Goal: Task Accomplishment & Management: Use online tool/utility

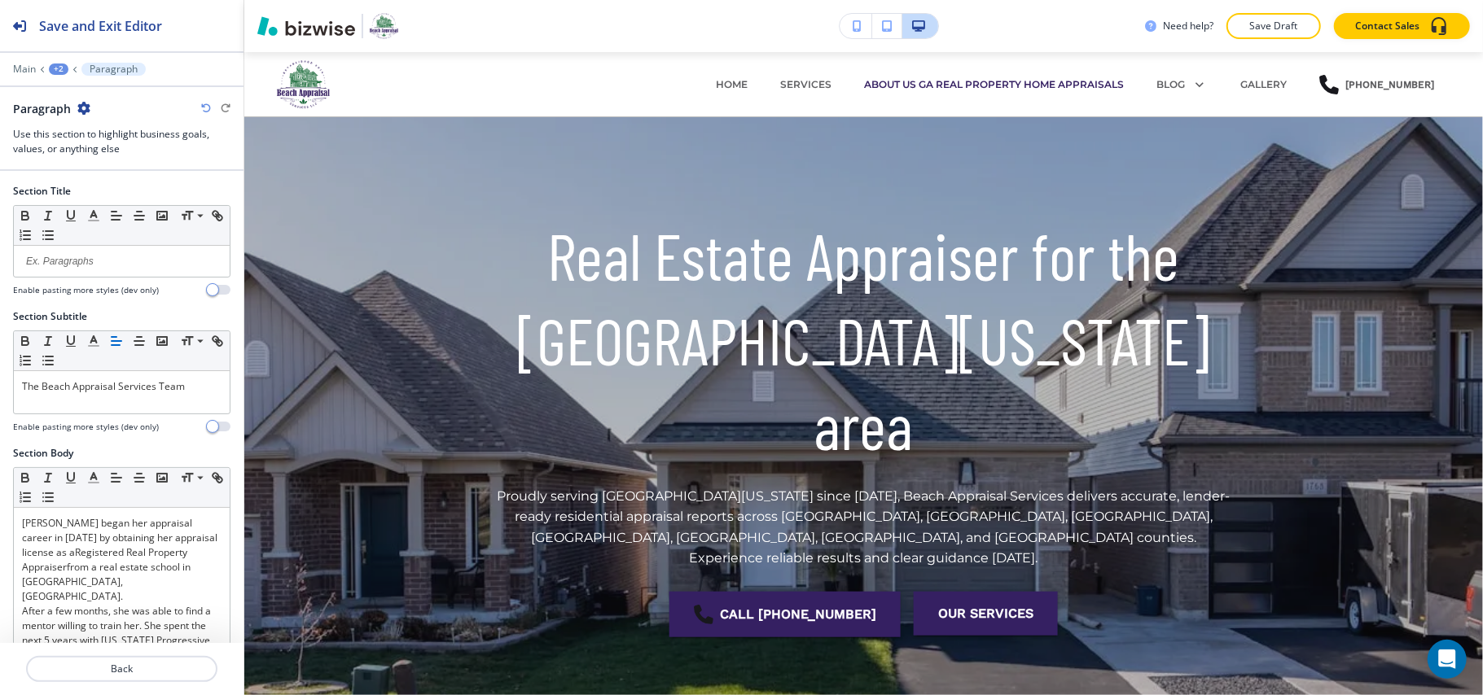
scroll to position [700, 0]
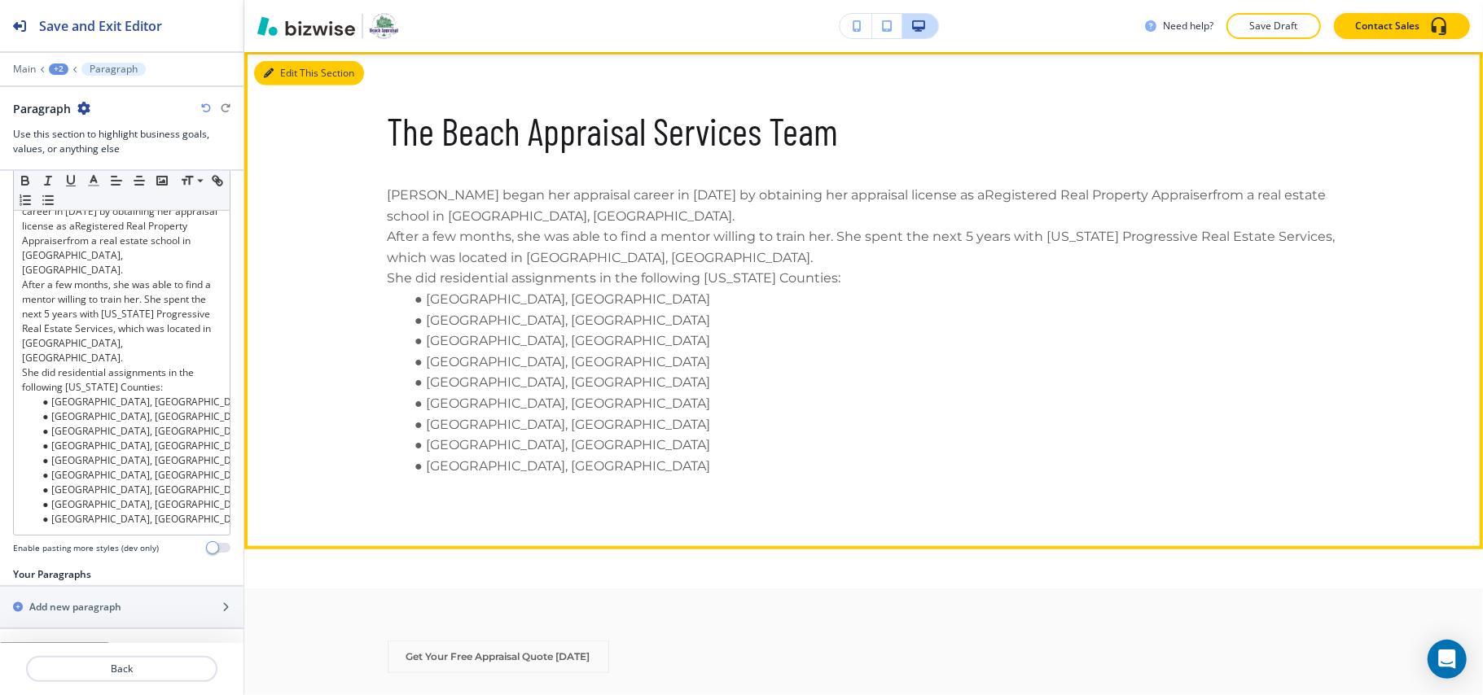
click at [283, 81] on button "Edit This Section" at bounding box center [309, 73] width 110 height 24
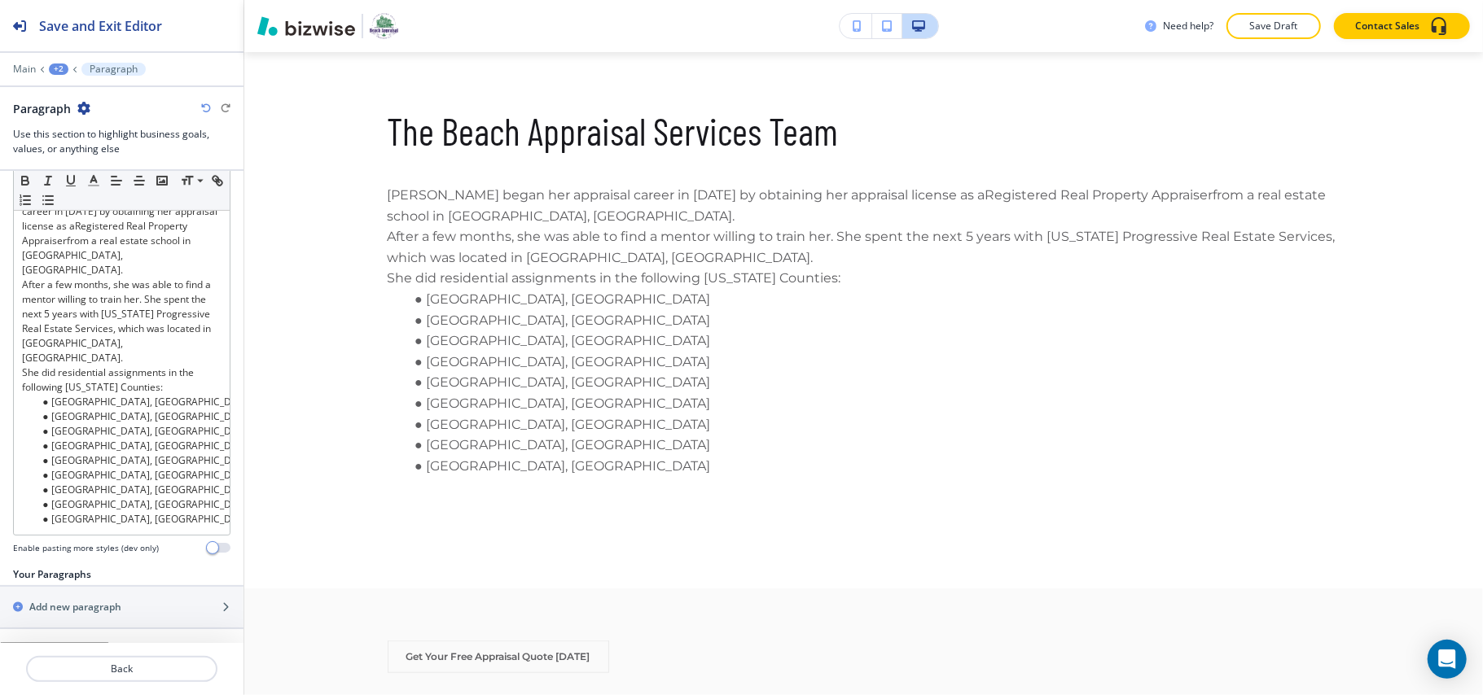
click at [56, 60] on div at bounding box center [121, 58] width 243 height 10
click at [56, 68] on div "+2" at bounding box center [59, 69] width 20 height 11
click at [68, 118] on p "ABOUT US GA REAL PROPERTY HOME APPRAISALS" at bounding box center [100, 124] width 83 height 15
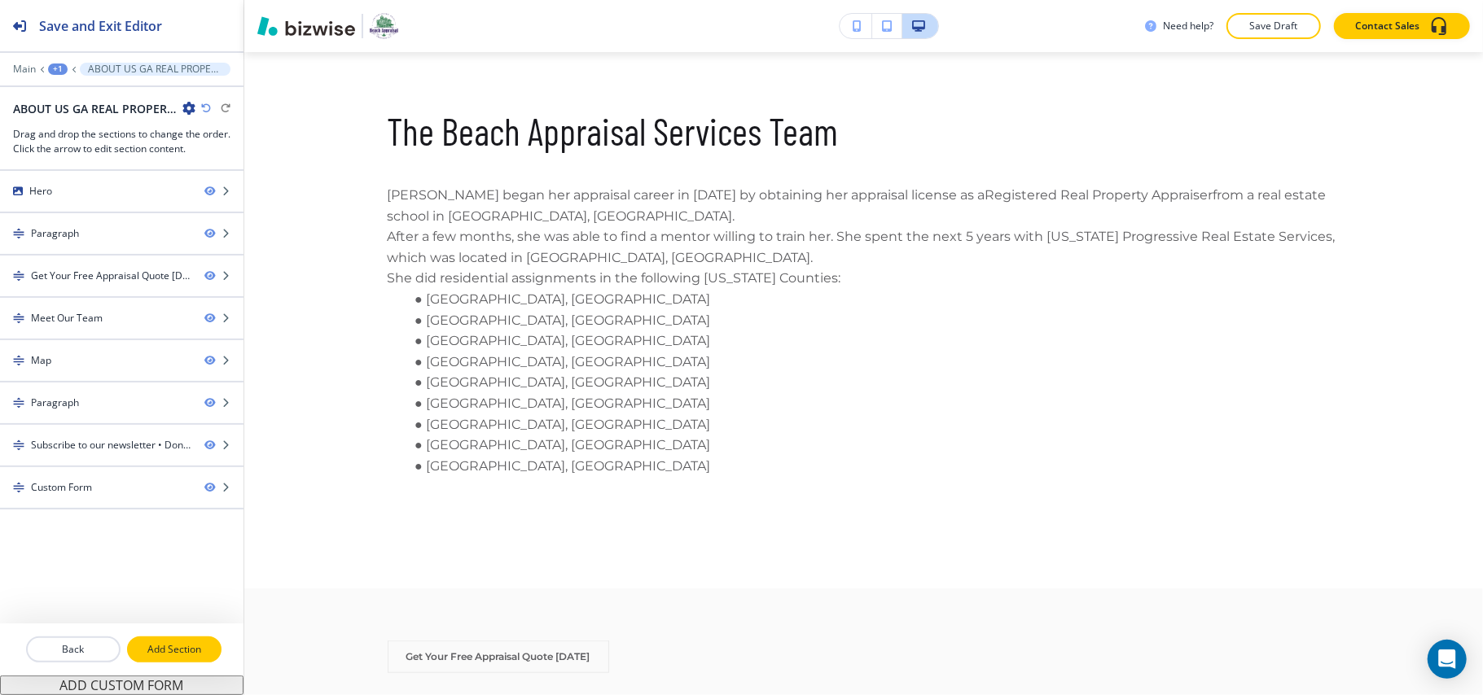
click at [160, 642] on p "Add Section" at bounding box center [174, 649] width 91 height 15
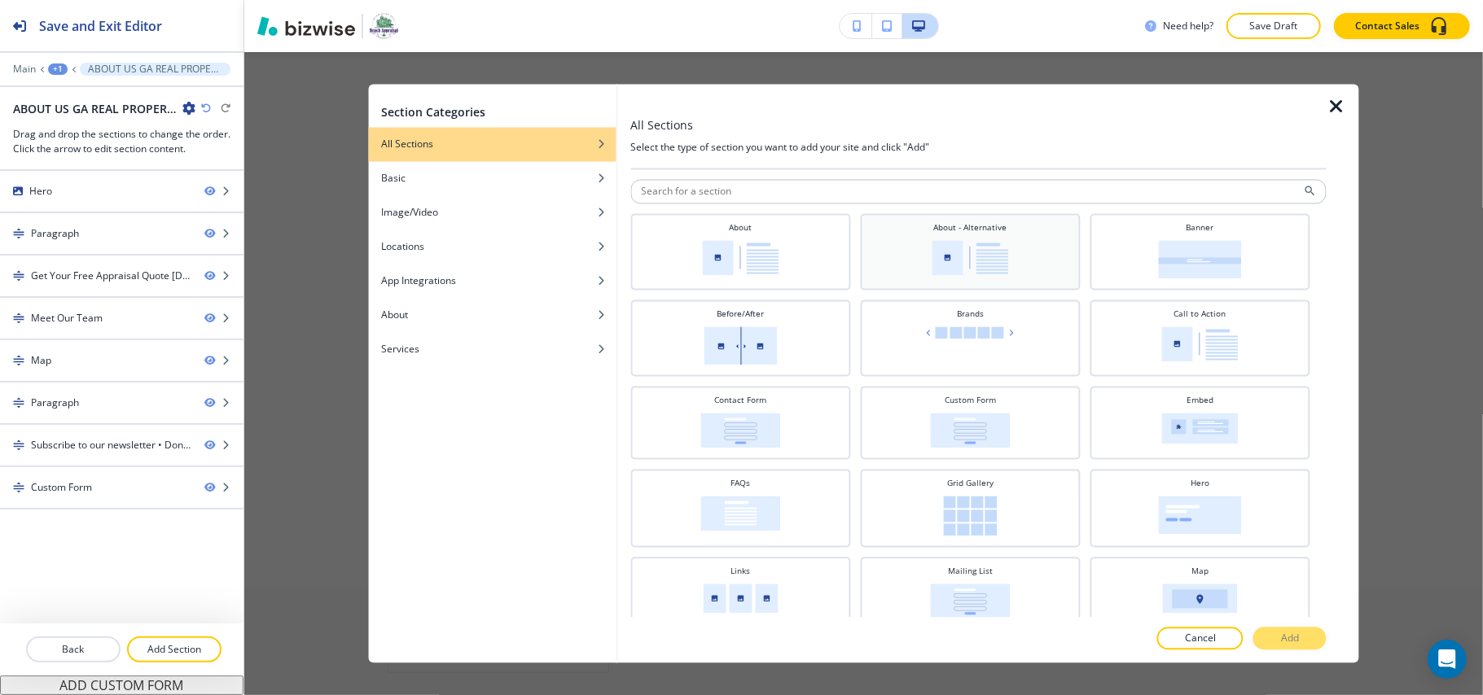
click at [967, 245] on img at bounding box center [969, 258] width 77 height 35
click at [1277, 632] on button "Add" at bounding box center [1289, 639] width 73 height 23
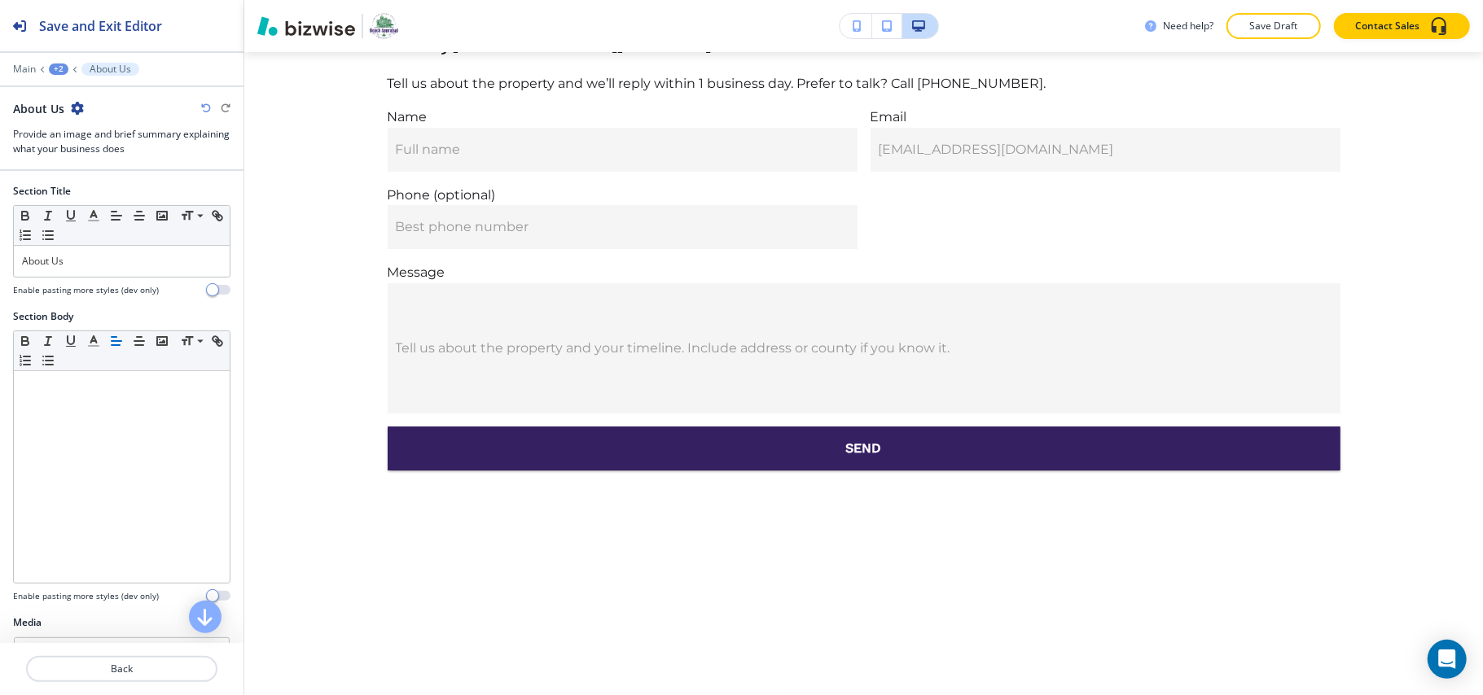
scroll to position [4072, 0]
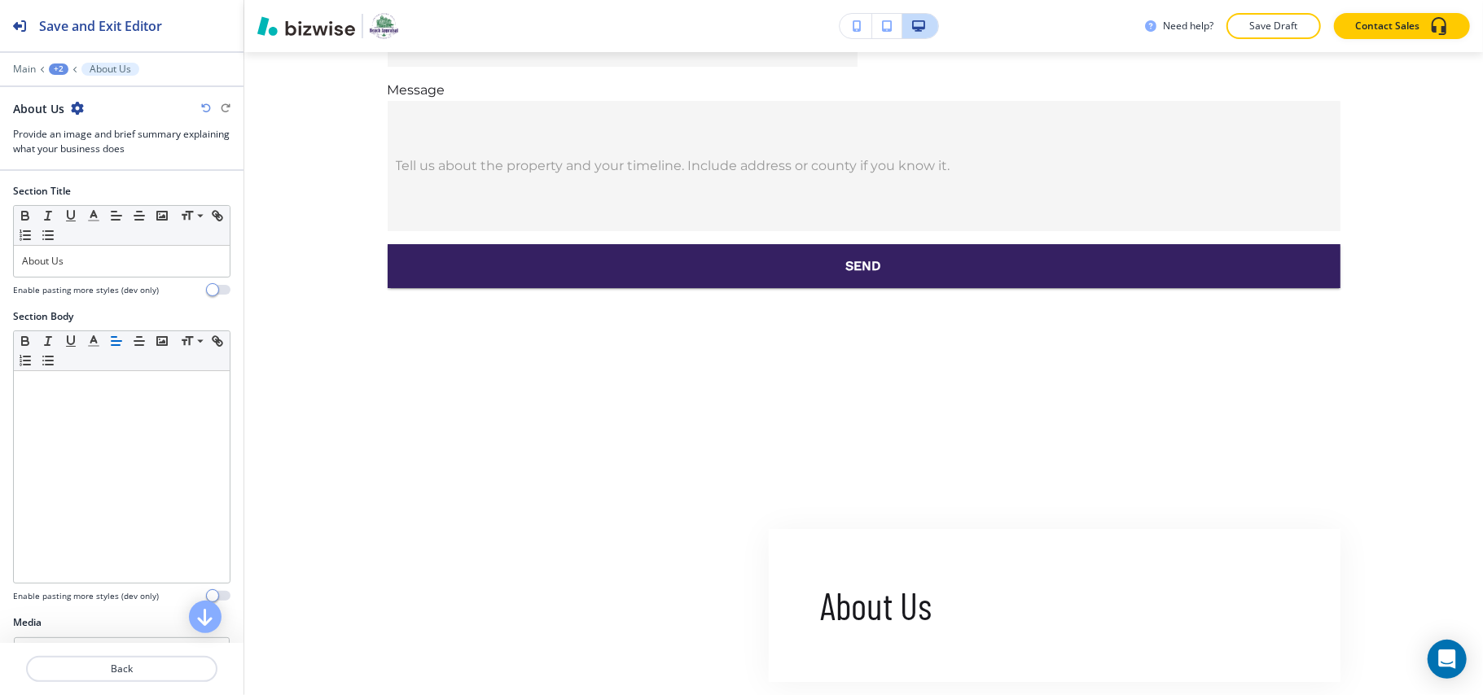
click at [53, 72] on div "+2" at bounding box center [59, 69] width 20 height 11
click at [89, 128] on p "ABOUT US GA REAL PROPERTY HOME APPRAISALS" at bounding box center [100, 124] width 83 height 15
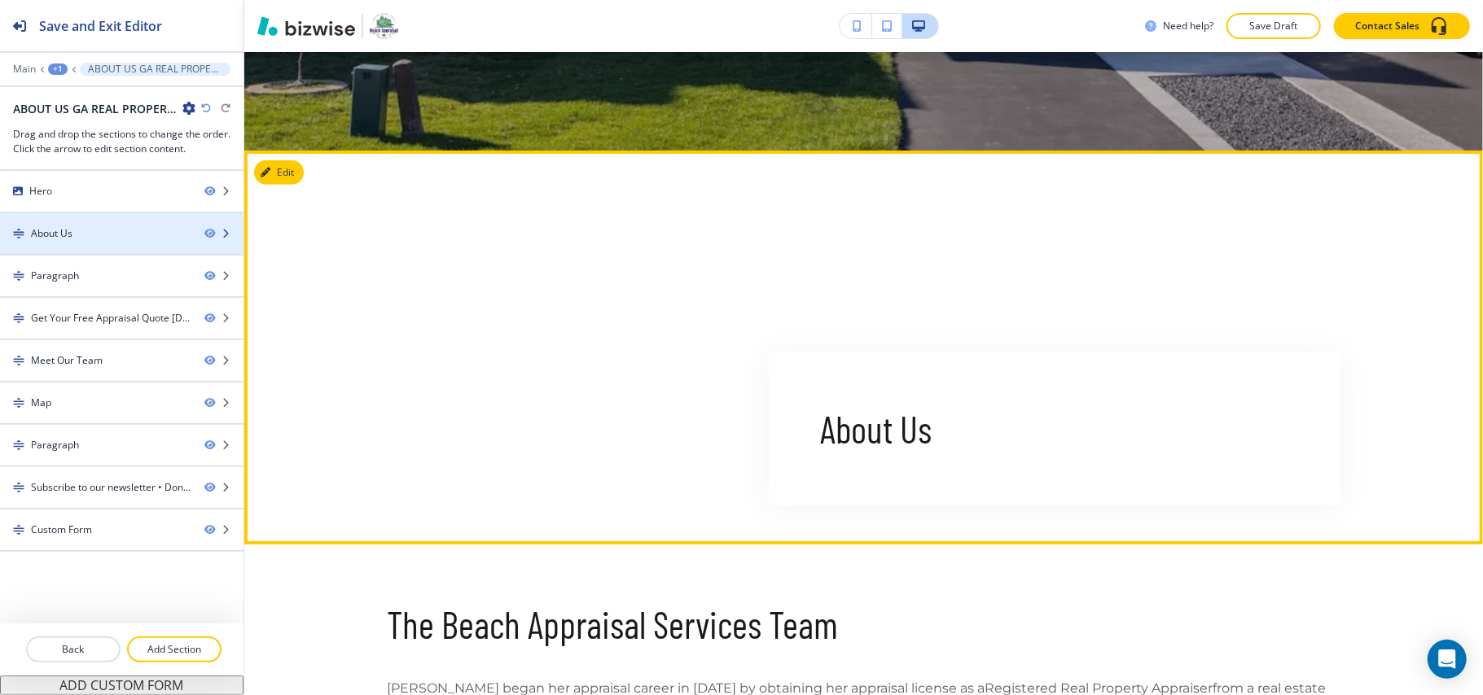
scroll to position [700, 0]
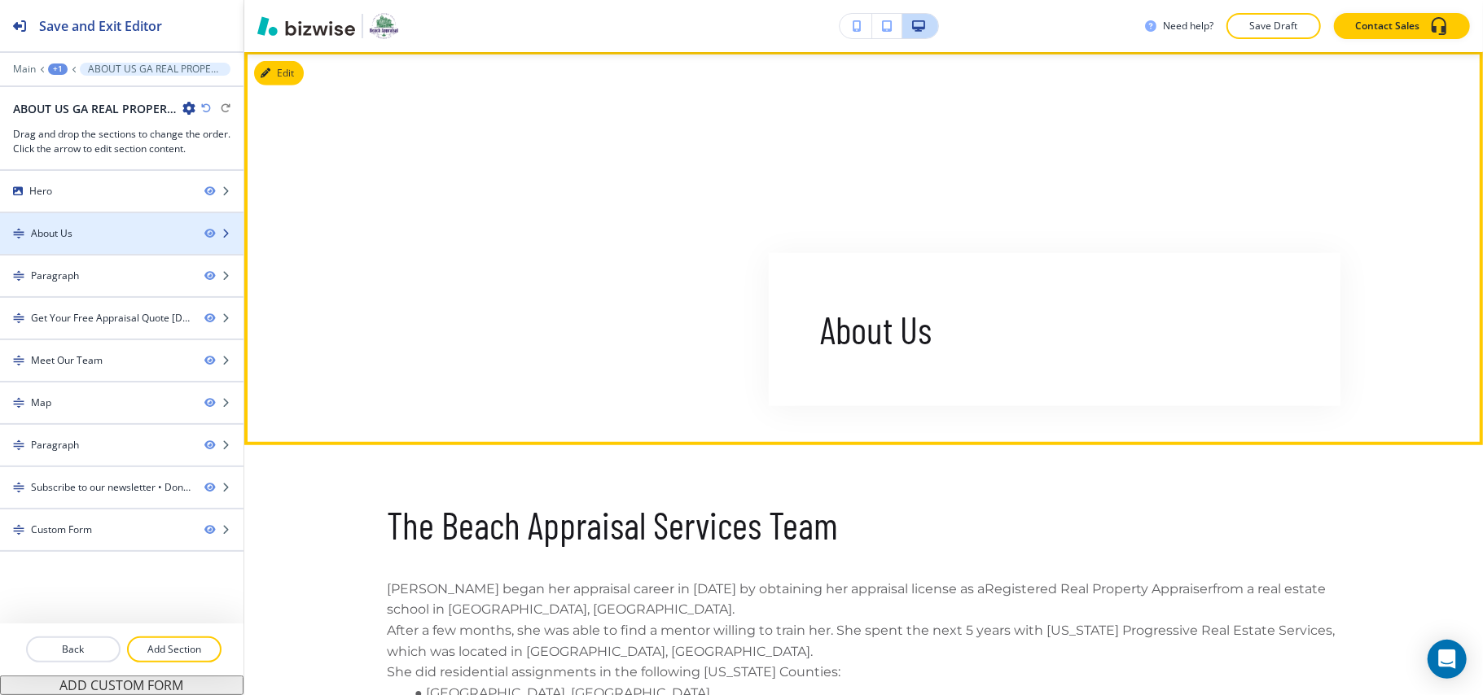
click at [106, 241] on div "About Us" at bounding box center [95, 233] width 191 height 15
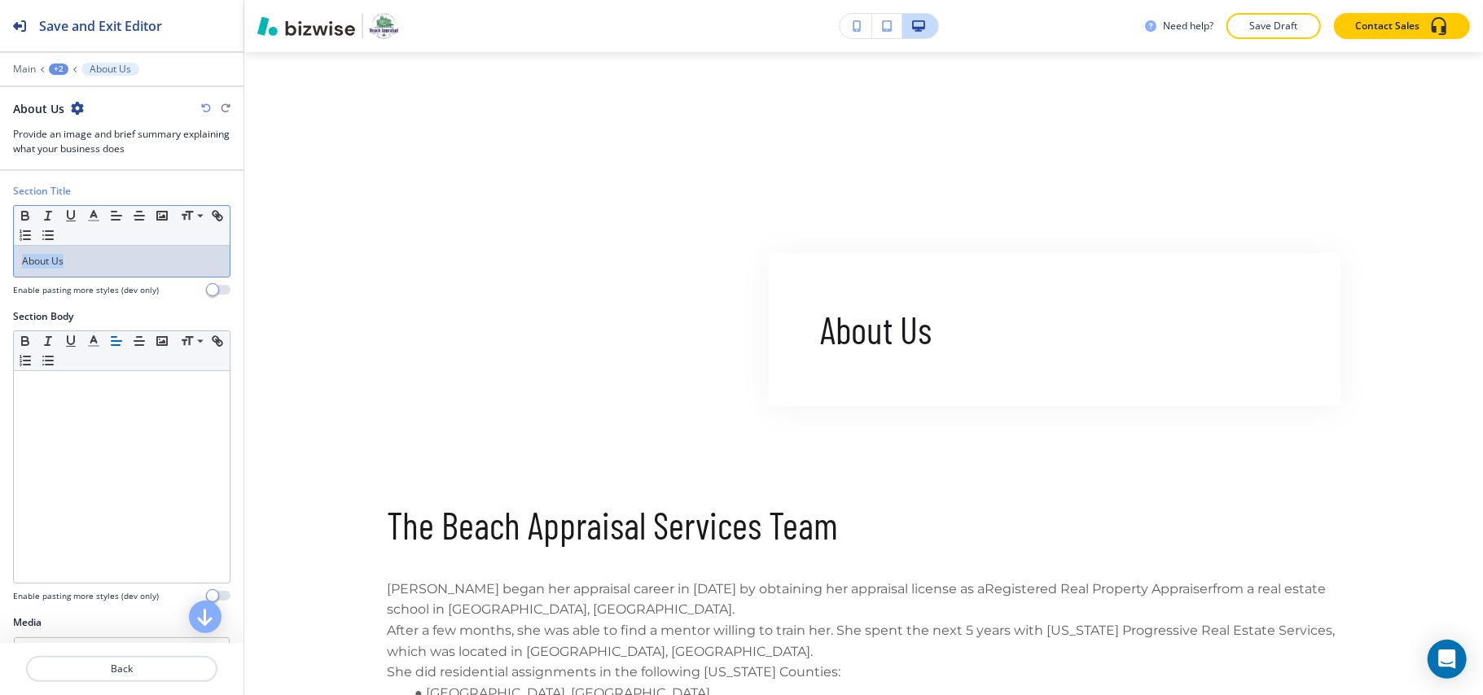
drag, startPoint x: 99, startPoint y: 252, endPoint x: 0, endPoint y: 255, distance: 98.5
click at [0, 255] on div "Section Title Small Normal Large Huge About Us Enable pasting more styles (dev …" at bounding box center [121, 246] width 243 height 125
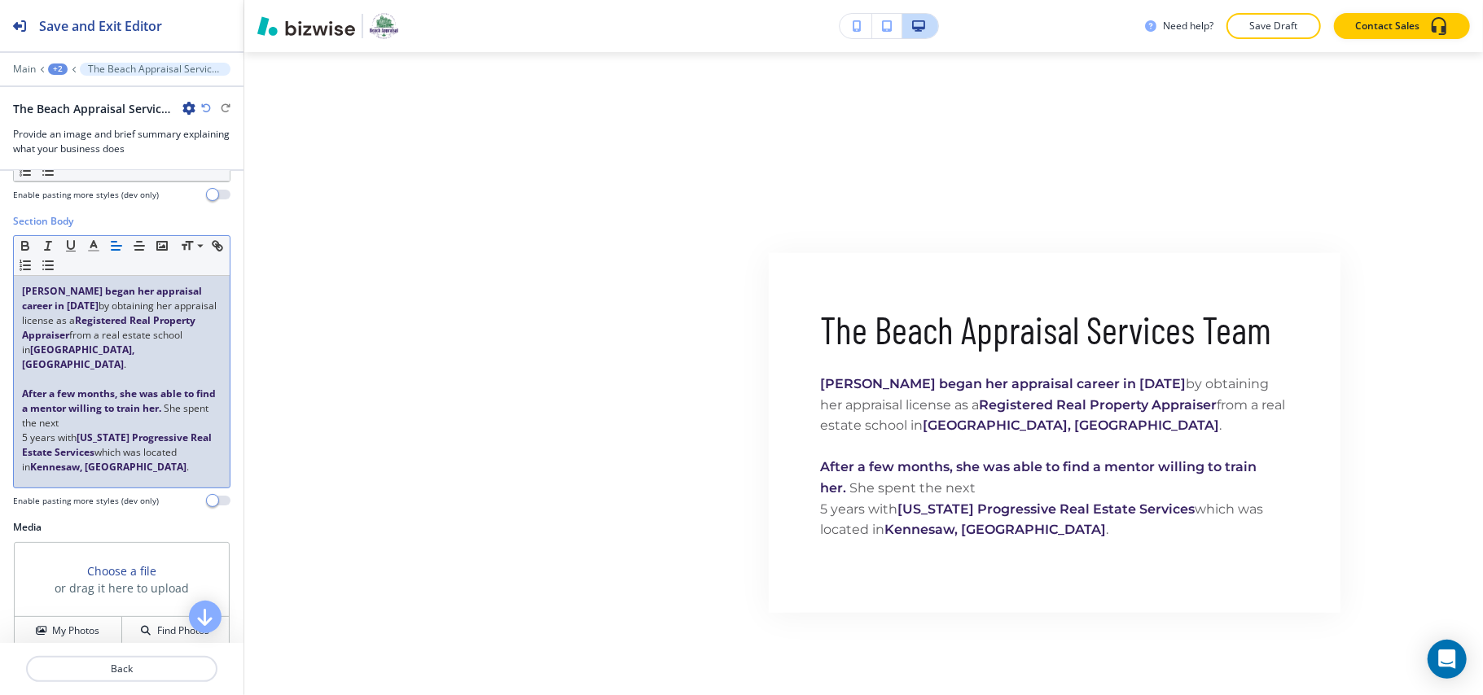
scroll to position [207, 0]
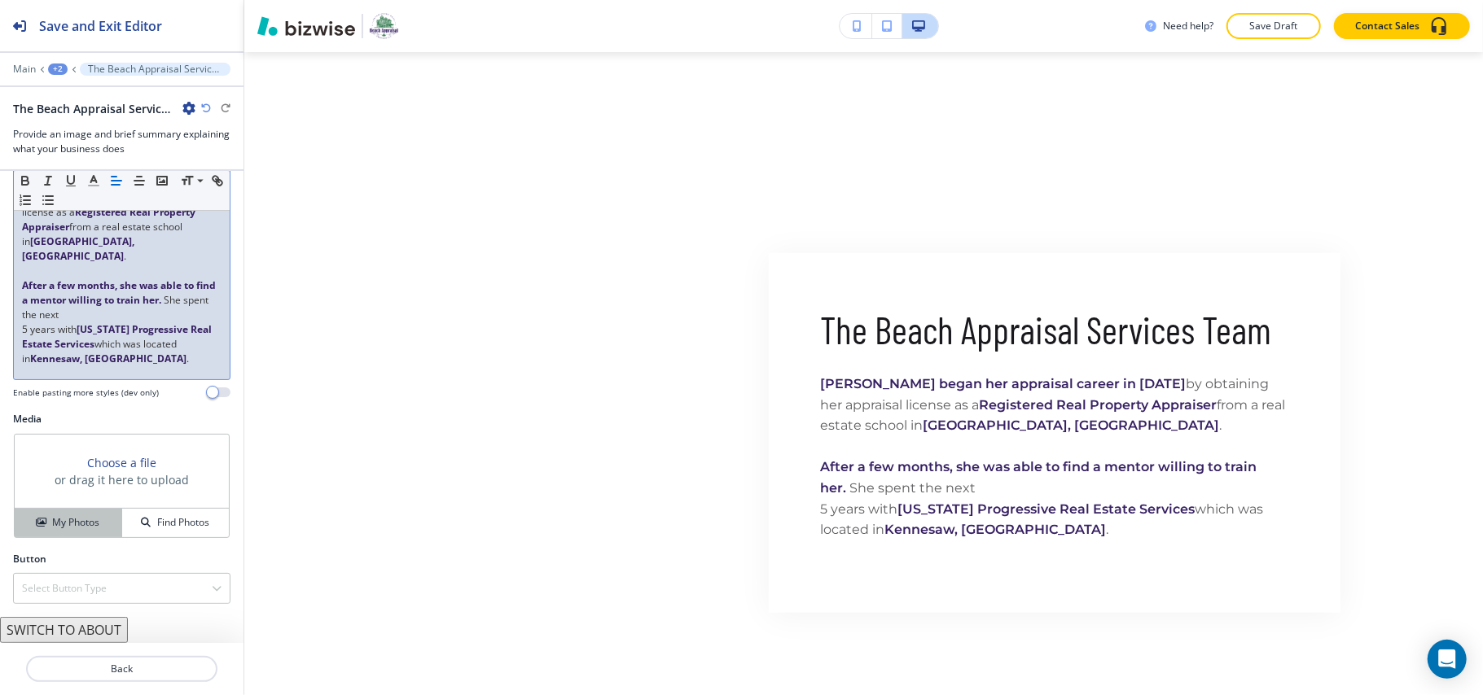
click at [59, 528] on h4 "My Photos" at bounding box center [75, 522] width 47 height 15
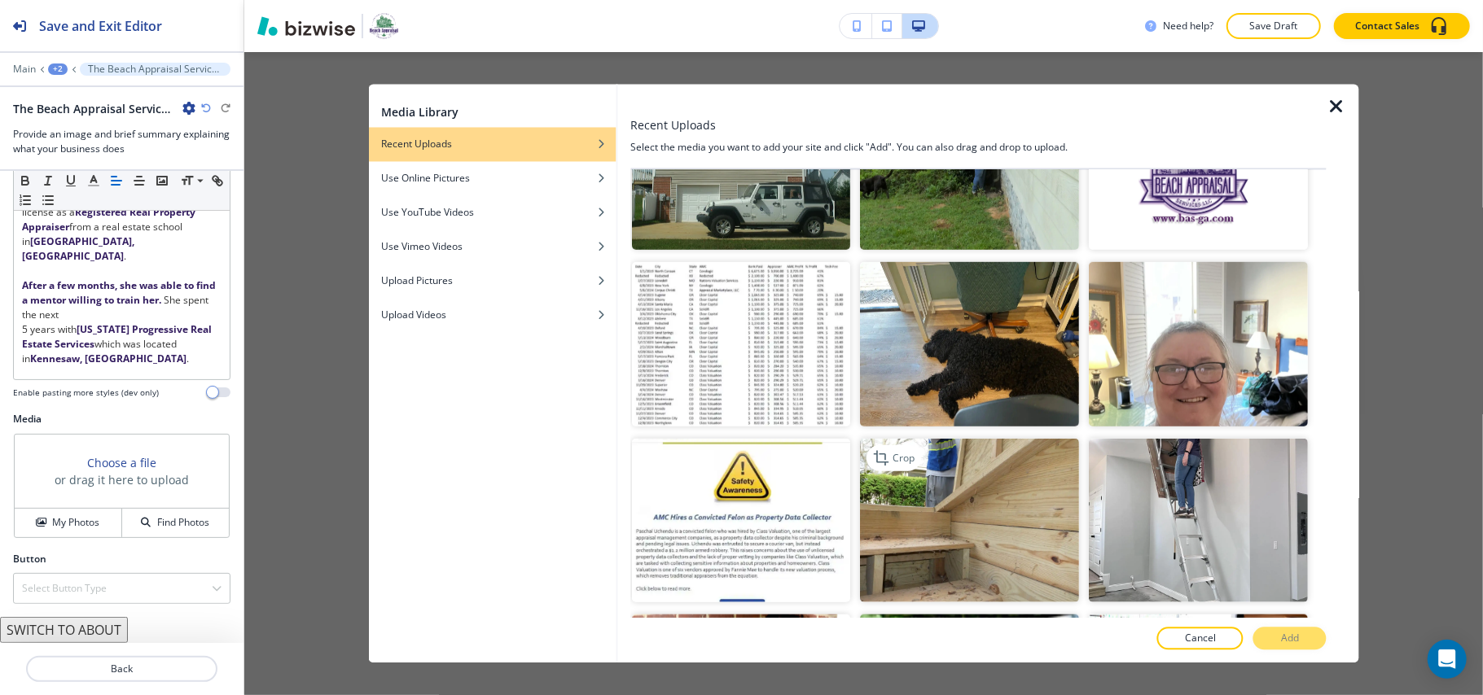
scroll to position [868, 0]
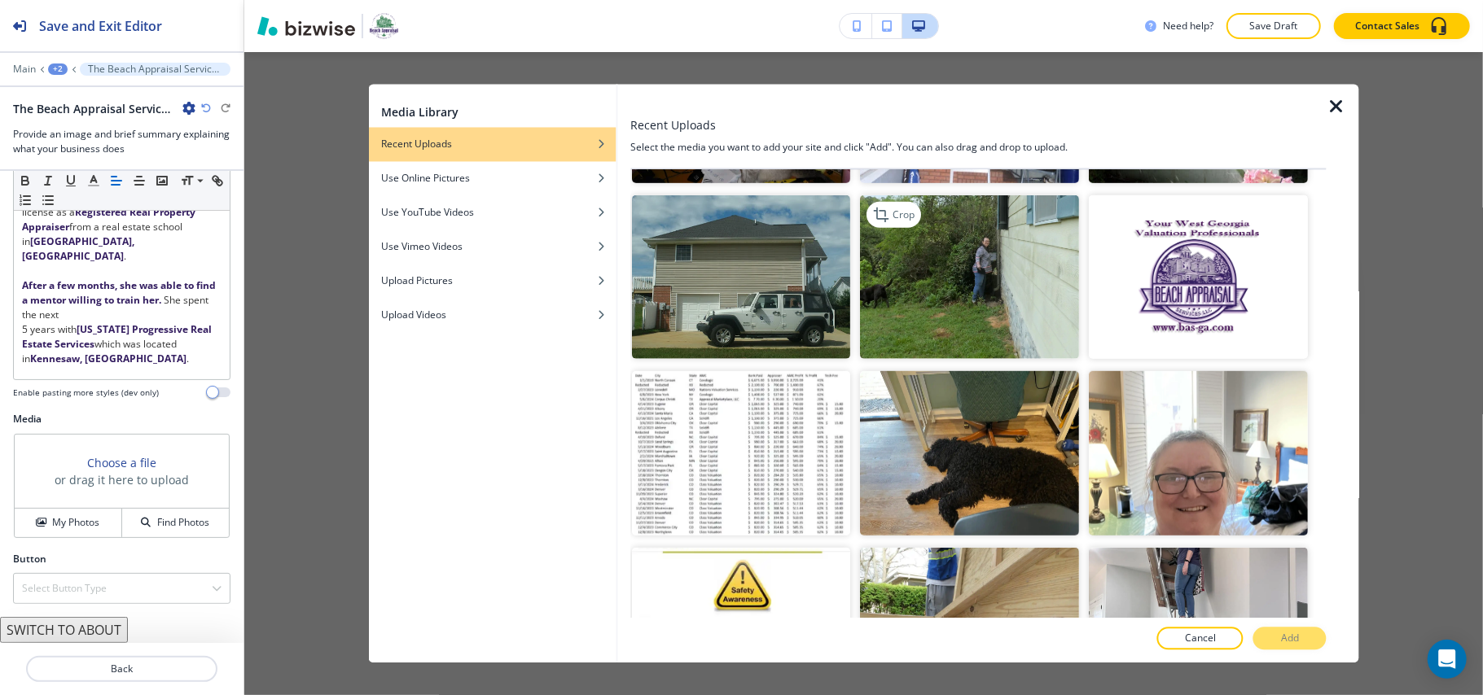
click at [961, 277] on img "button" at bounding box center [970, 277] width 219 height 164
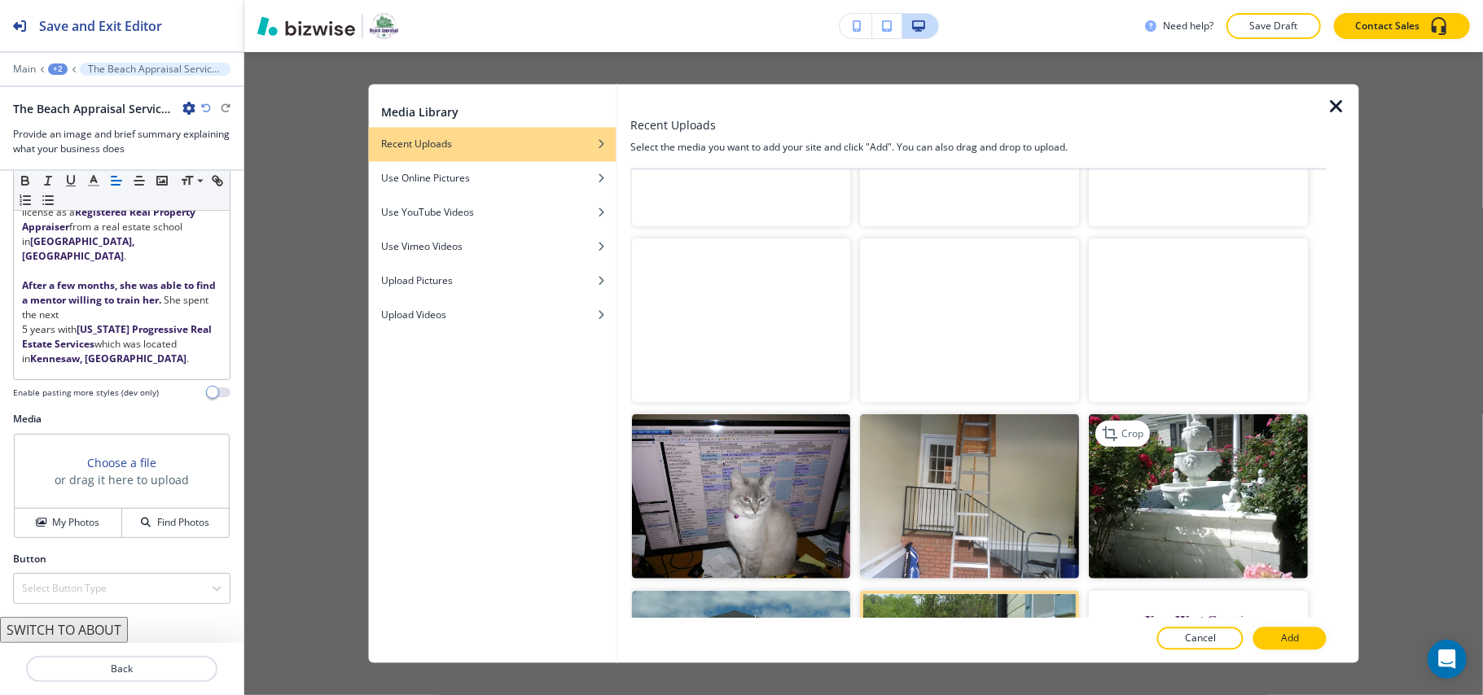
scroll to position [434, 0]
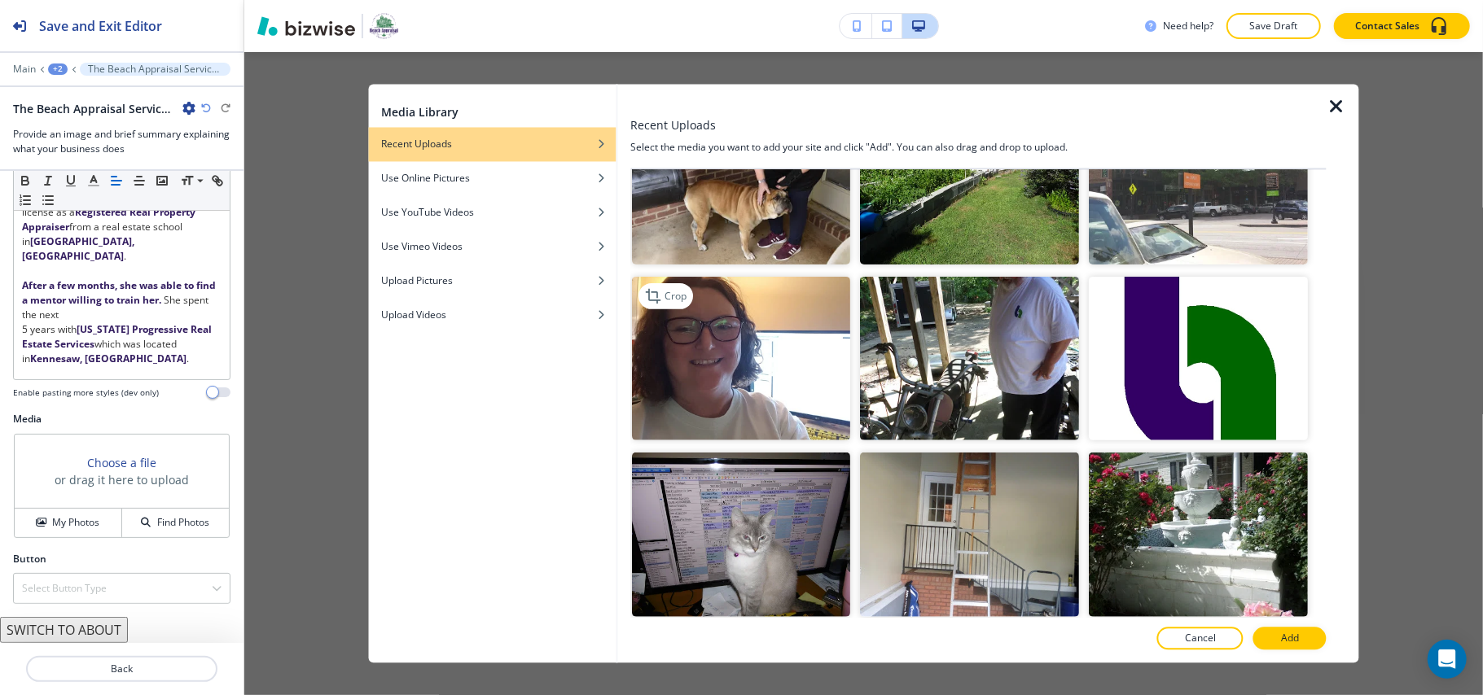
click at [734, 379] on img "button" at bounding box center [741, 358] width 219 height 164
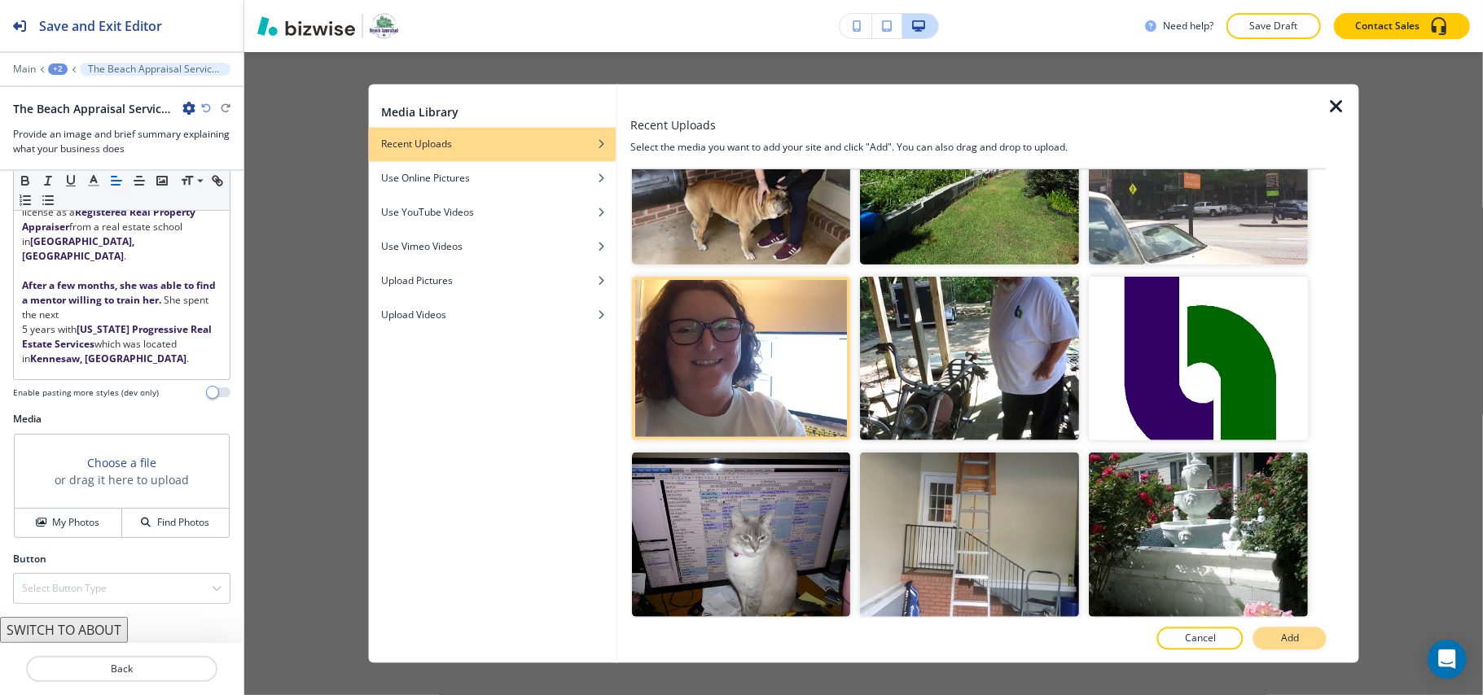
click at [1284, 629] on button "Add" at bounding box center [1289, 639] width 73 height 23
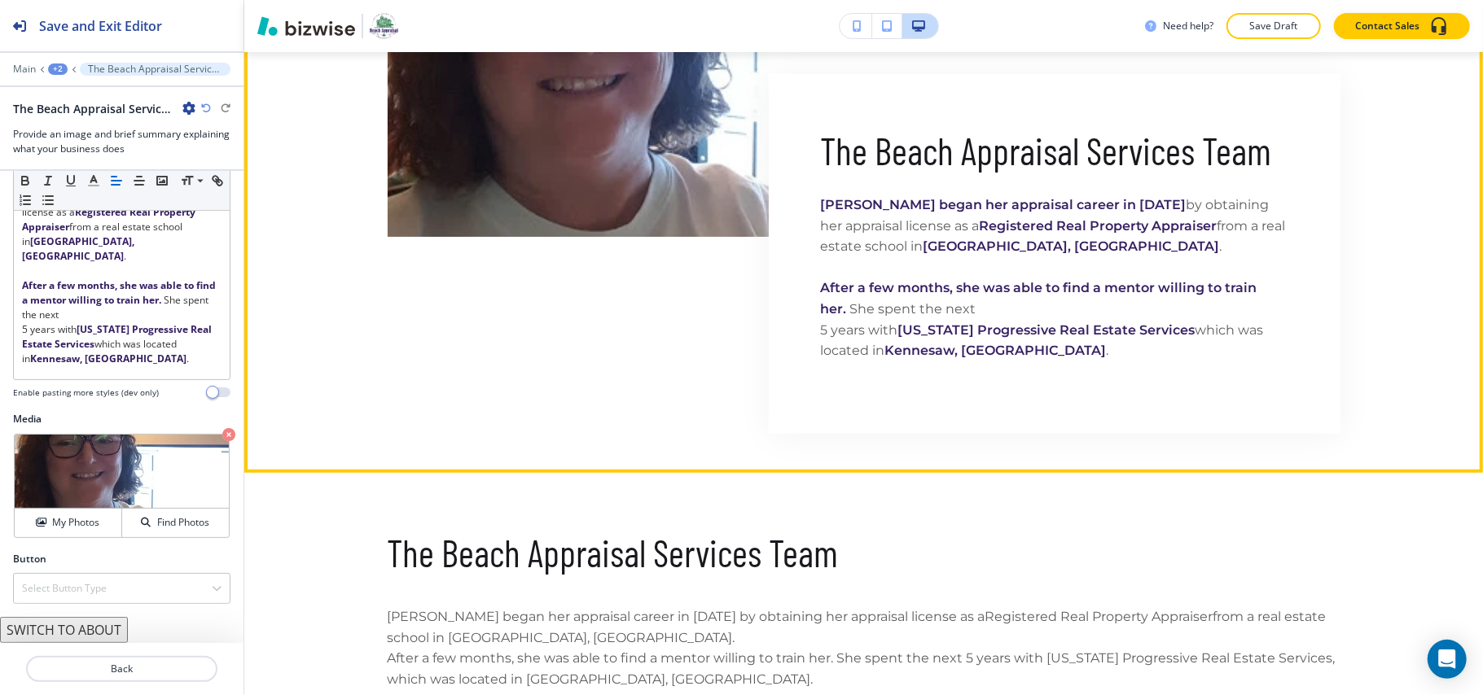
scroll to position [917, 0]
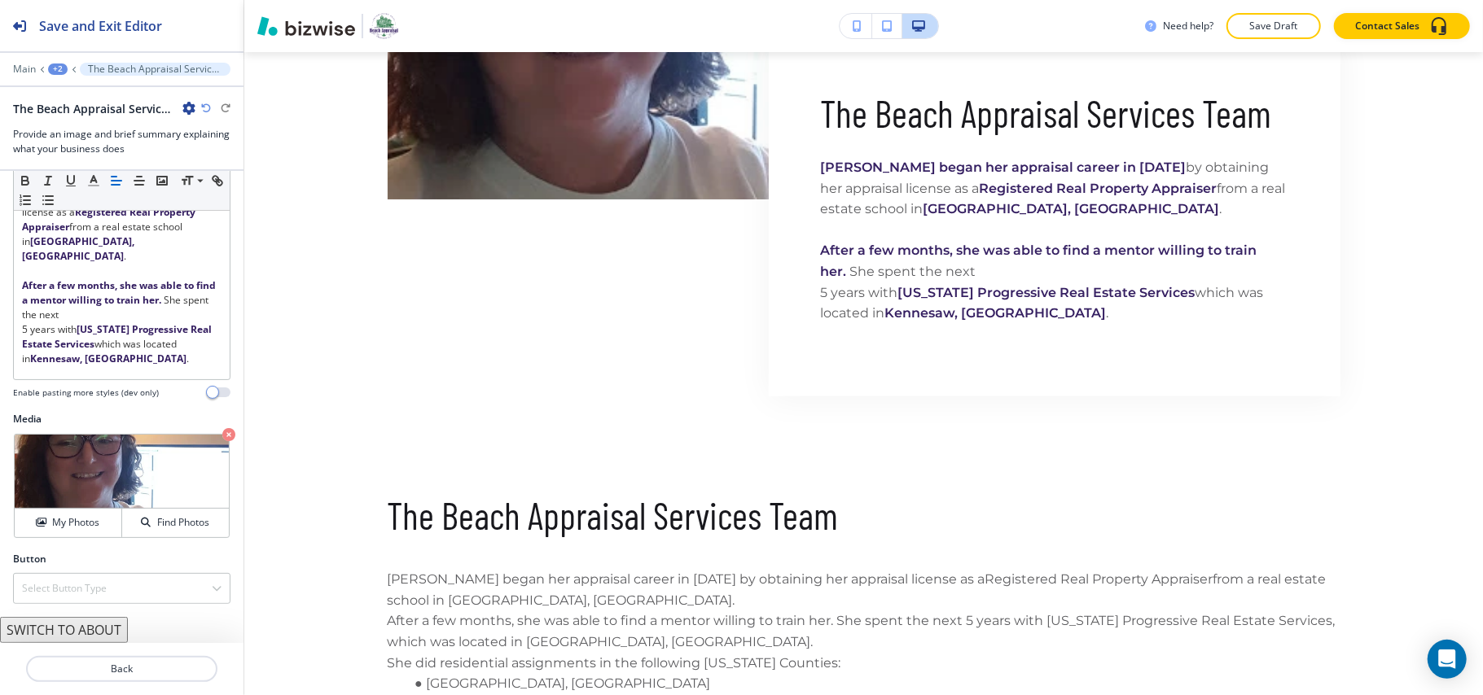
click at [54, 67] on div "+2" at bounding box center [58, 69] width 20 height 11
click at [83, 131] on p "ABOUT US GA REAL PROPERTY HOME APPRAISALS" at bounding box center [100, 124] width 83 height 15
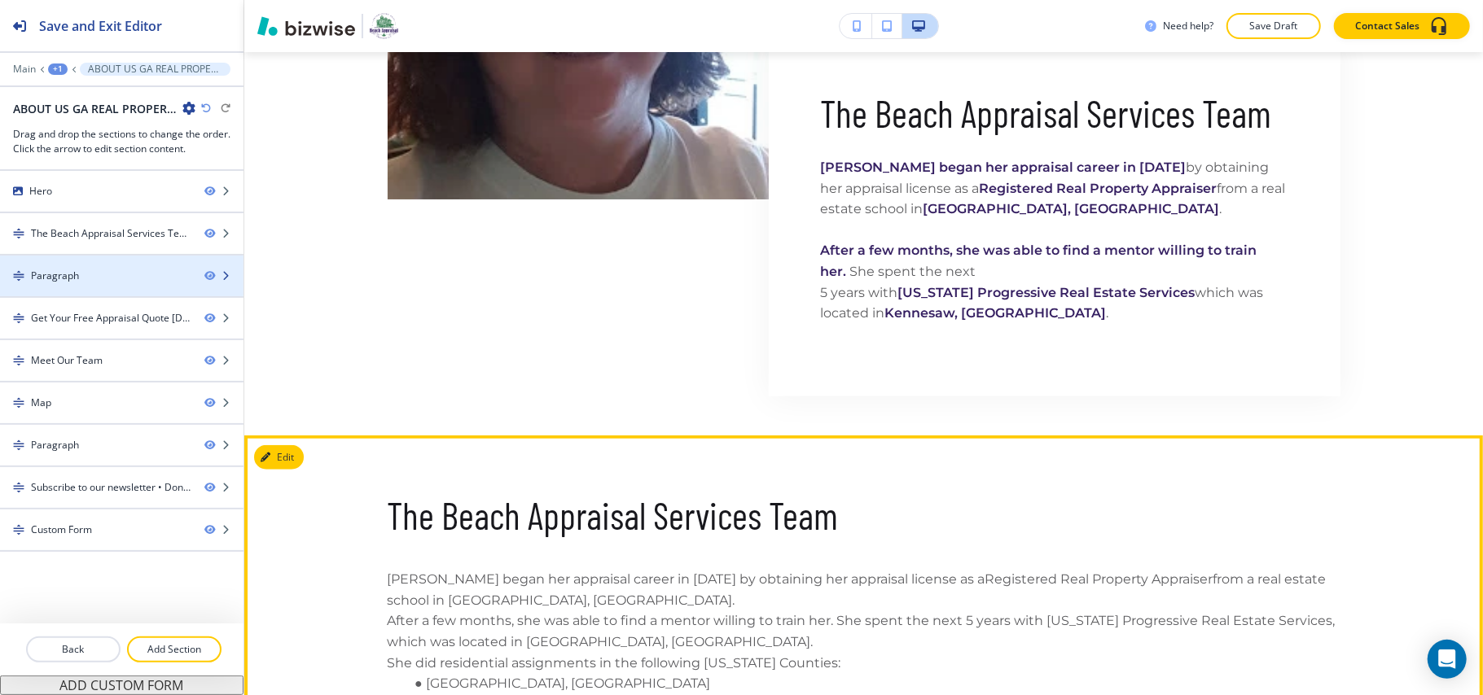
click at [130, 282] on div "Paragraph" at bounding box center [95, 276] width 191 height 15
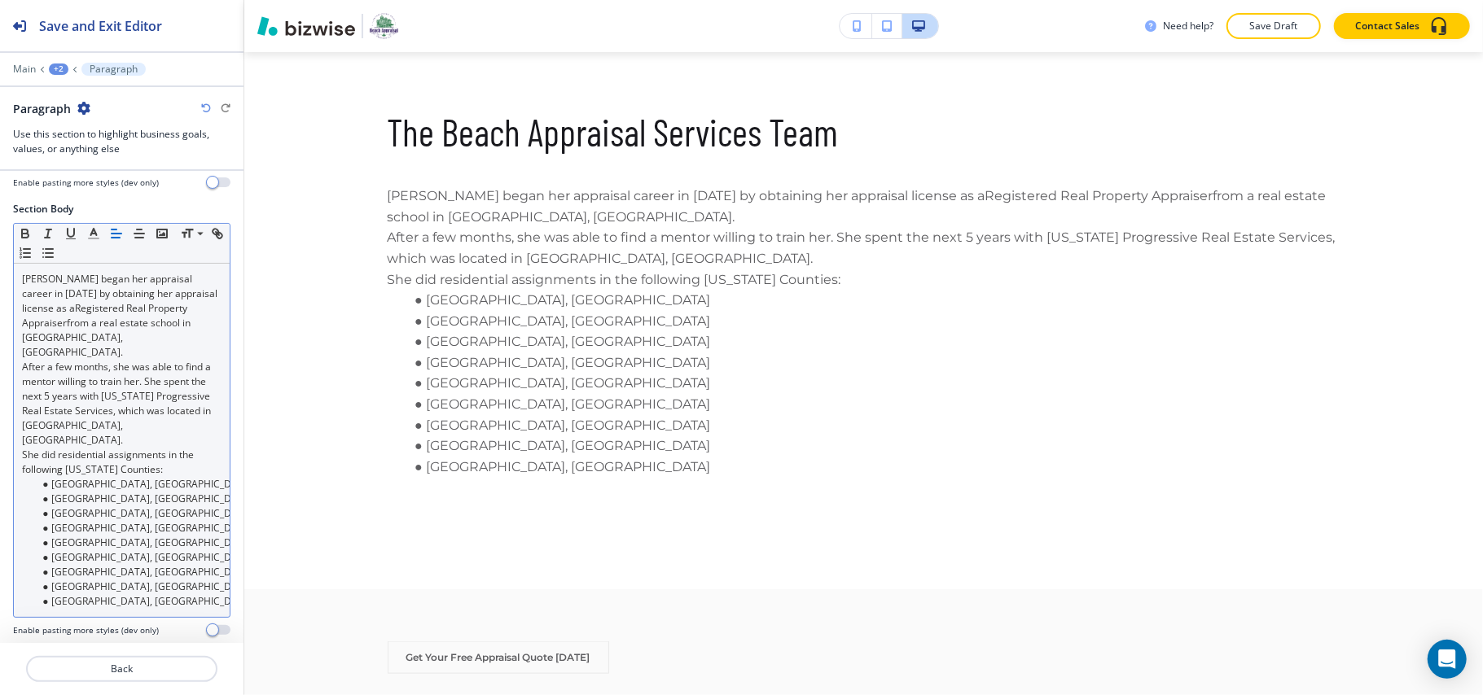
scroll to position [326, 0]
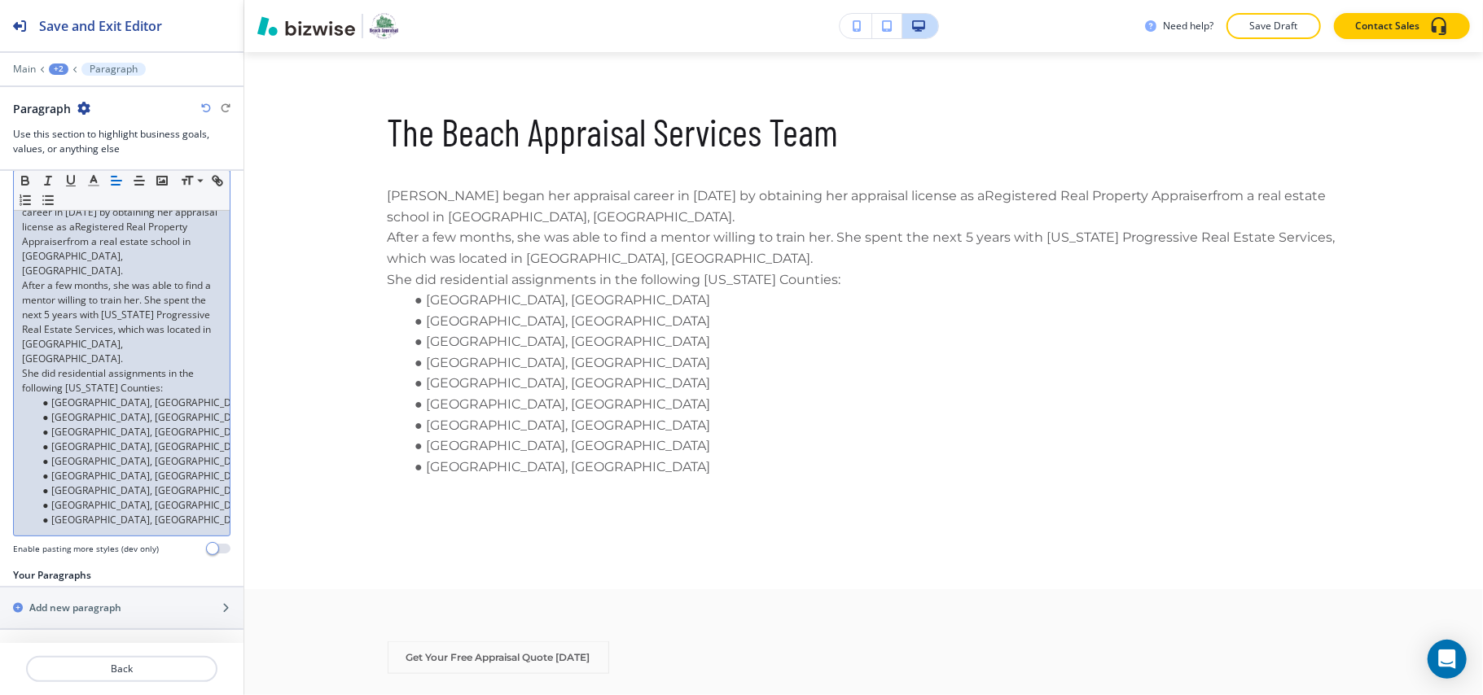
click at [160, 440] on li "[GEOGRAPHIC_DATA], [GEOGRAPHIC_DATA]" at bounding box center [129, 447] width 185 height 15
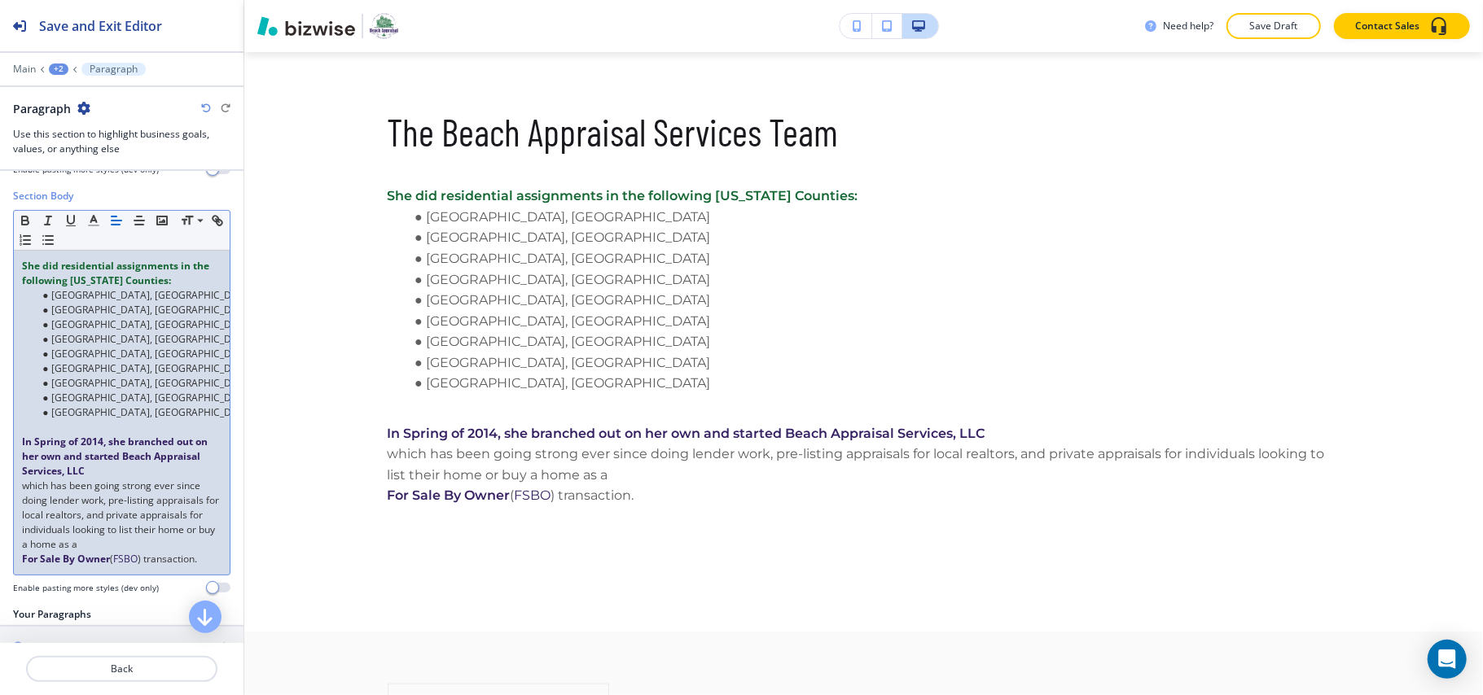
scroll to position [218, 0]
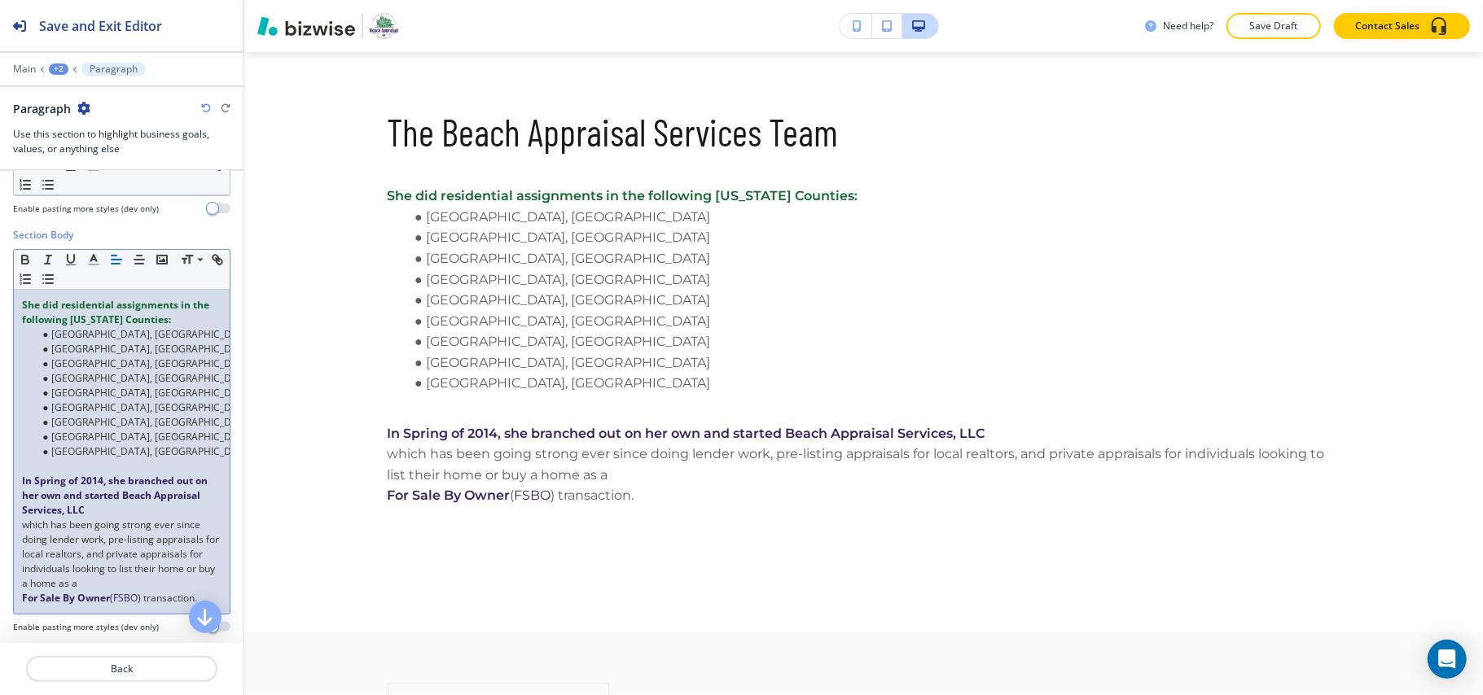
click at [78, 111] on icon "button" at bounding box center [83, 108] width 13 height 13
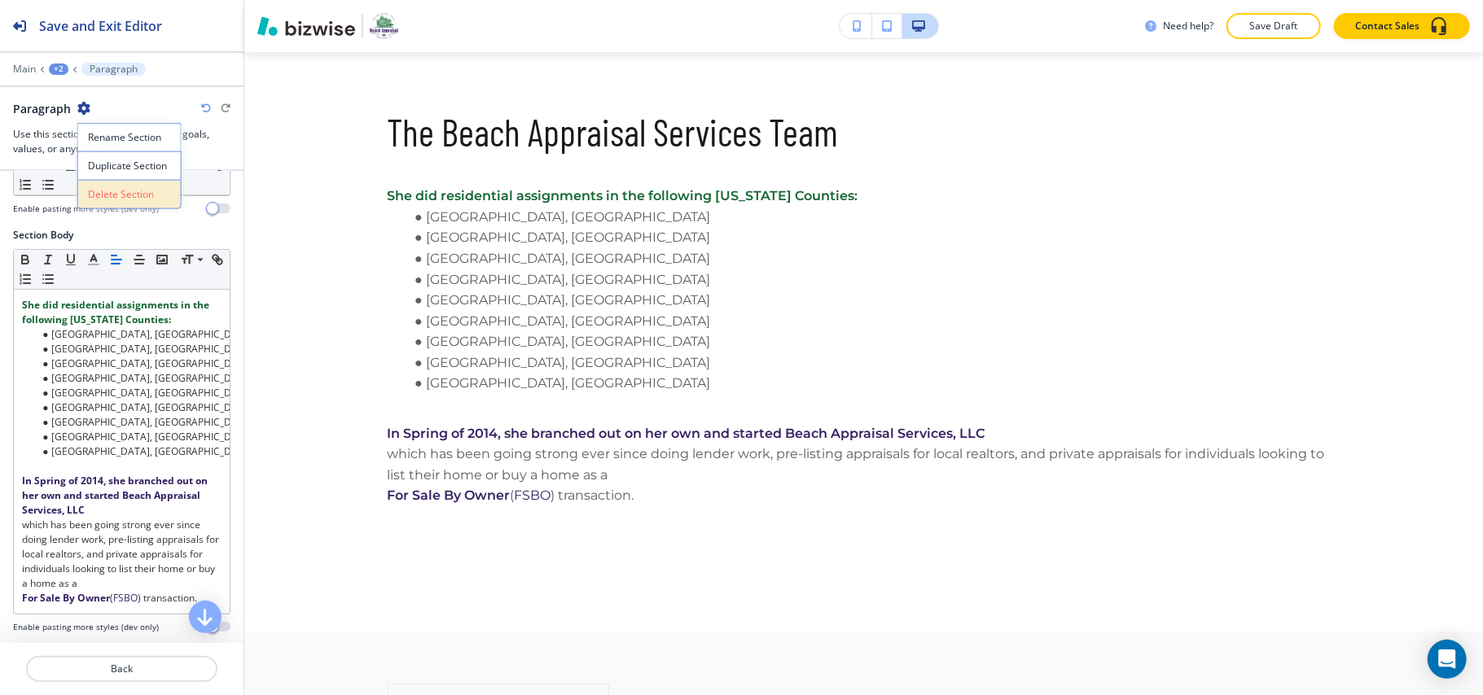
click at [92, 189] on p "Delete Section" at bounding box center [129, 194] width 83 height 15
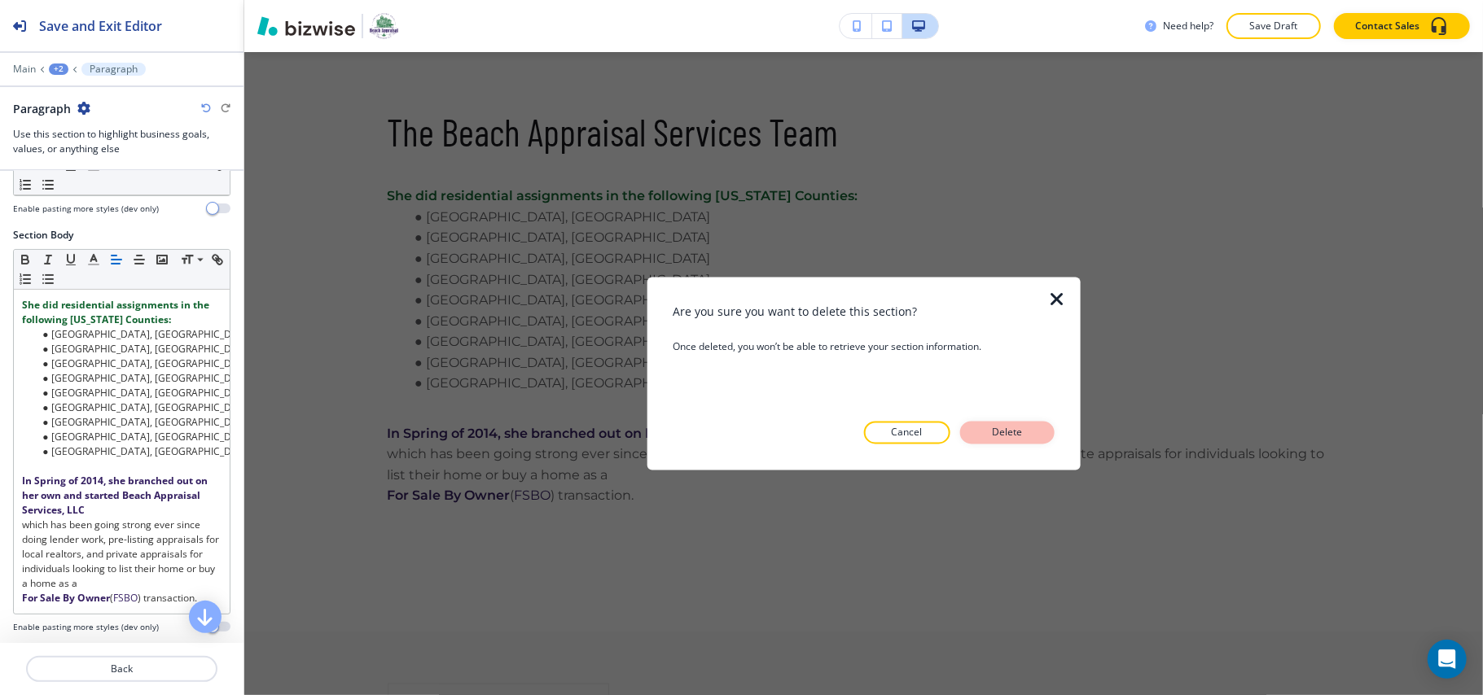
click at [1006, 428] on p "Delete" at bounding box center [1007, 433] width 39 height 15
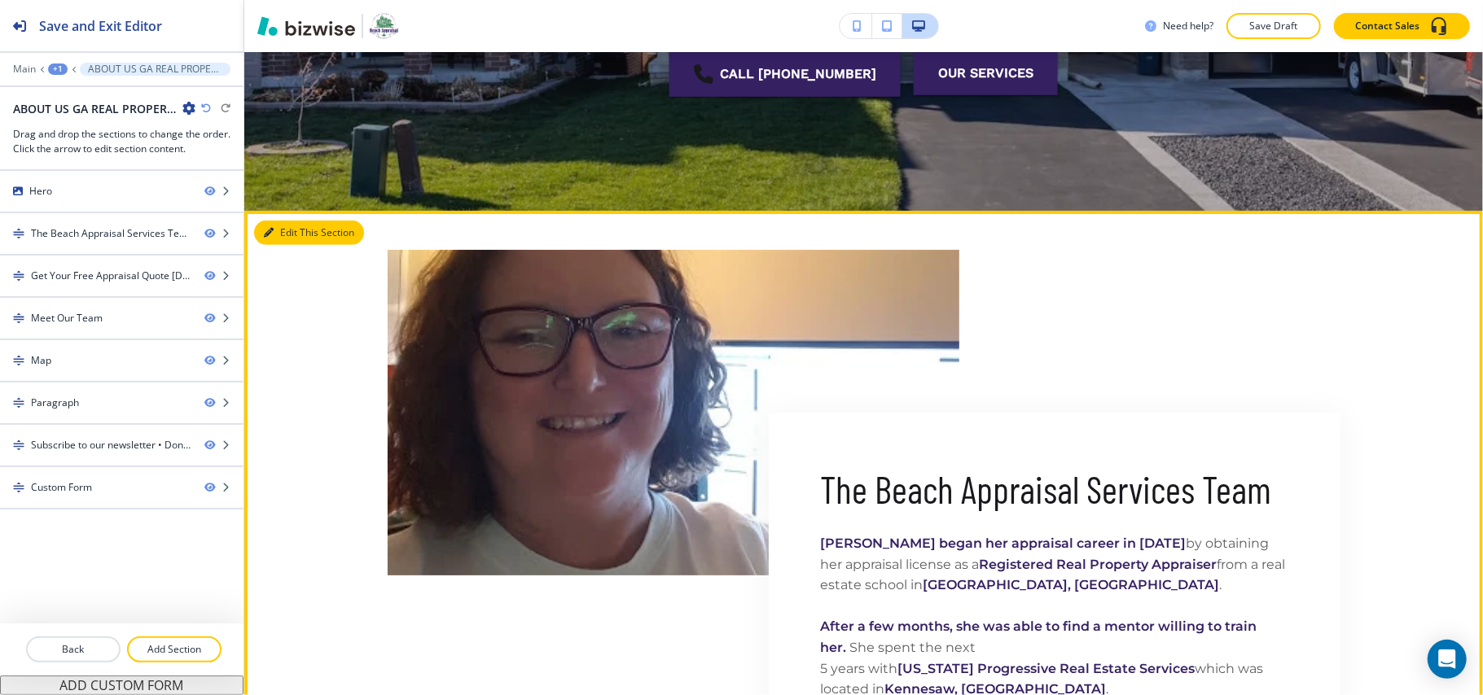
click at [275, 232] on button "Edit This Section" at bounding box center [309, 233] width 110 height 24
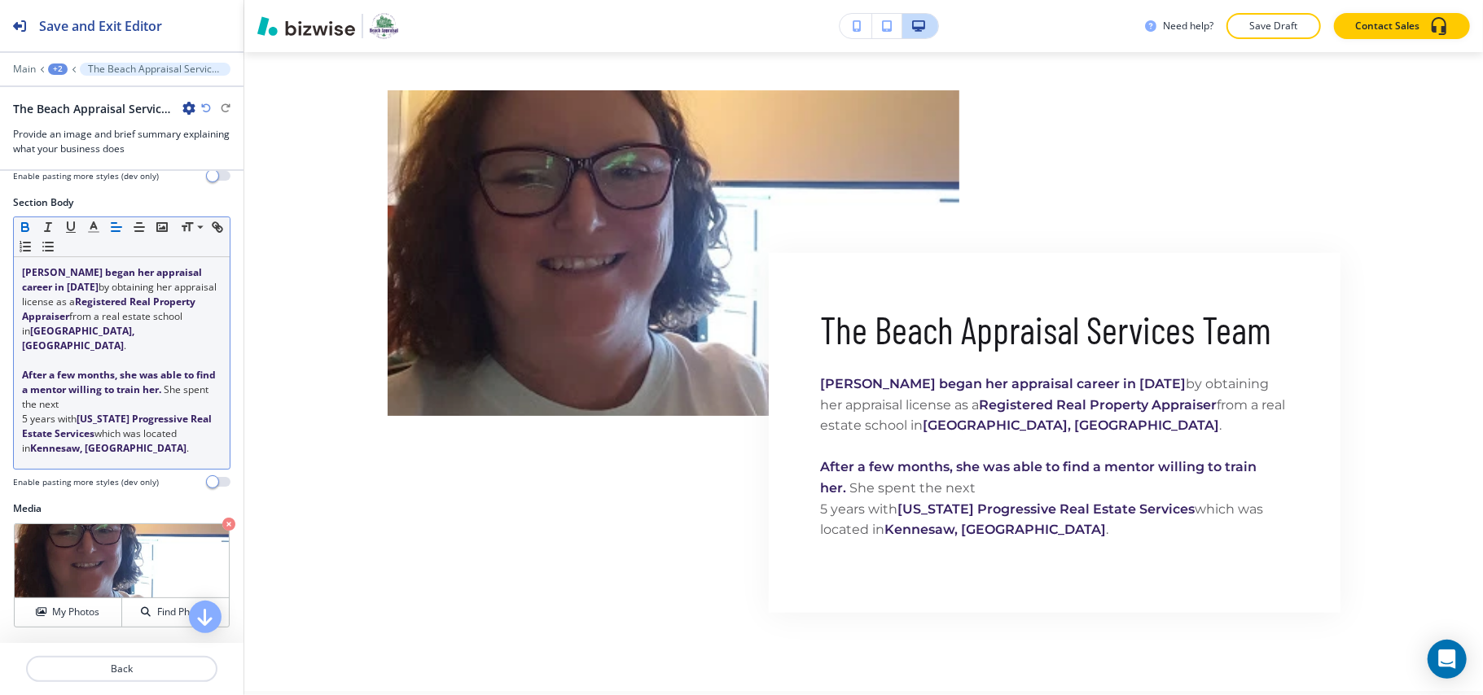
scroll to position [207, 0]
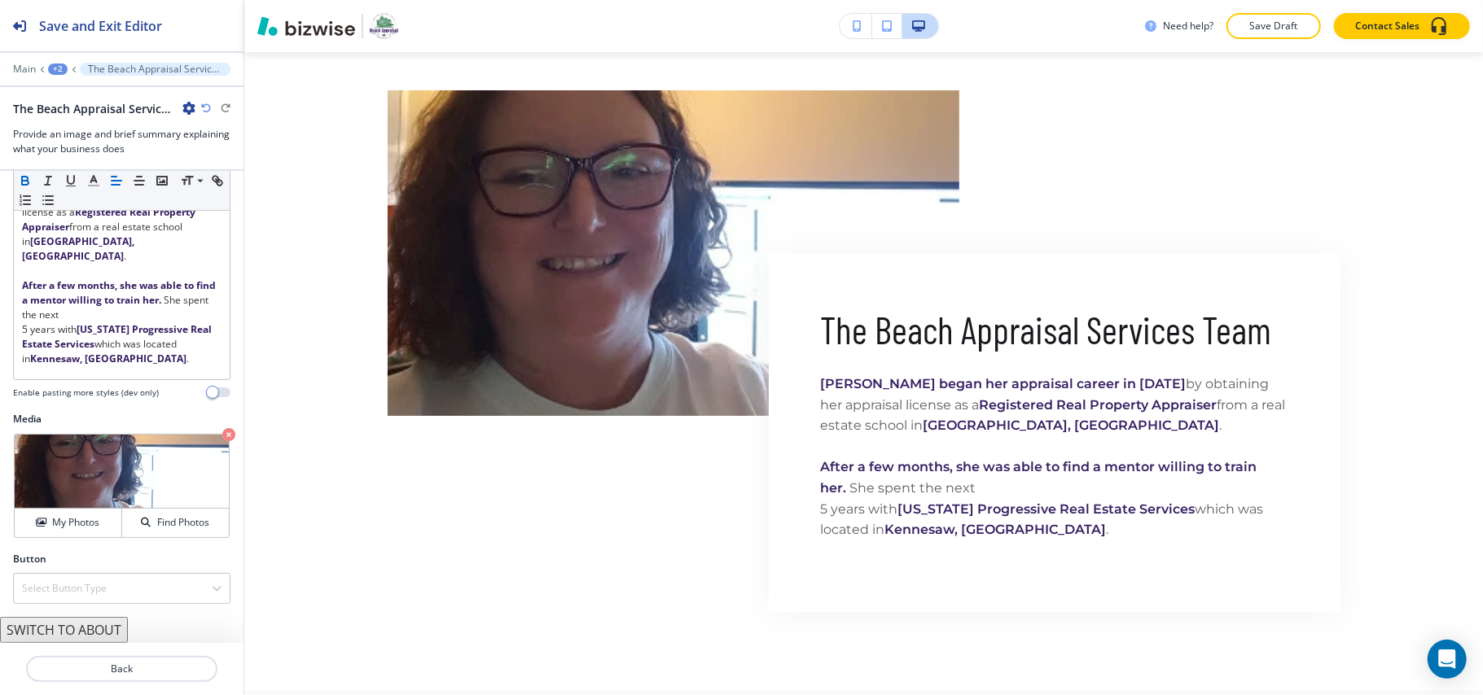
click at [52, 72] on div "+2" at bounding box center [58, 69] width 20 height 11
click at [78, 125] on p "ABOUT US GA REAL PROPERTY HOME APPRAISALS" at bounding box center [100, 124] width 83 height 15
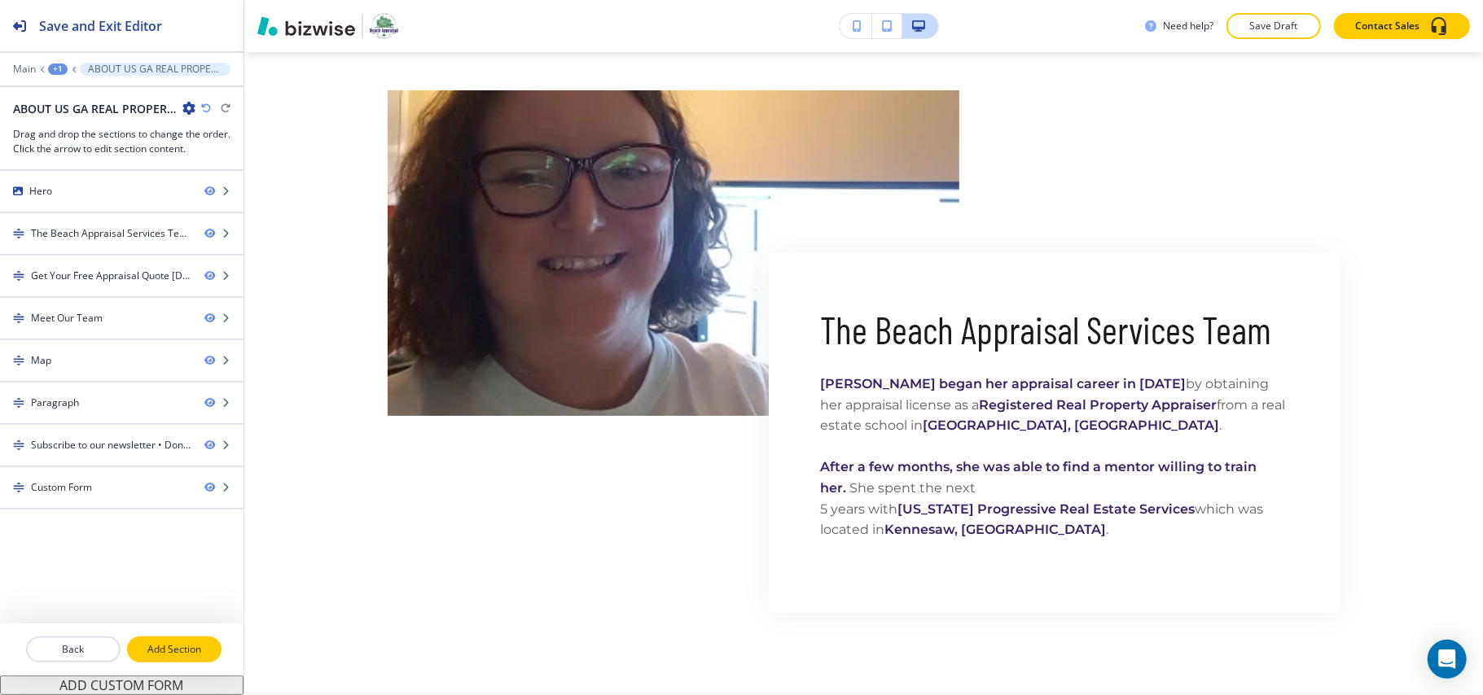
click at [171, 646] on p "Add Section" at bounding box center [174, 649] width 91 height 15
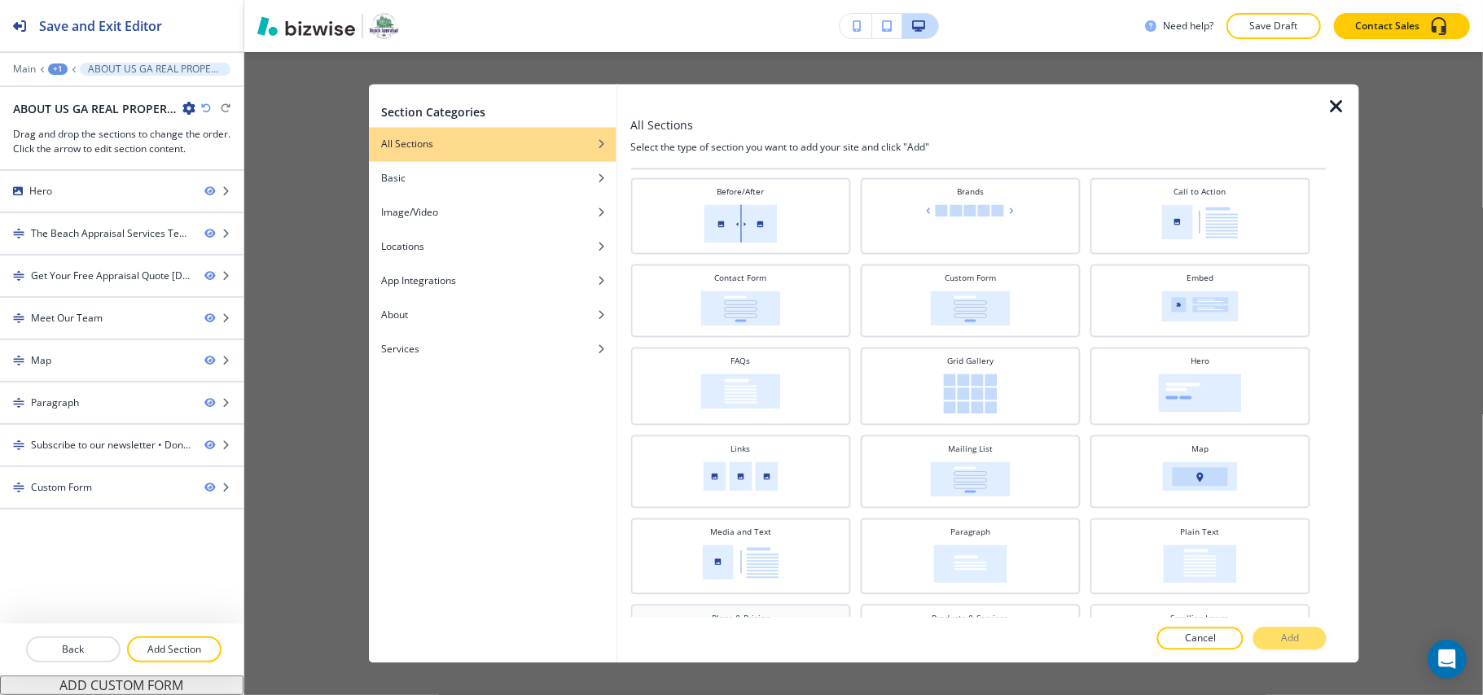
scroll to position [245, 0]
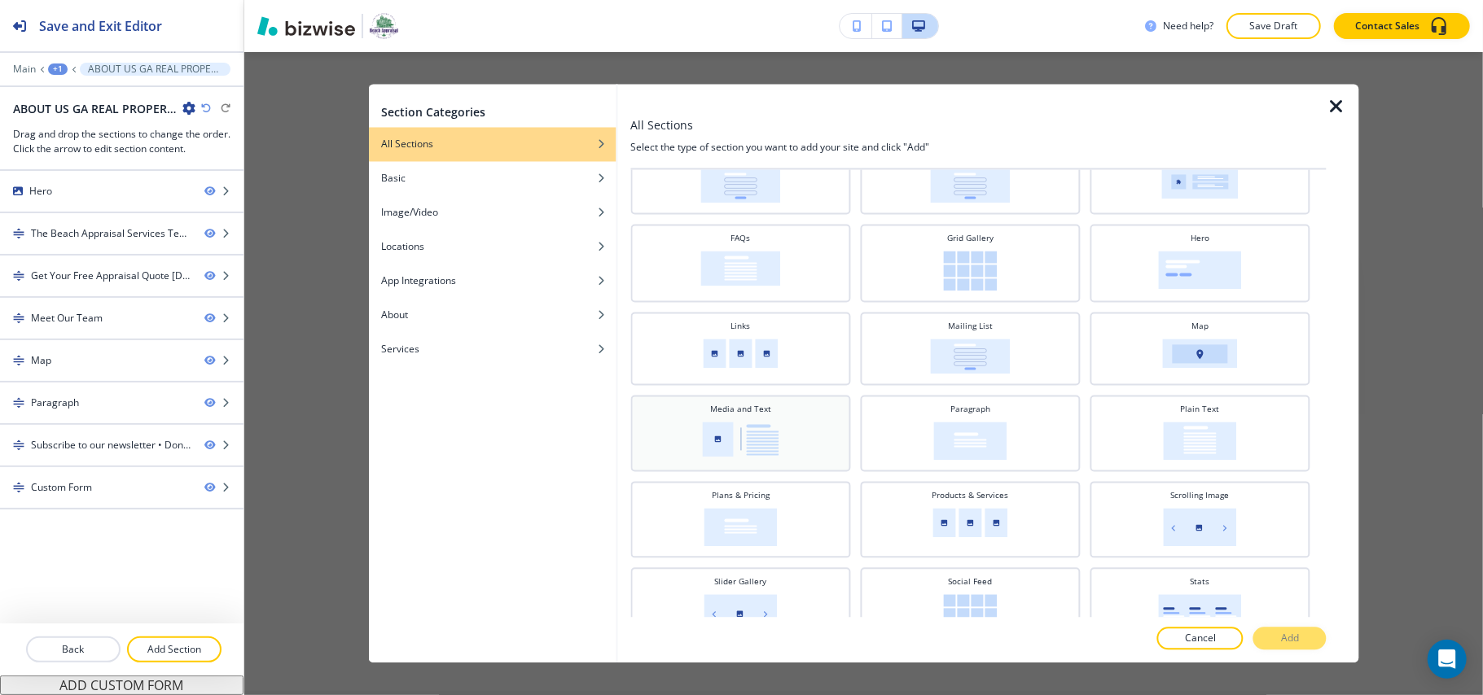
click at [767, 425] on img at bounding box center [740, 440] width 77 height 35
click at [1262, 626] on div at bounding box center [978, 623] width 696 height 10
click at [1290, 636] on p "Add" at bounding box center [1290, 639] width 18 height 15
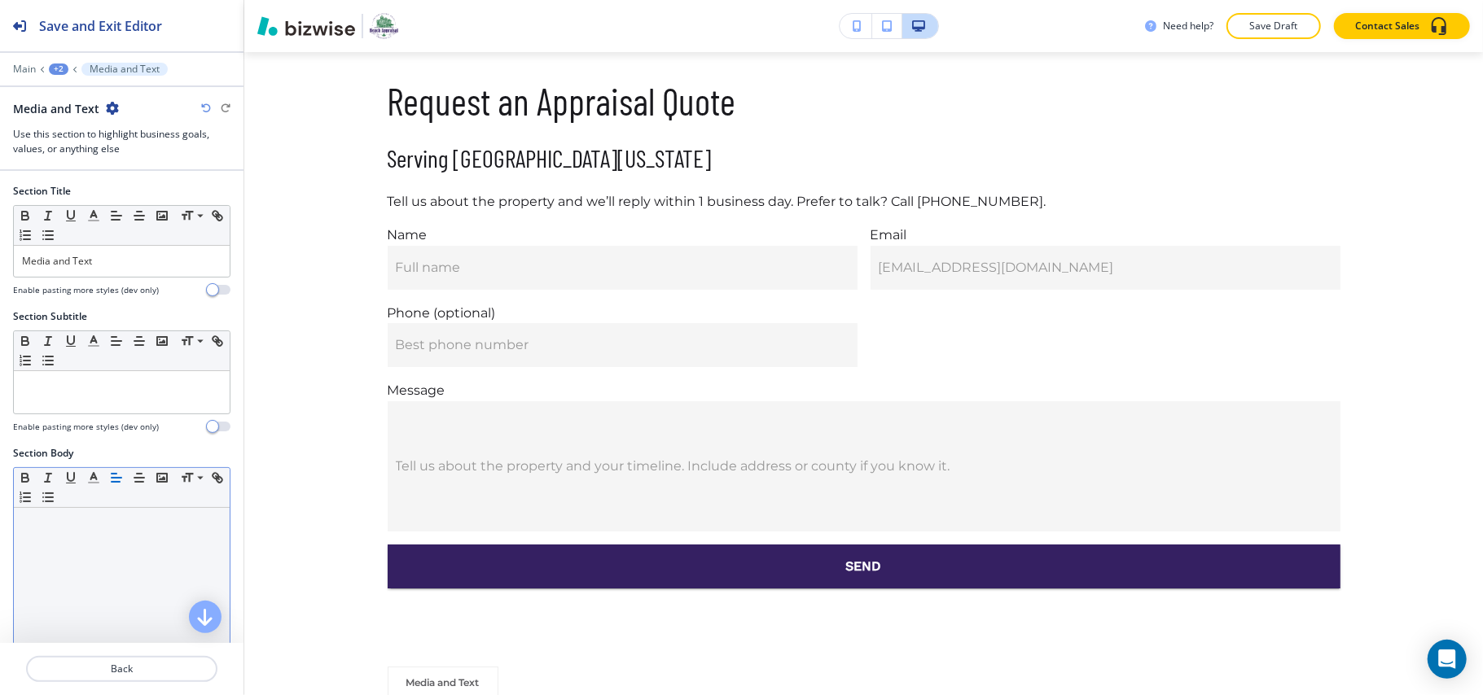
scroll to position [215, 0]
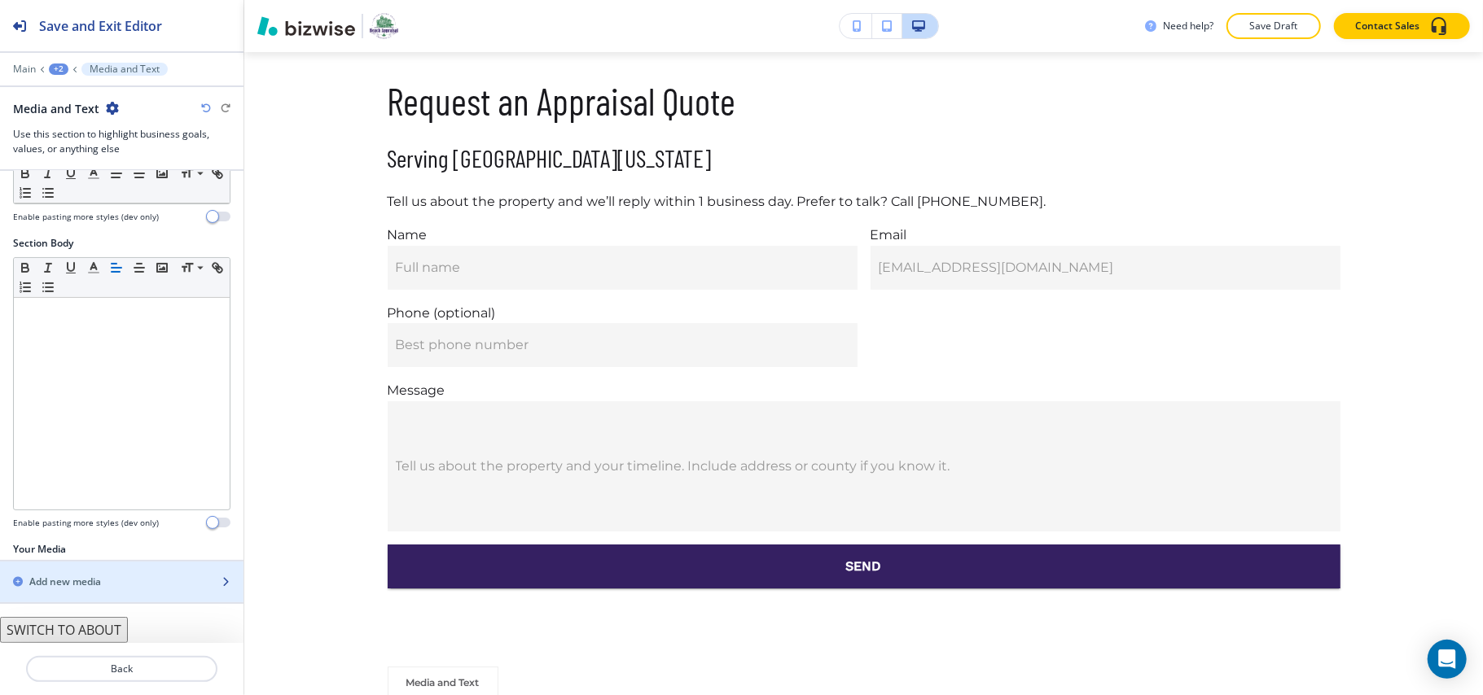
drag, startPoint x: 111, startPoint y: 394, endPoint x: 53, endPoint y: 572, distance: 186.7
click at [53, 572] on div "button" at bounding box center [121, 568] width 243 height 13
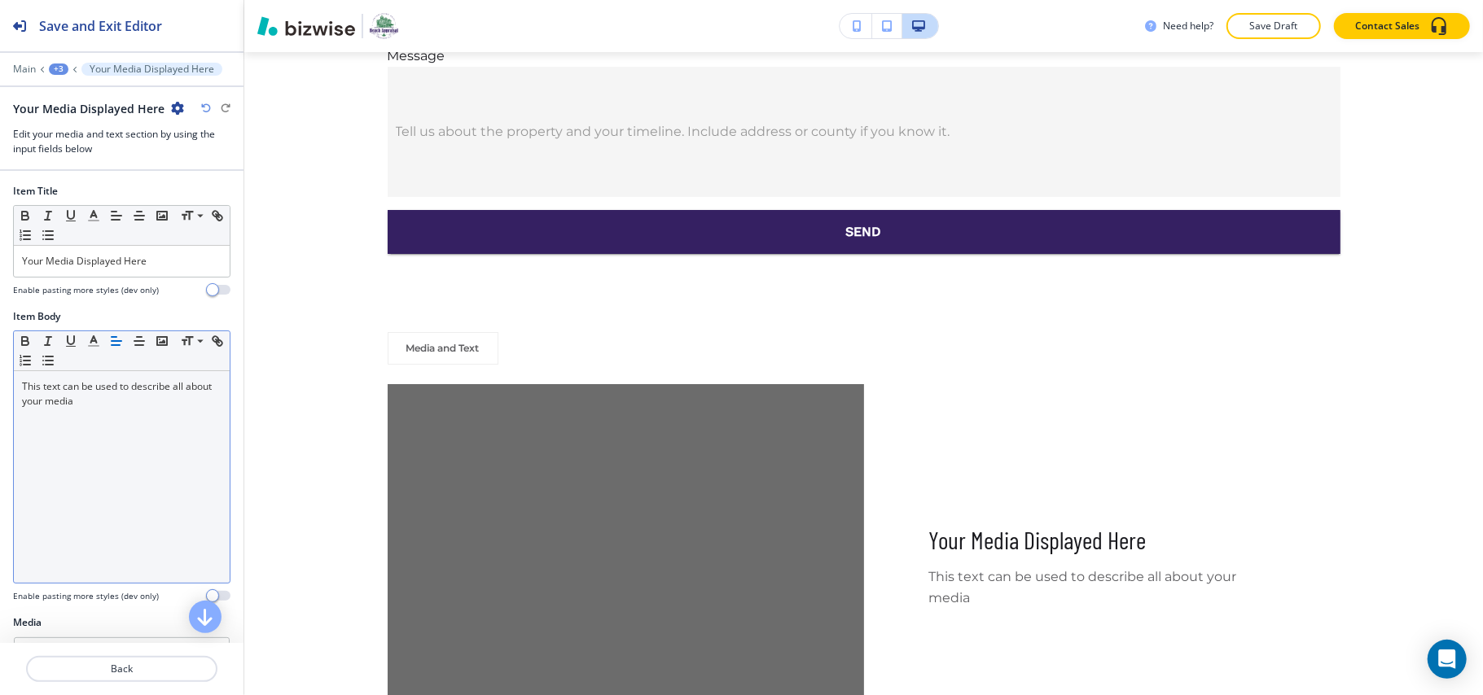
scroll to position [4261, 0]
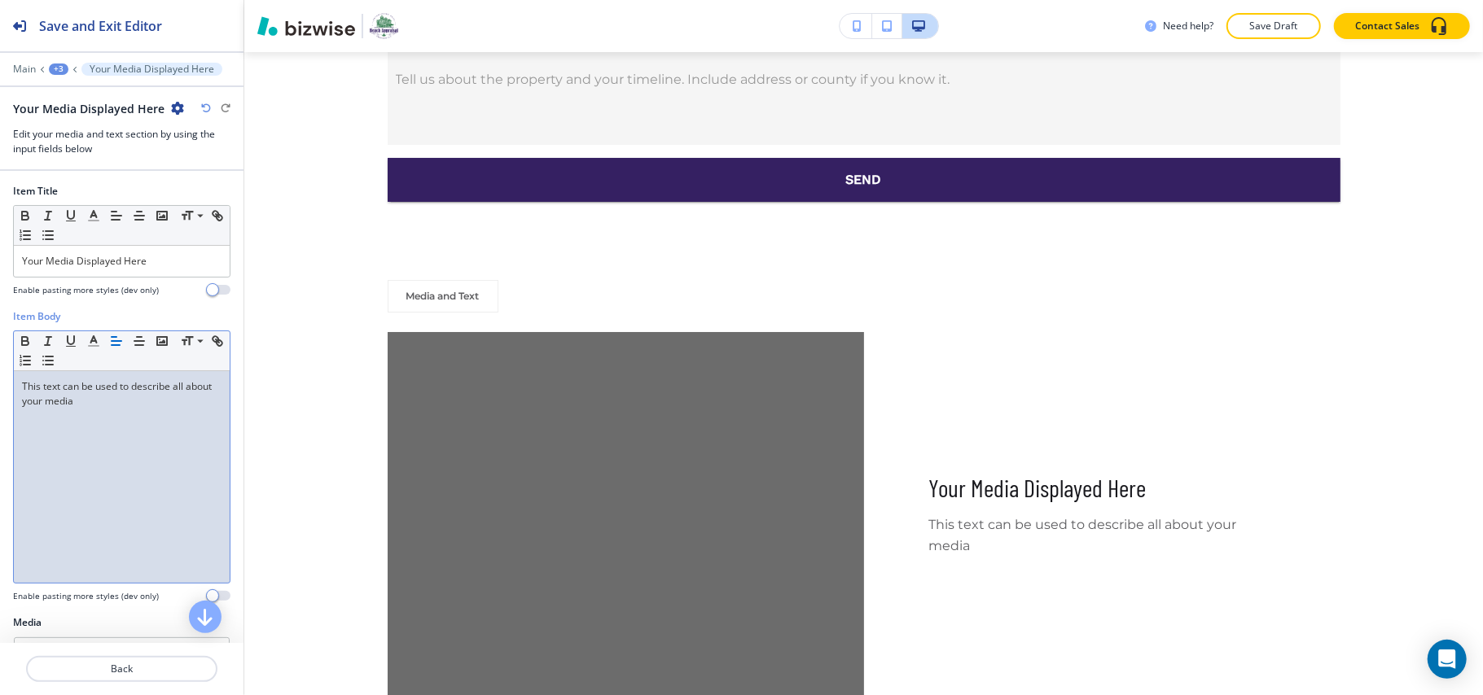
drag, startPoint x: 95, startPoint y: 497, endPoint x: 46, endPoint y: 441, distance: 74.4
click at [78, 445] on div "This text can be used to describe all about your media" at bounding box center [122, 477] width 216 height 212
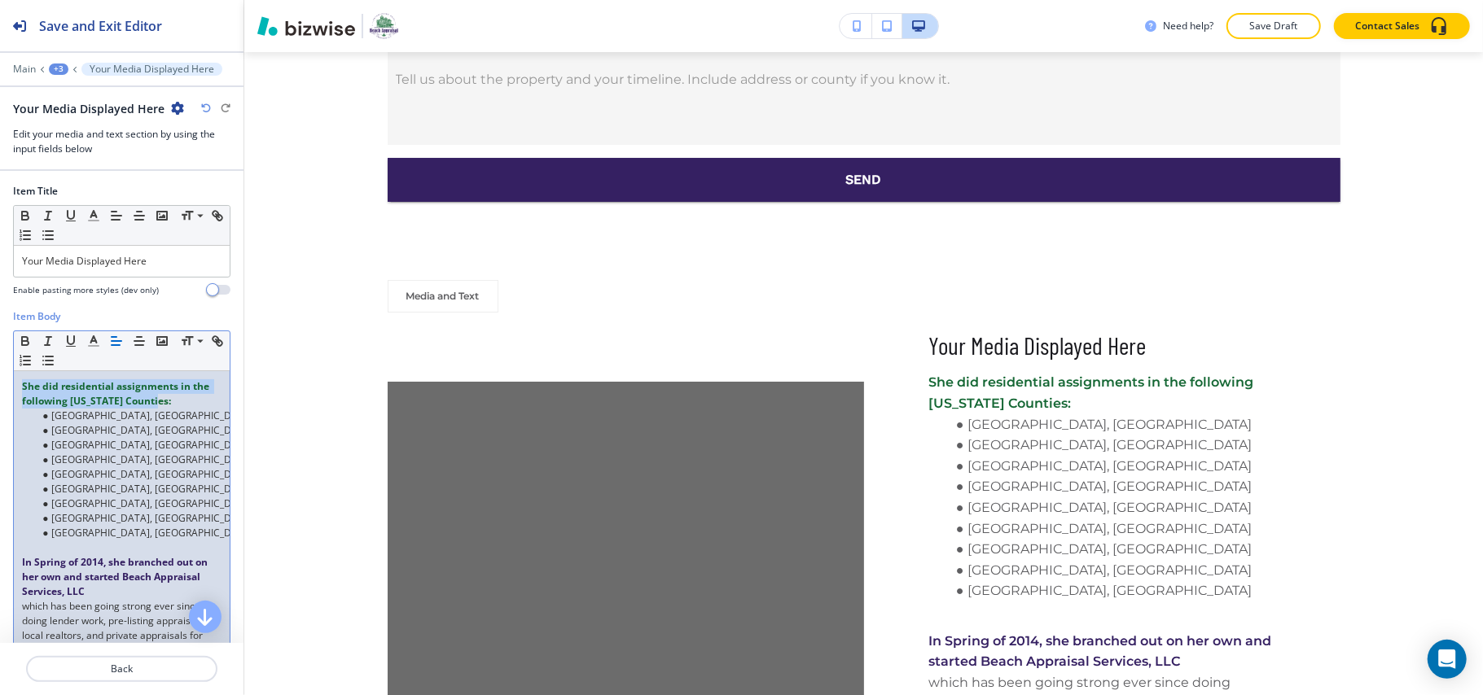
drag, startPoint x: 195, startPoint y: 402, endPoint x: 17, endPoint y: 385, distance: 179.1
click at [3, 383] on div "Item Body Small Normal Large Huge She did residential assignments in the follow…" at bounding box center [121, 518] width 243 height 418
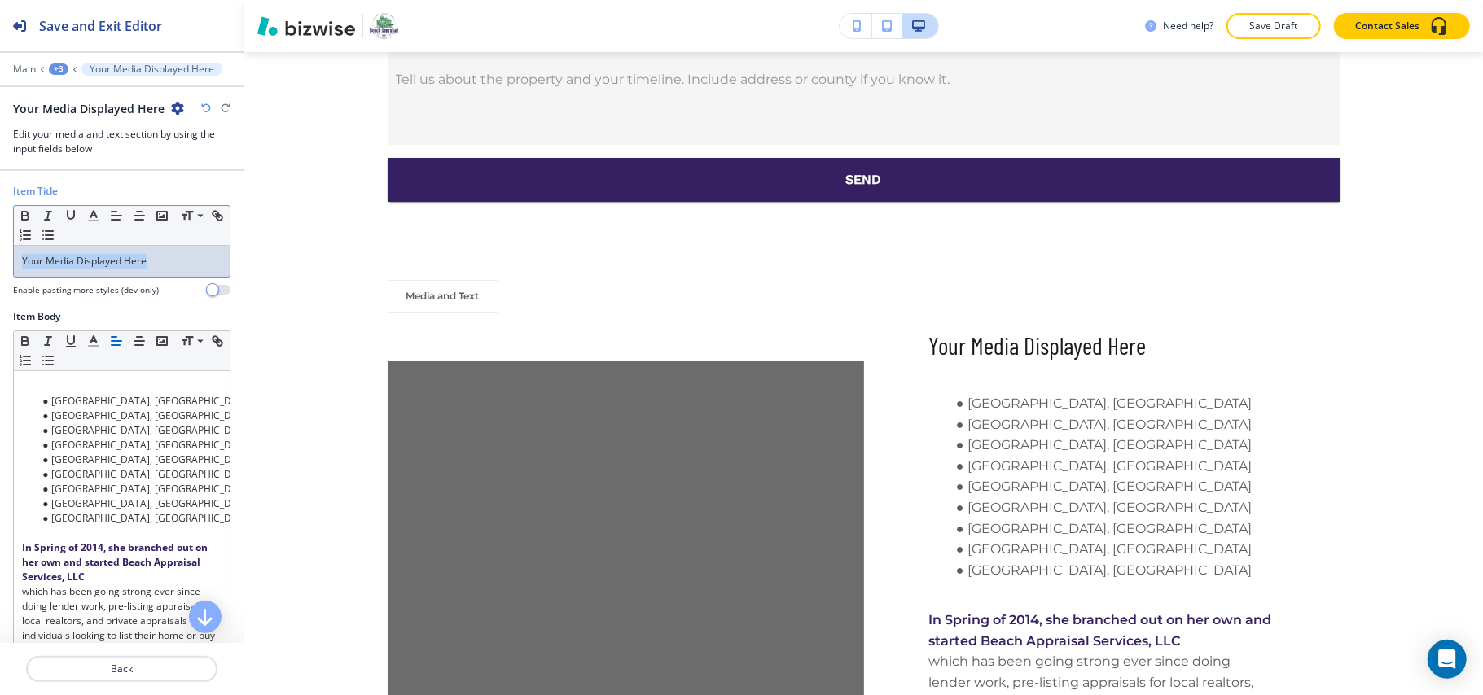
drag, startPoint x: 157, startPoint y: 261, endPoint x: 78, endPoint y: 261, distance: 79.0
click at [1, 257] on div "Item Title Small Normal Large Huge Your Media Displayed Here Enable pasting mor…" at bounding box center [121, 246] width 243 height 125
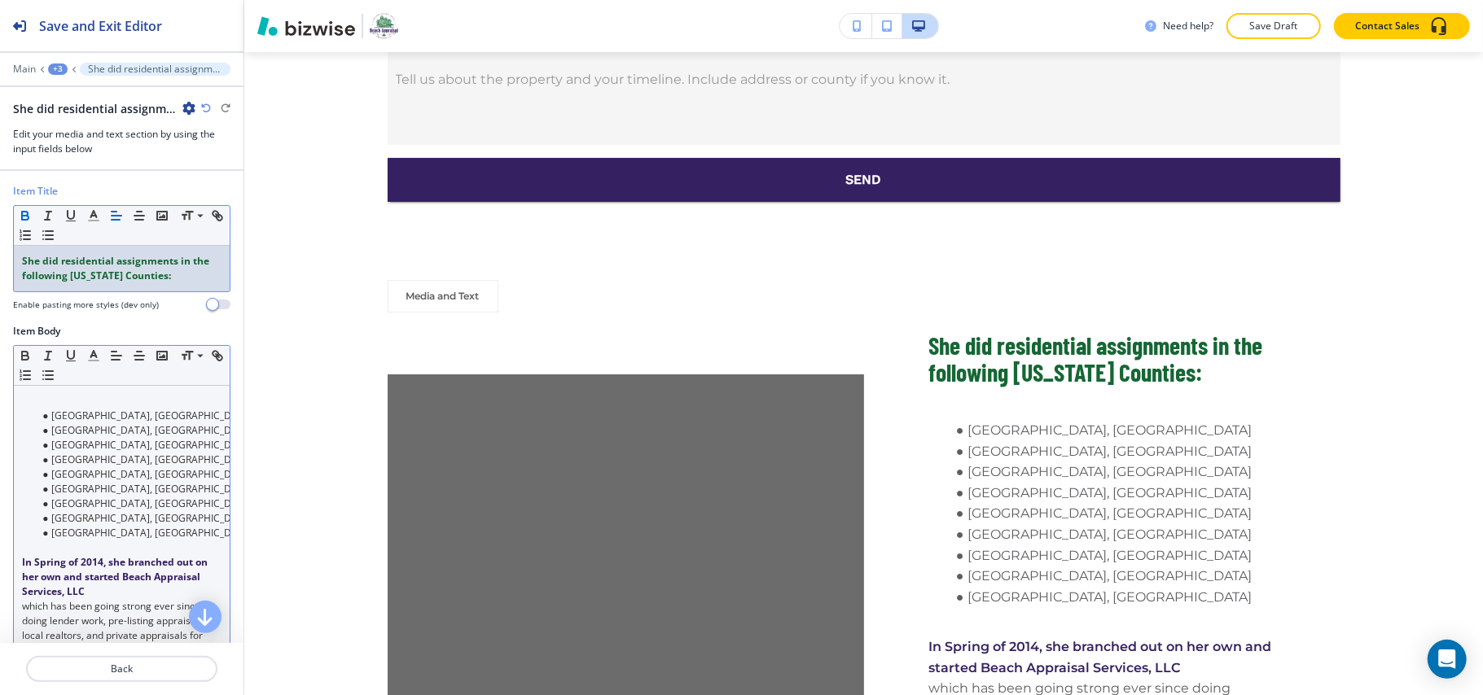
click at [30, 421] on ul "[GEOGRAPHIC_DATA], [GEOGRAPHIC_DATA] [GEOGRAPHIC_DATA], [GEOGRAPHIC_DATA] [GEOG…" at bounding box center [121, 475] width 199 height 132
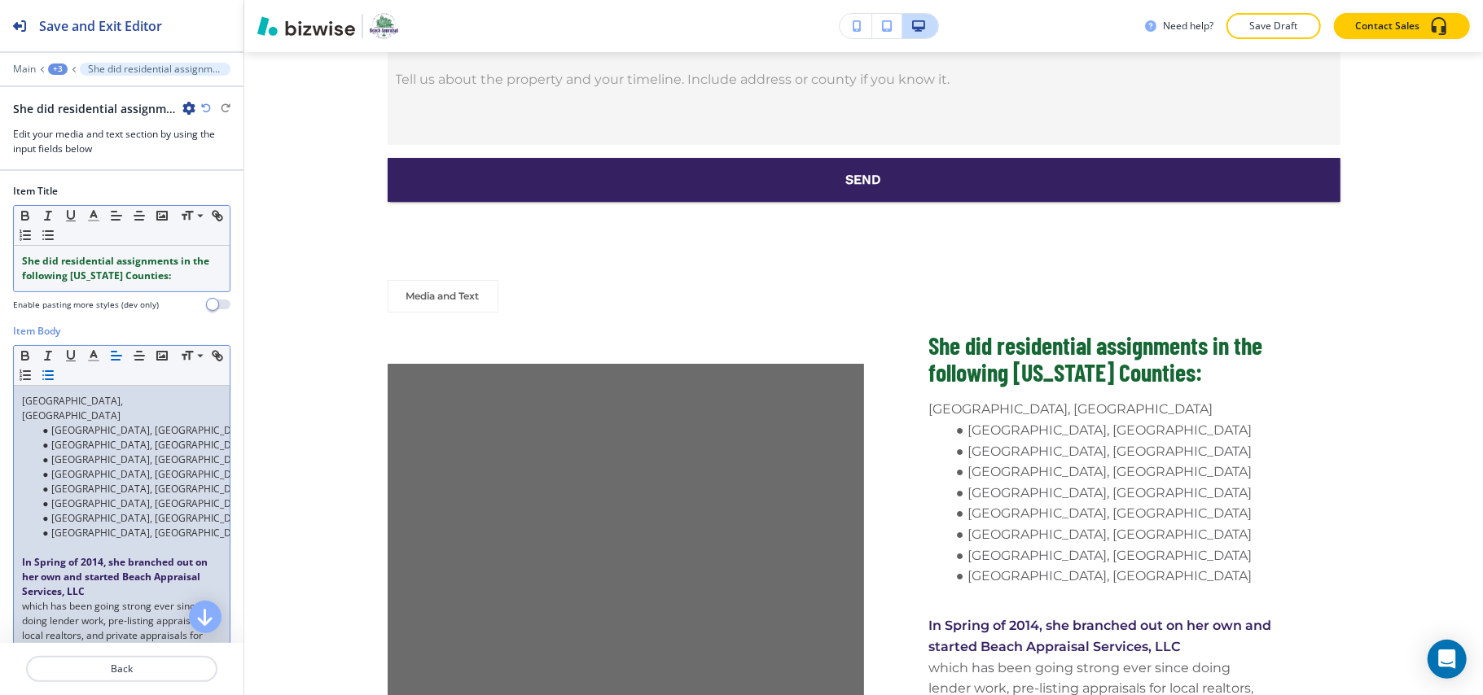
click at [55, 379] on icon "button" at bounding box center [48, 375] width 15 height 15
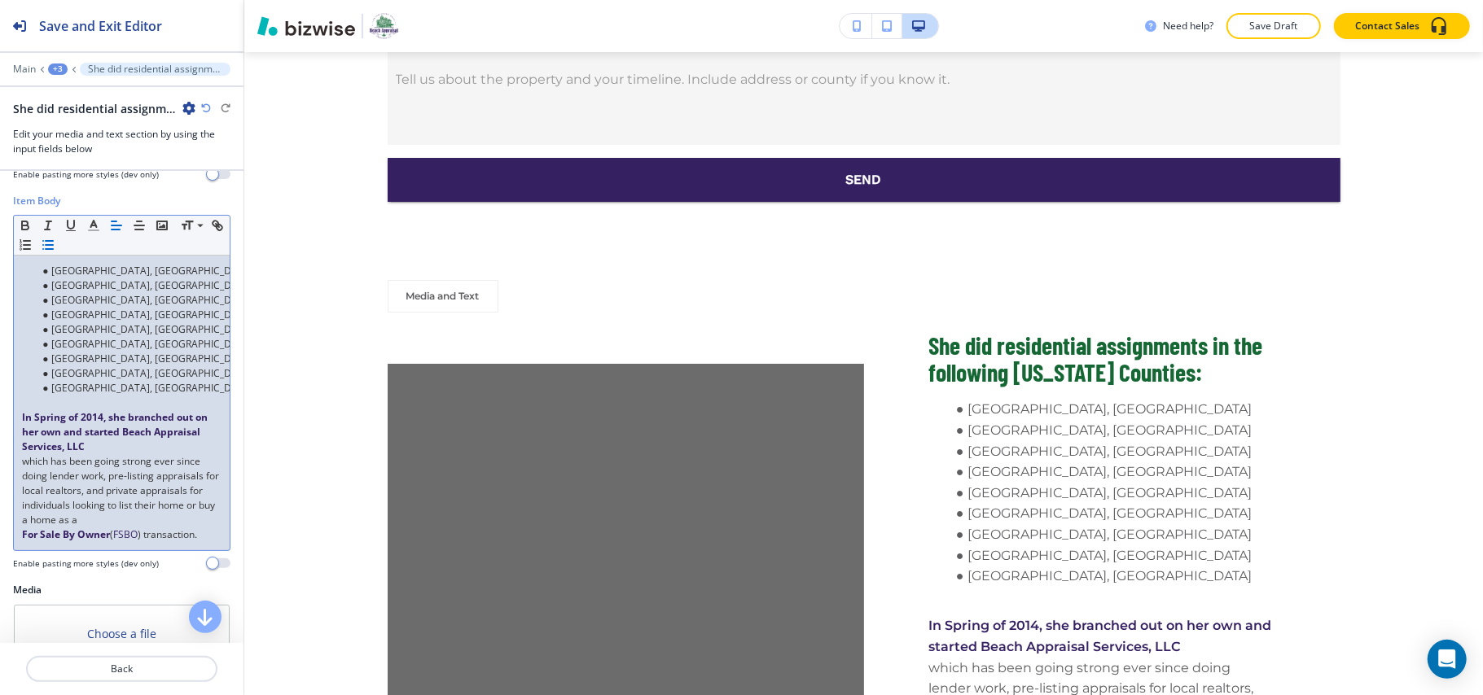
scroll to position [278, 0]
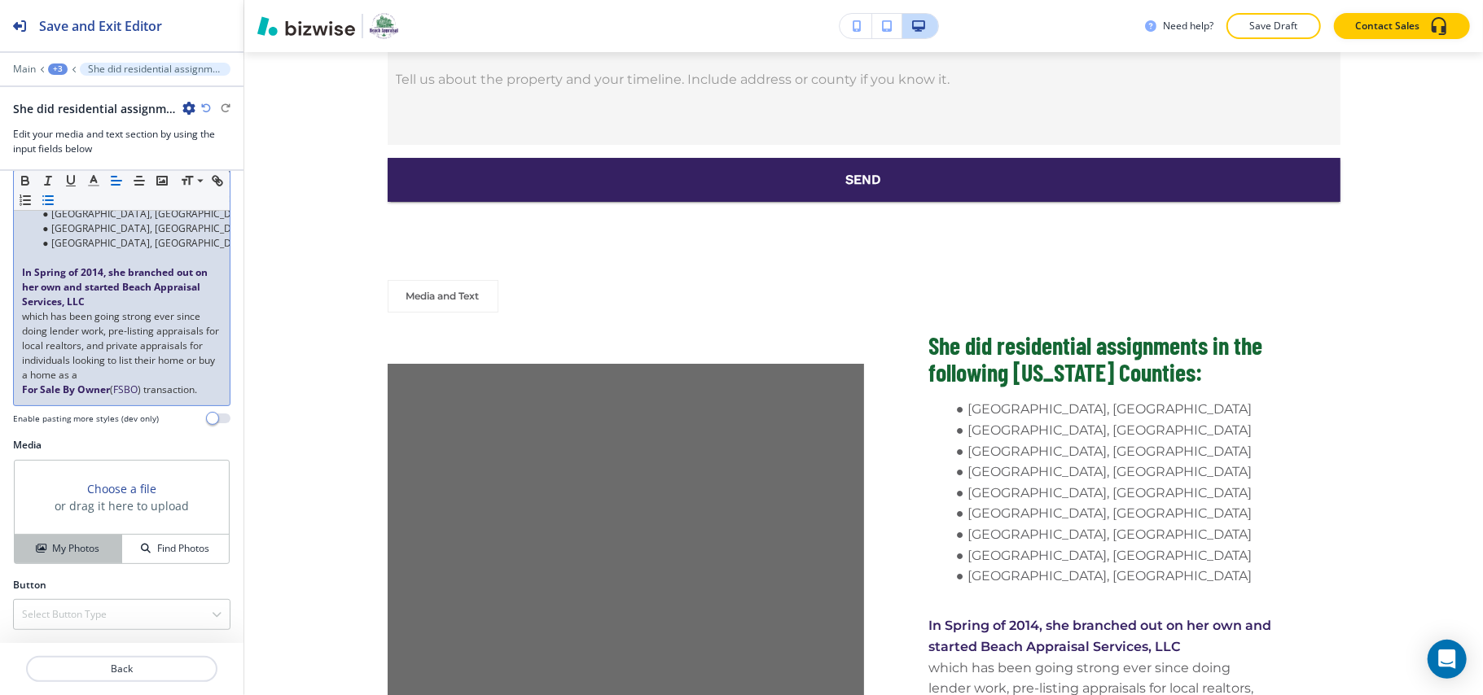
click at [46, 545] on div "My Photos" at bounding box center [68, 548] width 107 height 15
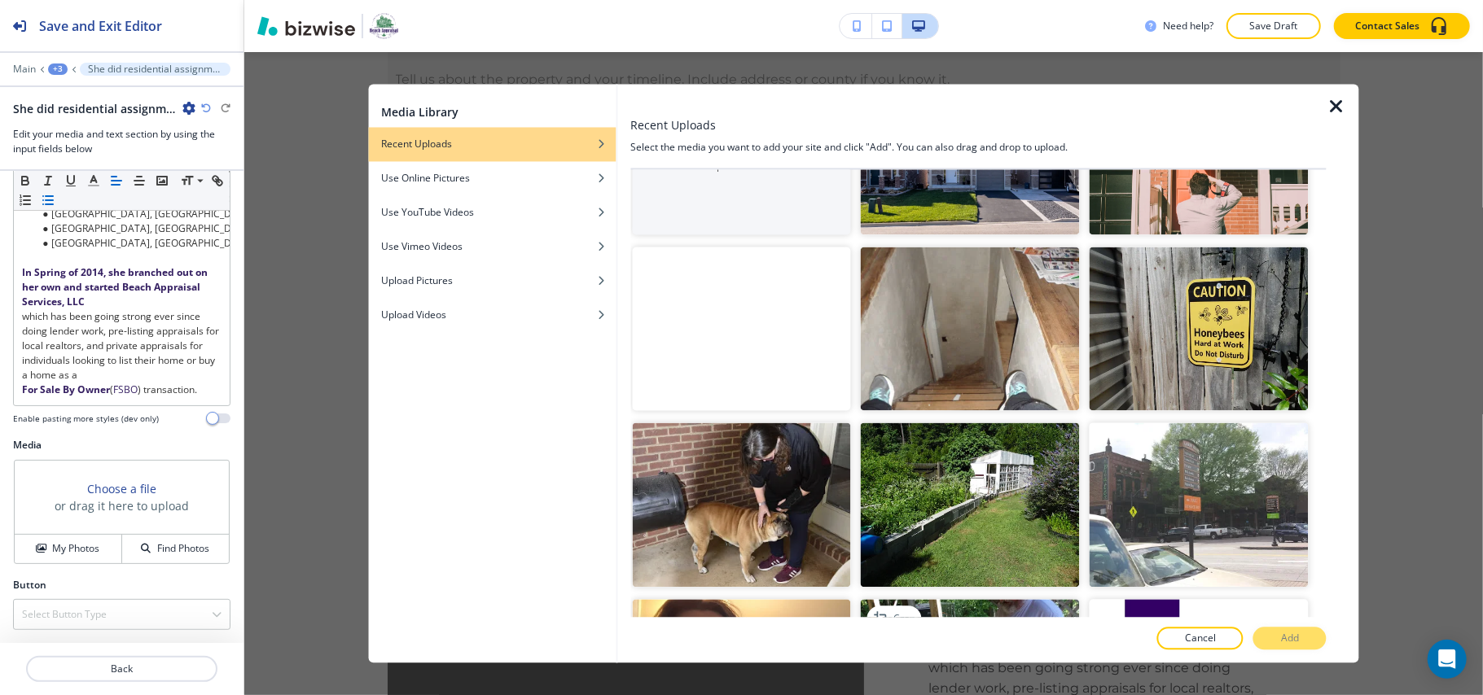
scroll to position [326, 0]
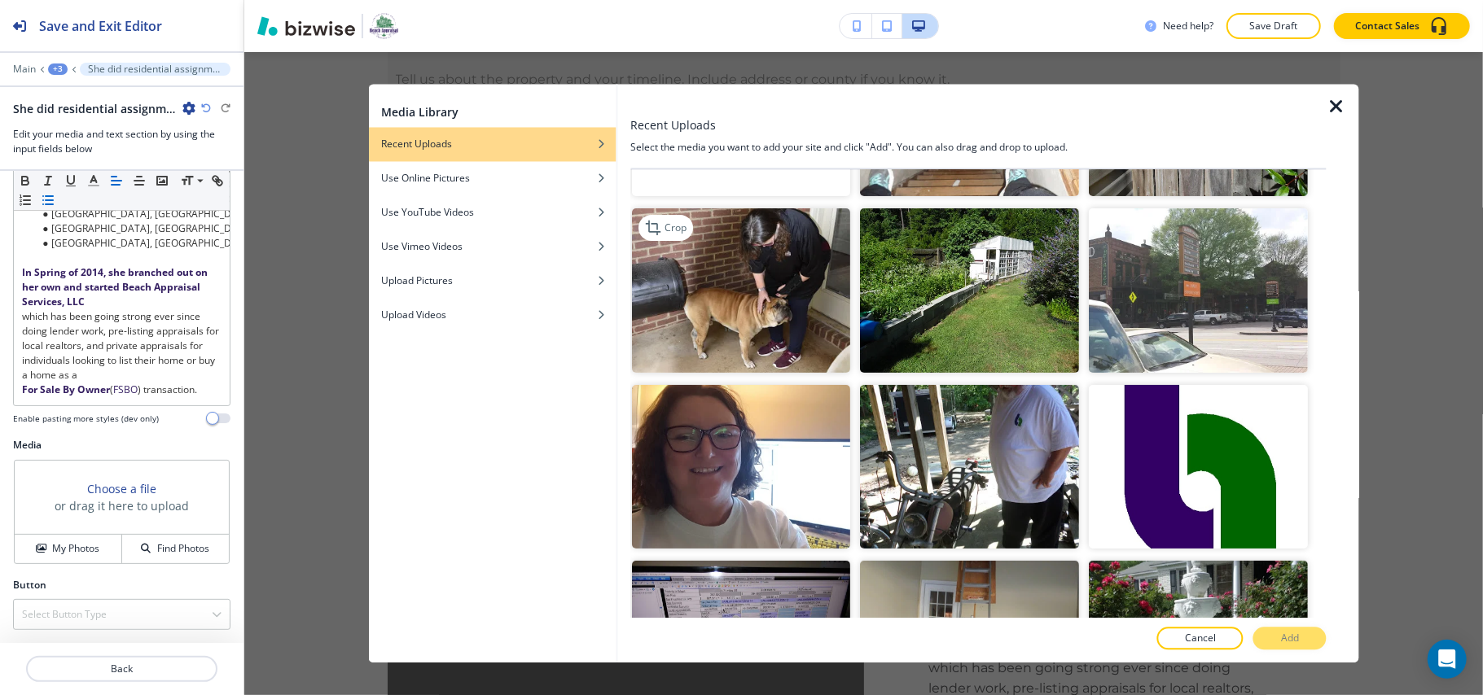
click at [753, 271] on img "button" at bounding box center [741, 290] width 219 height 164
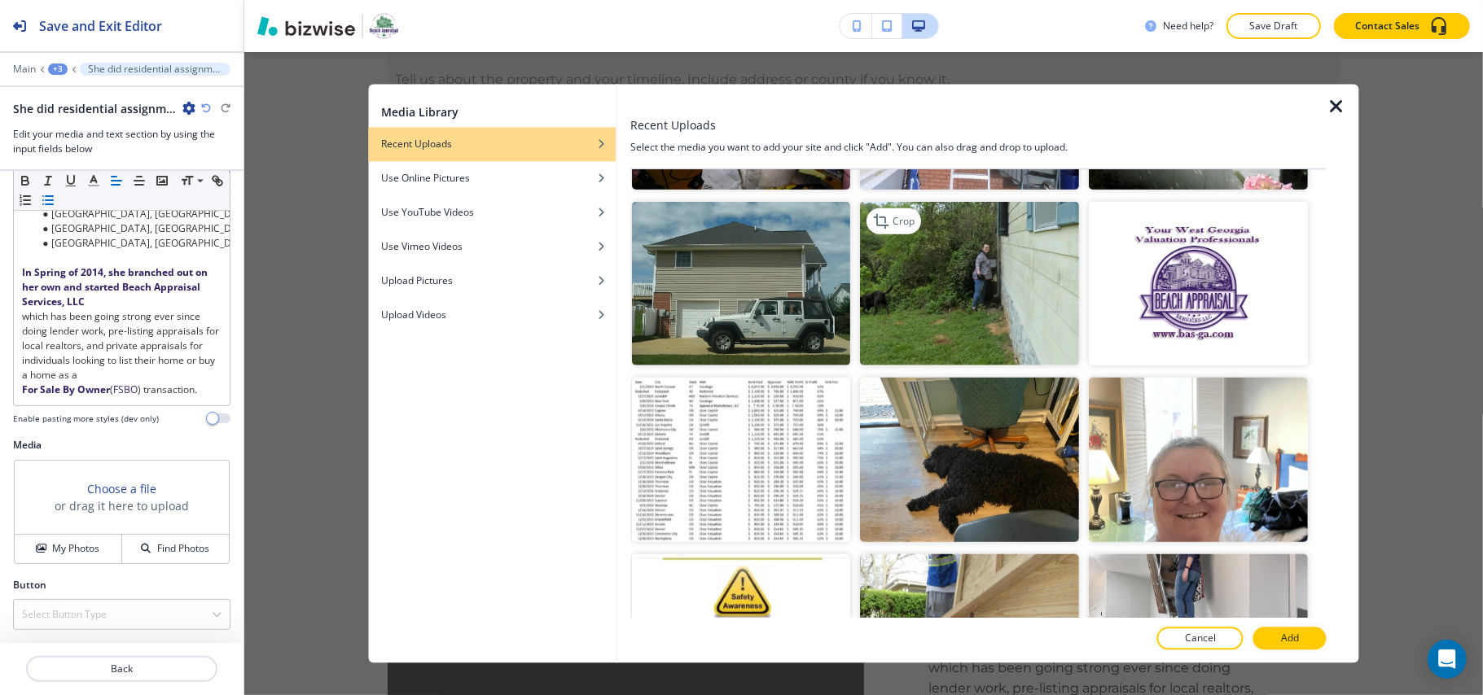
scroll to position [868, 0]
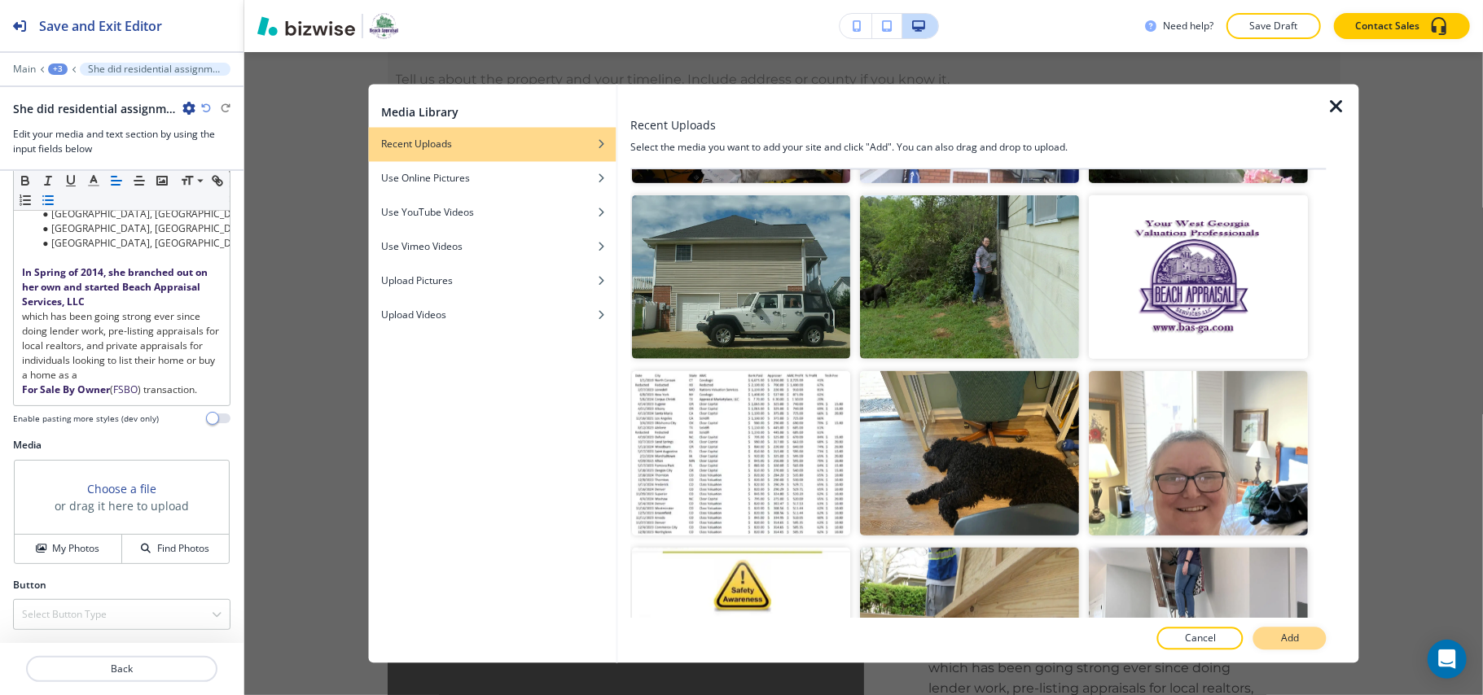
click at [1293, 629] on button "Add" at bounding box center [1289, 639] width 73 height 23
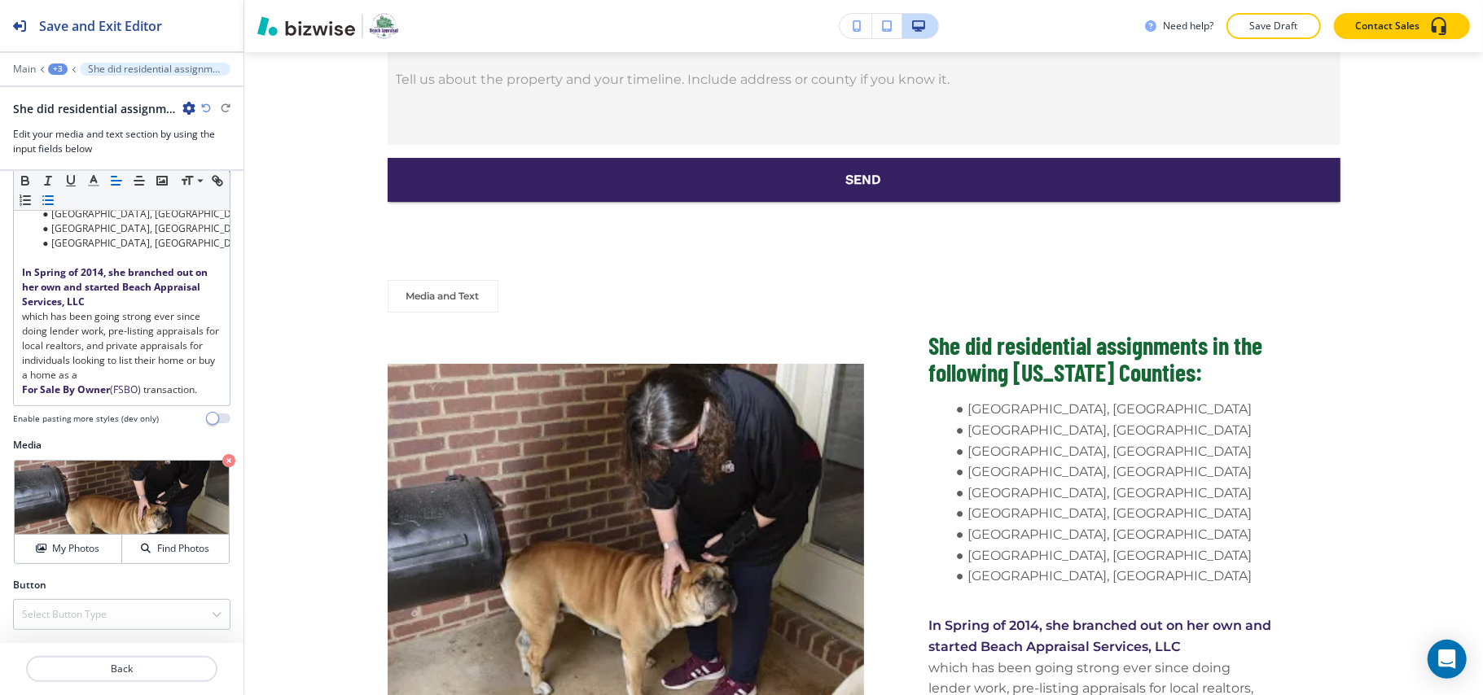
scroll to position [4152, 0]
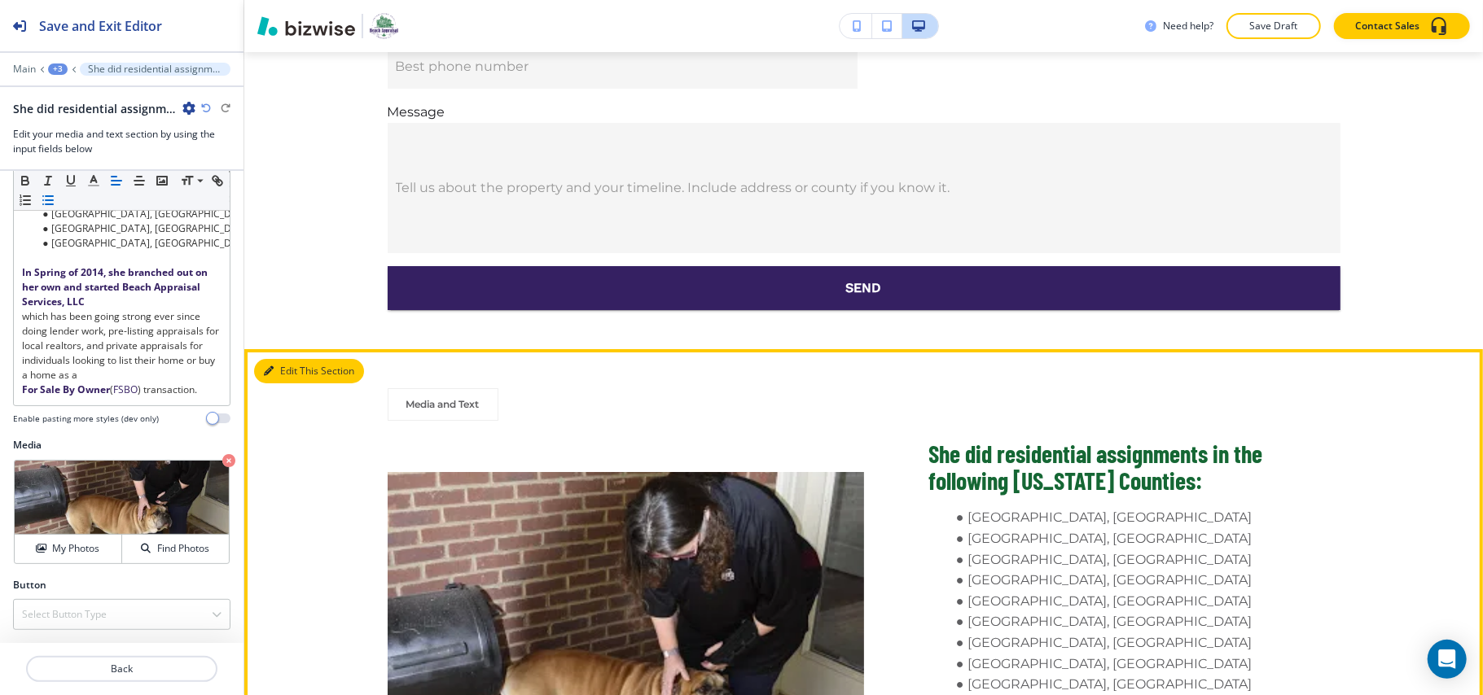
click at [300, 359] on button "Edit This Section" at bounding box center [309, 371] width 110 height 24
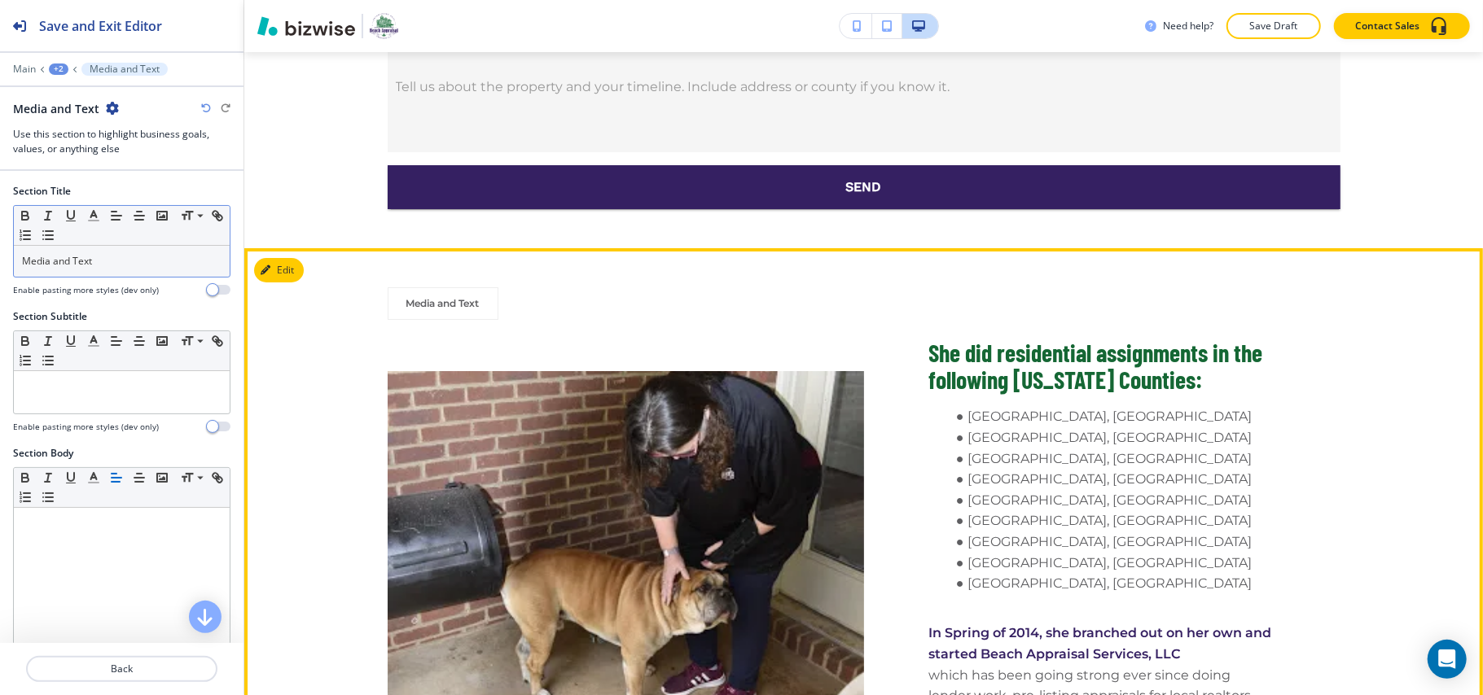
scroll to position [4312, 0]
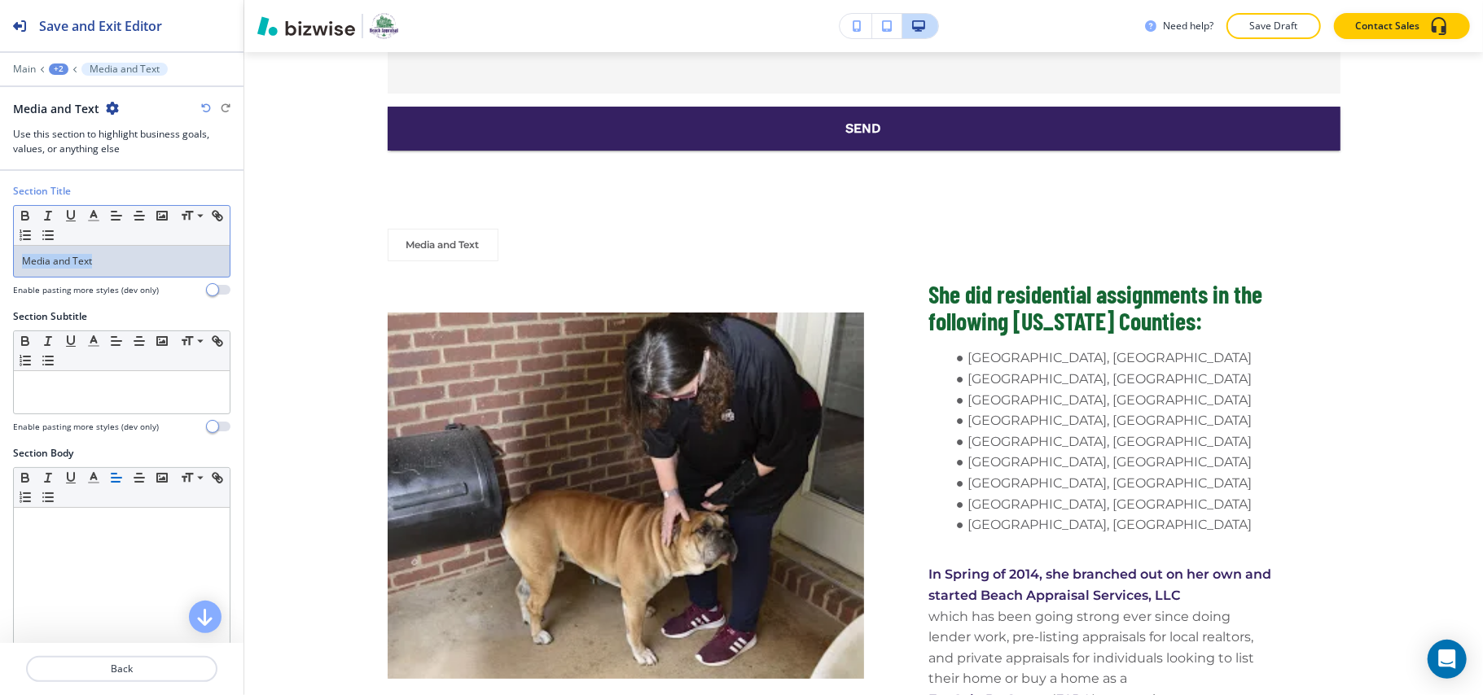
drag, startPoint x: 114, startPoint y: 261, endPoint x: 0, endPoint y: 261, distance: 114.0
click at [0, 261] on div "Section Title Small Normal Large Huge Media and Text Enable pasting more styles…" at bounding box center [121, 246] width 243 height 125
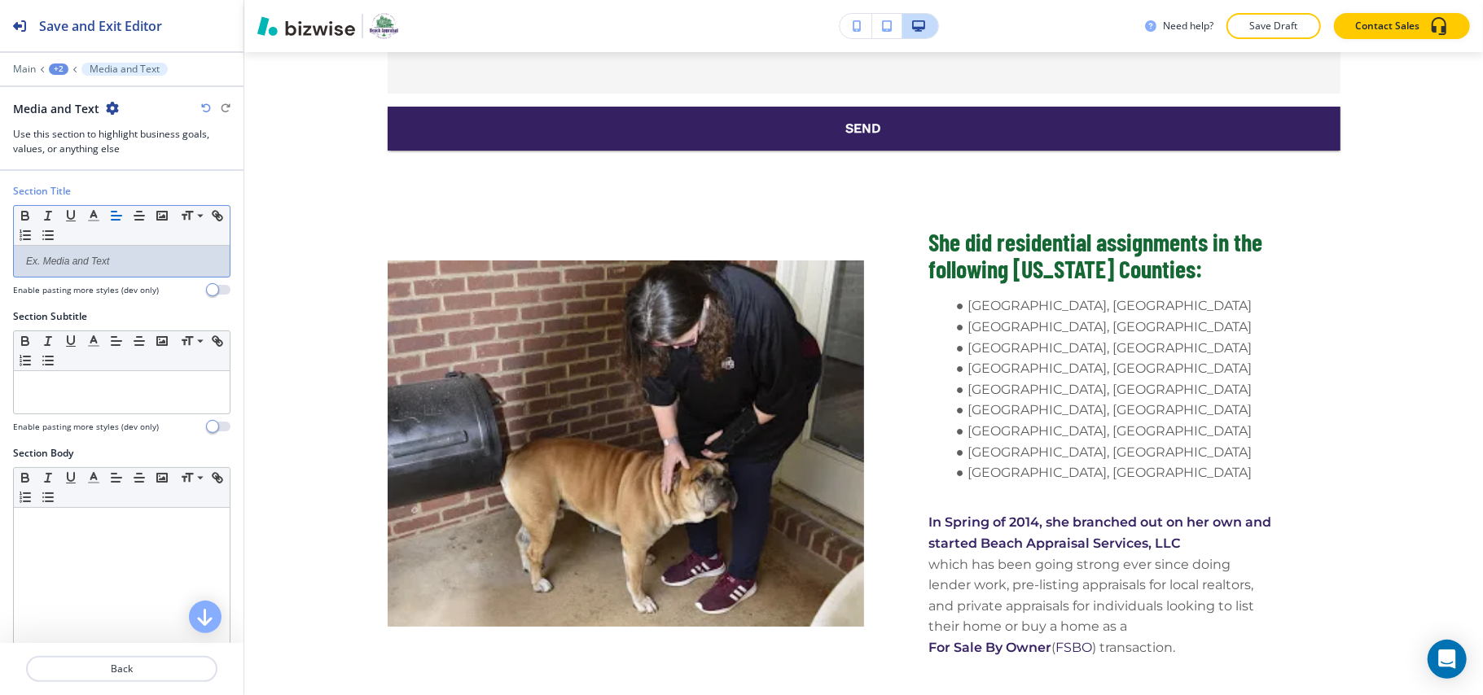
scroll to position [4289, 0]
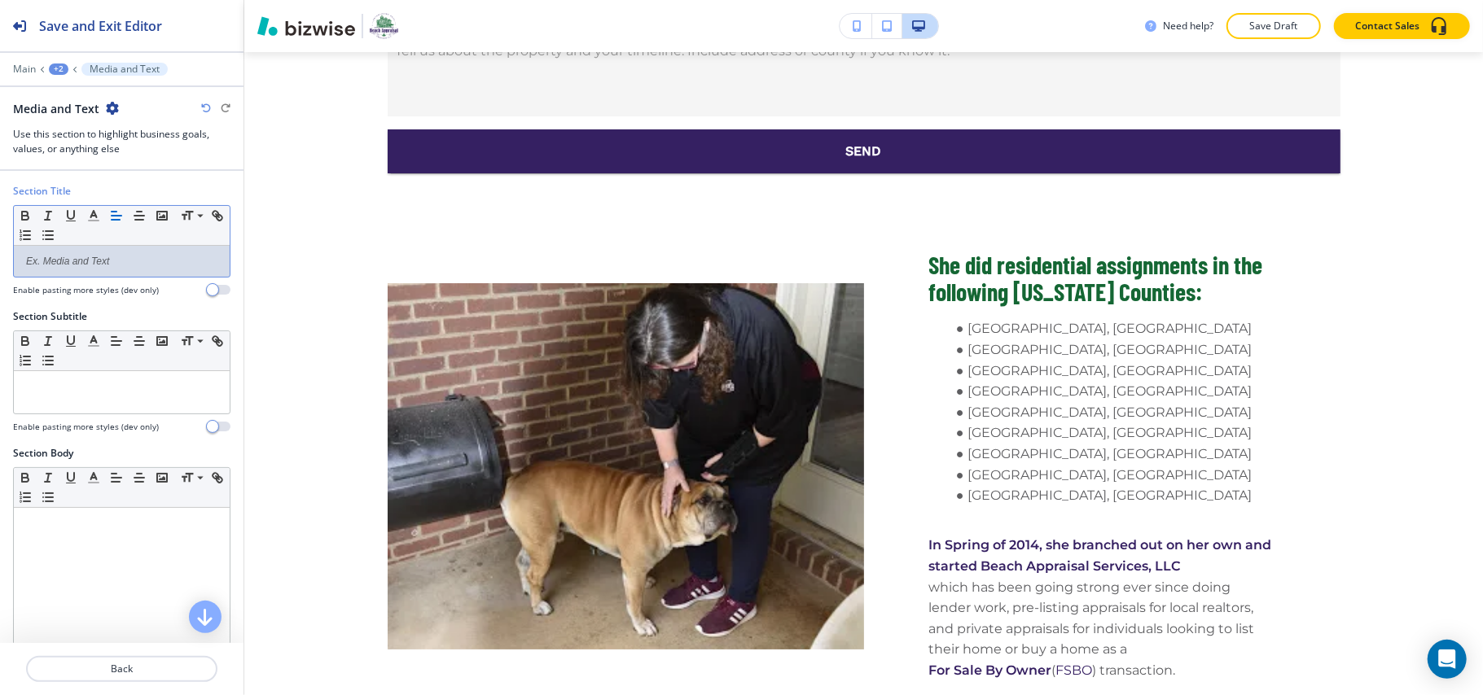
click at [53, 70] on div "+2" at bounding box center [59, 69] width 20 height 11
click at [85, 127] on p "ABOUT US GA REAL PROPERTY HOME APPRAISALS" at bounding box center [100, 124] width 83 height 15
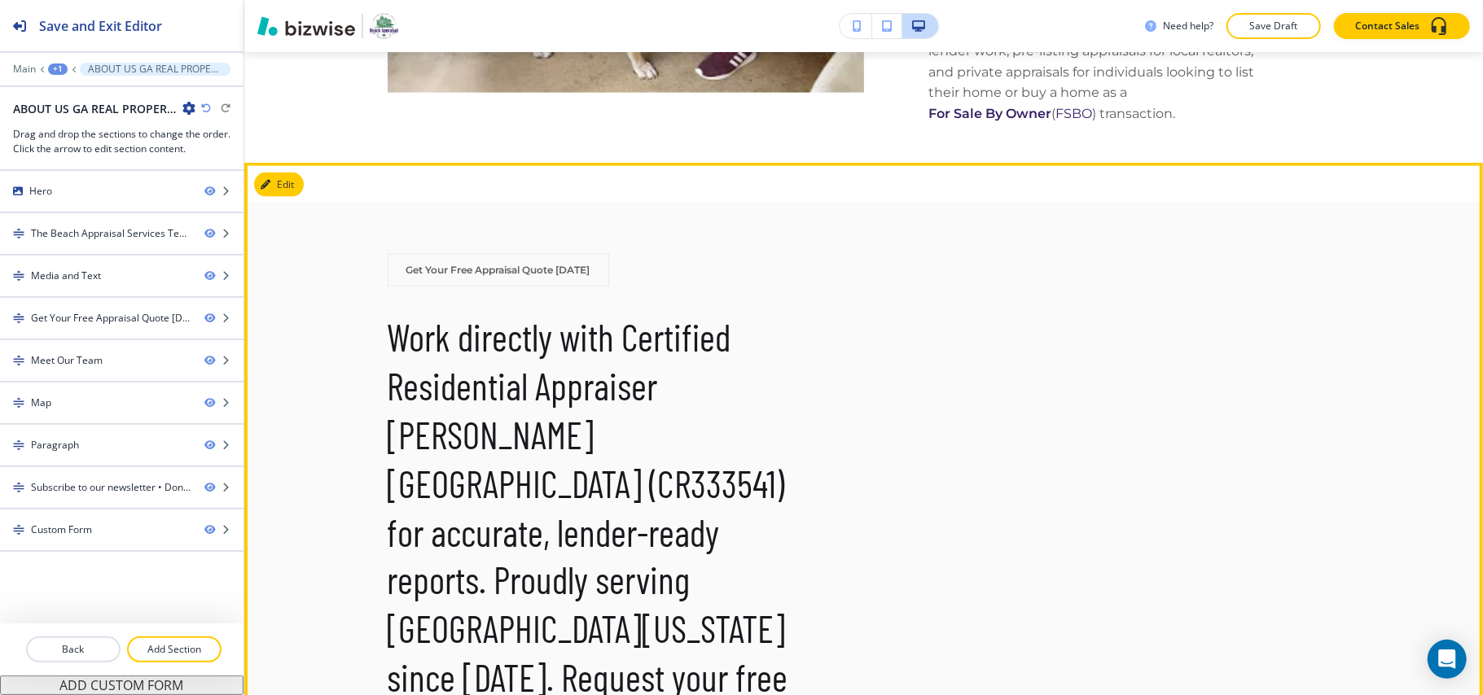
scroll to position [1734, 0]
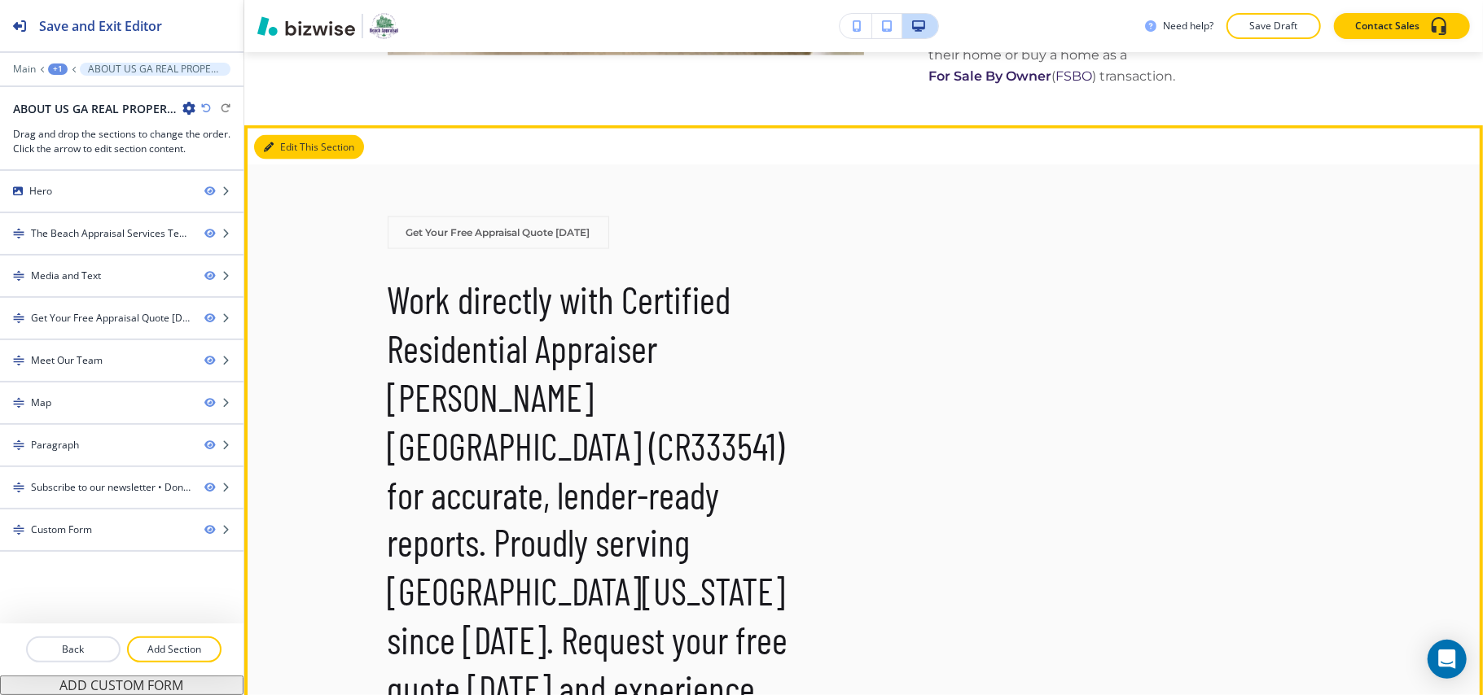
click at [274, 160] on button "Edit This Section" at bounding box center [309, 147] width 110 height 24
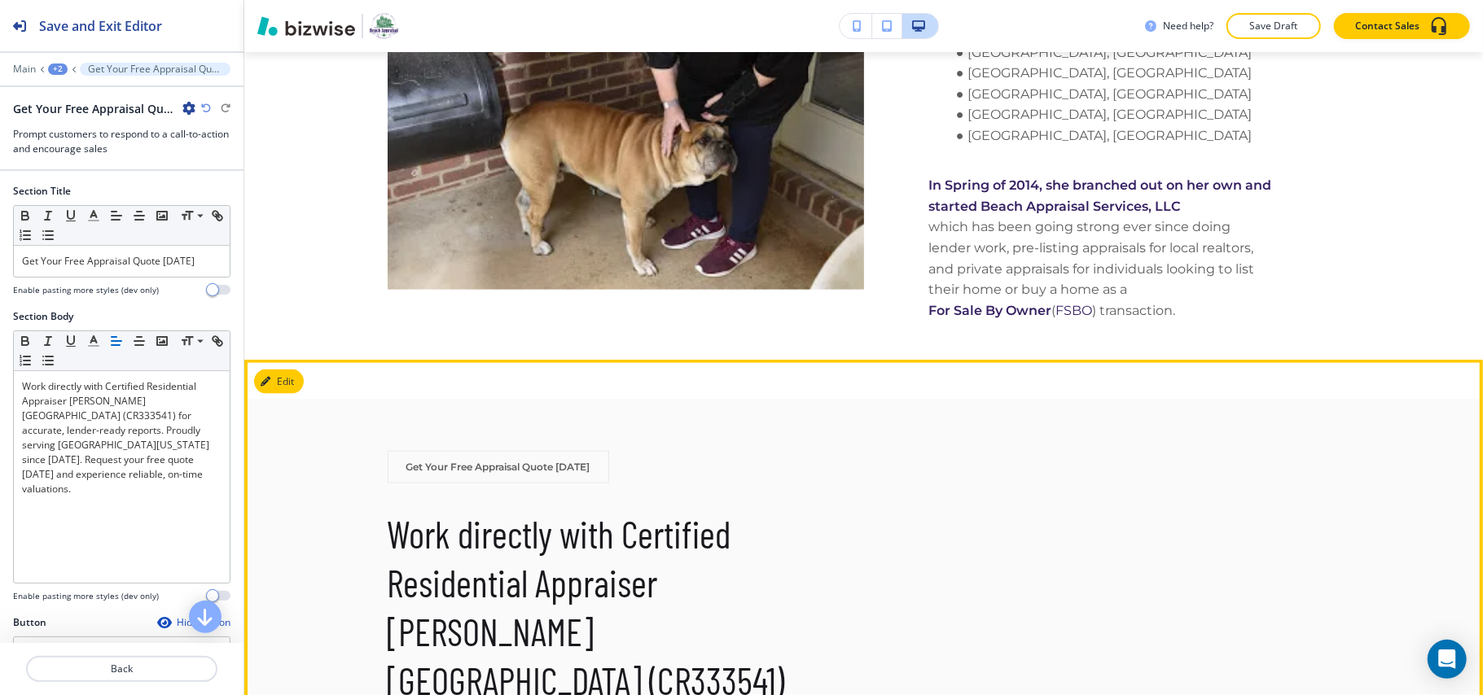
scroll to position [1825, 0]
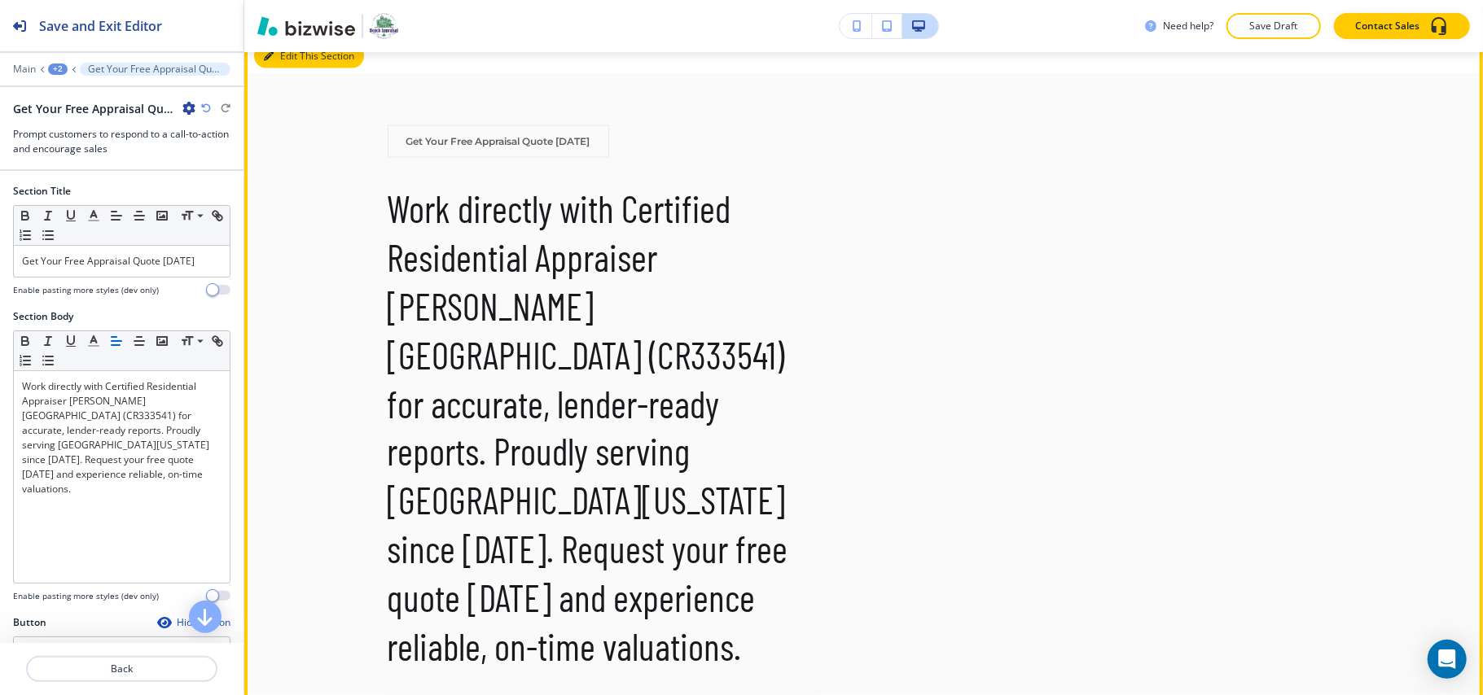
click at [293, 67] on button "Edit This Section" at bounding box center [309, 56] width 110 height 24
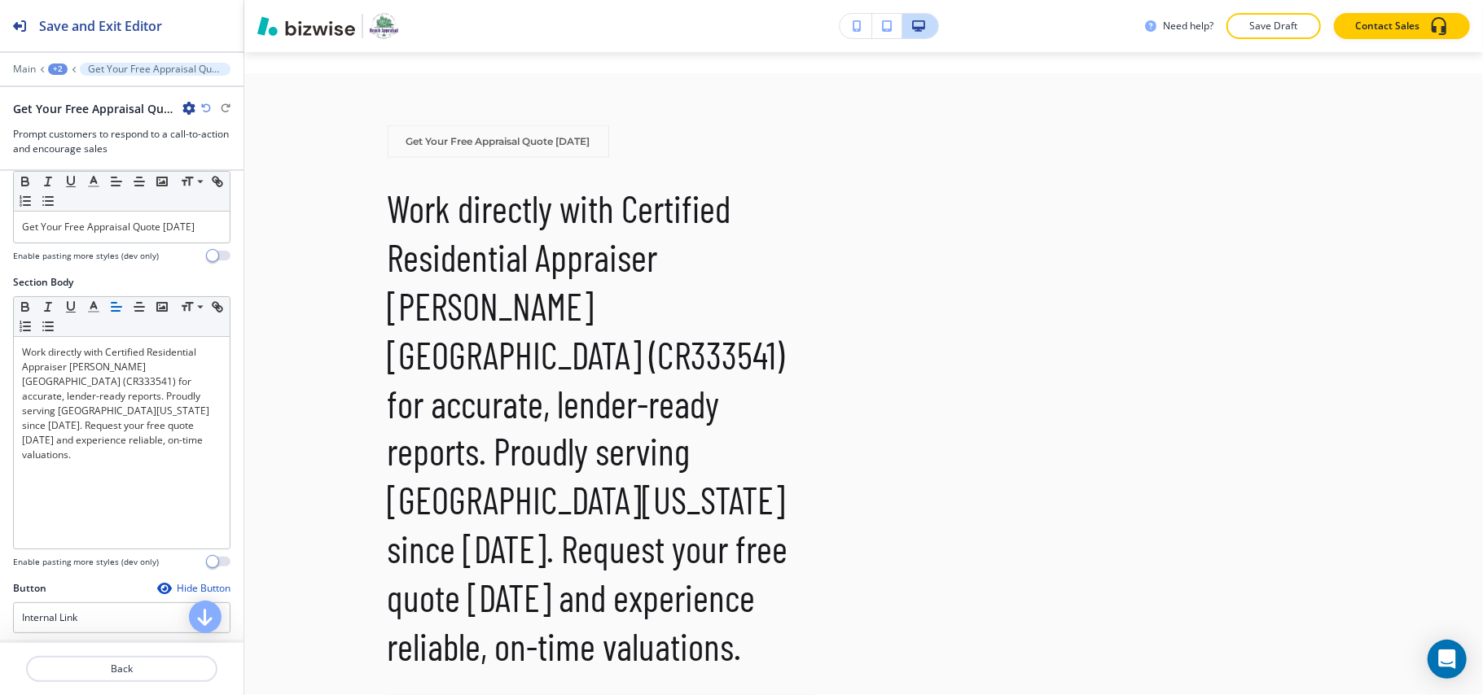
scroll to position [0, 0]
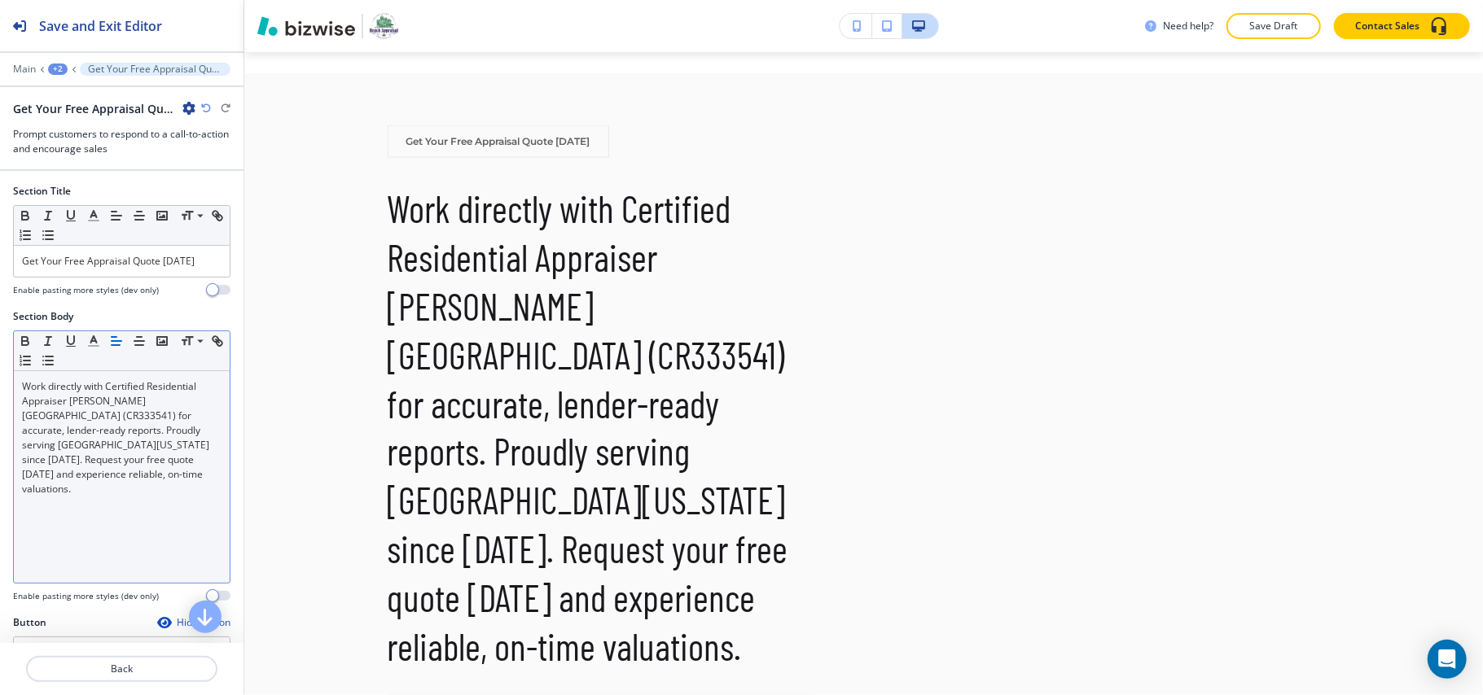
click at [134, 548] on div "Work directly with Certified Residential Appraiser [PERSON_NAME][GEOGRAPHIC_DAT…" at bounding box center [122, 477] width 216 height 212
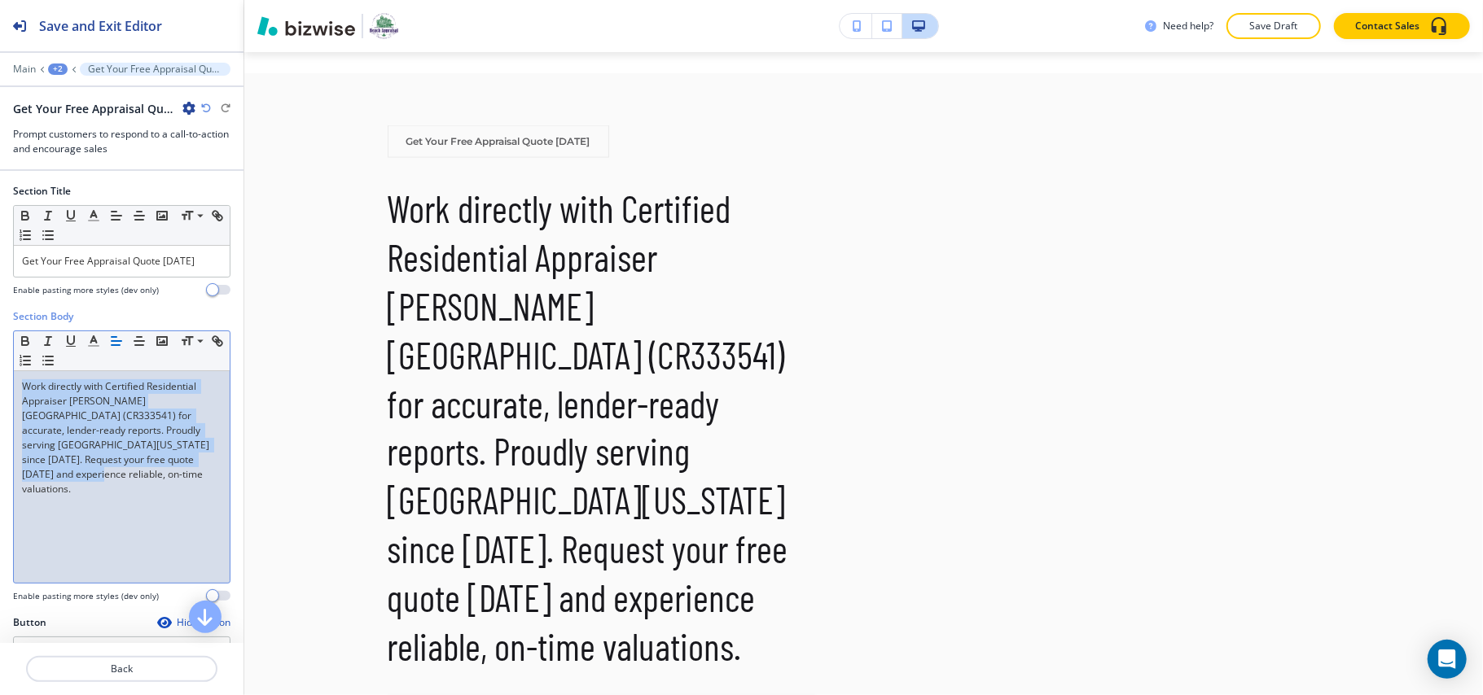
drag, startPoint x: 93, startPoint y: 427, endPoint x: 33, endPoint y: 477, distance: 78.1
click at [34, 495] on div "Work directly with Certified Residential Appraiser [PERSON_NAME][GEOGRAPHIC_DAT…" at bounding box center [122, 477] width 216 height 212
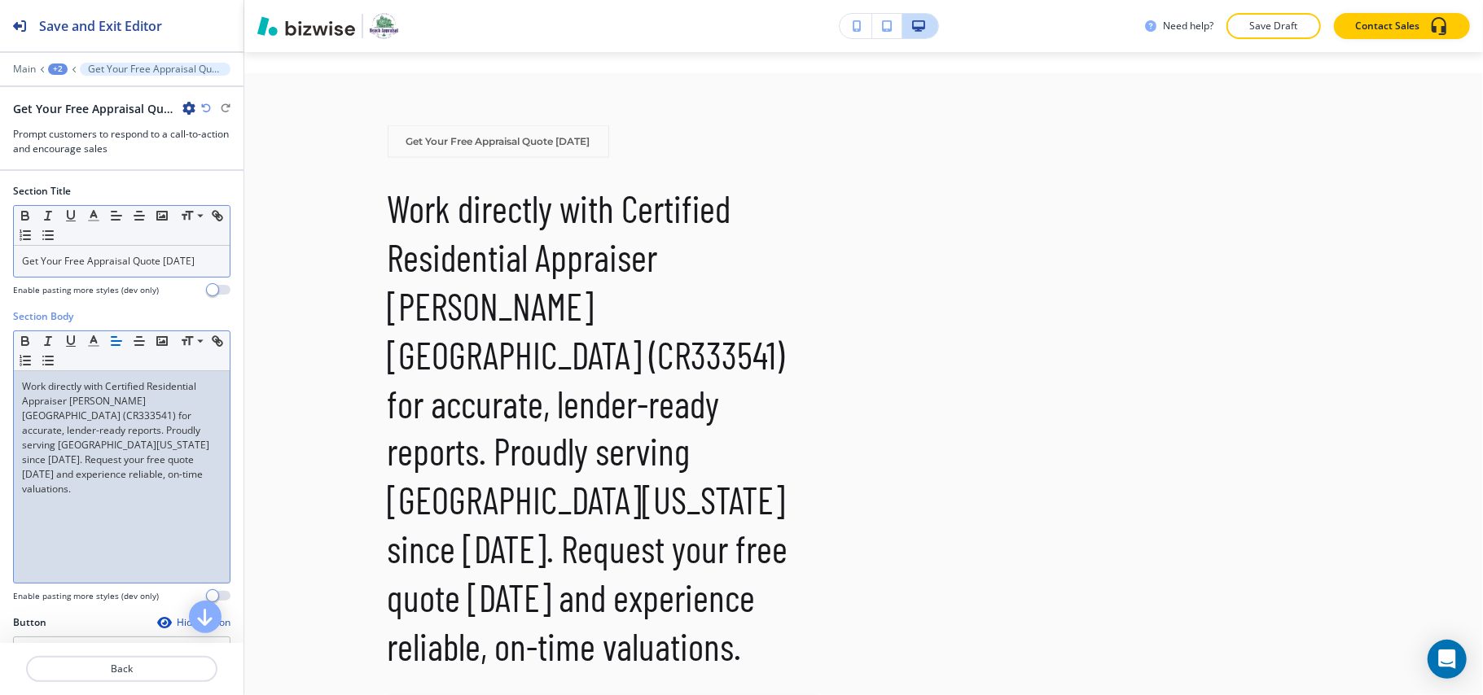
click at [111, 272] on div "Get Your Free Appraisal Quote [DATE]" at bounding box center [122, 261] width 216 height 31
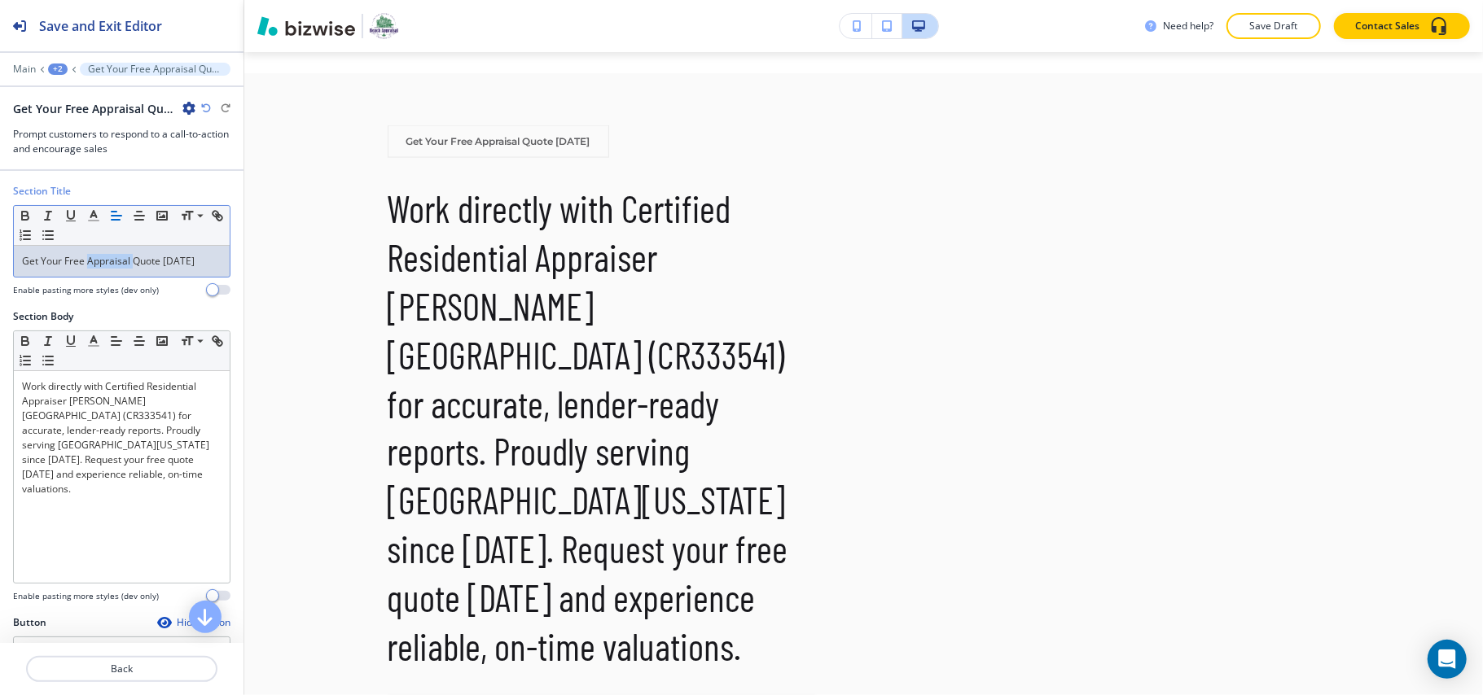
click at [111, 271] on div "Get Your Free Appraisal Quote [DATE]" at bounding box center [122, 261] width 216 height 31
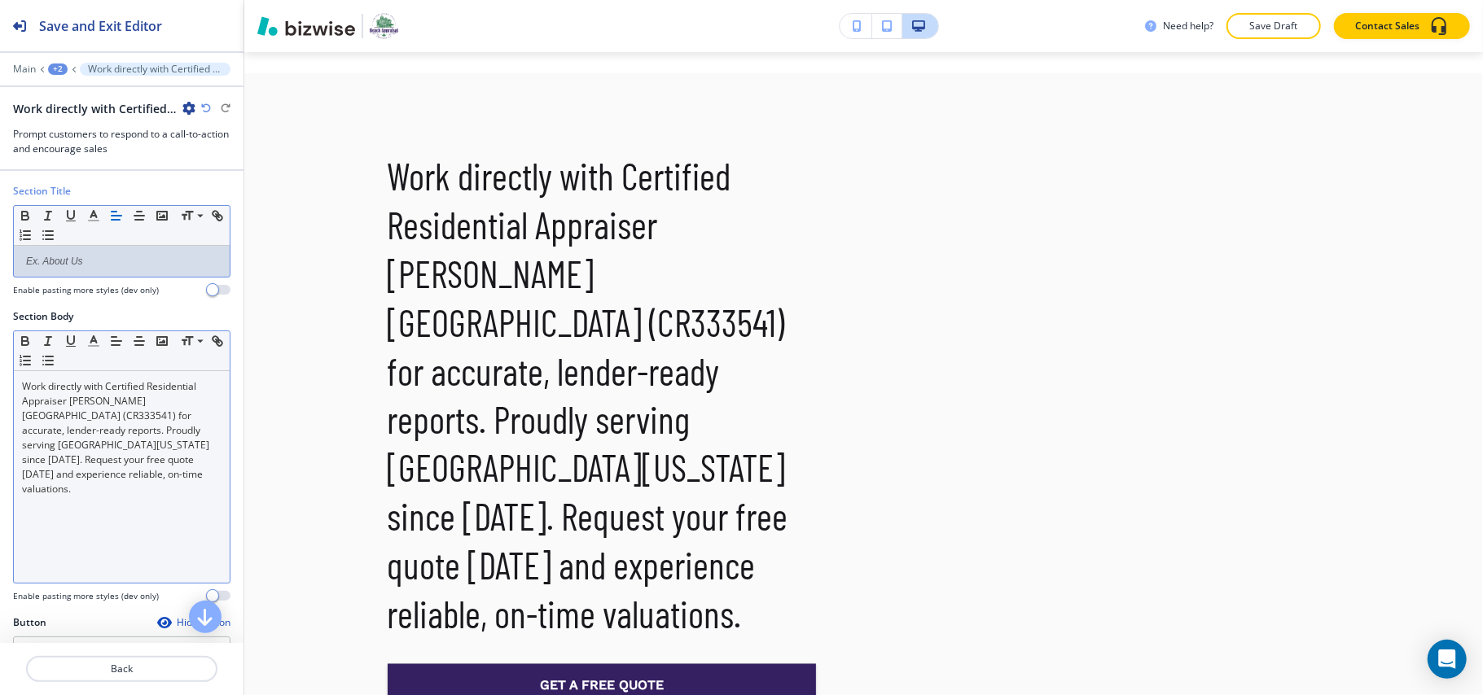
click at [134, 511] on div "Work directly with Certified Residential Appraiser [PERSON_NAME][GEOGRAPHIC_DAT…" at bounding box center [122, 477] width 216 height 212
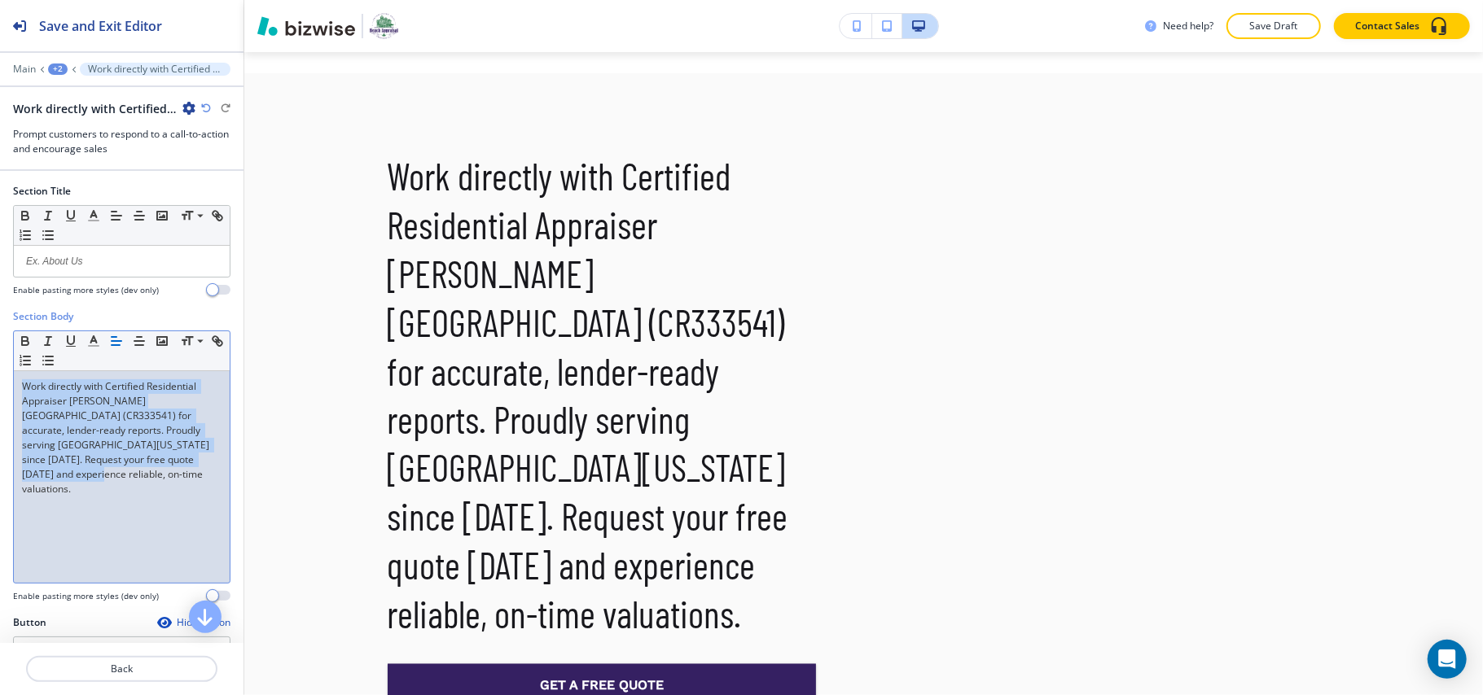
drag, startPoint x: 131, startPoint y: 508, endPoint x: 125, endPoint y: 427, distance: 81.7
click at [1, 375] on div "Section Body Small Normal Large Huge Work directly with Certified Residential A…" at bounding box center [121, 462] width 243 height 306
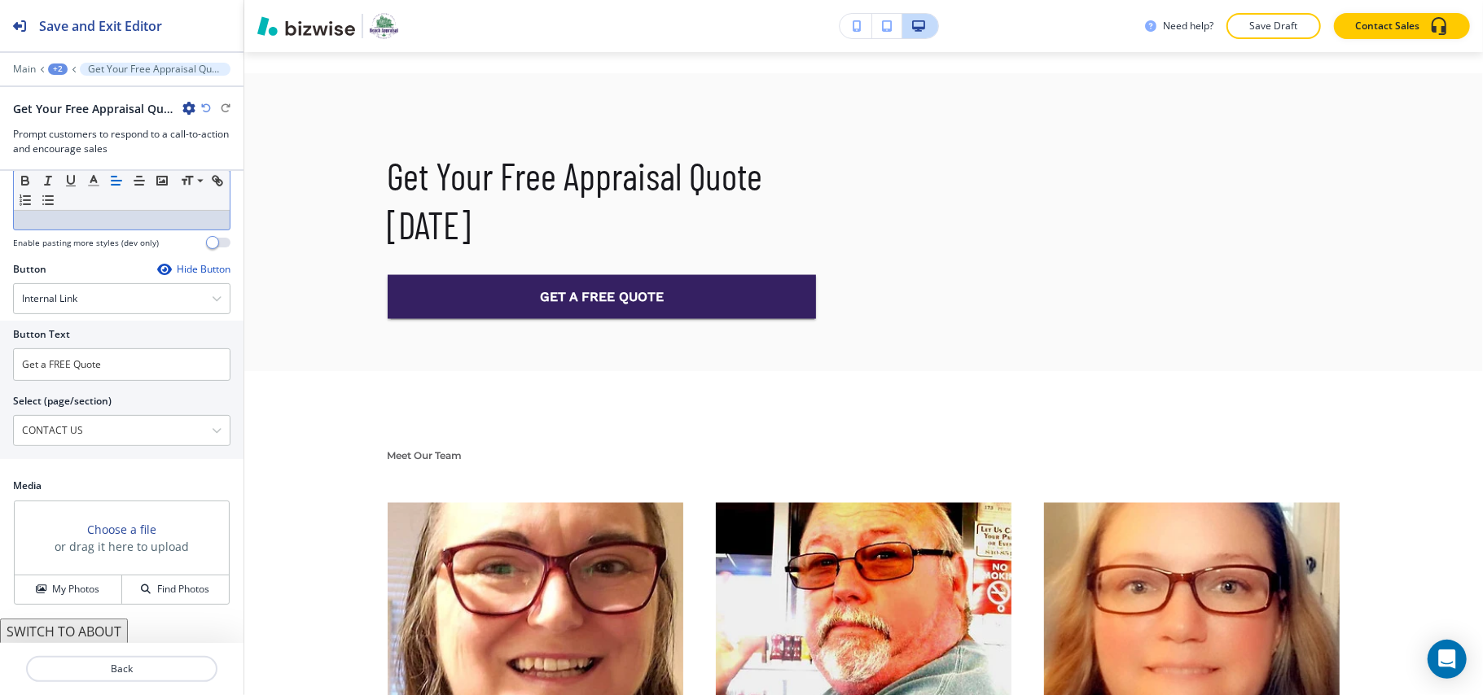
scroll to position [359, 0]
click at [66, 575] on button "My Photos" at bounding box center [68, 588] width 107 height 28
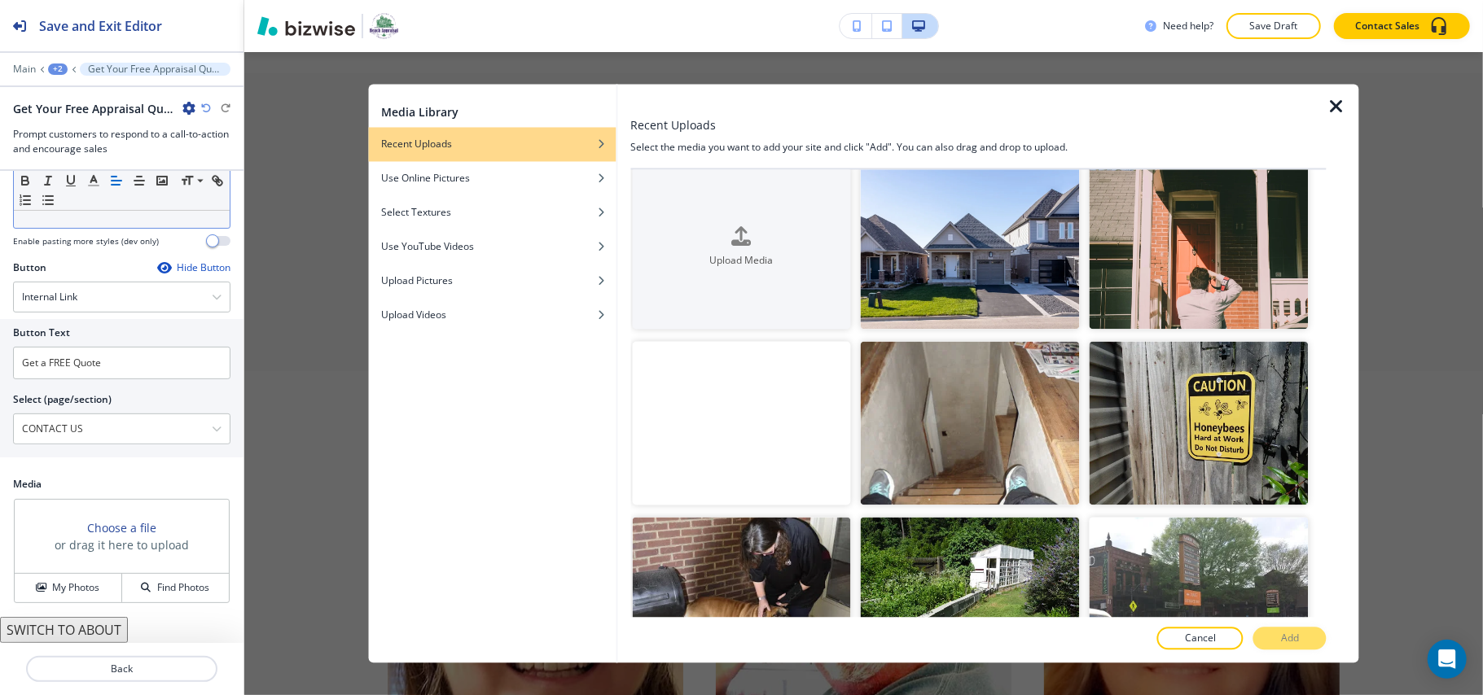
scroll to position [0, 0]
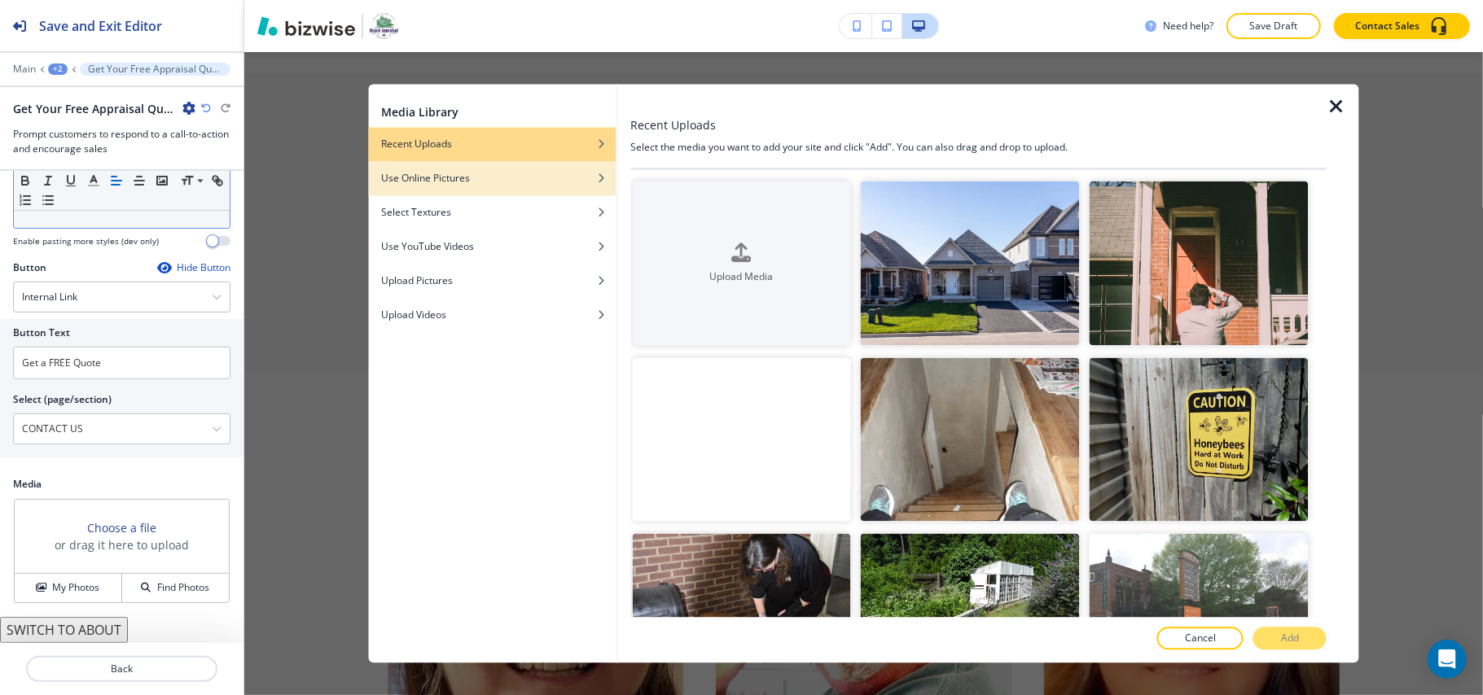
click at [489, 179] on div "Use Online Pictures" at bounding box center [492, 179] width 248 height 15
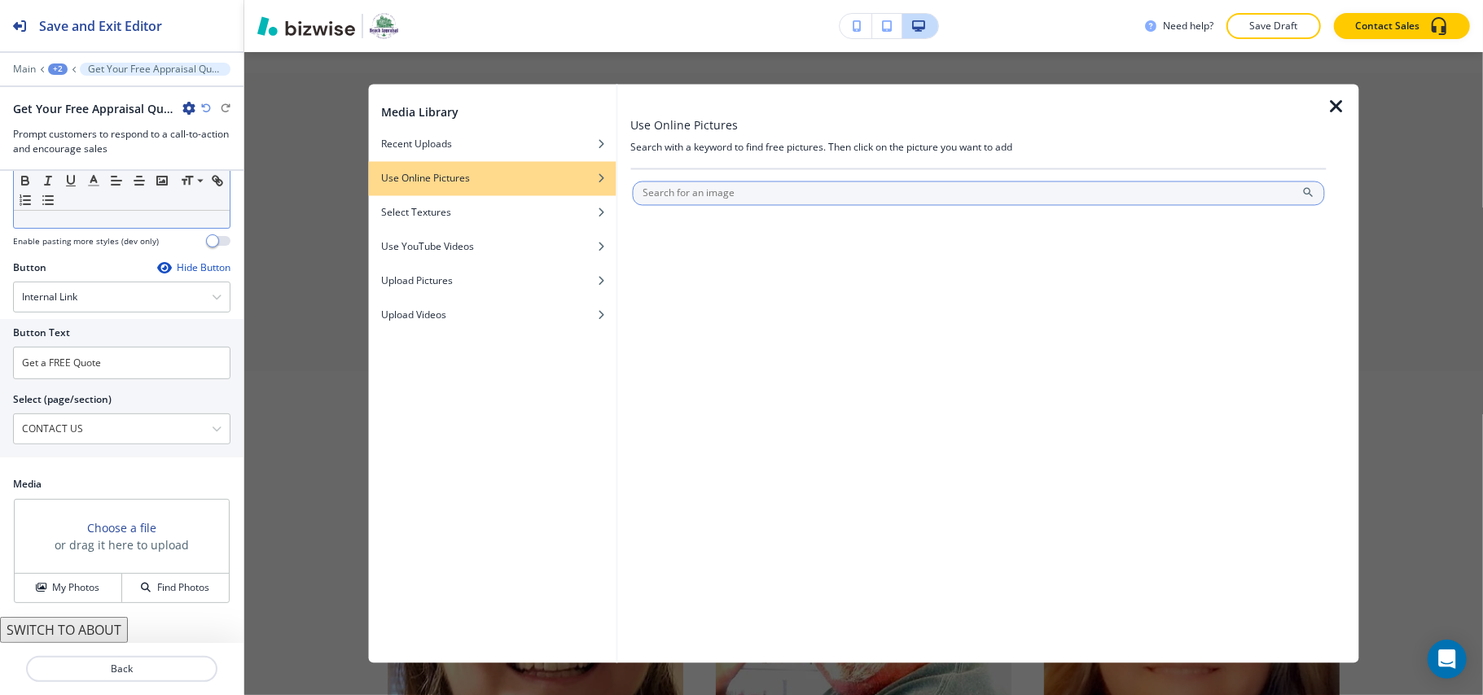
click at [677, 190] on input "text" at bounding box center [978, 194] width 693 height 24
type input "realestate"
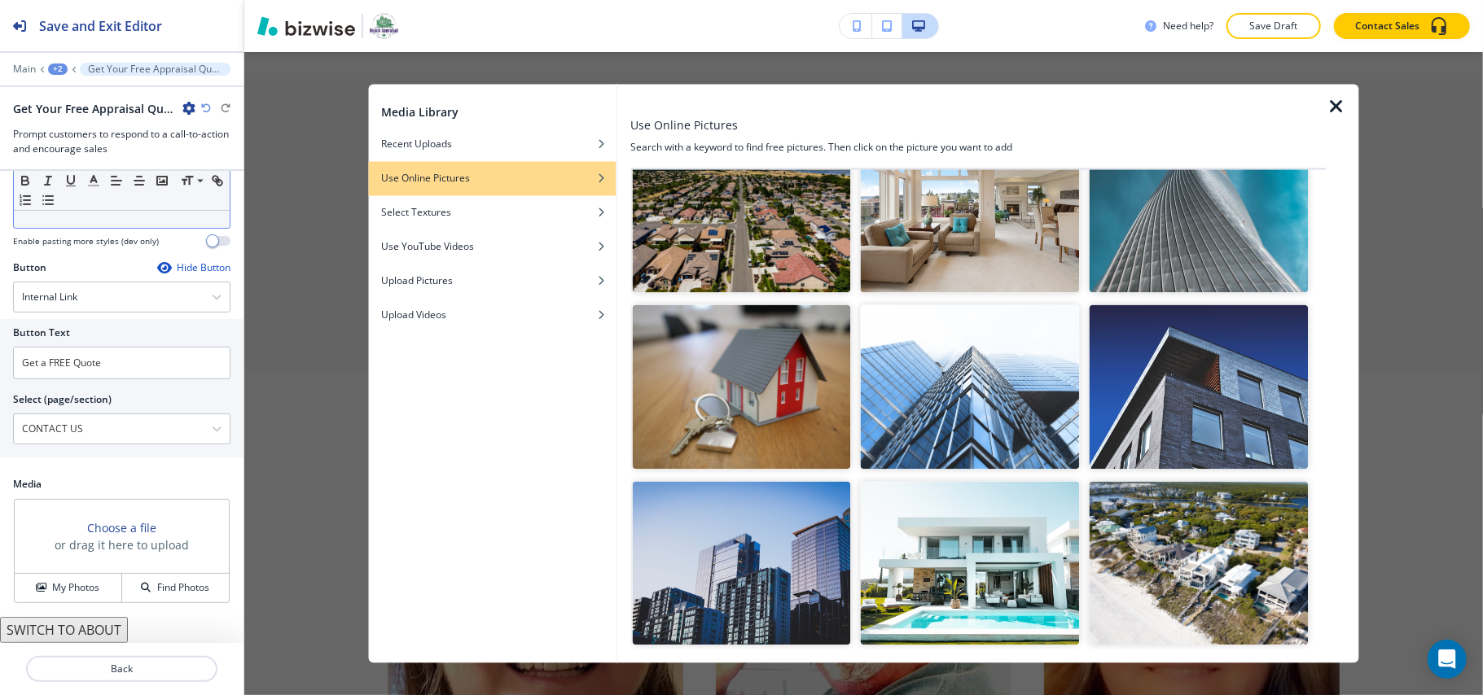
scroll to position [434, 0]
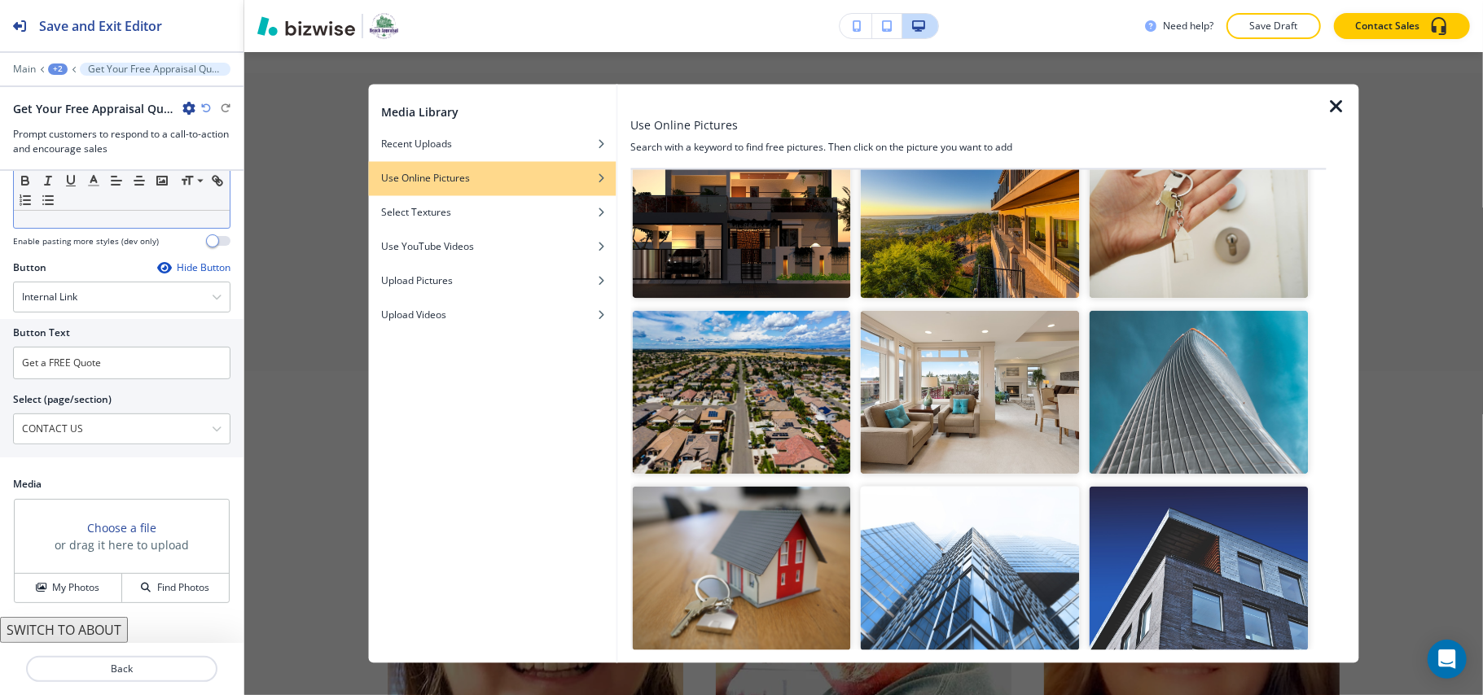
click at [974, 433] on img "button" at bounding box center [970, 392] width 219 height 164
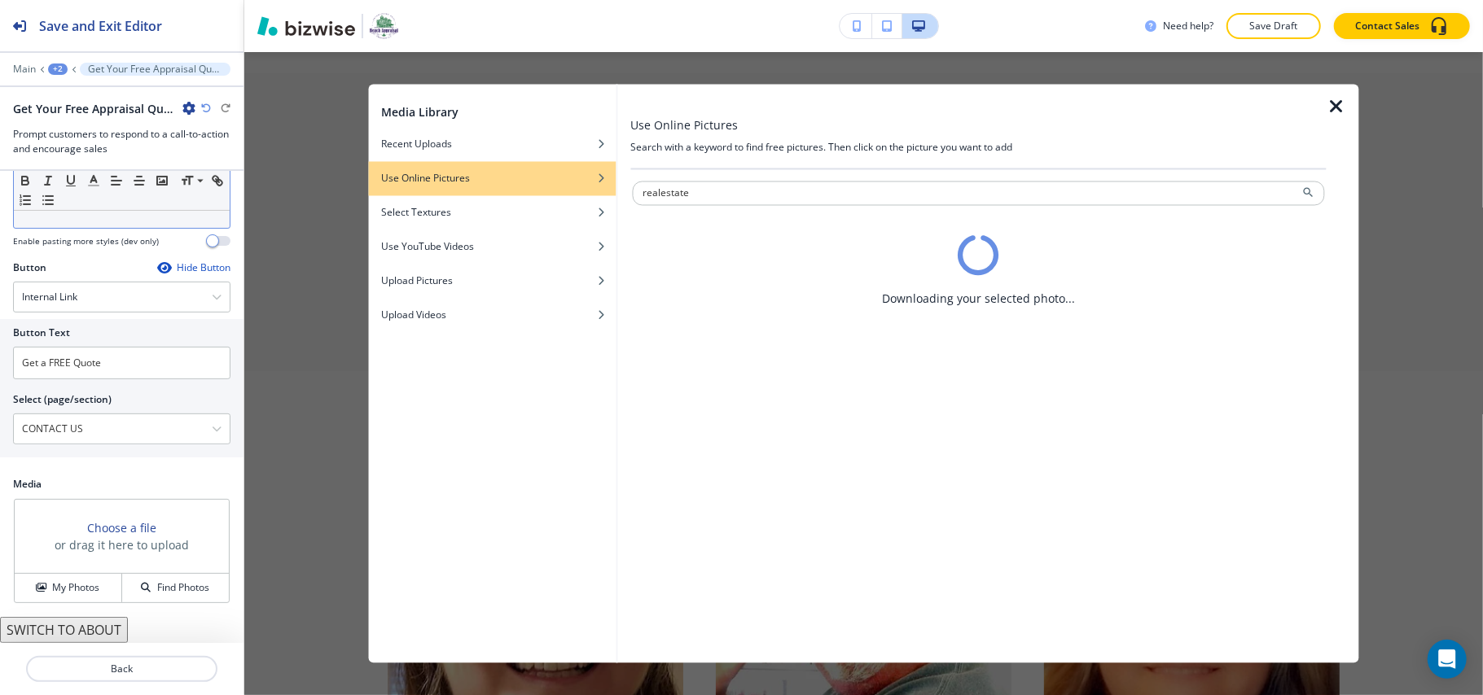
scroll to position [0, 0]
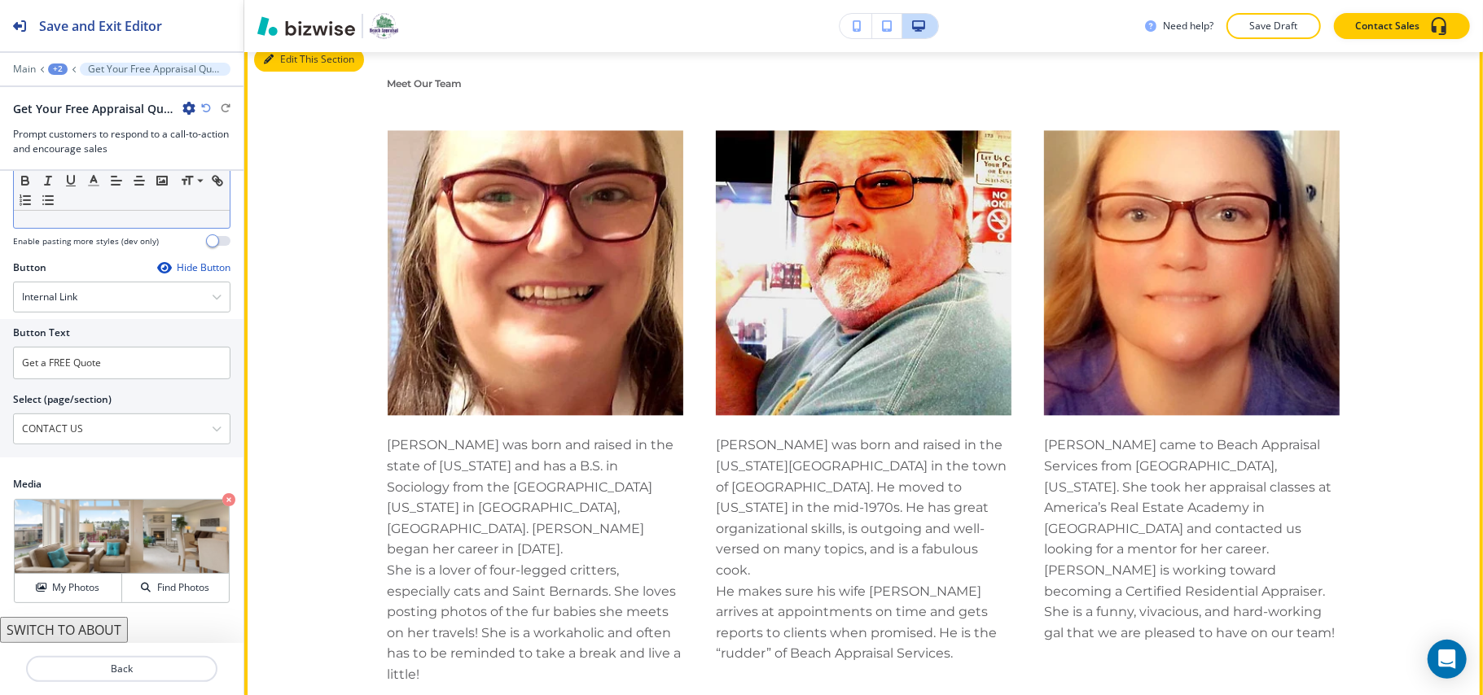
click at [274, 72] on button "Edit This Section" at bounding box center [309, 59] width 110 height 24
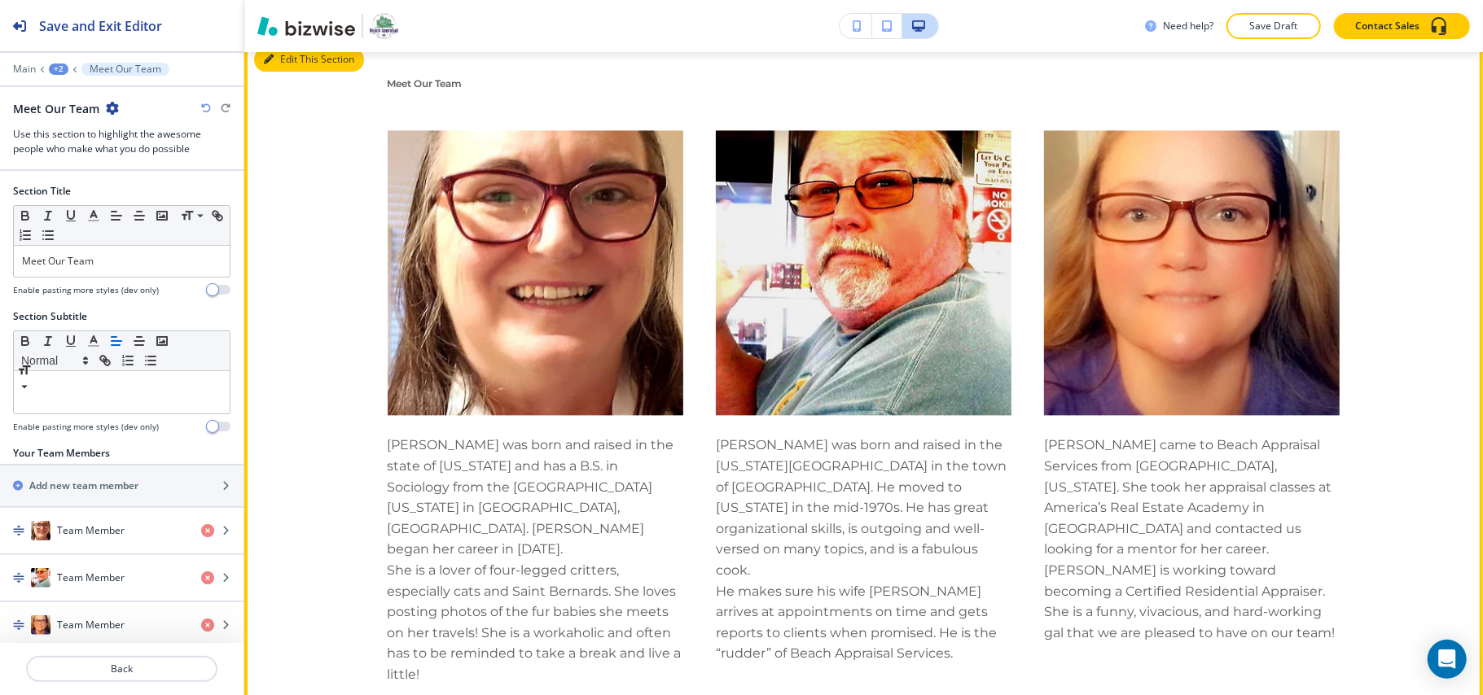
scroll to position [2480, 0]
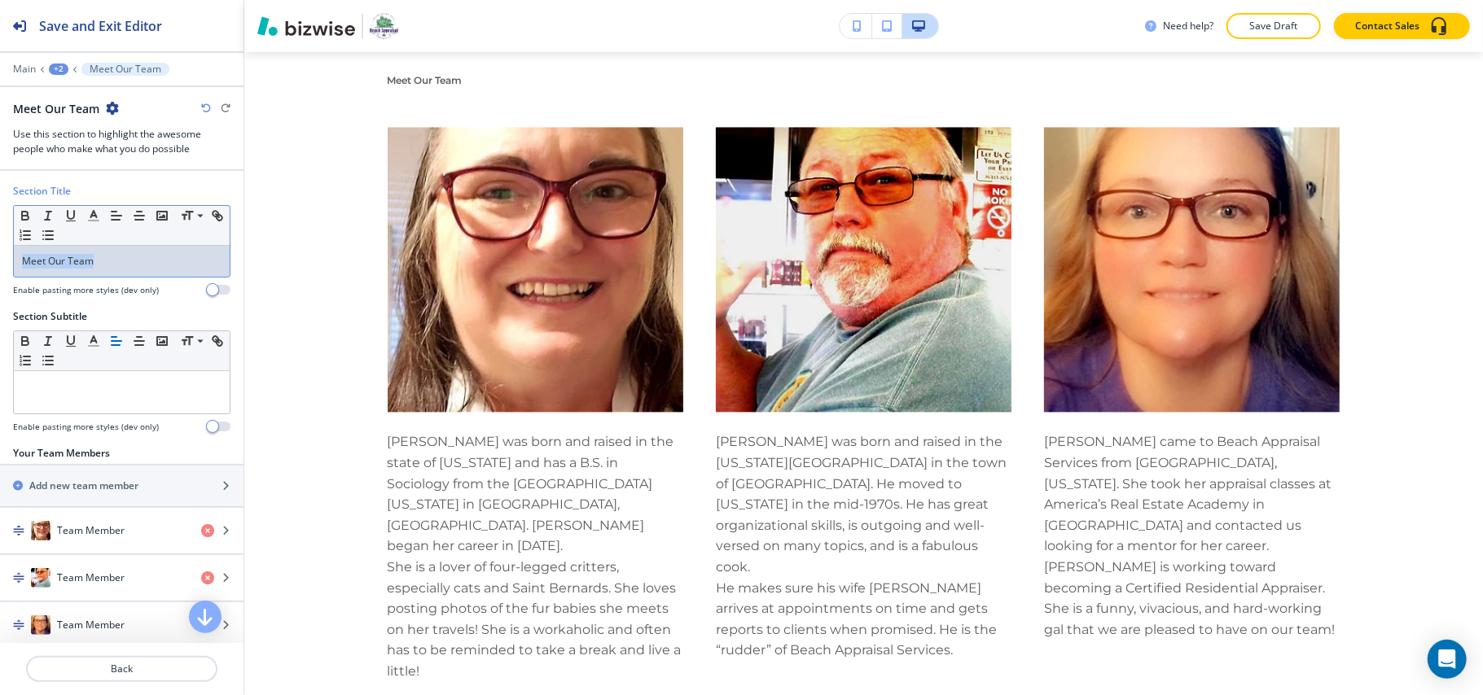
drag, startPoint x: 124, startPoint y: 257, endPoint x: 0, endPoint y: 252, distance: 123.9
click at [0, 252] on div "Section Title Small Normal Large Huge Meet Our Team Enable pasting more styles …" at bounding box center [121, 246] width 243 height 125
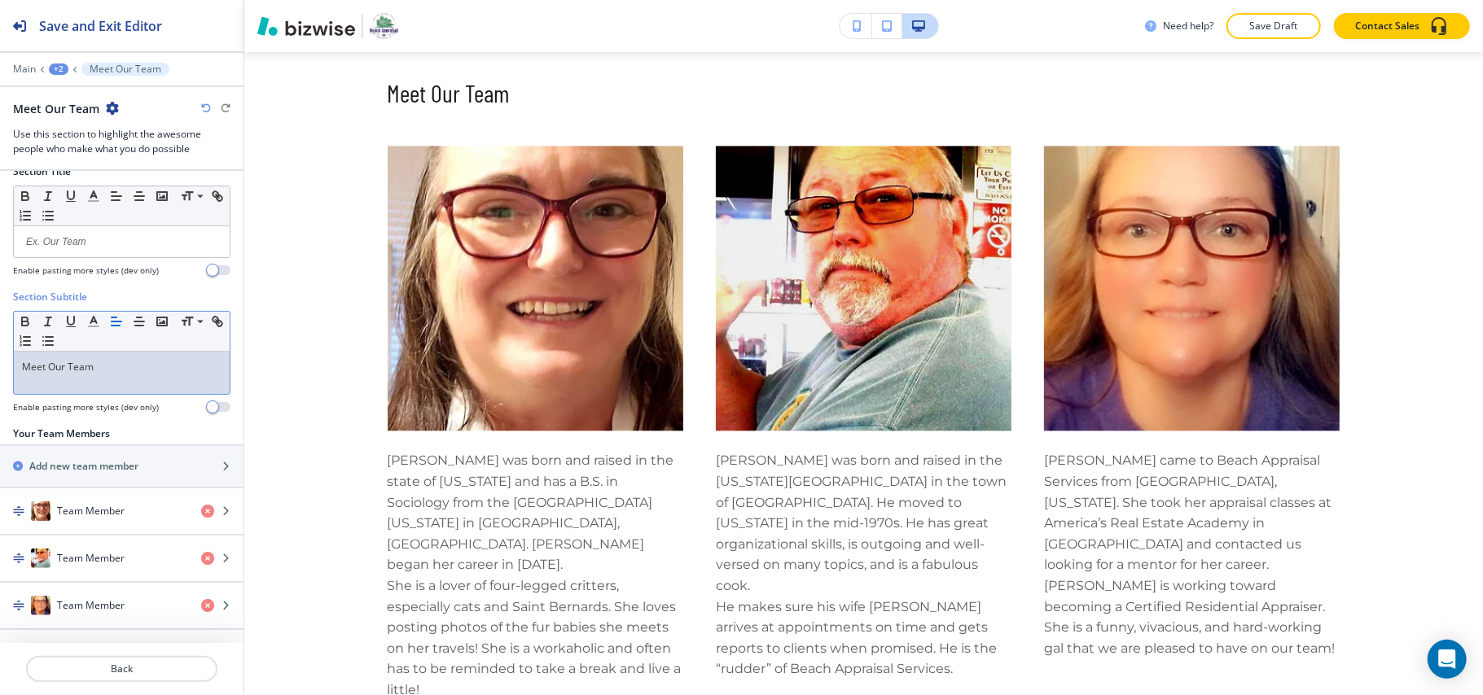
scroll to position [24, 0]
click at [66, 504] on h4 "Team Member" at bounding box center [91, 511] width 68 height 15
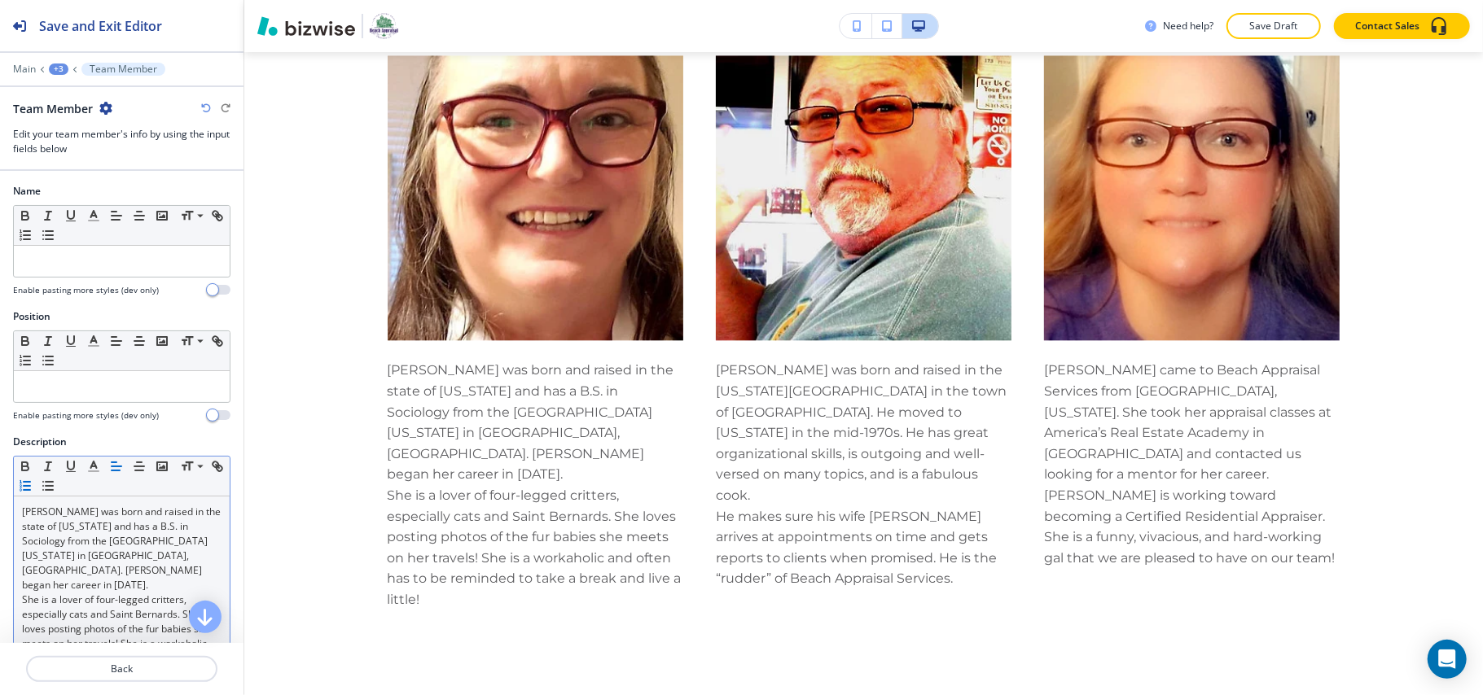
scroll to position [2592, 0]
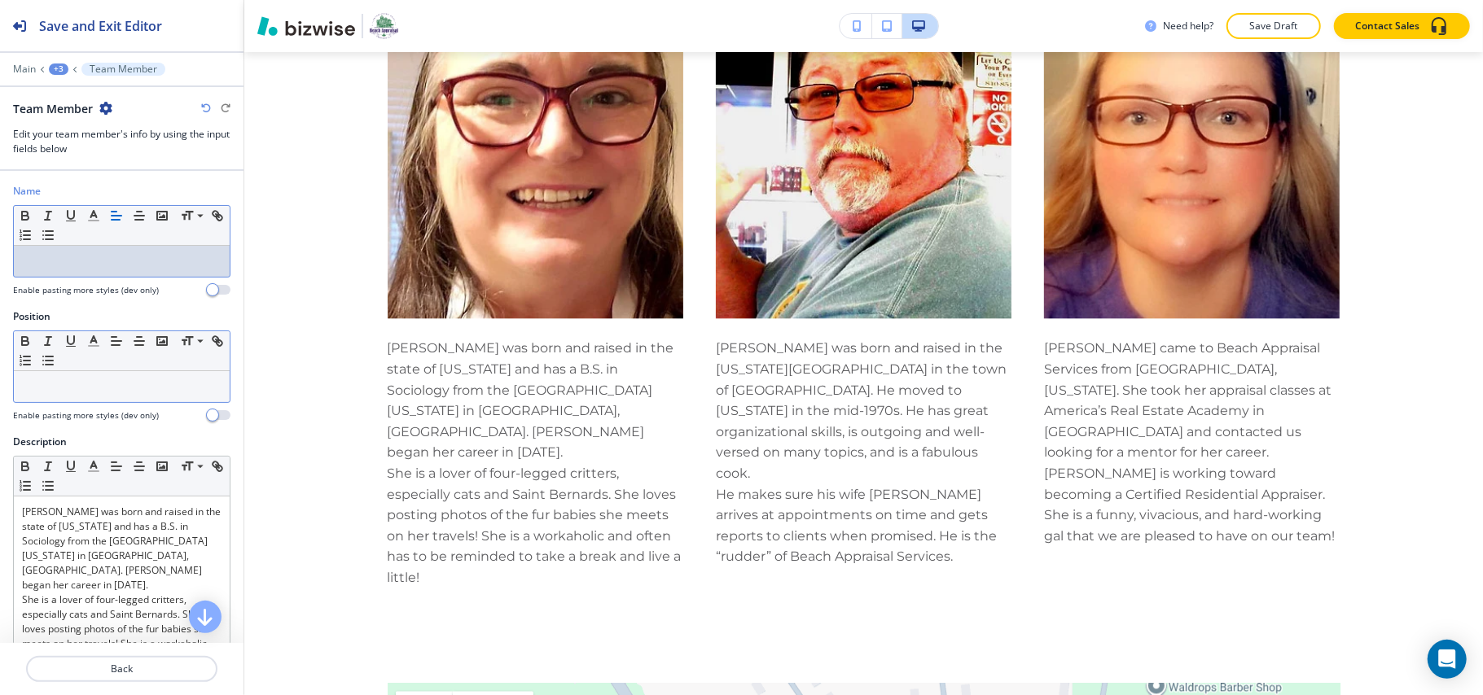
drag, startPoint x: 76, startPoint y: 261, endPoint x: 43, endPoint y: 378, distance: 120.9
click at [43, 378] on div at bounding box center [122, 386] width 216 height 31
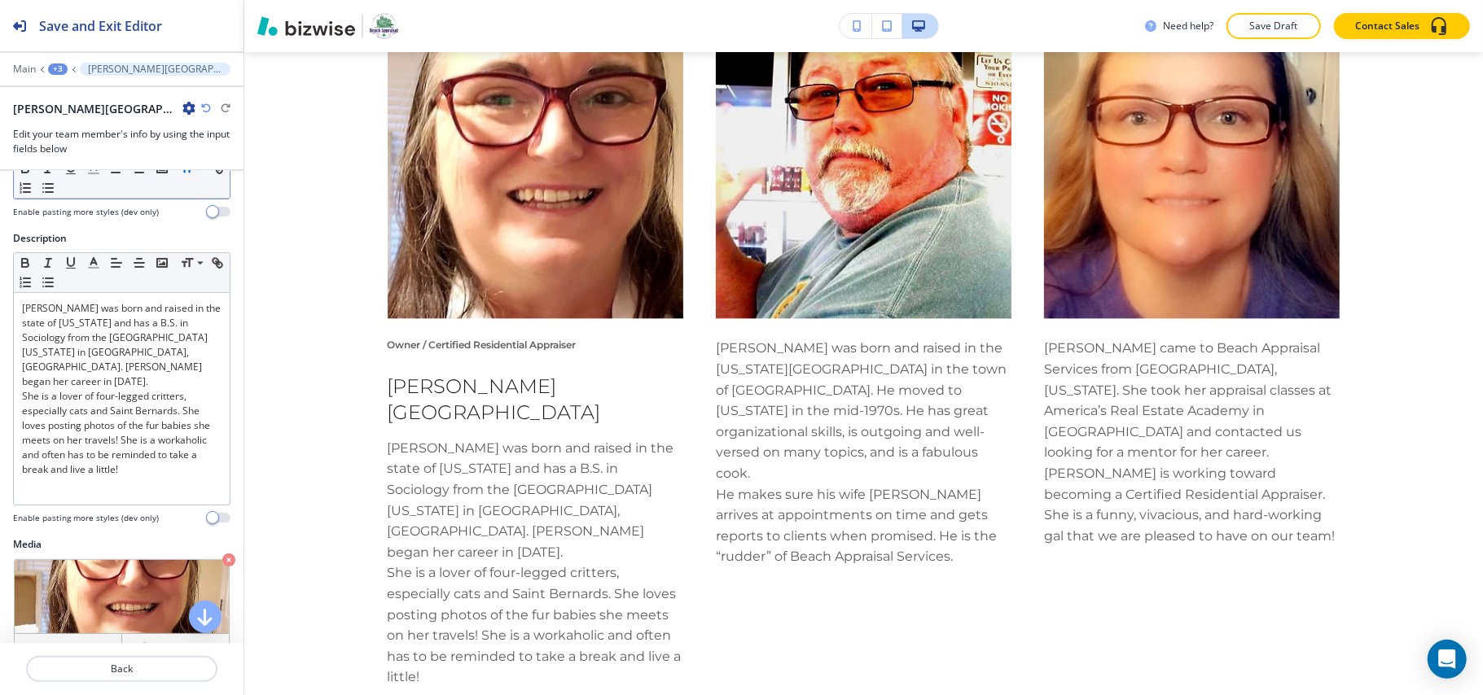
scroll to position [217, 0]
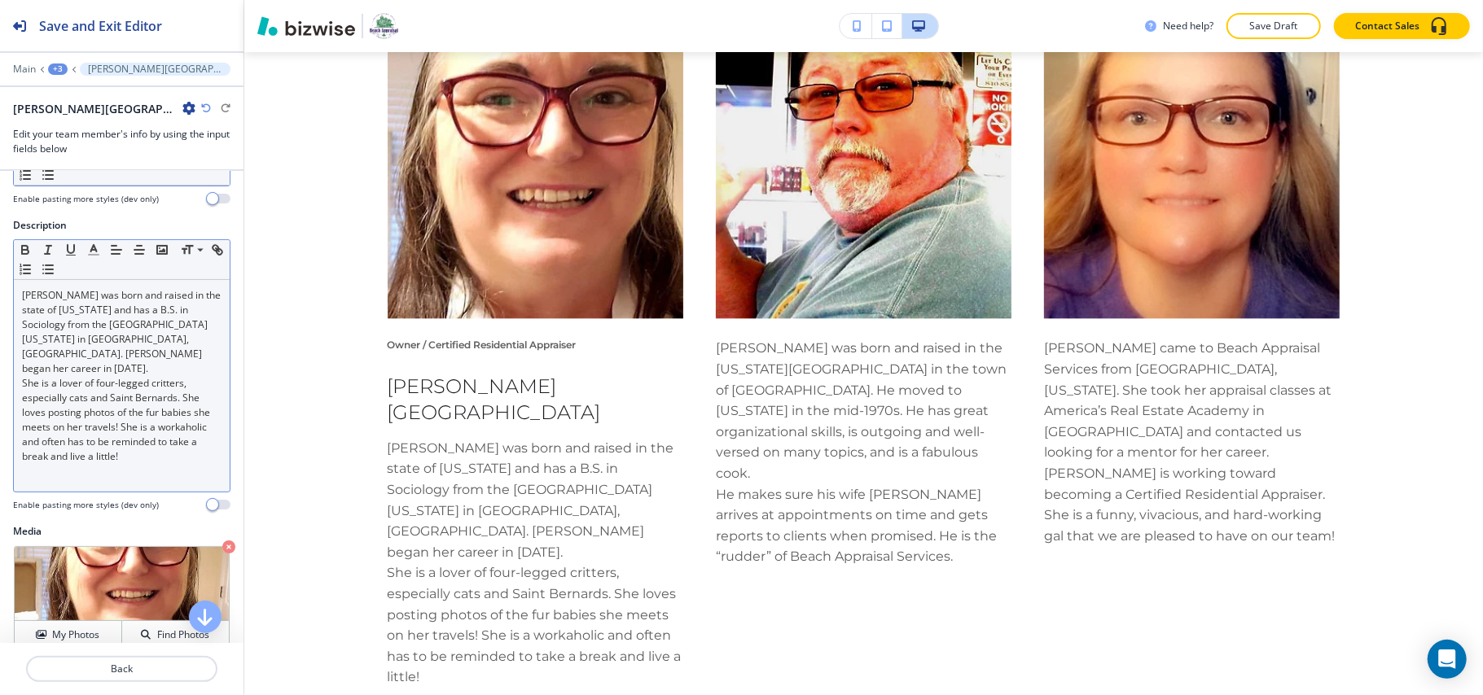
click at [103, 425] on p "She is a lover of four-legged critters, especially cats and Saint Bernards. She…" at bounding box center [121, 420] width 199 height 88
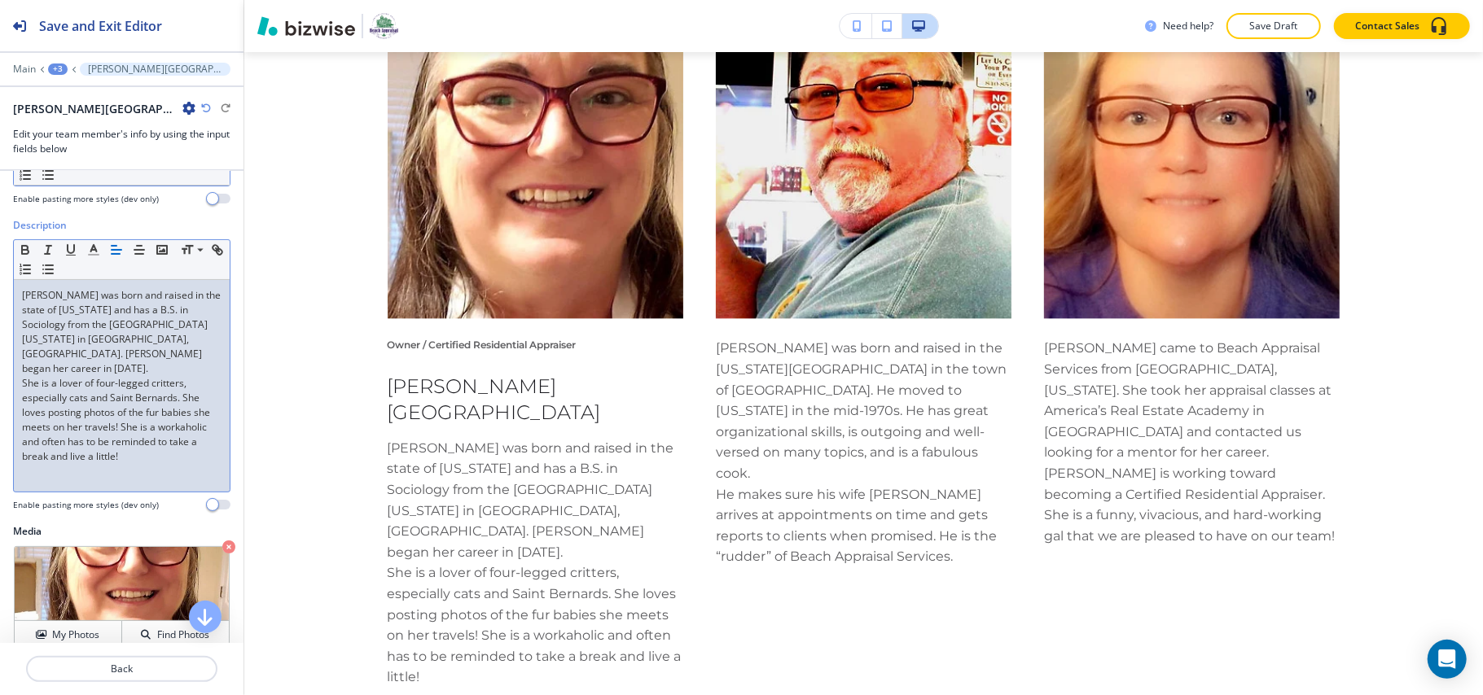
scroll to position [0, 0]
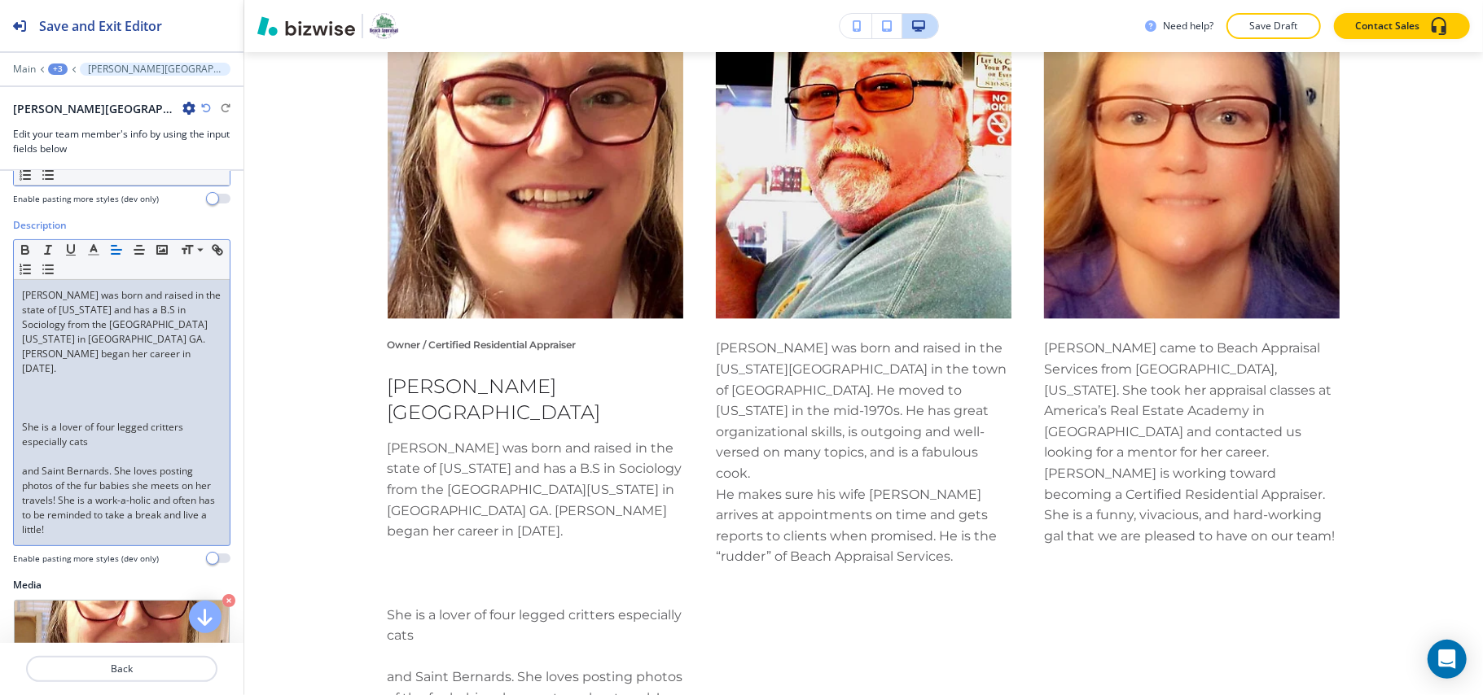
click at [43, 405] on p at bounding box center [121, 412] width 199 height 15
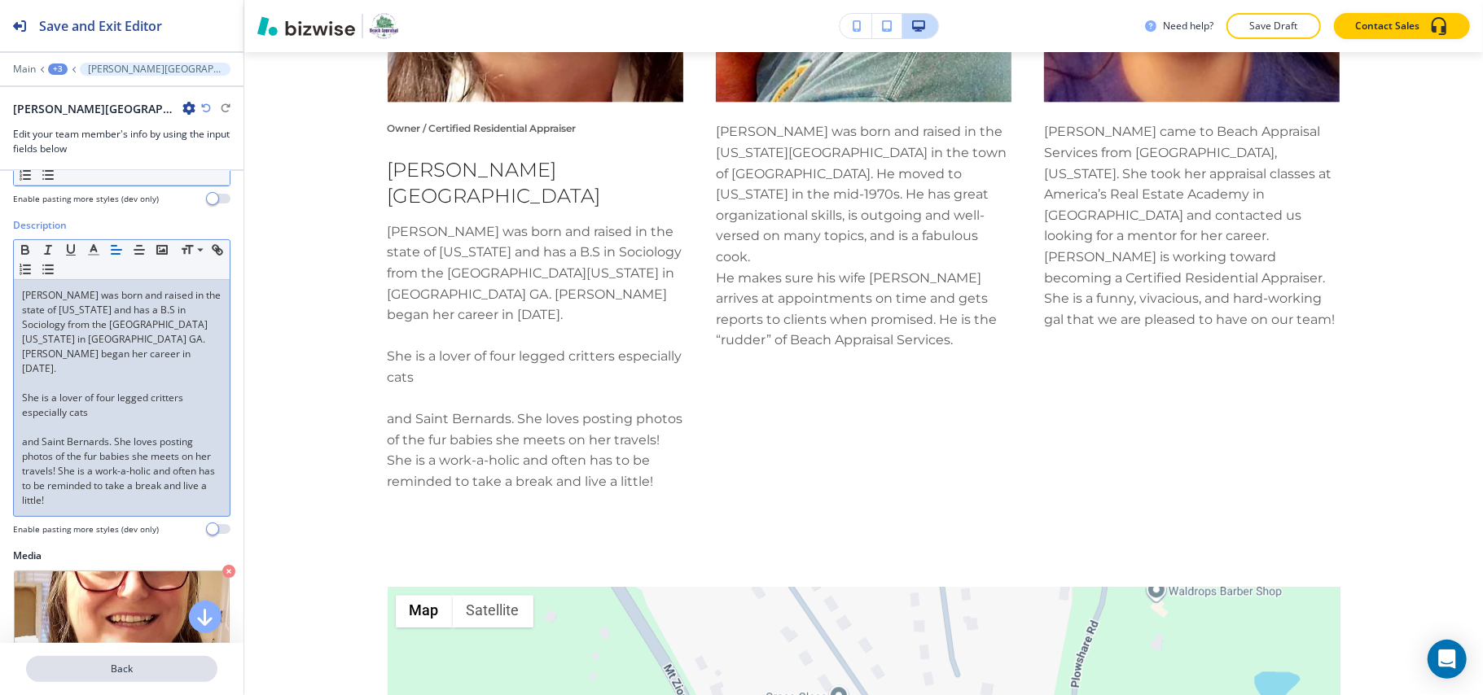
click at [125, 666] on p "Back" at bounding box center [122, 669] width 188 height 15
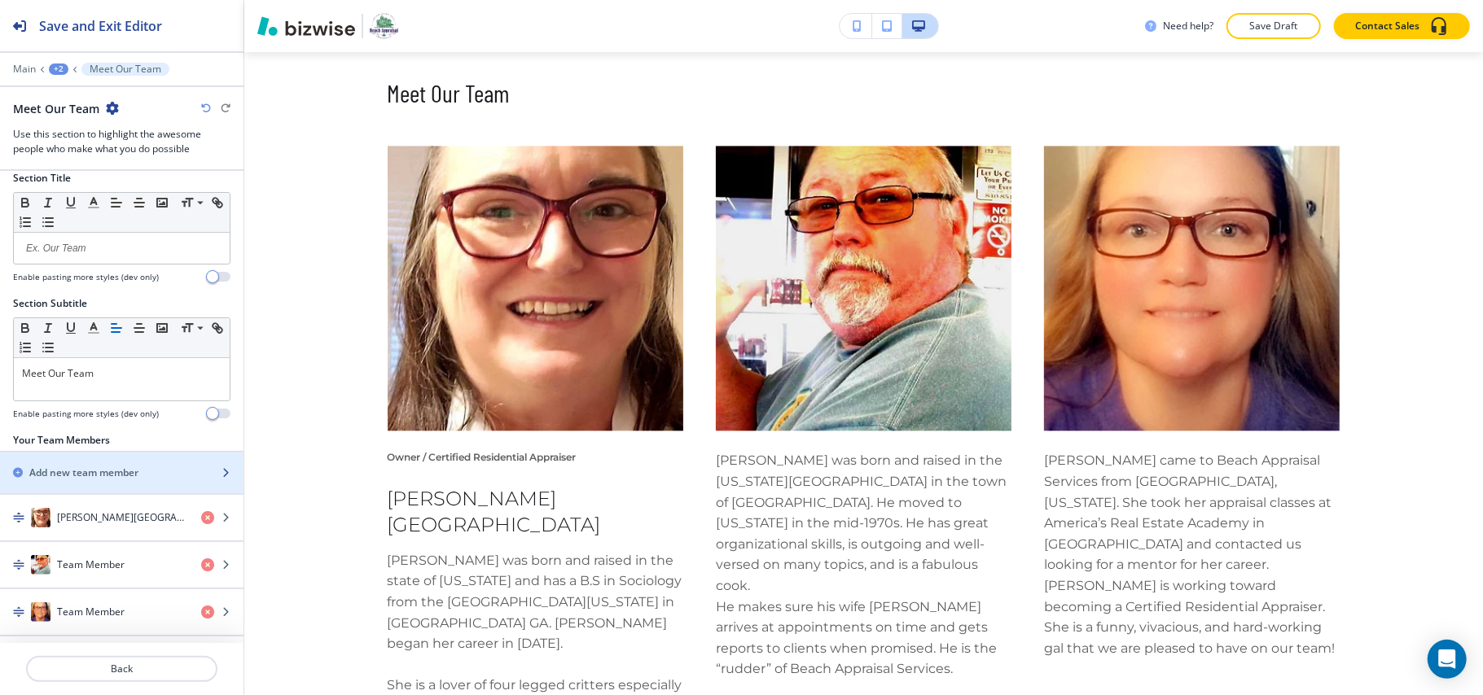
scroll to position [24, 0]
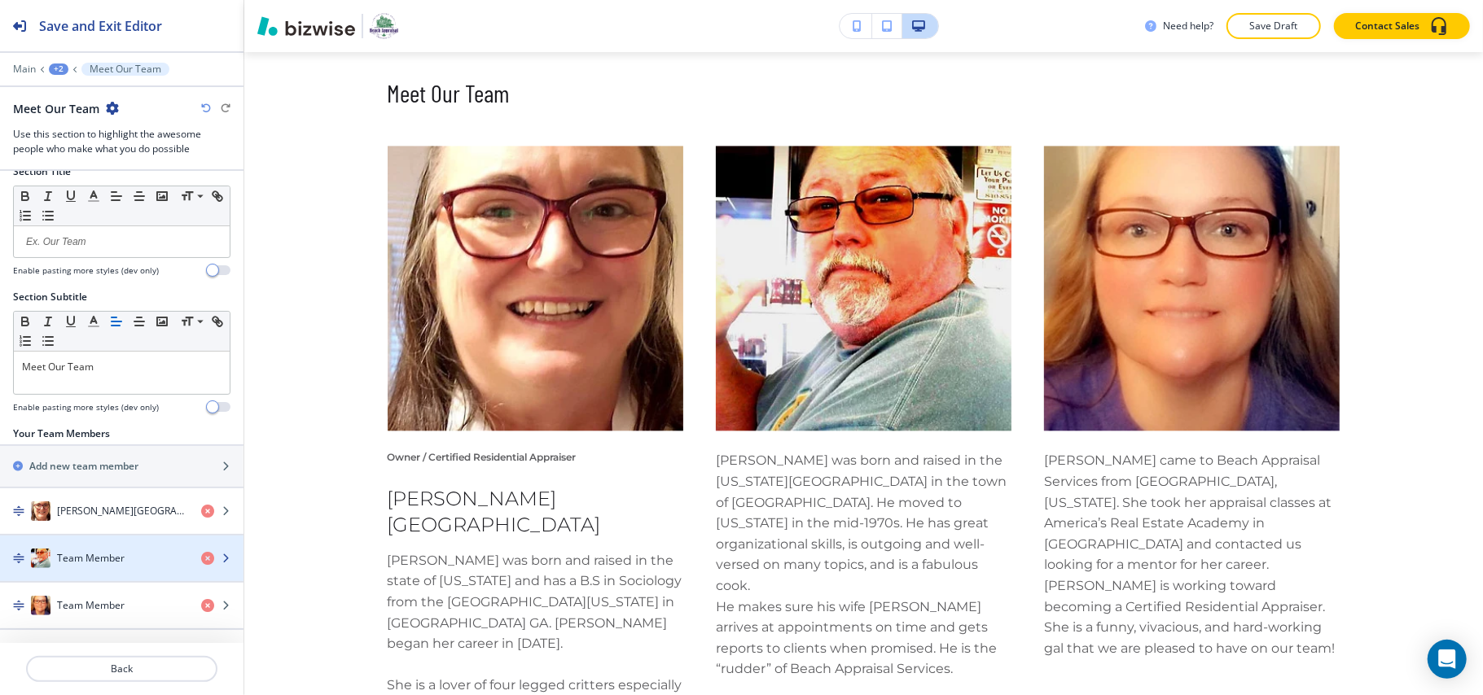
click at [78, 549] on div "Team Member" at bounding box center [94, 559] width 188 height 20
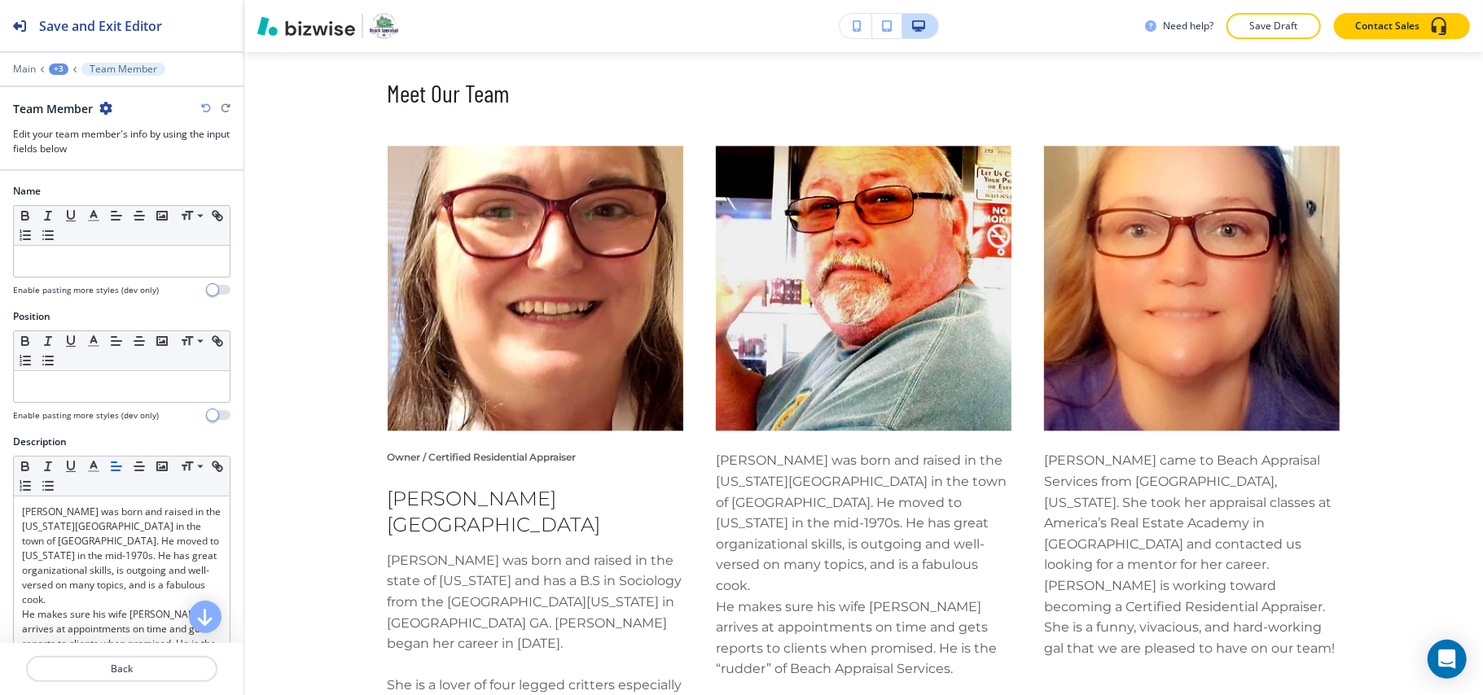
scroll to position [2592, 0]
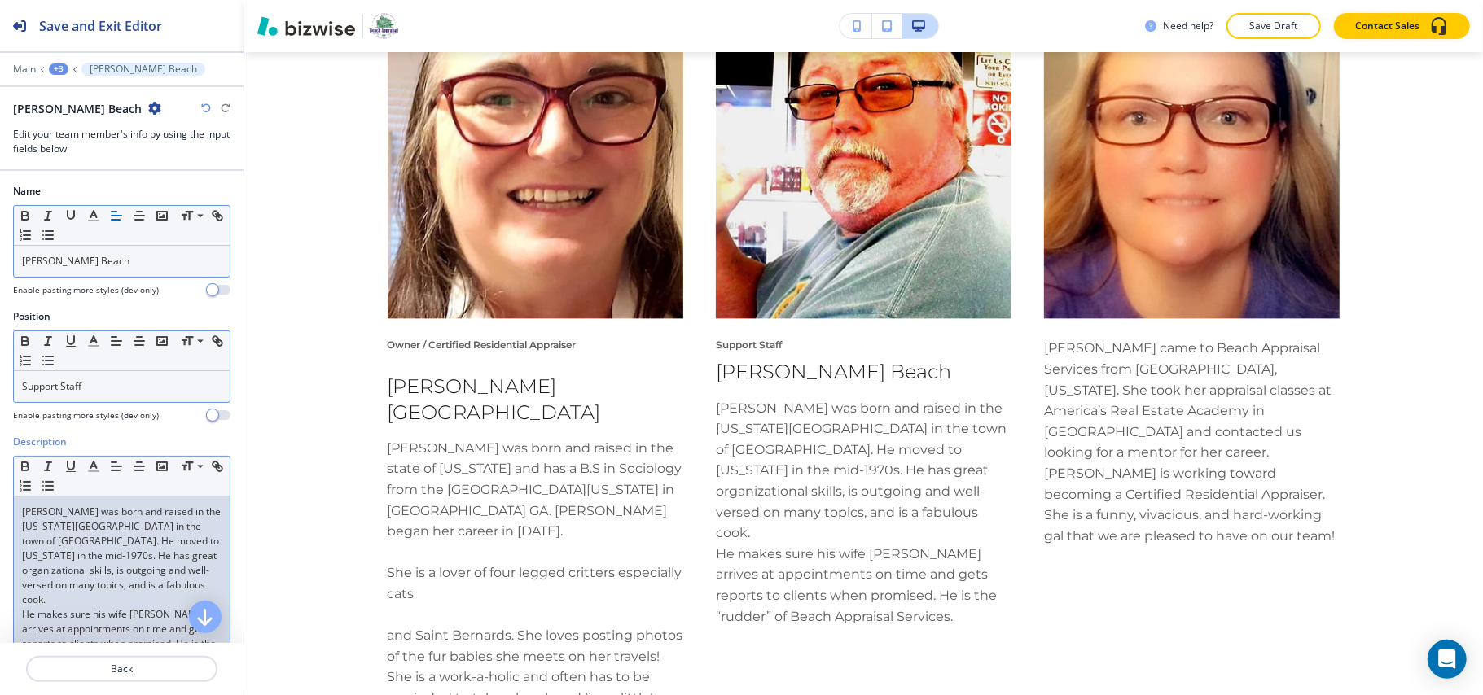
click at [76, 549] on p "[PERSON_NAME] was born and raised in the [US_STATE][GEOGRAPHIC_DATA] in the tow…" at bounding box center [121, 556] width 199 height 103
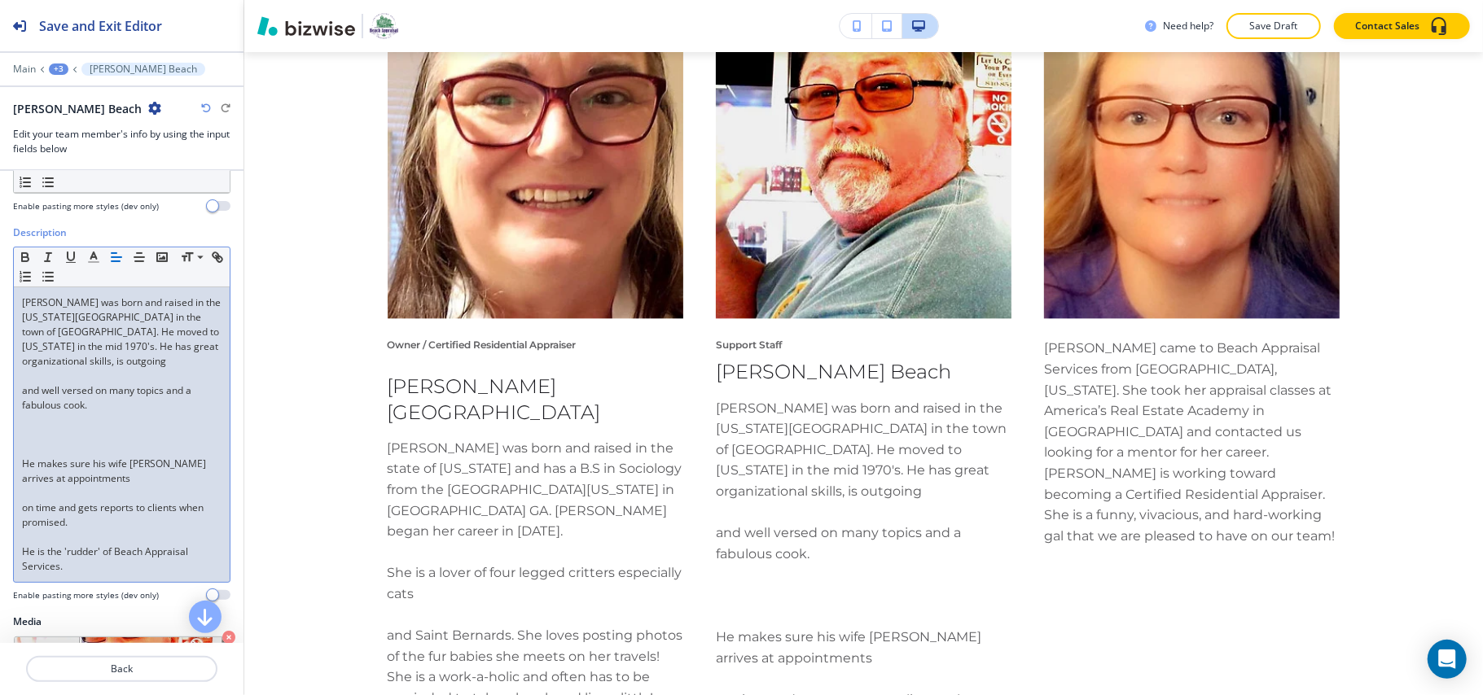
scroll to position [217, 0]
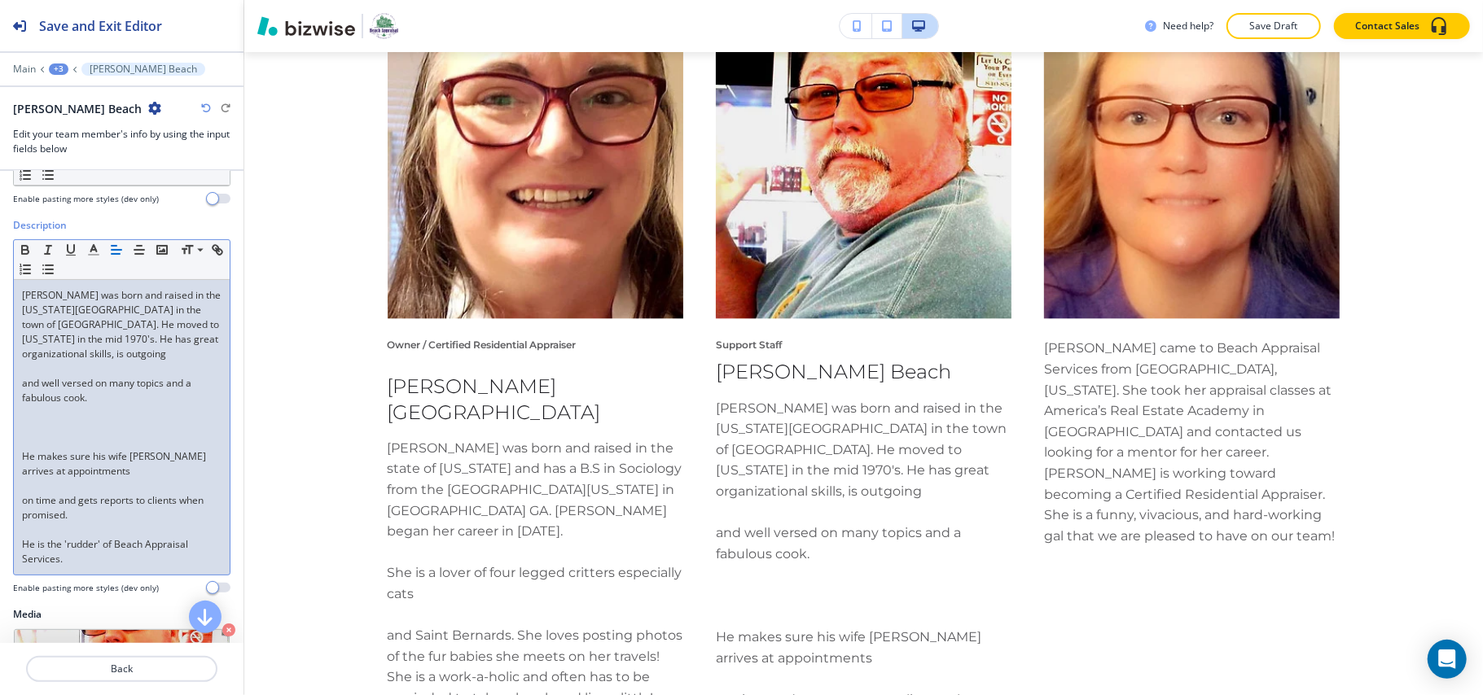
click at [65, 435] on p at bounding box center [121, 427] width 199 height 15
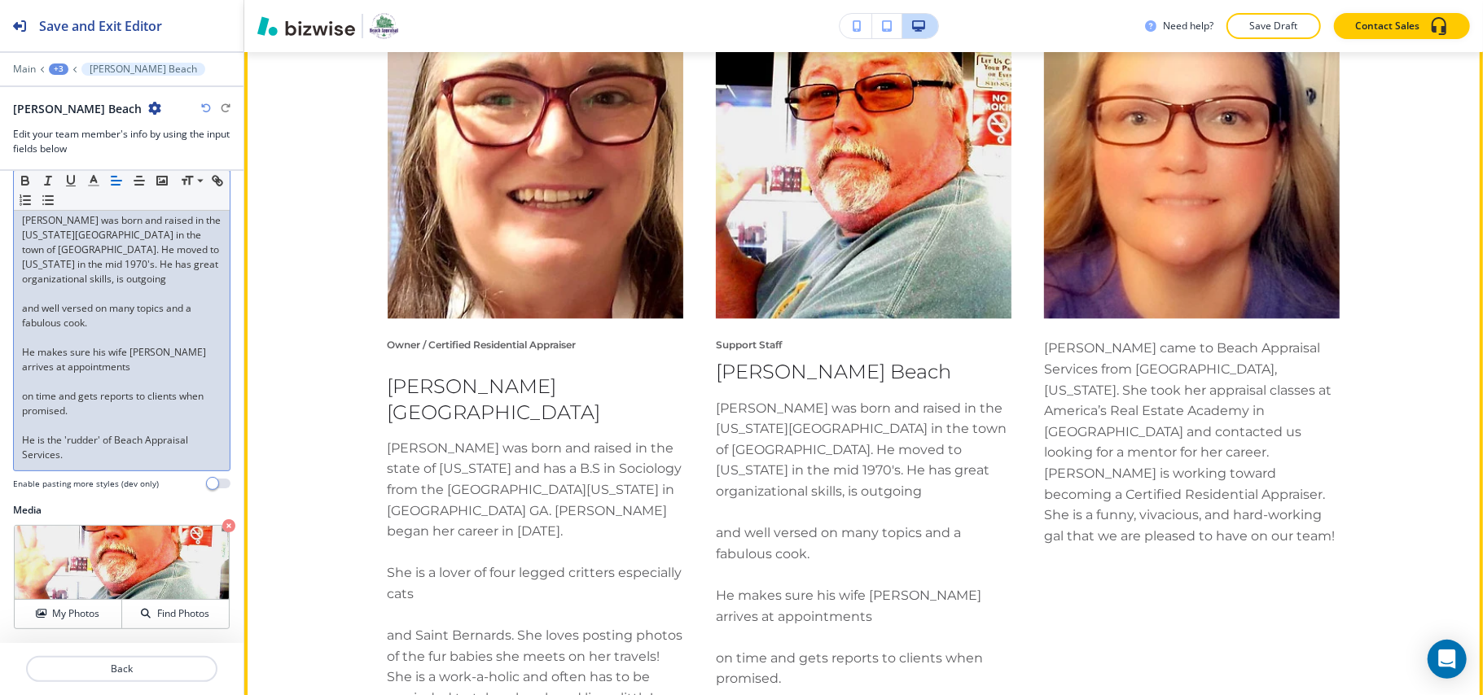
scroll to position [2809, 0]
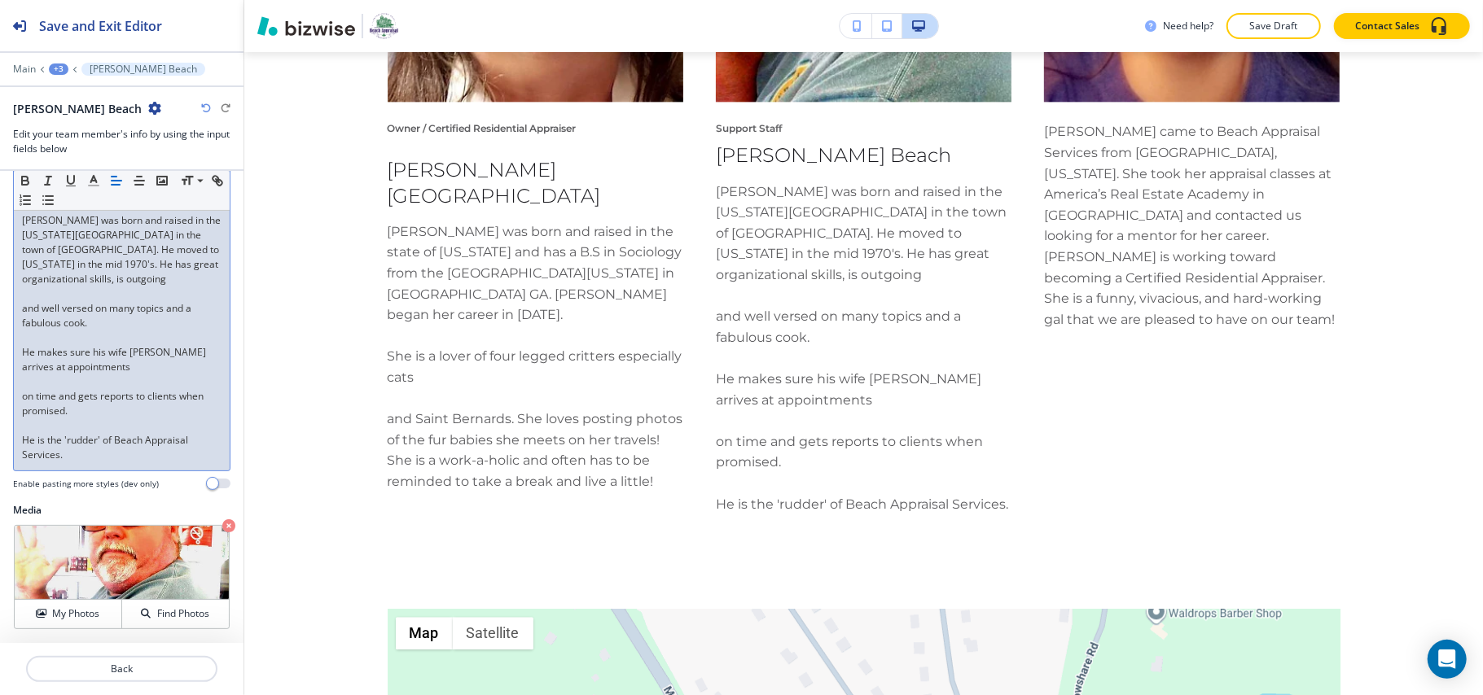
click at [22, 401] on p "on time and gets reports to clients when promised." at bounding box center [121, 403] width 199 height 29
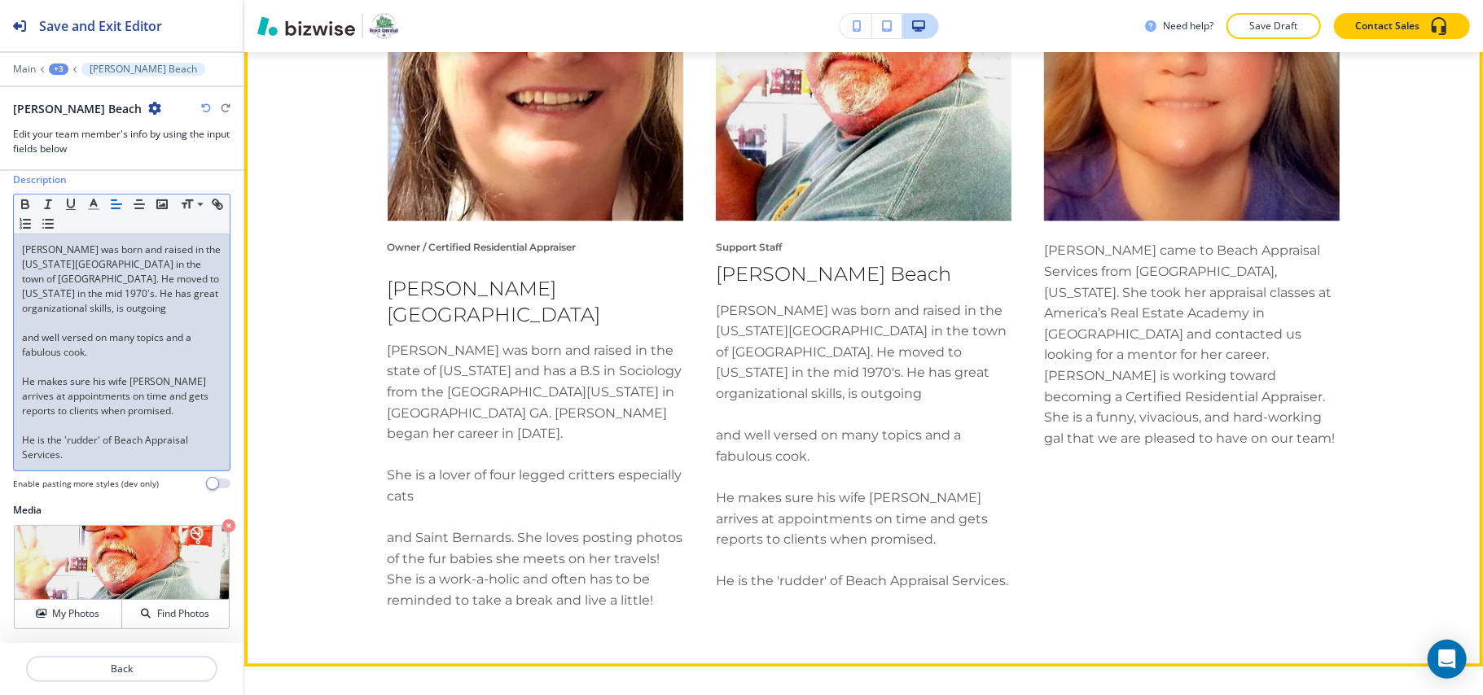
scroll to position [2701, 0]
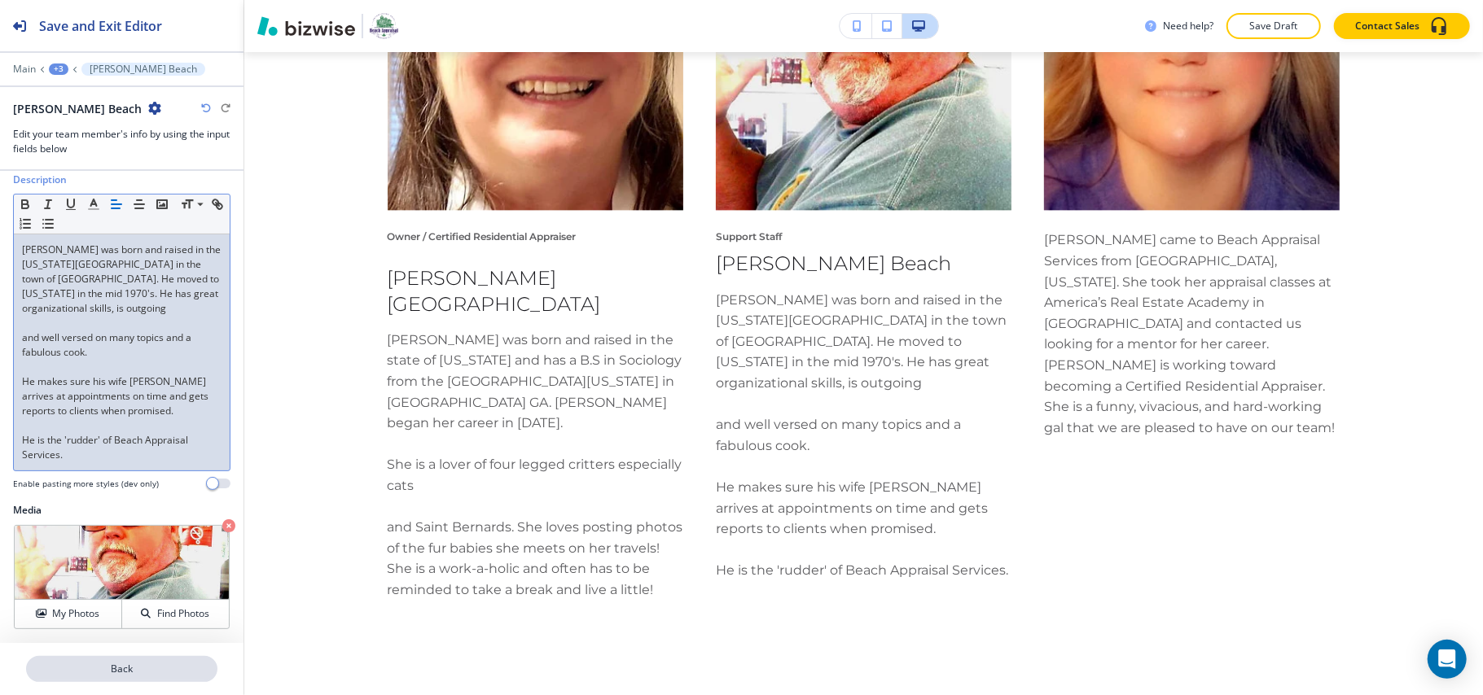
click at [143, 668] on p "Back" at bounding box center [122, 669] width 188 height 15
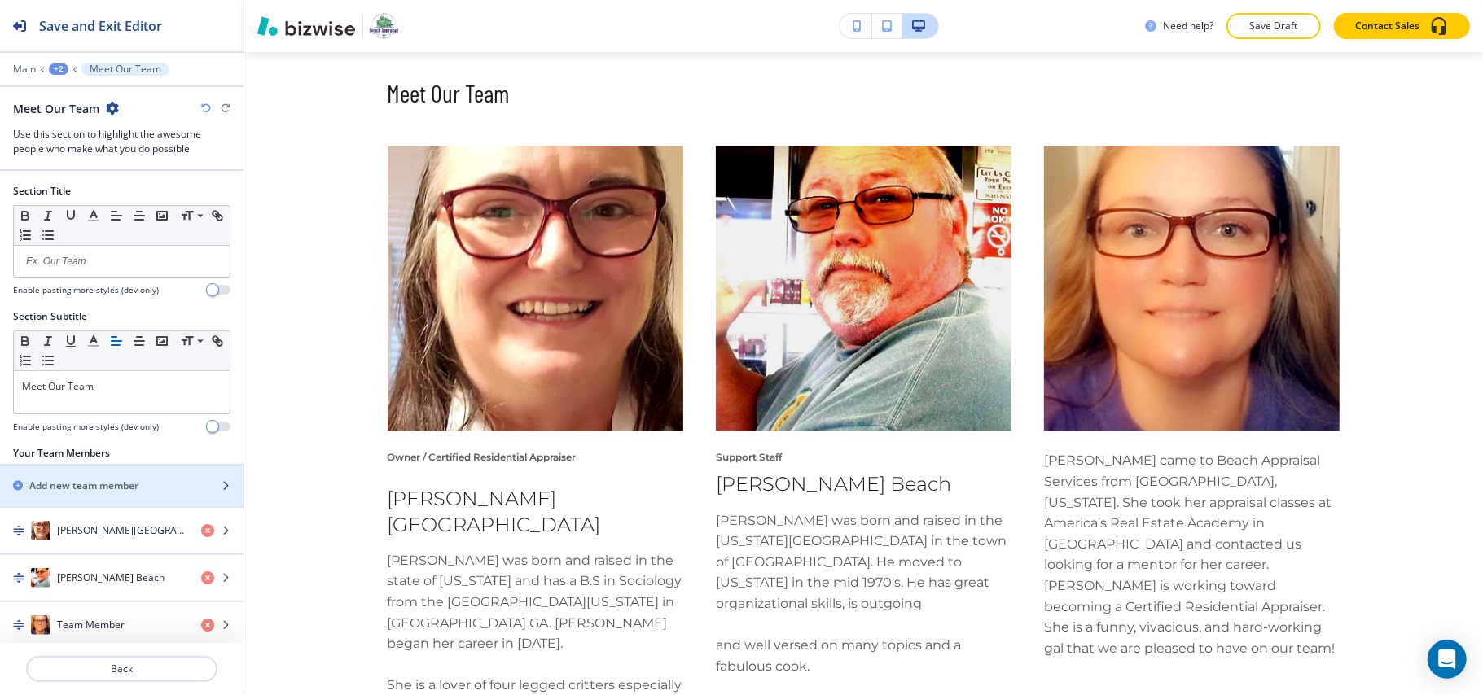
scroll to position [24, 0]
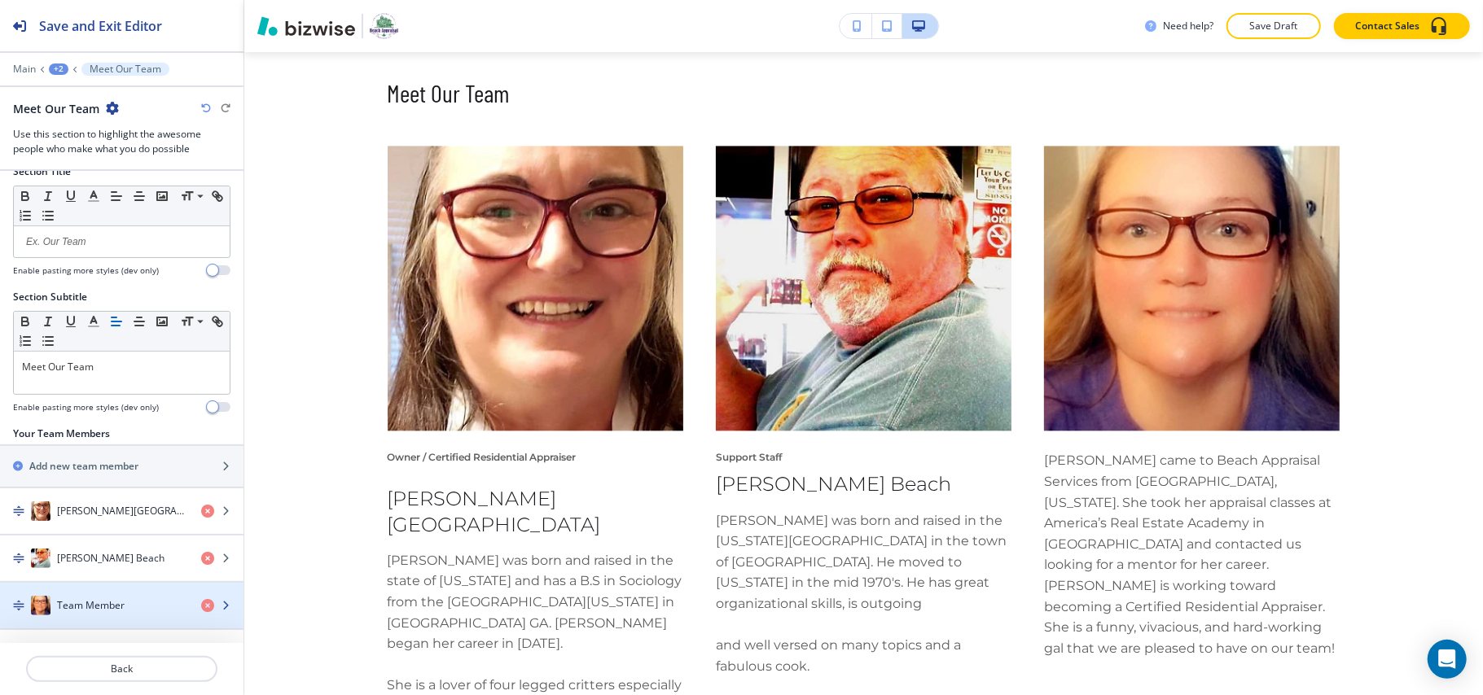
click at [101, 603] on h4 "Team Member" at bounding box center [91, 605] width 68 height 15
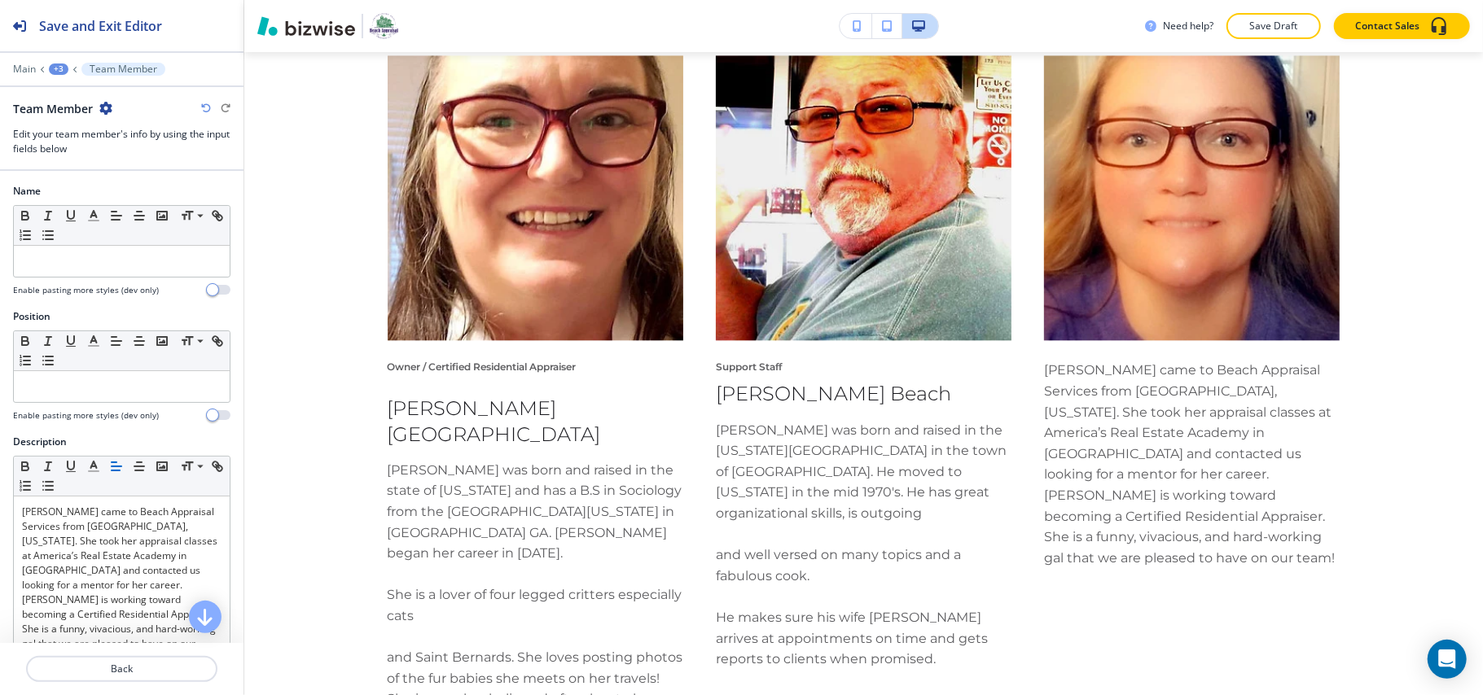
scroll to position [2592, 0]
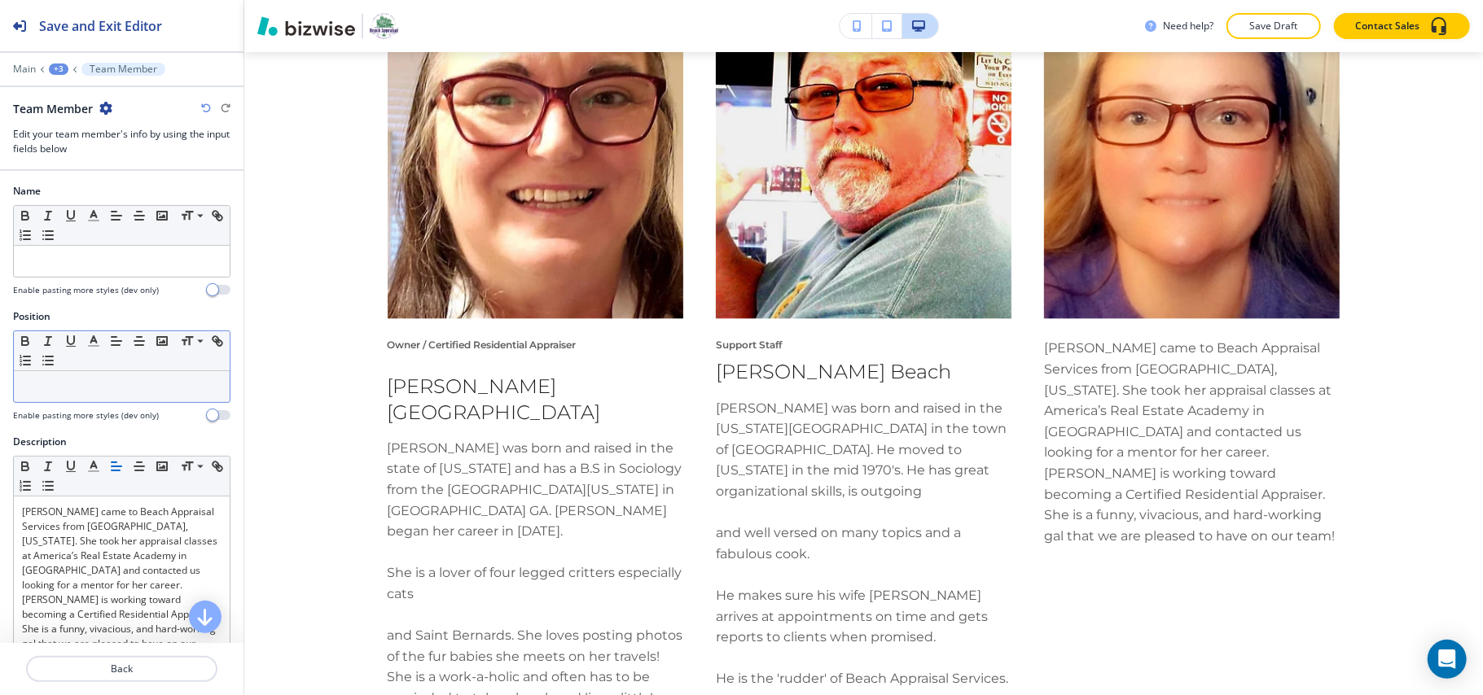
click at [109, 385] on p at bounding box center [121, 386] width 199 height 15
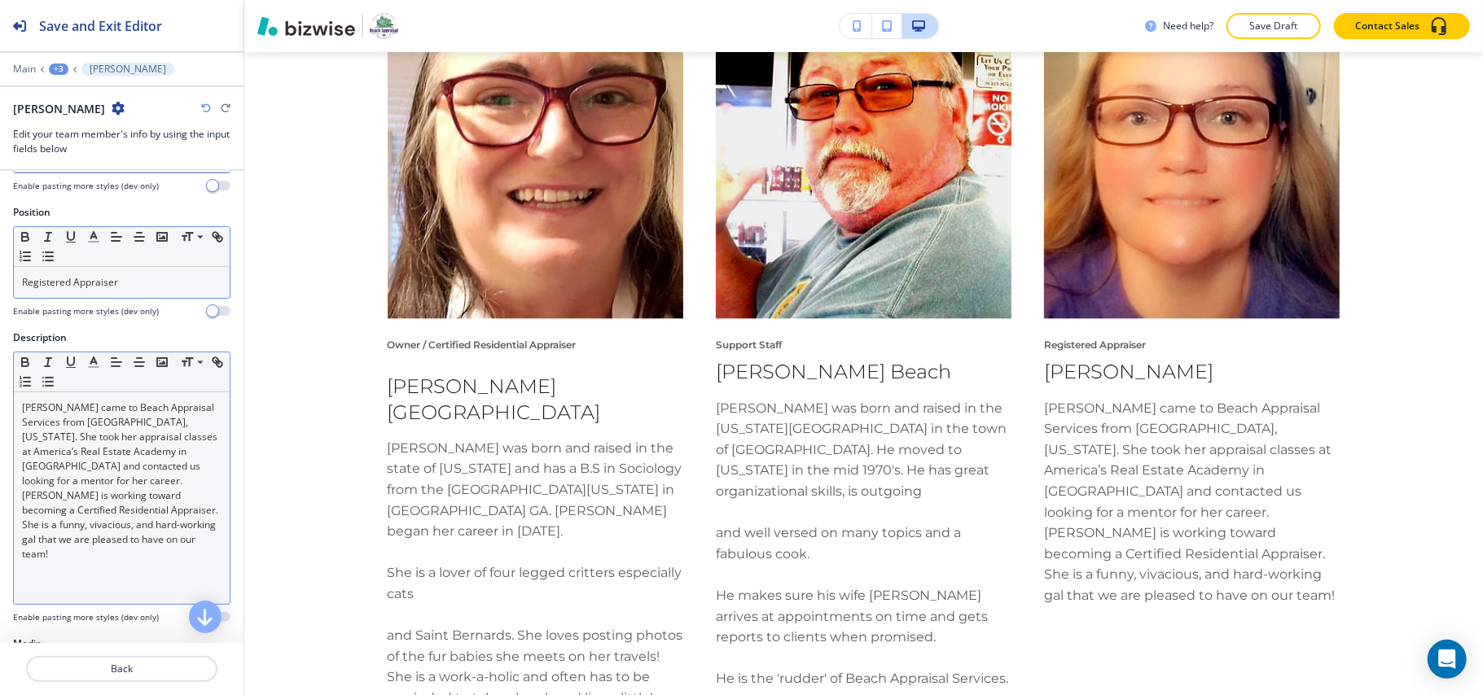
scroll to position [242, 0]
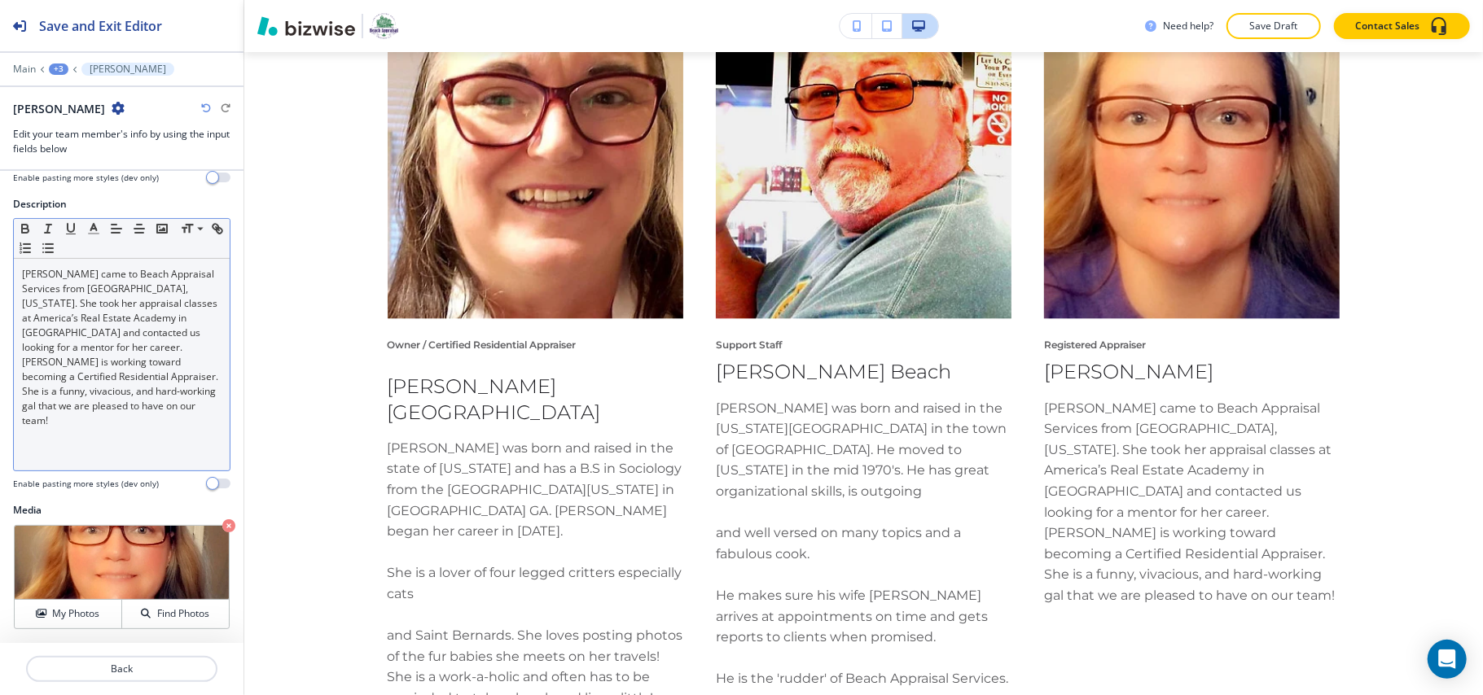
click at [85, 350] on p "[PERSON_NAME] came to Beach Appraisal Services from [GEOGRAPHIC_DATA], [US_STAT…" at bounding box center [121, 311] width 199 height 88
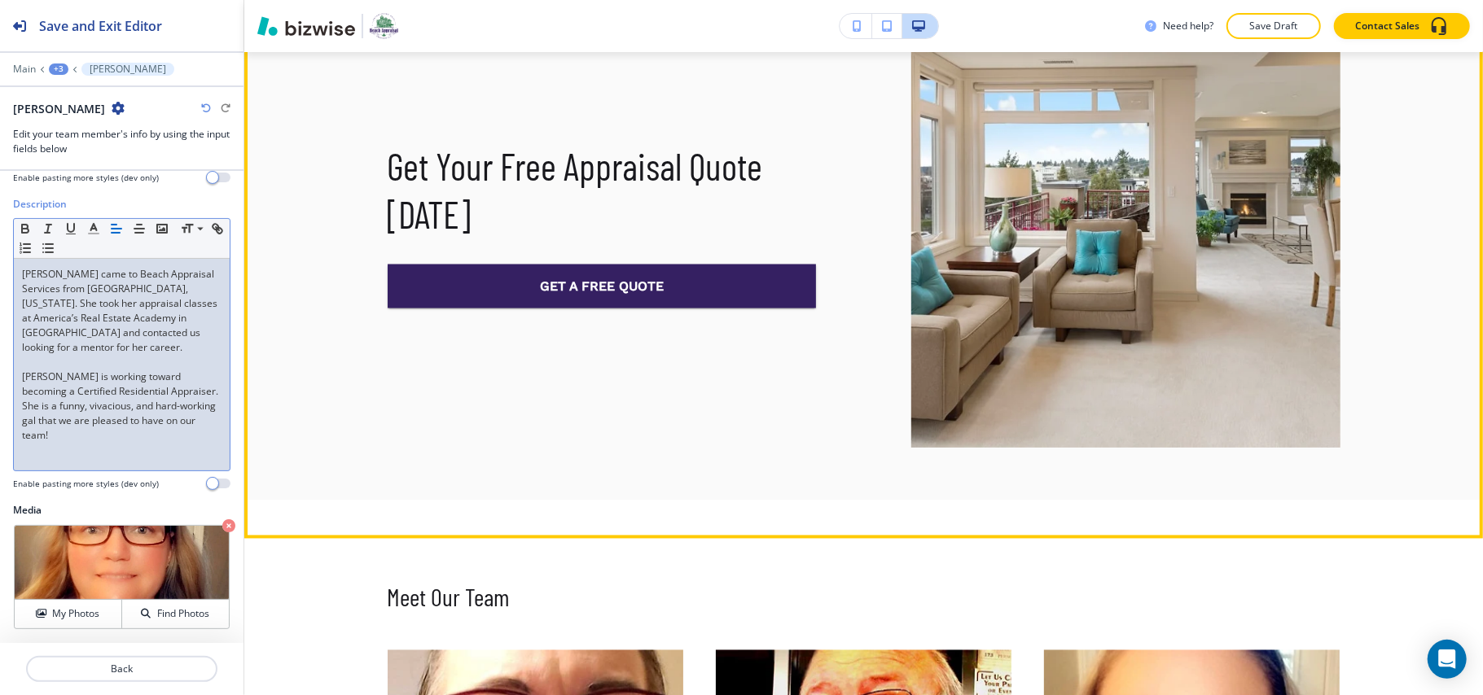
scroll to position [1832, 0]
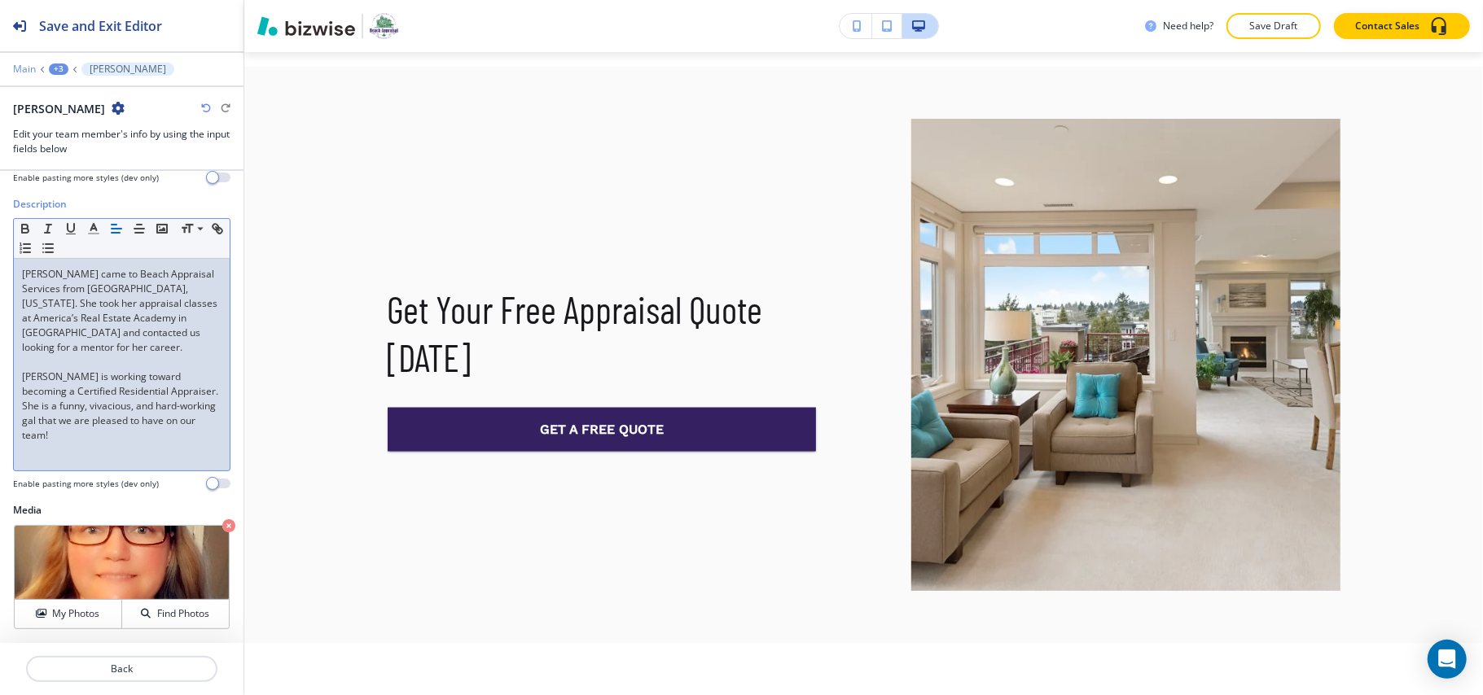
click at [20, 64] on p "Main" at bounding box center [24, 69] width 23 height 11
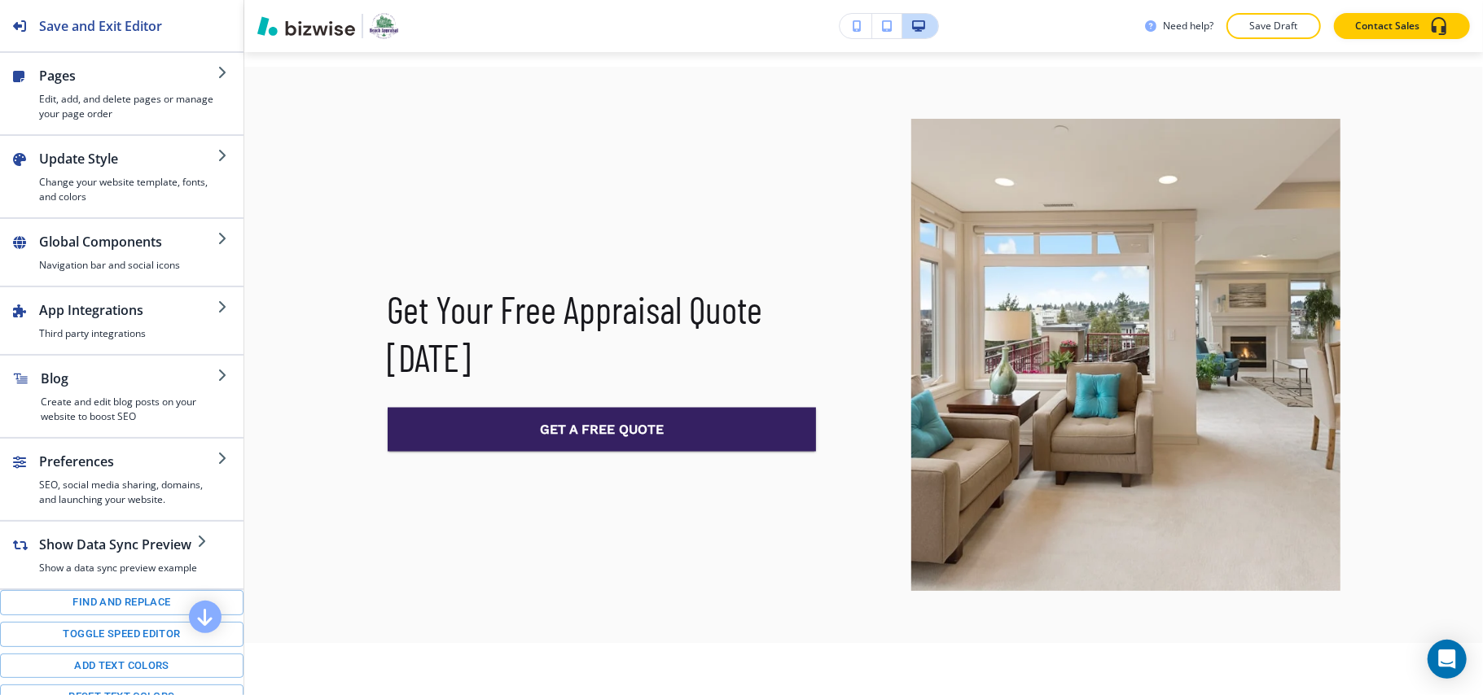
scroll to position [217, 0]
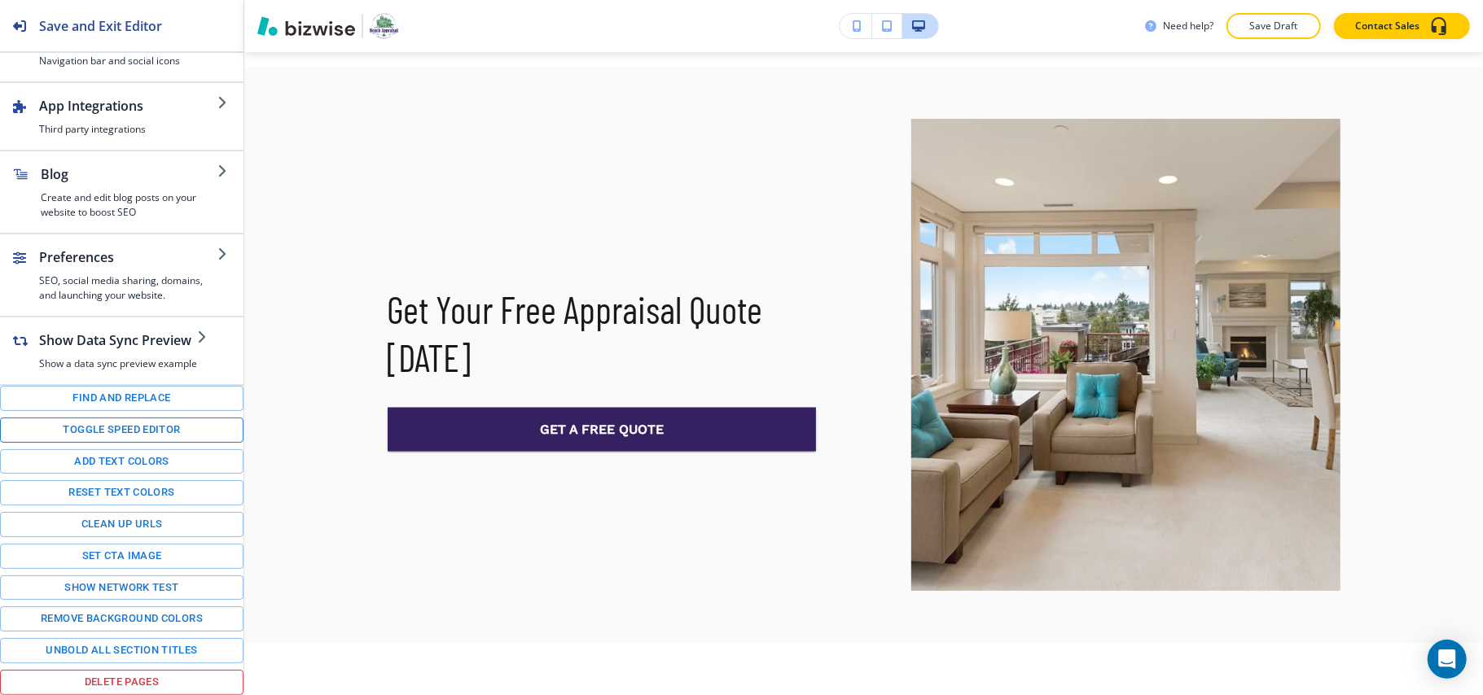
click at [150, 437] on button "Toggle speed editor" at bounding box center [121, 430] width 243 height 25
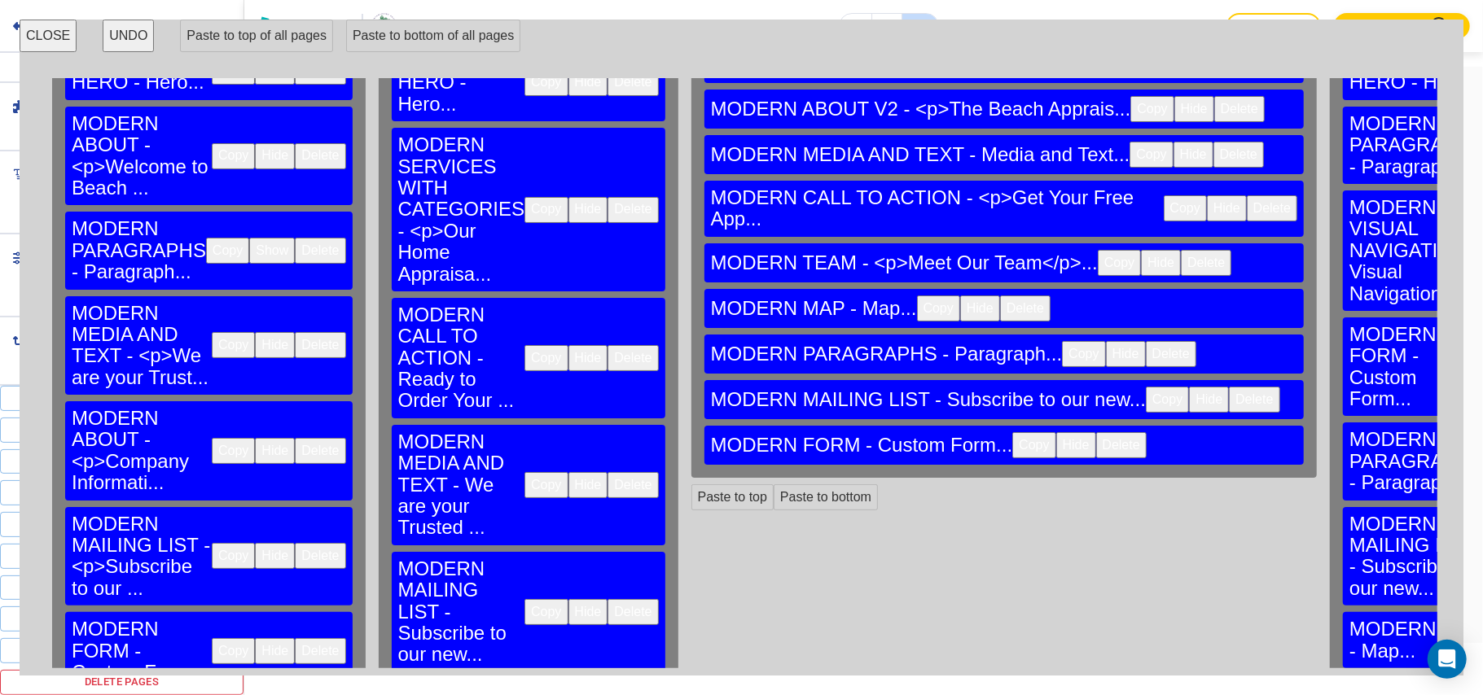
scroll to position [106, 0]
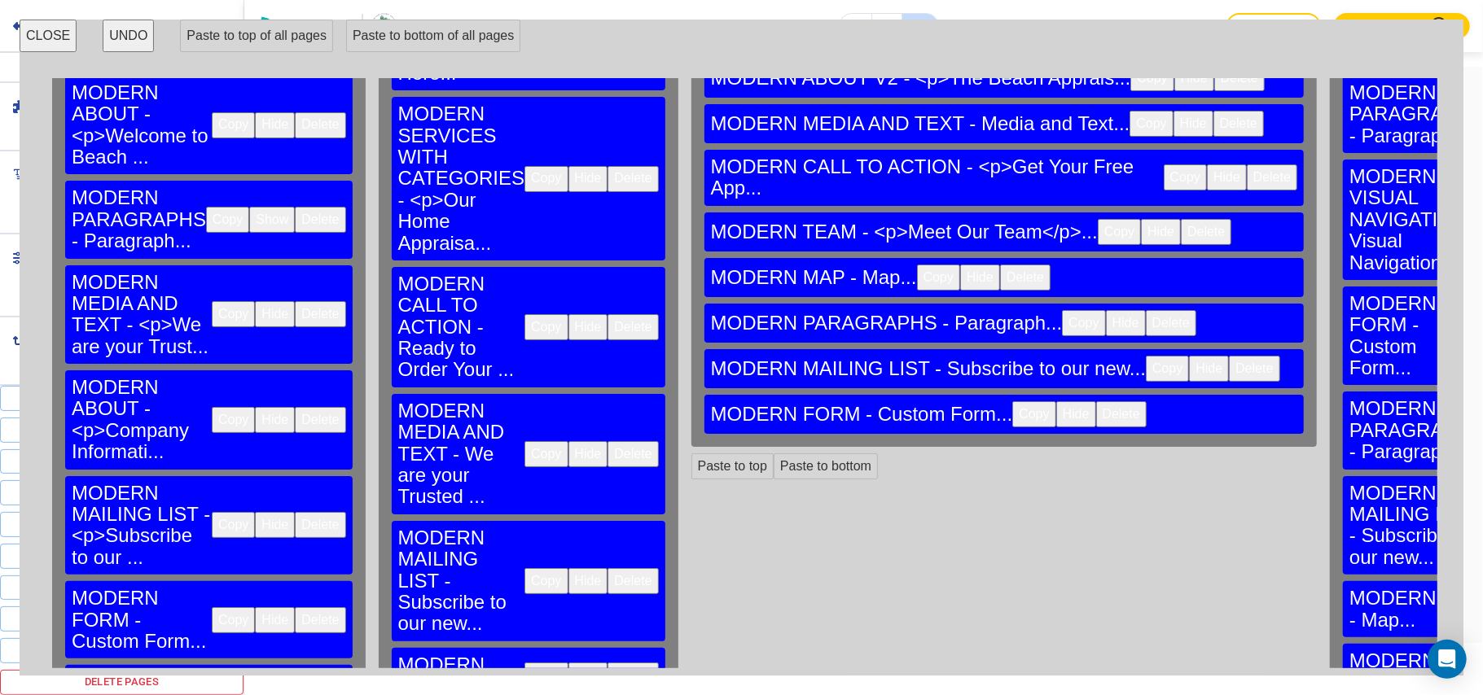
click at [212, 301] on button "Copy" at bounding box center [233, 314] width 43 height 26
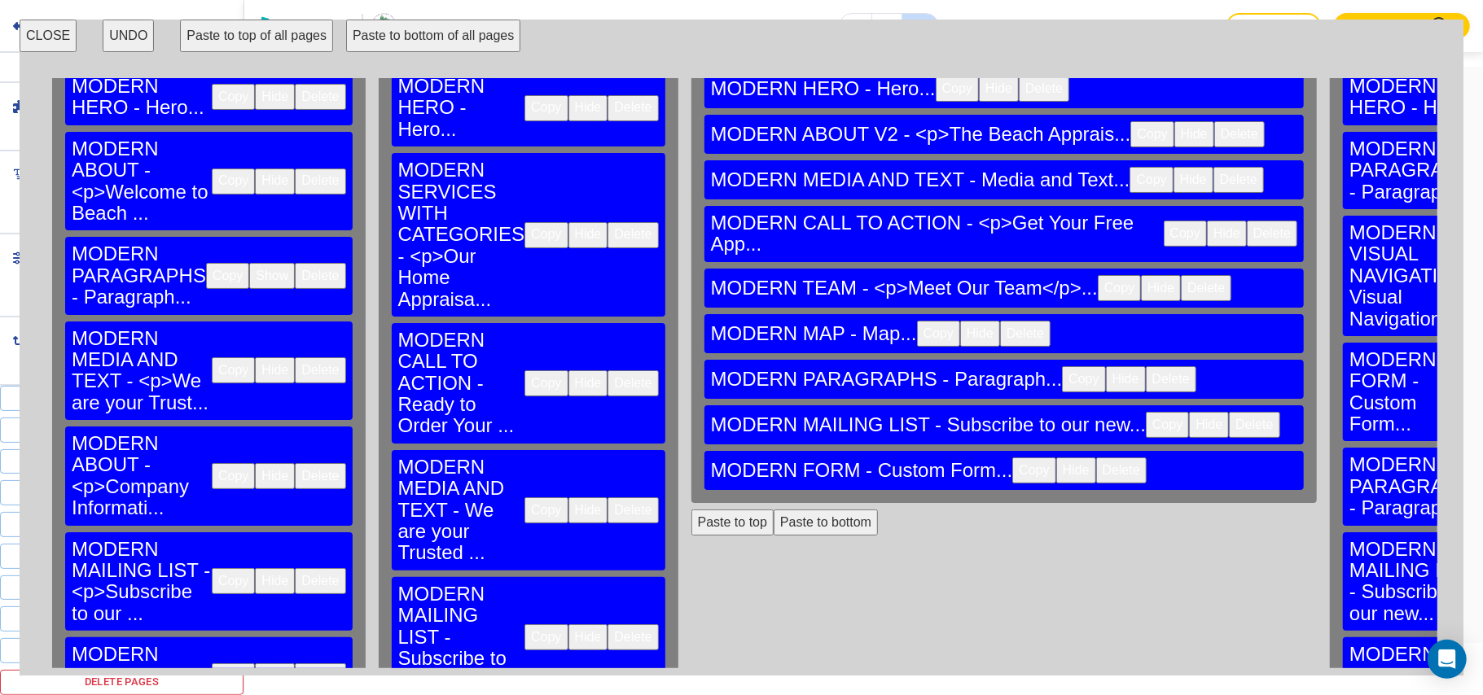
scroll to position [0, 0]
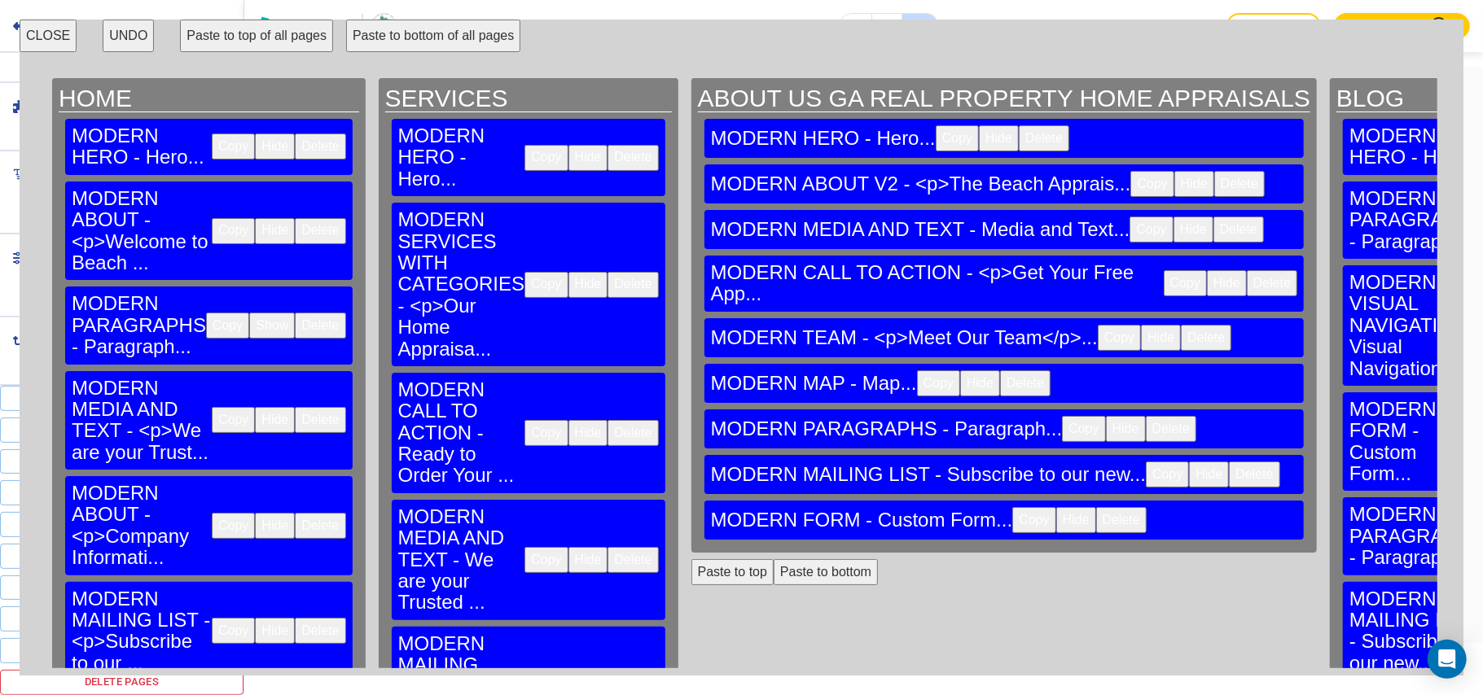
click at [773, 559] on button "Paste to bottom" at bounding box center [825, 572] width 104 height 26
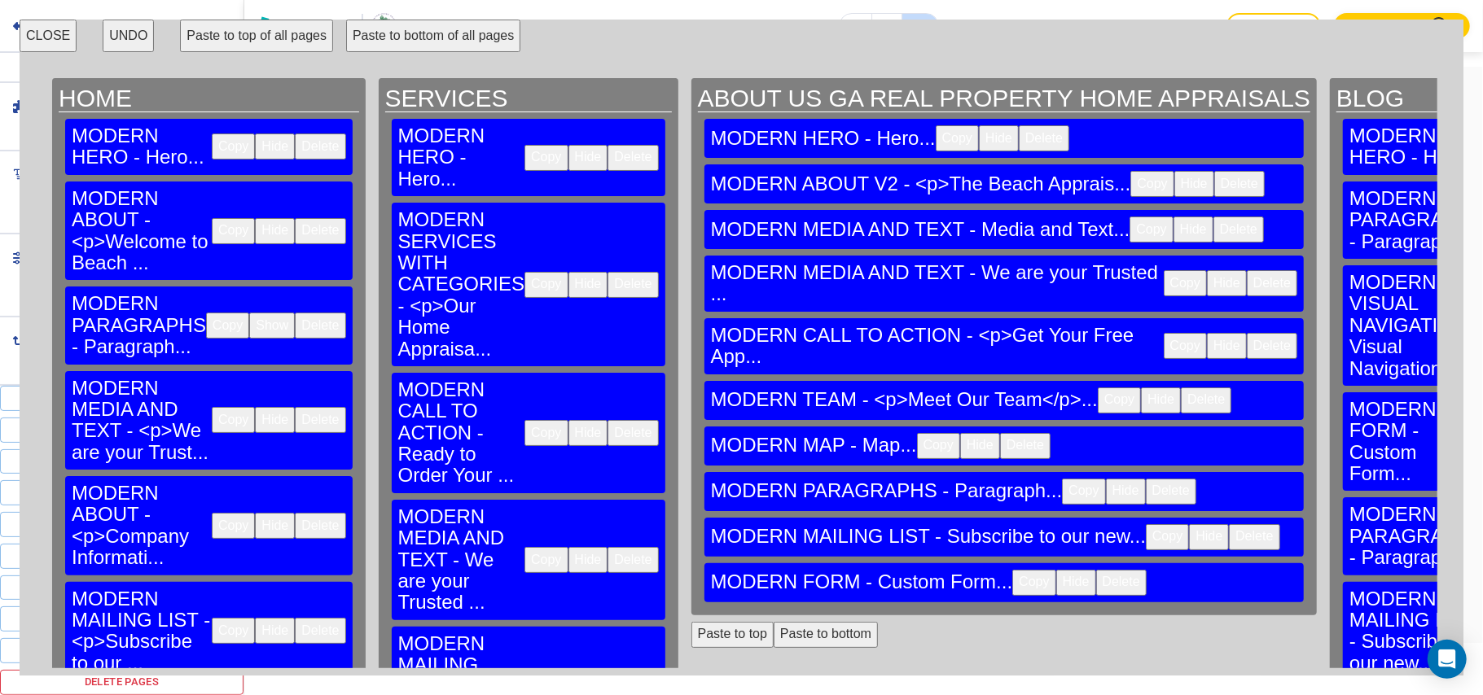
scroll to position [1825, 0]
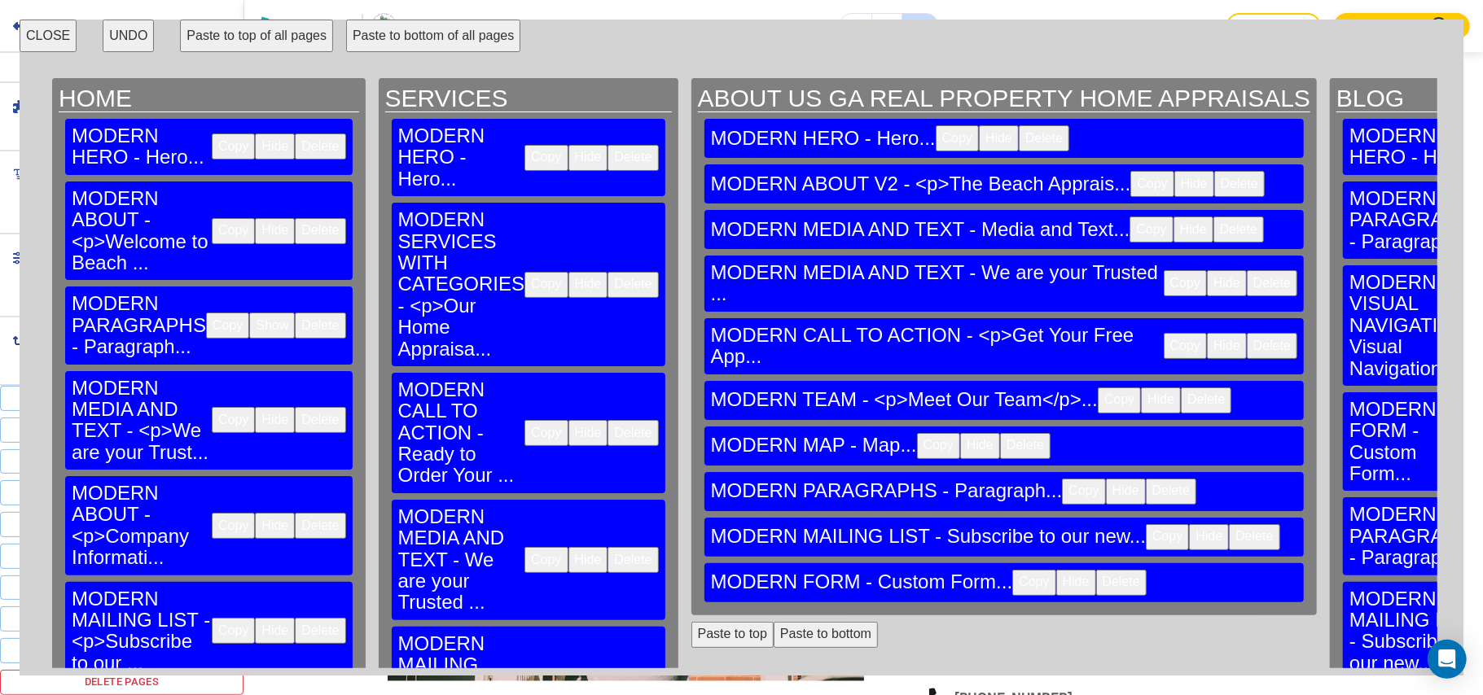
click at [46, 37] on button "CLOSE" at bounding box center [48, 36] width 57 height 33
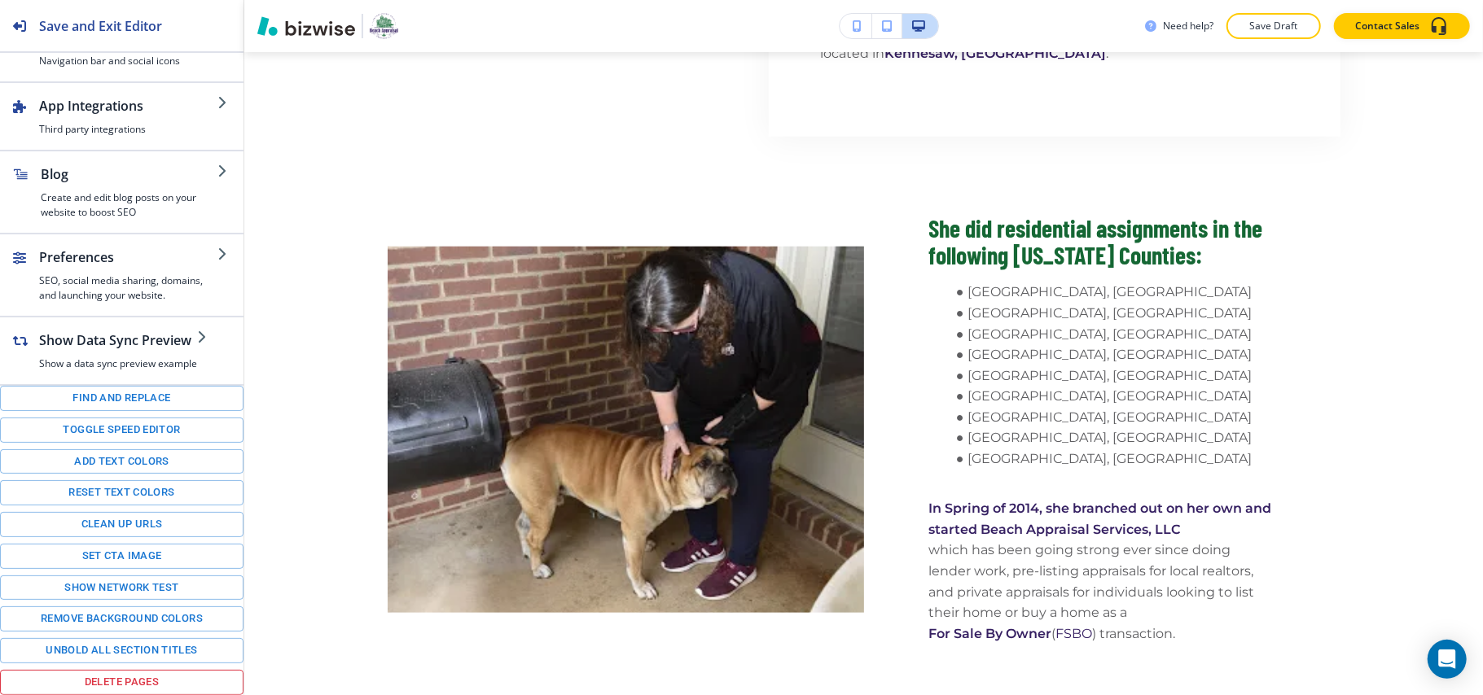
scroll to position [1174, 0]
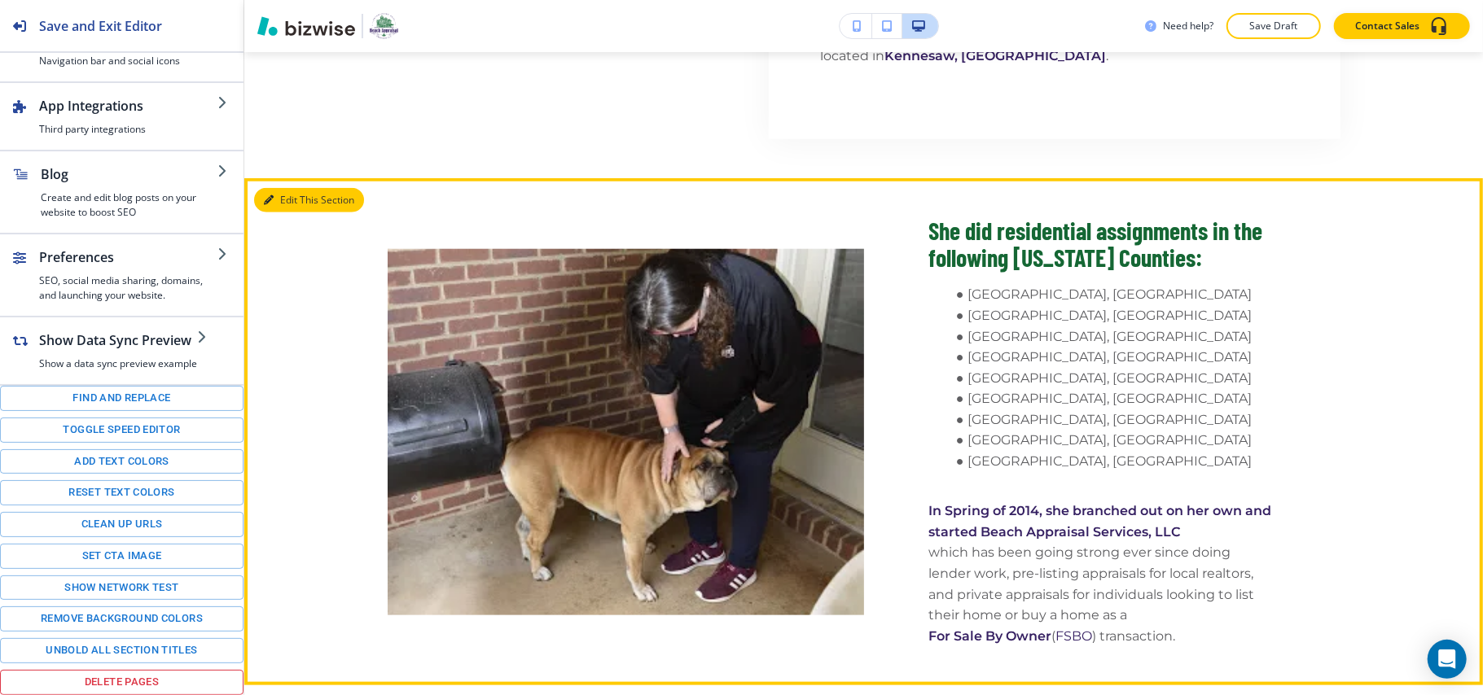
click at [288, 202] on button "Edit This Section" at bounding box center [309, 200] width 110 height 24
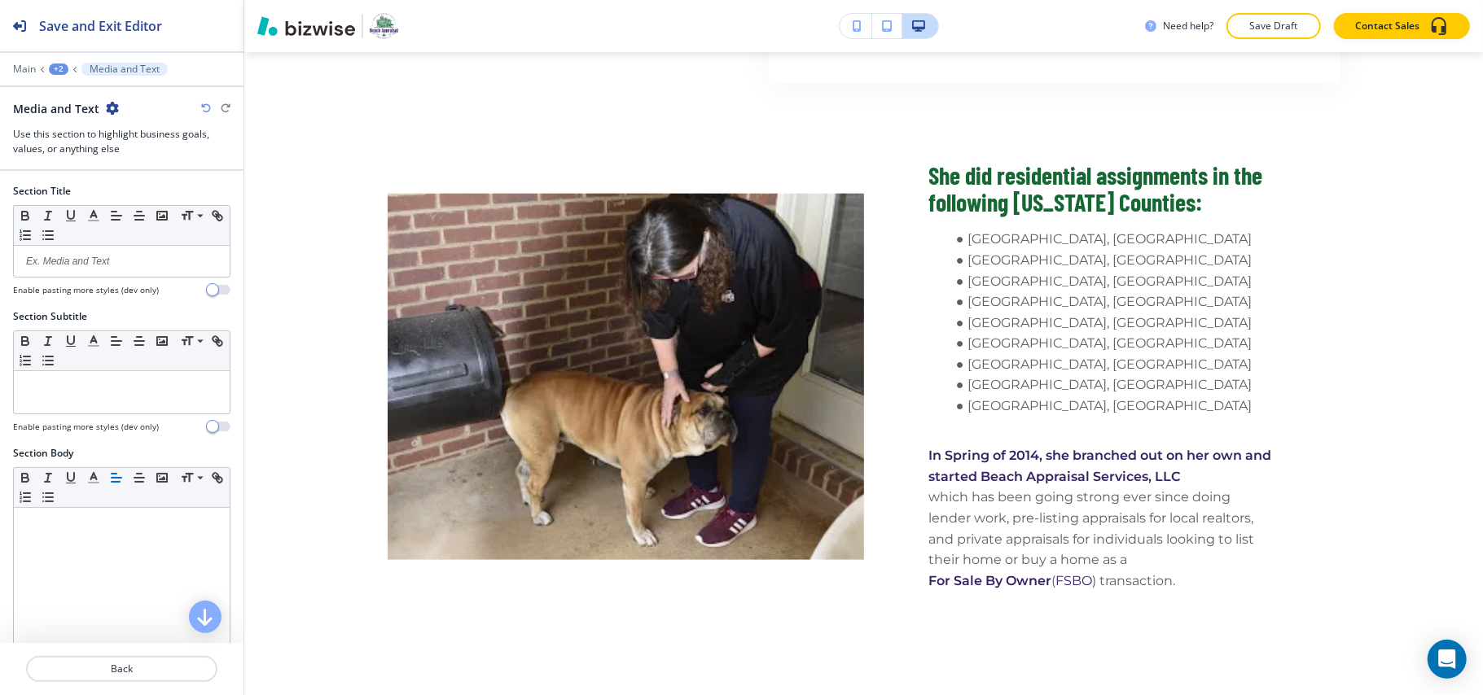
scroll to position [1300, 0]
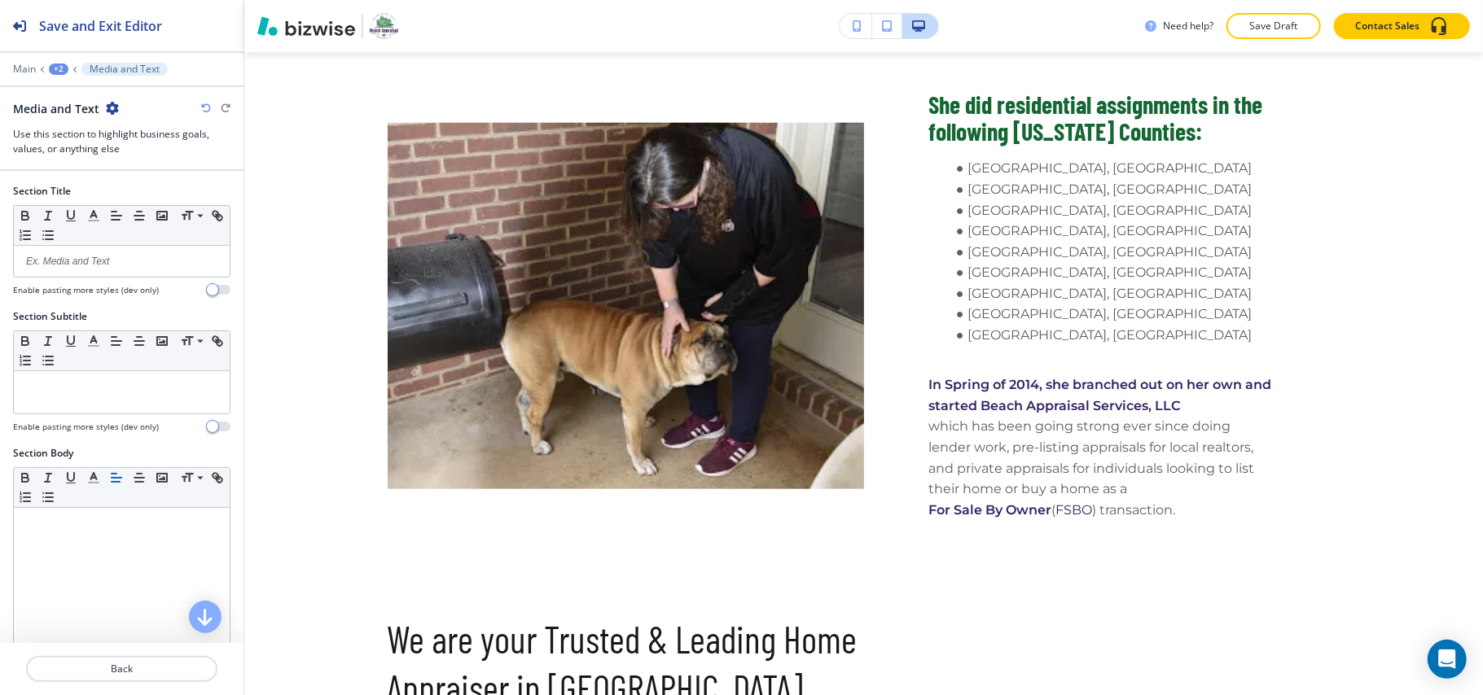
click at [59, 70] on div "+2" at bounding box center [59, 69] width 20 height 11
click at [77, 116] on button "ABOUT US GA REAL PROPERTY HOME APPRAISALS" at bounding box center [101, 124] width 104 height 29
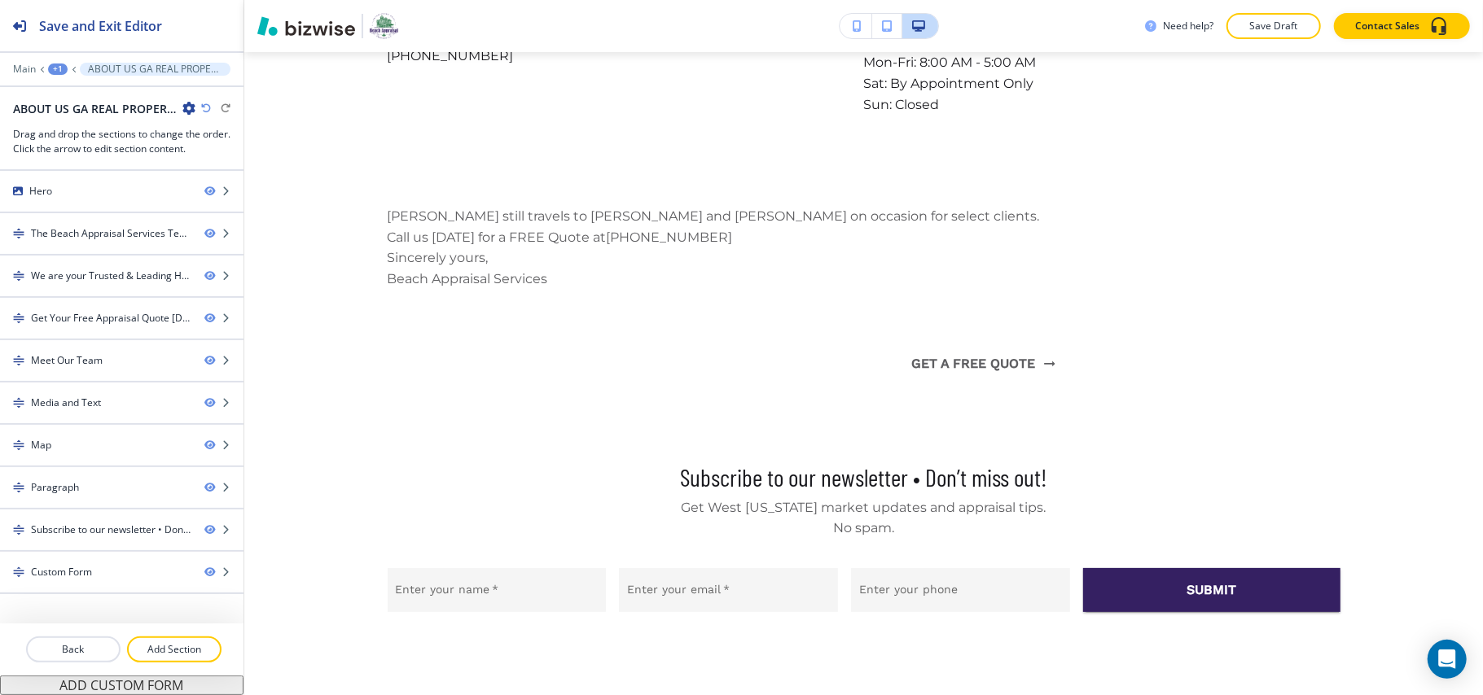
scroll to position [4497, 0]
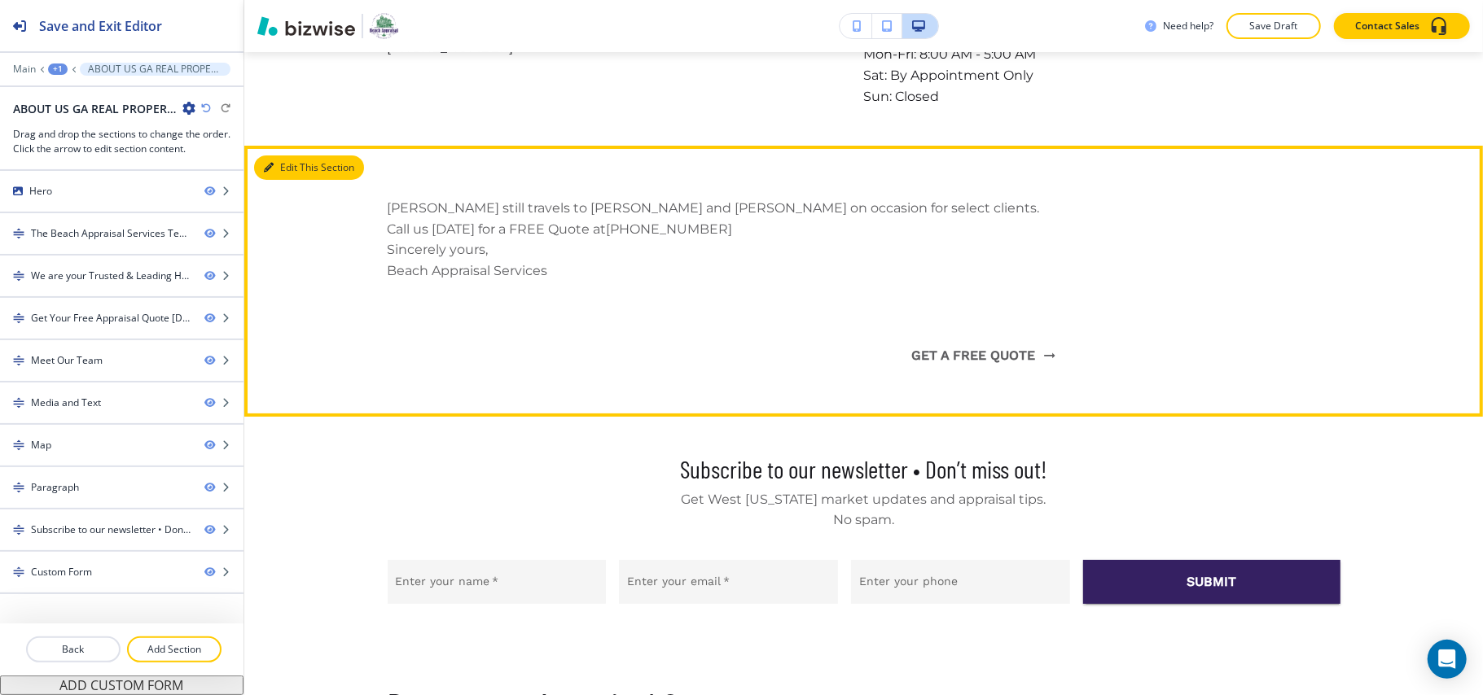
click at [288, 156] on button "Edit This Section" at bounding box center [309, 168] width 110 height 24
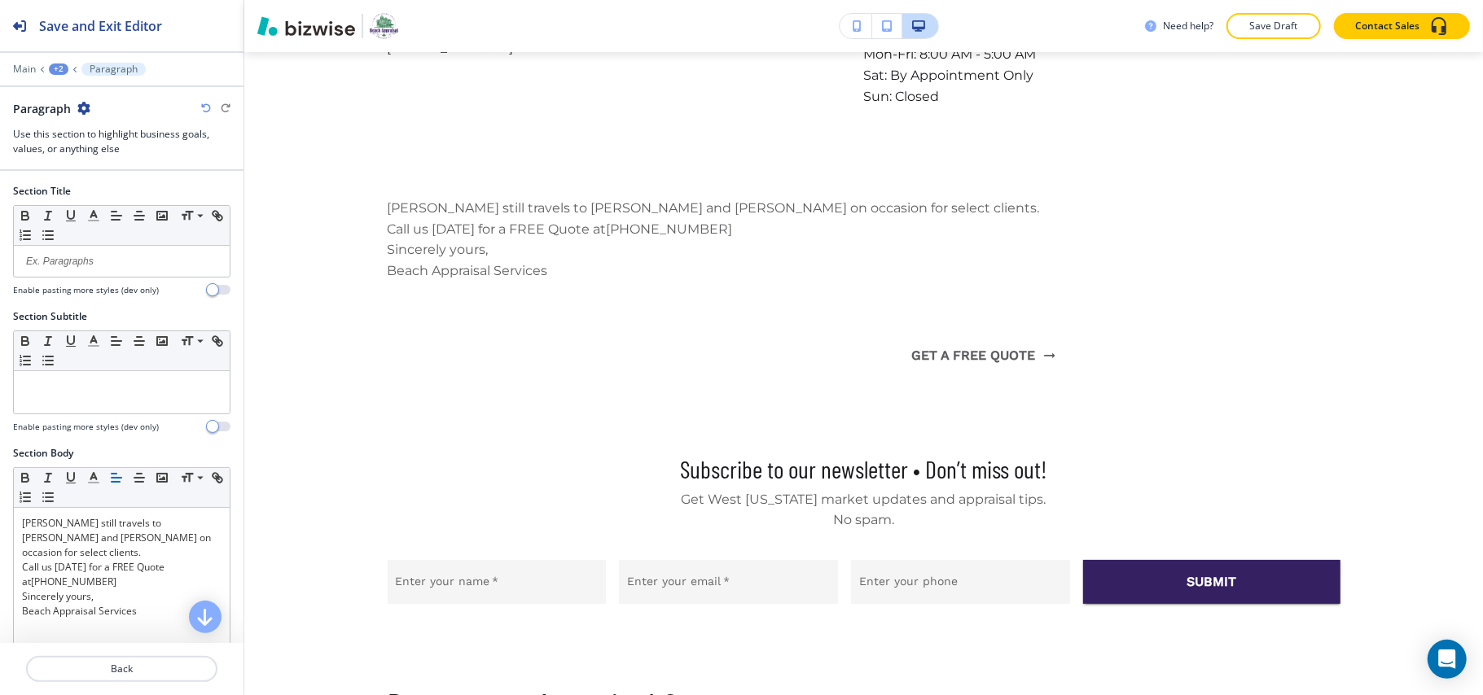
click at [91, 104] on div "Paragraph" at bounding box center [121, 108] width 217 height 17
click at [82, 109] on icon "button" at bounding box center [83, 108] width 13 height 13
click at [117, 197] on p "Delete Section" at bounding box center [129, 194] width 83 height 15
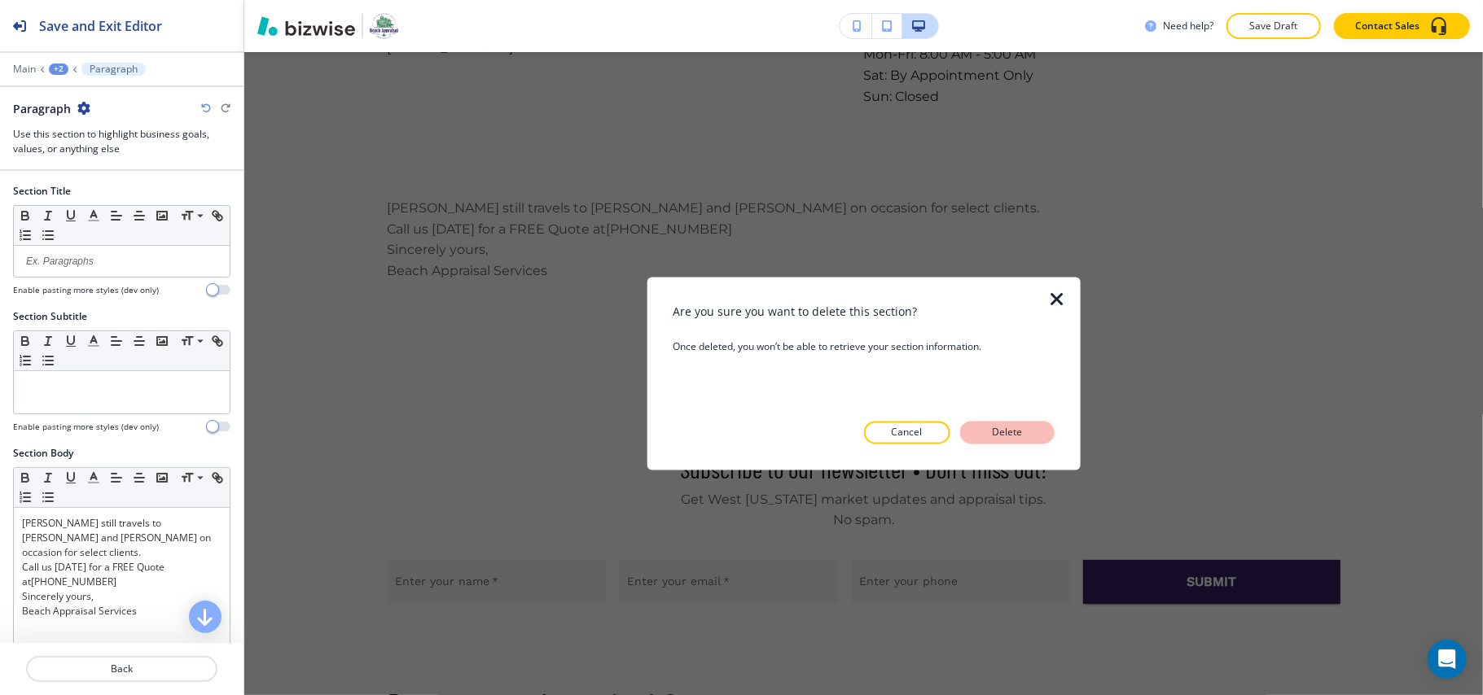
click at [985, 423] on button "Delete" at bounding box center [1007, 433] width 94 height 23
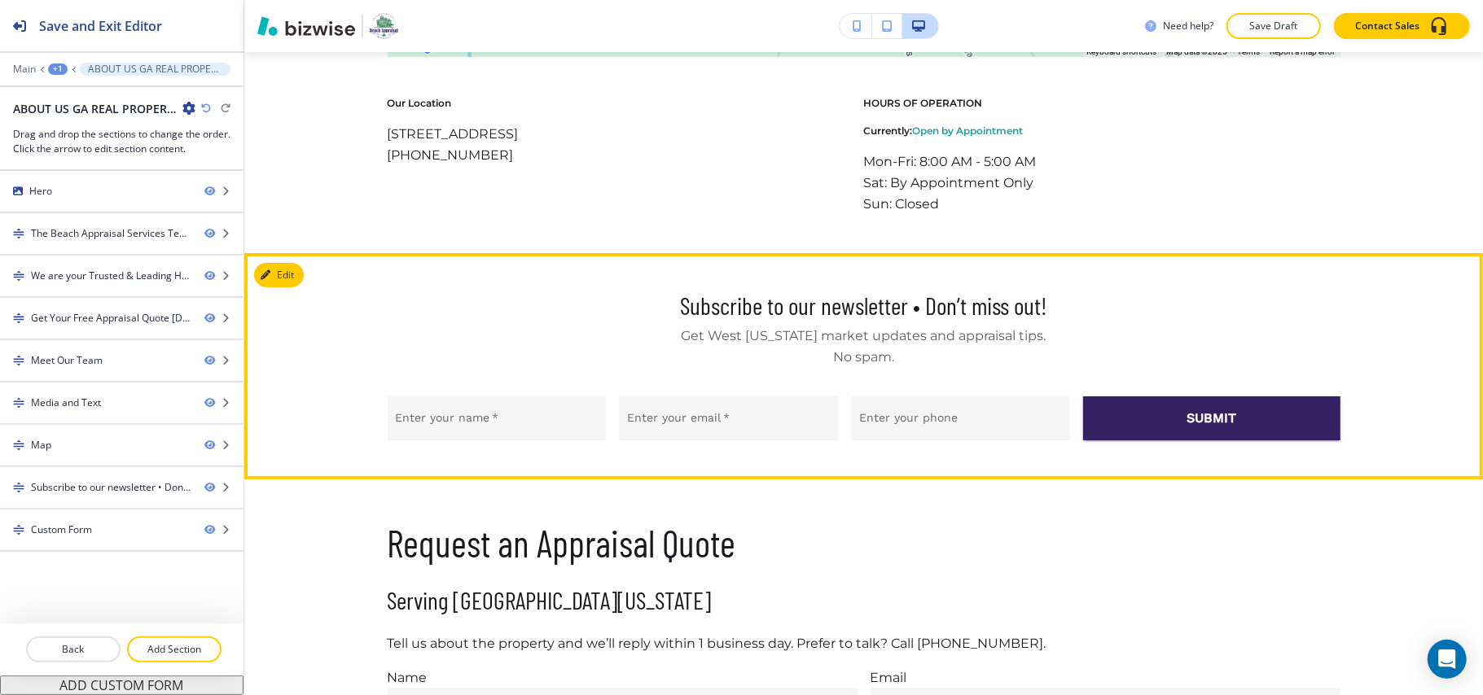
scroll to position [4388, 0]
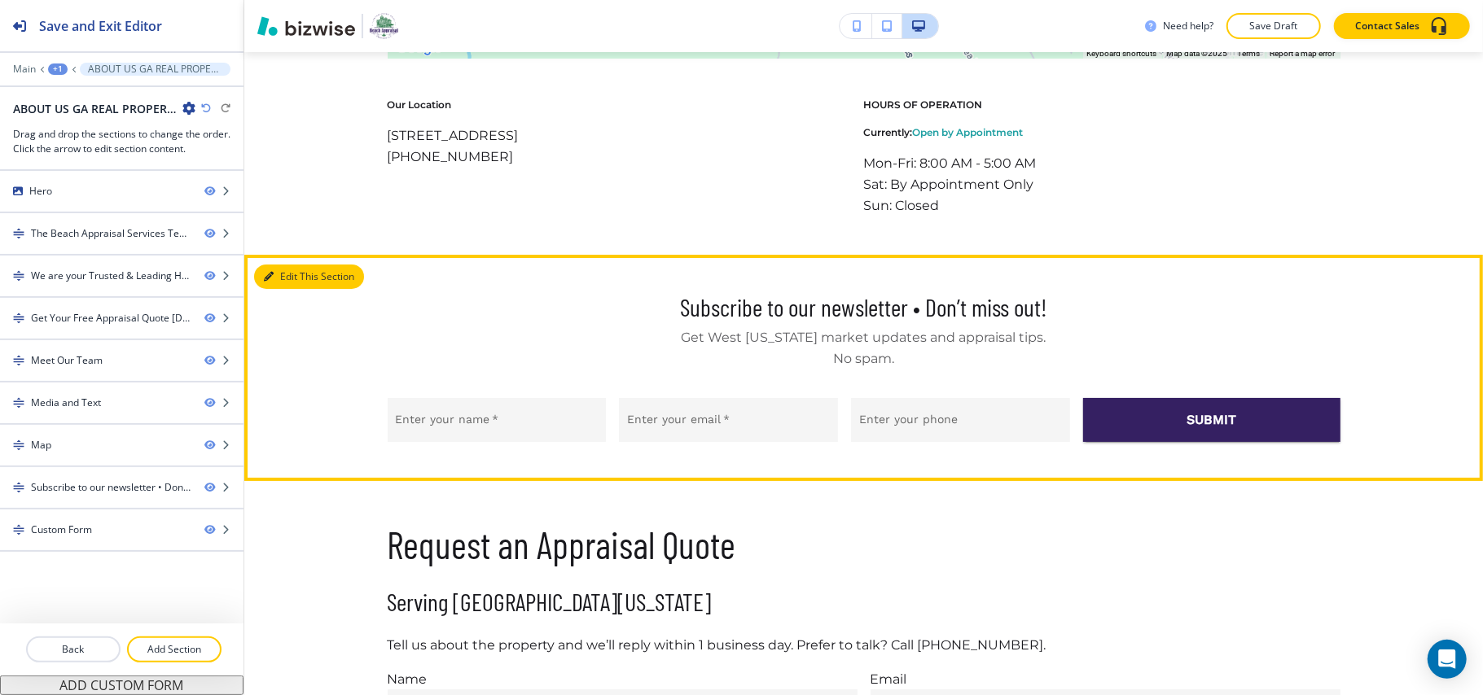
click at [285, 265] on button "Edit This Section" at bounding box center [309, 277] width 110 height 24
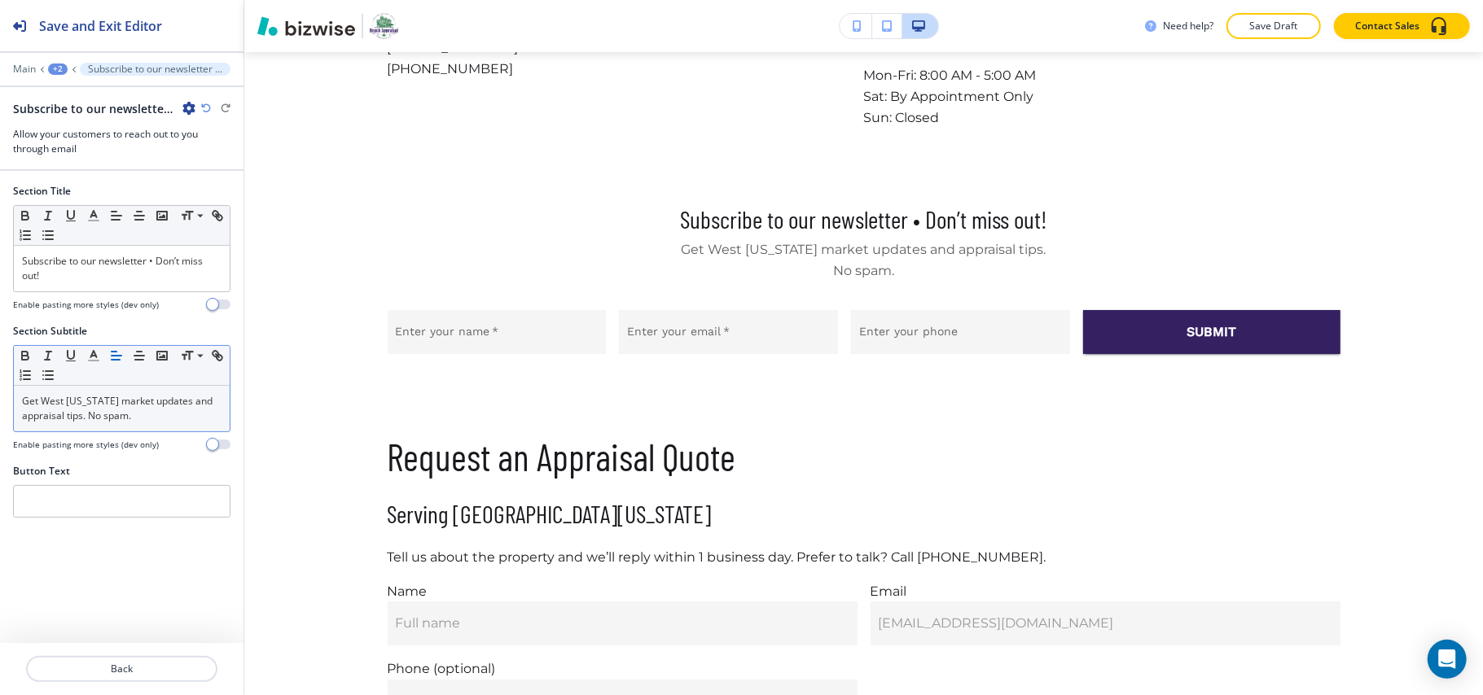
scroll to position [4497, 0]
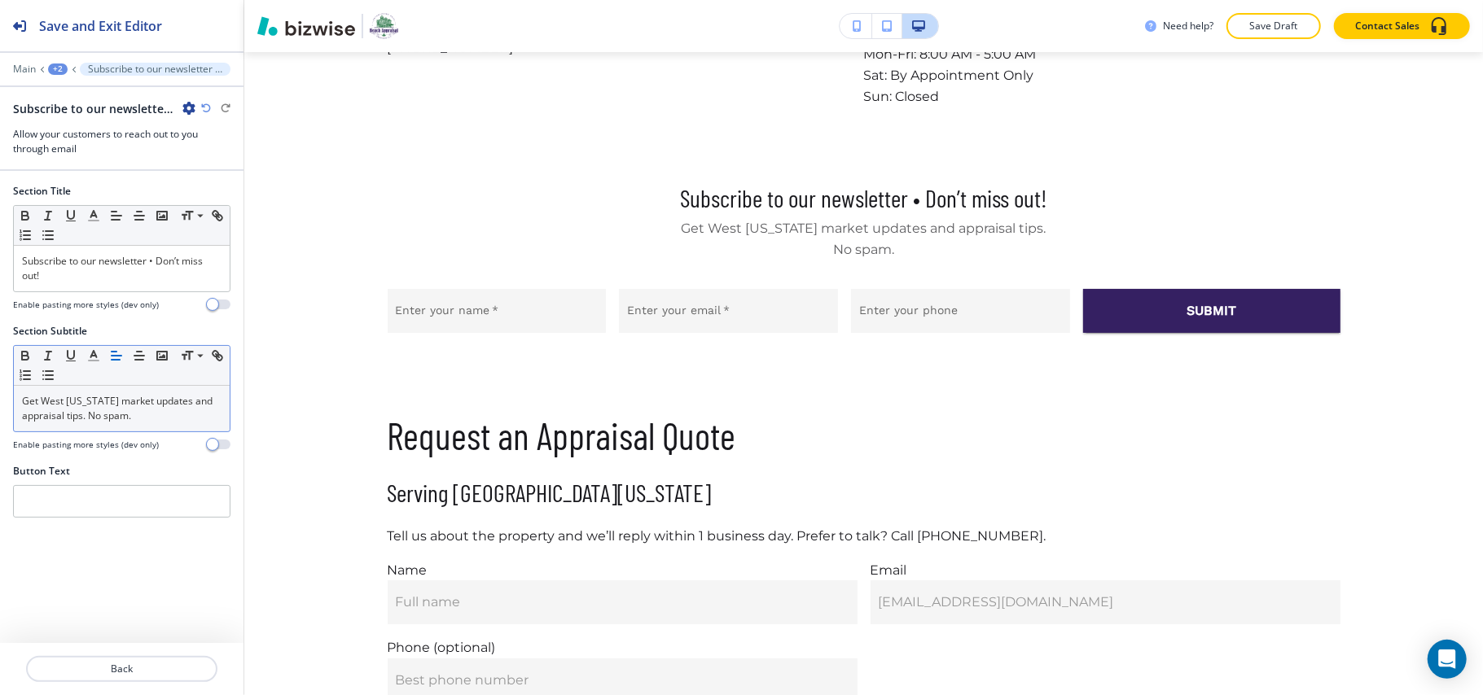
click at [153, 432] on div "Get West [US_STATE] market updates and appraisal tips. No spam." at bounding box center [122, 409] width 216 height 46
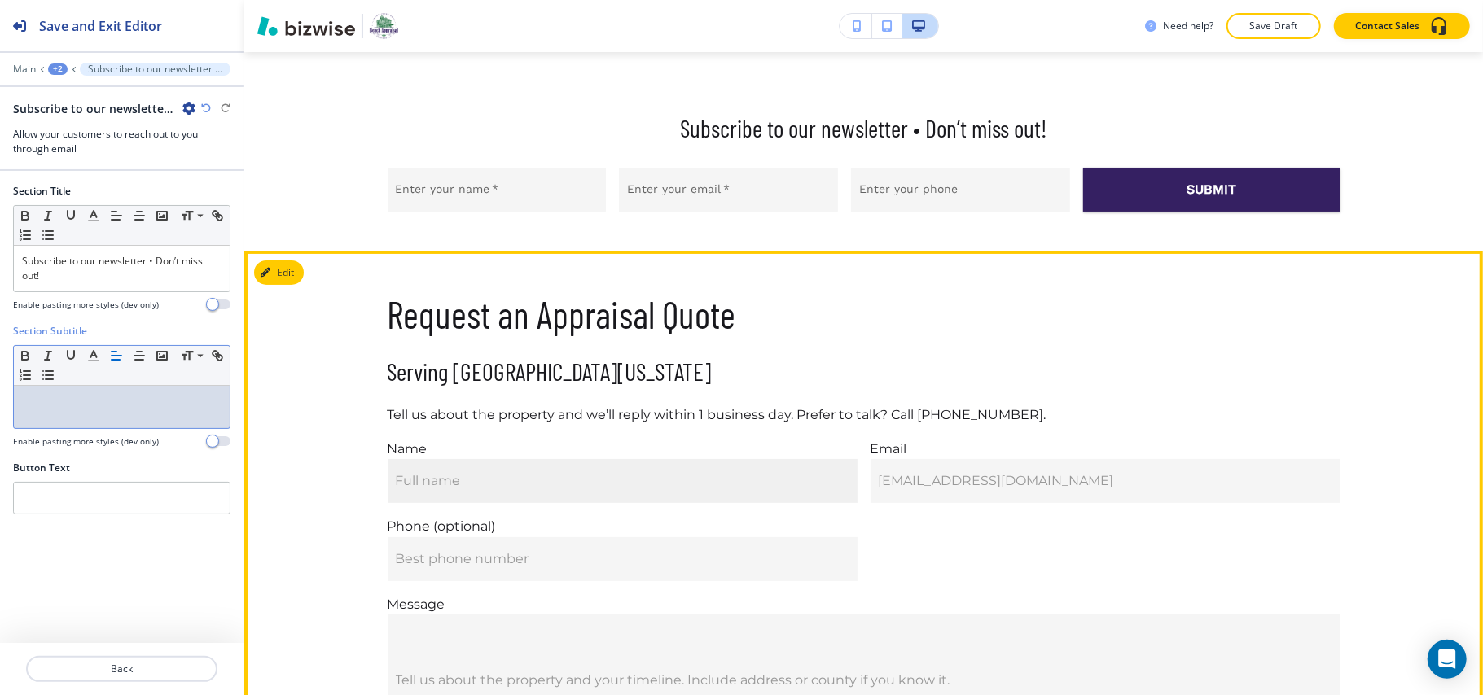
scroll to position [4606, 0]
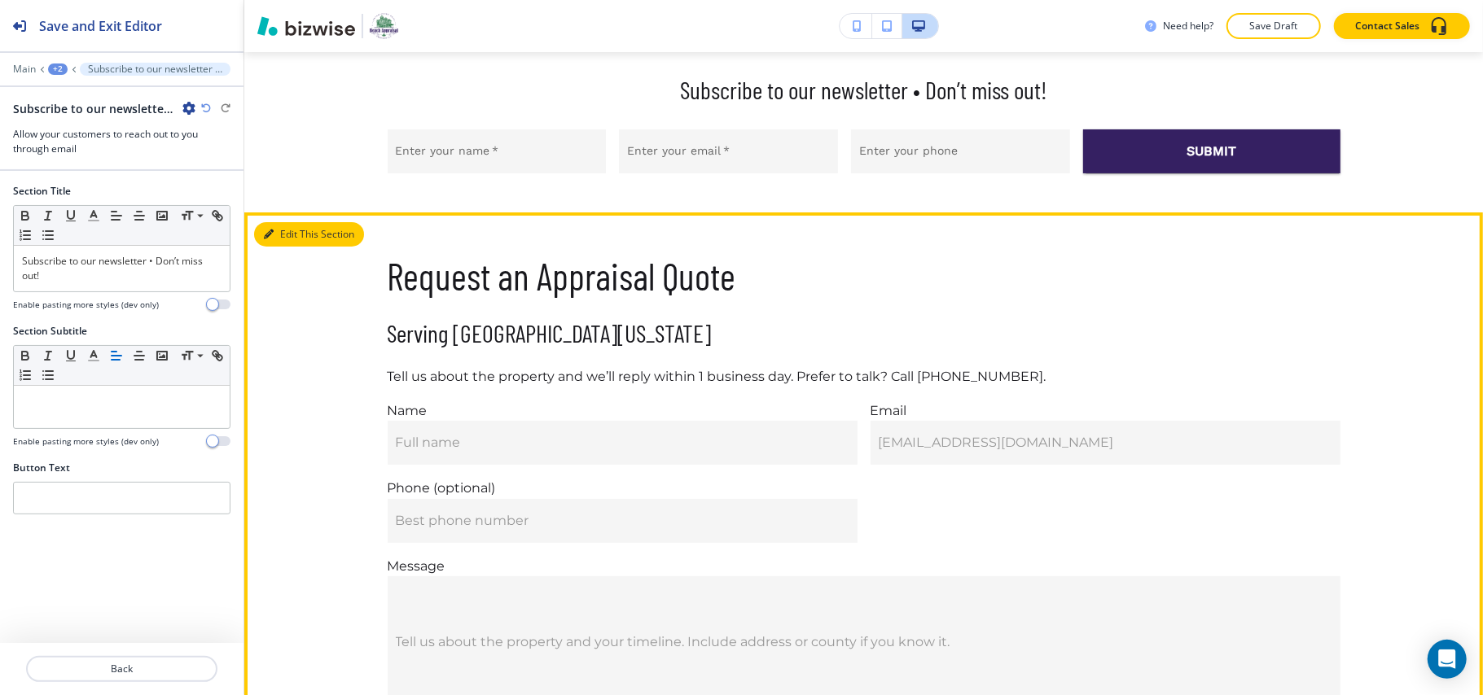
click at [285, 222] on button "Edit This Section" at bounding box center [309, 234] width 110 height 24
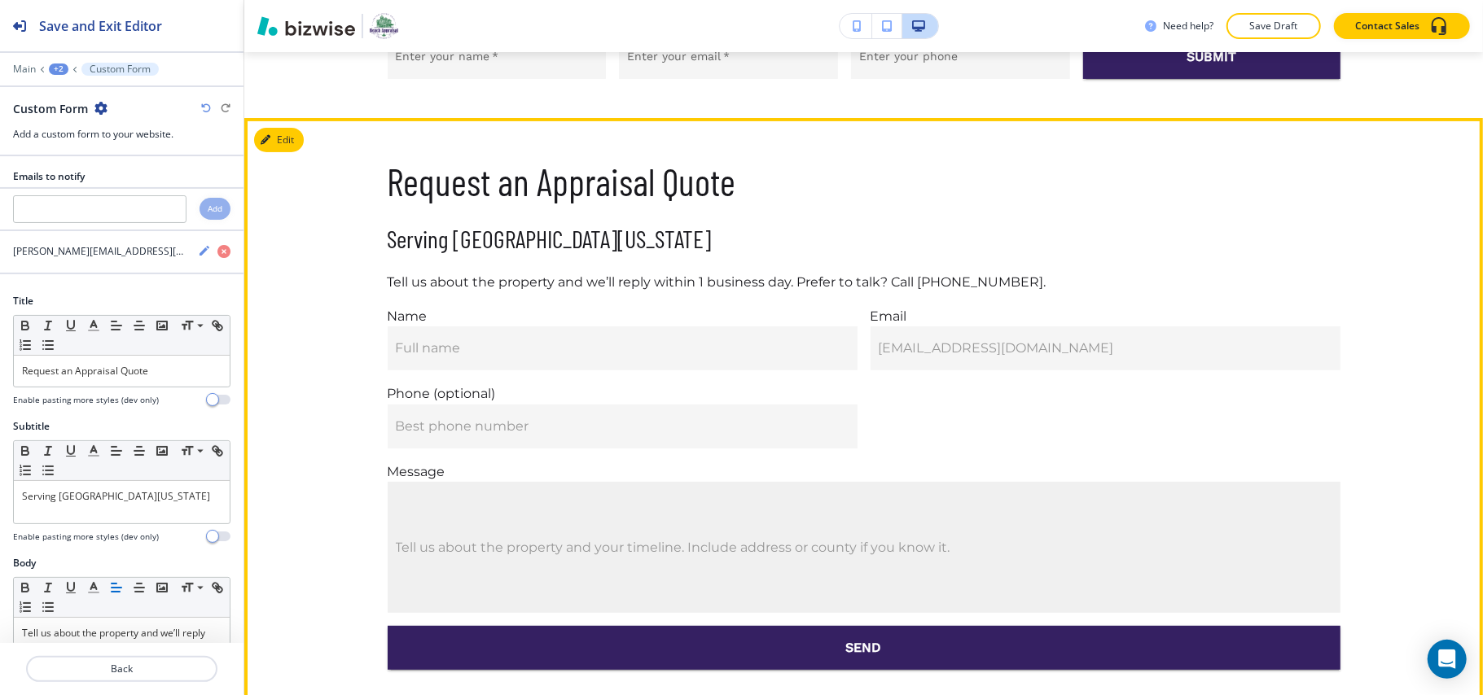
scroll to position [4714, 0]
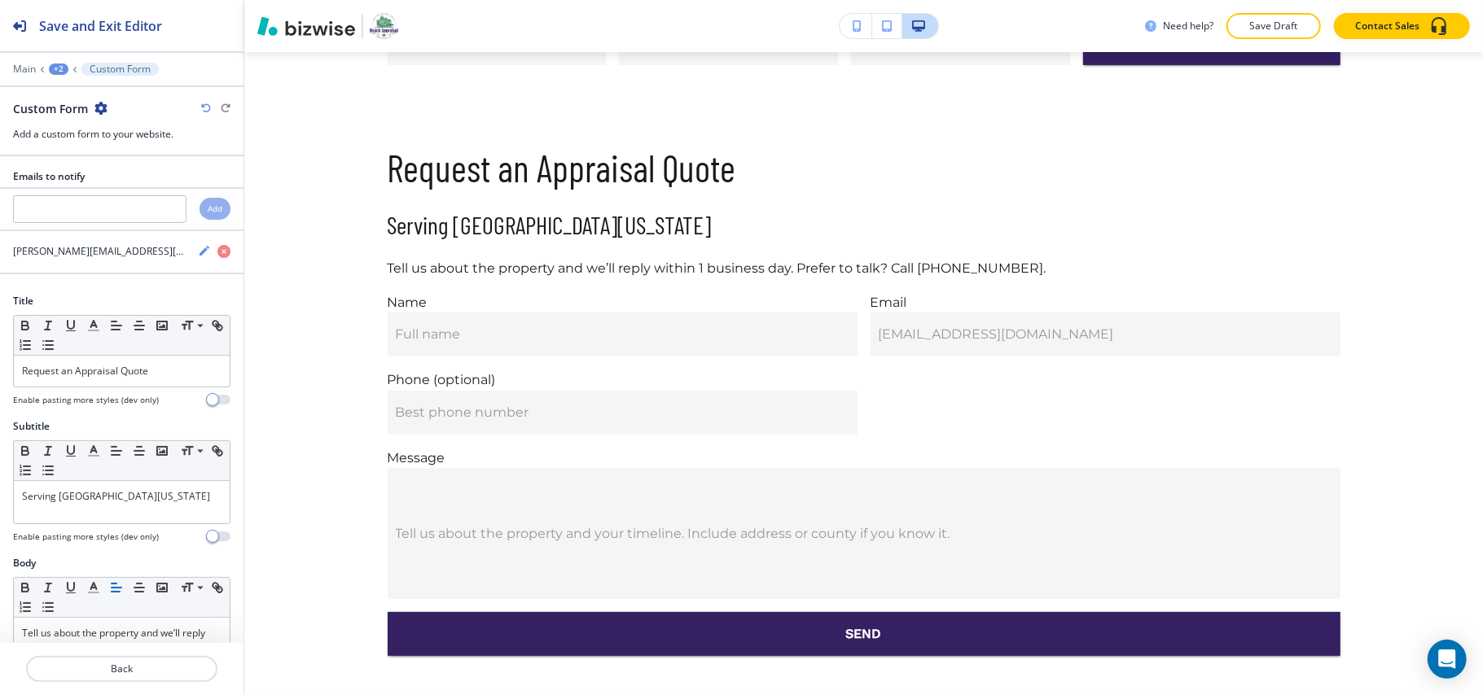
click at [102, 105] on icon "button" at bounding box center [100, 108] width 13 height 13
drag, startPoint x: 140, startPoint y: 194, endPoint x: 173, endPoint y: 205, distance: 35.3
click at [141, 195] on p "Delete Section" at bounding box center [145, 194] width 83 height 15
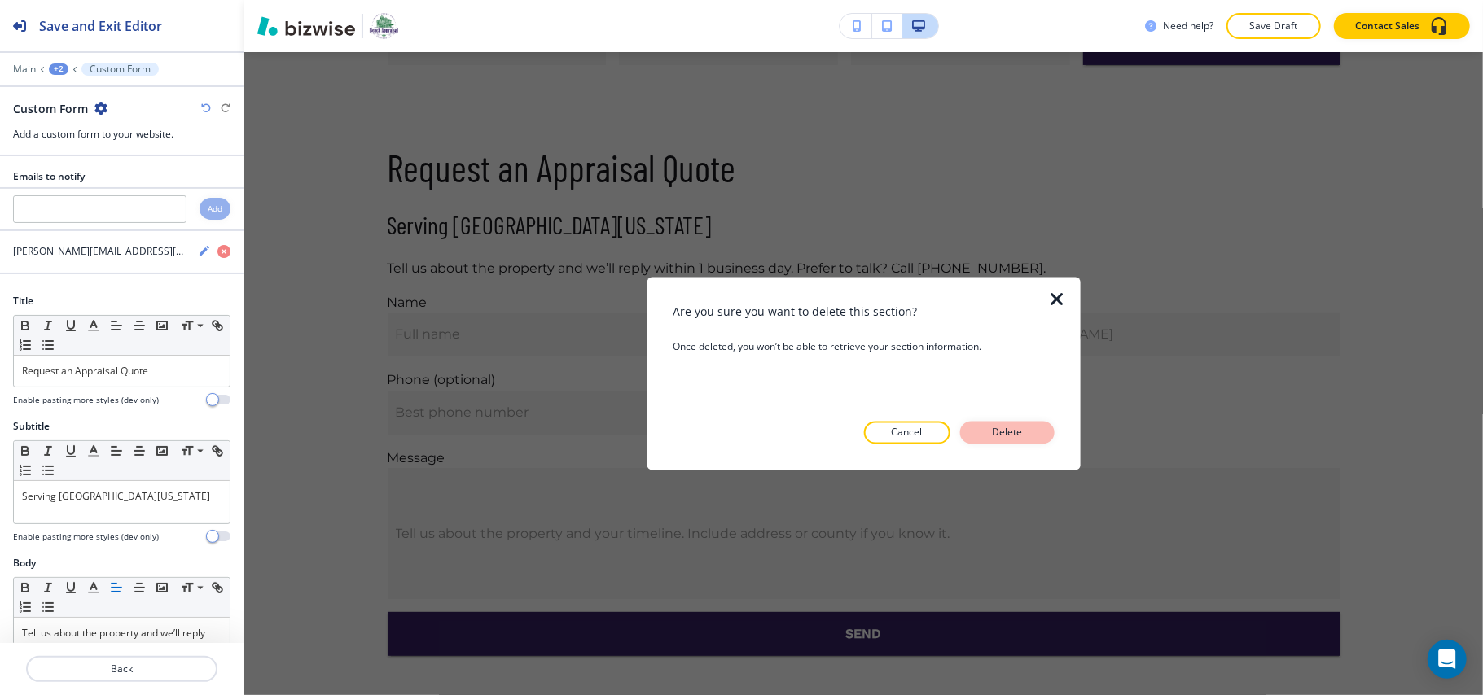
click at [1021, 424] on button "Delete" at bounding box center [1007, 433] width 94 height 23
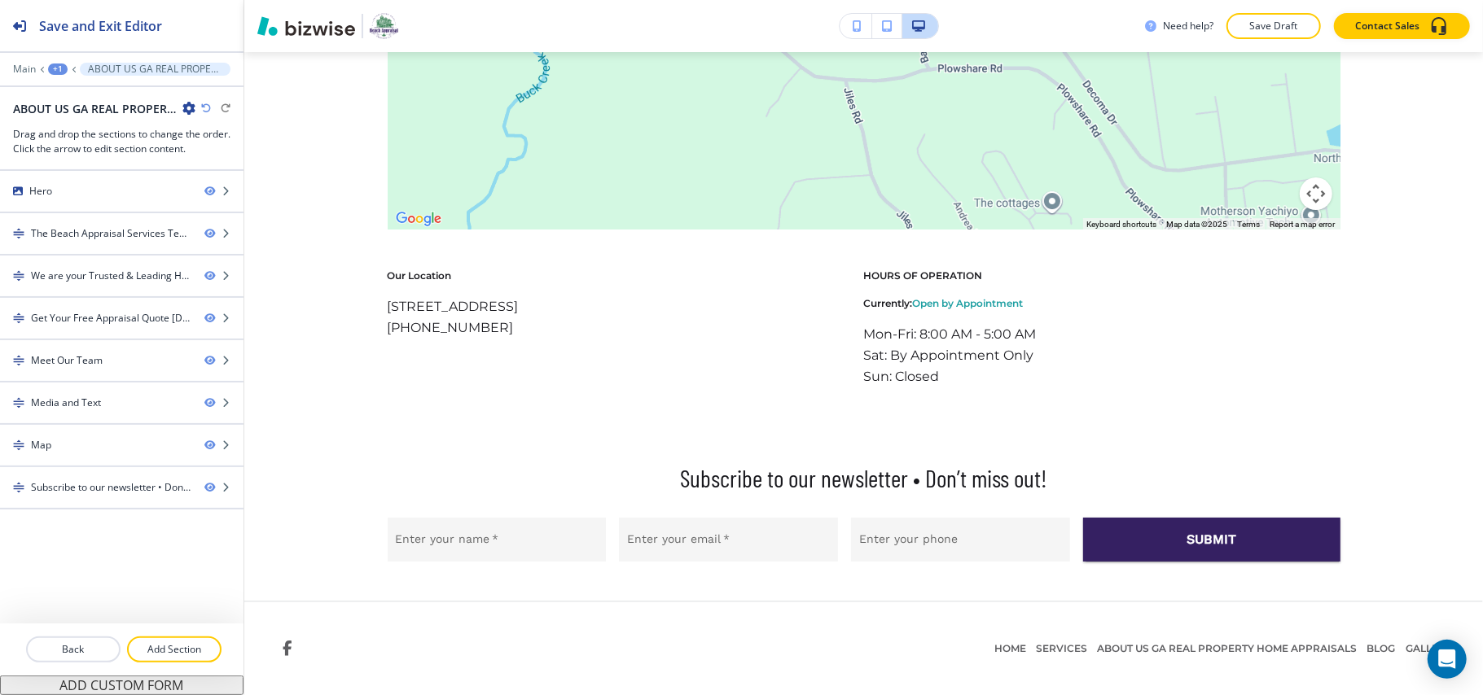
scroll to position [4124, 0]
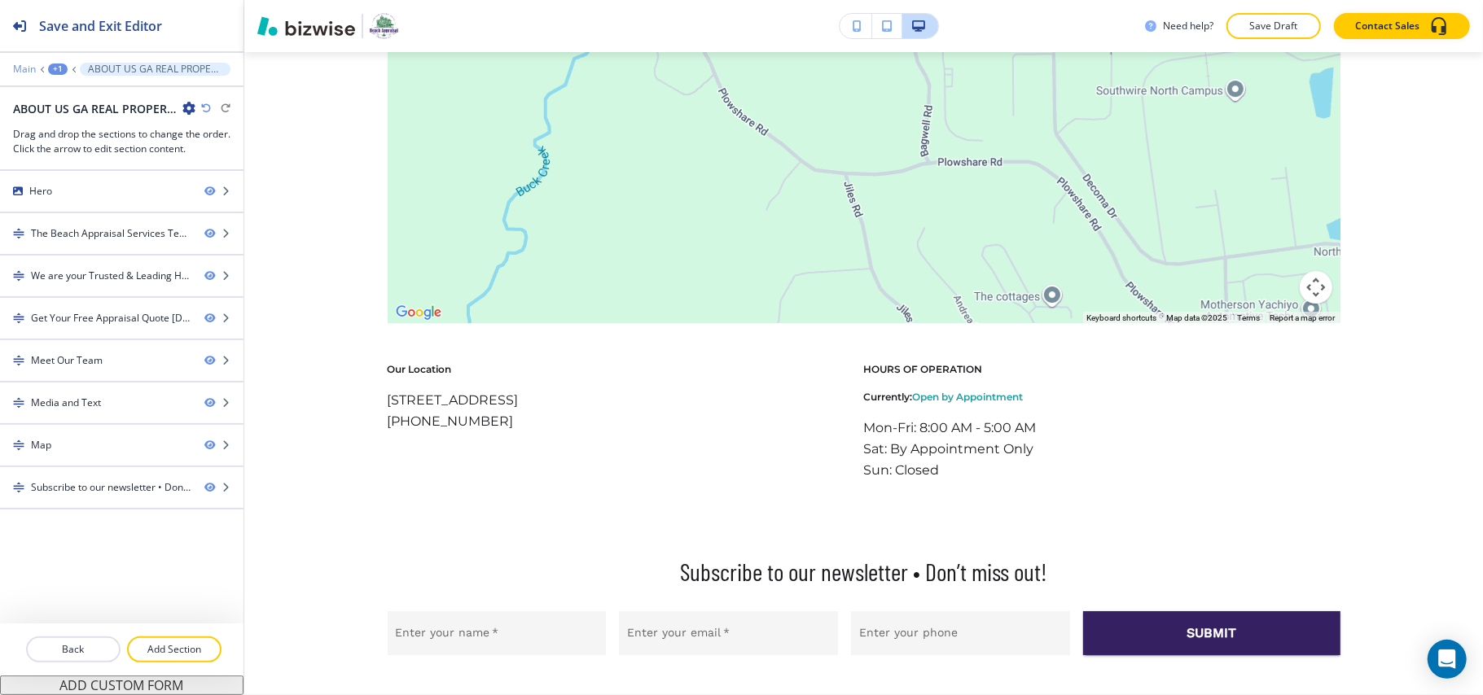
click at [29, 66] on p "Main" at bounding box center [24, 69] width 23 height 11
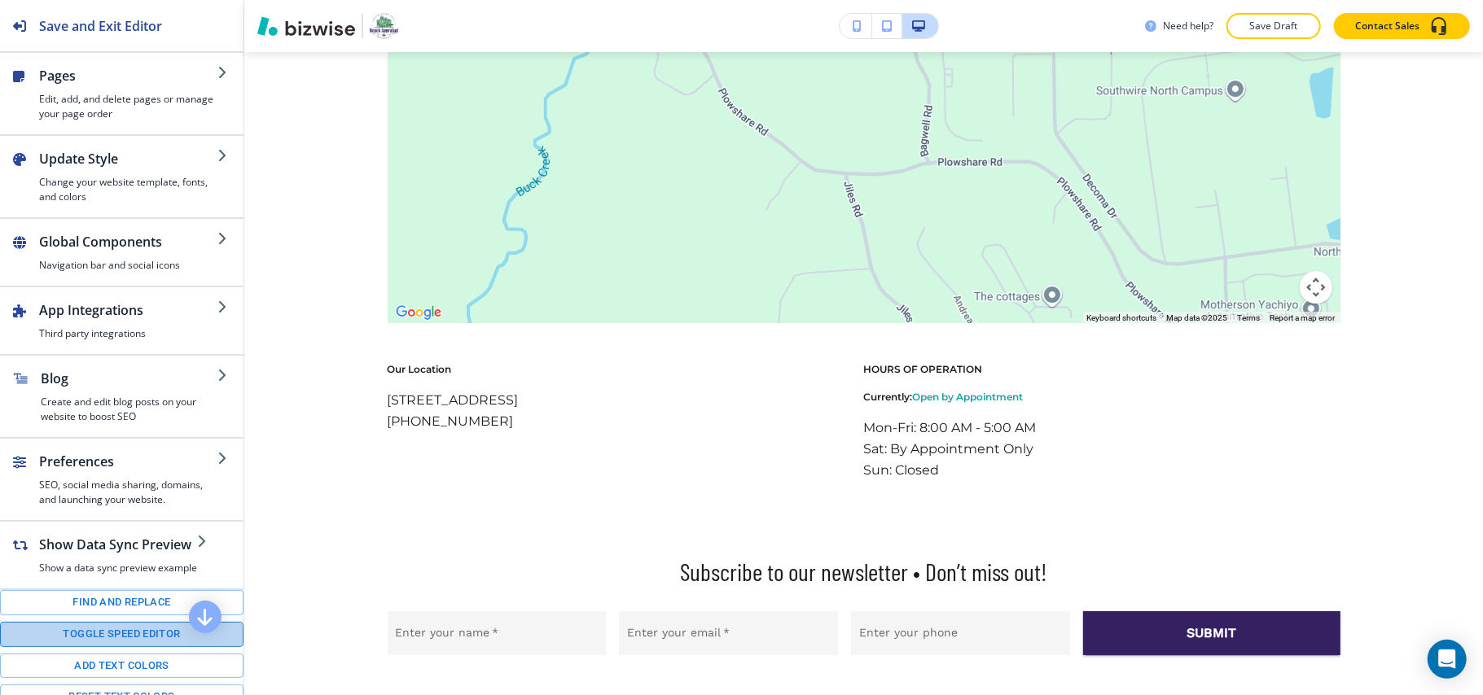
click at [127, 647] on button "Toggle speed editor" at bounding box center [121, 634] width 243 height 25
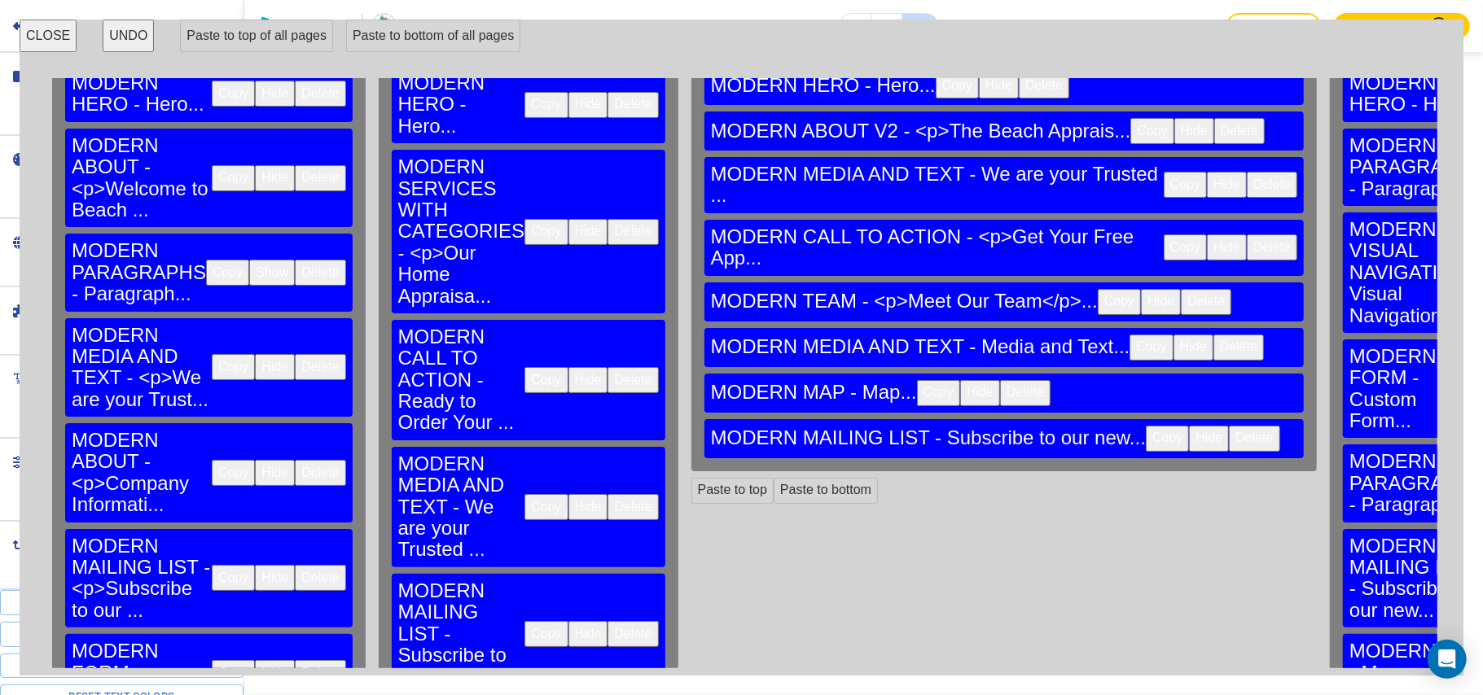
scroll to position [106, 0]
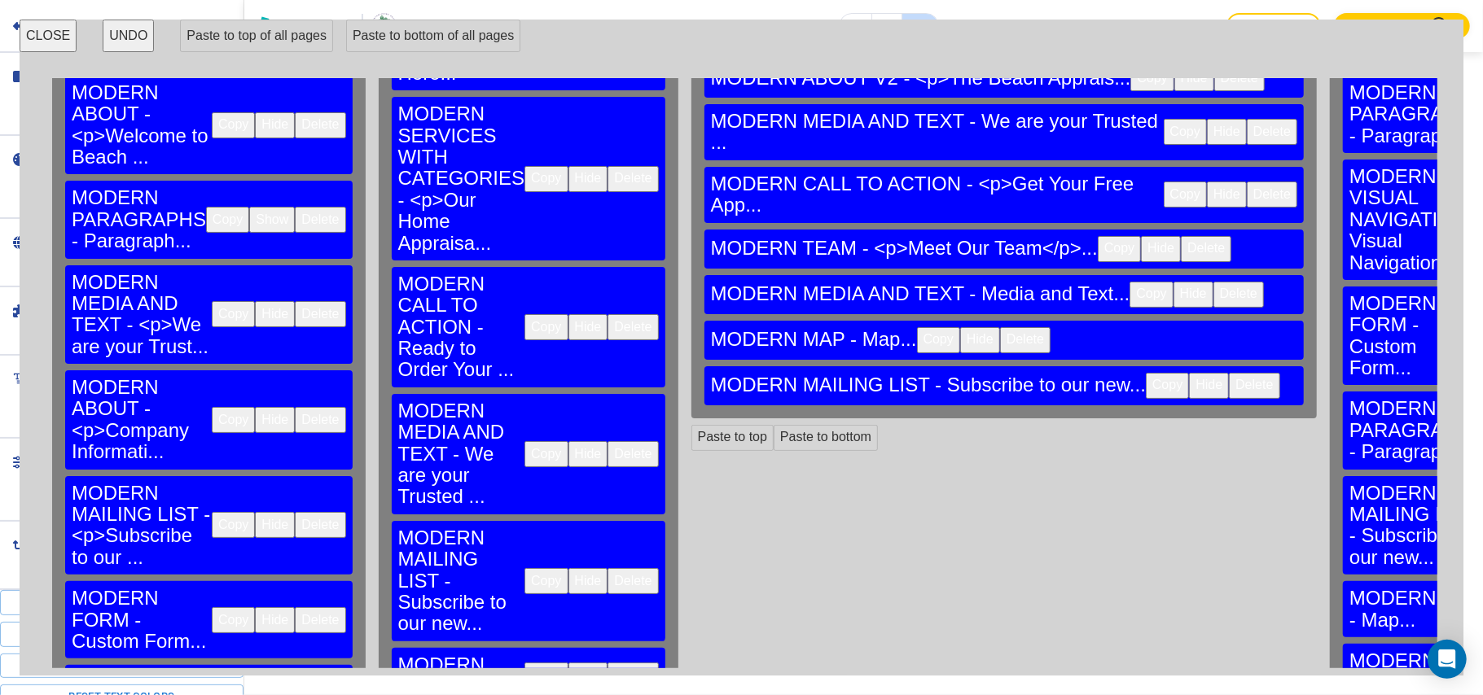
click at [212, 607] on button "Copy" at bounding box center [233, 620] width 43 height 26
click at [773, 425] on button "Paste to bottom" at bounding box center [825, 438] width 104 height 26
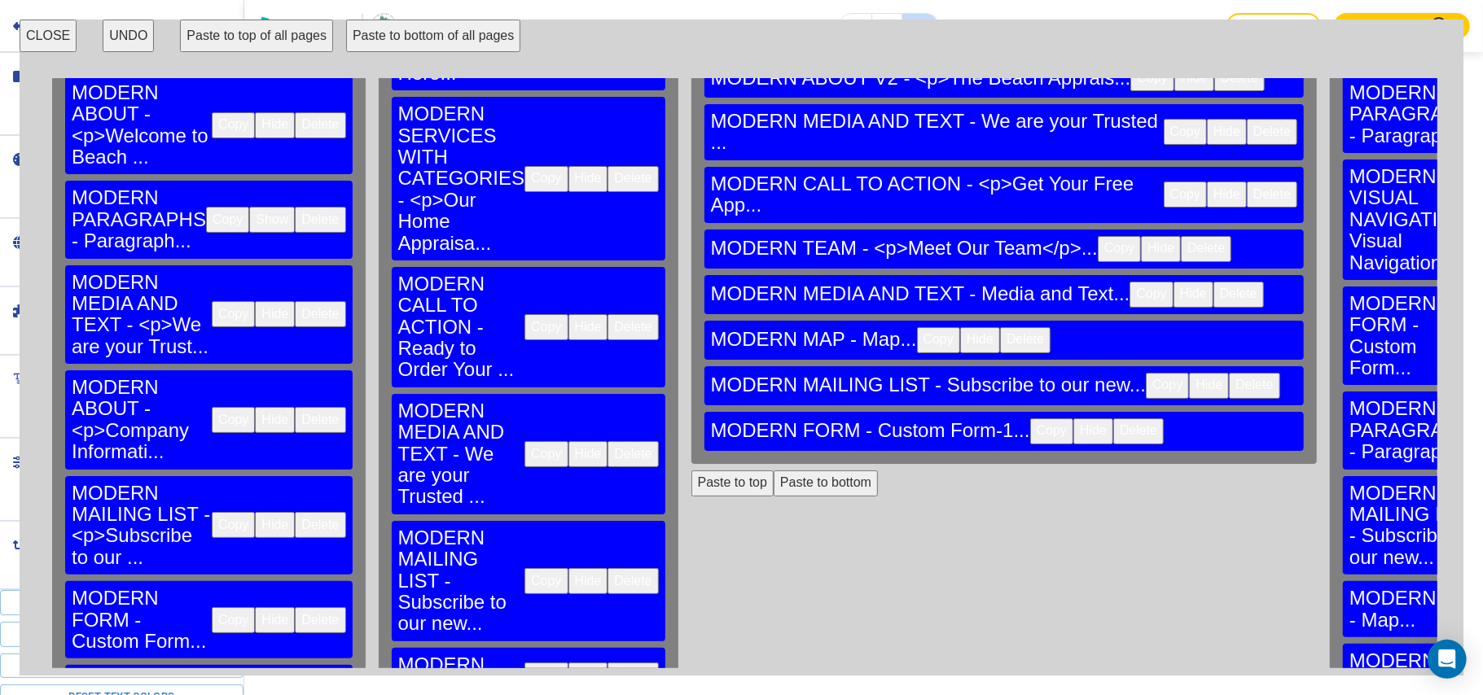
scroll to position [4714, 0]
click at [42, 33] on button "CLOSE" at bounding box center [48, 36] width 57 height 33
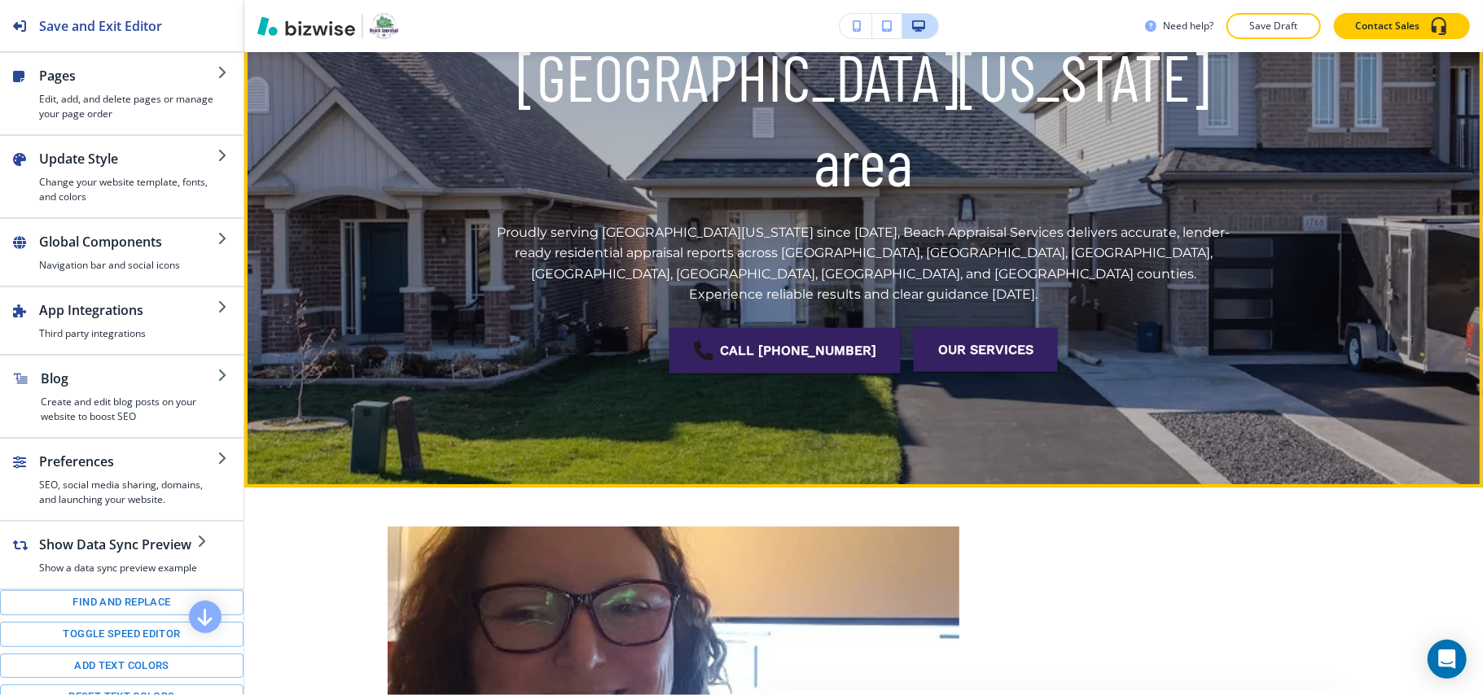
scroll to position [0, 0]
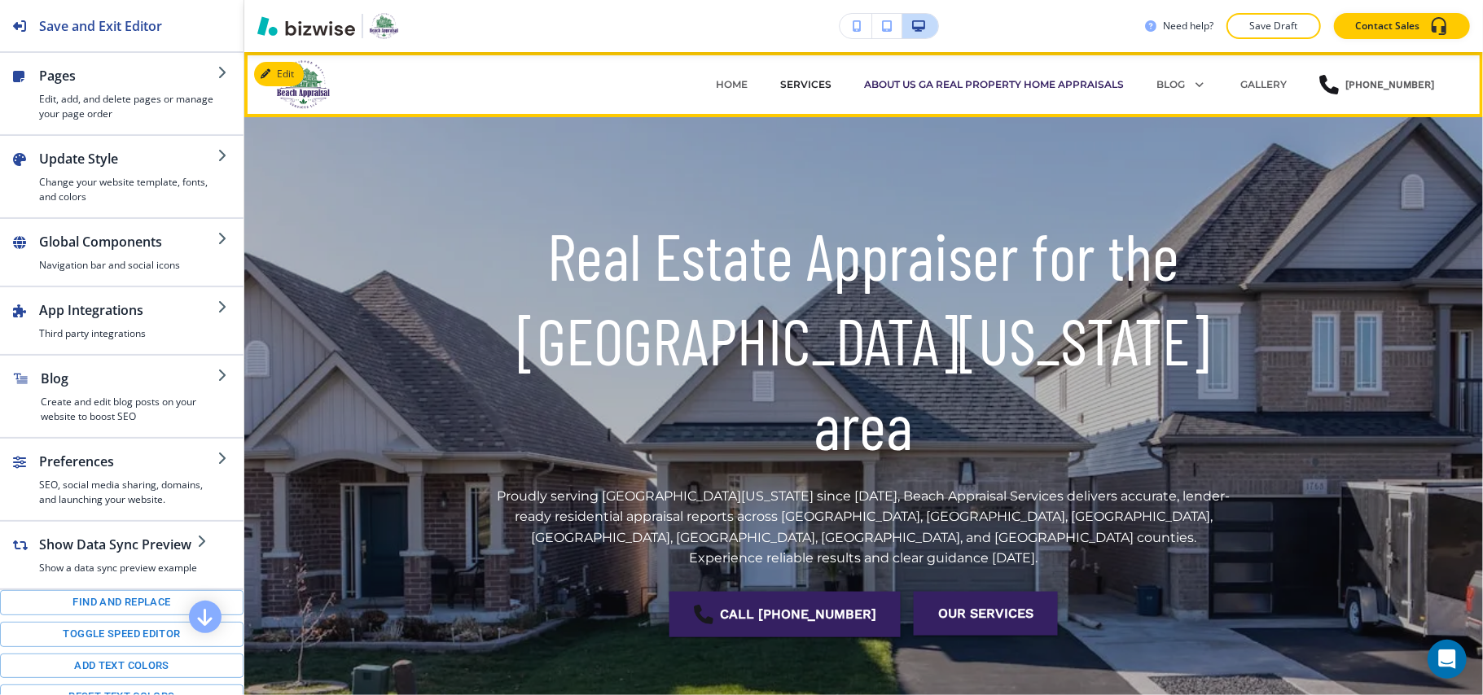
click at [821, 80] on p "SERVICES" at bounding box center [805, 84] width 51 height 15
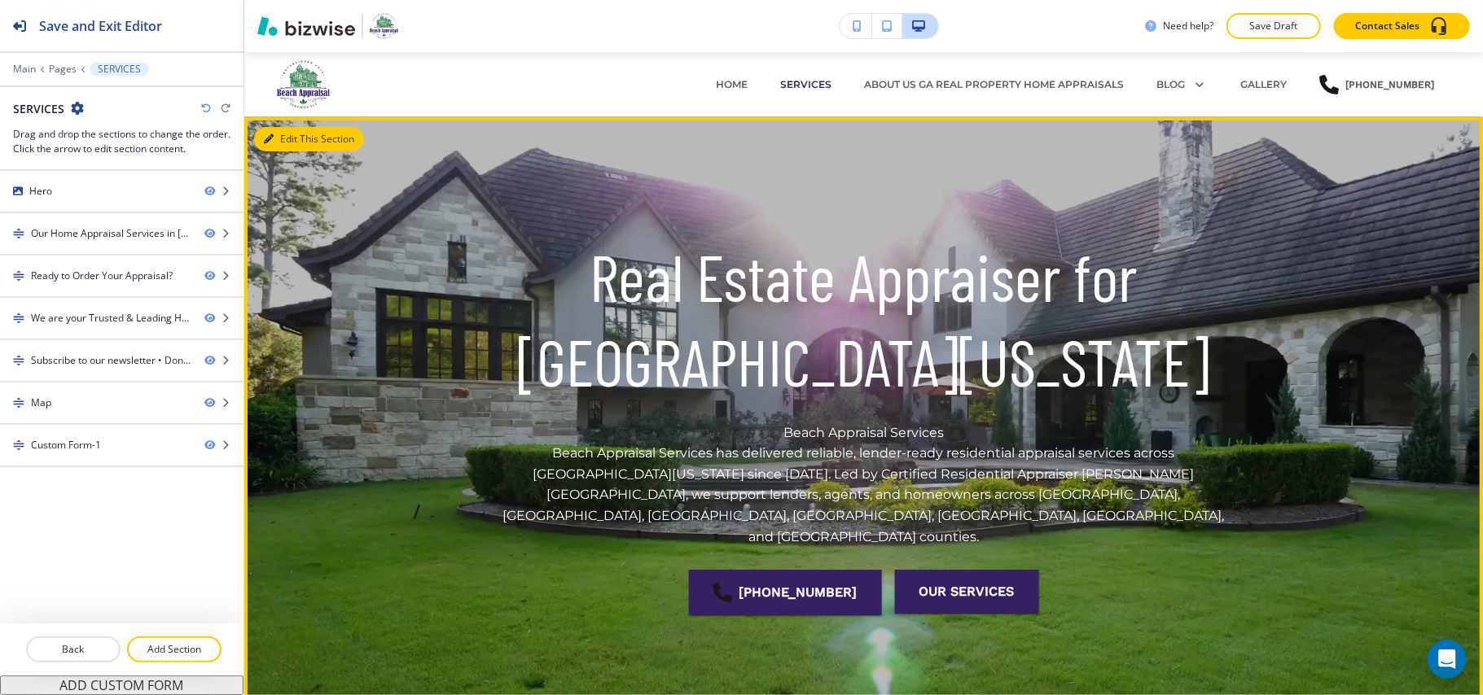
click at [277, 129] on button "Edit This Section" at bounding box center [309, 139] width 110 height 24
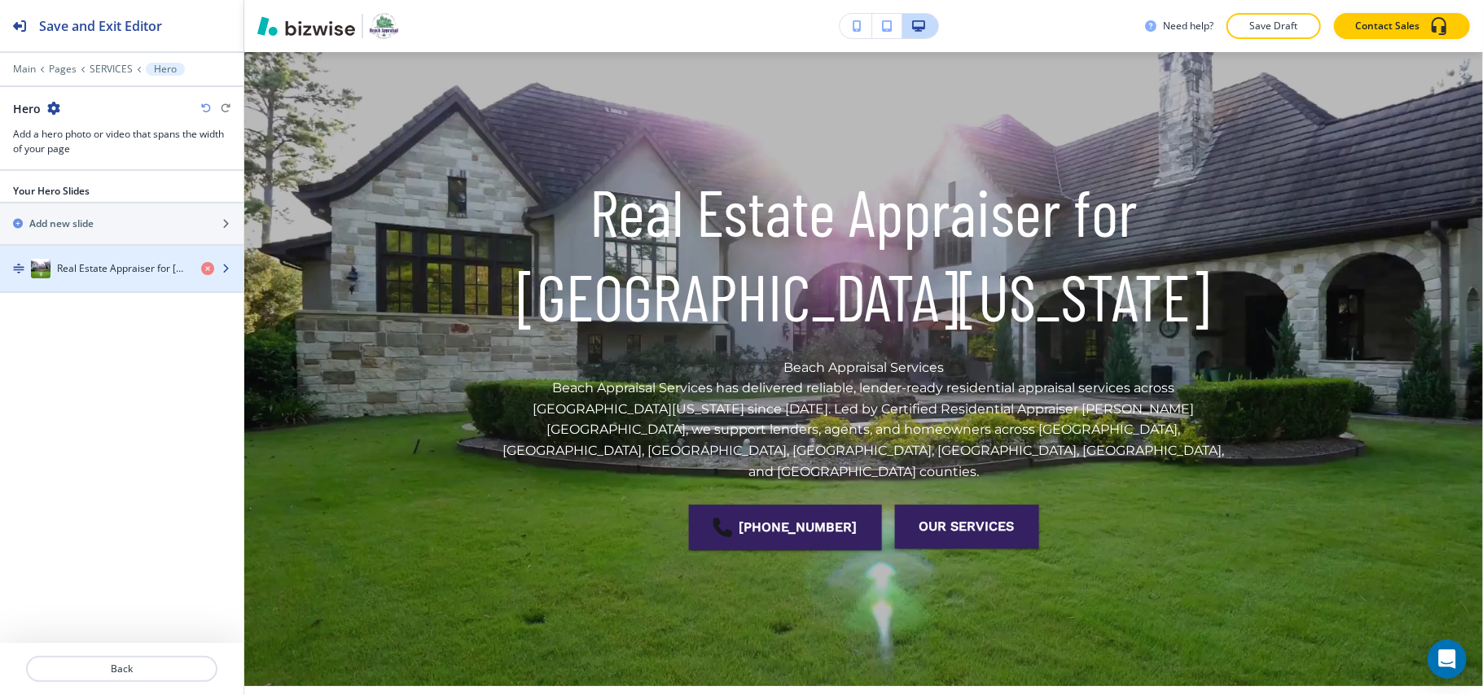
click at [63, 265] on h4 "Real Estate Appraiser for [GEOGRAPHIC_DATA][US_STATE]" at bounding box center [122, 268] width 131 height 15
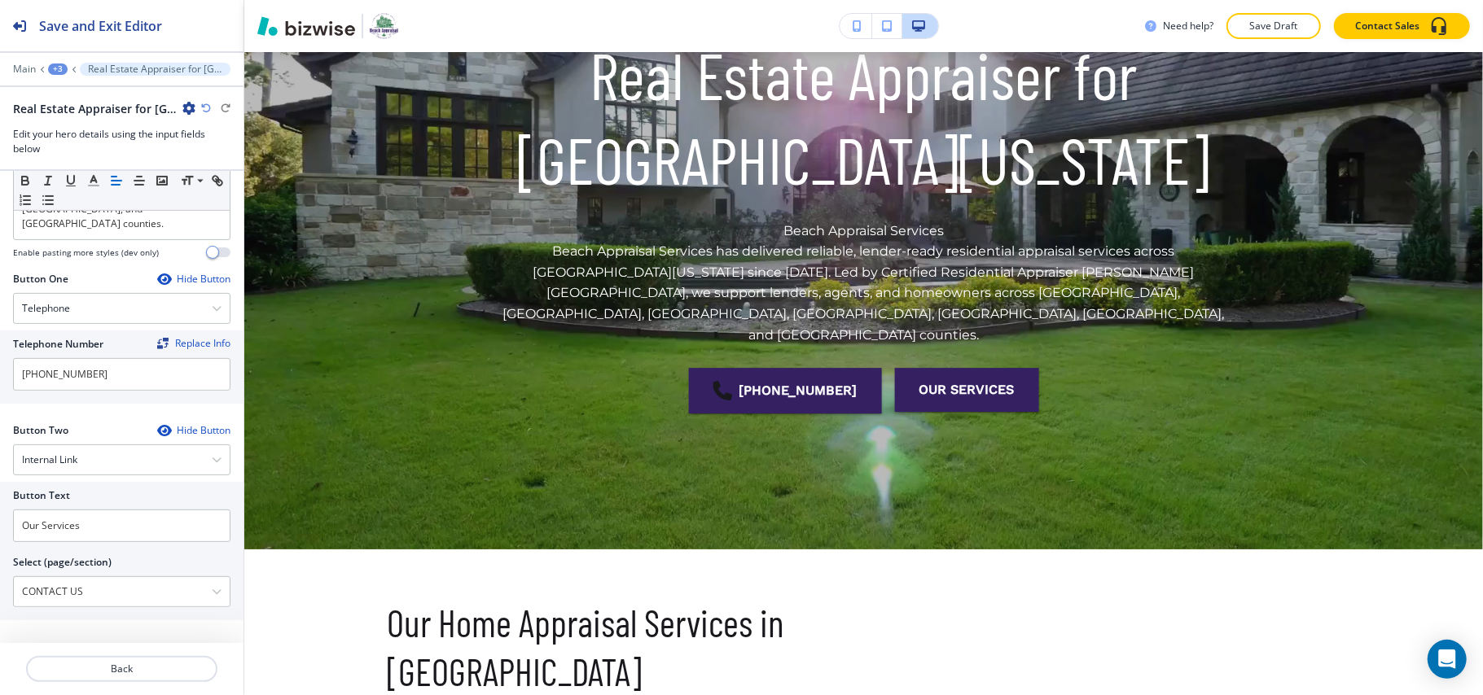
scroll to position [437, 0]
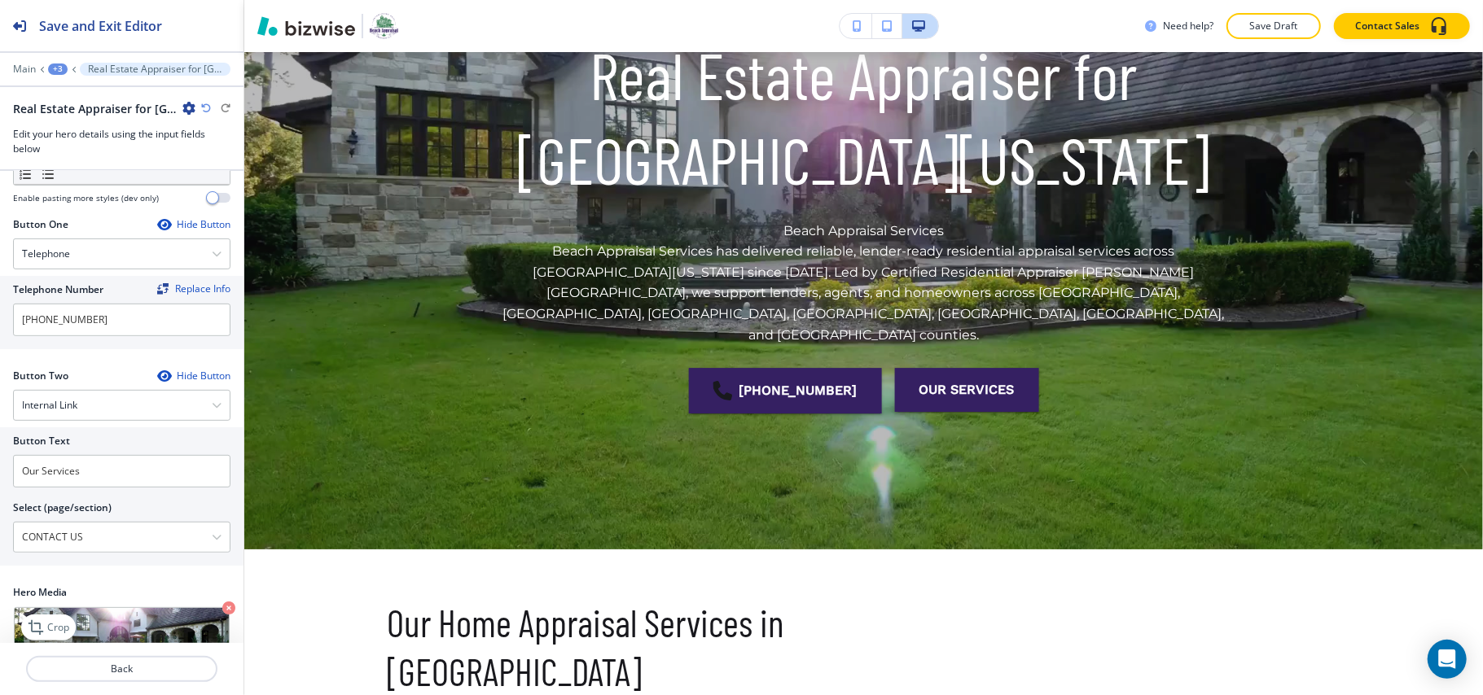
click at [222, 602] on icon "button" at bounding box center [228, 608] width 13 height 13
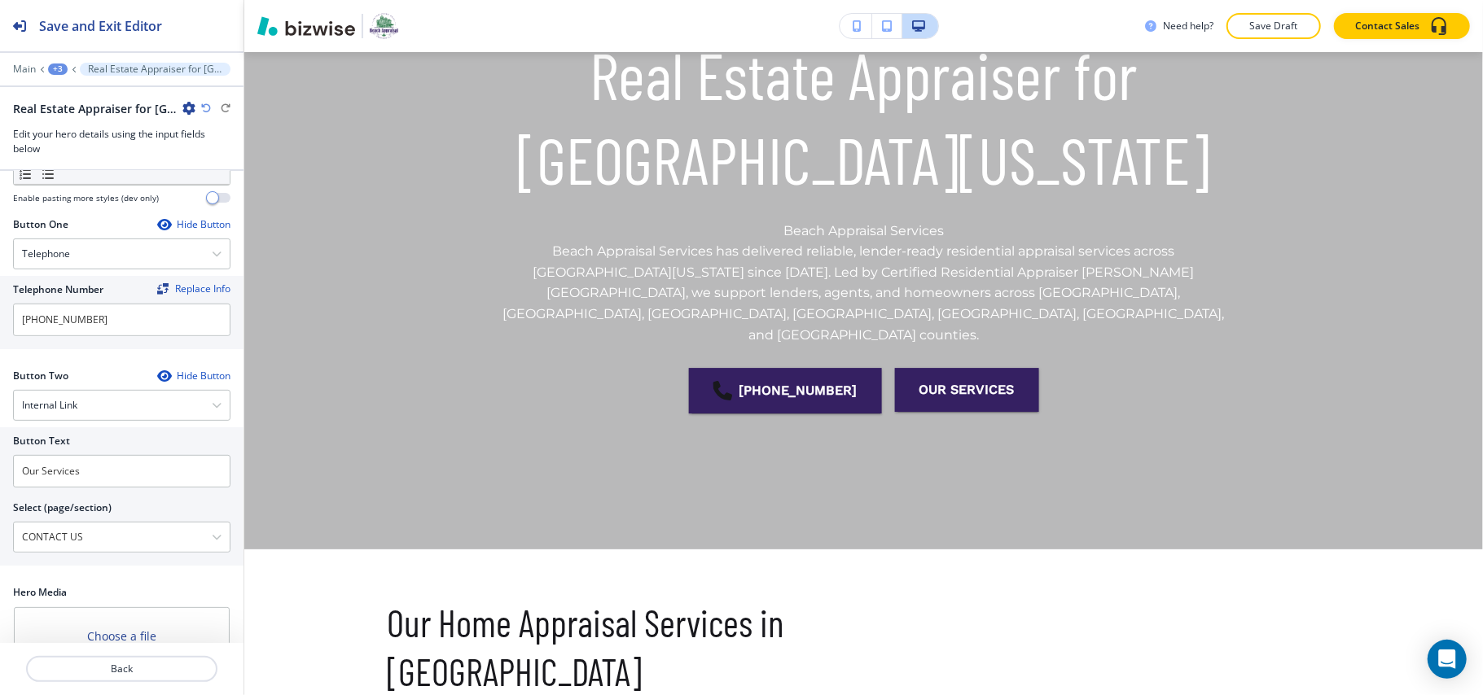
click at [78, 689] on h4 "My Photos" at bounding box center [75, 696] width 47 height 15
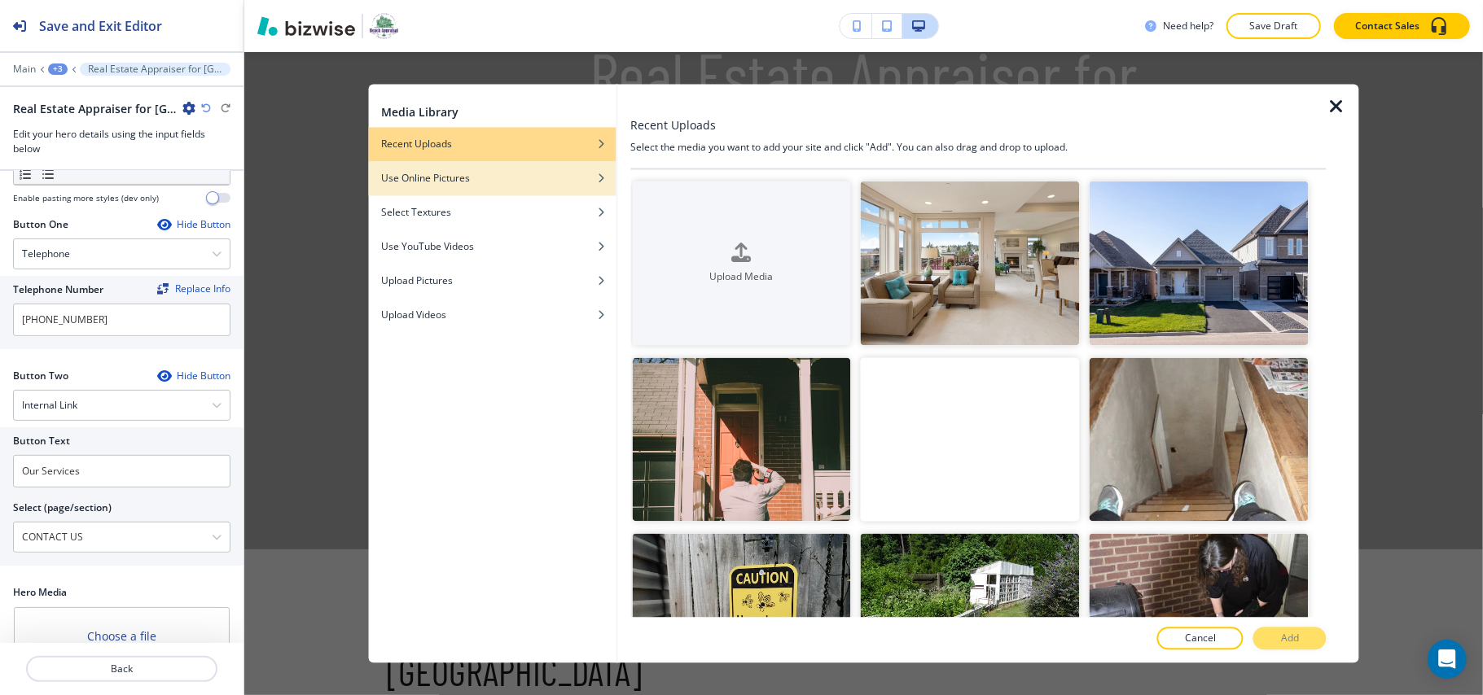
click at [502, 183] on div "Use Online Pictures" at bounding box center [492, 179] width 248 height 15
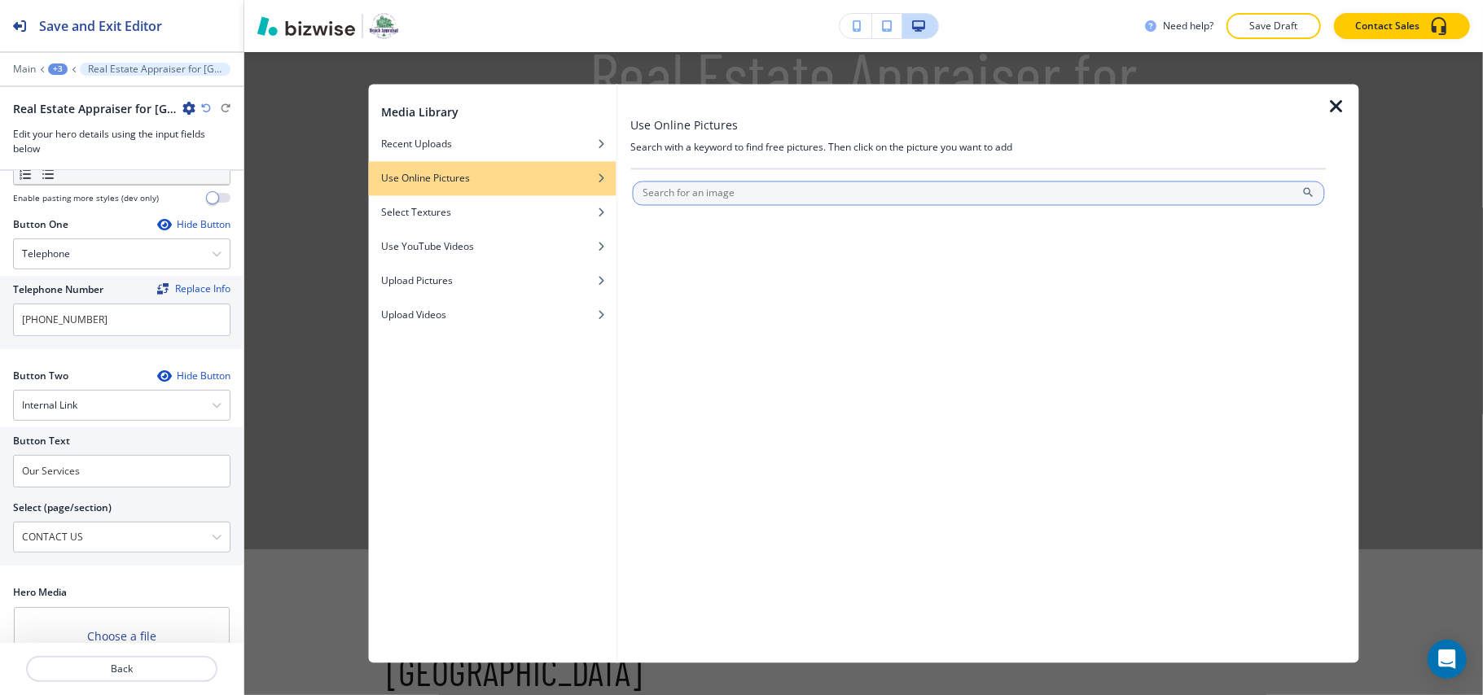
click at [763, 190] on input "text" at bounding box center [978, 194] width 693 height 24
type input "realestate"
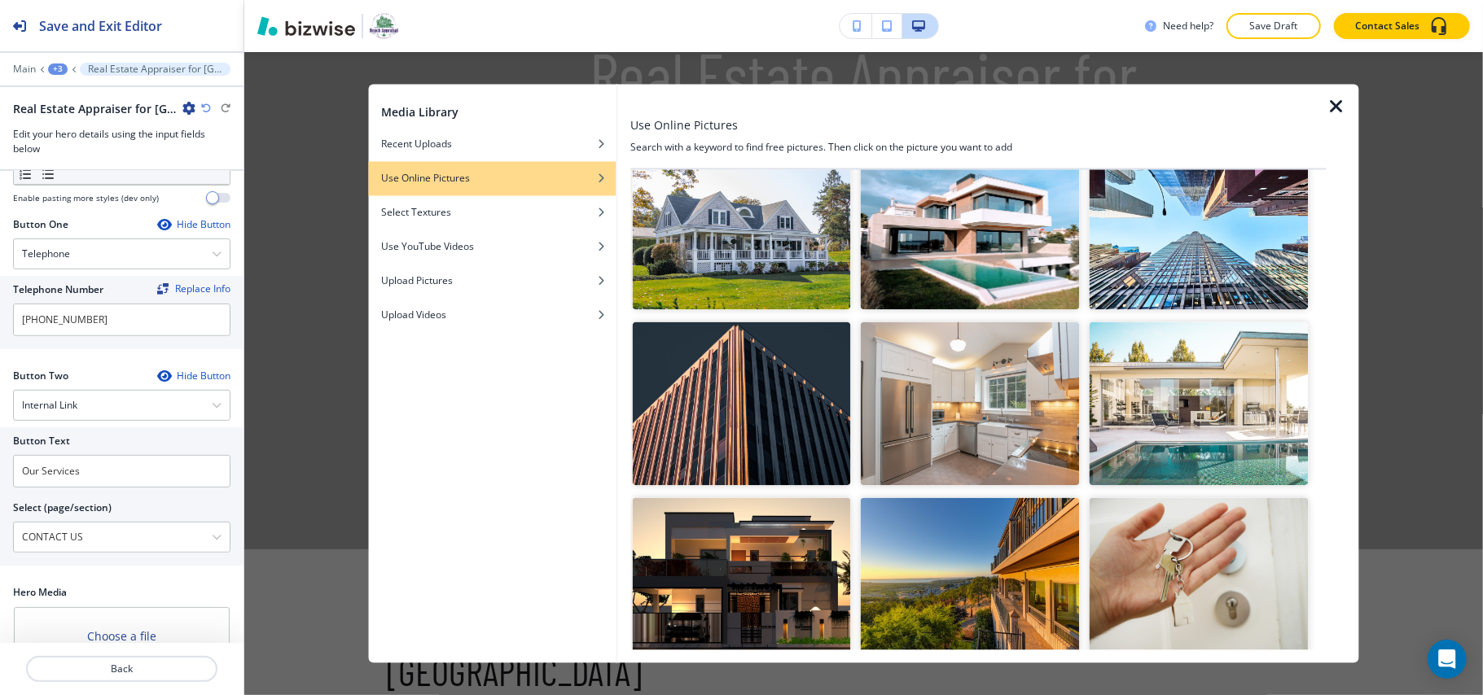
scroll to position [108, 0]
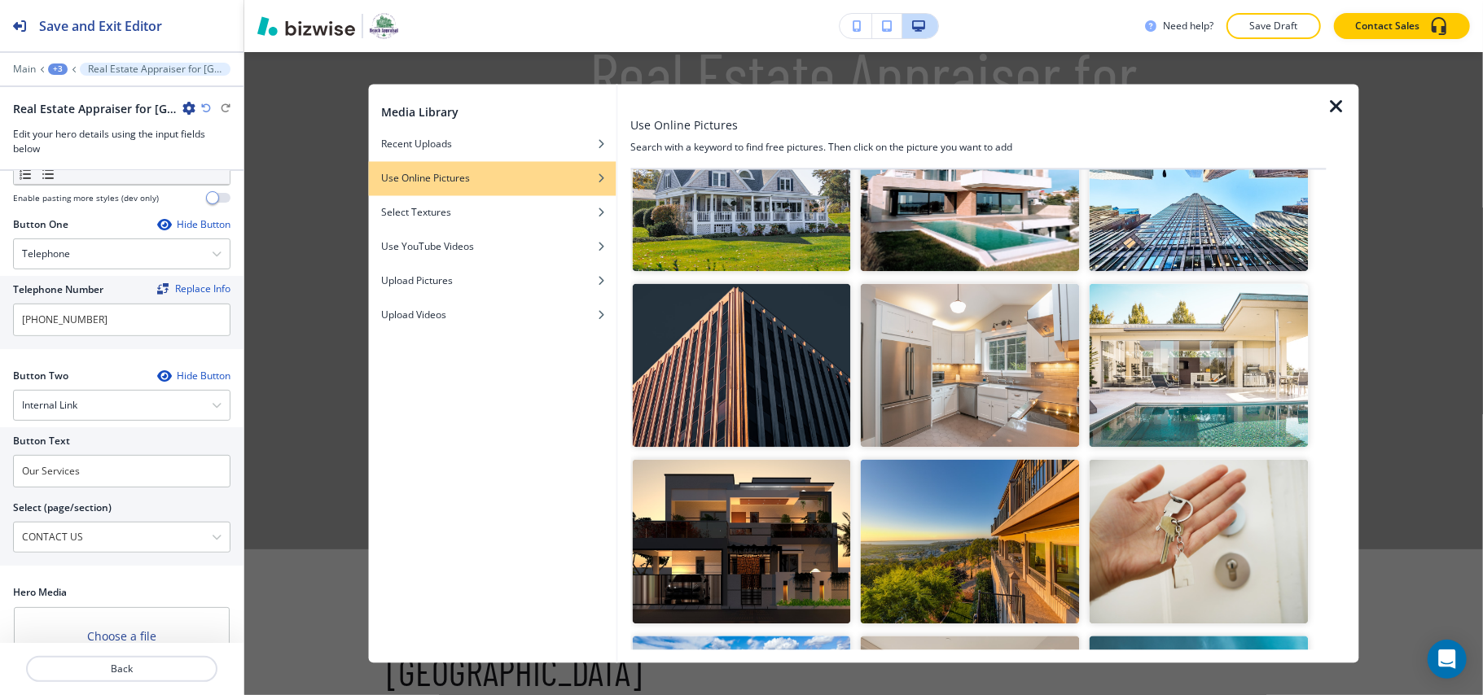
click at [1182, 385] on img "button" at bounding box center [1198, 365] width 219 height 164
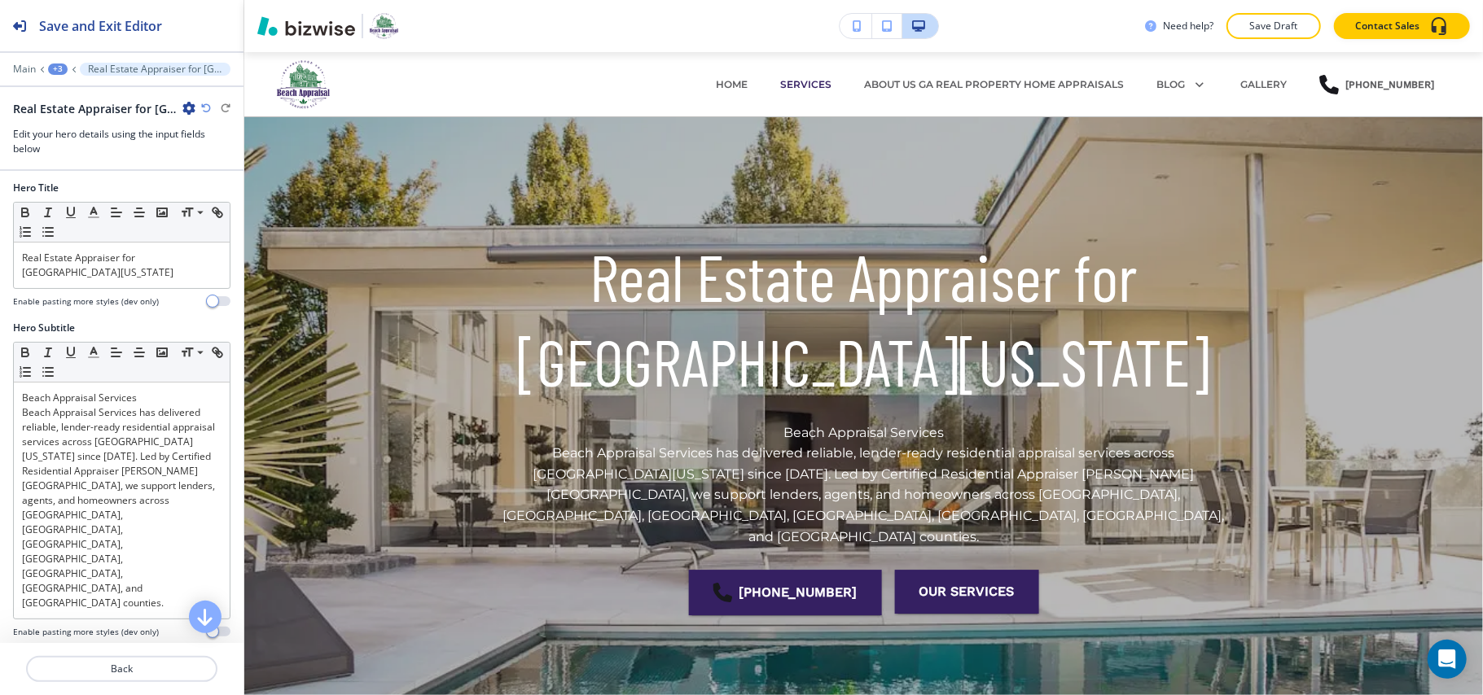
scroll to position [0, 0]
click at [121, 278] on div "Real Estate Appraiser for [GEOGRAPHIC_DATA][US_STATE]" at bounding box center [122, 269] width 216 height 46
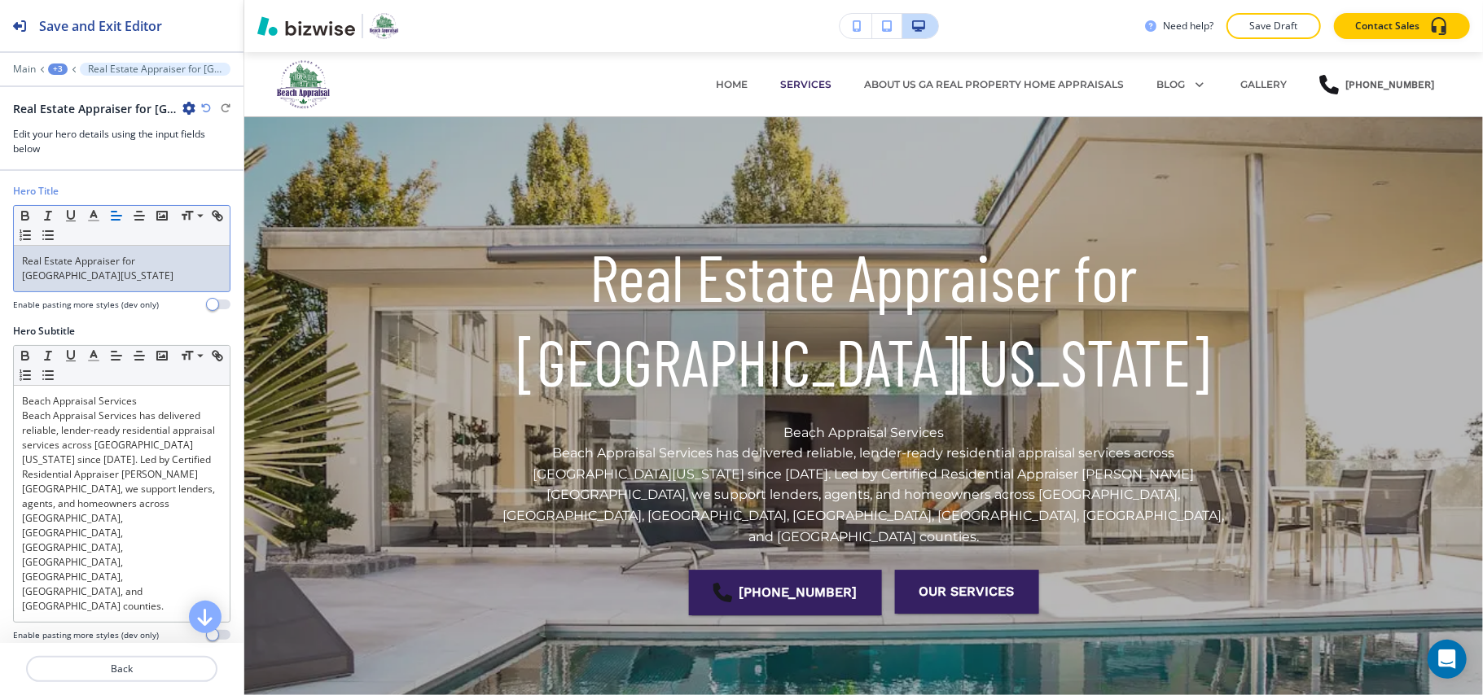
click at [127, 265] on p "Real Estate Appraiser for [GEOGRAPHIC_DATA][US_STATE]" at bounding box center [121, 268] width 199 height 29
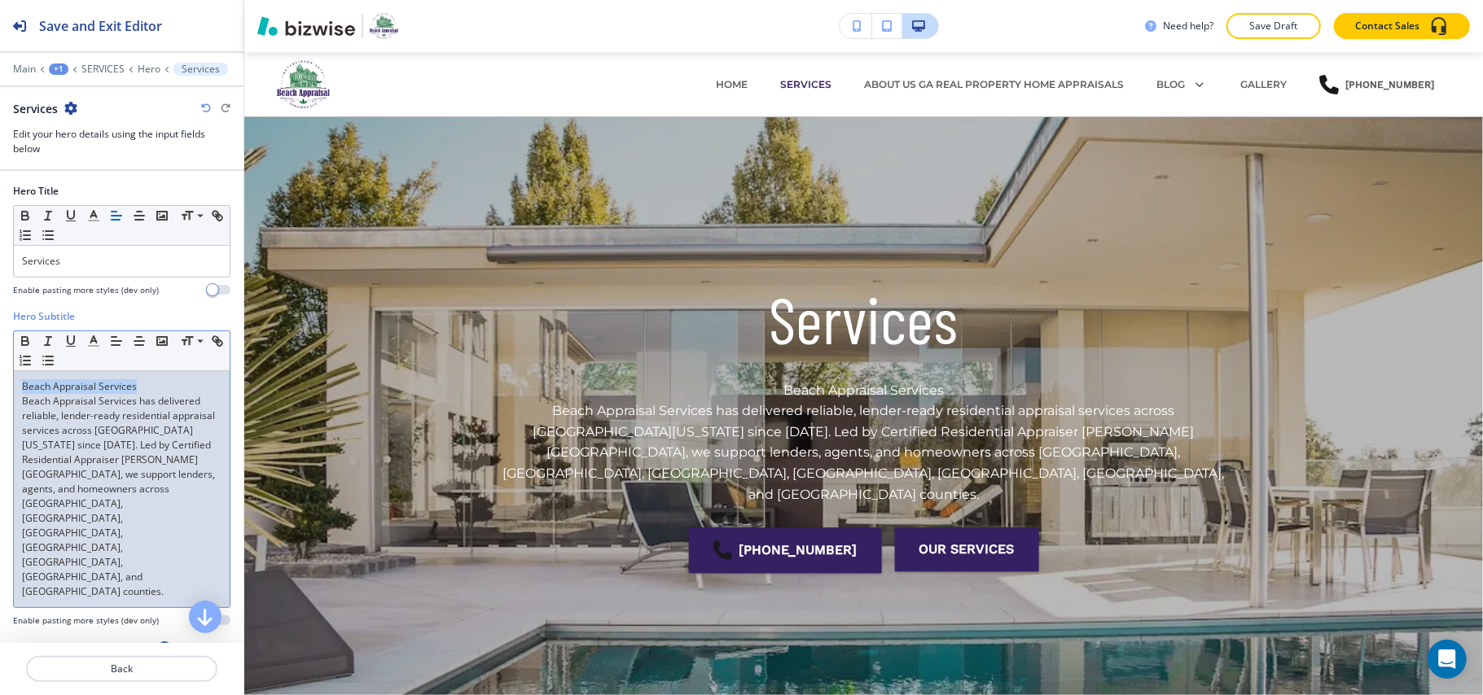
drag, startPoint x: 153, startPoint y: 391, endPoint x: 33, endPoint y: 388, distance: 120.5
click at [3, 388] on div "Hero Subtitle Small Normal Large Huge Beach Appraisal Services Beach Appraisal …" at bounding box center [121, 474] width 243 height 331
drag, startPoint x: 121, startPoint y: 261, endPoint x: 0, endPoint y: 256, distance: 121.4
click at [0, 256] on div "Hero Title Small Normal Large Huge Services Enable pasting more styles (dev onl…" at bounding box center [121, 246] width 243 height 125
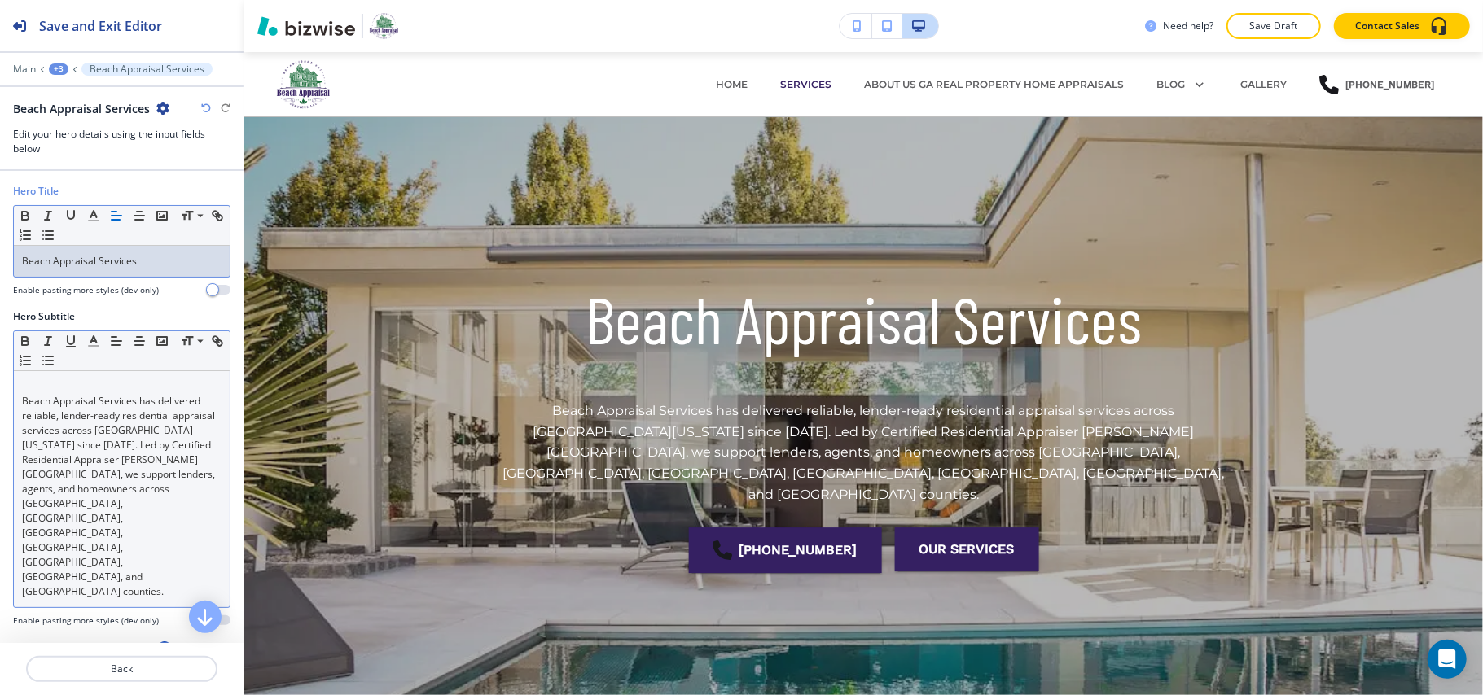
click at [14, 408] on div "Beach Appraisal Services has delivered reliable, lender-ready residential appra…" at bounding box center [122, 489] width 216 height 236
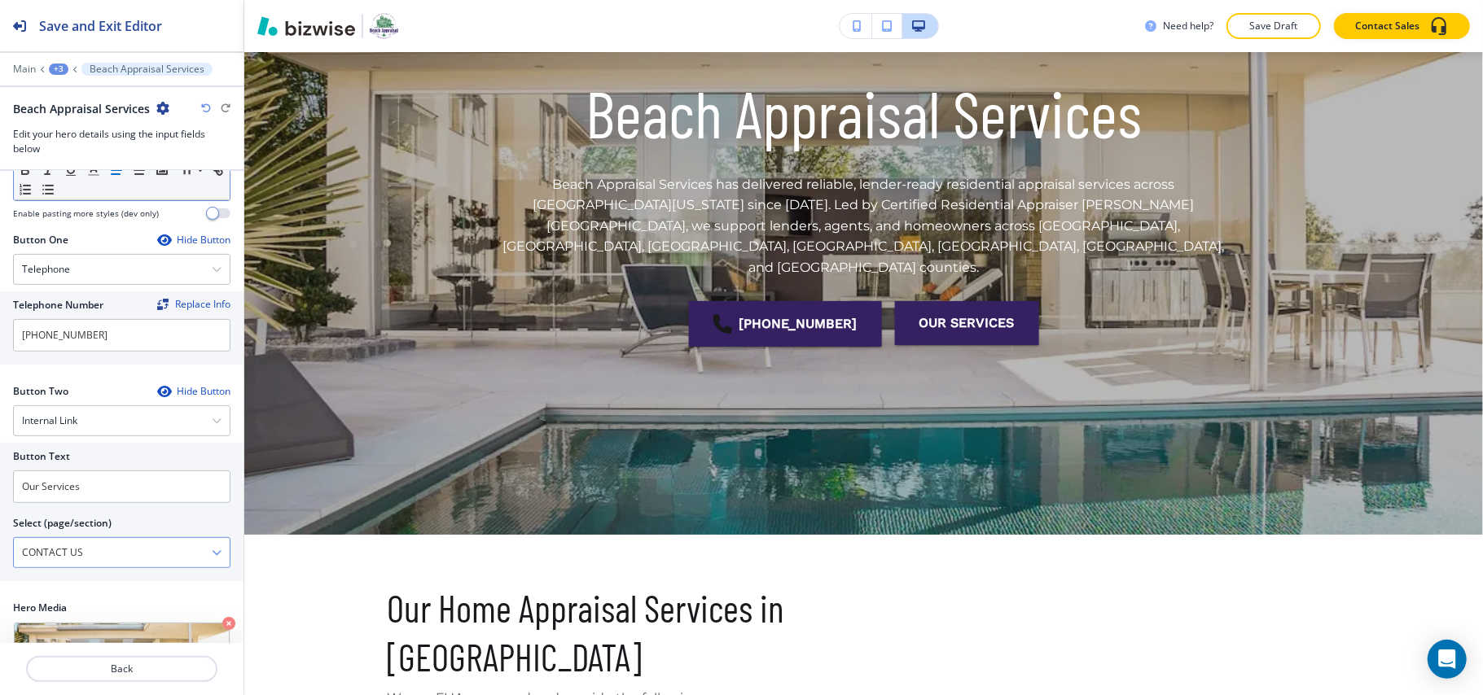
scroll to position [422, 0]
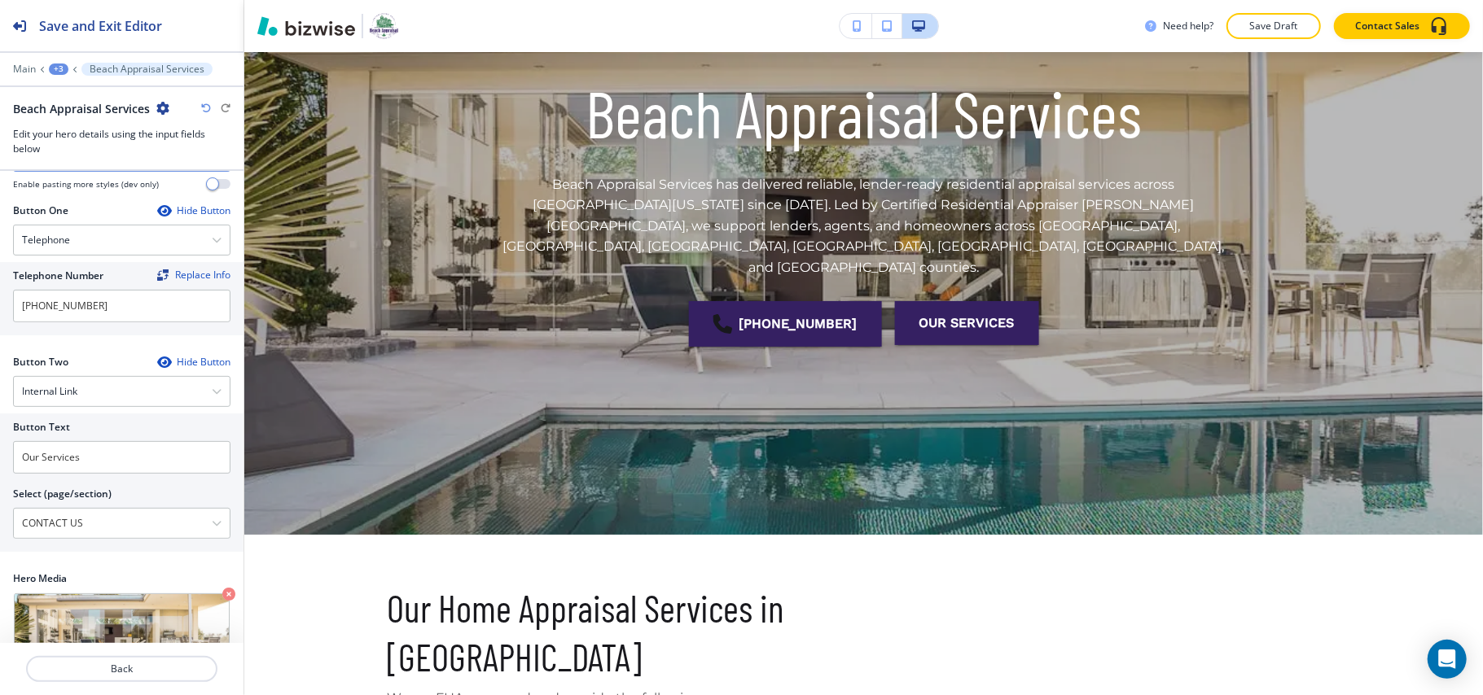
drag, startPoint x: 95, startPoint y: 453, endPoint x: 10, endPoint y: 434, distance: 87.7
click at [0, 438] on div "Button Text Our Services Select (page/section) CONTACT US HOME HOME | Hero HOME…" at bounding box center [121, 483] width 243 height 138
click at [28, 441] on input "Our Services" at bounding box center [121, 457] width 217 height 33
click at [29, 441] on input "Our Services" at bounding box center [121, 457] width 217 height 33
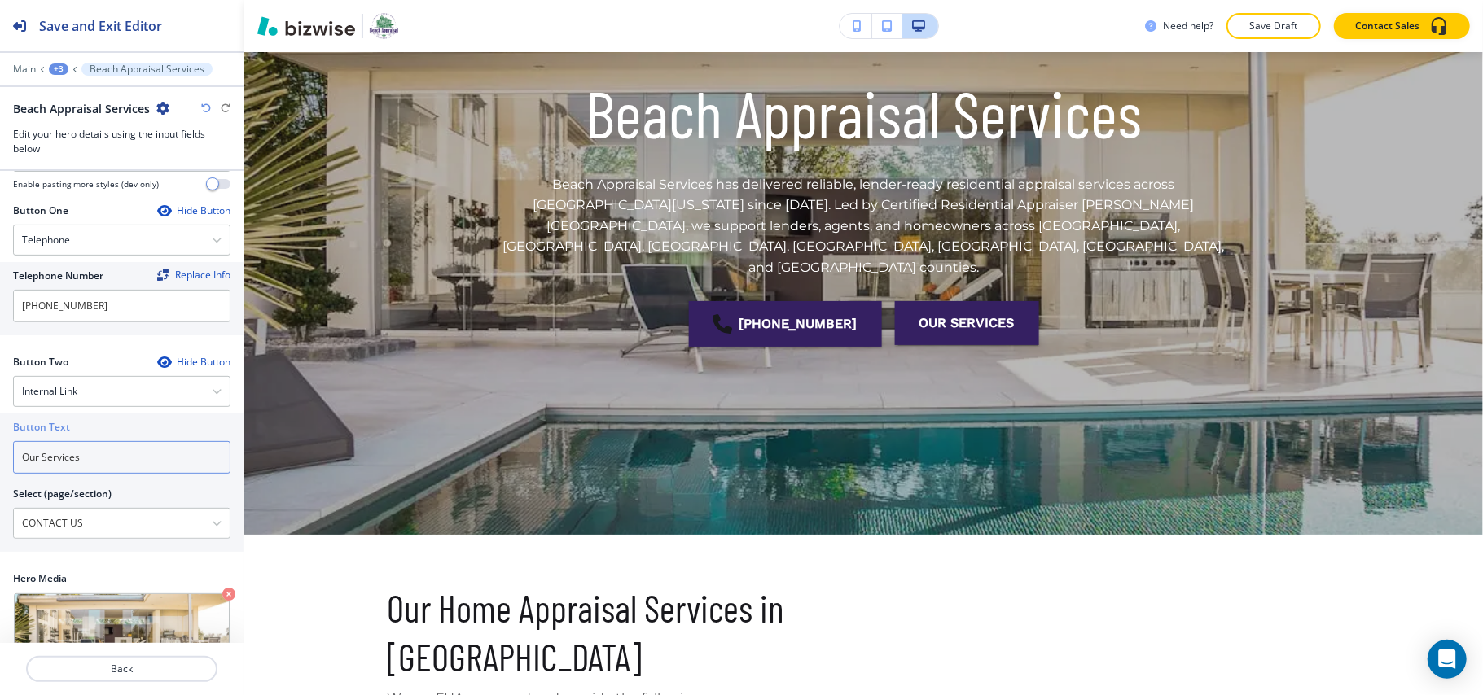
paste input "CONTACT US"
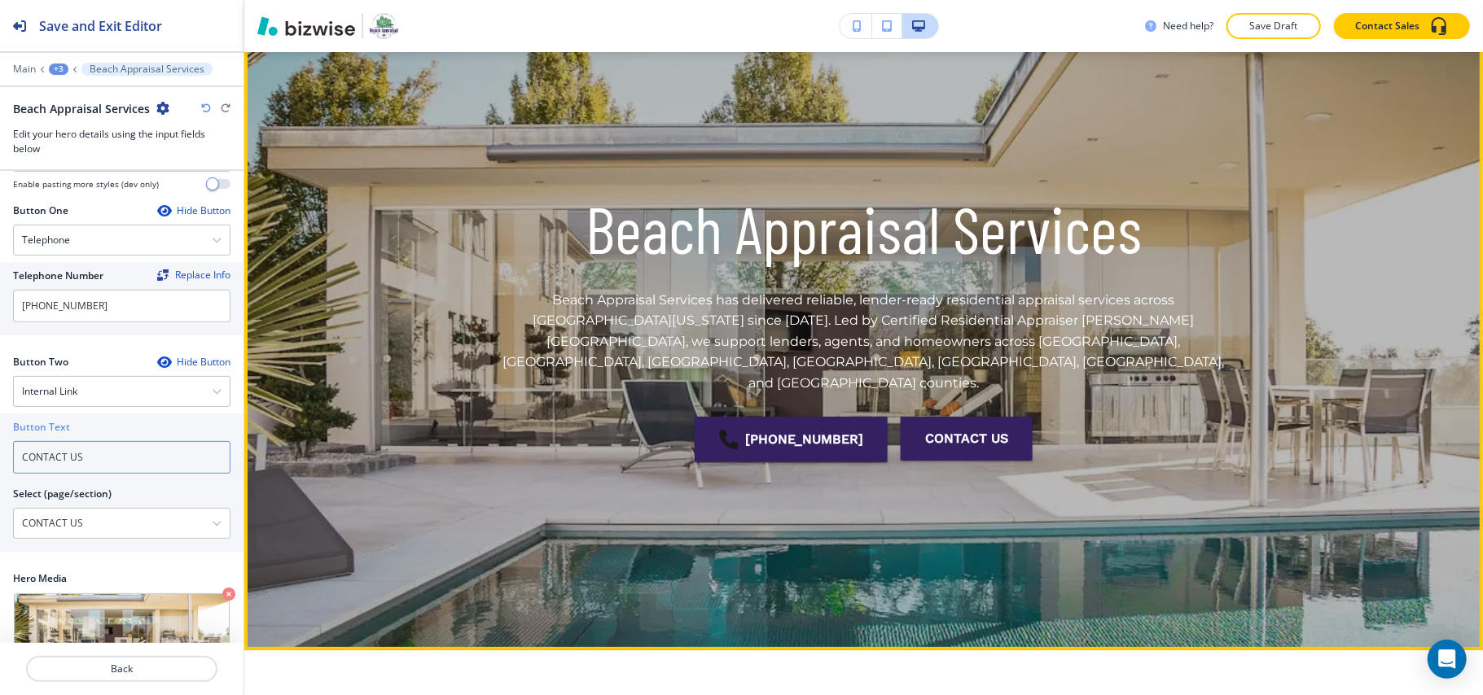
scroll to position [0, 0]
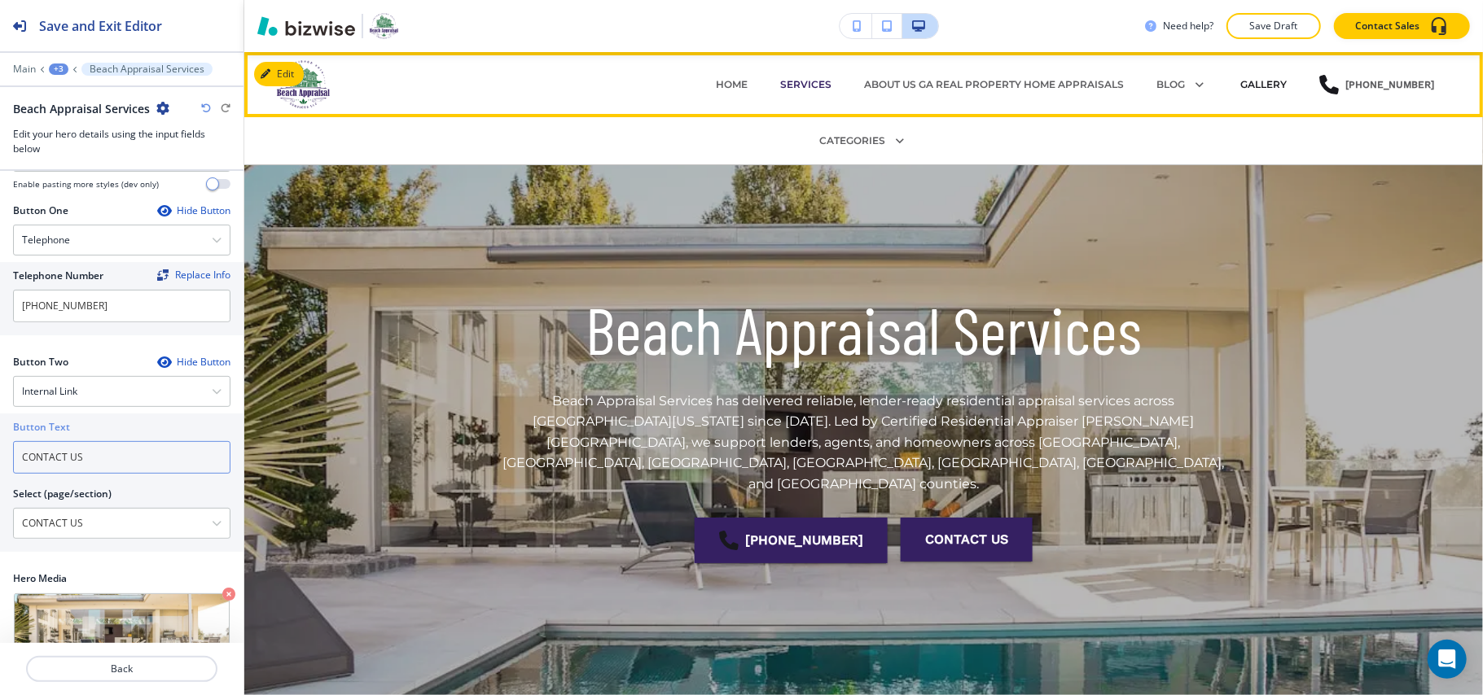
type input "CONTACT US"
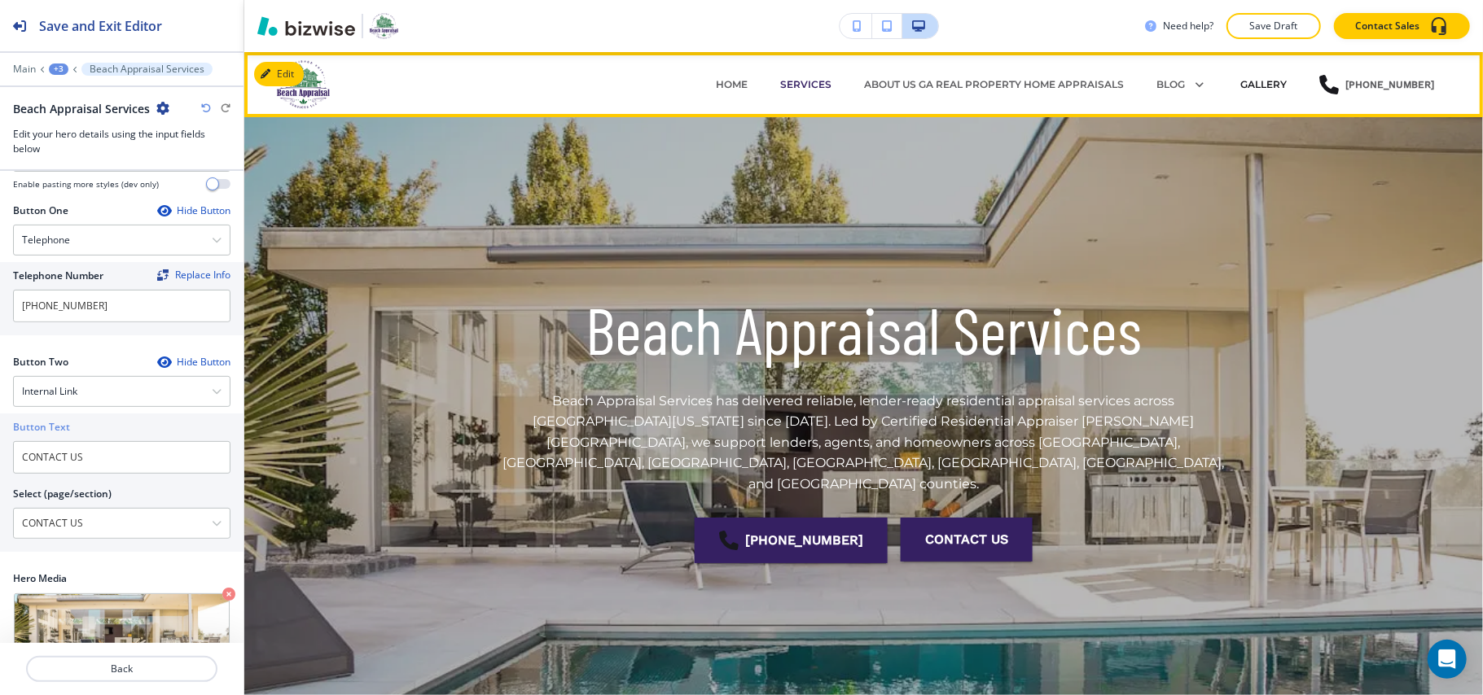
click at [1277, 83] on p "GALLERY" at bounding box center [1263, 84] width 46 height 15
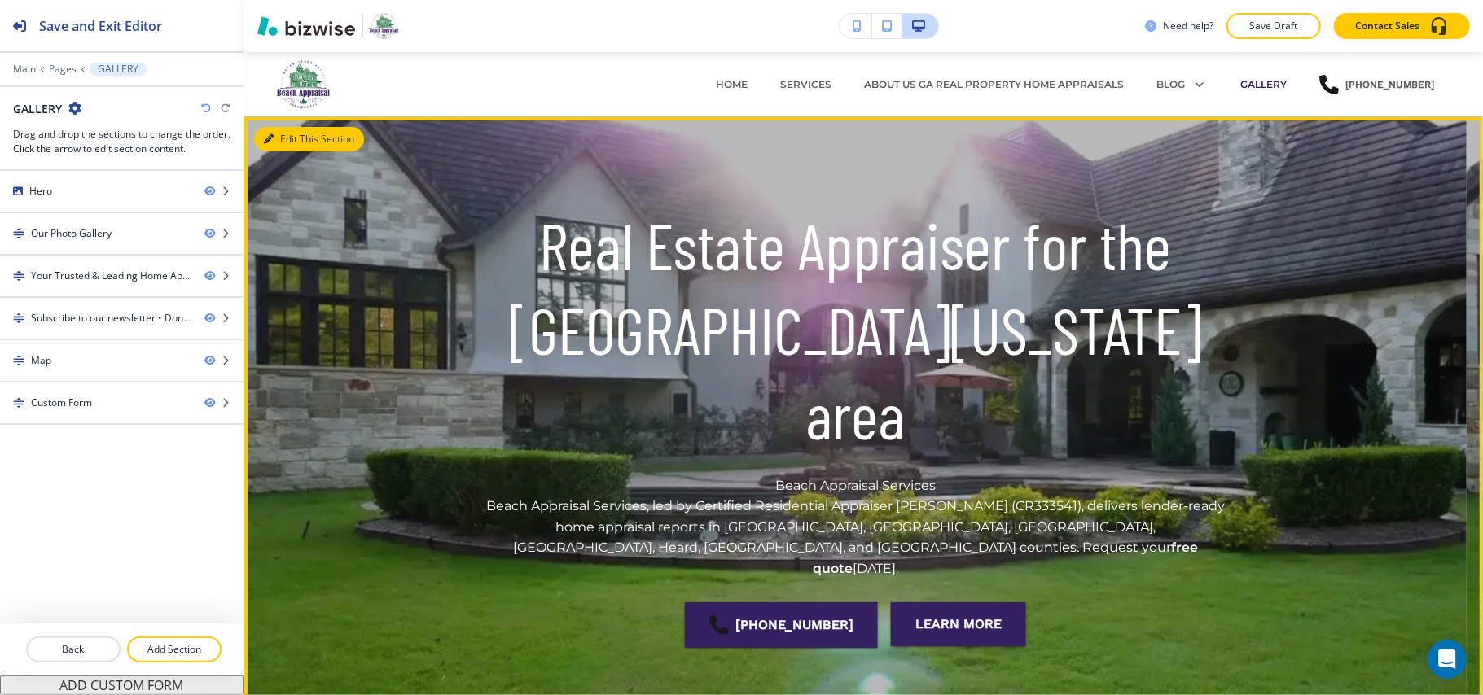
click at [300, 141] on button "Edit This Section" at bounding box center [309, 139] width 110 height 24
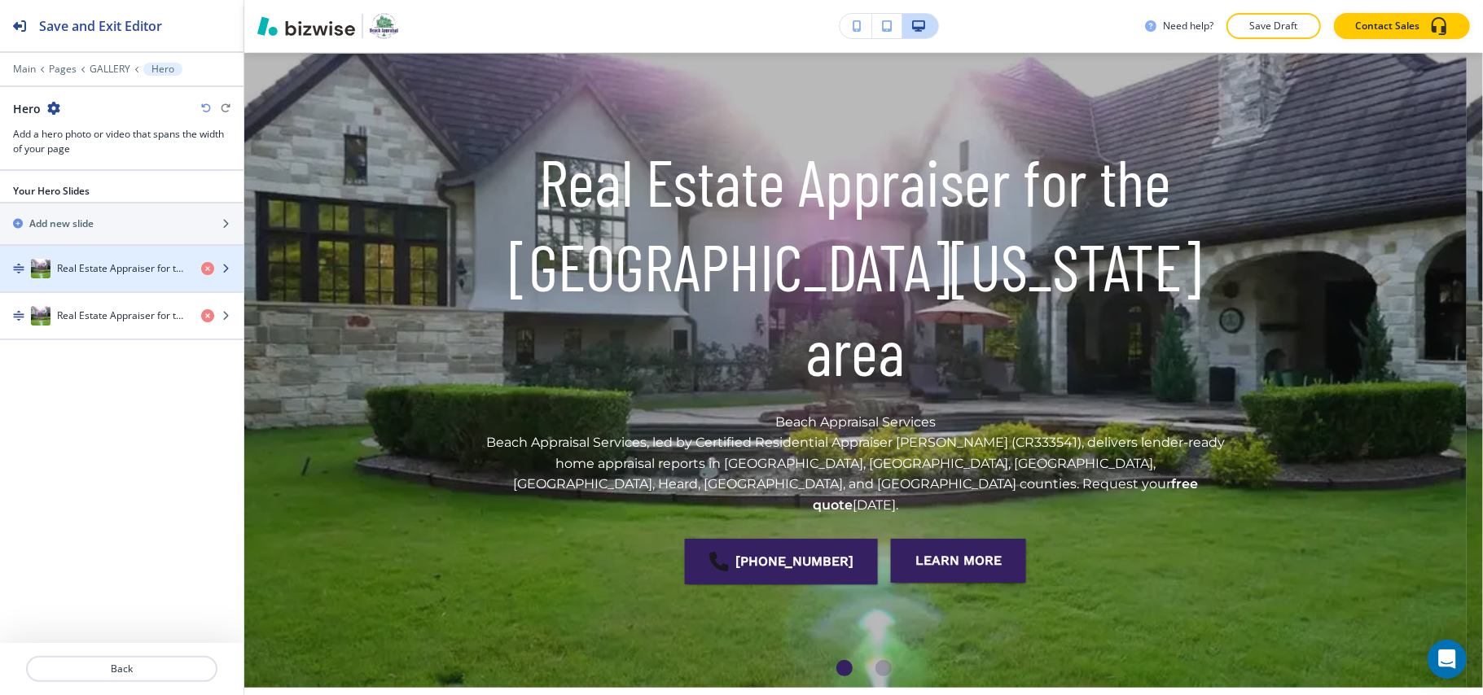
scroll to position [65, 0]
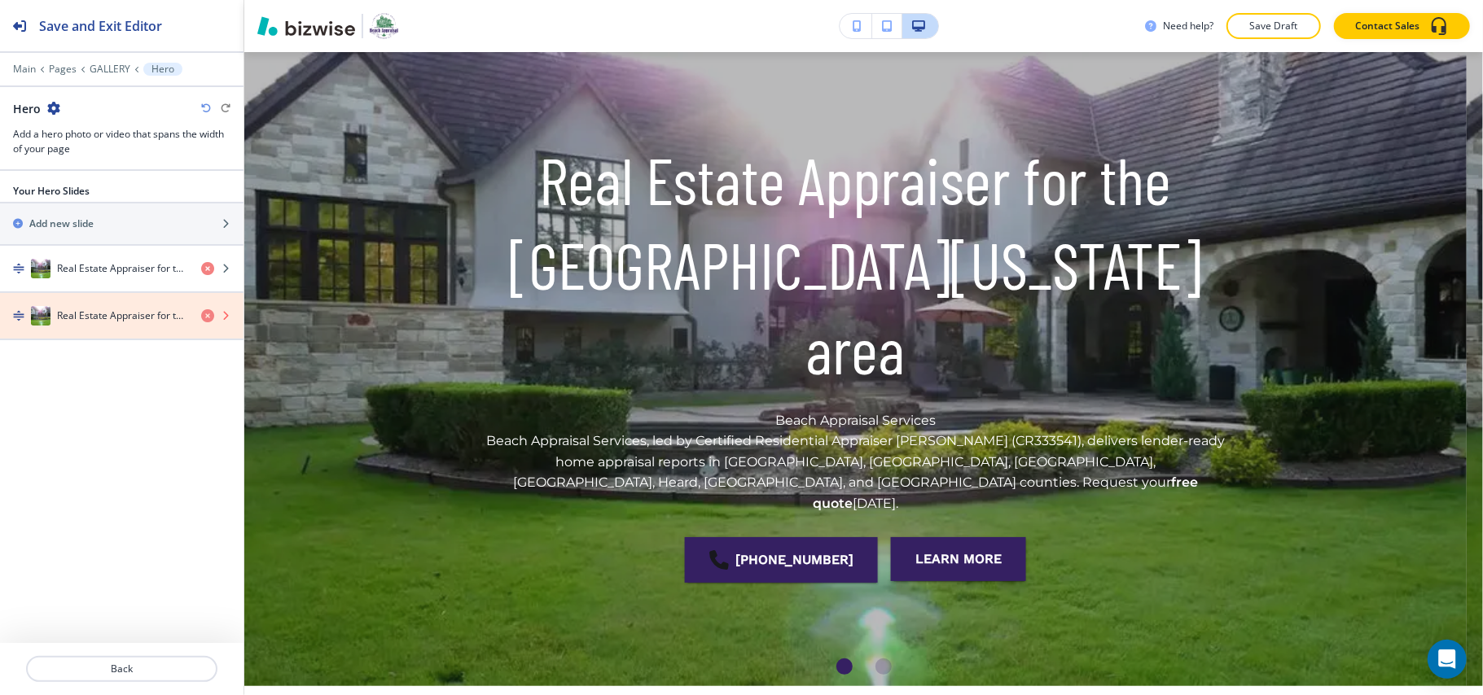
click at [206, 314] on icon "button" at bounding box center [207, 315] width 13 height 13
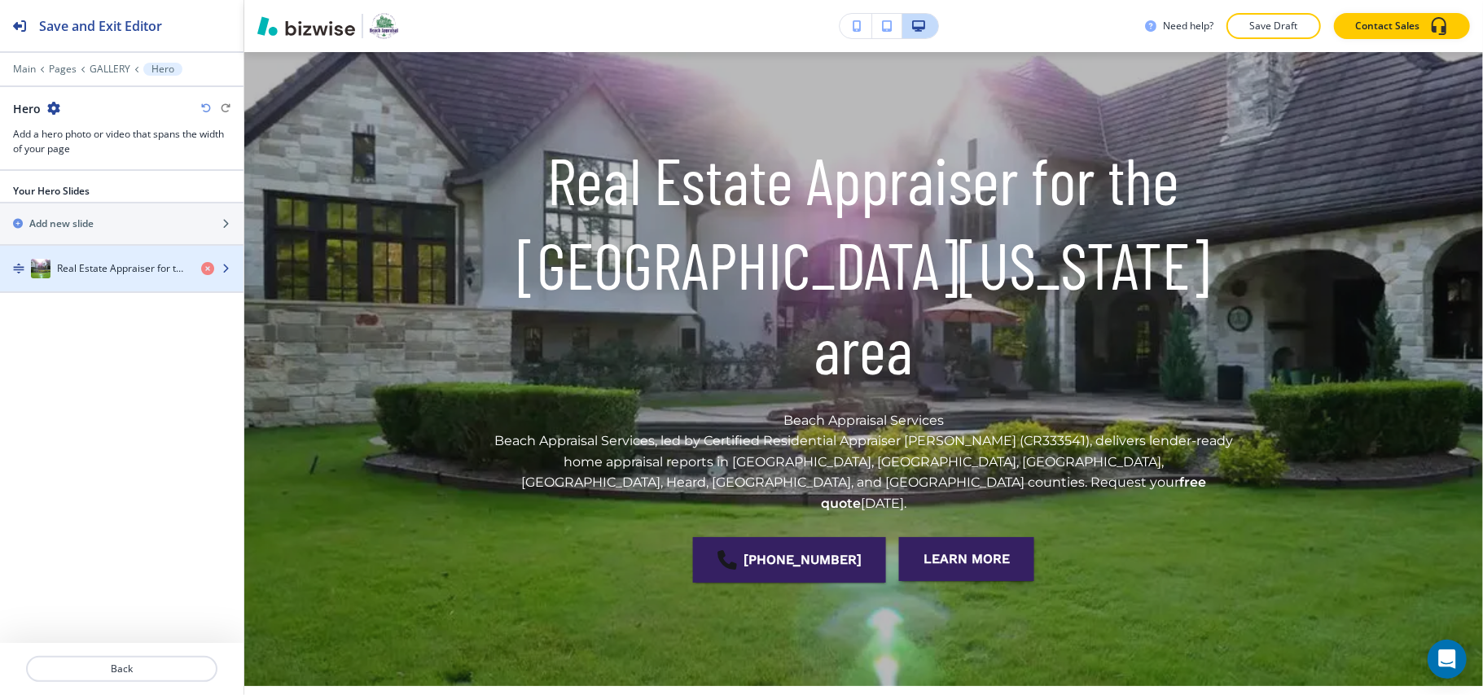
click at [81, 258] on div "button" at bounding box center [121, 252] width 243 height 13
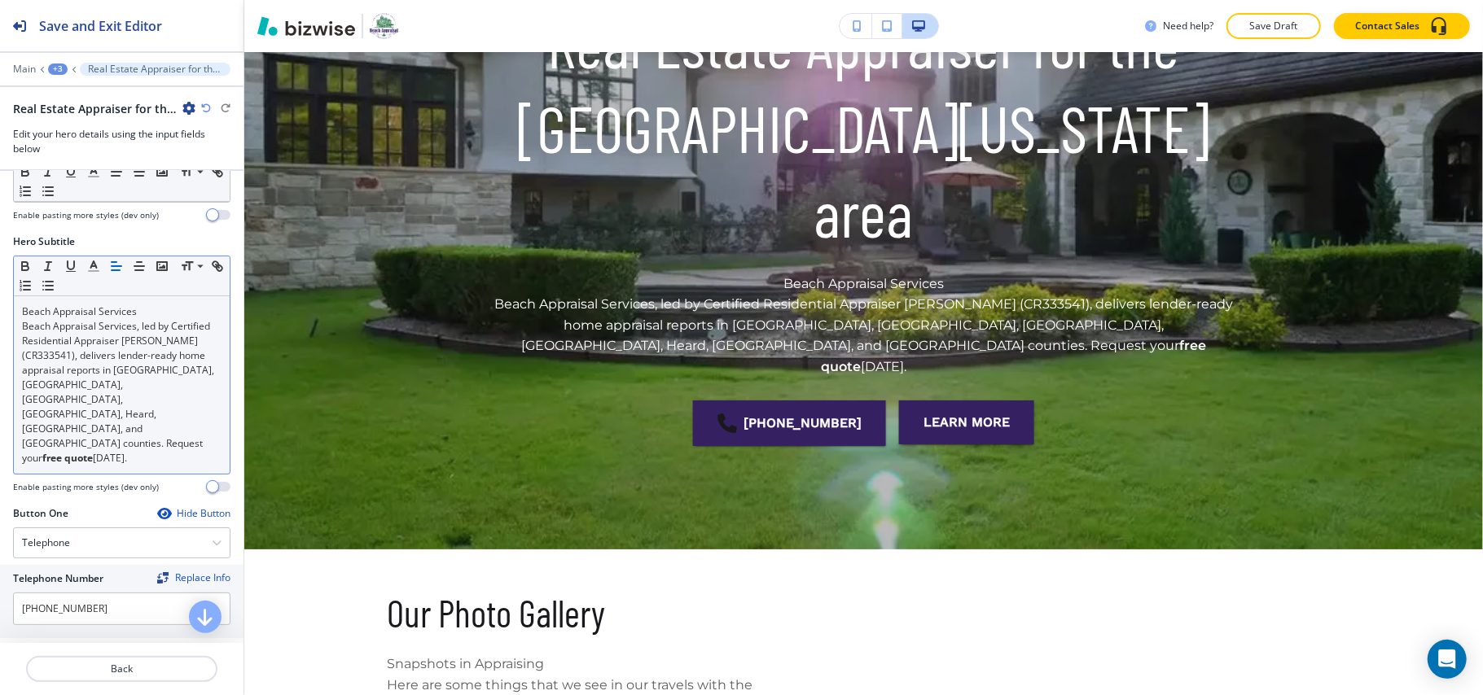
scroll to position [0, 0]
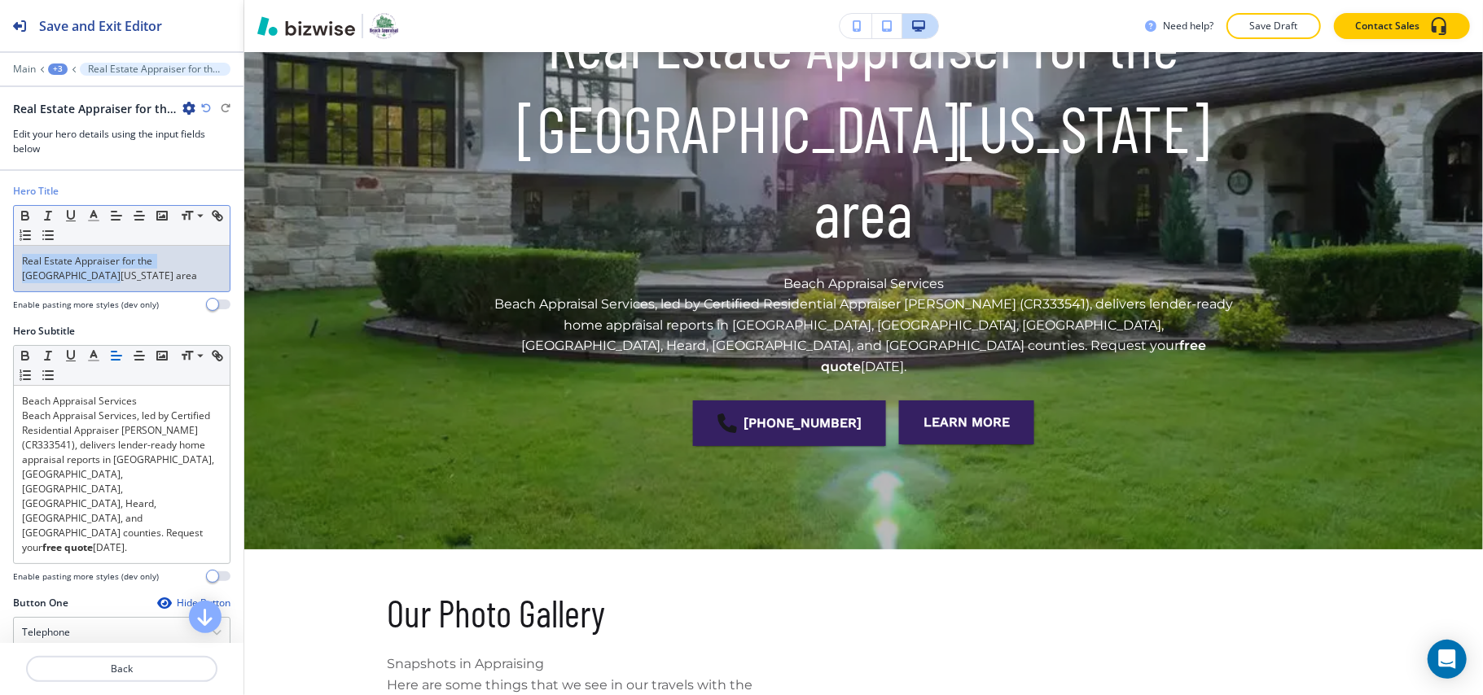
drag, startPoint x: 99, startPoint y: 271, endPoint x: 0, endPoint y: 259, distance: 99.3
click at [0, 259] on div "Hero Title Small Normal Large Huge Real Estate Appraiser for the [GEOGRAPHIC_DA…" at bounding box center [121, 254] width 243 height 140
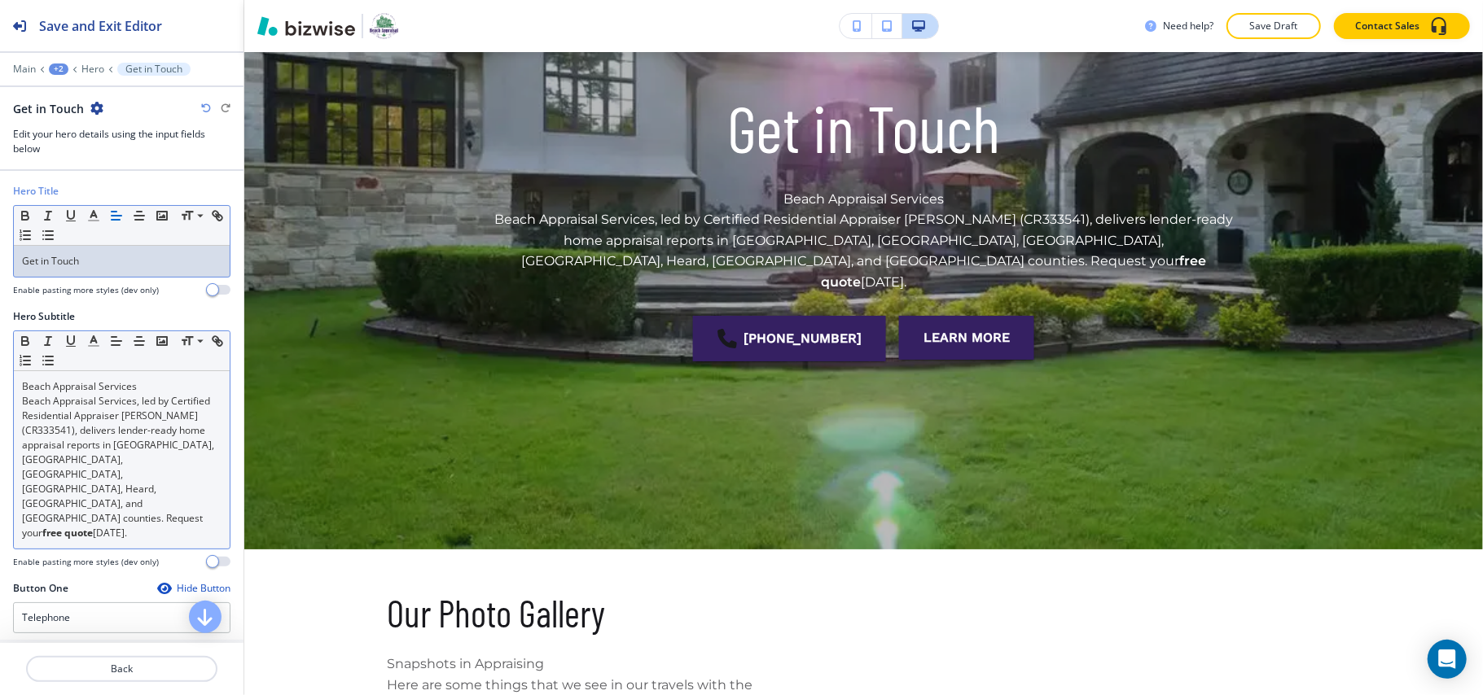
click at [99, 427] on p "Beach Appraisal Services, led by Certified Residential Appraiser [PERSON_NAME] …" at bounding box center [121, 467] width 199 height 147
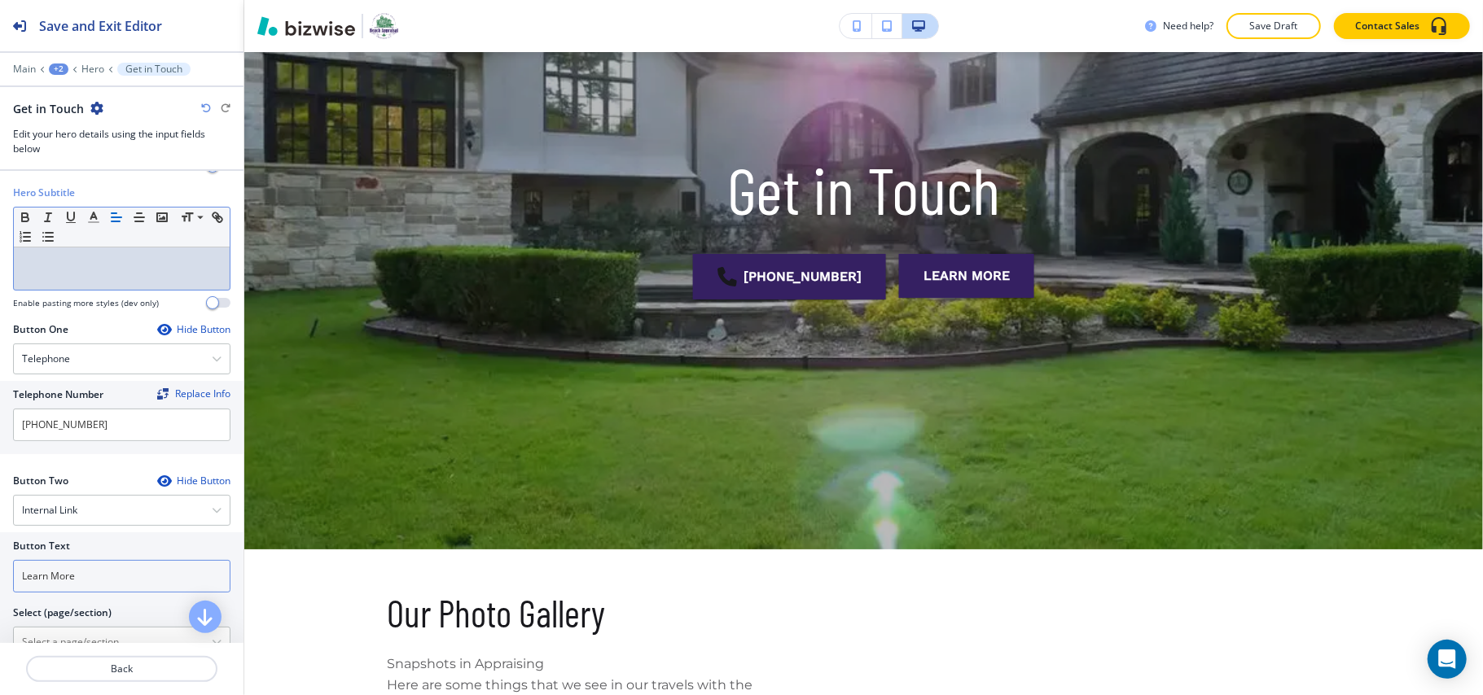
scroll to position [317, 0]
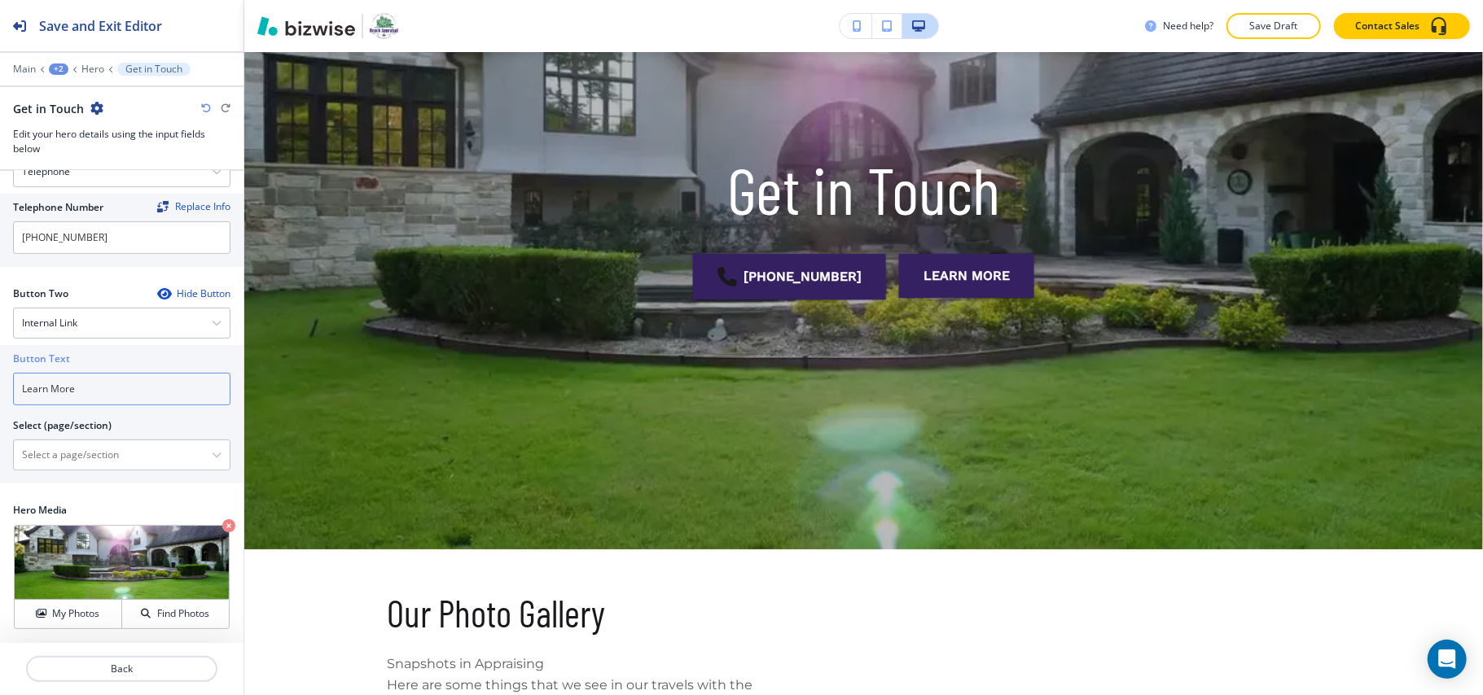
click at [106, 401] on input "Learn More" at bounding box center [121, 389] width 217 height 33
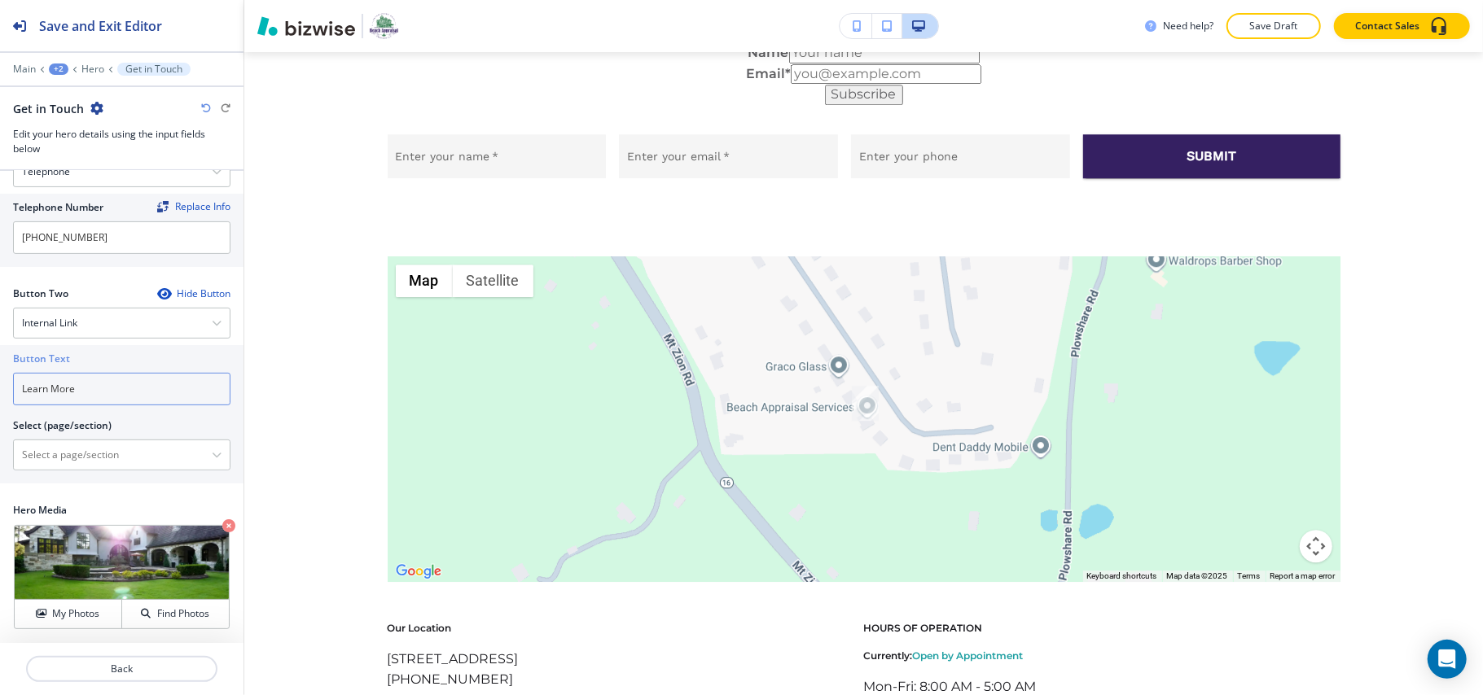
scroll to position [3257, 0]
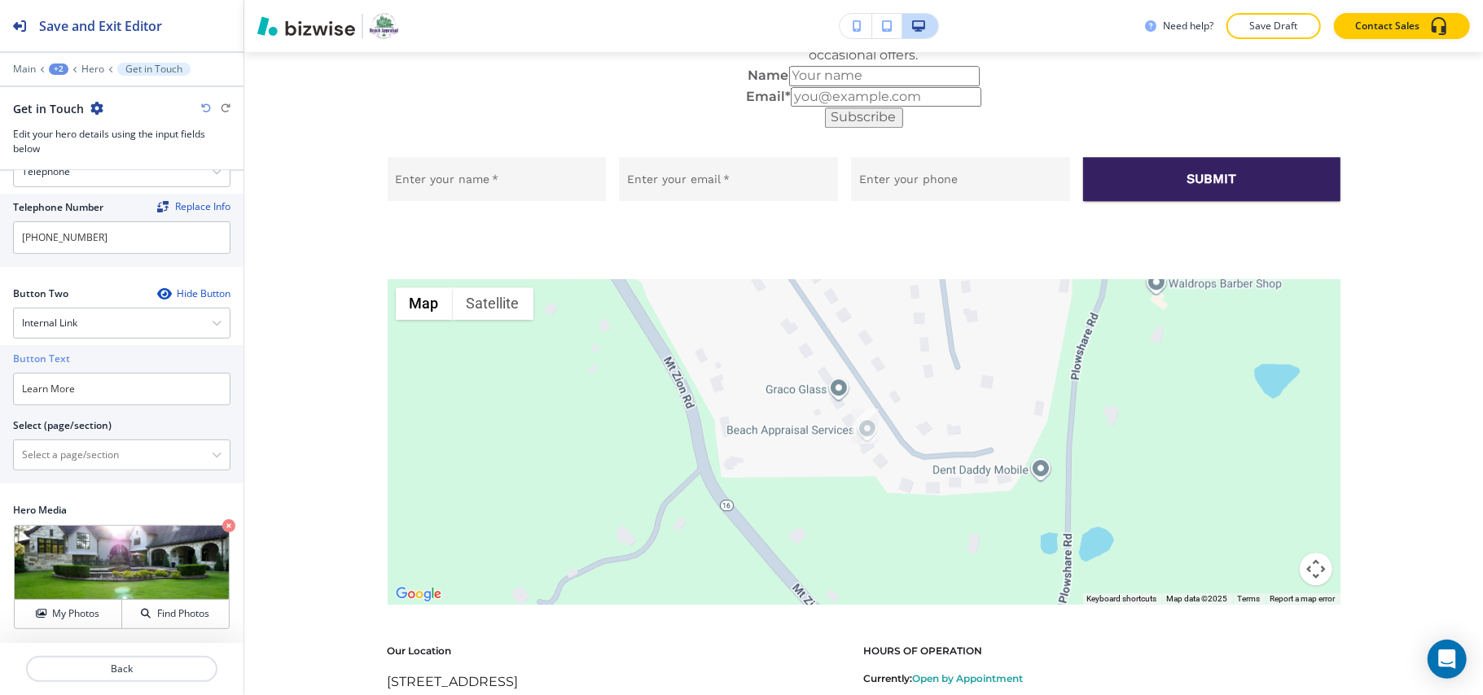
click at [157, 287] on icon "button" at bounding box center [163, 293] width 13 height 13
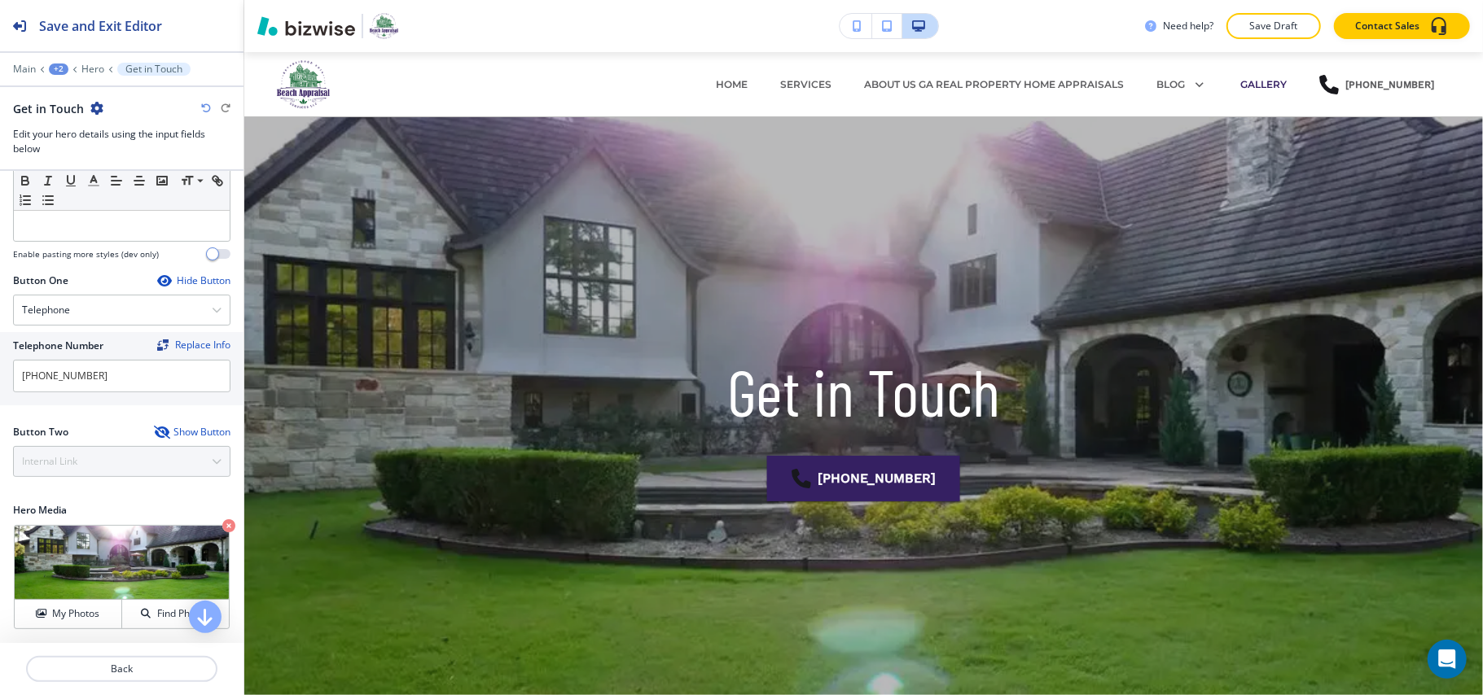
scroll to position [0, 0]
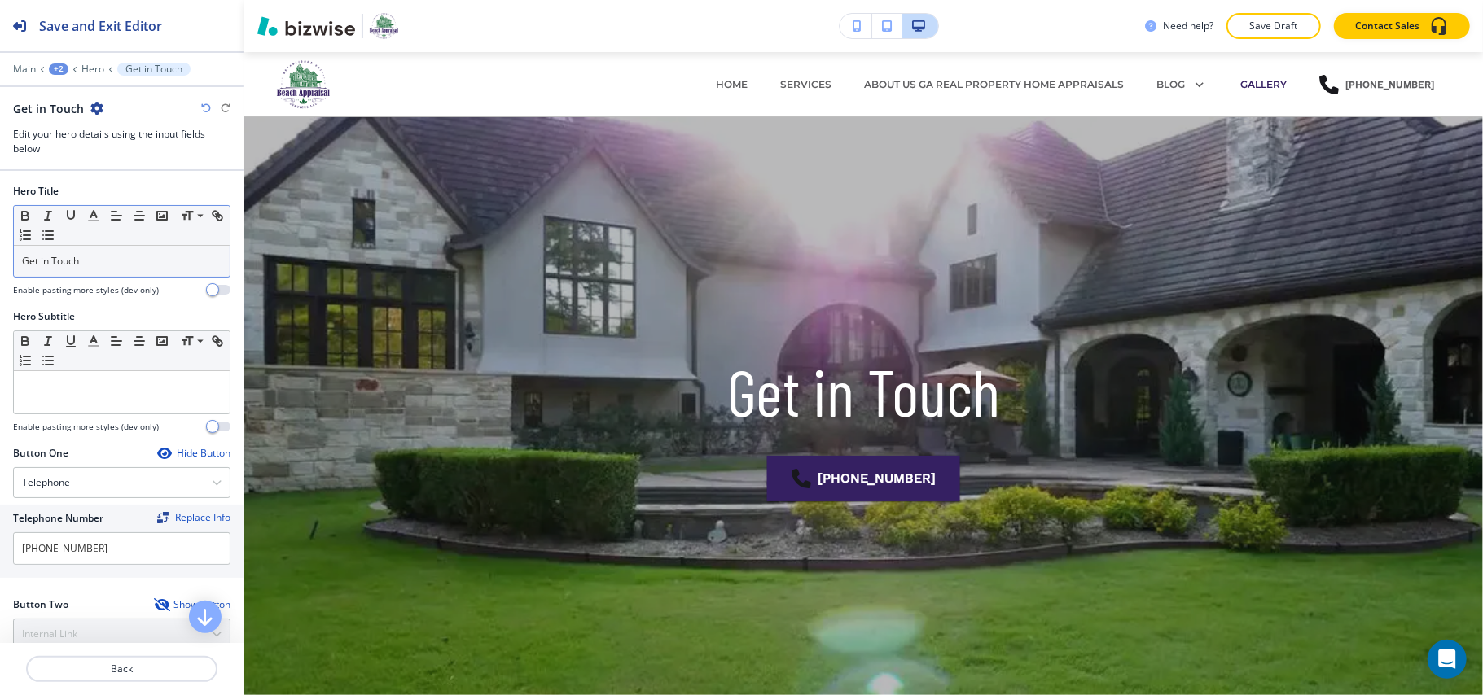
drag, startPoint x: 81, startPoint y: 248, endPoint x: 69, endPoint y: 252, distance: 12.9
click at [72, 249] on div "Small Normal Large Huge Get in Touch" at bounding box center [121, 241] width 217 height 72
drag, startPoint x: 98, startPoint y: 261, endPoint x: 0, endPoint y: 259, distance: 97.7
click at [0, 259] on div "Hero Title Small Normal Large Huge Get in Touch Enable pasting more styles (dev…" at bounding box center [121, 246] width 243 height 125
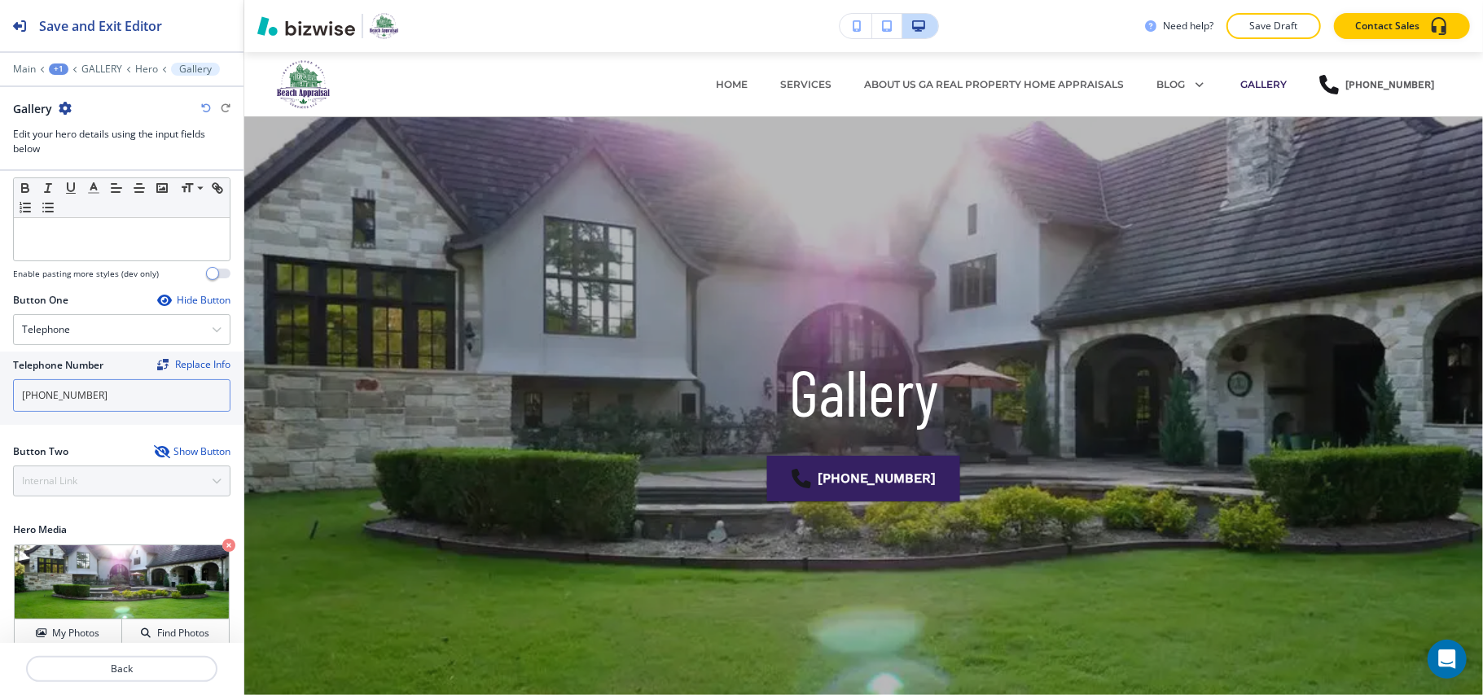
scroll to position [177, 0]
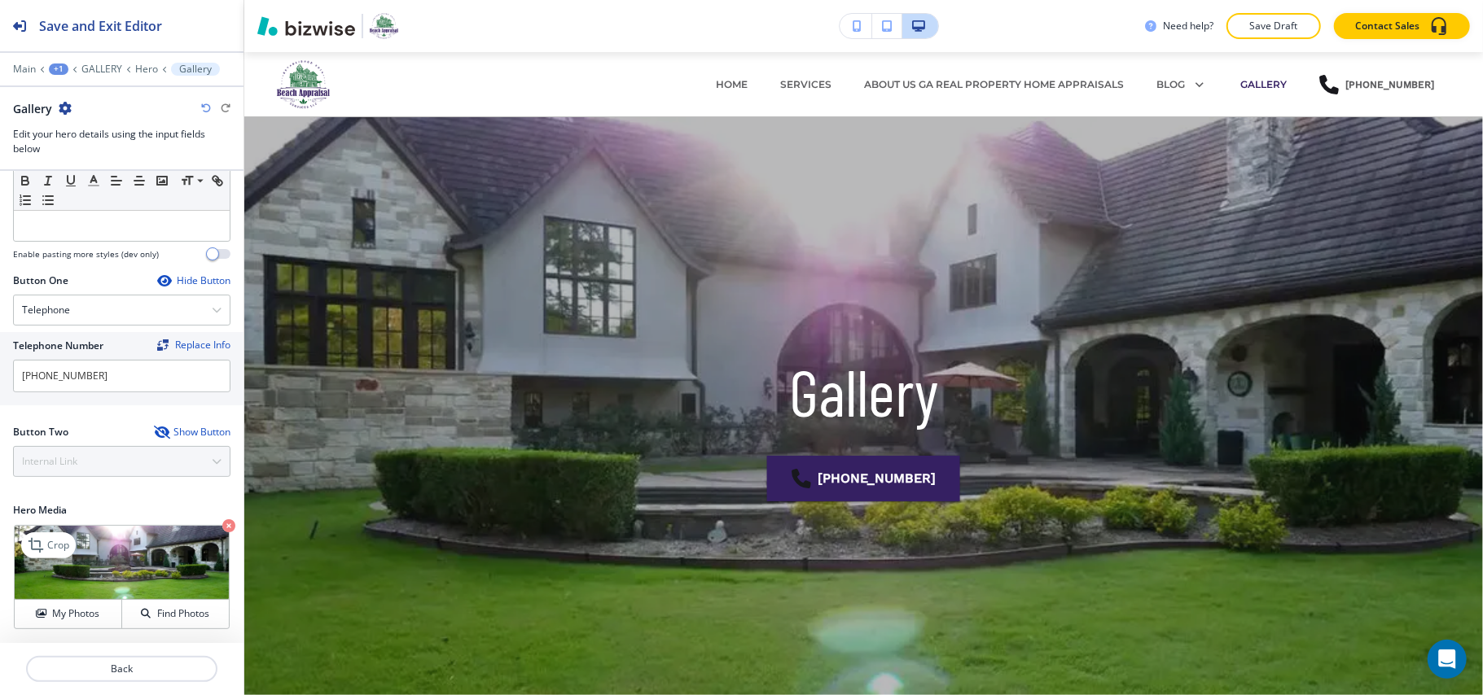
click at [222, 529] on icon "button" at bounding box center [228, 525] width 13 height 13
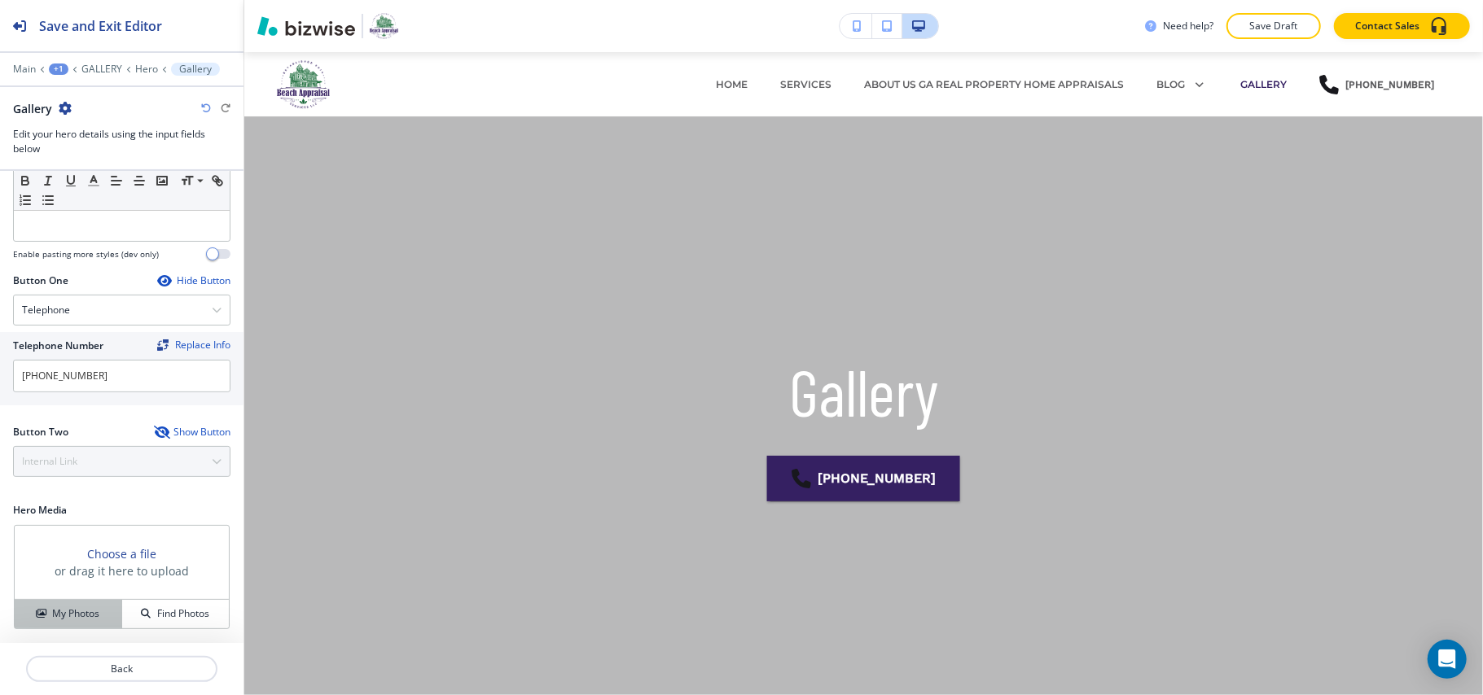
click at [37, 620] on div "My Photos" at bounding box center [68, 614] width 107 height 15
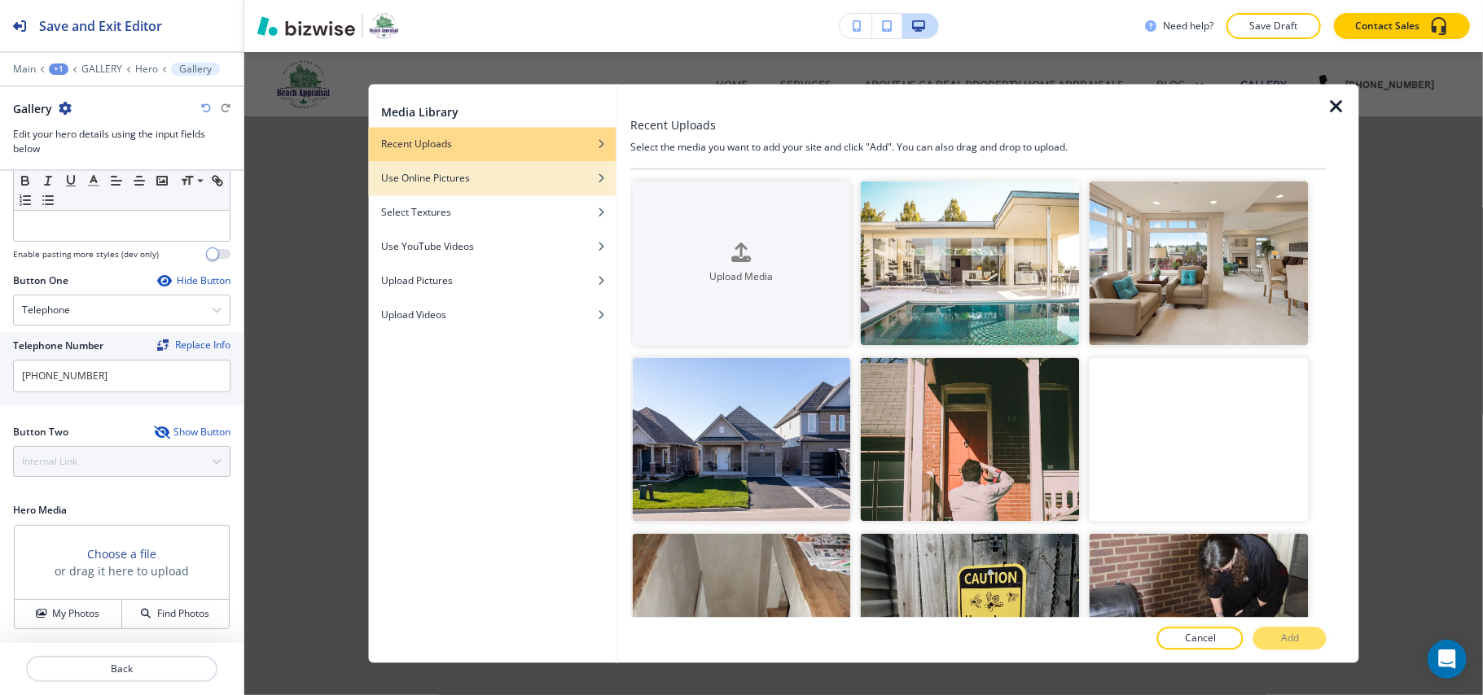
click at [502, 194] on div "button" at bounding box center [492, 191] width 248 height 10
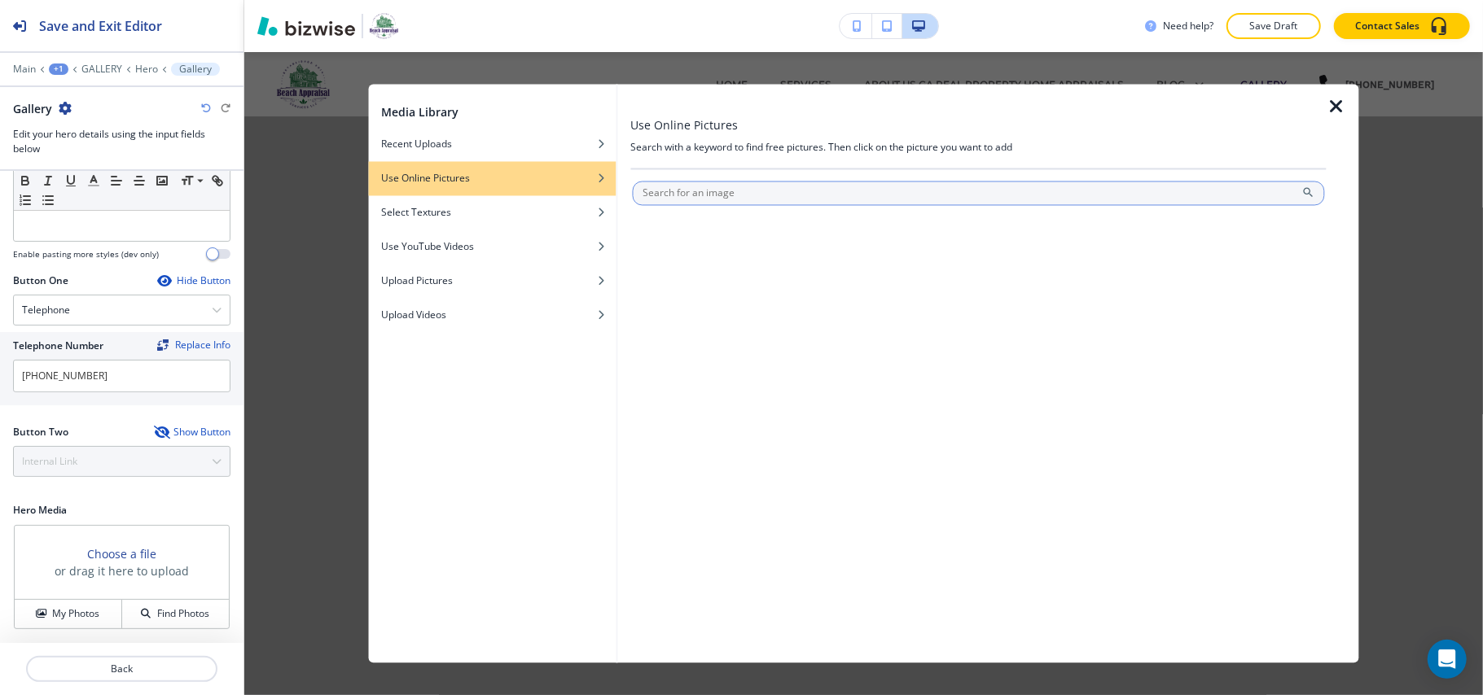
click at [715, 187] on input "text" at bounding box center [978, 194] width 693 height 24
type input "realestate"
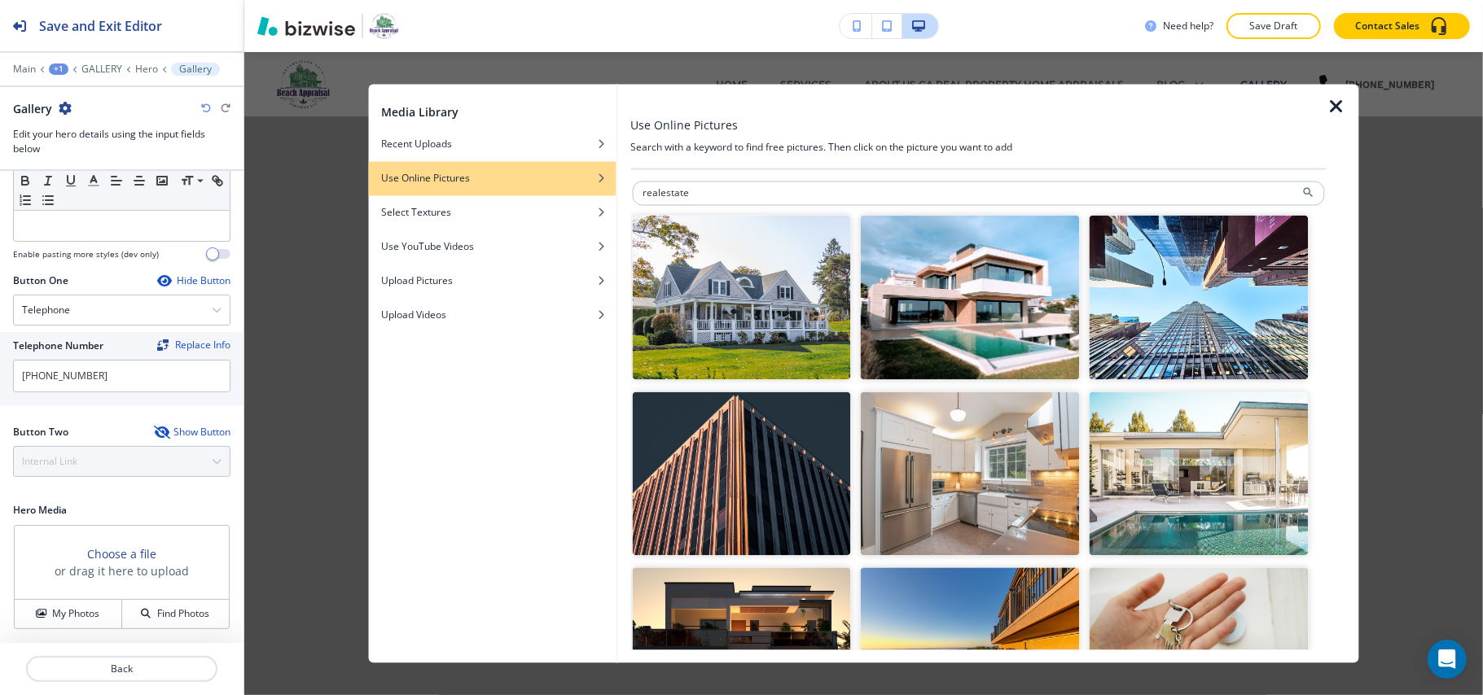
click at [756, 336] on img "button" at bounding box center [741, 298] width 219 height 164
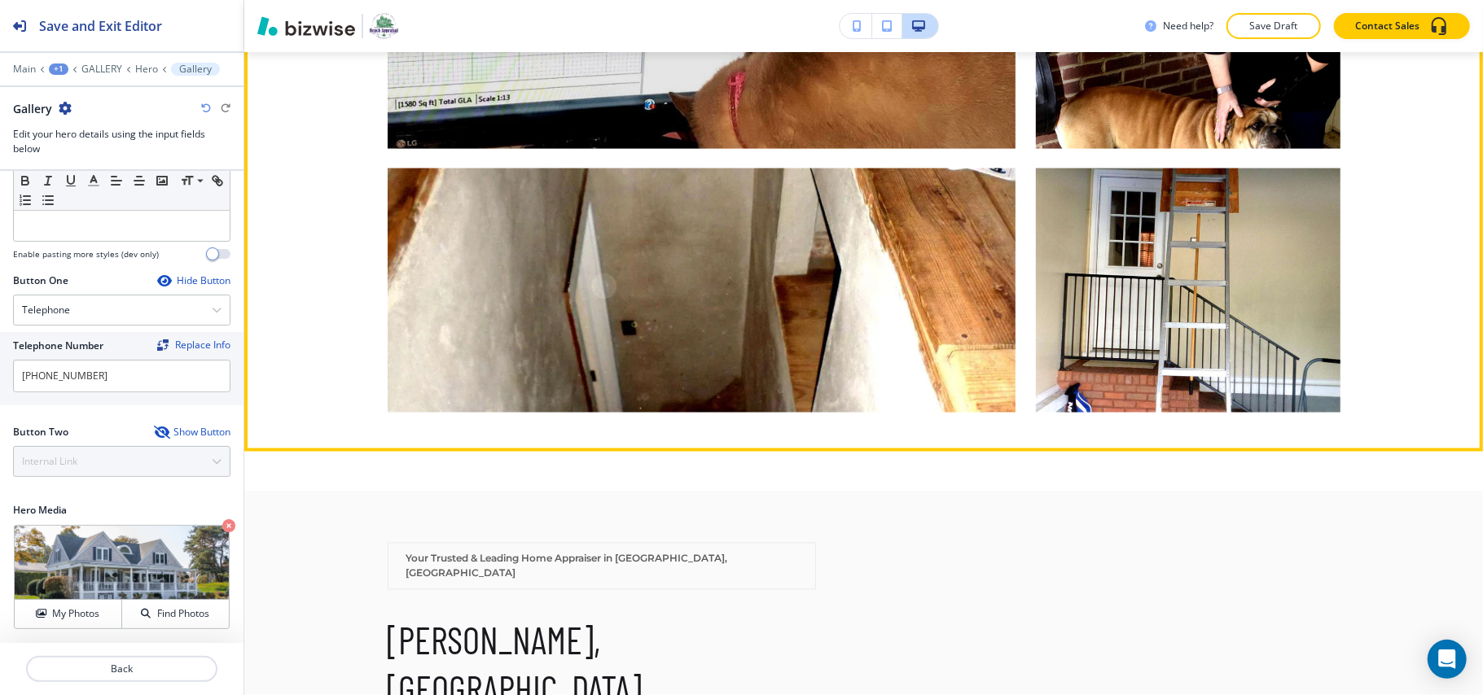
scroll to position [2171, 0]
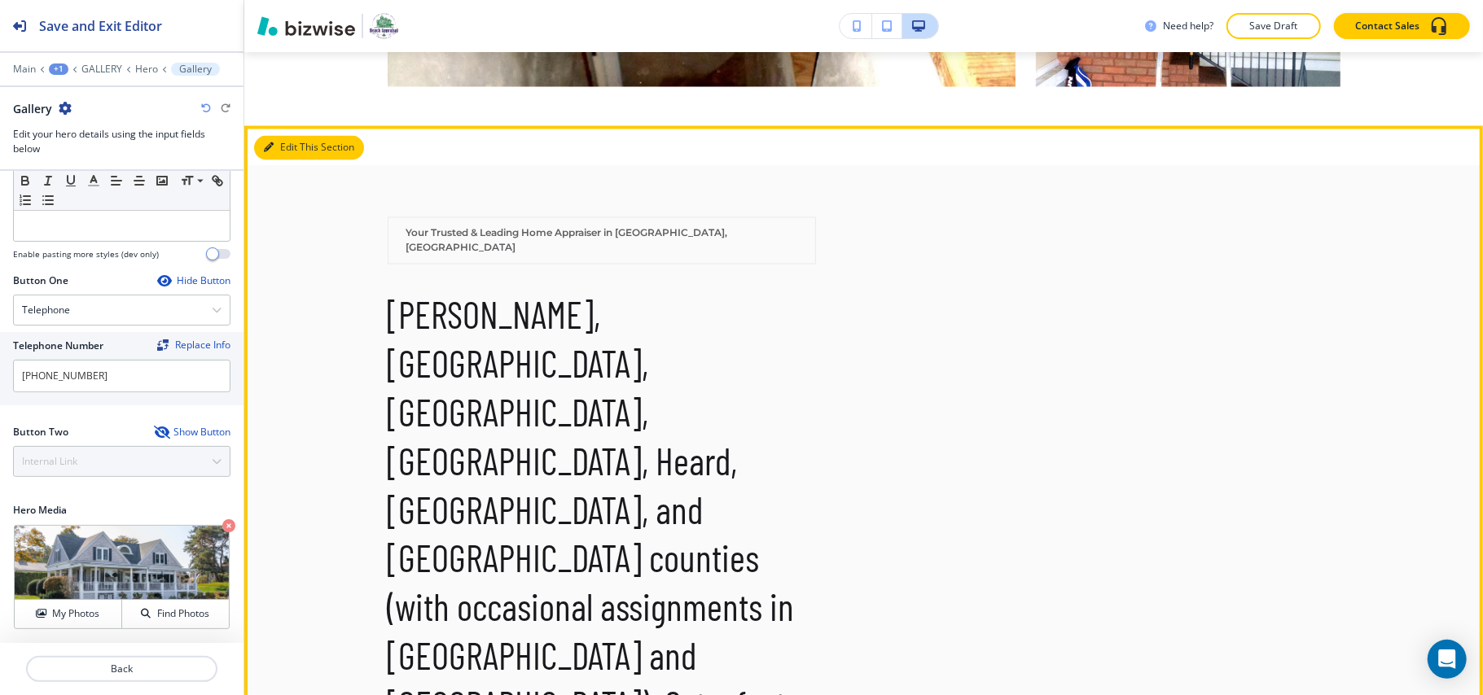
click at [261, 137] on button "Edit This Section" at bounding box center [309, 148] width 110 height 24
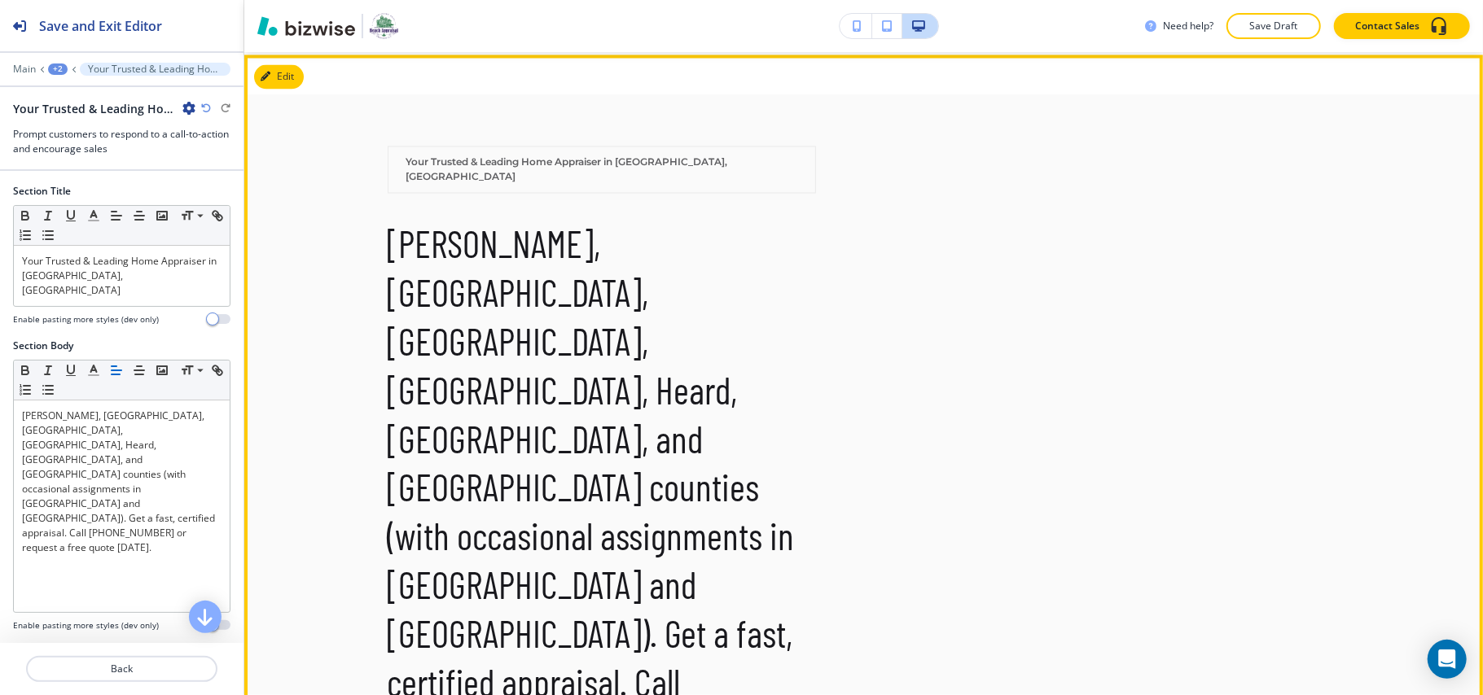
scroll to position [2245, 0]
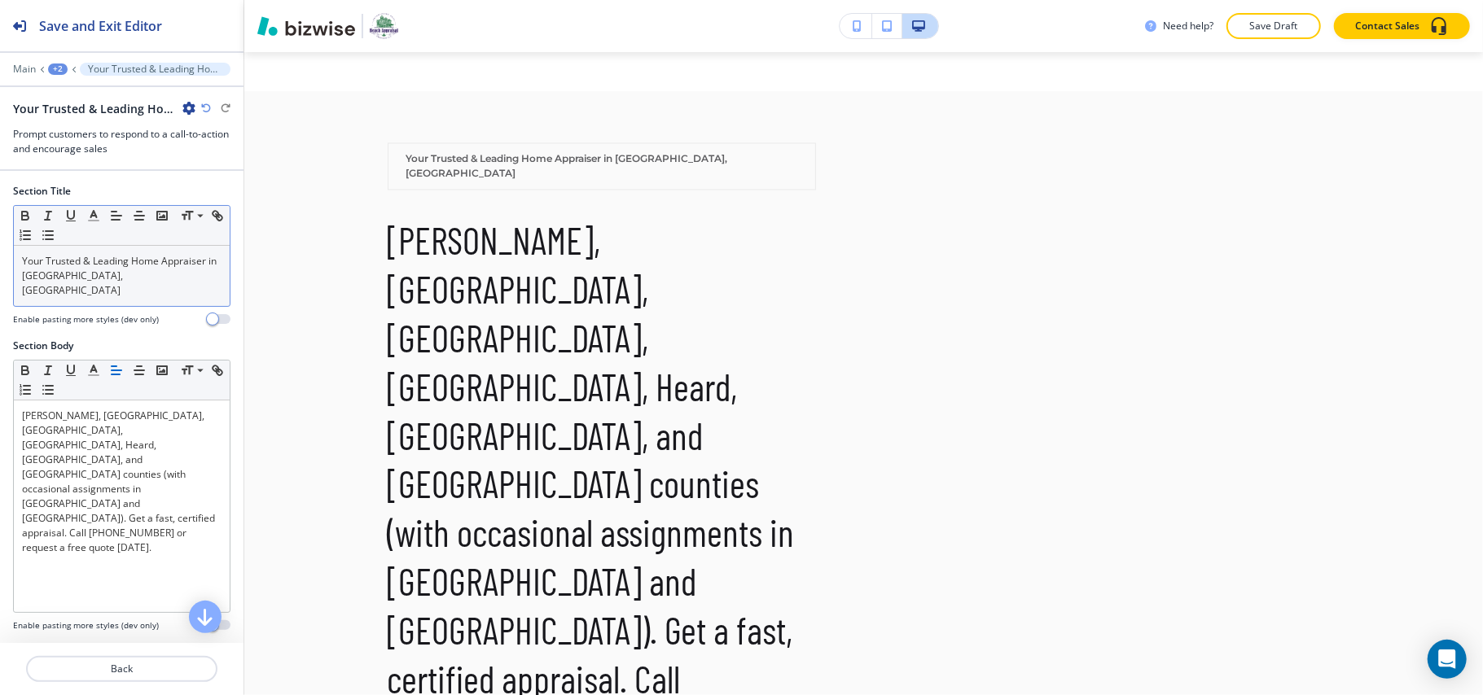
click at [196, 282] on p "Your Trusted & Leading Home Appraiser in [GEOGRAPHIC_DATA], [GEOGRAPHIC_DATA]" at bounding box center [121, 276] width 199 height 44
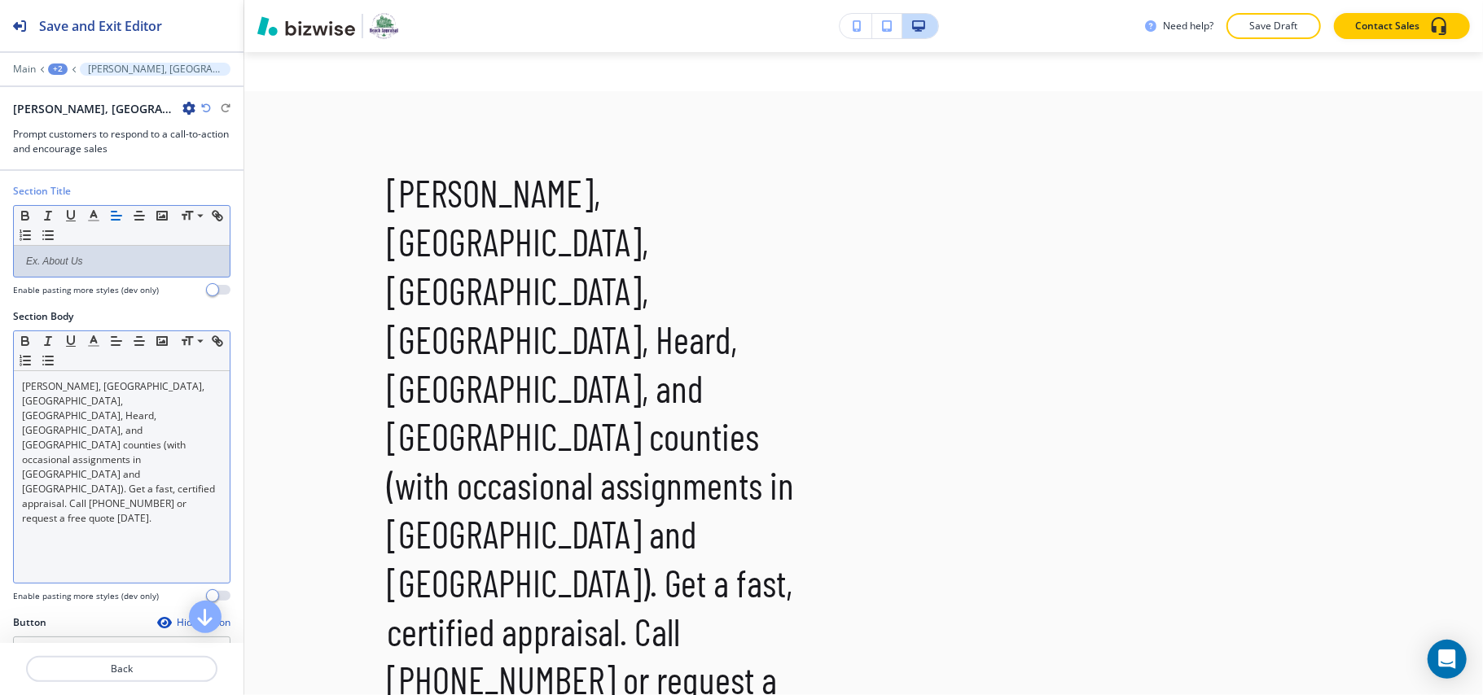
click at [151, 457] on p "[PERSON_NAME], [GEOGRAPHIC_DATA], [GEOGRAPHIC_DATA], [GEOGRAPHIC_DATA], Heard, …" at bounding box center [121, 452] width 199 height 147
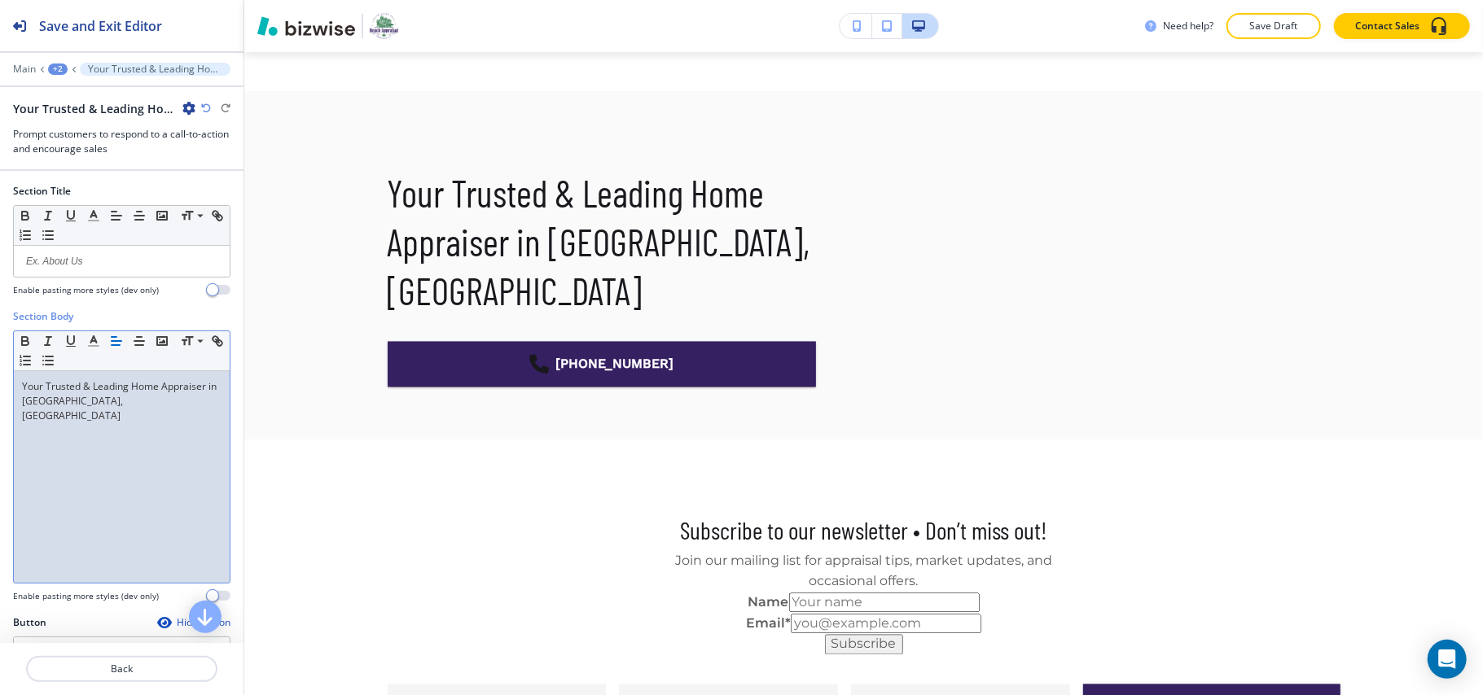
scroll to position [294, 0]
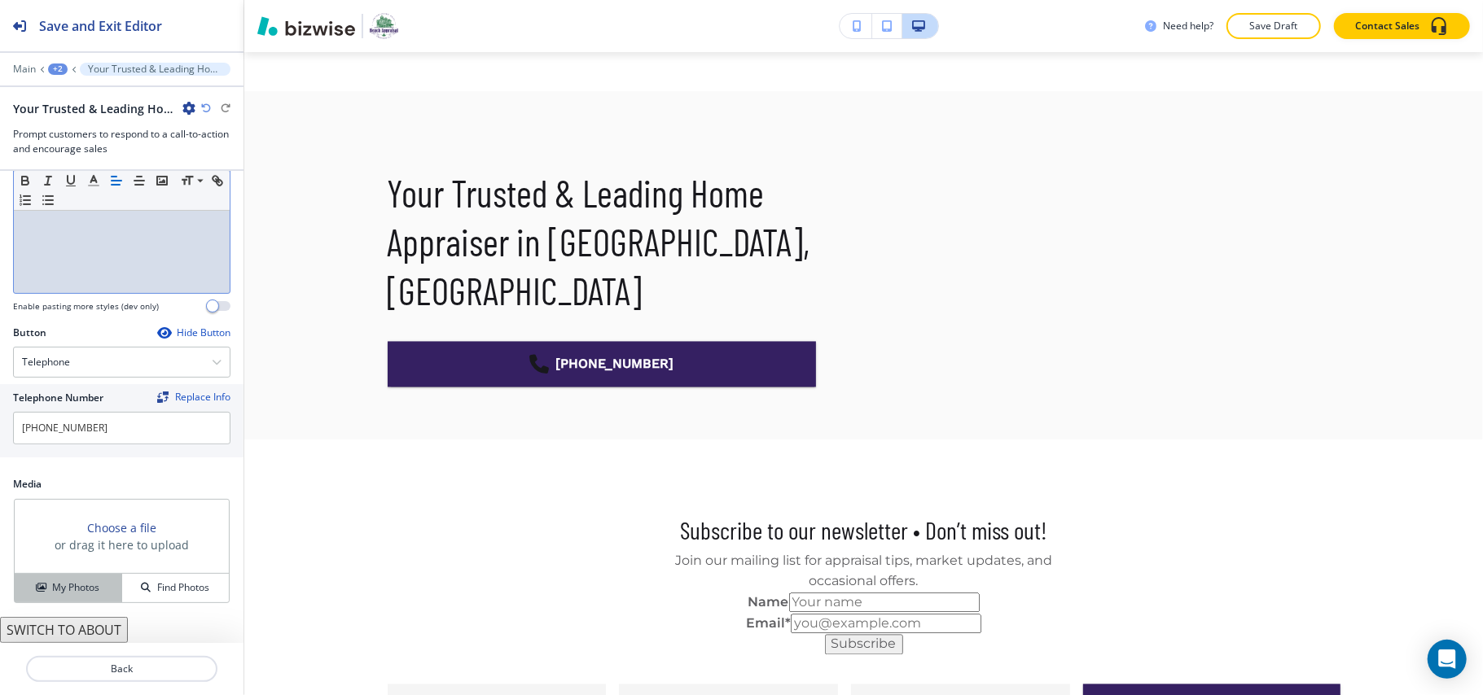
click at [59, 590] on h4 "My Photos" at bounding box center [75, 587] width 47 height 15
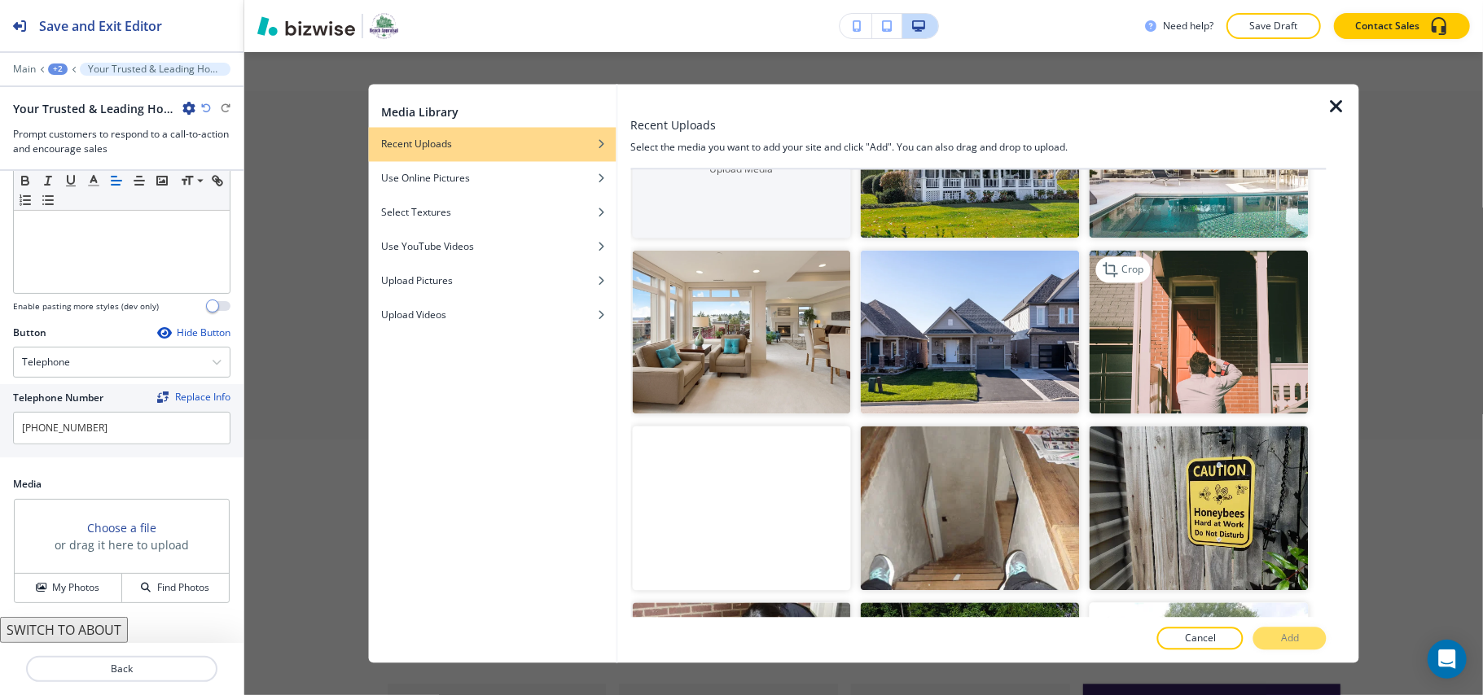
scroll to position [108, 0]
click at [738, 360] on img "button" at bounding box center [741, 331] width 219 height 164
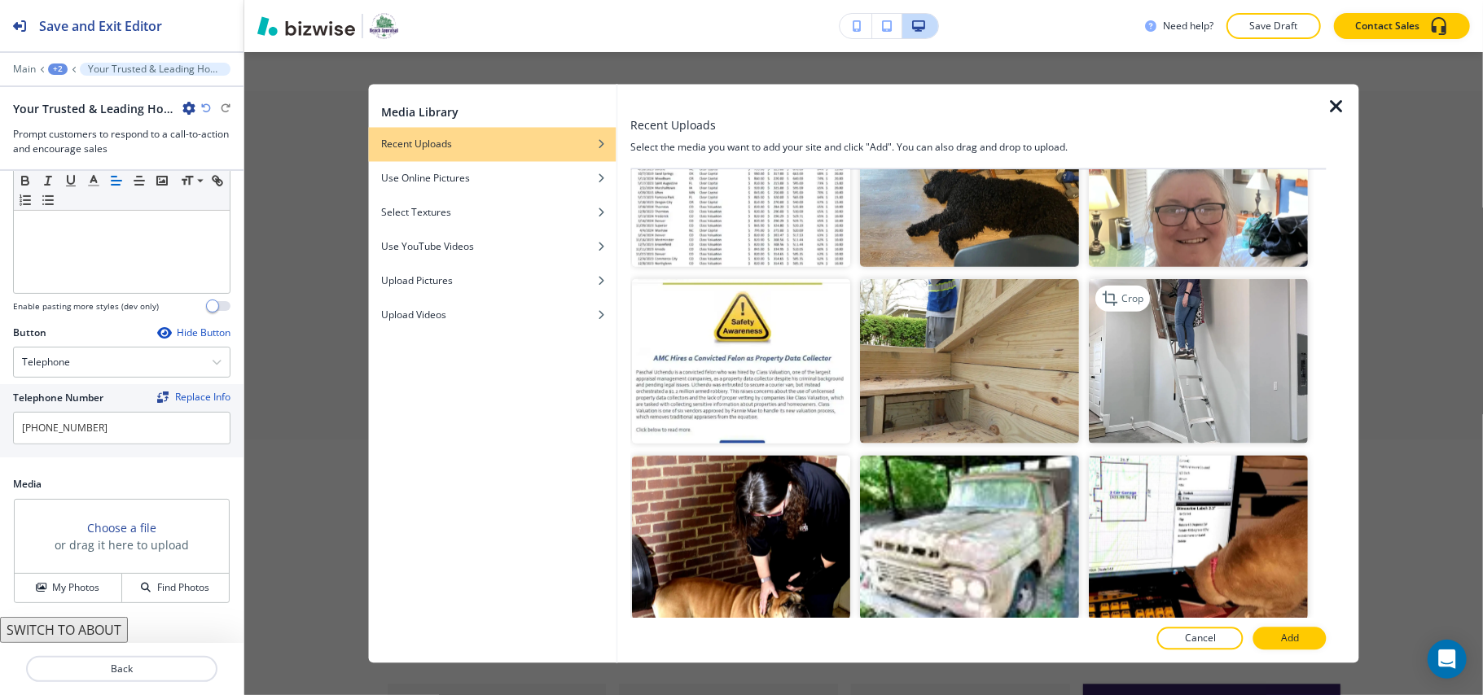
scroll to position [1519, 0]
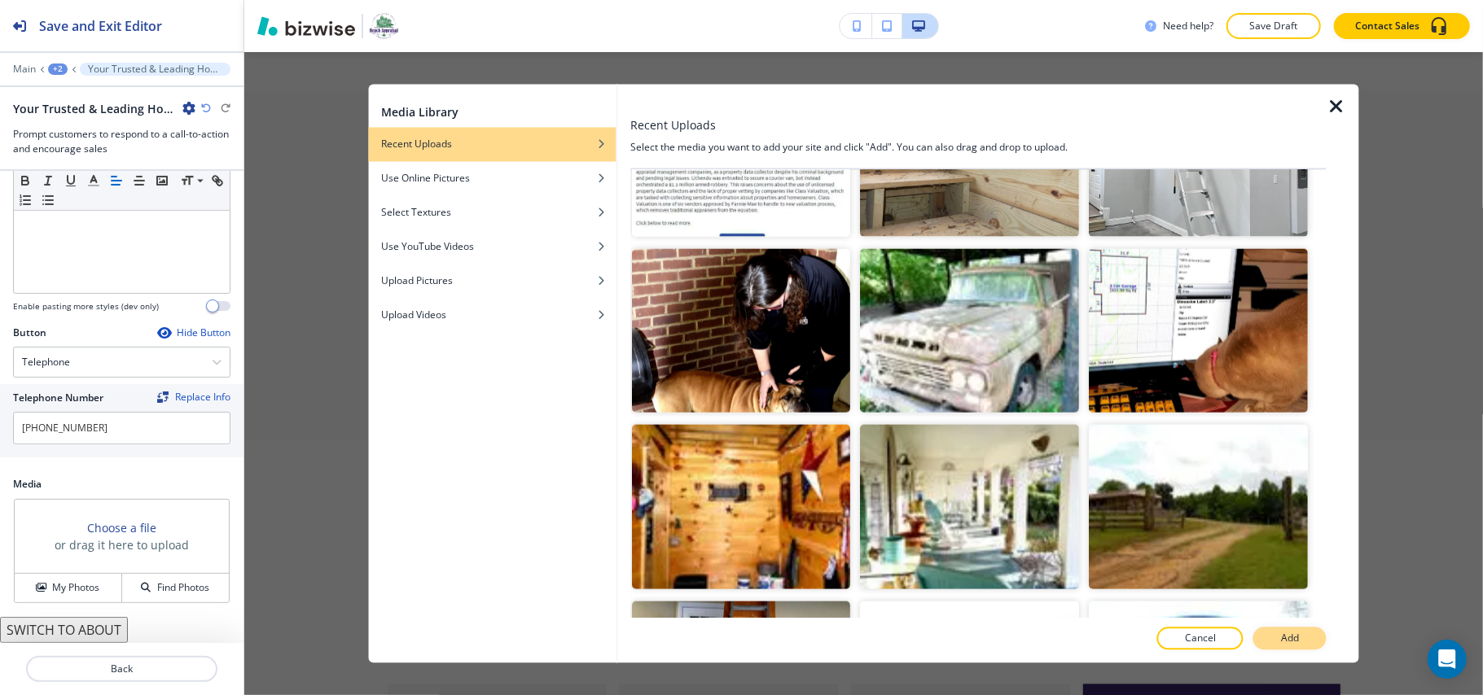
click at [1275, 630] on button "Add" at bounding box center [1289, 639] width 73 height 23
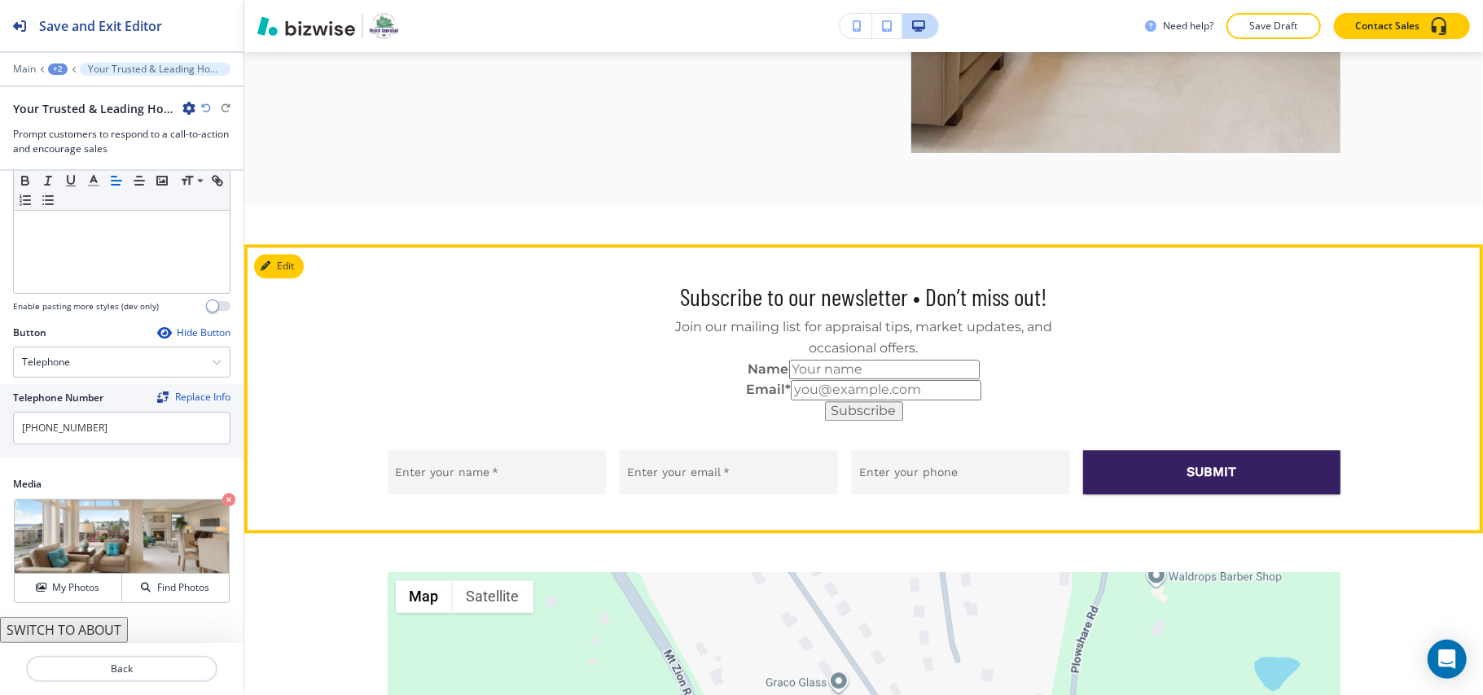
scroll to position [2896, 0]
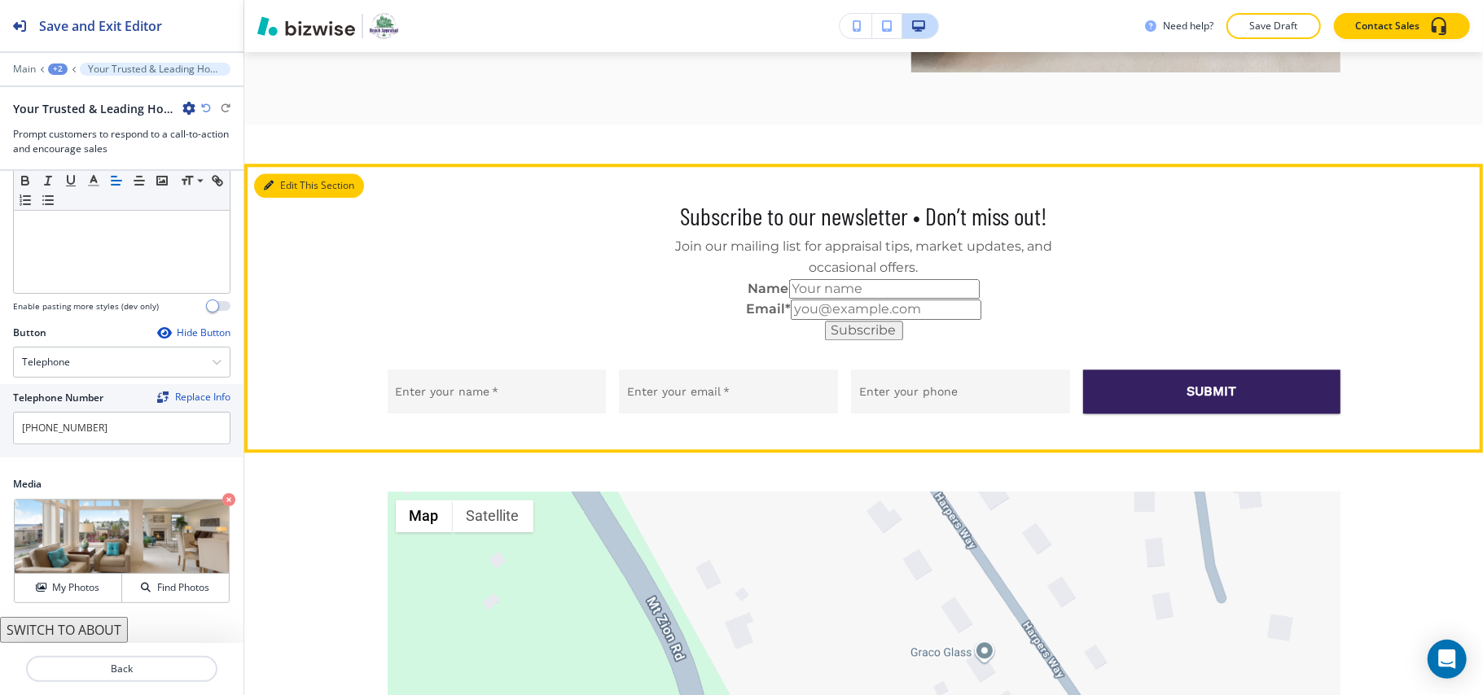
click at [285, 187] on button "Edit This Section" at bounding box center [309, 185] width 110 height 24
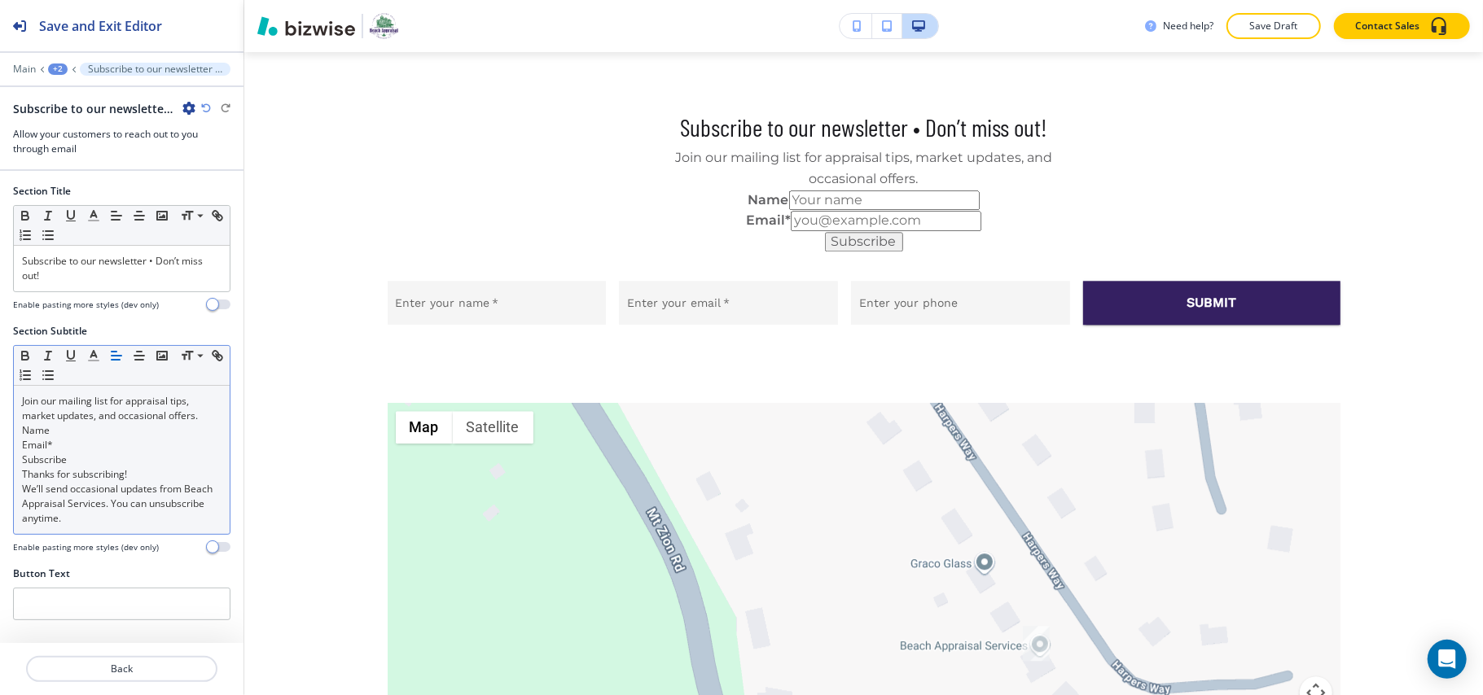
scroll to position [2899, 0]
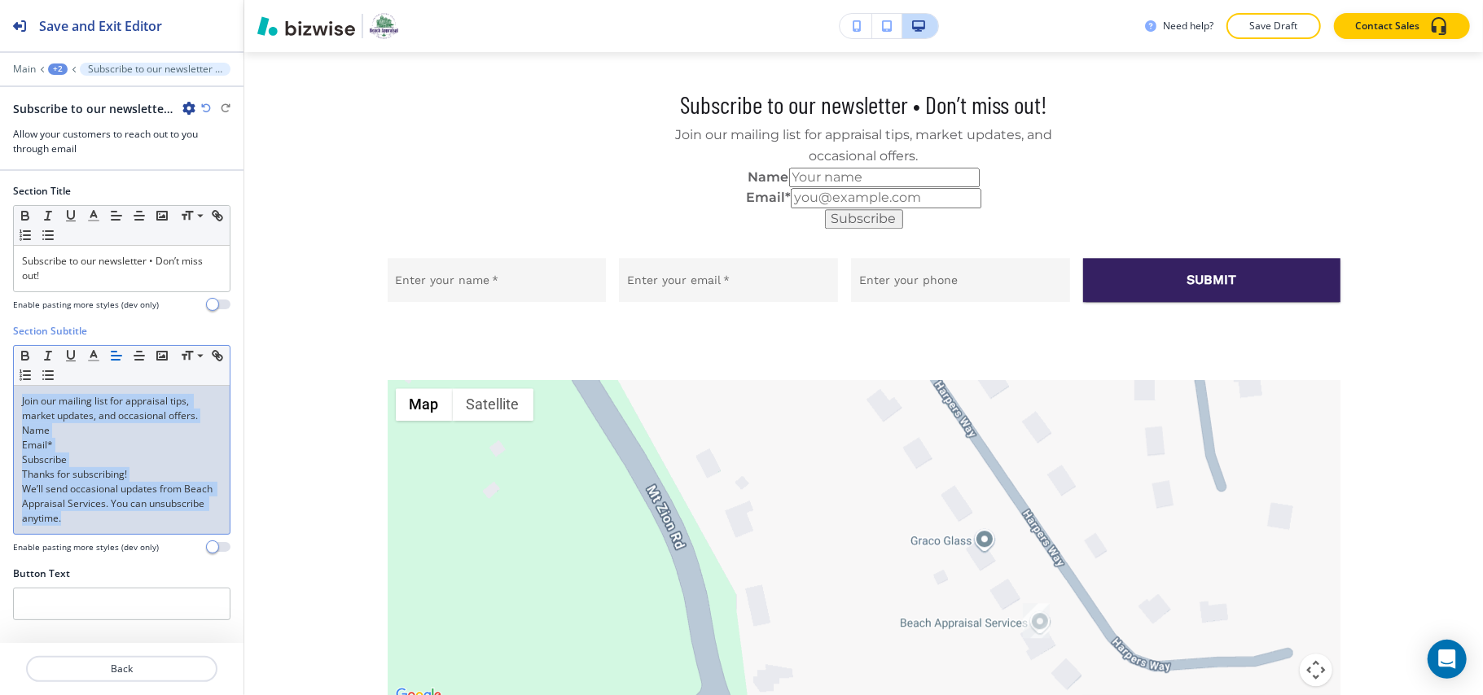
drag, startPoint x: 147, startPoint y: 521, endPoint x: 0, endPoint y: 394, distance: 193.9
click at [0, 394] on div "Section Subtitle Small Normal Large Huge Join our mailing list for appraisal ti…" at bounding box center [121, 445] width 243 height 243
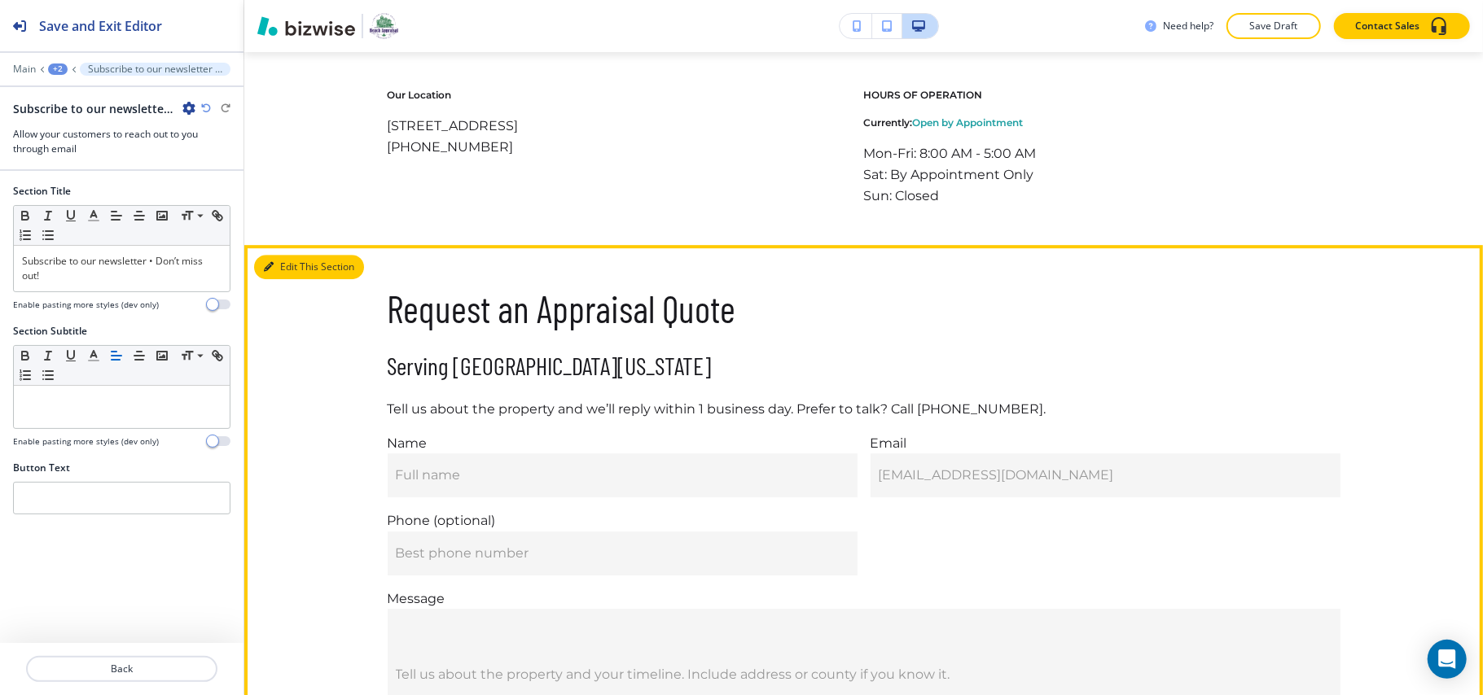
click at [294, 277] on button "Edit This Section" at bounding box center [309, 267] width 110 height 24
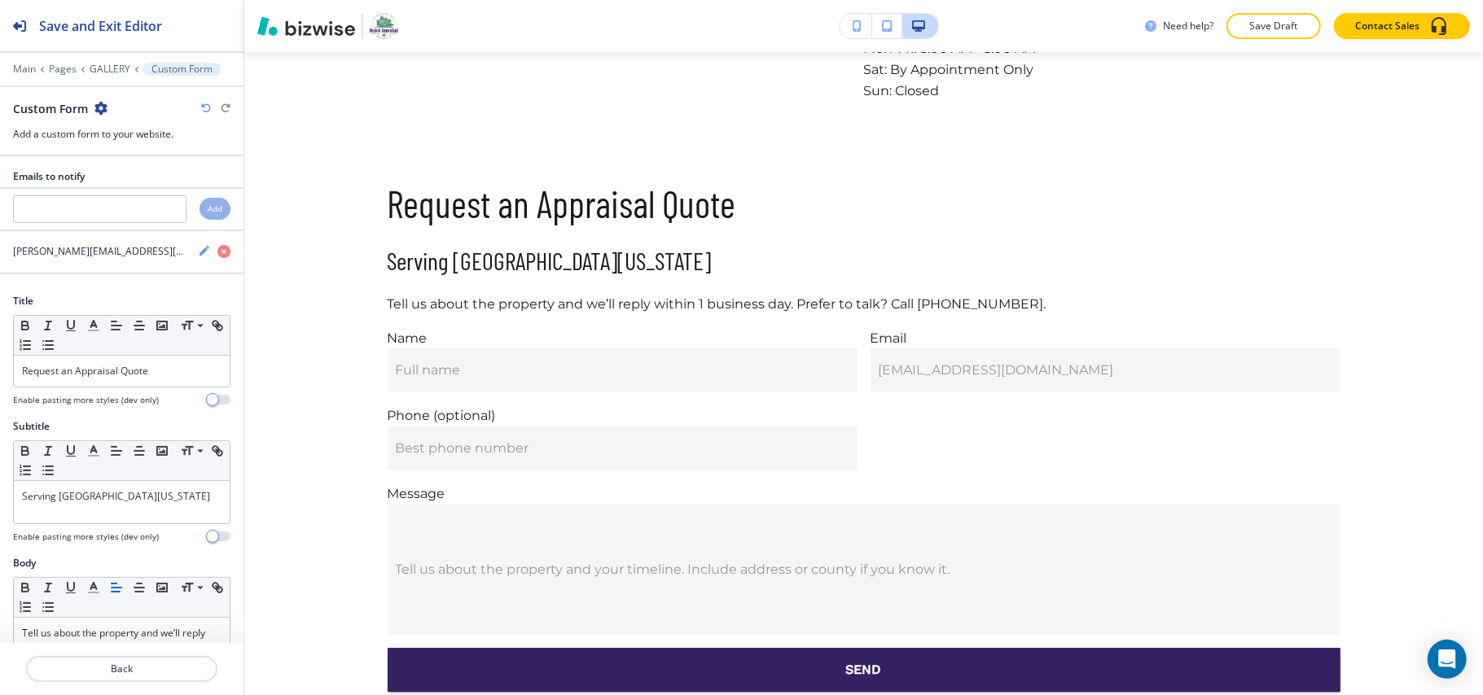
scroll to position [3635, 0]
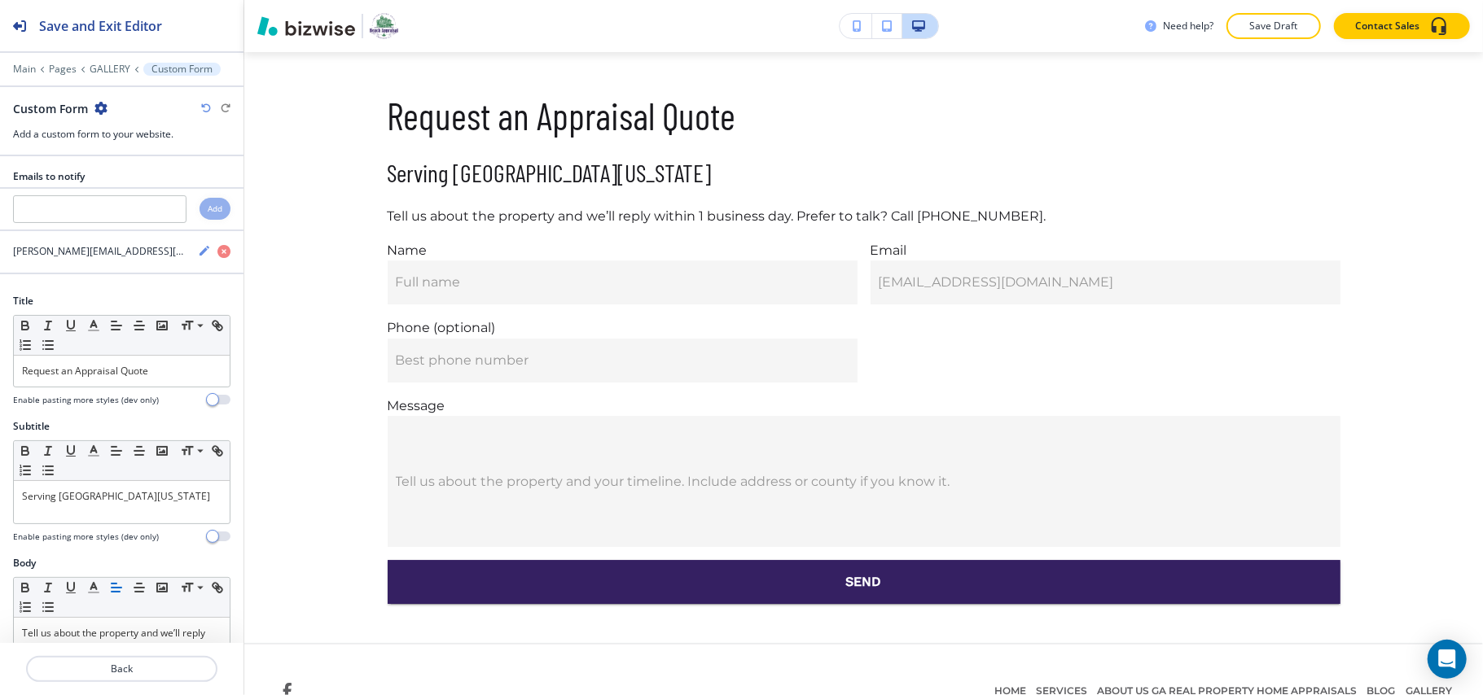
click at [103, 107] on icon "button" at bounding box center [100, 108] width 13 height 13
click at [134, 195] on p "Delete Section" at bounding box center [145, 194] width 83 height 15
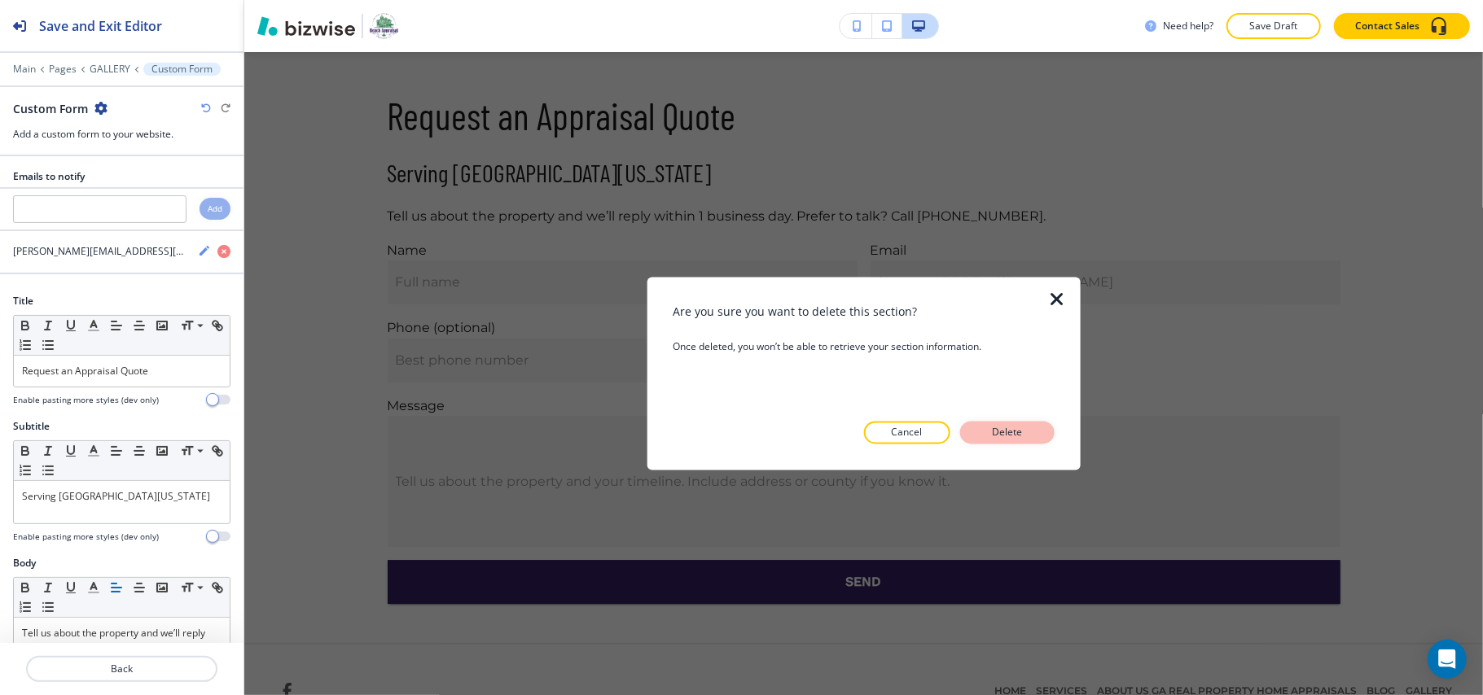
click at [1010, 428] on p "Delete" at bounding box center [1007, 433] width 39 height 15
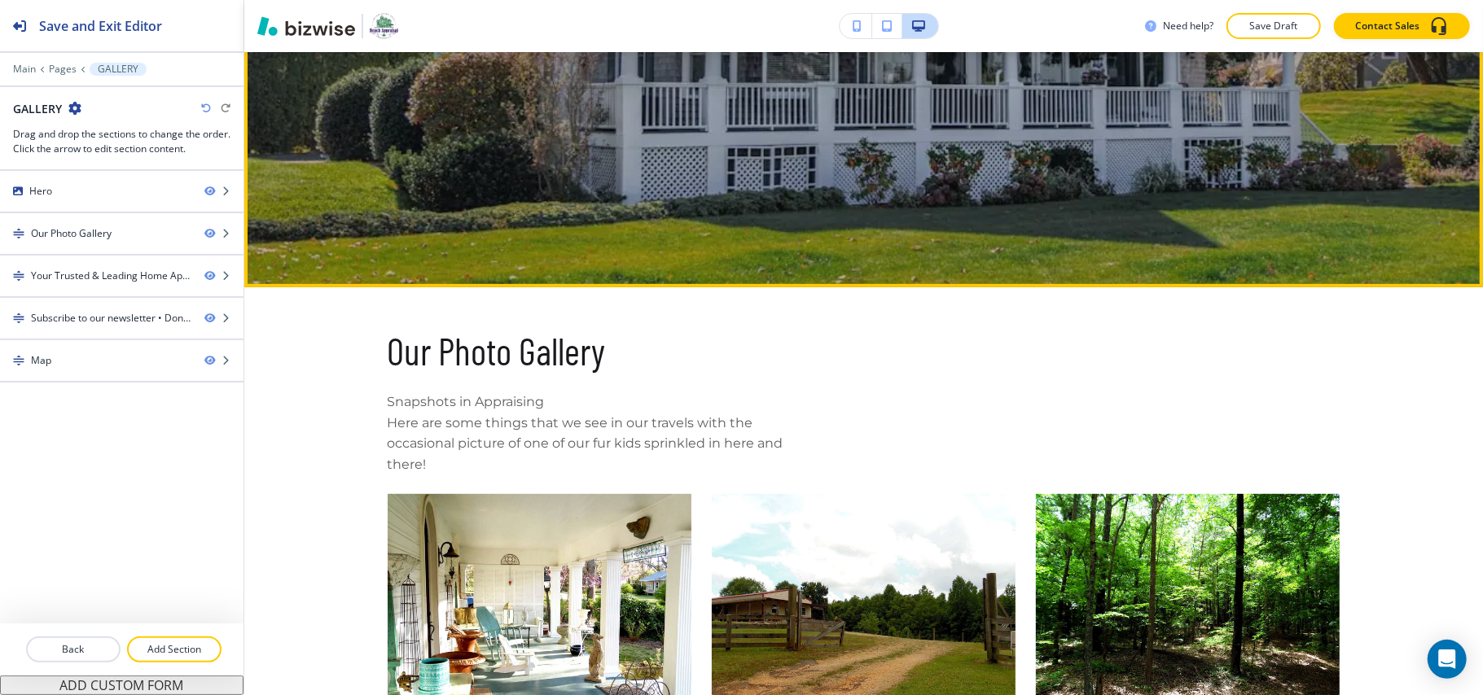
scroll to position [482, 0]
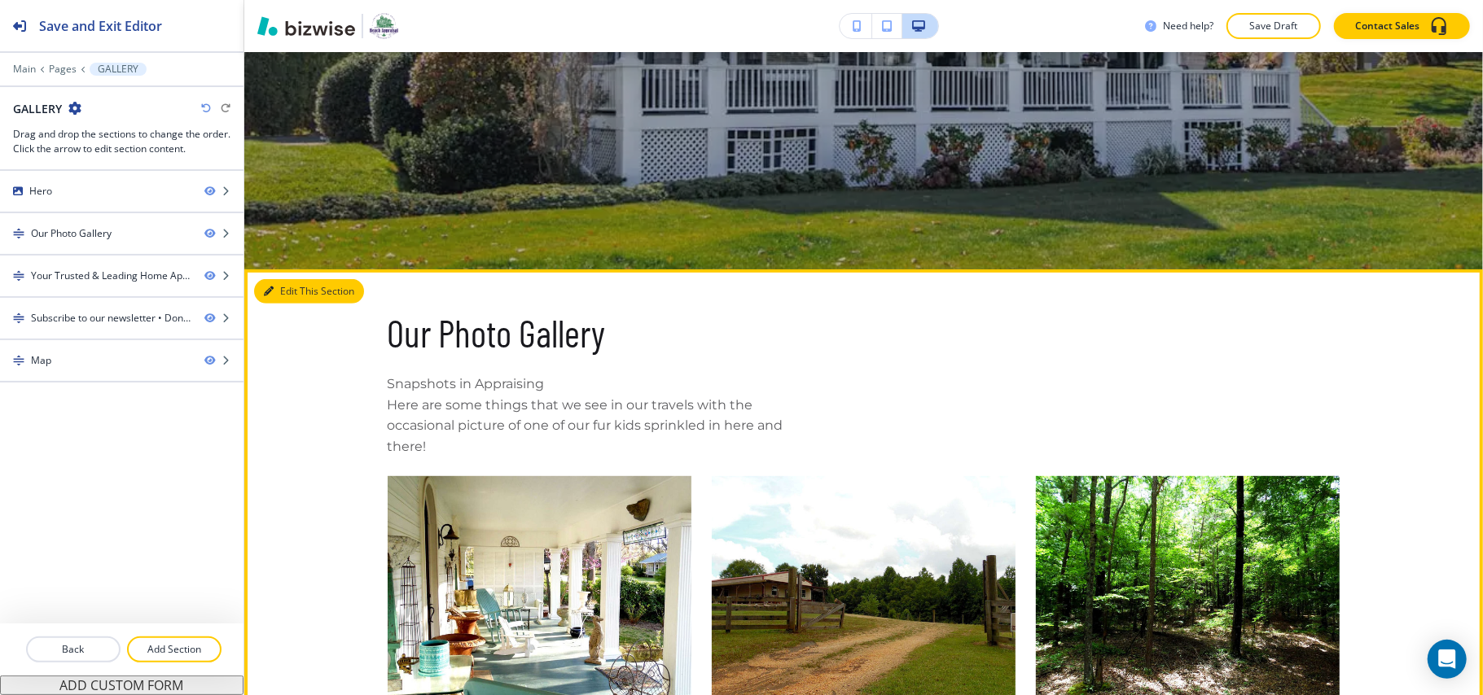
click at [278, 295] on button "Edit This Section" at bounding box center [309, 291] width 110 height 24
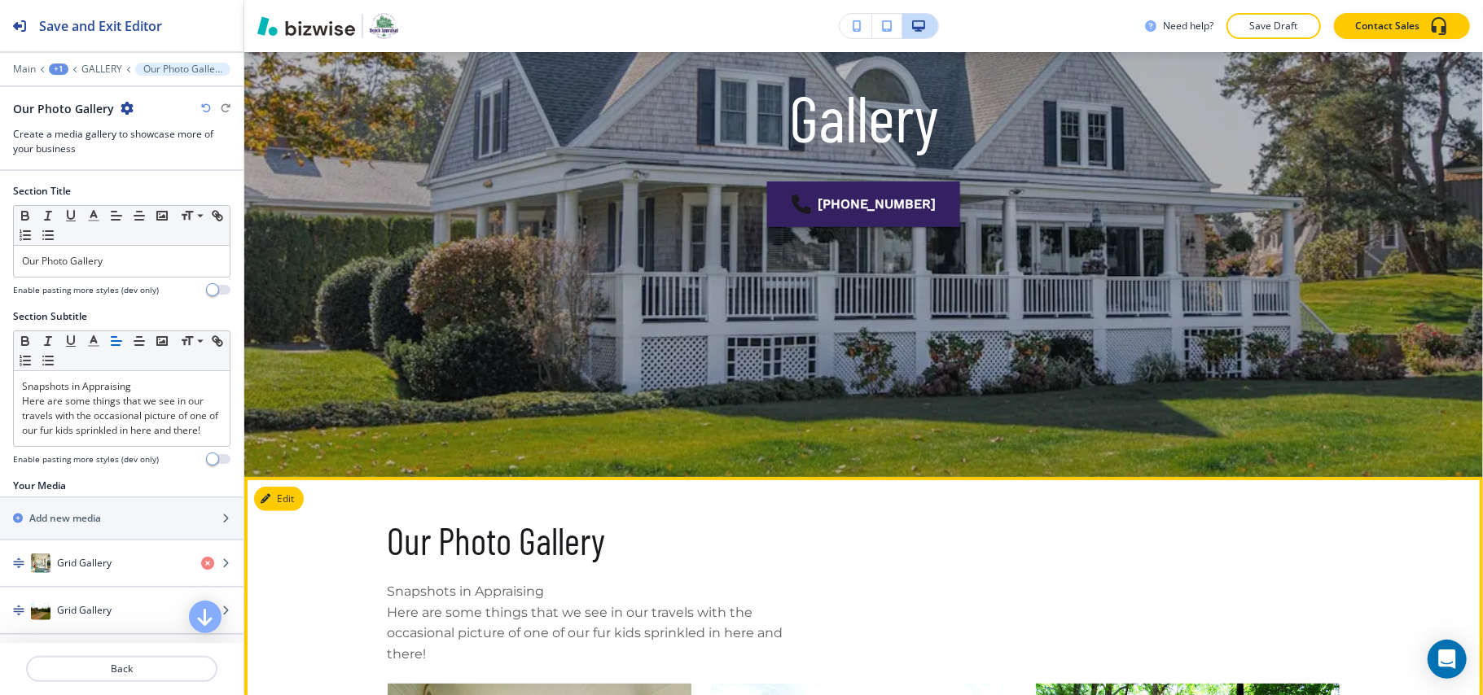
scroll to position [265, 0]
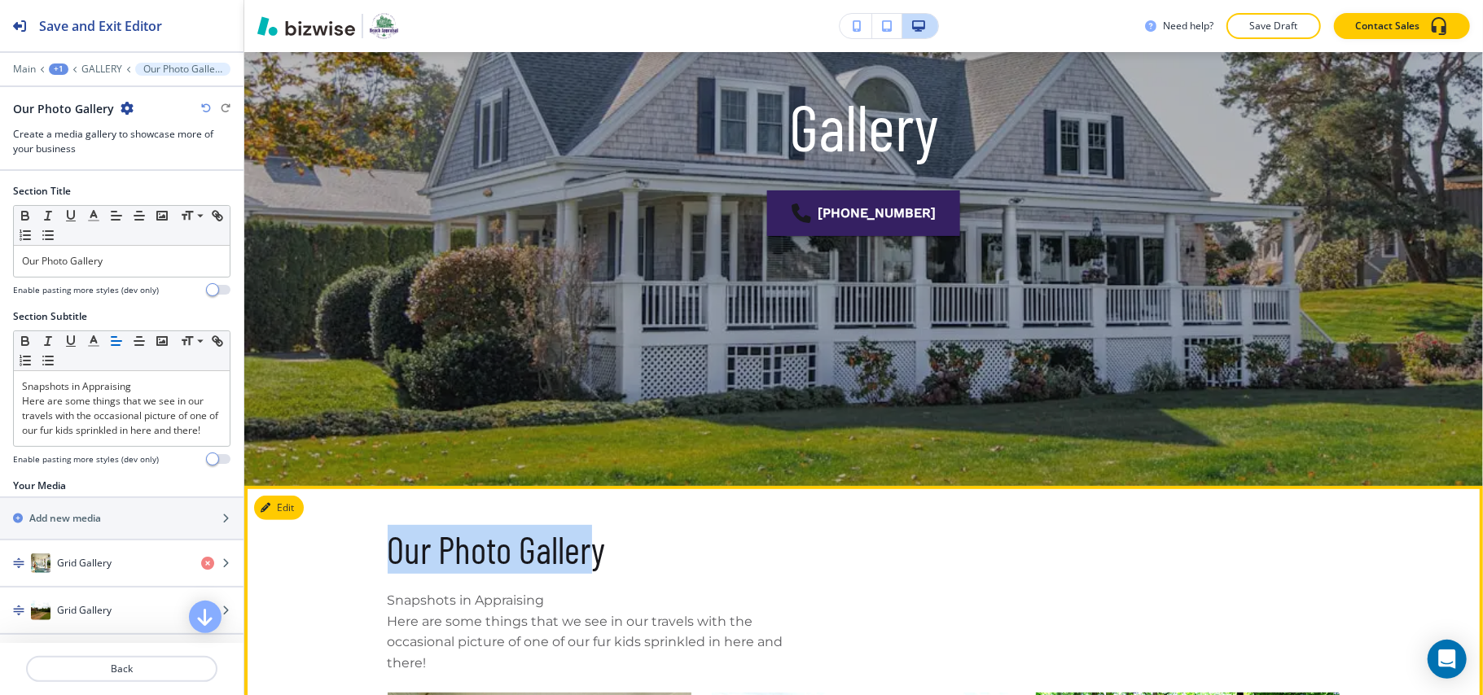
drag, startPoint x: 438, startPoint y: 548, endPoint x: 321, endPoint y: 548, distance: 117.2
drag, startPoint x: 610, startPoint y: 551, endPoint x: 337, endPoint y: 552, distance: 272.7
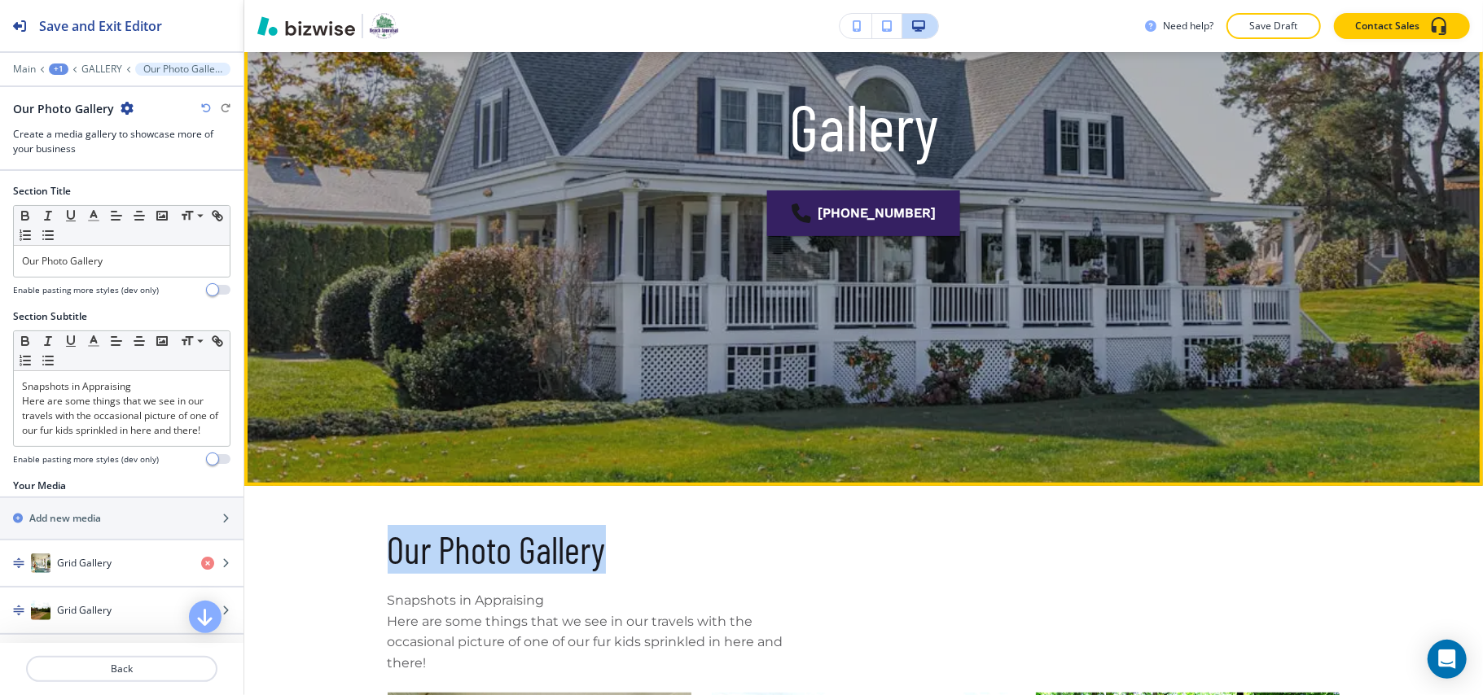
copy h2 "Our Photo Gallery"
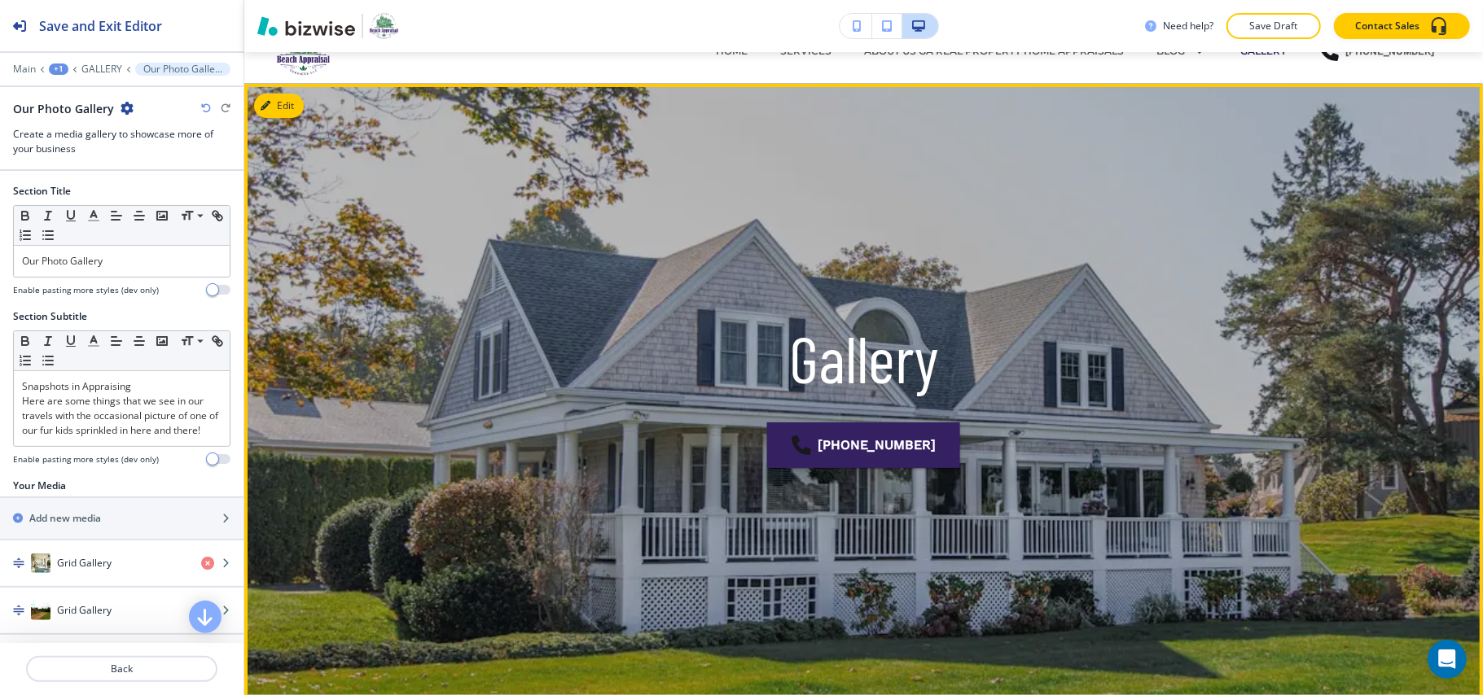
scroll to position [0, 0]
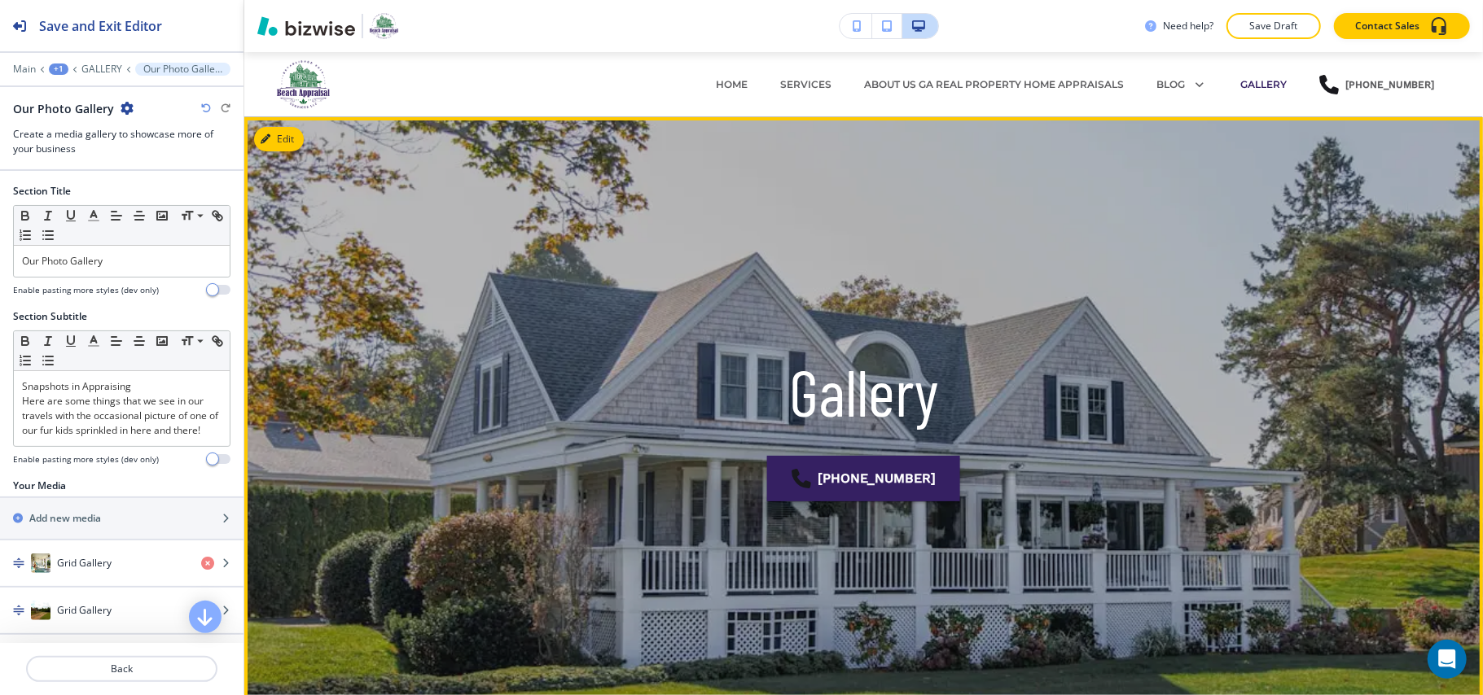
click at [295, 134] on button "Edit" at bounding box center [279, 139] width 50 height 24
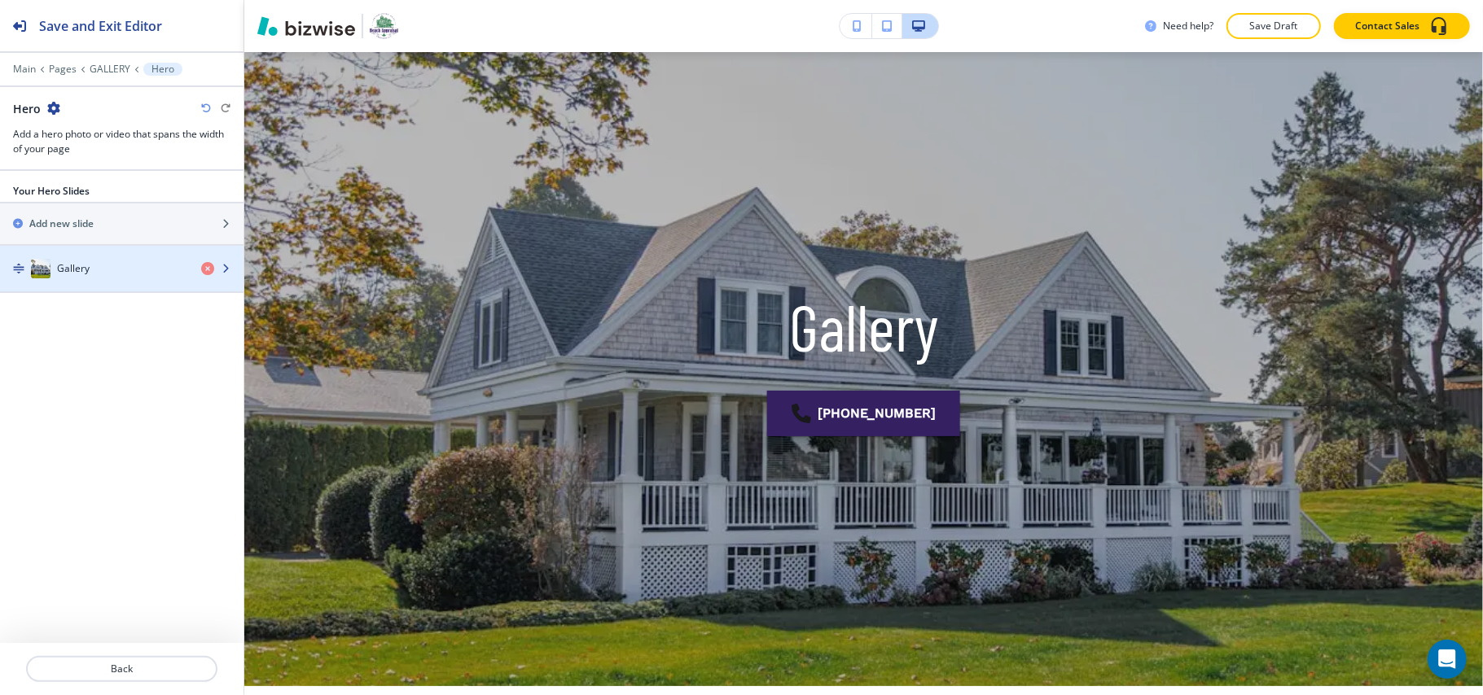
click at [128, 262] on div "Gallery" at bounding box center [94, 269] width 188 height 20
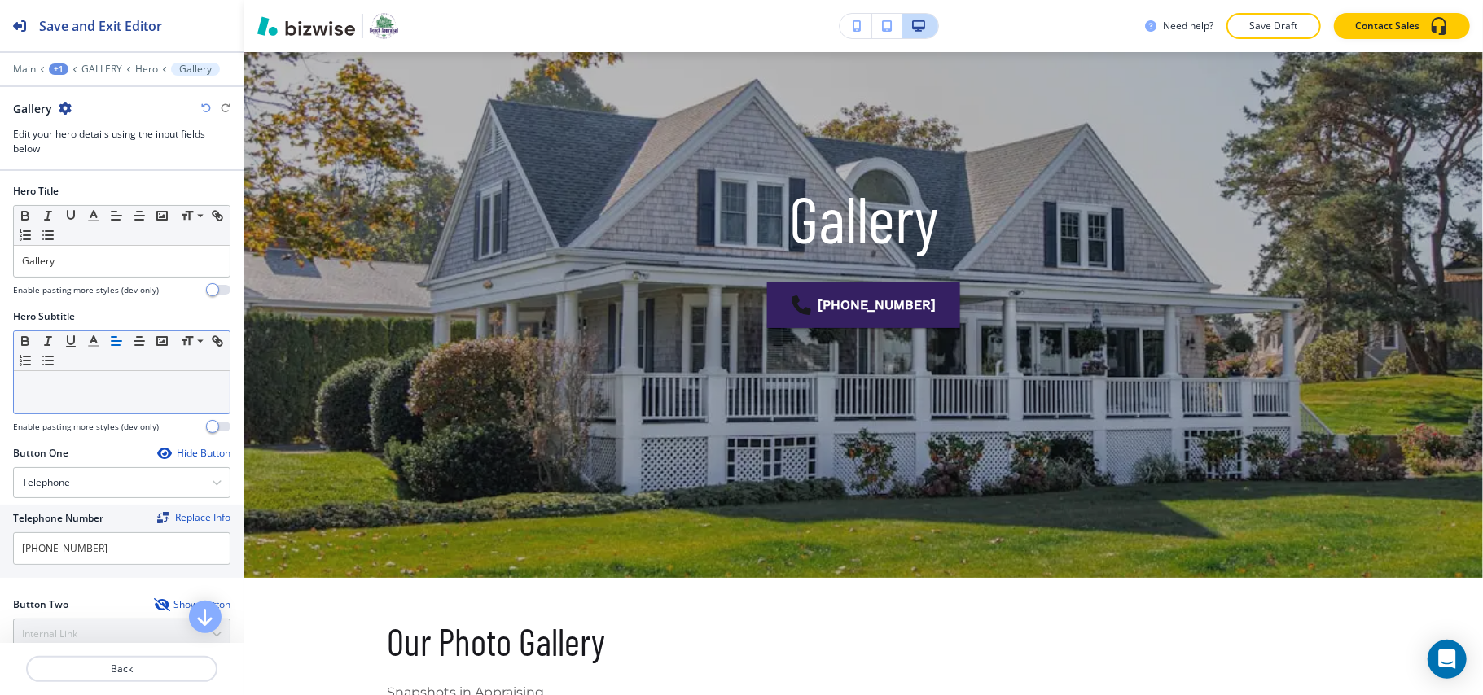
scroll to position [296, 0]
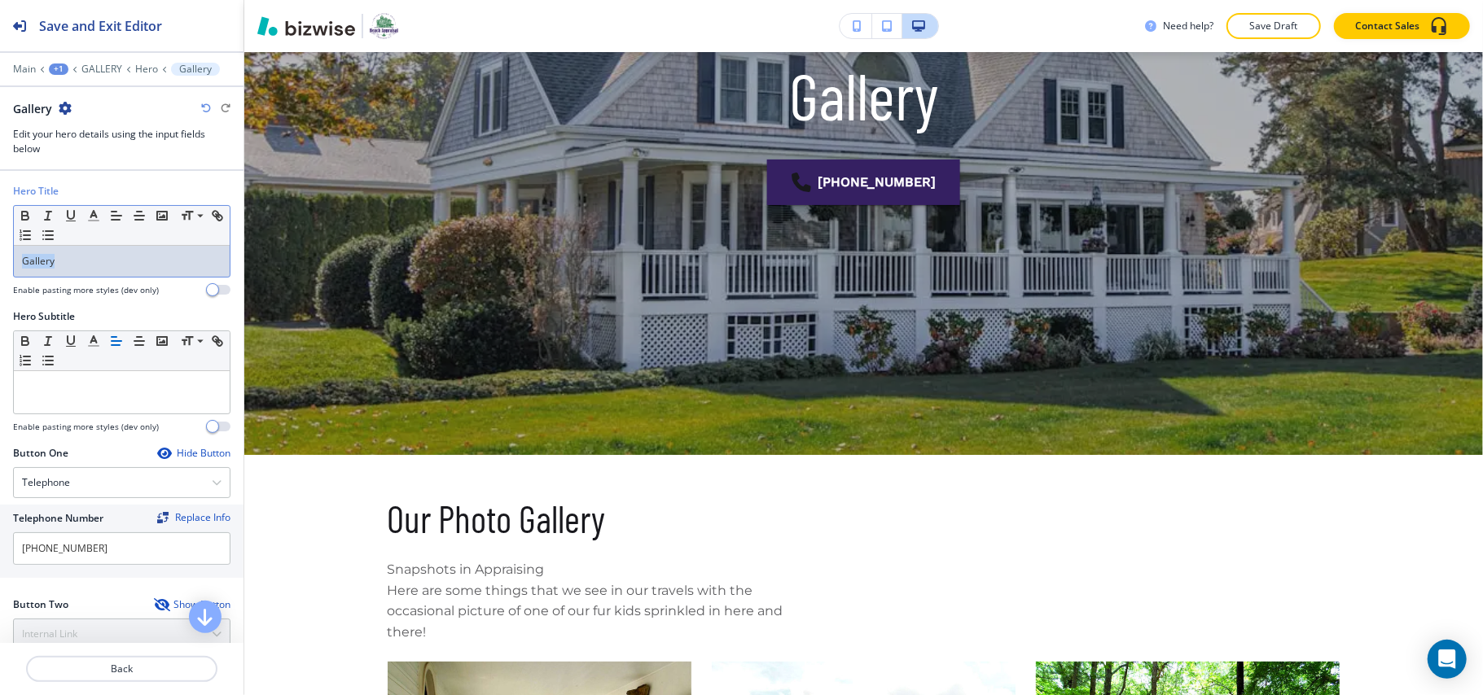
drag, startPoint x: 79, startPoint y: 257, endPoint x: 0, endPoint y: 261, distance: 79.0
click at [0, 261] on div "Hero Title Small Normal Large Huge Gallery Enable pasting more styles (dev only)" at bounding box center [121, 246] width 243 height 125
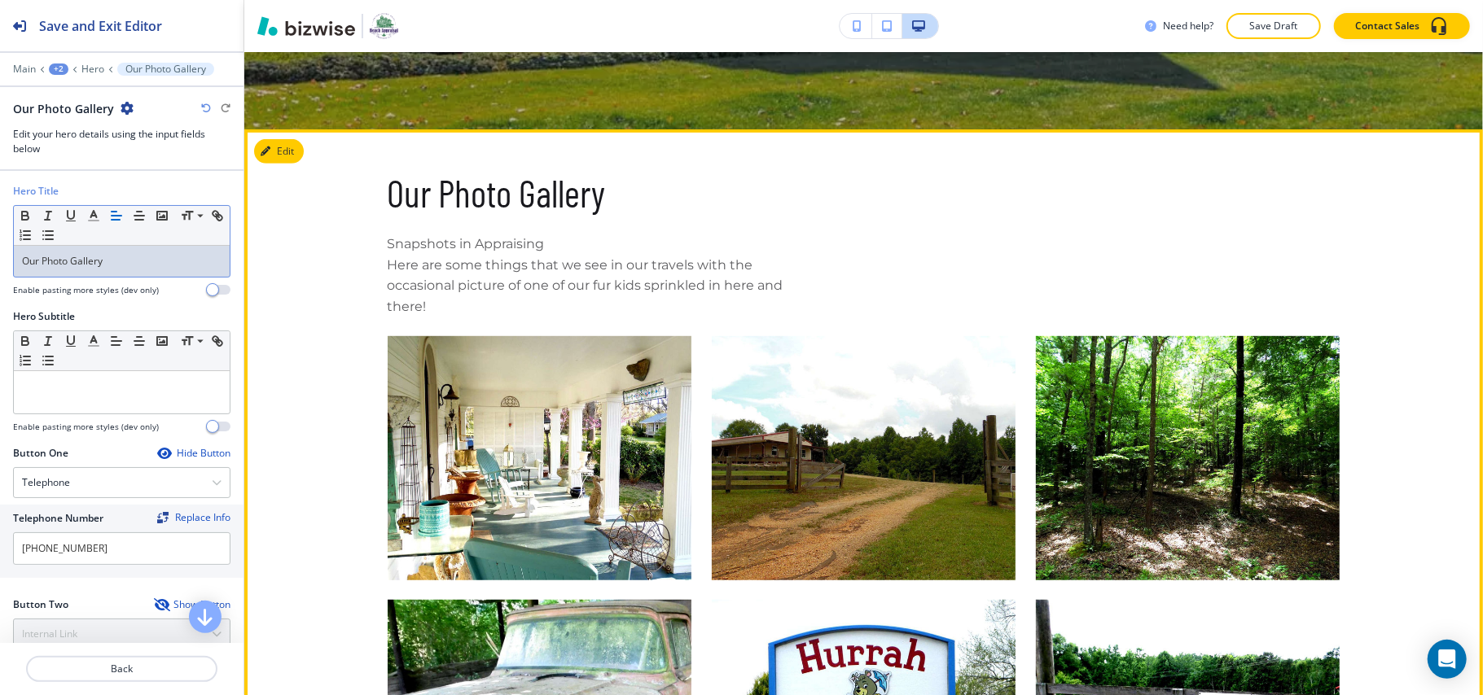
click at [284, 155] on button "Edit" at bounding box center [279, 151] width 50 height 24
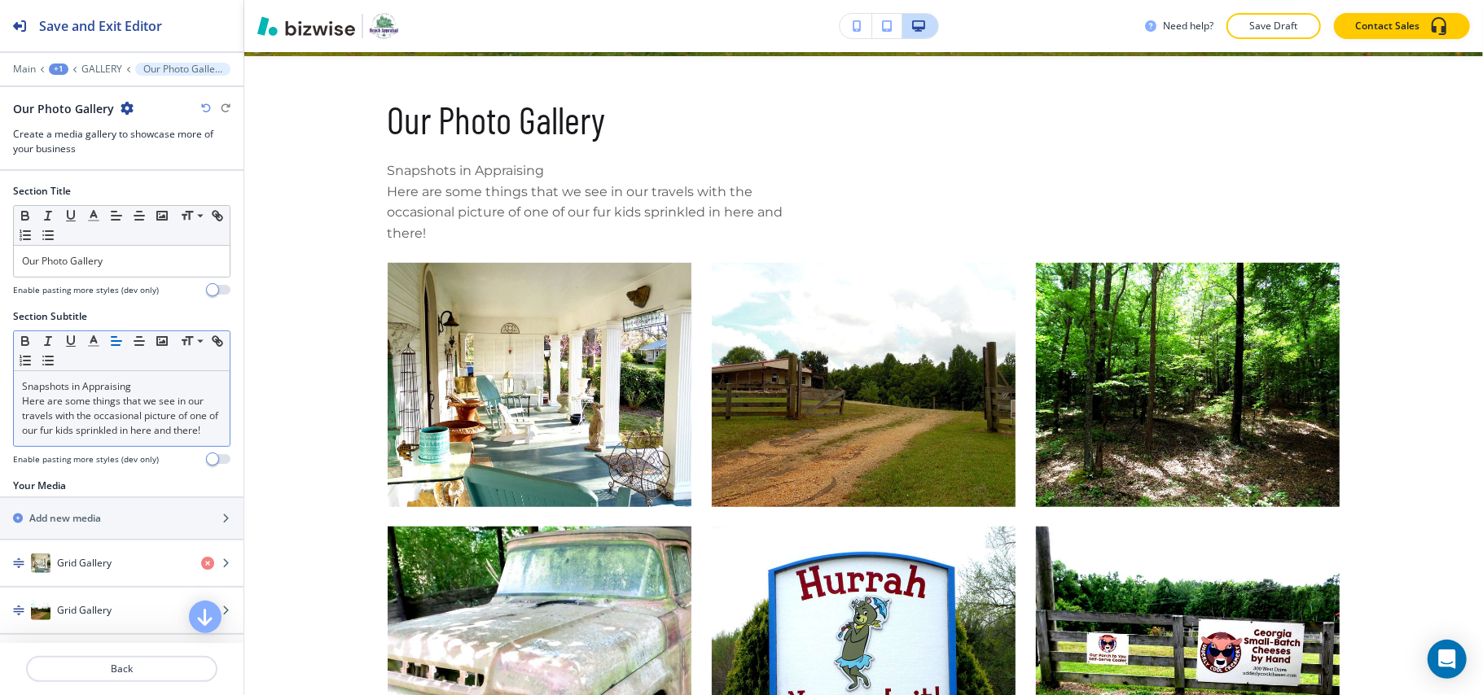
scroll to position [700, 0]
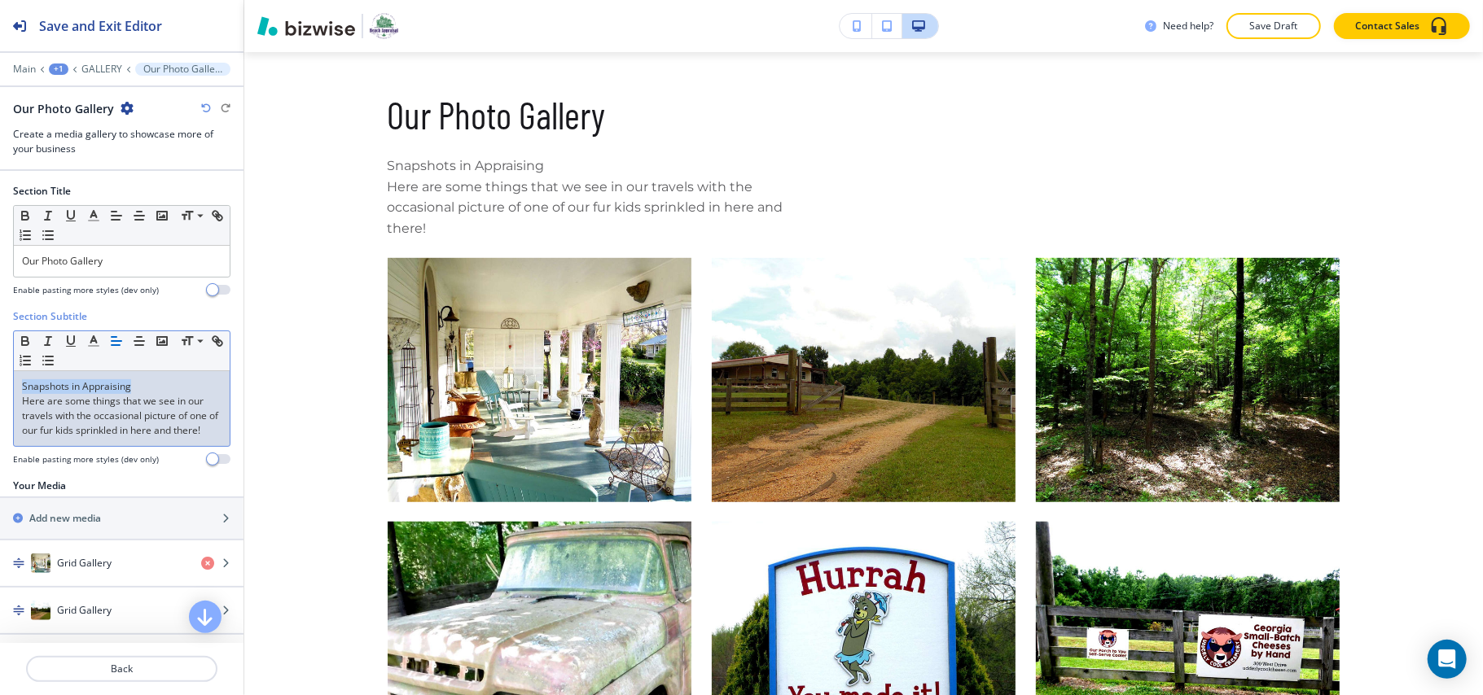
drag, startPoint x: 135, startPoint y: 384, endPoint x: 0, endPoint y: 384, distance: 135.2
click at [0, 384] on div "Section Subtitle Small Normal Large Huge Snapshots in Appraising Here are some …" at bounding box center [121, 393] width 243 height 169
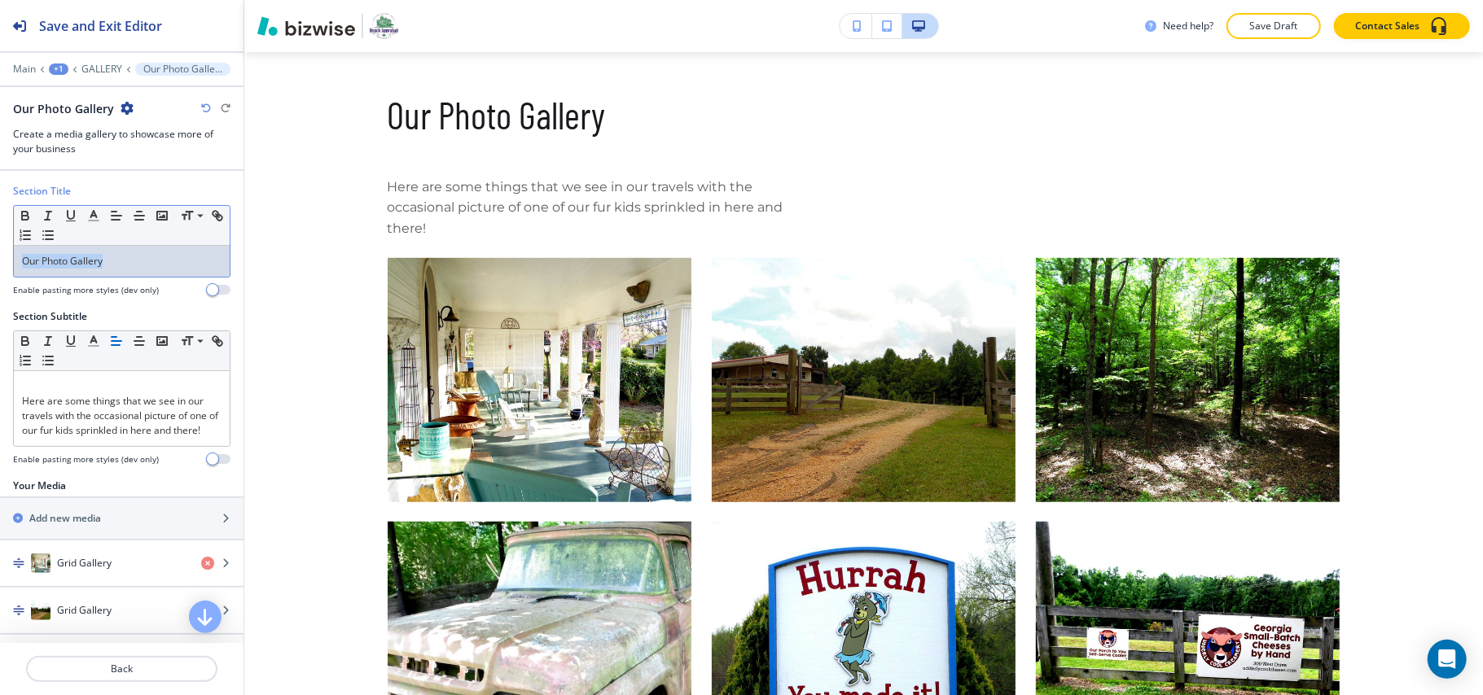
drag, startPoint x: 145, startPoint y: 264, endPoint x: 0, endPoint y: 261, distance: 144.9
click at [0, 261] on div "Section Title Small Normal Large Huge Our Photo Gallery Enable pasting more sty…" at bounding box center [121, 246] width 243 height 125
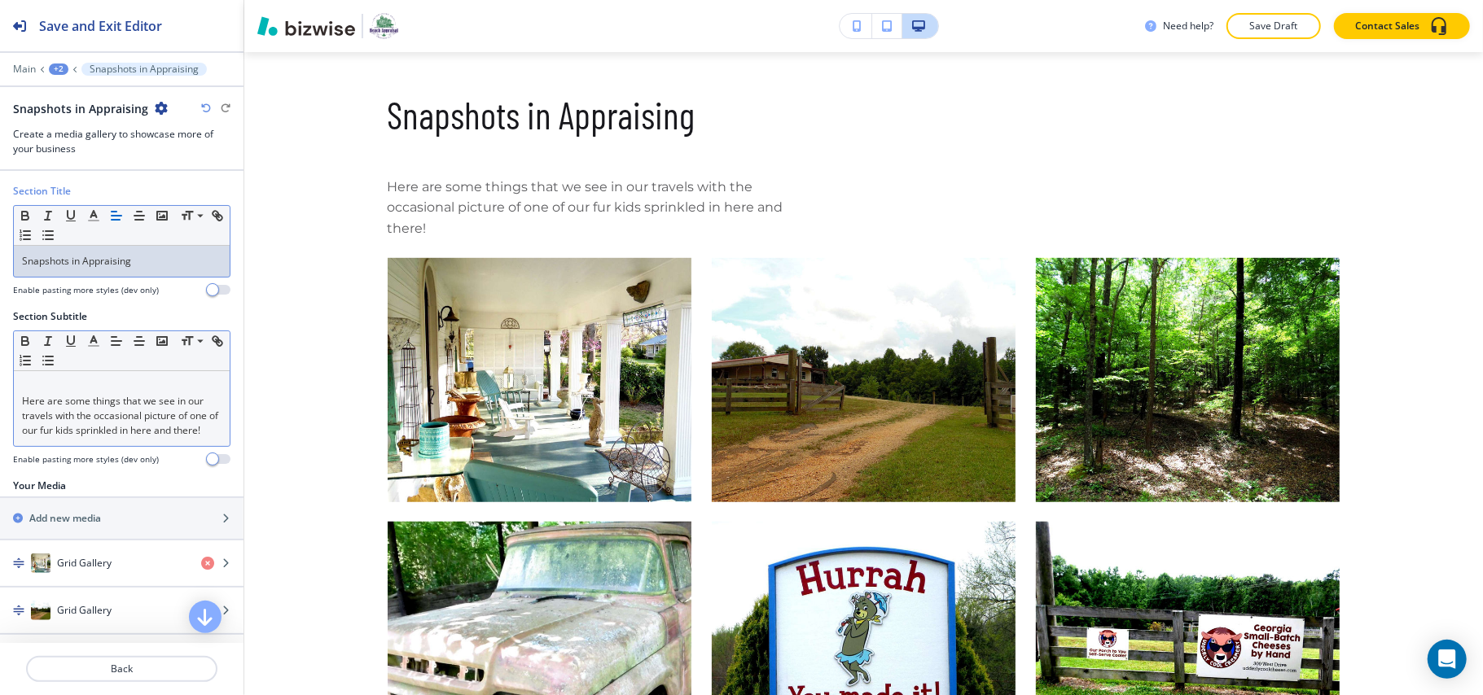
click at [15, 401] on div "Here are some things that we see in our travels with the occasional picture of …" at bounding box center [122, 408] width 216 height 75
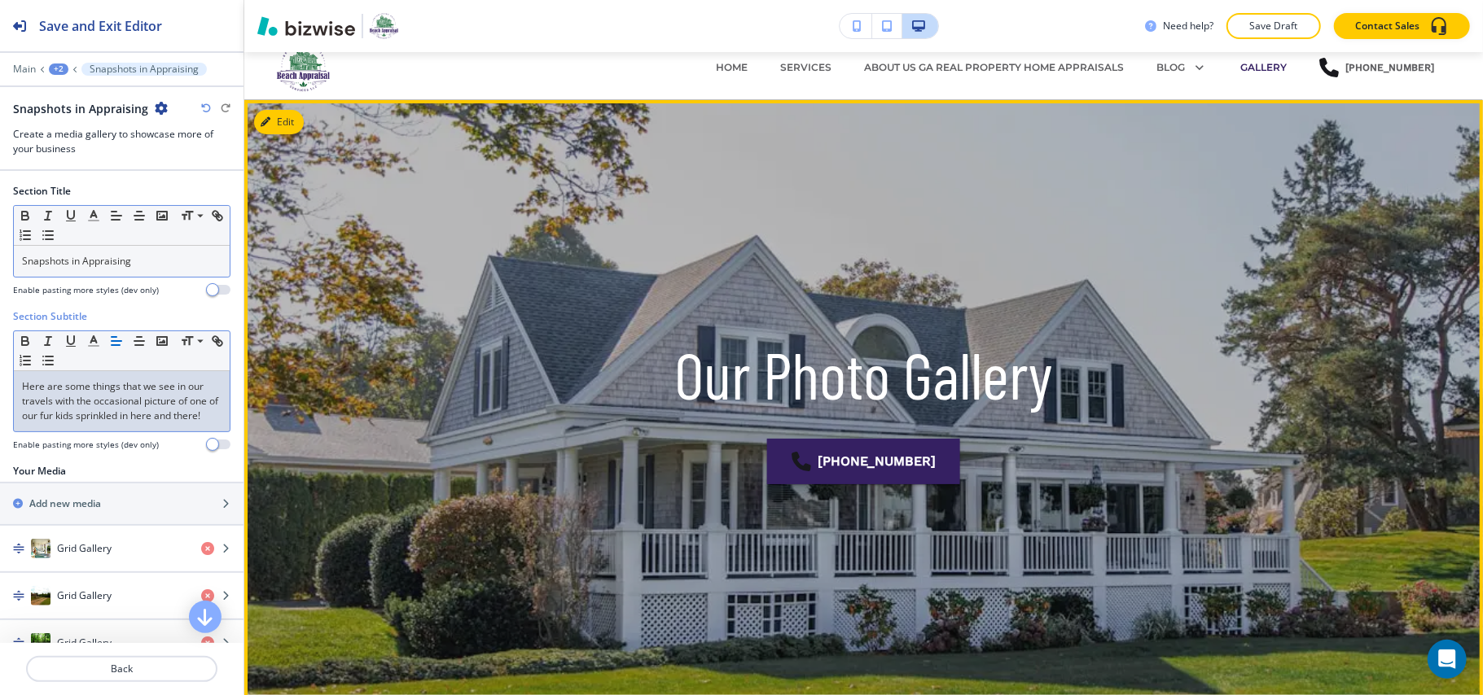
scroll to position [0, 0]
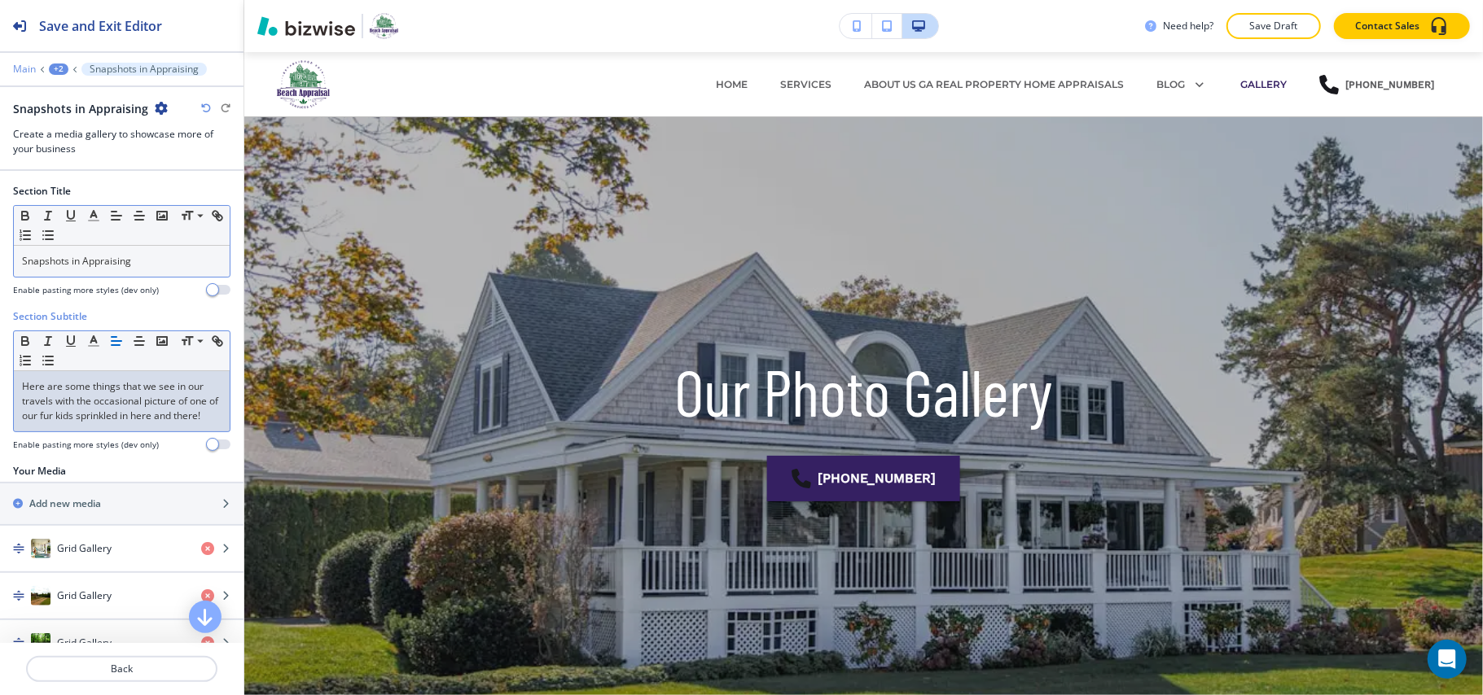
click at [24, 66] on p "Main" at bounding box center [24, 69] width 23 height 11
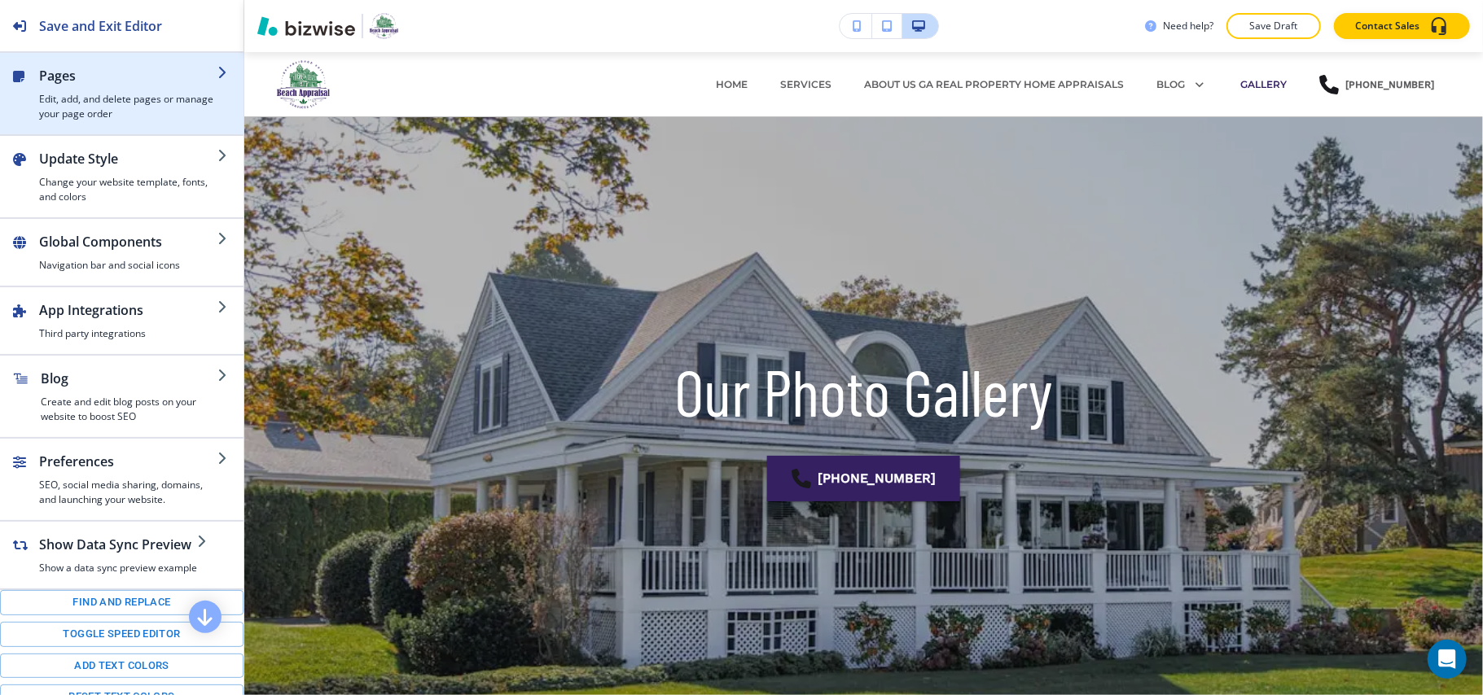
click at [125, 106] on h4 "Edit, add, and delete pages or manage your page order" at bounding box center [128, 106] width 178 height 29
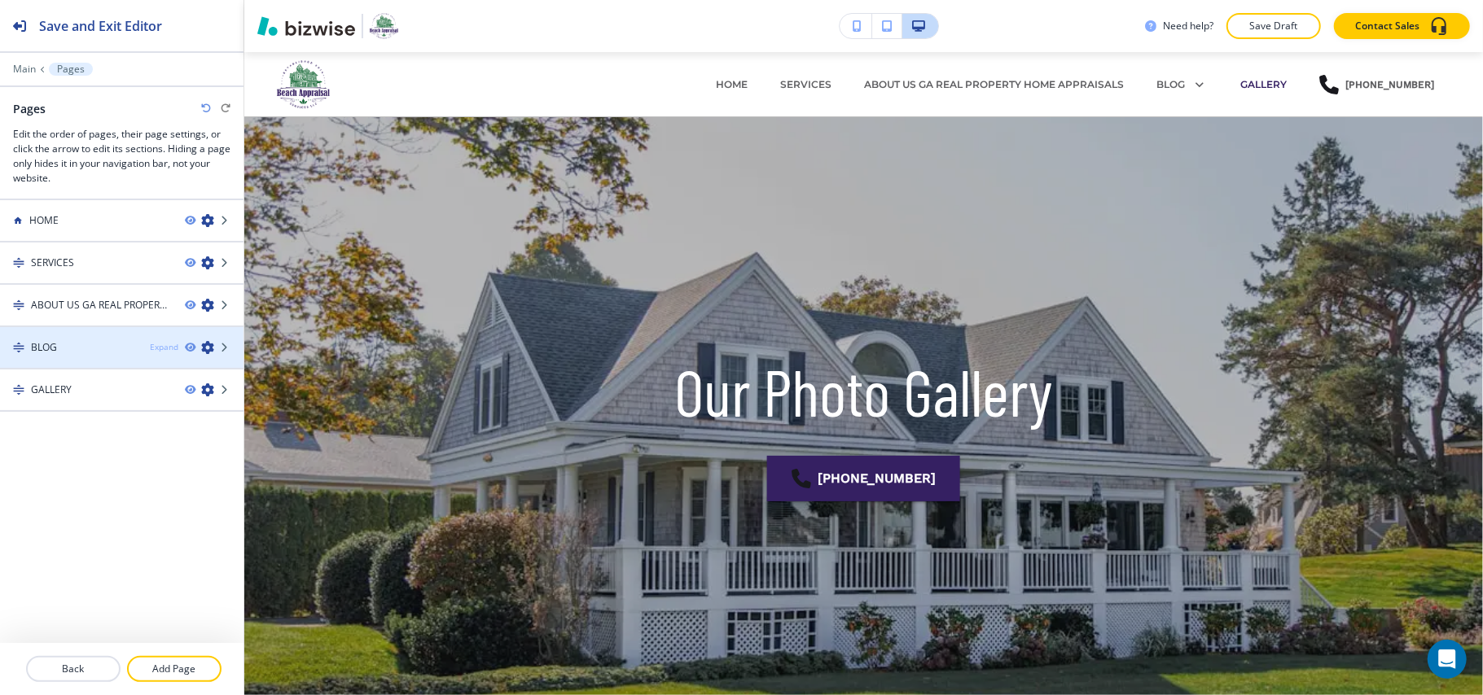
click at [163, 345] on div "Expand" at bounding box center [164, 347] width 28 height 12
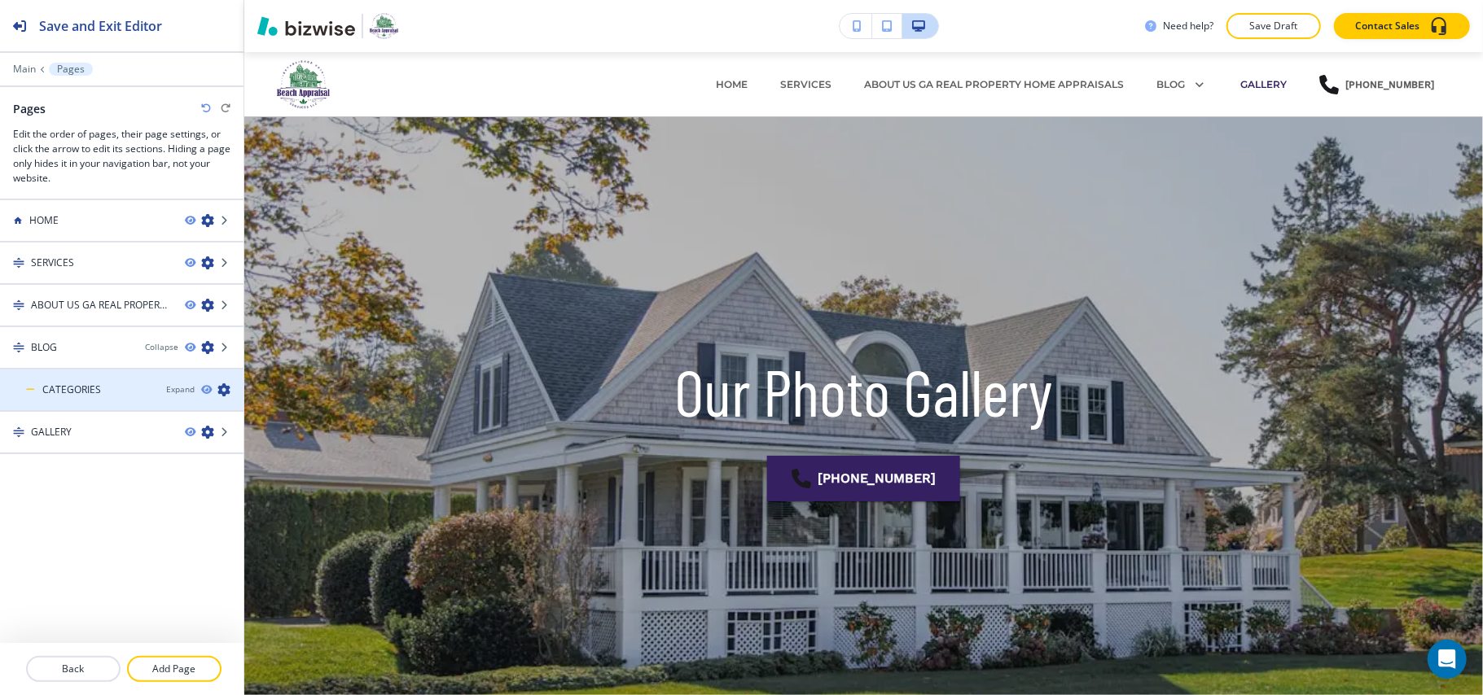
click at [223, 391] on icon "button" at bounding box center [223, 389] width 13 height 13
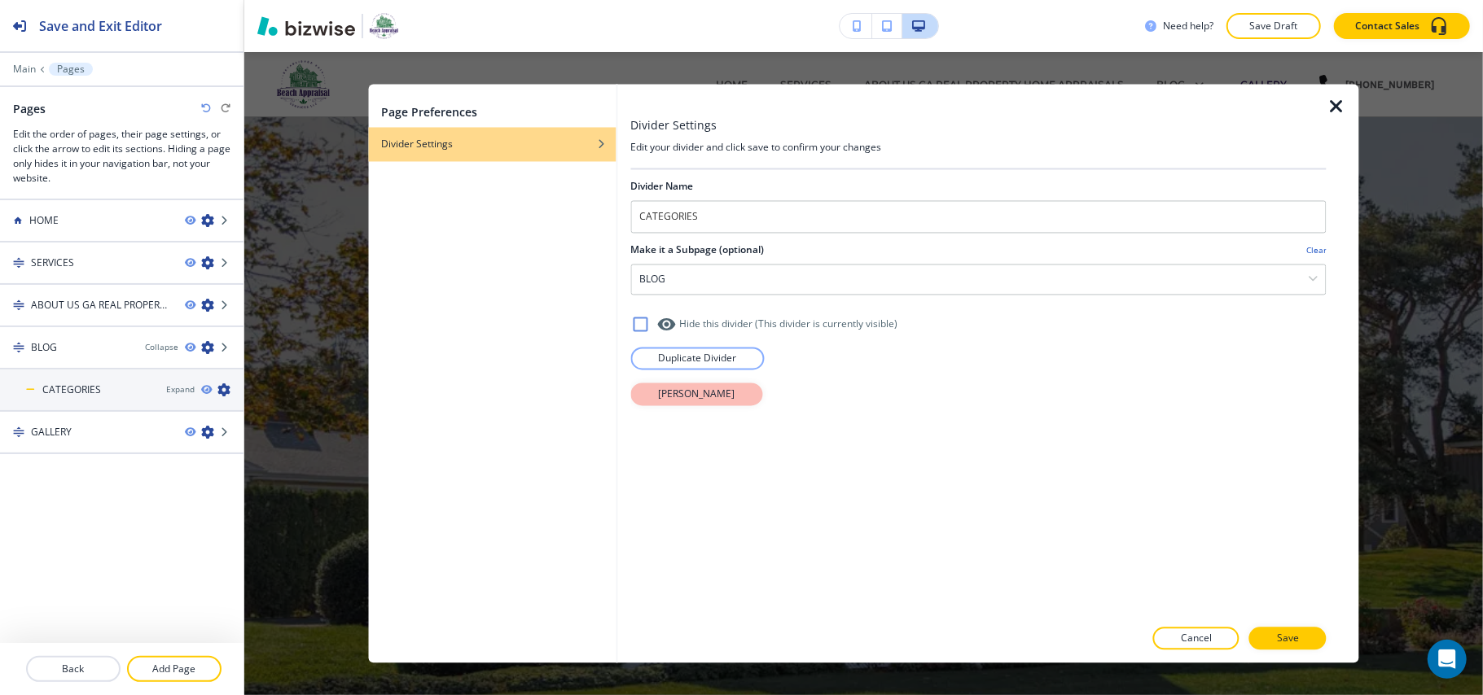
click at [694, 392] on p "[PERSON_NAME]" at bounding box center [696, 395] width 77 height 15
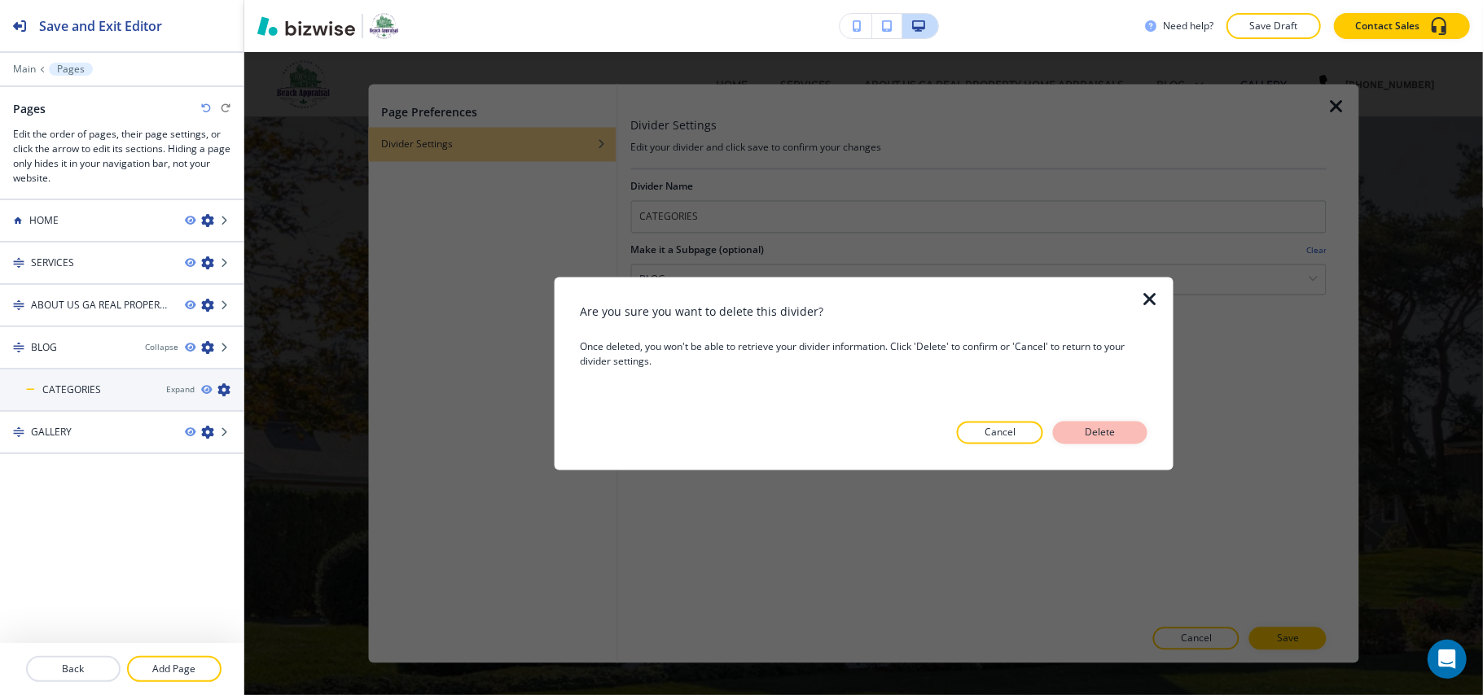
click at [1109, 427] on p "Delete" at bounding box center [1099, 433] width 39 height 15
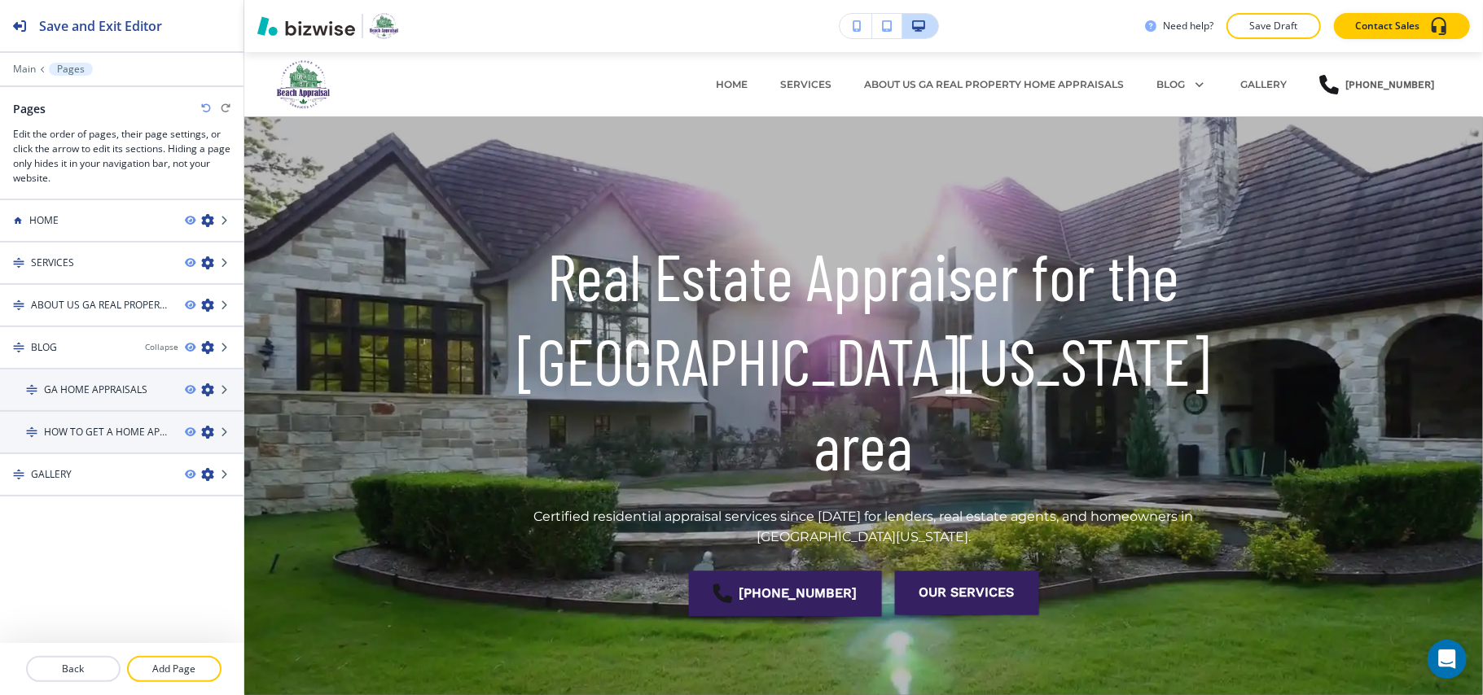
click at [147, 655] on div at bounding box center [121, 649] width 243 height 13
click at [160, 669] on p "Add Page" at bounding box center [174, 669] width 91 height 15
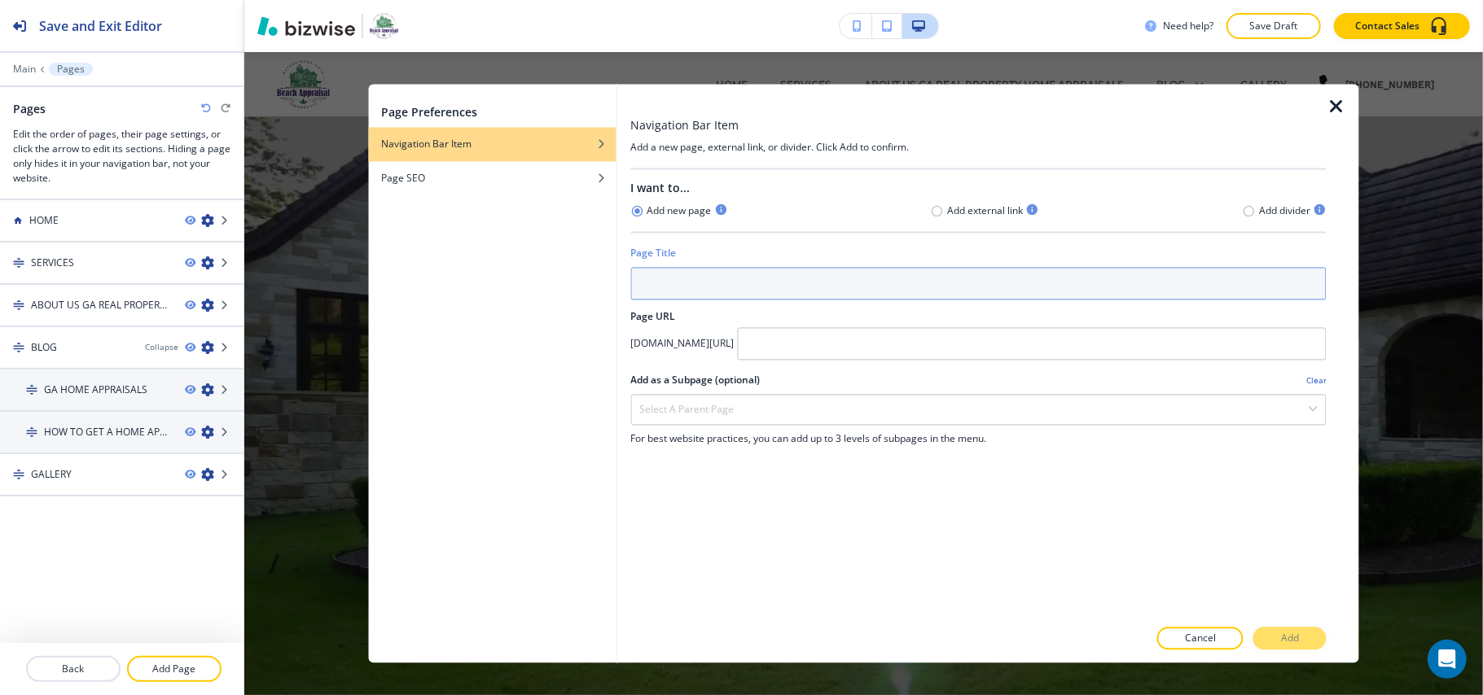
click at [715, 288] on input "text" at bounding box center [978, 284] width 696 height 33
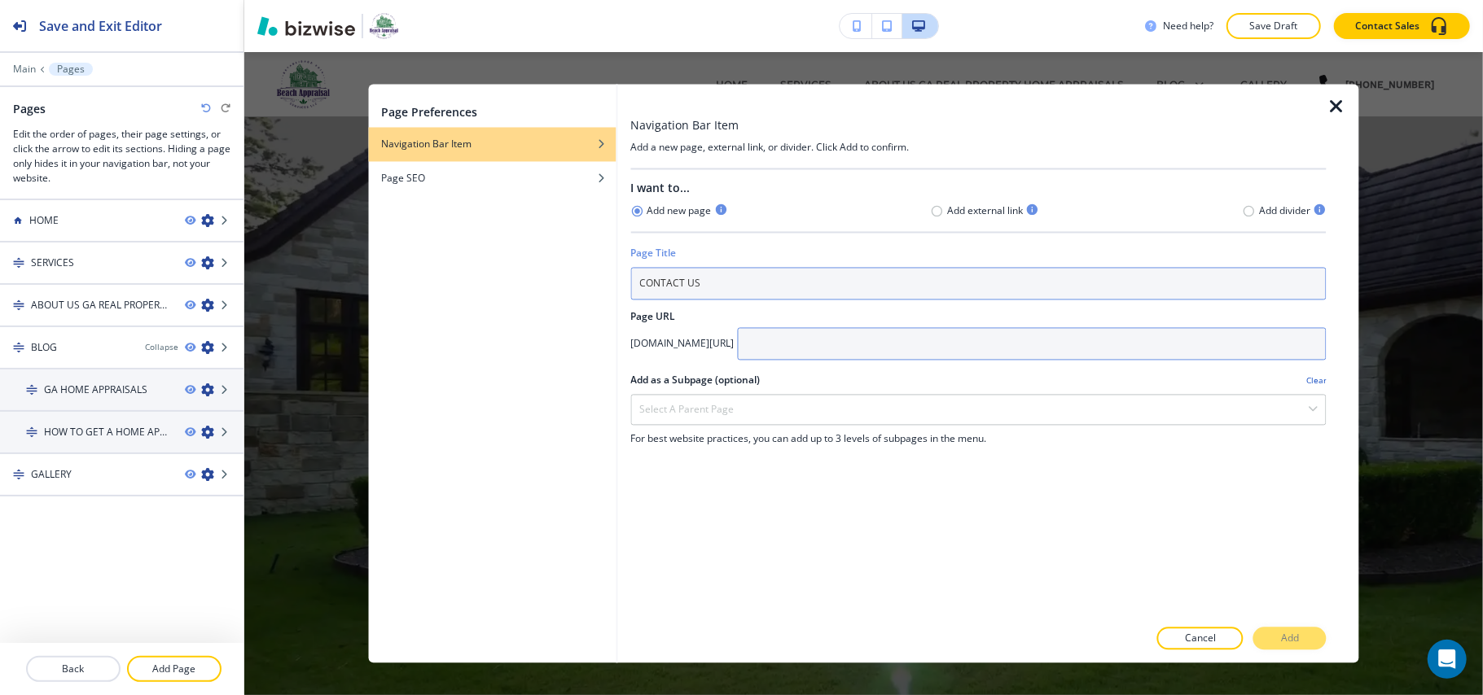
type input "CONTACT US"
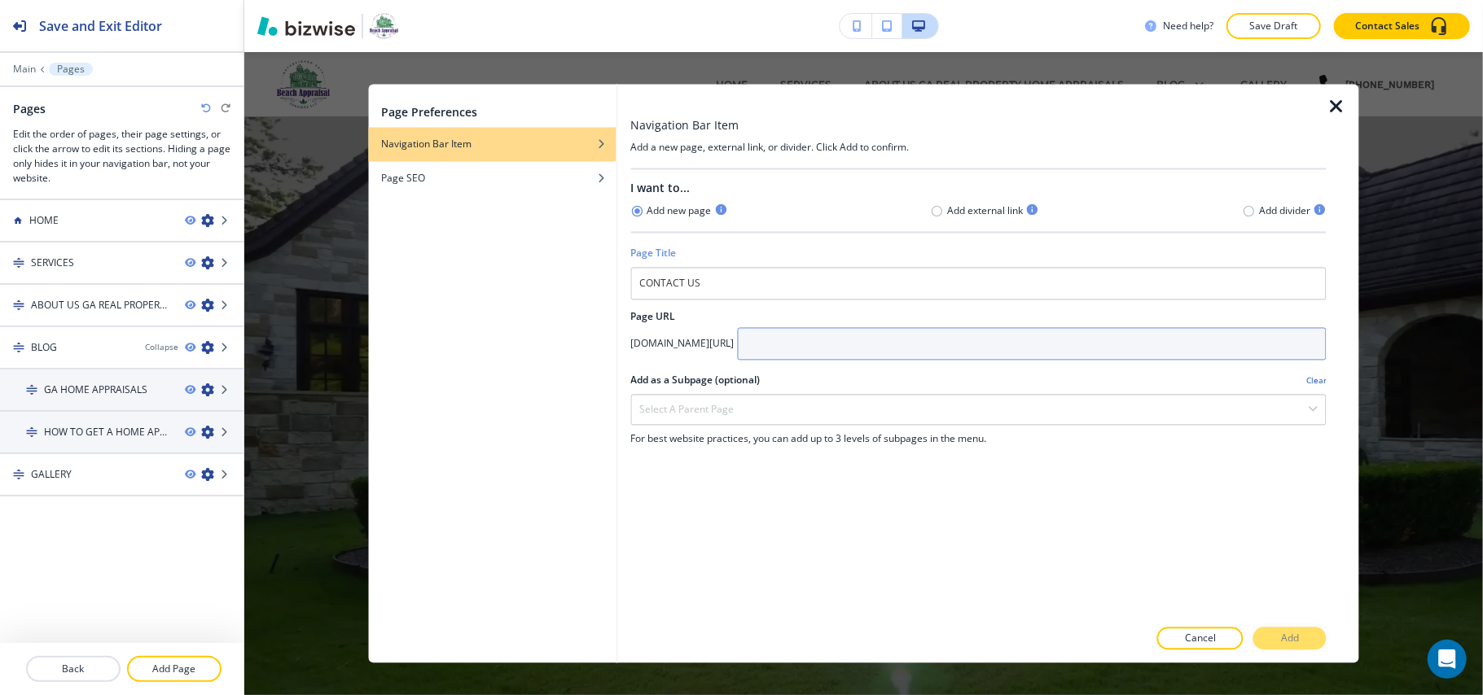
click at [900, 353] on input "text" at bounding box center [1031, 344] width 589 height 33
type input "CONTACT"
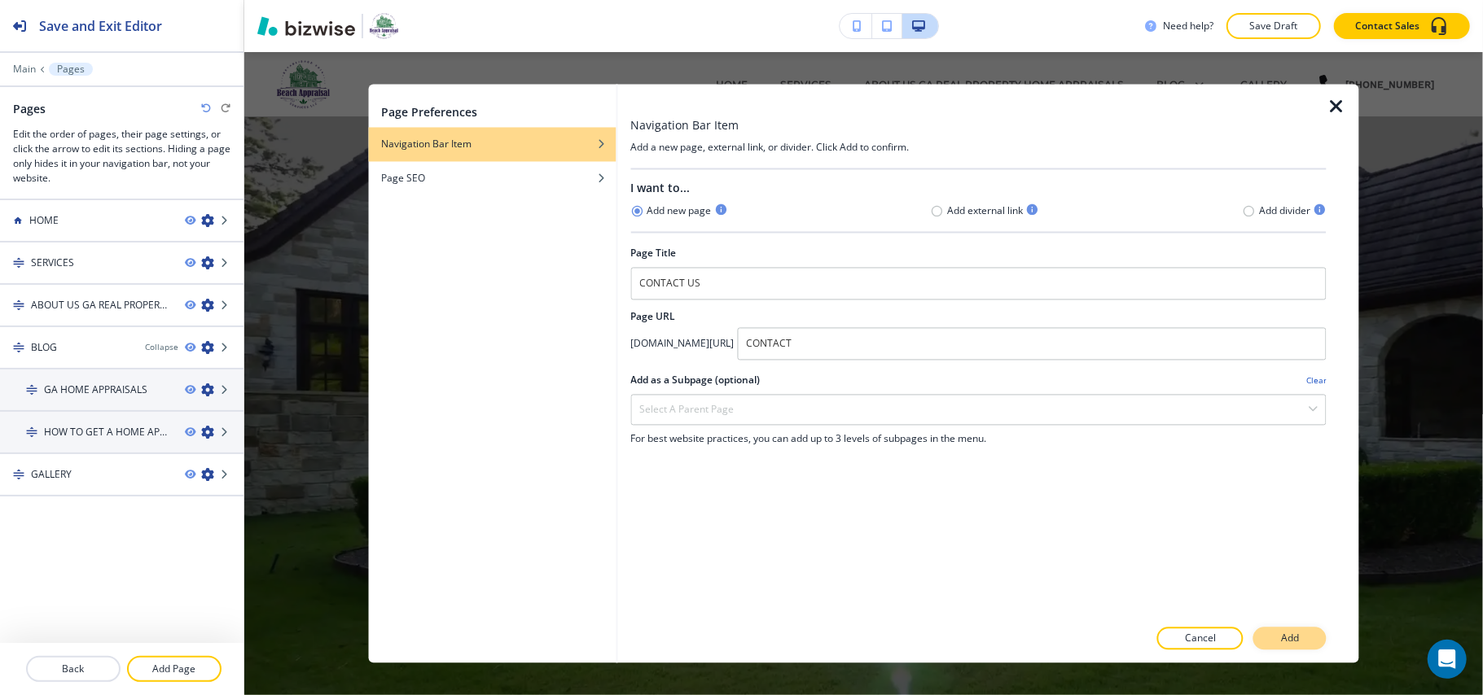
click at [1264, 633] on button "Add" at bounding box center [1289, 639] width 73 height 23
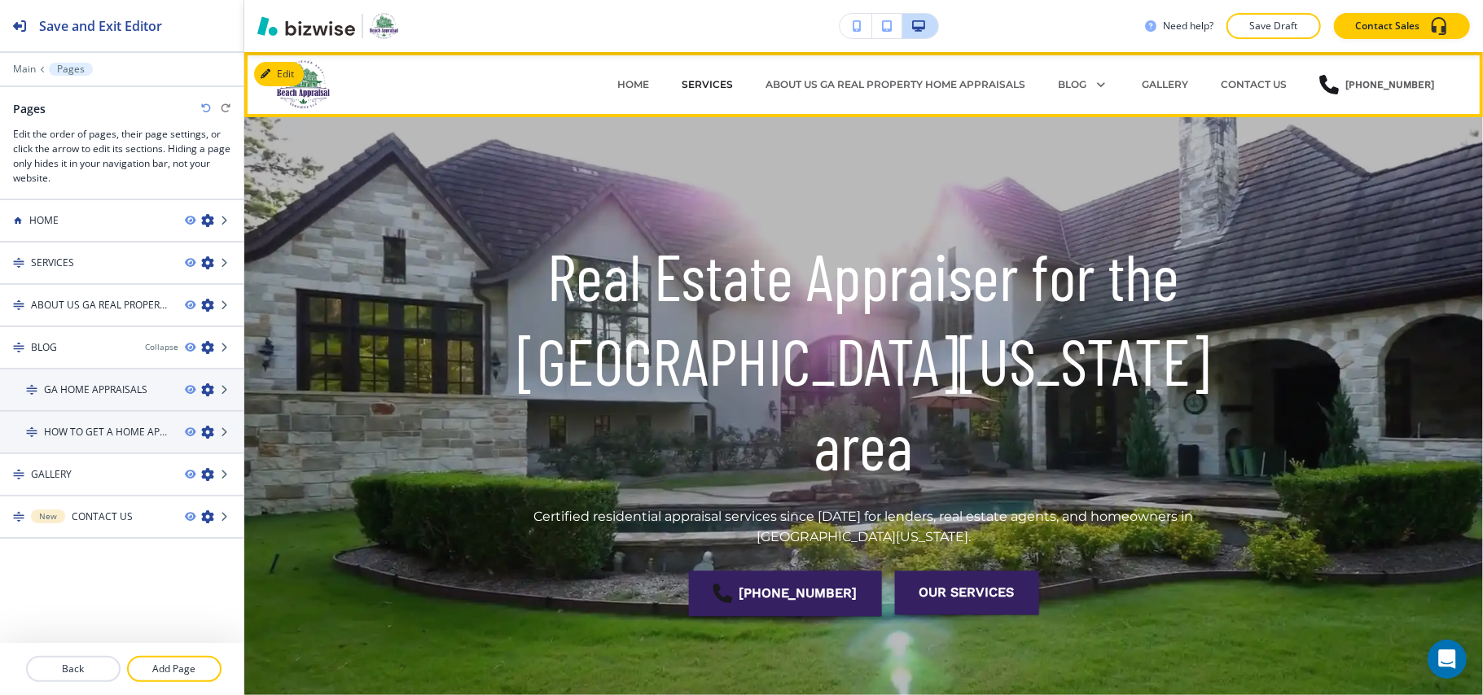
click at [721, 83] on p "SERVICES" at bounding box center [706, 84] width 51 height 15
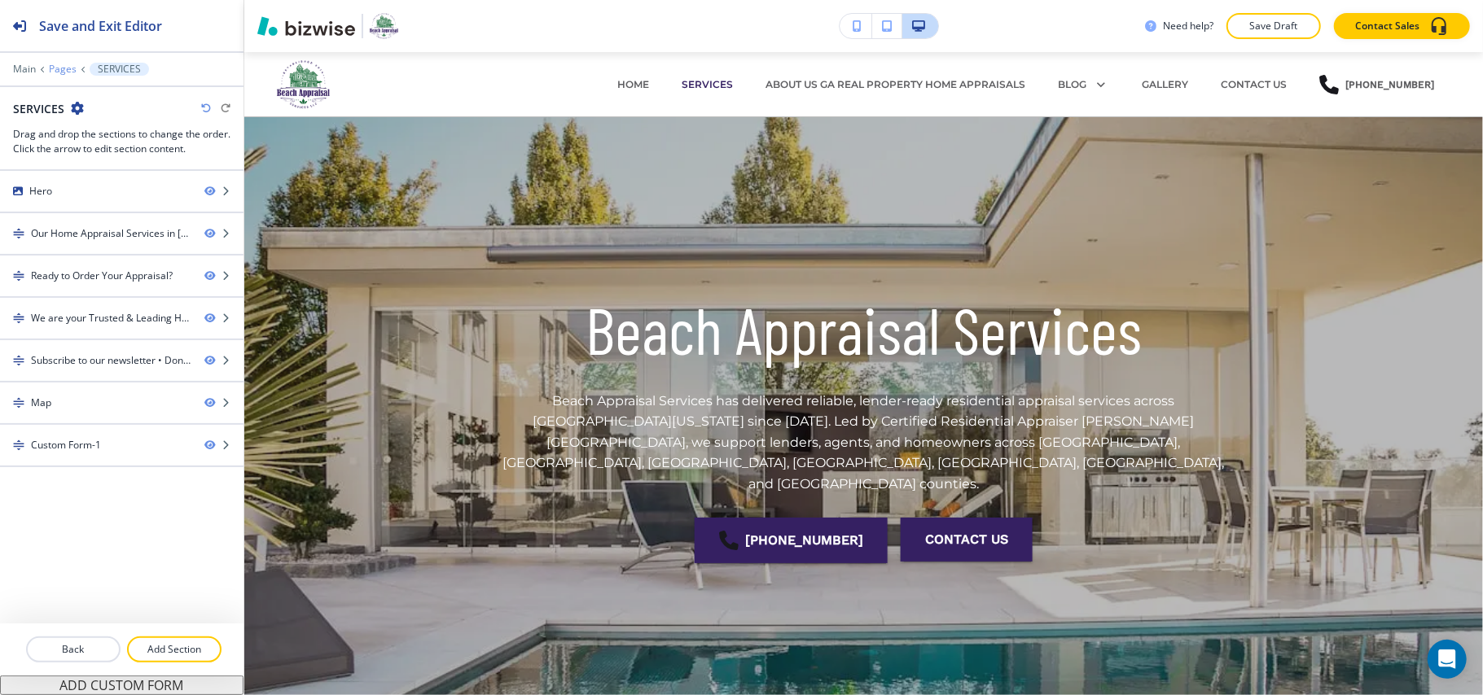
click at [60, 69] on p "Pages" at bounding box center [63, 69] width 28 height 11
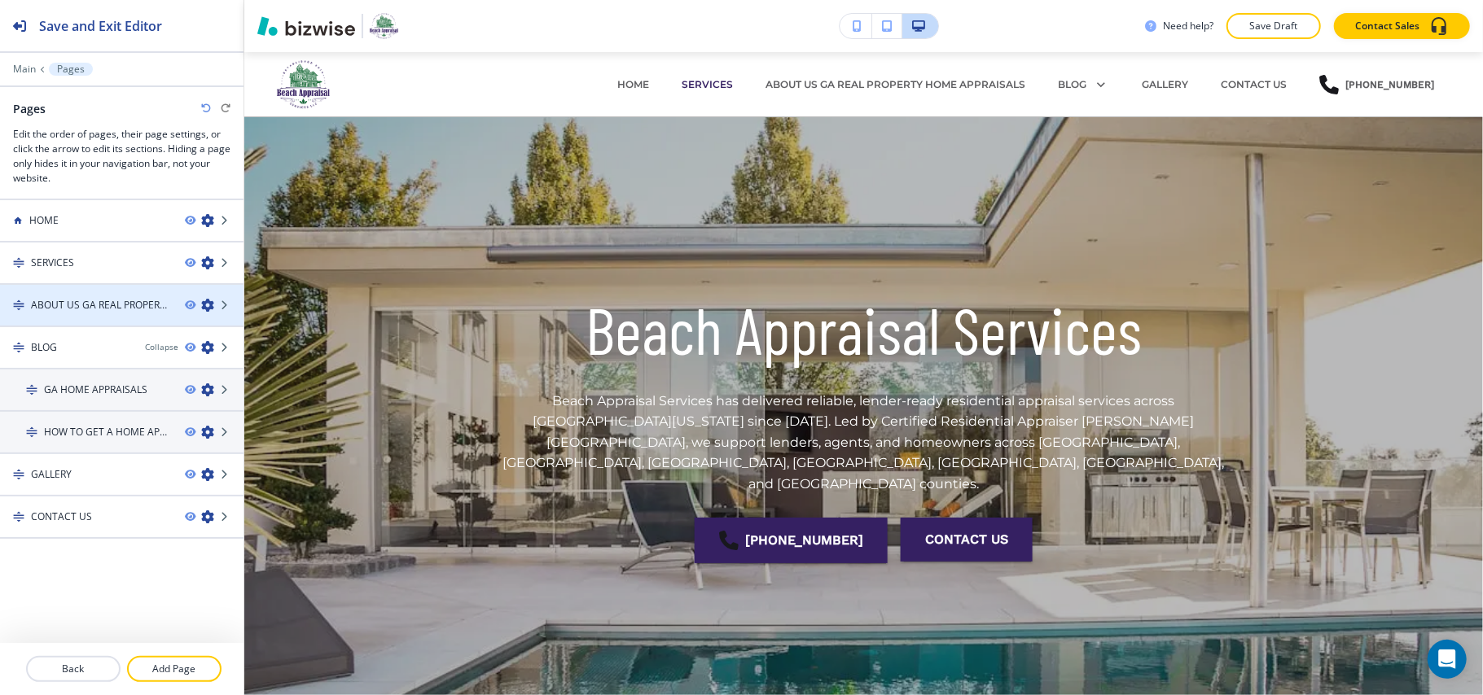
click at [209, 306] on icon "button" at bounding box center [207, 305] width 13 height 13
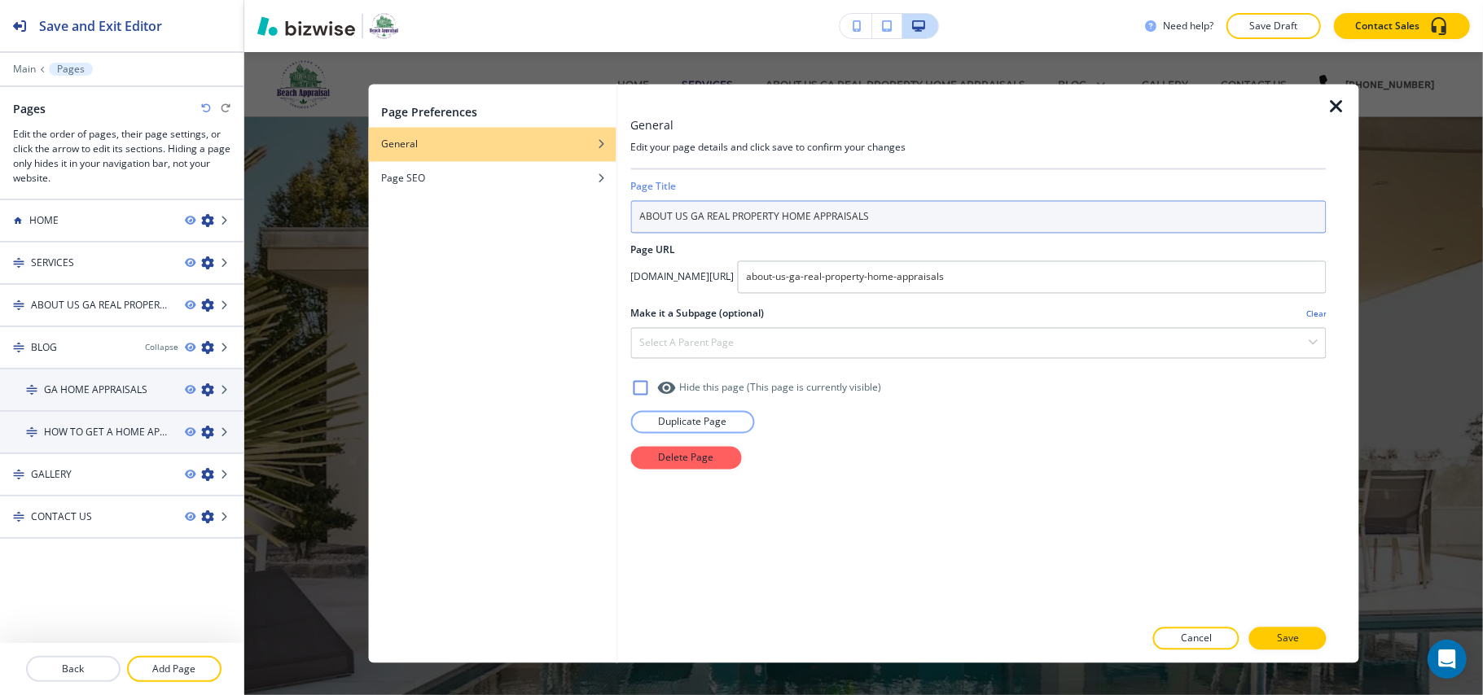
drag, startPoint x: 923, startPoint y: 218, endPoint x: 687, endPoint y: 219, distance: 236.1
click at [687, 219] on input "ABOUT US GA REAL PROPERTY HOME APPRAISALS" at bounding box center [978, 217] width 696 height 33
type input "ABOUT US"
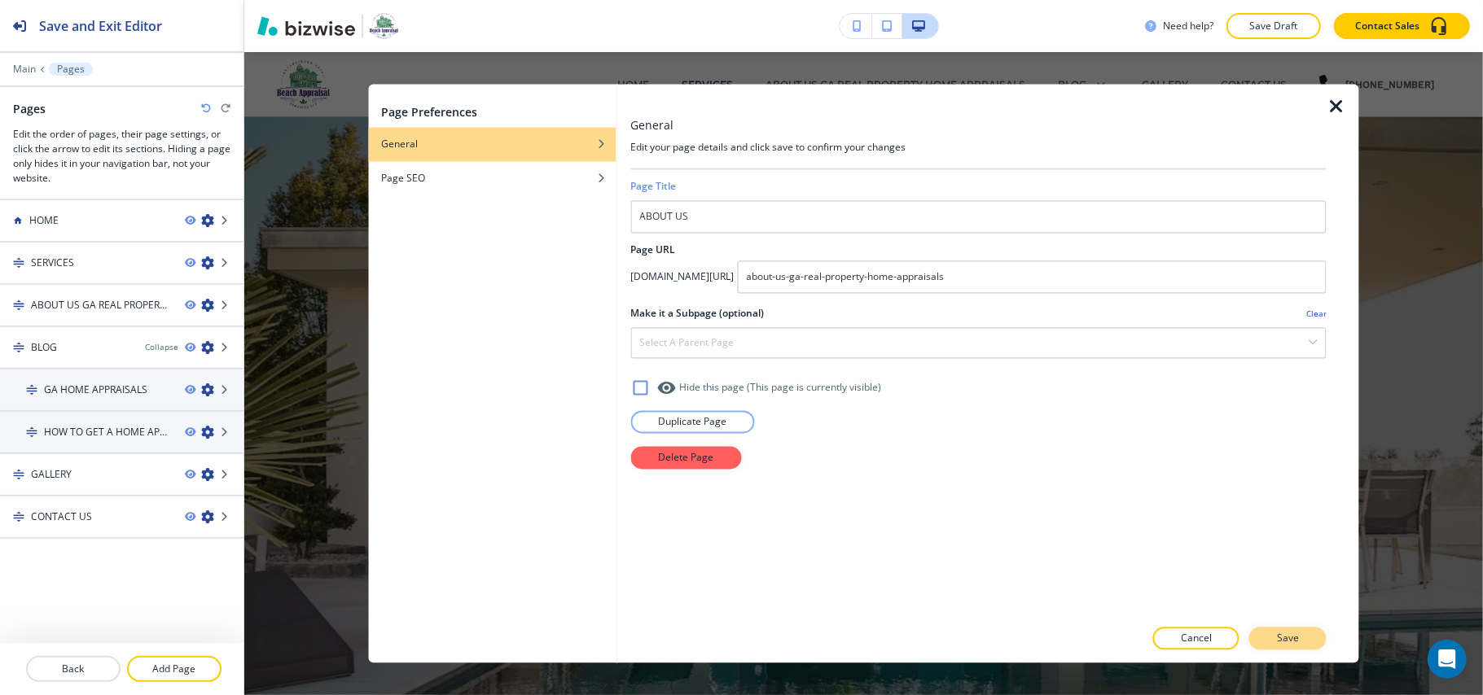
click at [1303, 636] on button "Save" at bounding box center [1287, 639] width 77 height 23
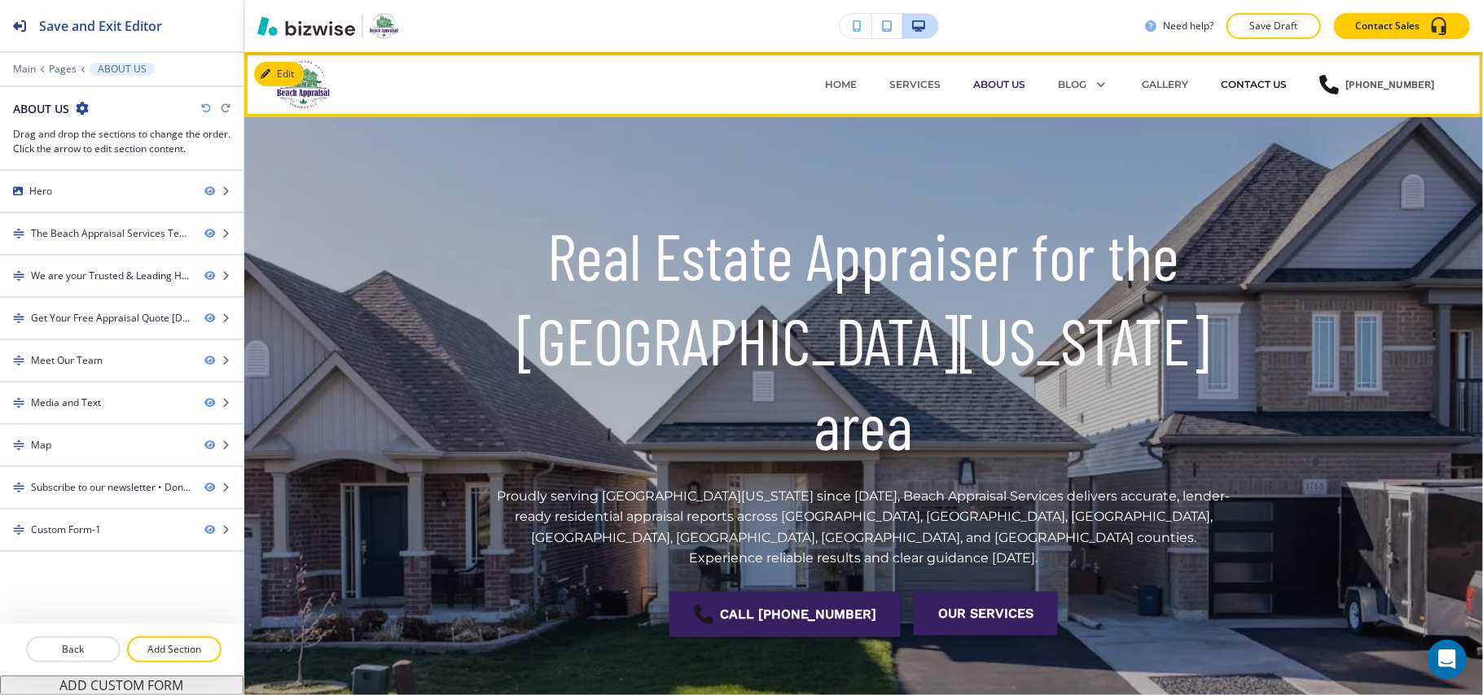
click at [1249, 83] on p "CONTACT US" at bounding box center [1253, 84] width 66 height 15
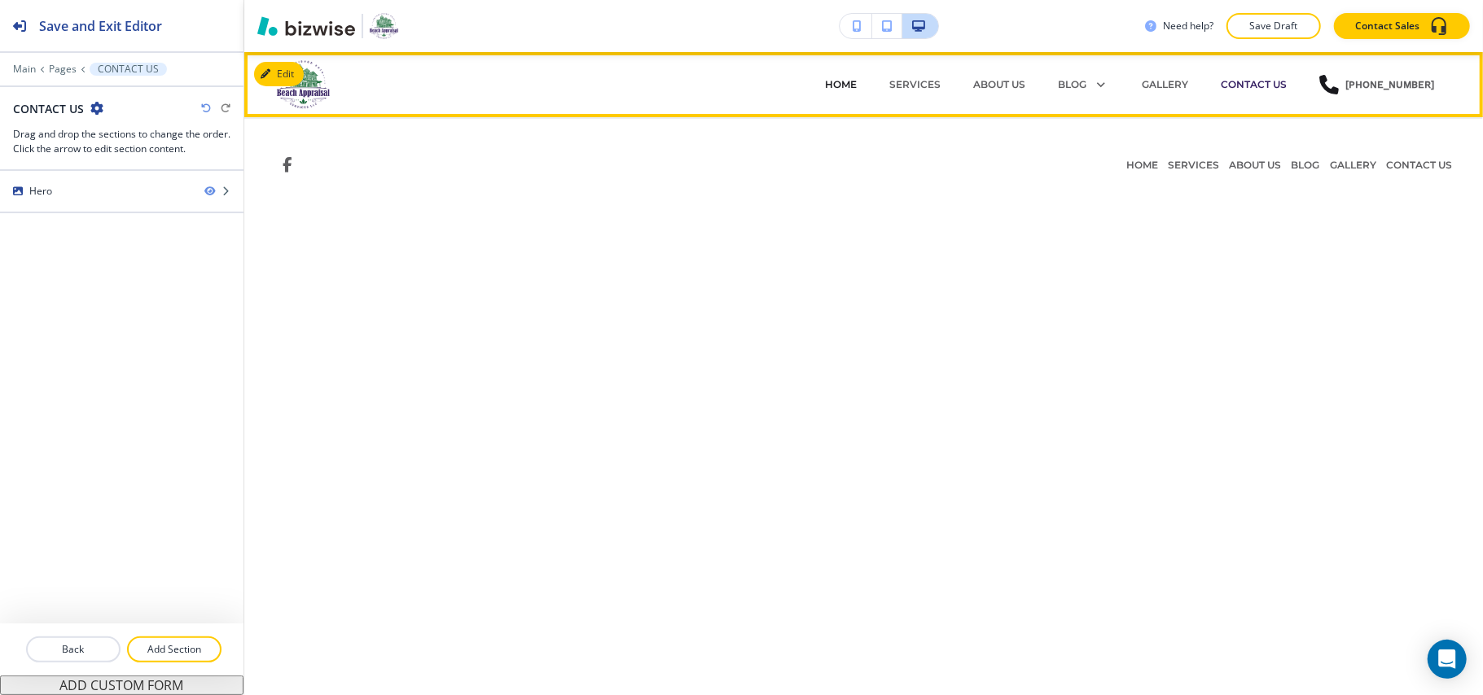
click at [851, 89] on p "HOME" at bounding box center [841, 84] width 32 height 15
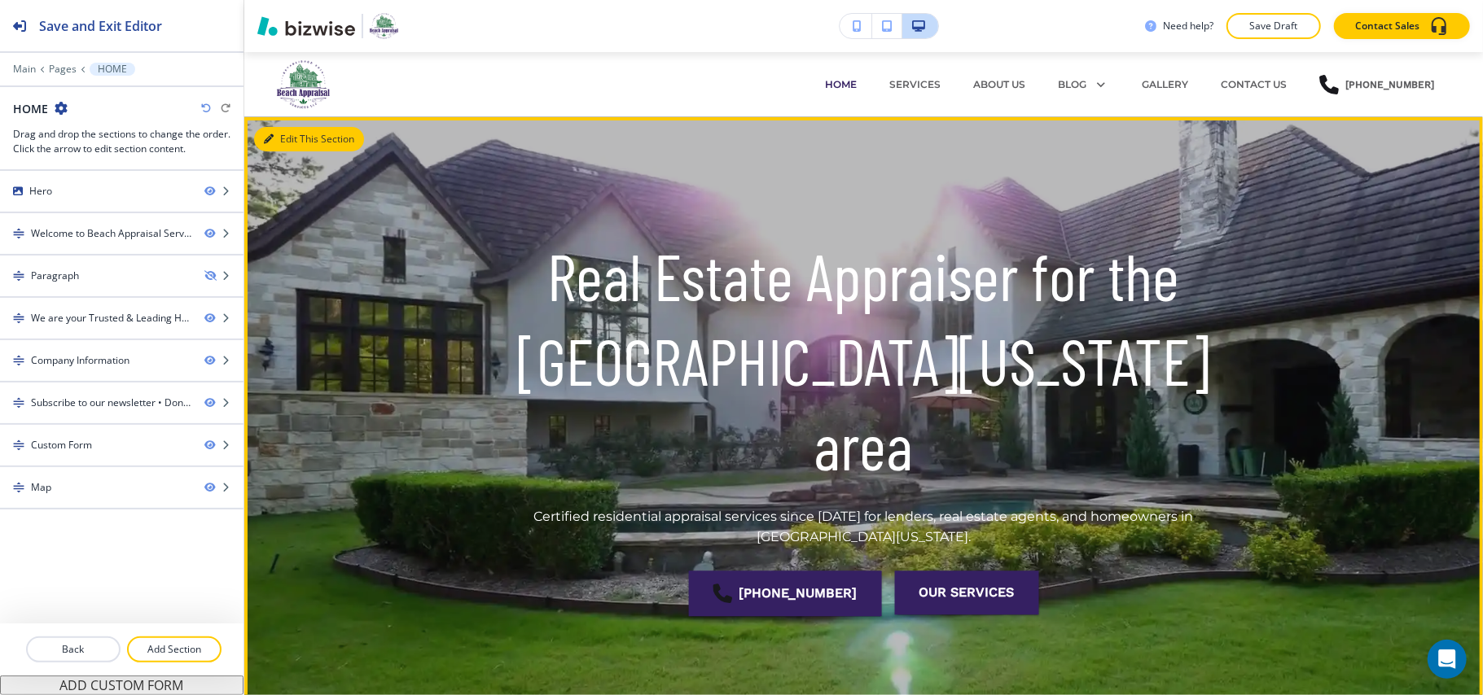
click at [298, 145] on button "Edit This Section" at bounding box center [309, 139] width 110 height 24
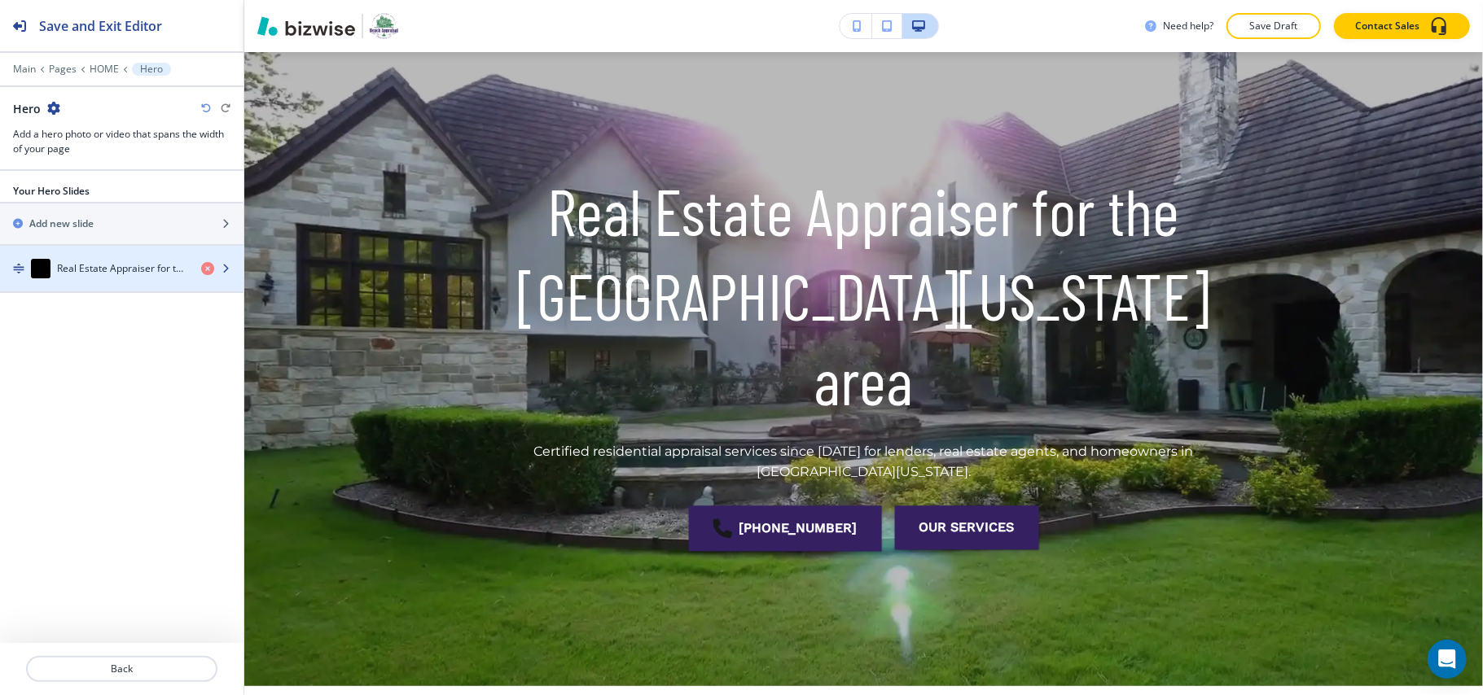
click at [89, 268] on h4 "Real Estate Appraiser for the [GEOGRAPHIC_DATA][US_STATE] area" at bounding box center [122, 268] width 131 height 15
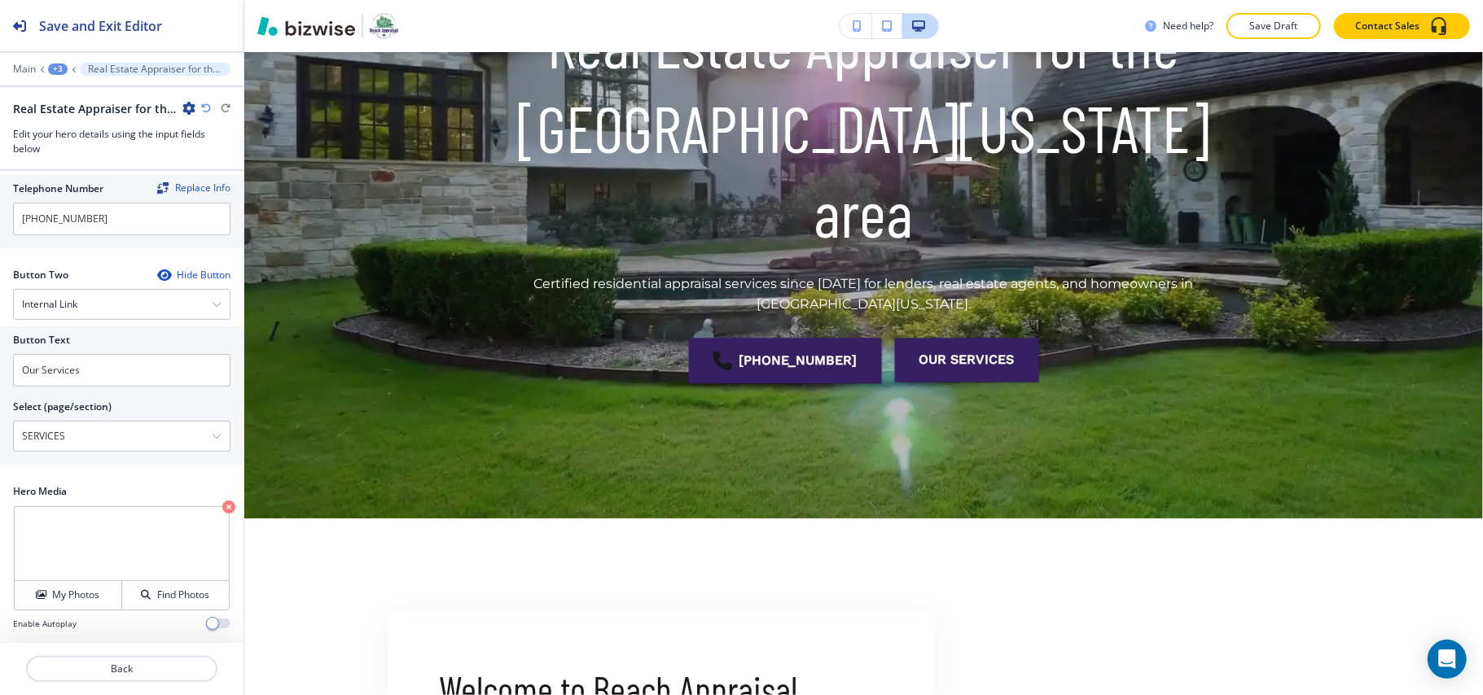
scroll to position [383, 0]
drag, startPoint x: 93, startPoint y: 438, endPoint x: 0, endPoint y: 436, distance: 92.8
click at [0, 436] on div "Button Text Our Services Select (page/section) SERVICES HOME HOME | Hero HOME |…" at bounding box center [121, 395] width 243 height 138
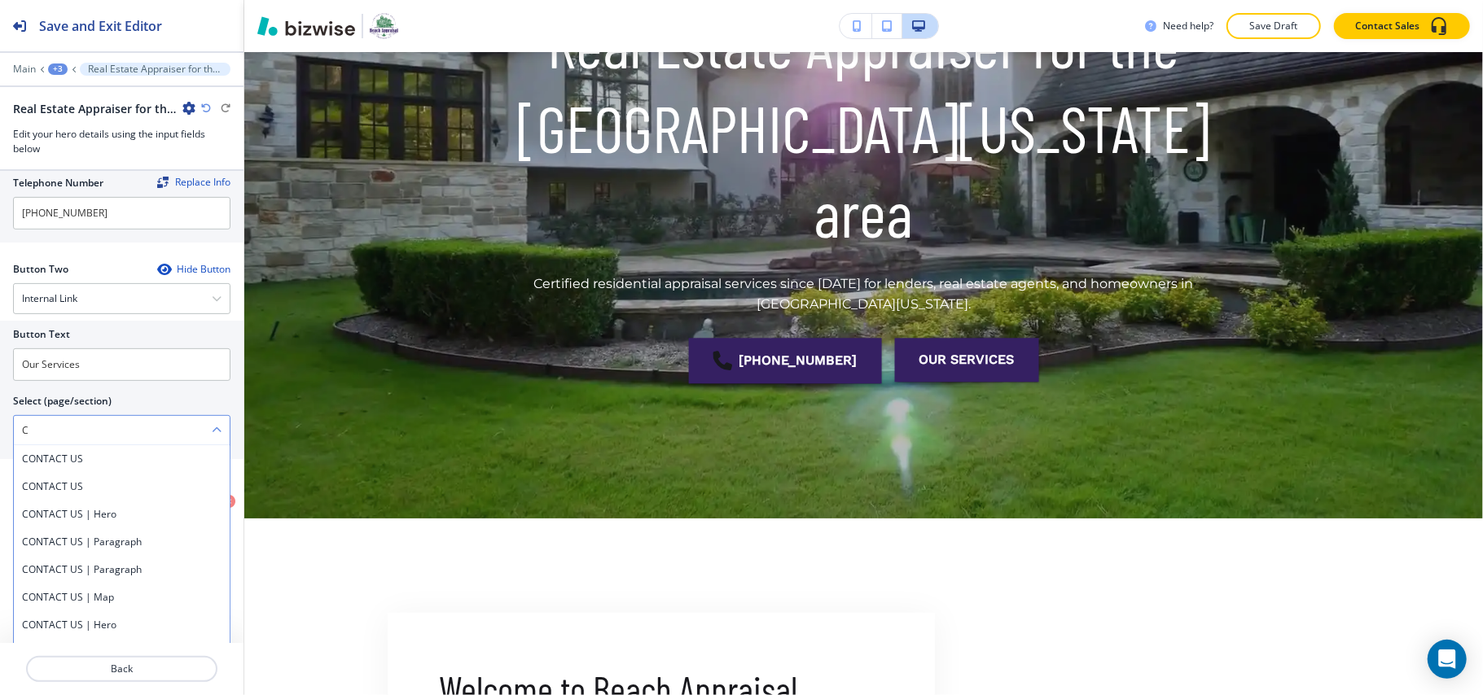
drag, startPoint x: 64, startPoint y: 467, endPoint x: 56, endPoint y: 445, distance: 23.9
click at [64, 467] on h4 "CONTACT US" at bounding box center [121, 459] width 199 height 15
type \(page\/section\) "CONTACT US"
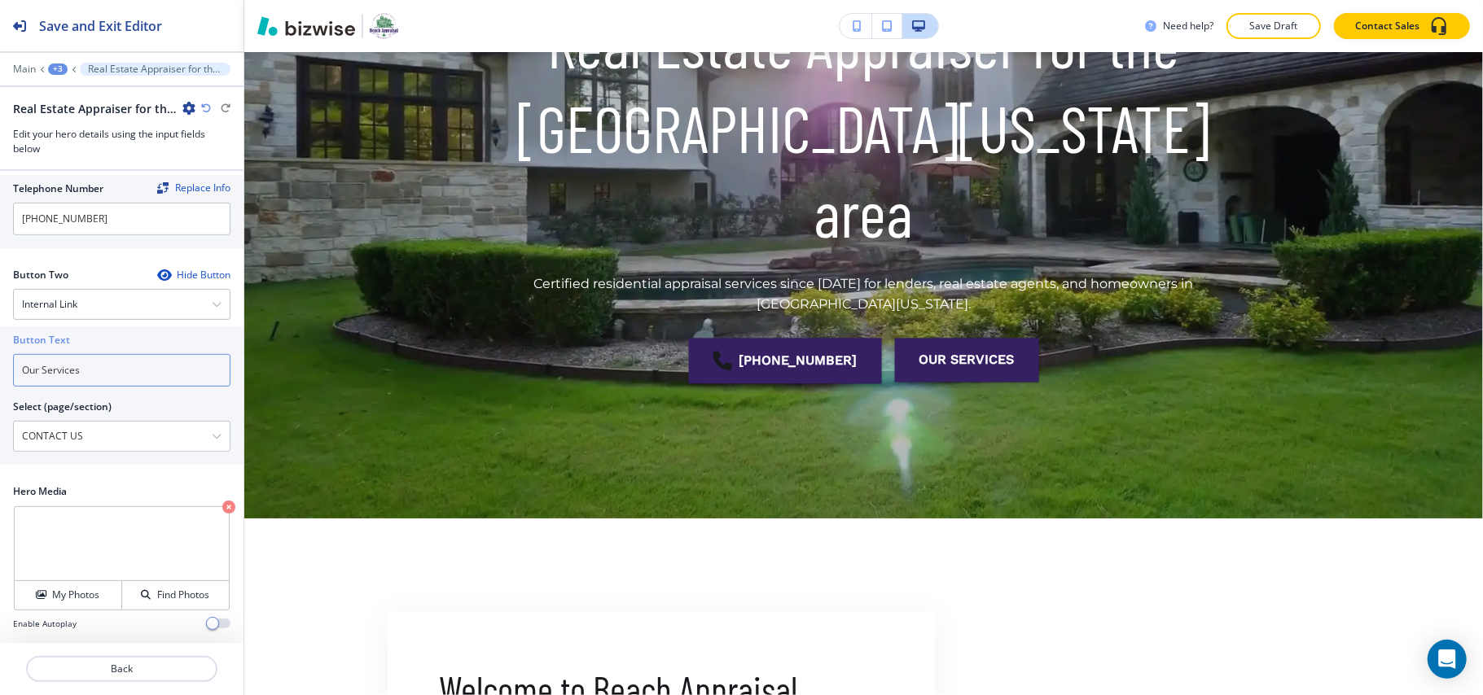
drag, startPoint x: 102, startPoint y: 375, endPoint x: 0, endPoint y: 361, distance: 102.6
click at [0, 361] on div "Button Text Our Services Select (page/section) CONTACT US CONTACT US CONTACT US…" at bounding box center [121, 395] width 243 height 138
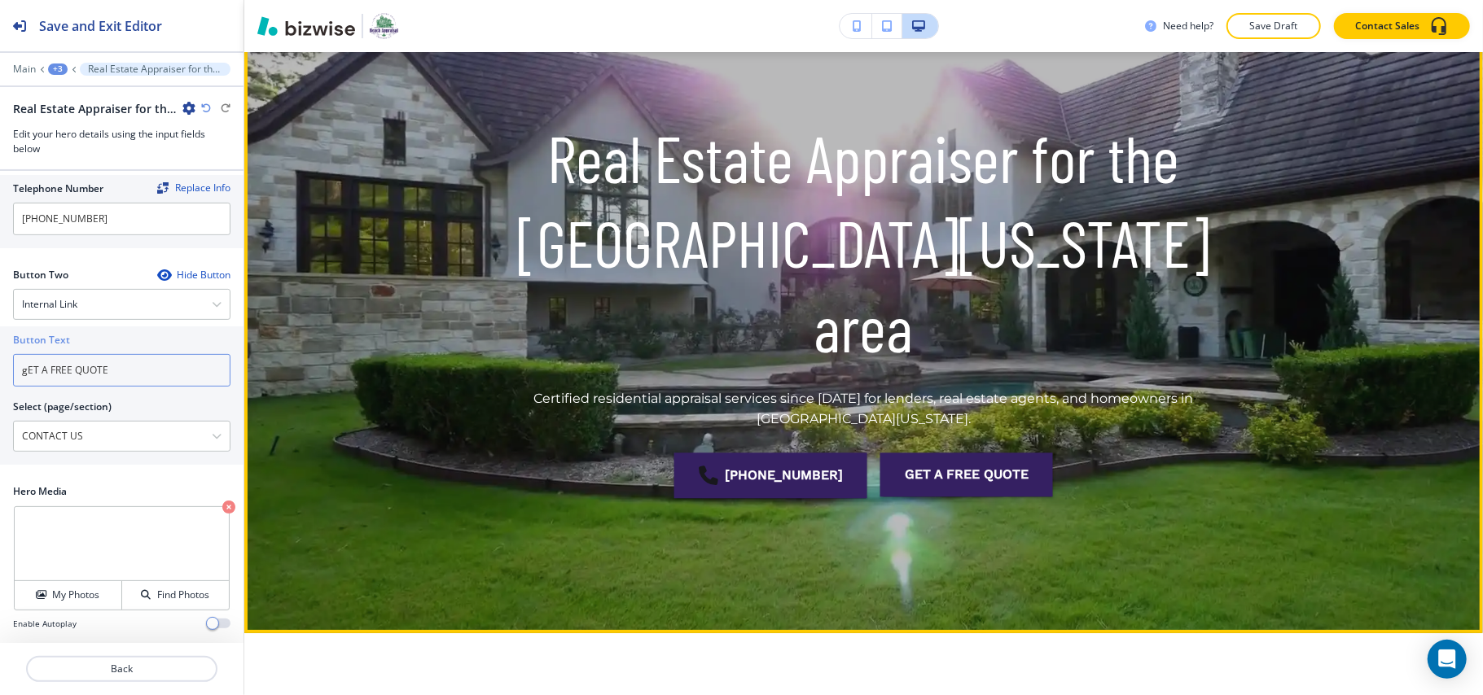
scroll to position [0, 0]
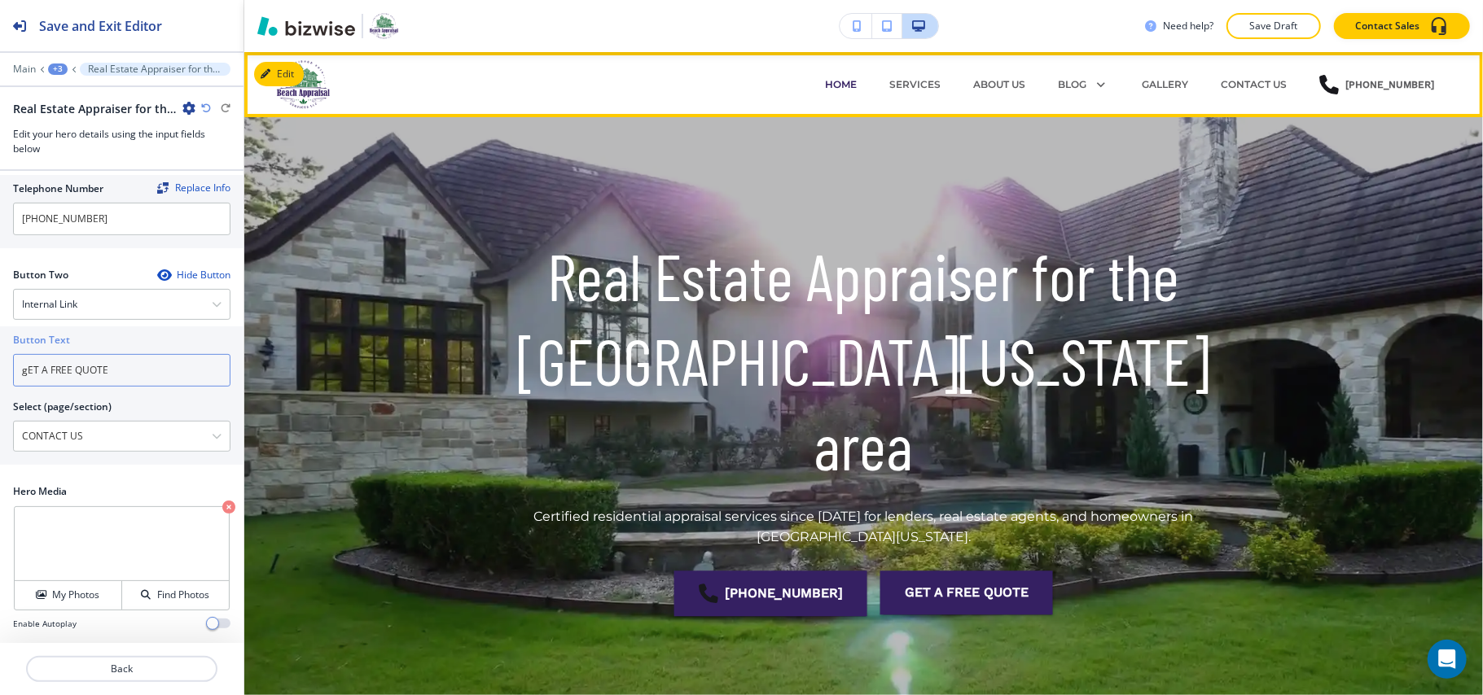
type input "gET A FREE QUOTE"
click at [944, 83] on div "SERVICES" at bounding box center [915, 84] width 84 height 15
click at [922, 81] on p "SERVICES" at bounding box center [914, 84] width 51 height 15
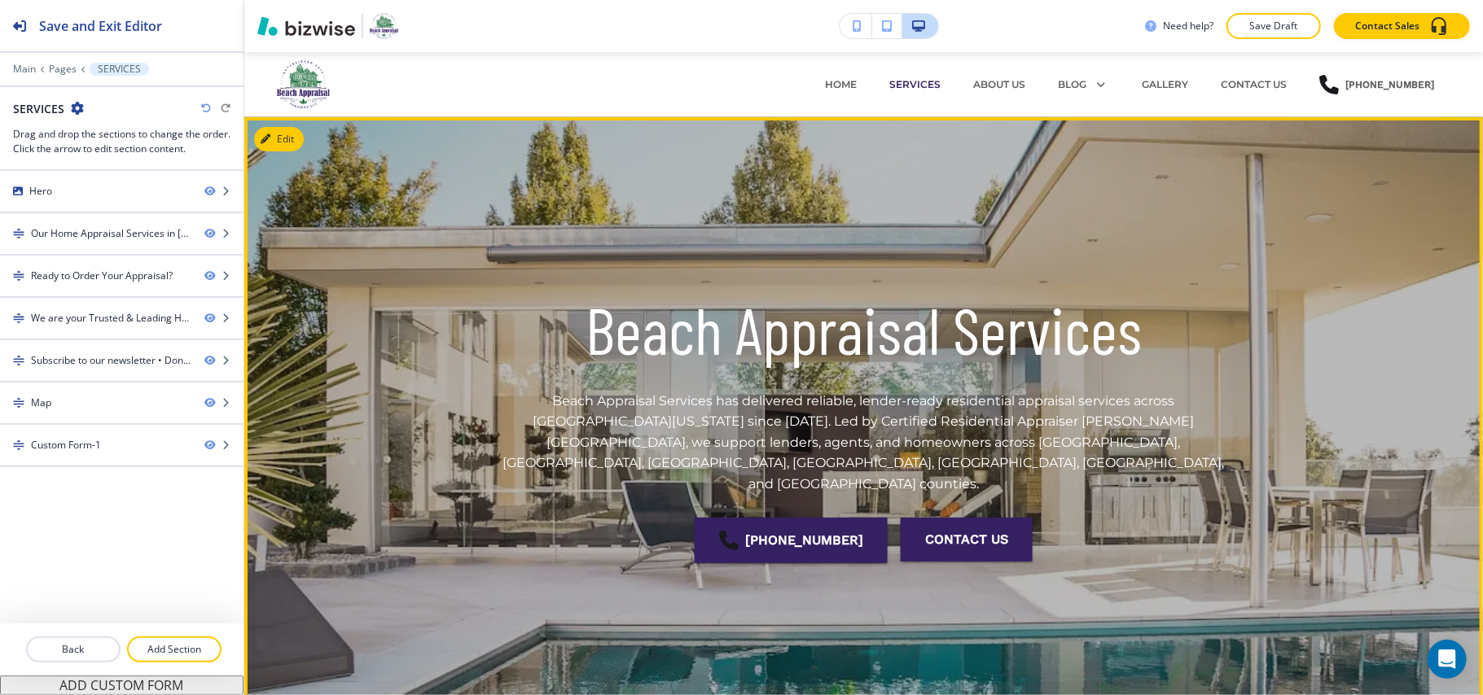
click at [287, 135] on button "Edit" at bounding box center [279, 139] width 50 height 24
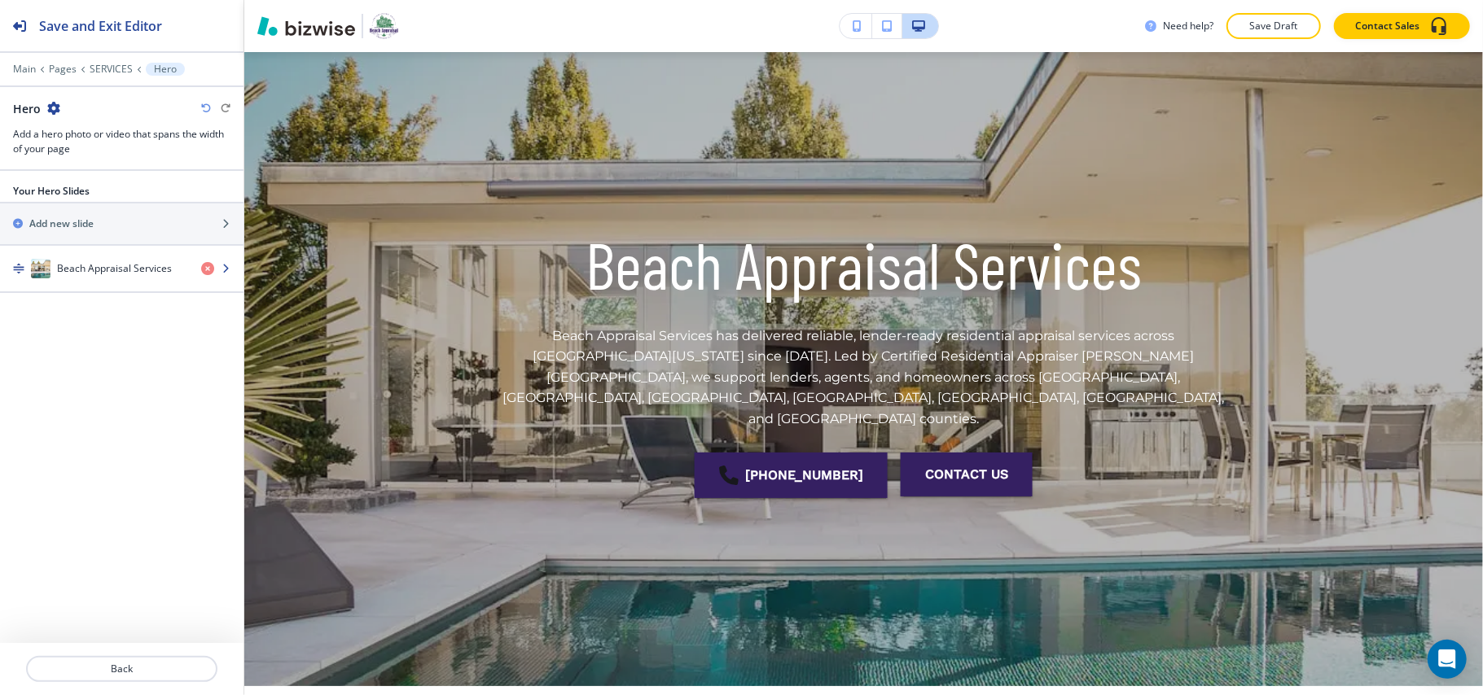
click at [116, 280] on div "button" at bounding box center [121, 284] width 243 height 13
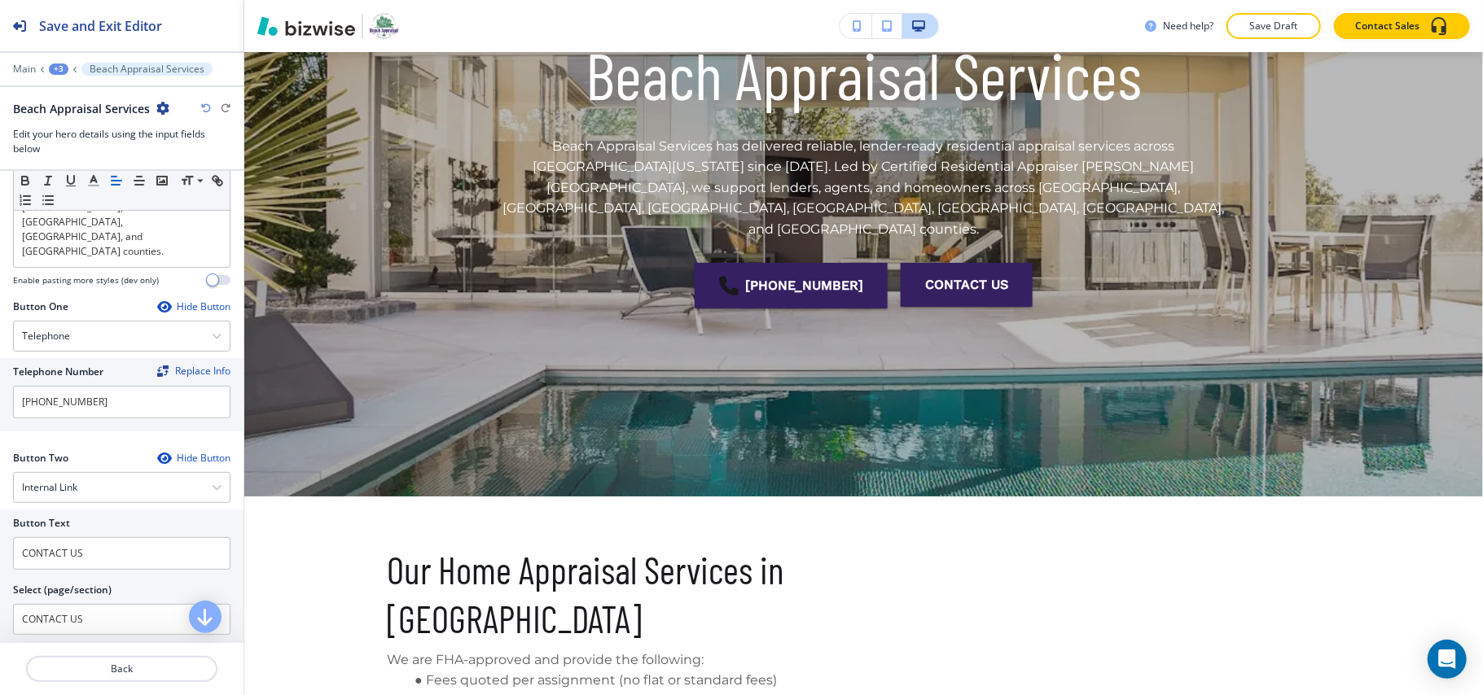
scroll to position [422, 0]
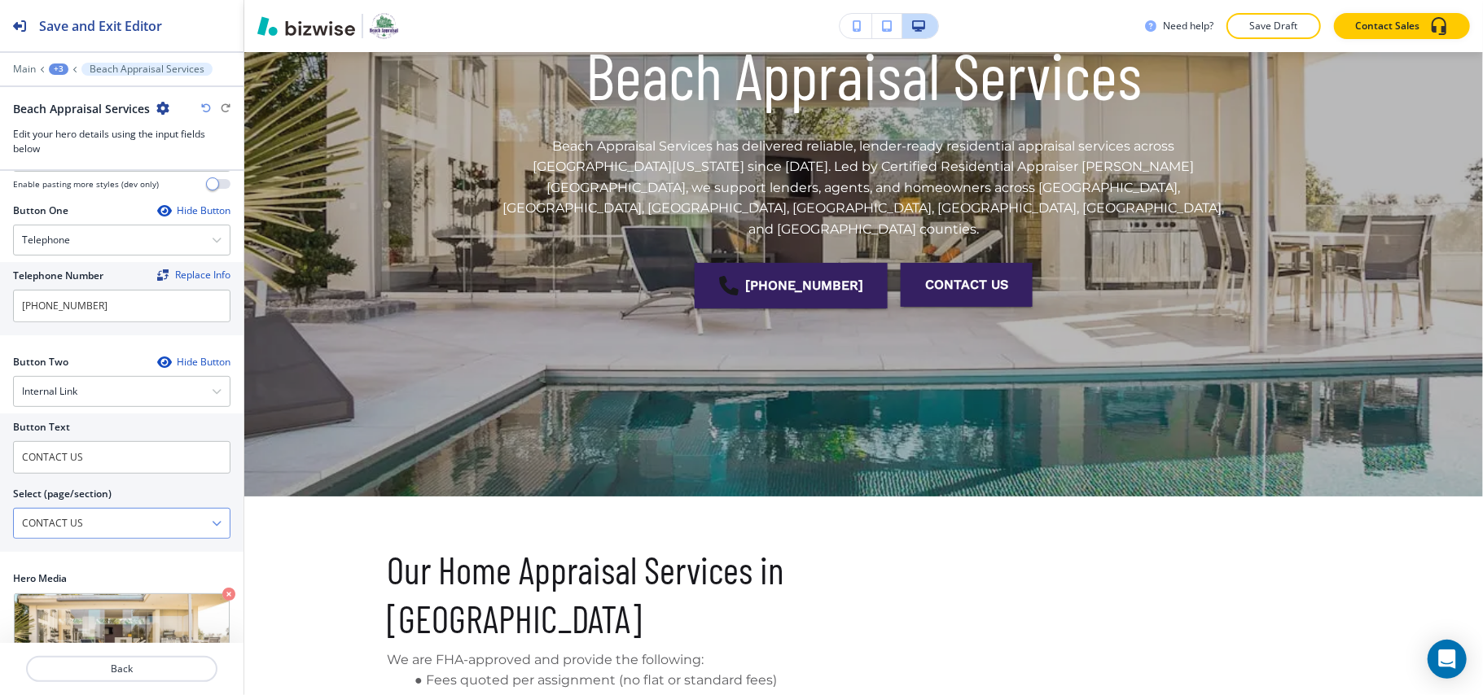
click at [104, 510] on \(page\/section\) "CONTACT US" at bounding box center [113, 524] width 198 height 28
click at [65, 441] on input "CONTACT US" at bounding box center [121, 457] width 217 height 33
paste input "gET A FREE QUOTE"
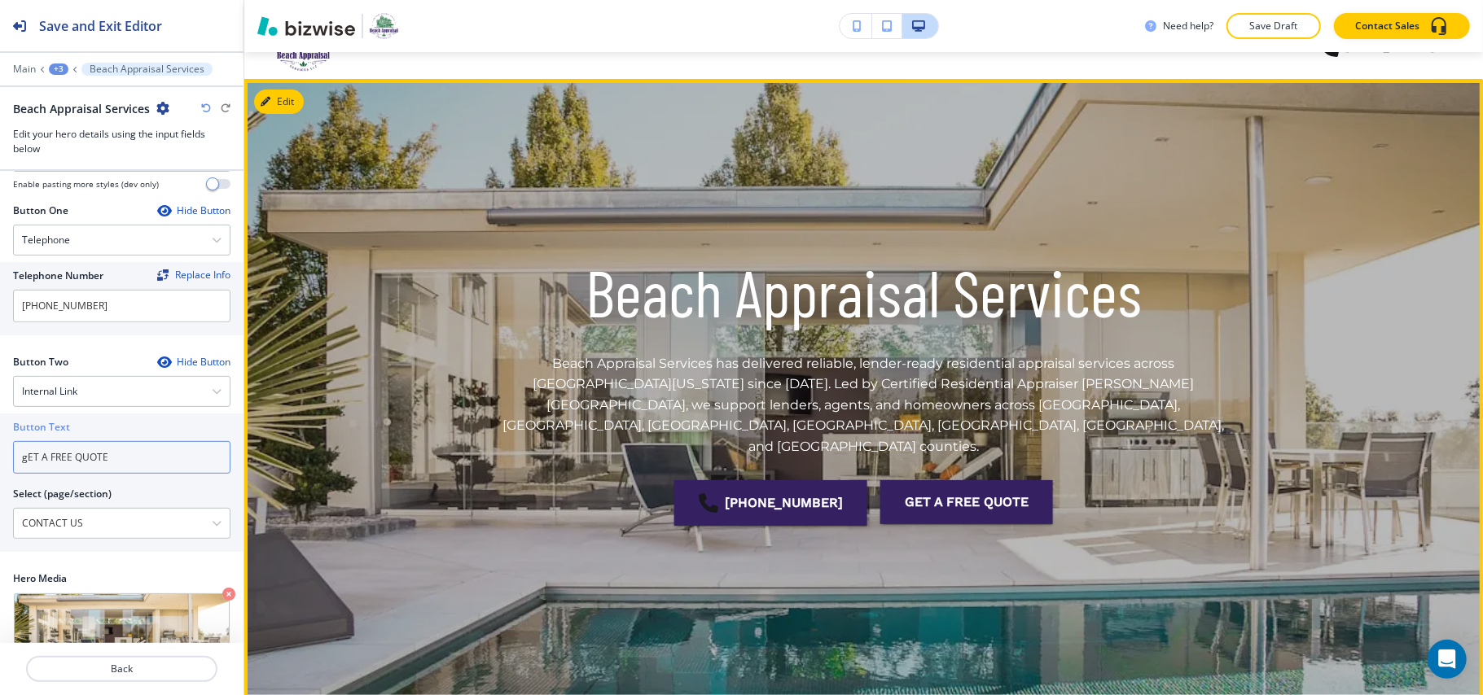
scroll to position [0, 0]
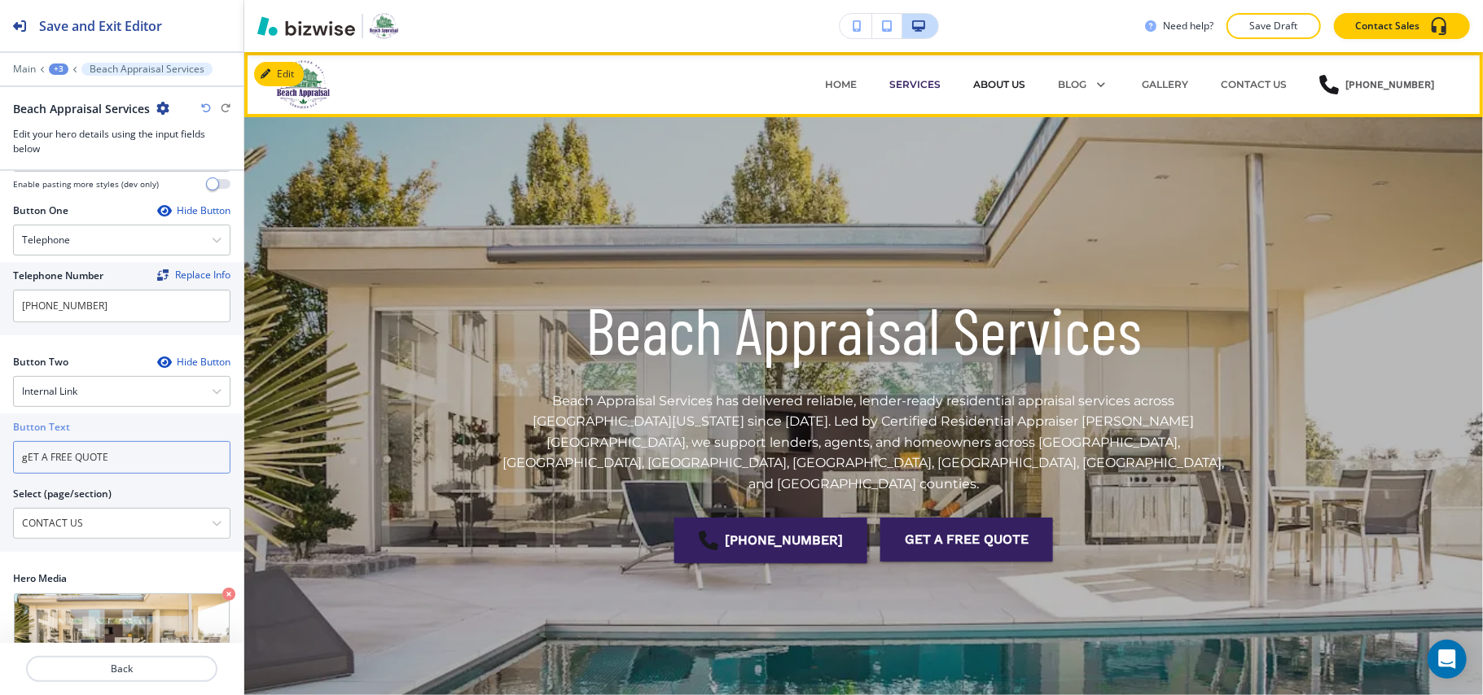
type input "gET A FREE QUOTE"
click at [995, 85] on p "ABOUT US" at bounding box center [999, 84] width 52 height 15
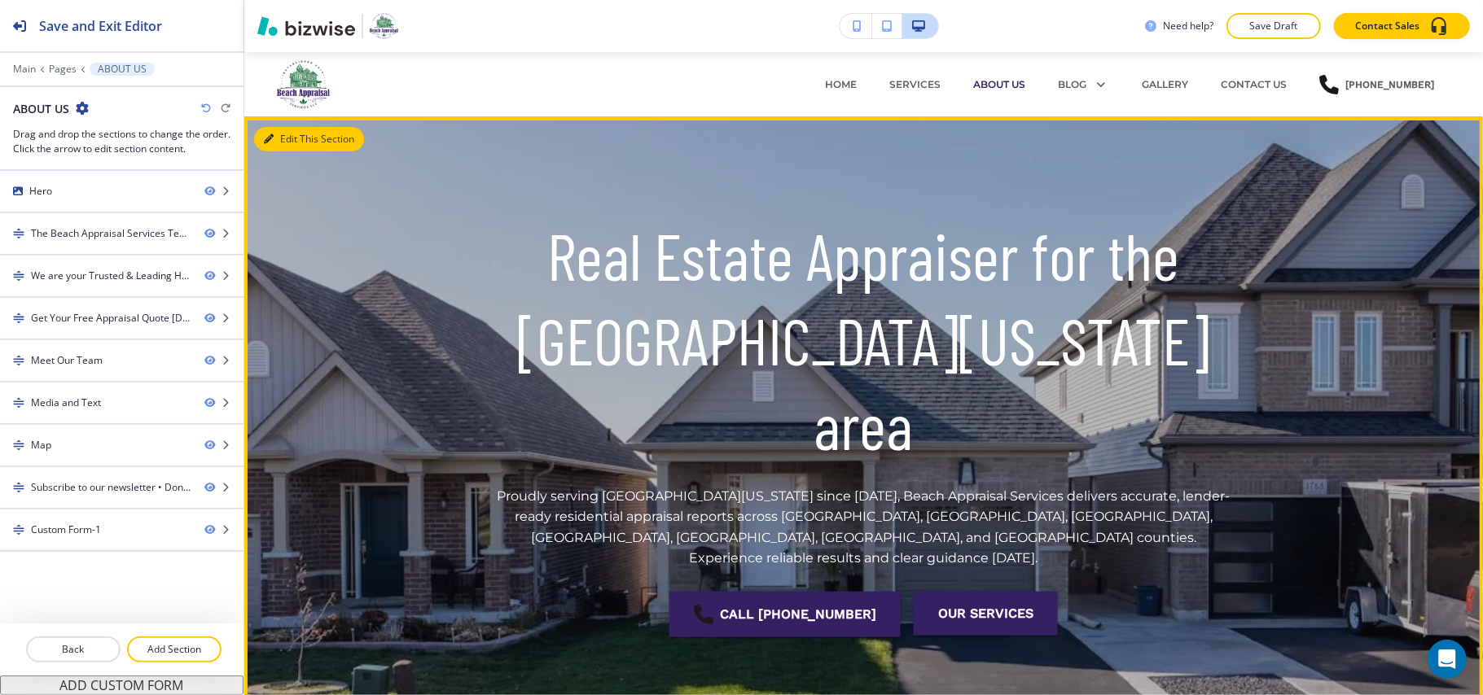
click at [281, 144] on button "Edit This Section" at bounding box center [309, 139] width 110 height 24
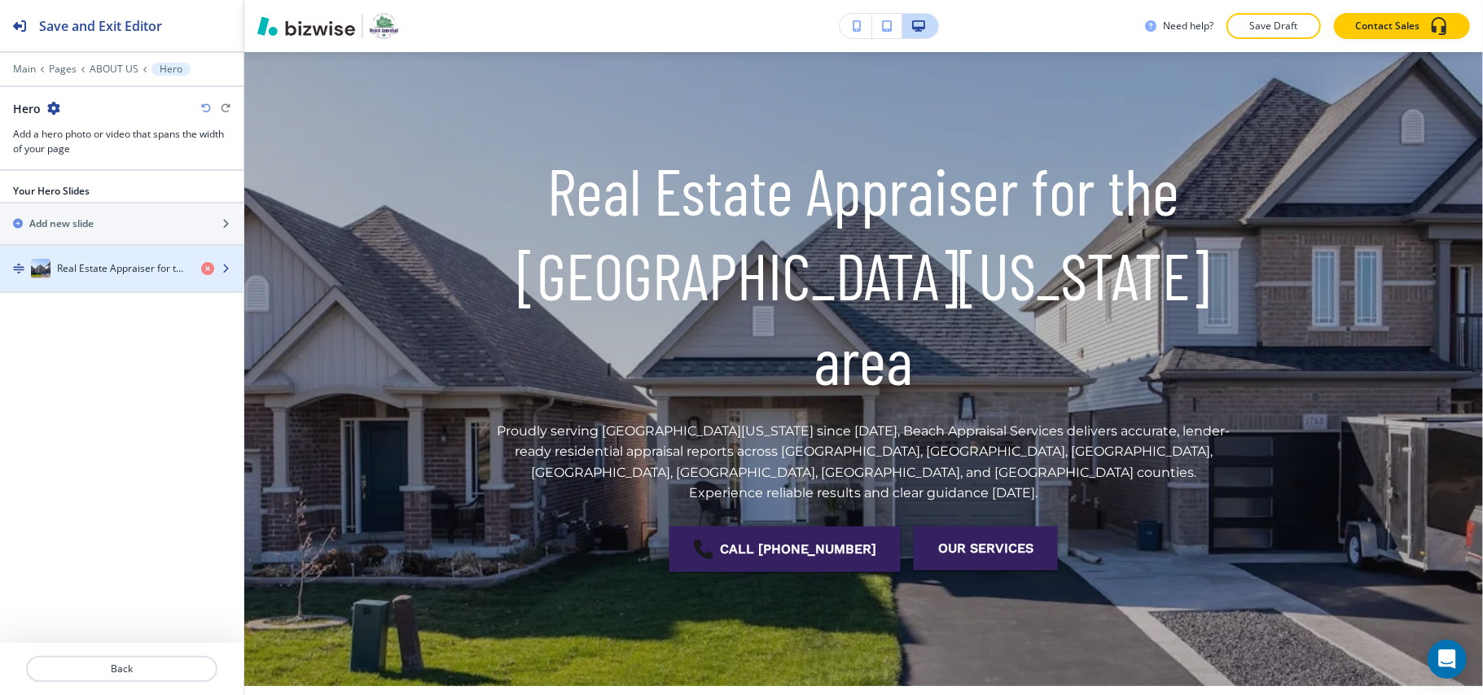
click at [103, 275] on h4 "Real Estate Appraiser for the [GEOGRAPHIC_DATA][US_STATE] area" at bounding box center [122, 268] width 131 height 15
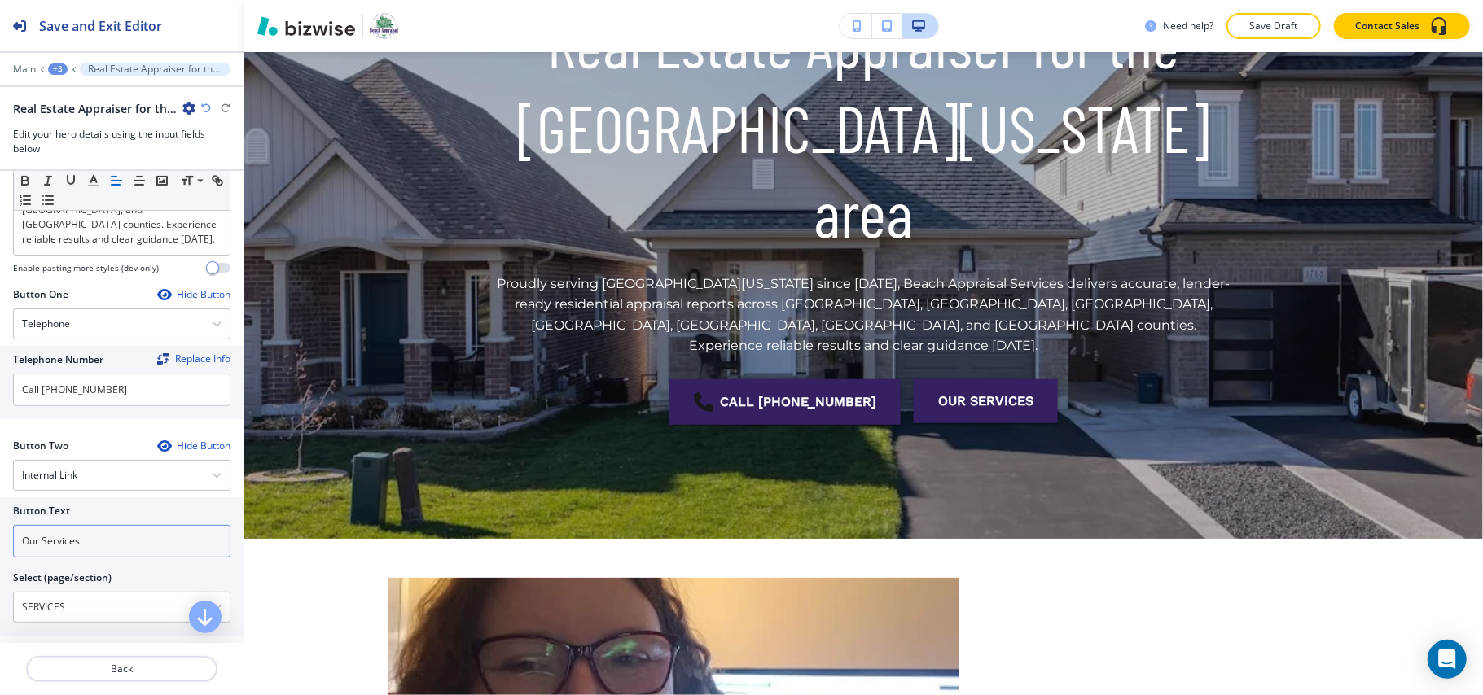
scroll to position [326, 0]
drag, startPoint x: 96, startPoint y: 492, endPoint x: 0, endPoint y: 484, distance: 96.4
click at [0, 495] on div "Button Text Our Services Select (page/section) SERVICES HOME HOME | Hero HOME |…" at bounding box center [121, 564] width 243 height 138
paste input "gET A FREE QUOTE"
type input "gET A FREE QUOTE"
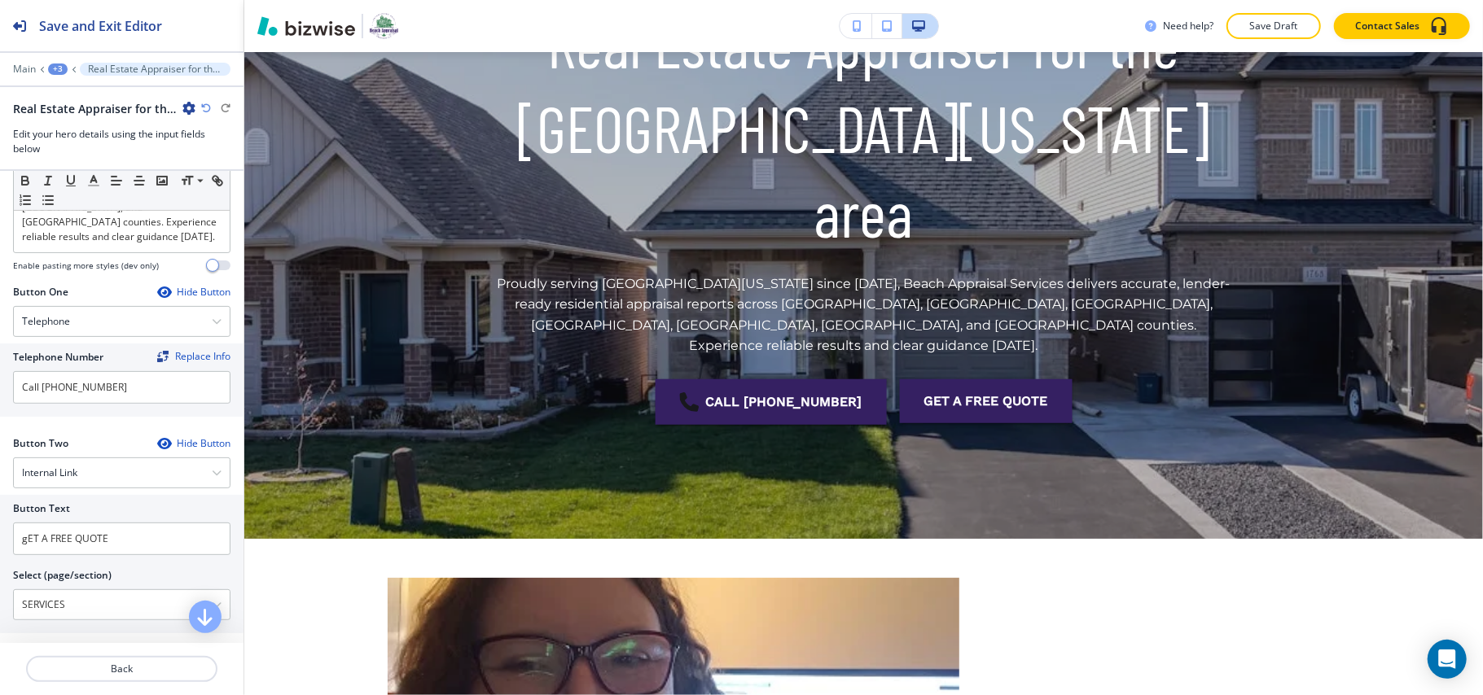
drag, startPoint x: 82, startPoint y: 536, endPoint x: 73, endPoint y: 558, distance: 23.7
click at [1, 545] on div "Button Text gET A FREE QUOTE Select (page/section) SERVICES HOME HOME | Hero HO…" at bounding box center [121, 564] width 243 height 138
drag, startPoint x: 83, startPoint y: 555, endPoint x: 0, endPoint y: 555, distance: 83.0
click at [0, 555] on div "Button Text gET A FREE QUOTE Select (page/section) SERVICES HOME HOME | Hero HO…" at bounding box center [121, 564] width 243 height 138
click at [78, 626] on h4 "CONTACT US" at bounding box center [121, 633] width 199 height 15
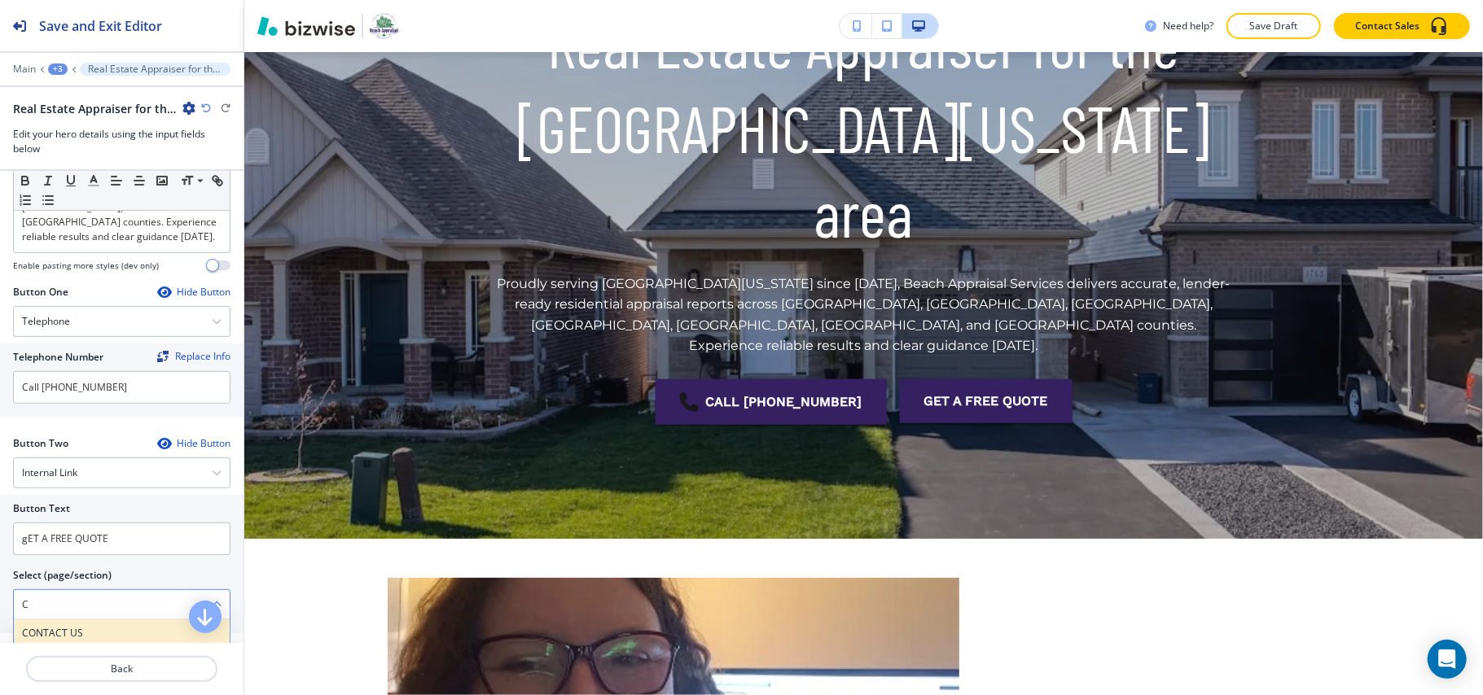
type \(page\/section\) "CONTACT US"
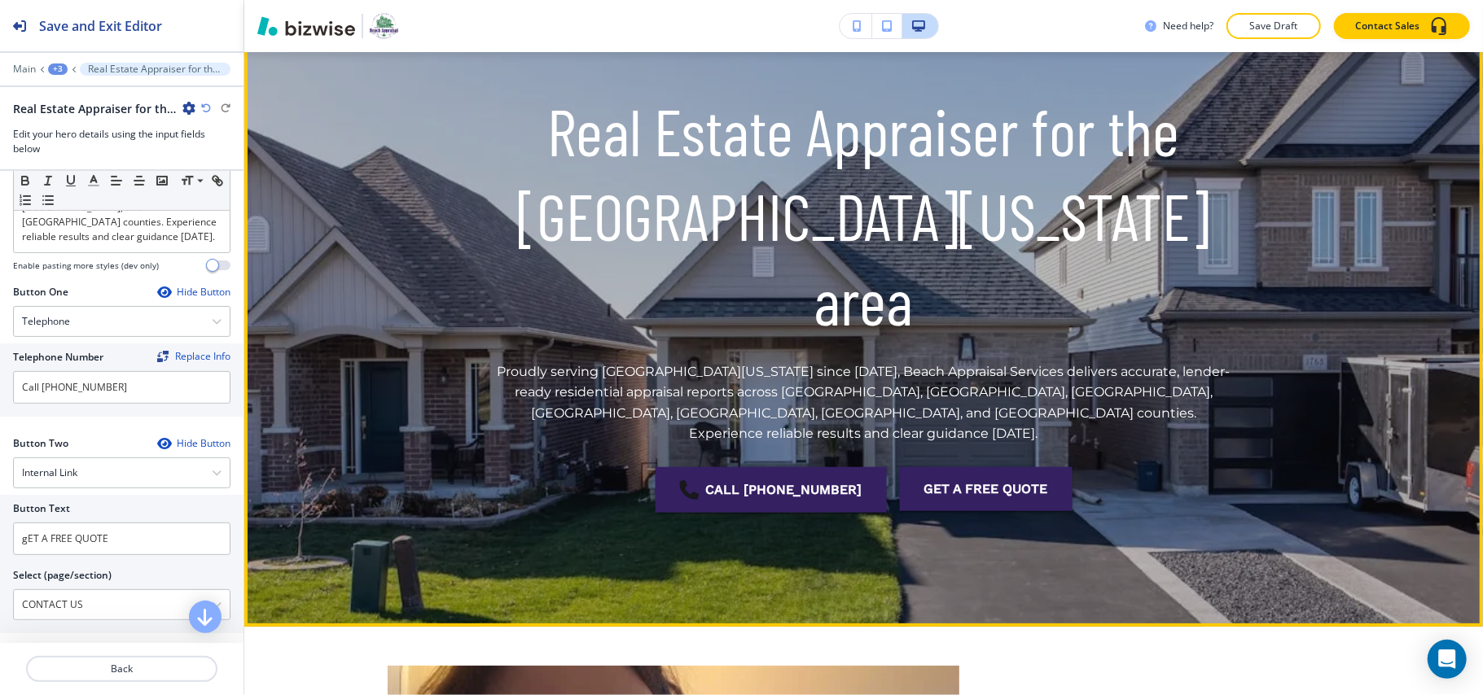
scroll to position [0, 0]
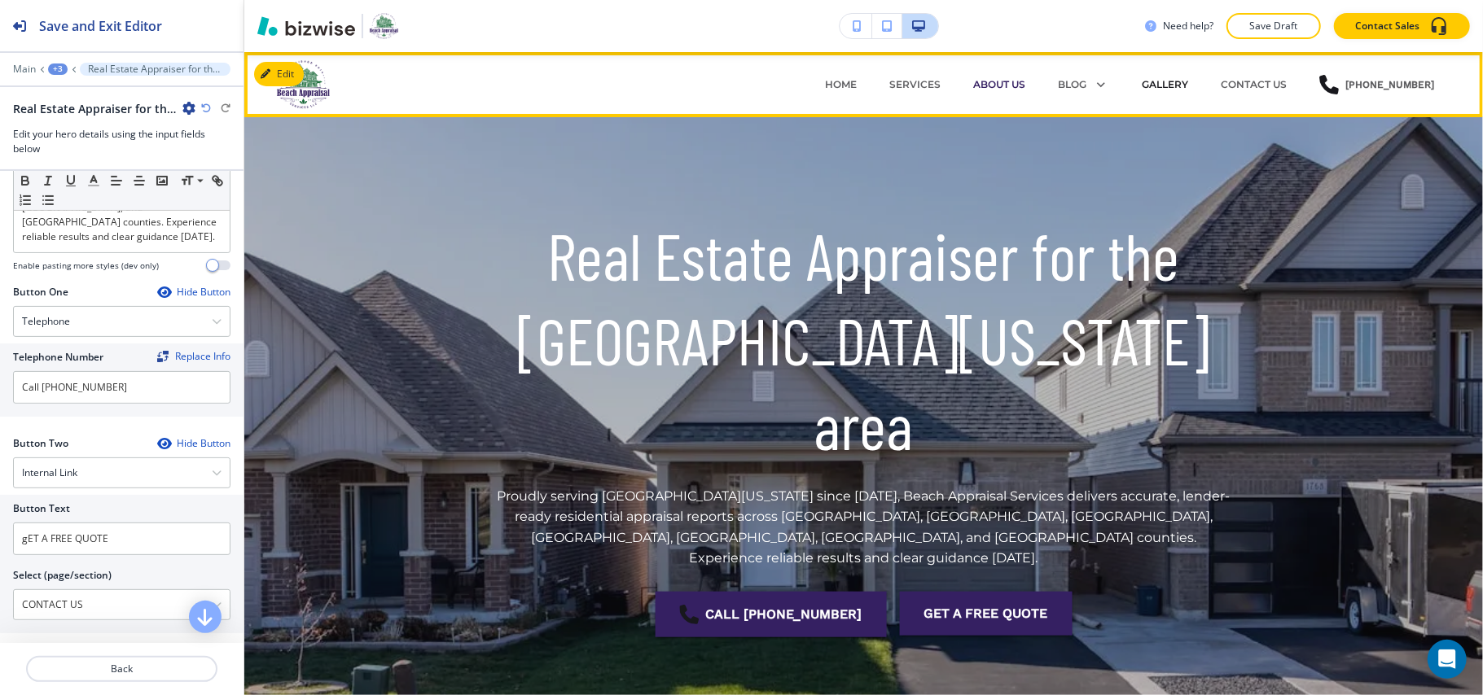
click at [1171, 81] on p "GALLERY" at bounding box center [1164, 84] width 46 height 15
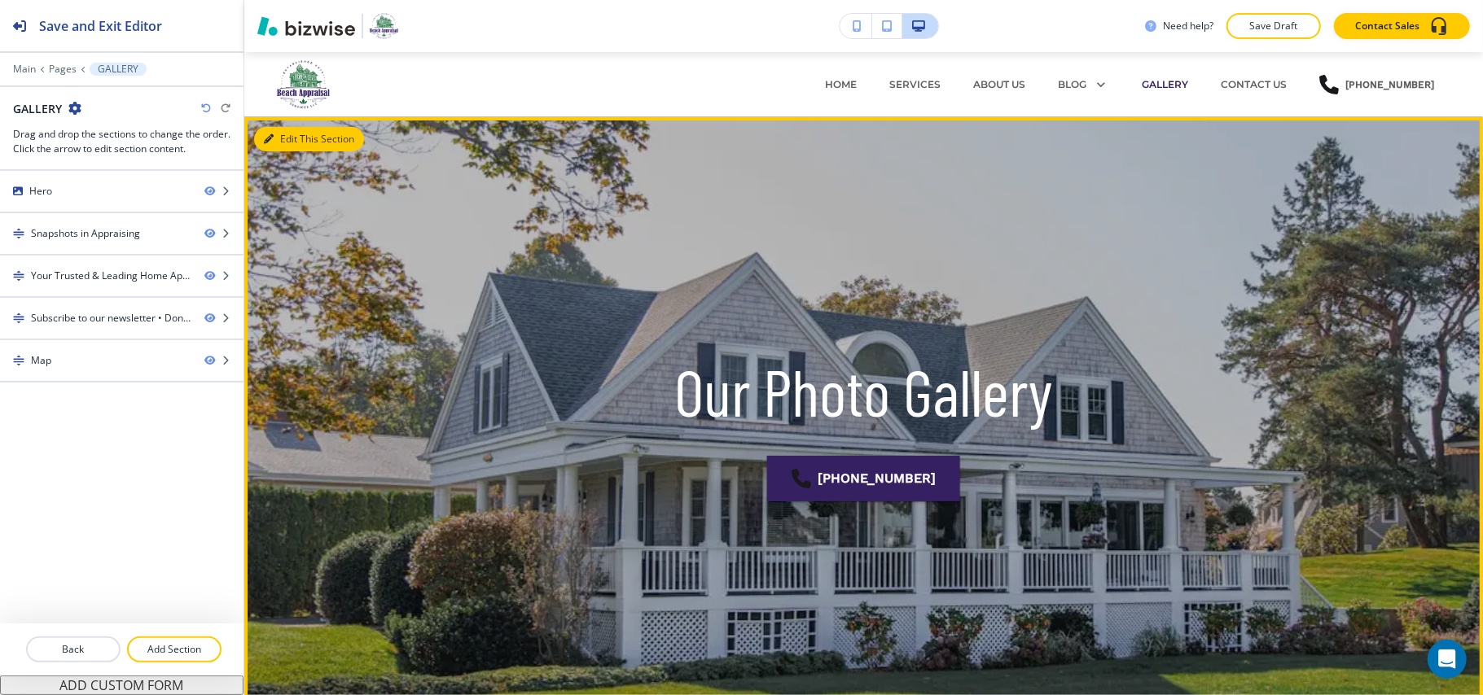
click at [281, 137] on button "Edit This Section" at bounding box center [309, 139] width 110 height 24
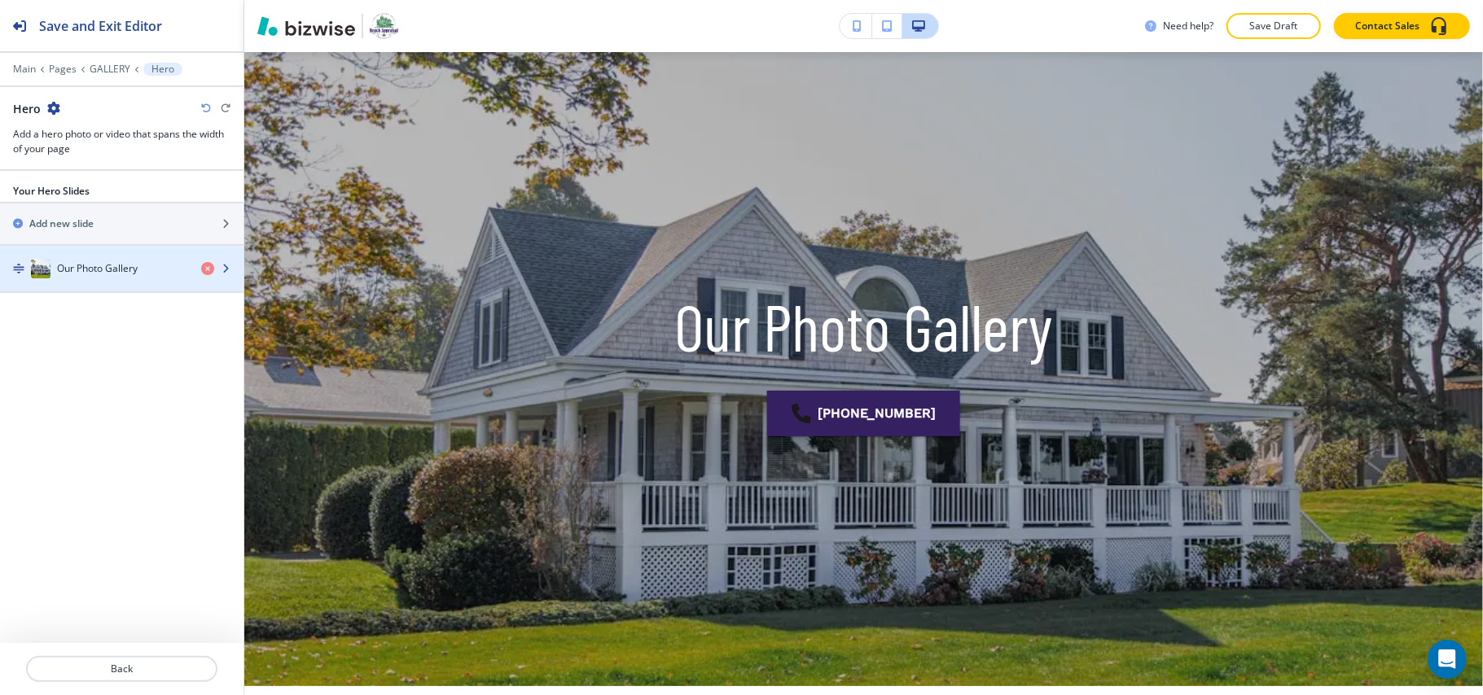
click at [92, 270] on h4 "Our Photo Gallery" at bounding box center [97, 268] width 81 height 15
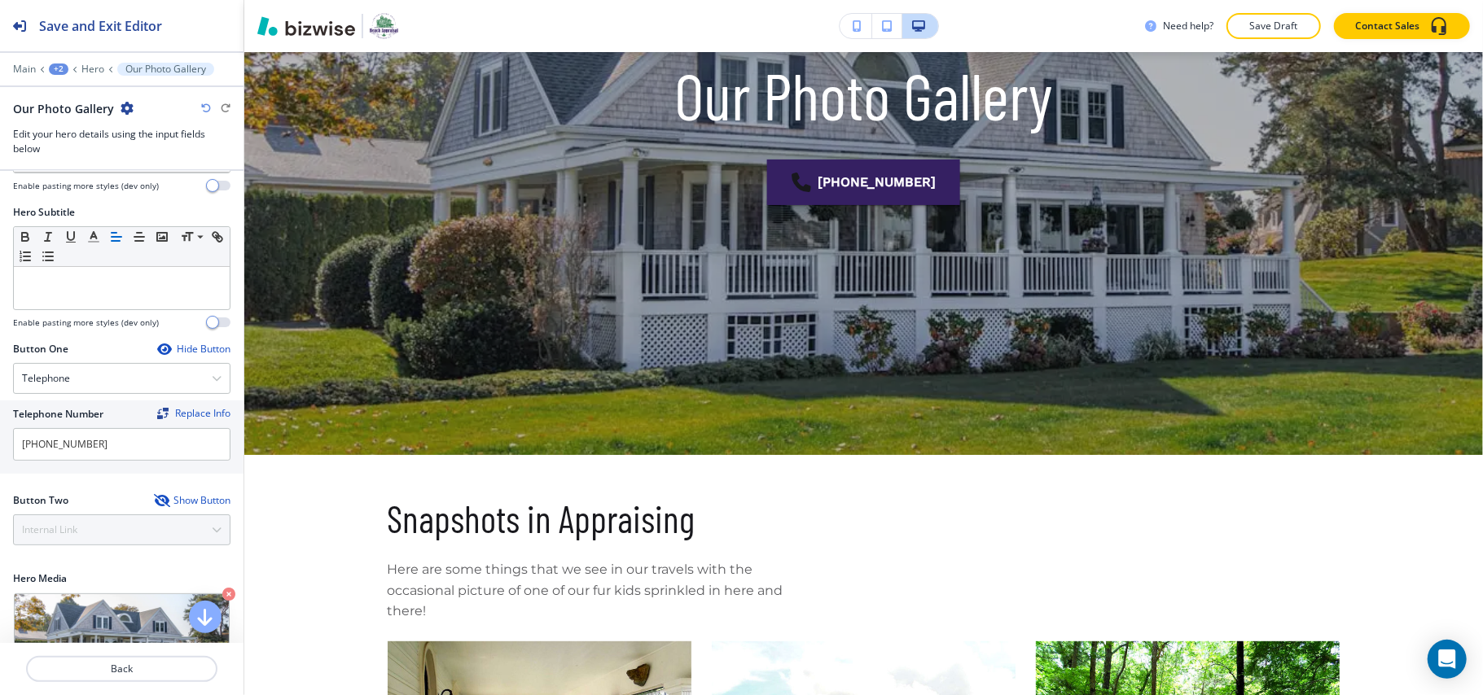
scroll to position [177, 0]
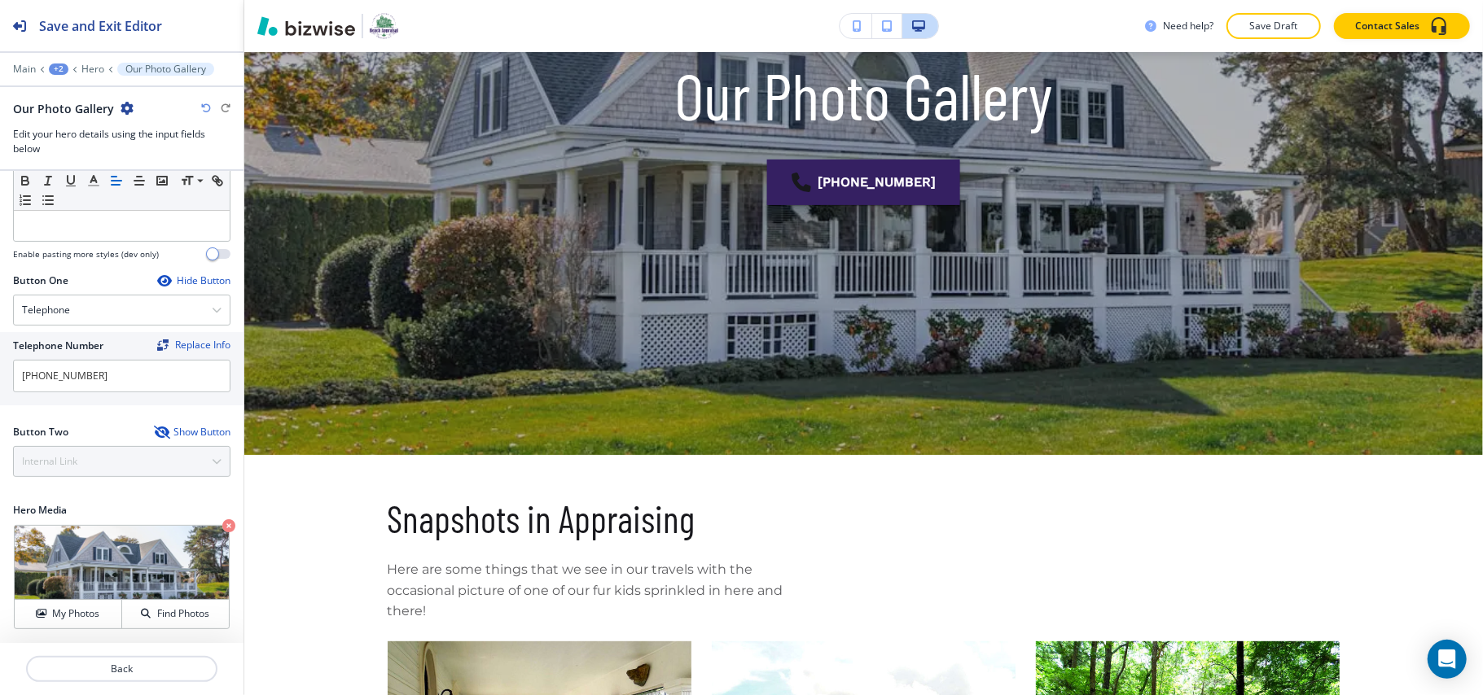
click at [92, 456] on div "Button Two Show Button Internal Link Telephone External Link Social Media Email…" at bounding box center [121, 451] width 217 height 52
click at [154, 432] on icon "button" at bounding box center [160, 432] width 13 height 13
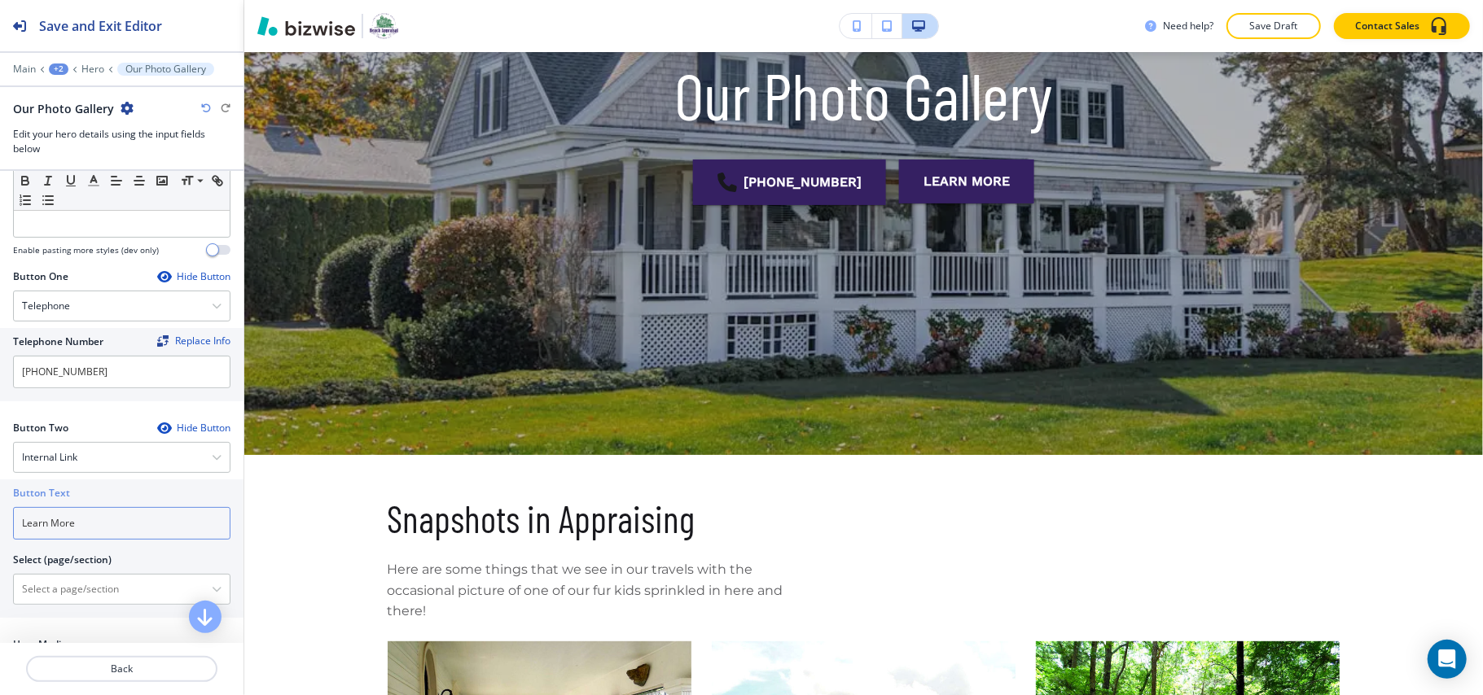
click at [0, 528] on div "Button Text Learn More Select (page/section) HOME HOME | Hero HOME | Paragraph …" at bounding box center [121, 549] width 243 height 138
paste input "gET A FREE QUOTE"
type input "gET A FREE QUOTE"
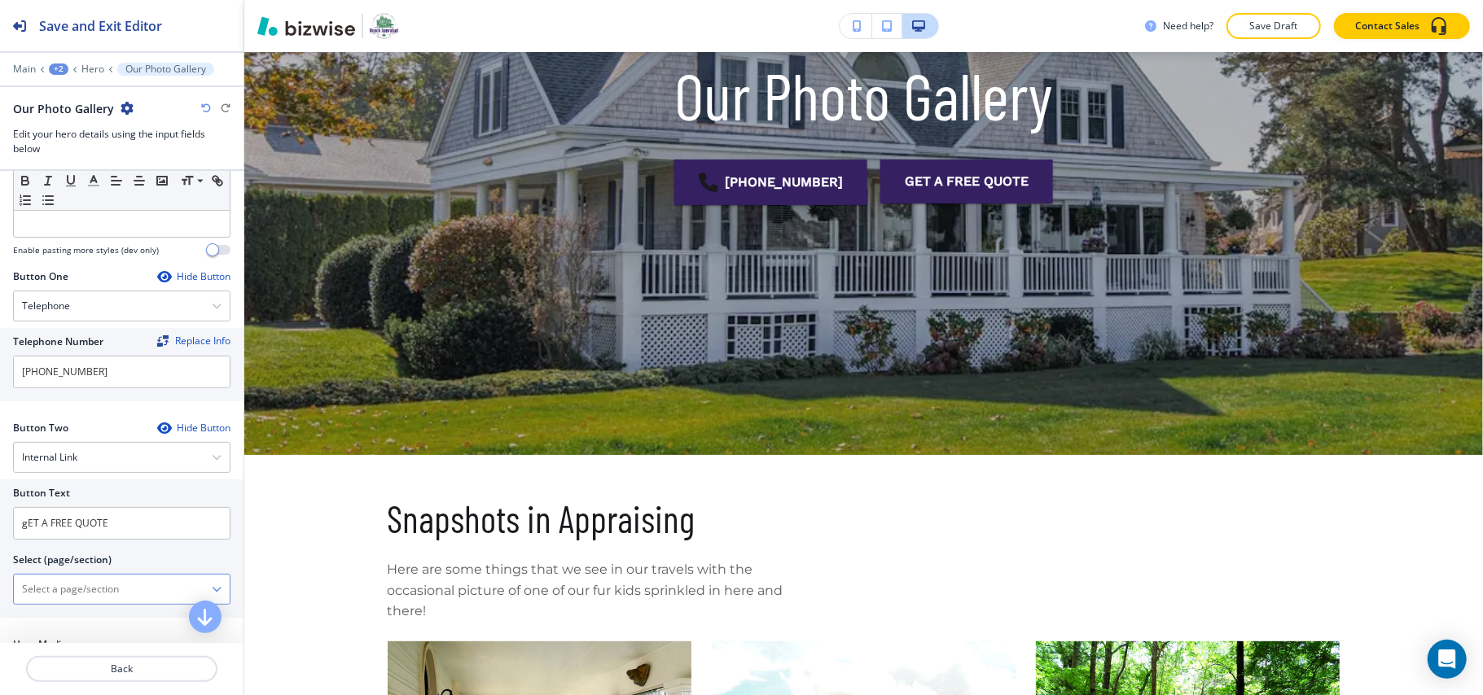
click at [63, 594] on \(page\/section\) "Manual Input" at bounding box center [113, 590] width 198 height 28
type \(page\/section\) "CONTACT US"
click at [47, 620] on h4 "CONTACT US" at bounding box center [121, 618] width 199 height 15
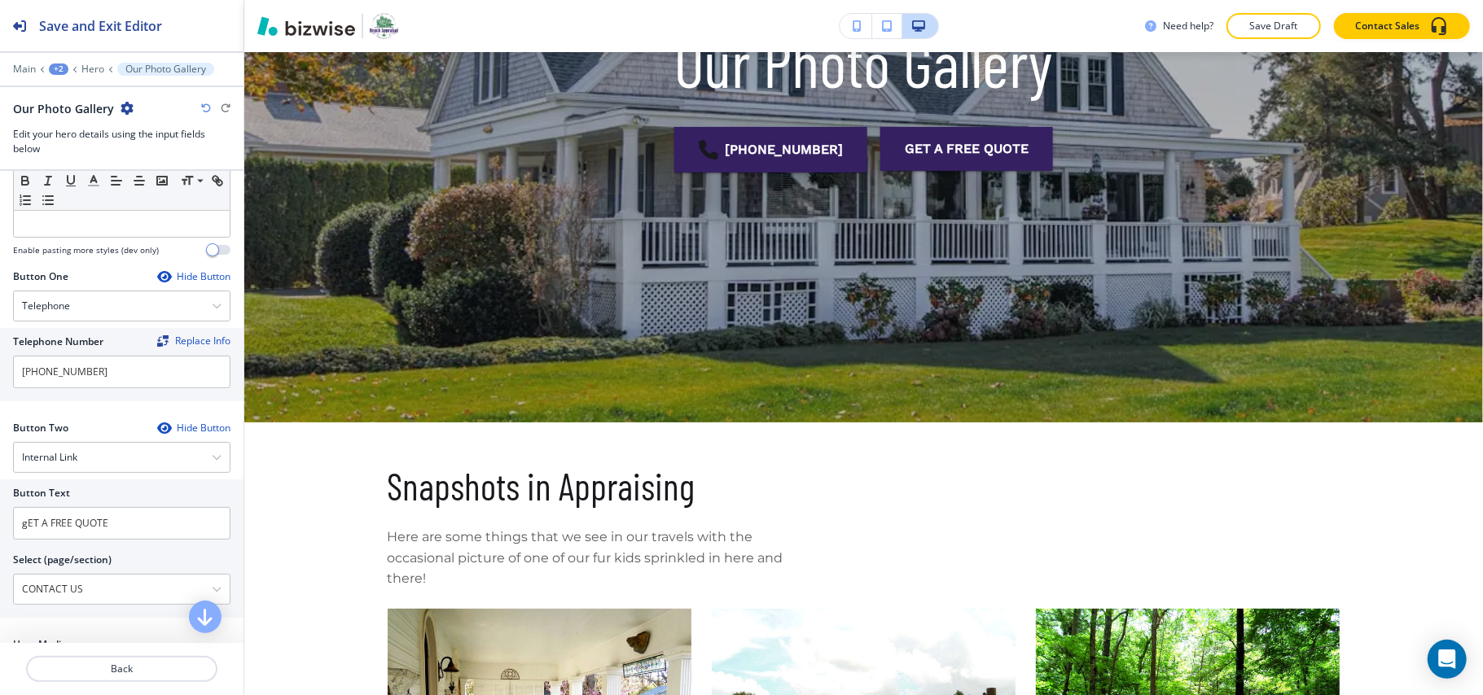
scroll to position [0, 0]
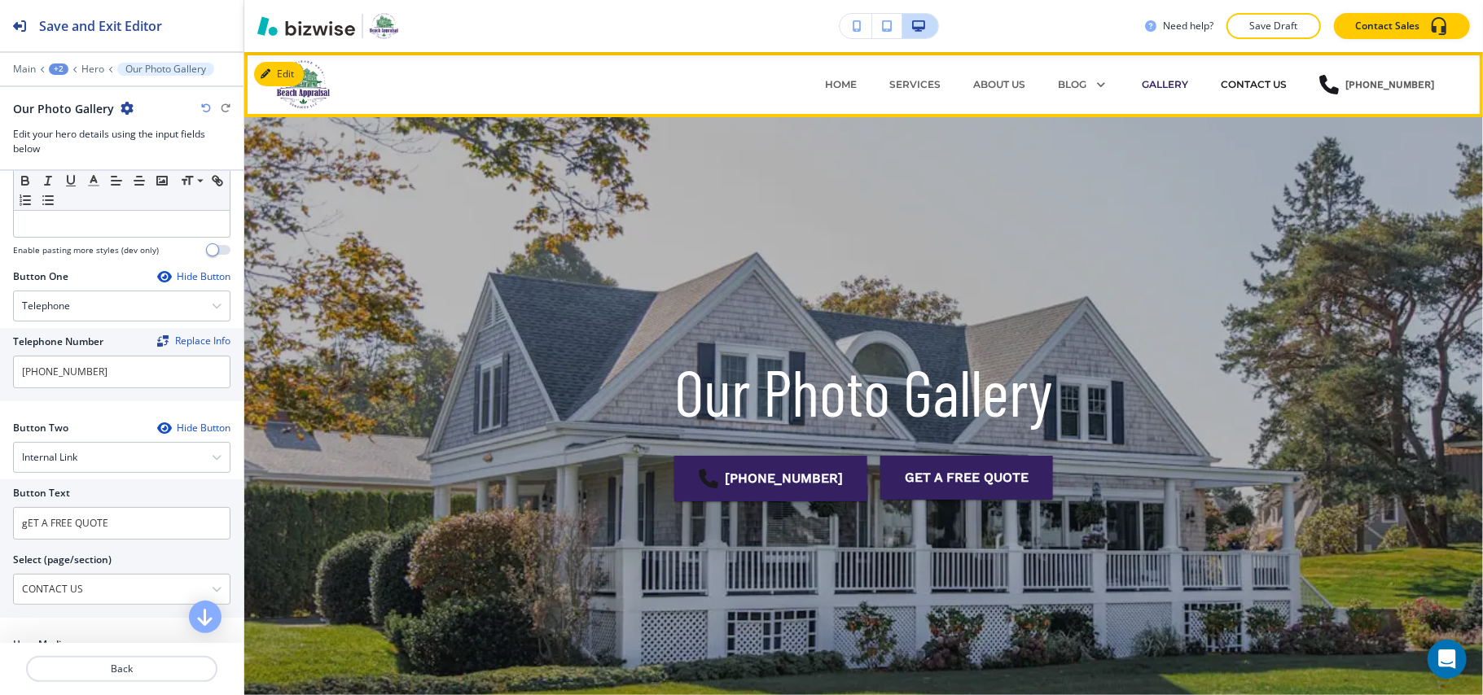
click at [1242, 82] on p "CONTACT US" at bounding box center [1253, 84] width 66 height 15
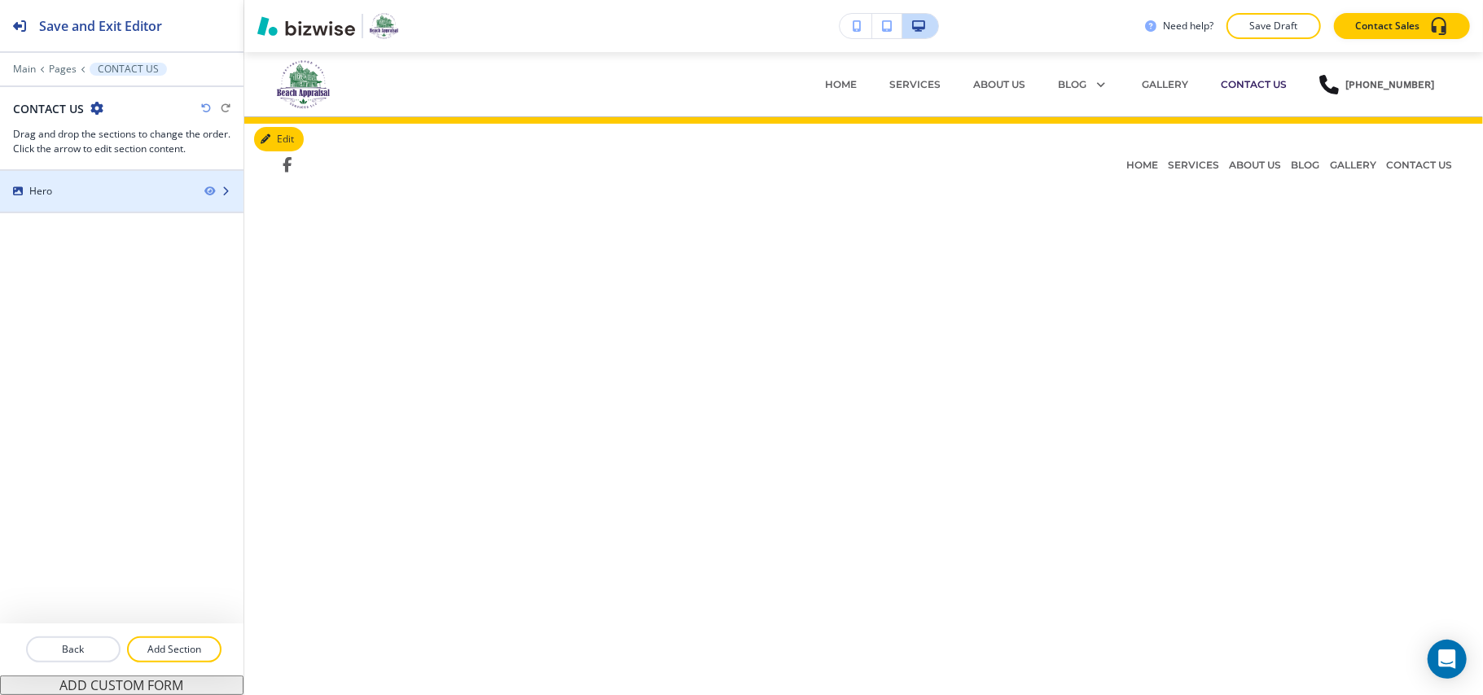
click at [85, 182] on div at bounding box center [121, 177] width 243 height 13
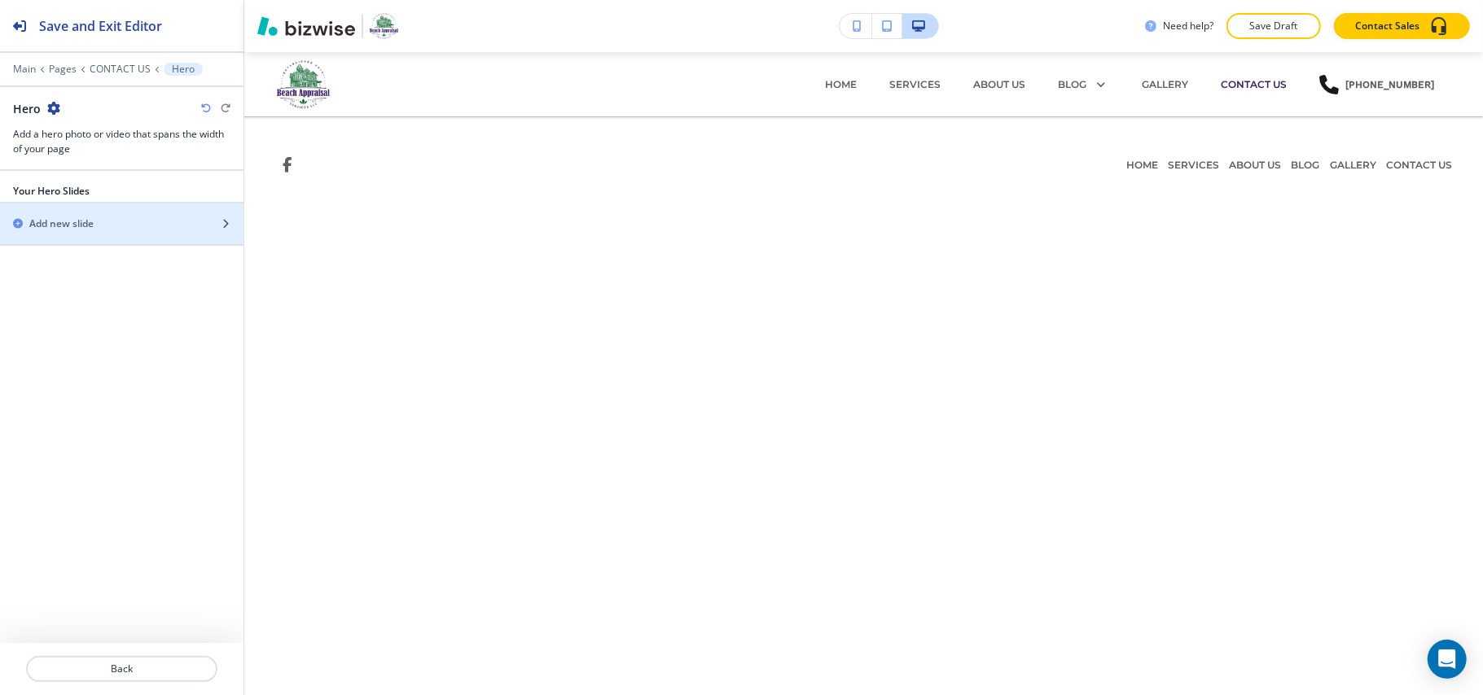
click at [86, 220] on h2 "Add new slide" at bounding box center [61, 224] width 64 height 15
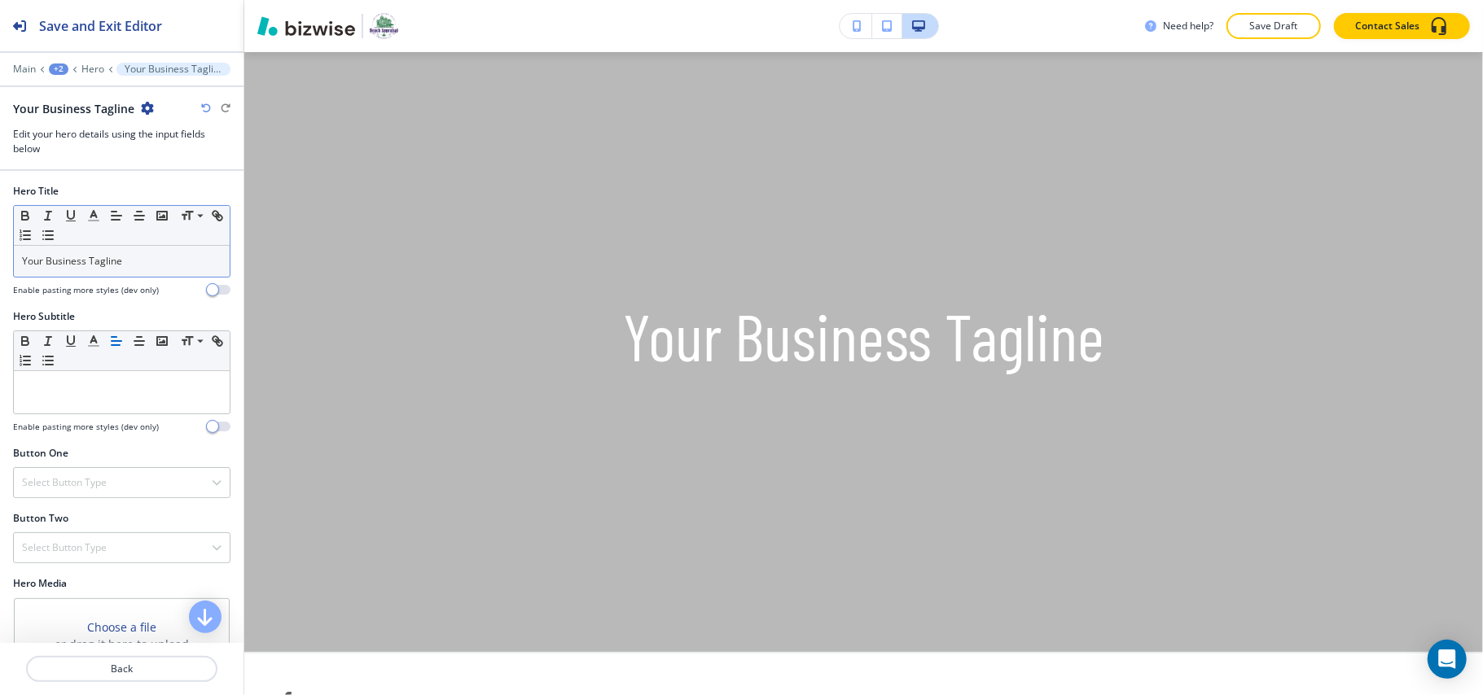
scroll to position [151, 0]
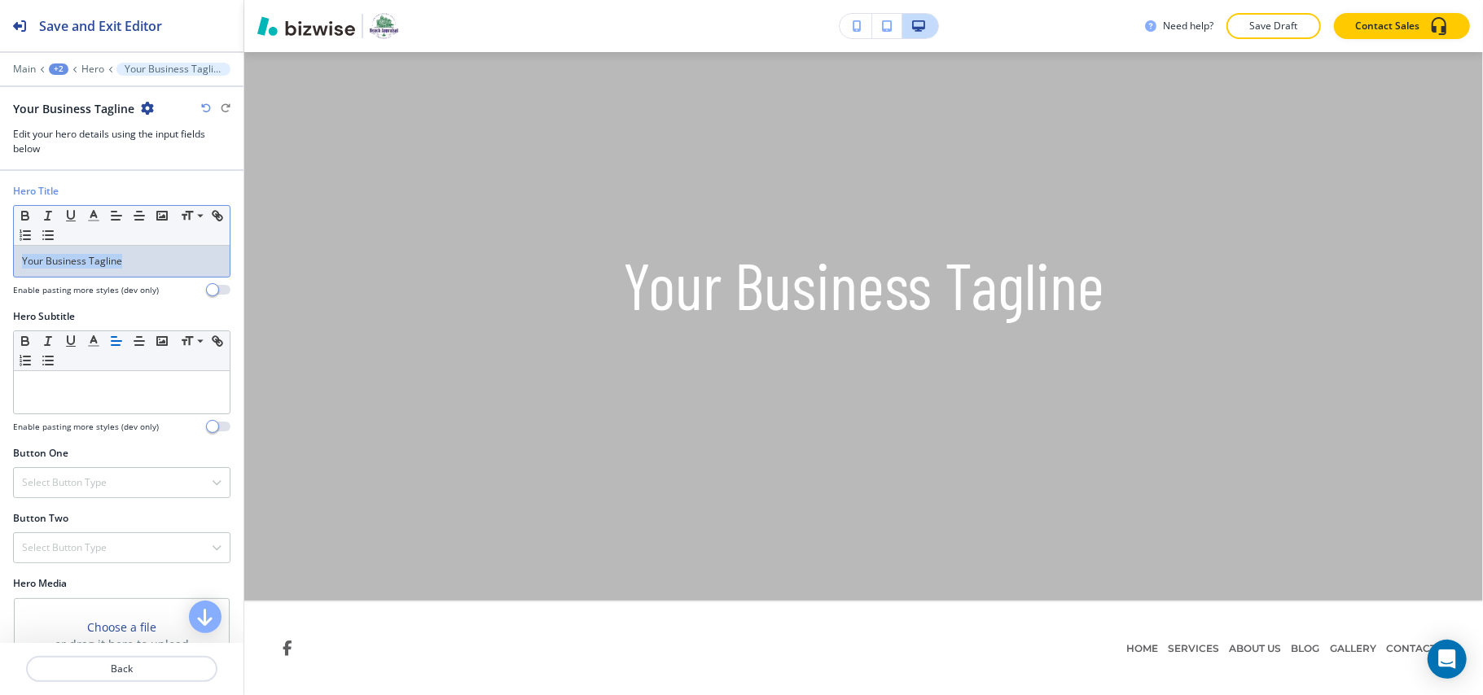
drag, startPoint x: 167, startPoint y: 265, endPoint x: 0, endPoint y: 265, distance: 166.9
click at [0, 265] on div "Hero Title Small Normal Large Huge Your Business Tagline Enable pasting more st…" at bounding box center [121, 246] width 243 height 125
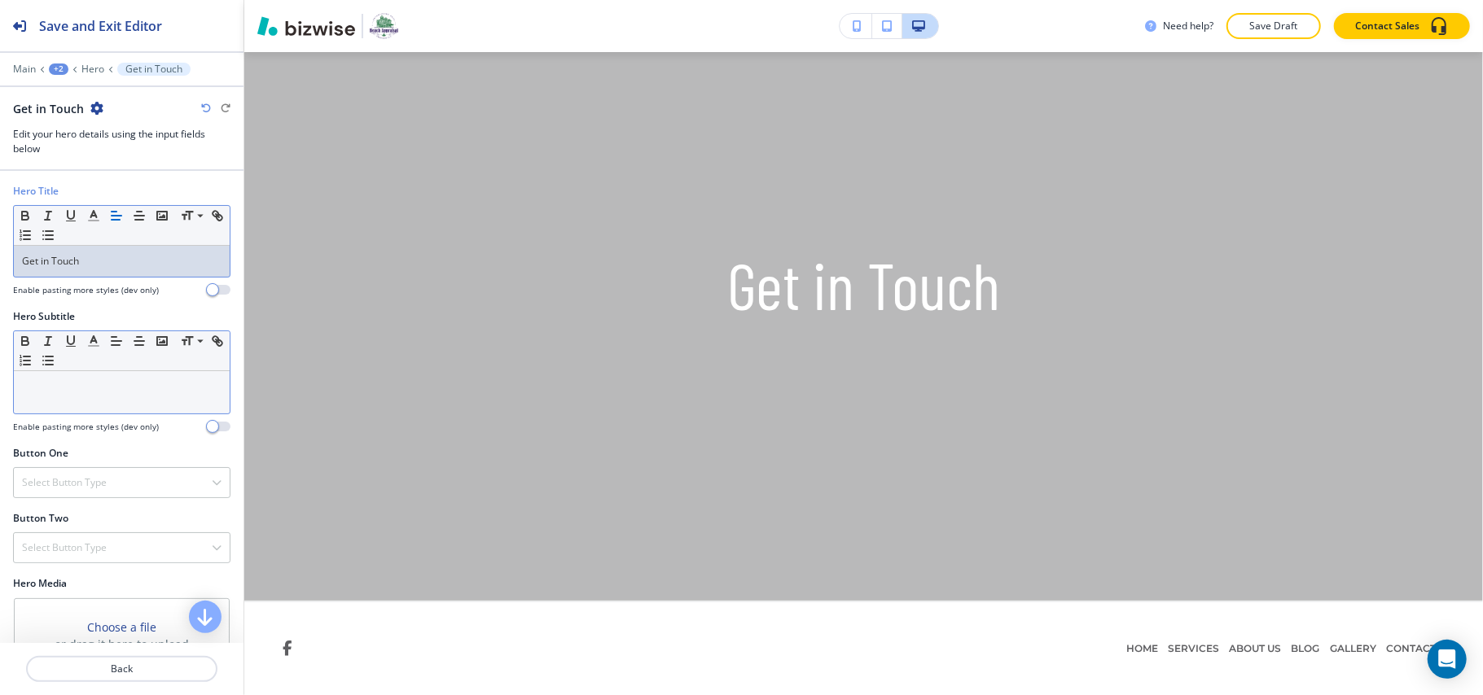
click at [77, 397] on div at bounding box center [122, 392] width 216 height 42
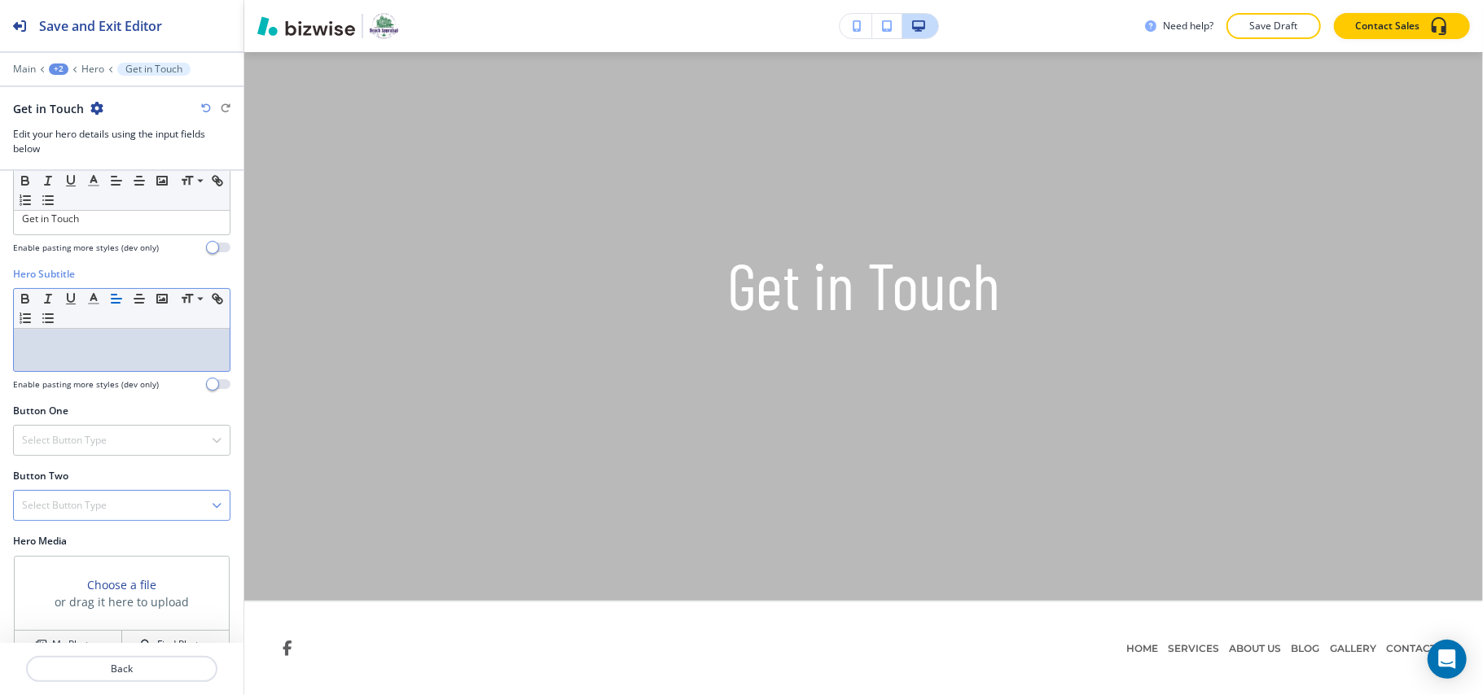
scroll to position [77, 0]
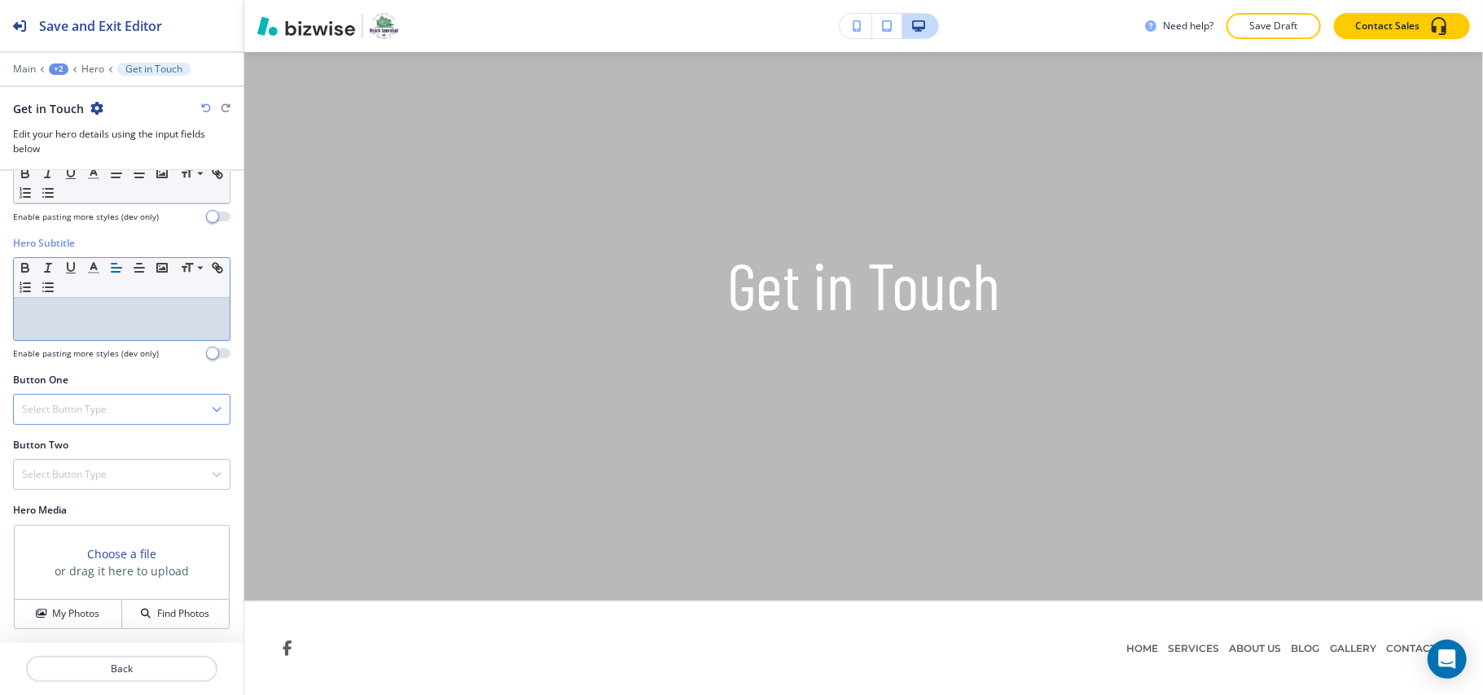
click at [117, 404] on div "Select Button Type" at bounding box center [122, 409] width 216 height 29
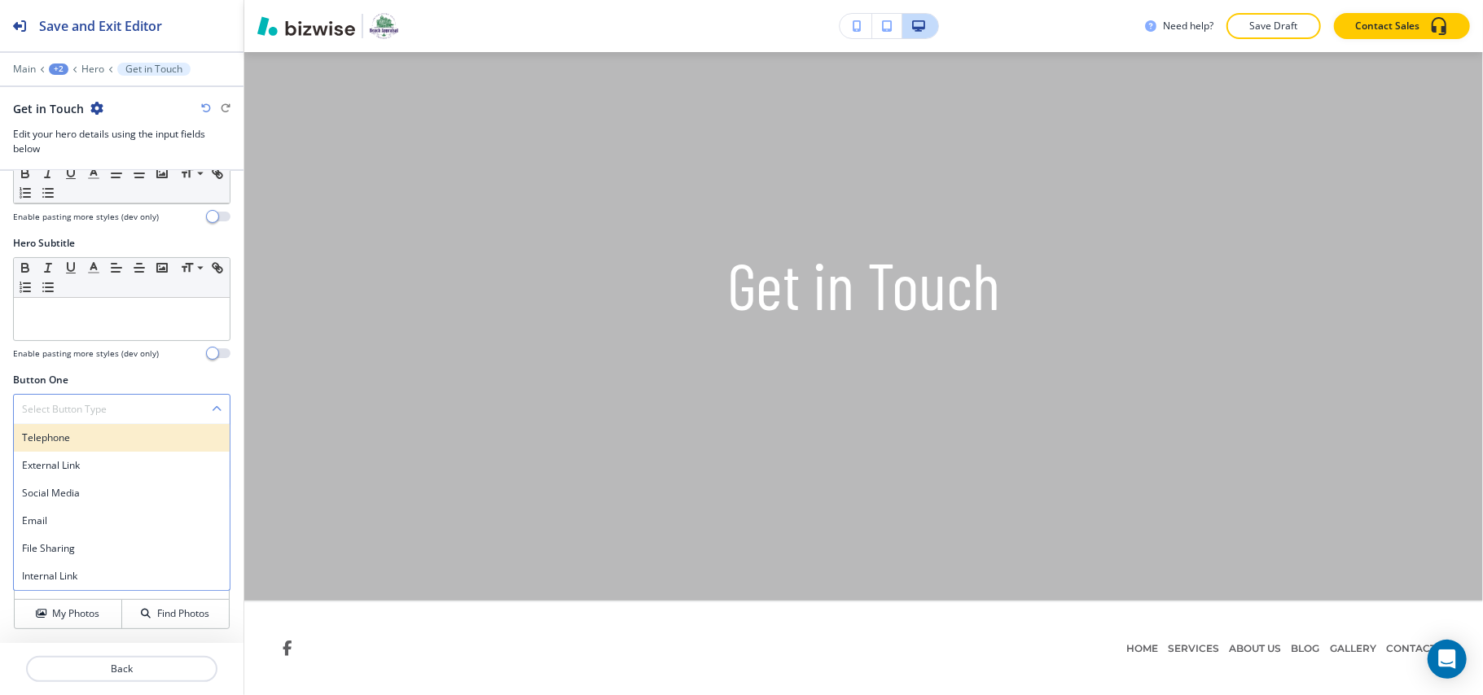
click at [99, 428] on div "Telephone" at bounding box center [122, 438] width 216 height 28
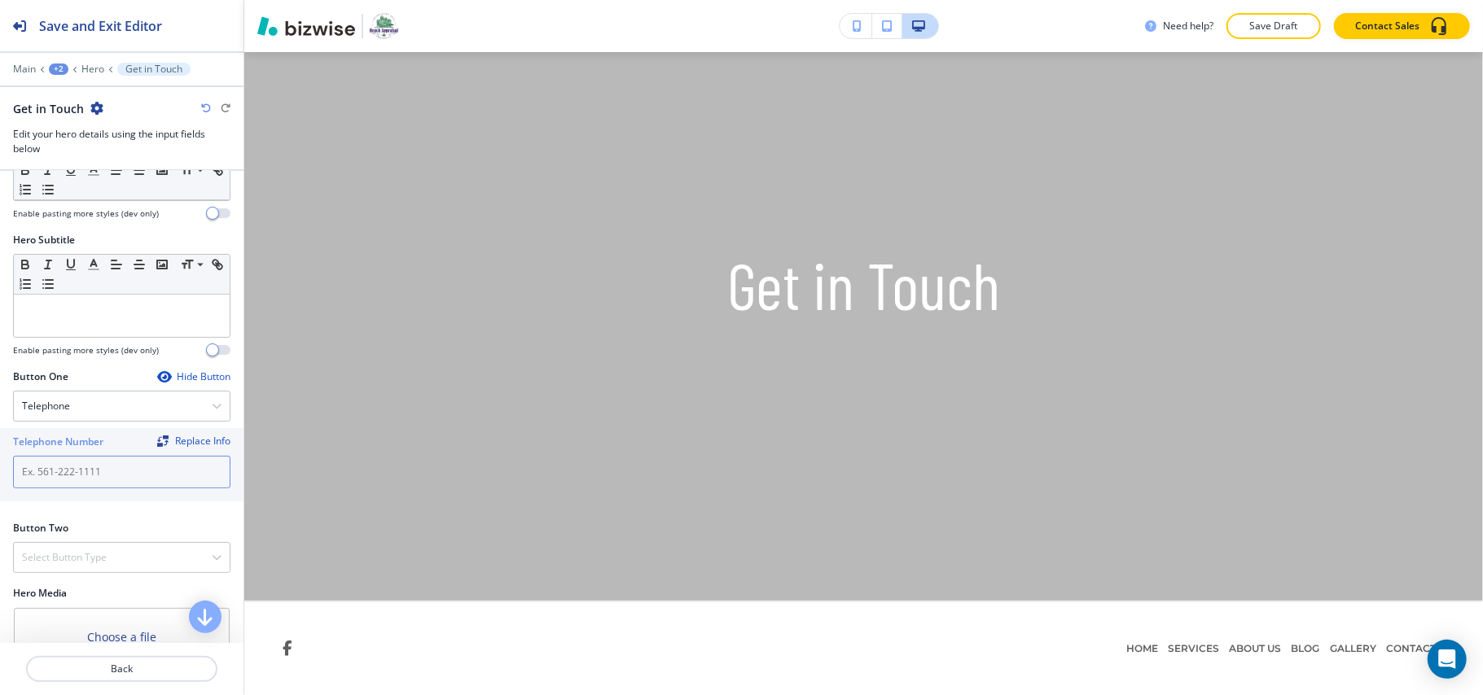
click at [88, 475] on input "text" at bounding box center [121, 472] width 217 height 33
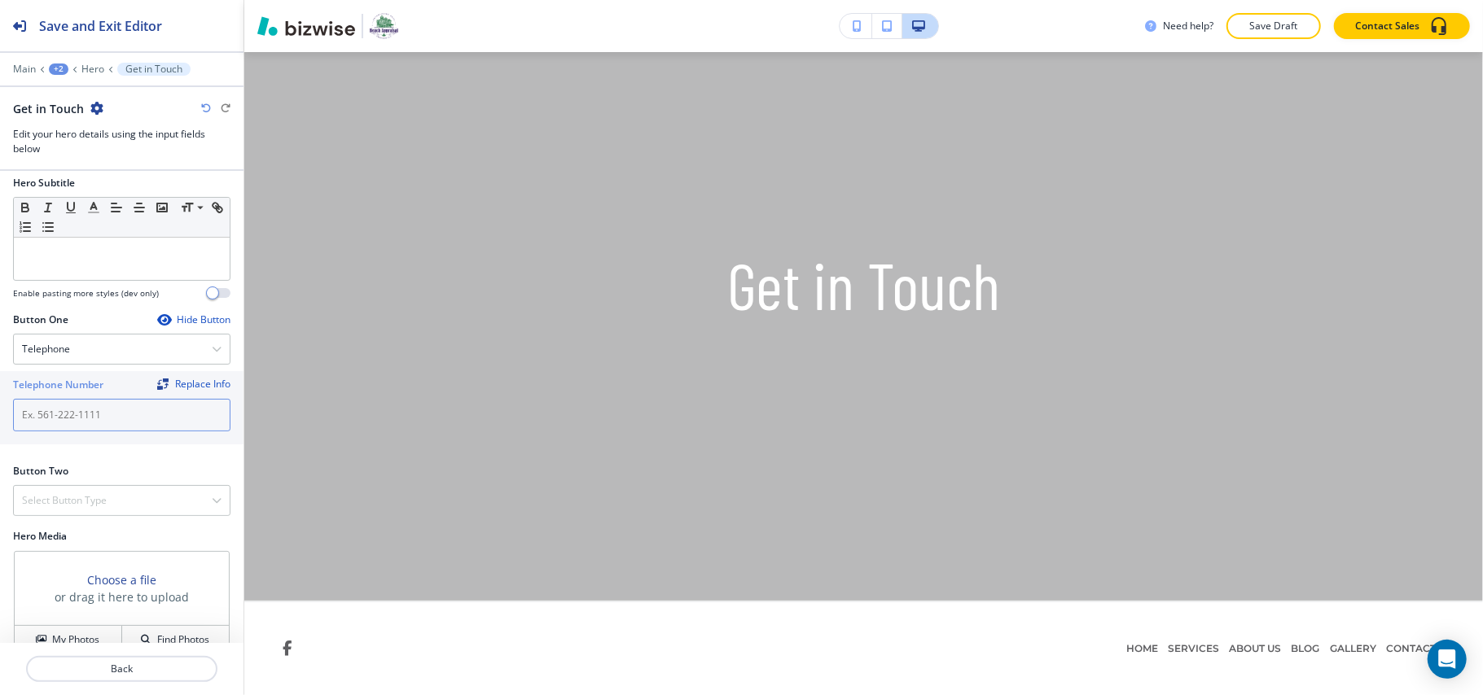
scroll to position [164, 0]
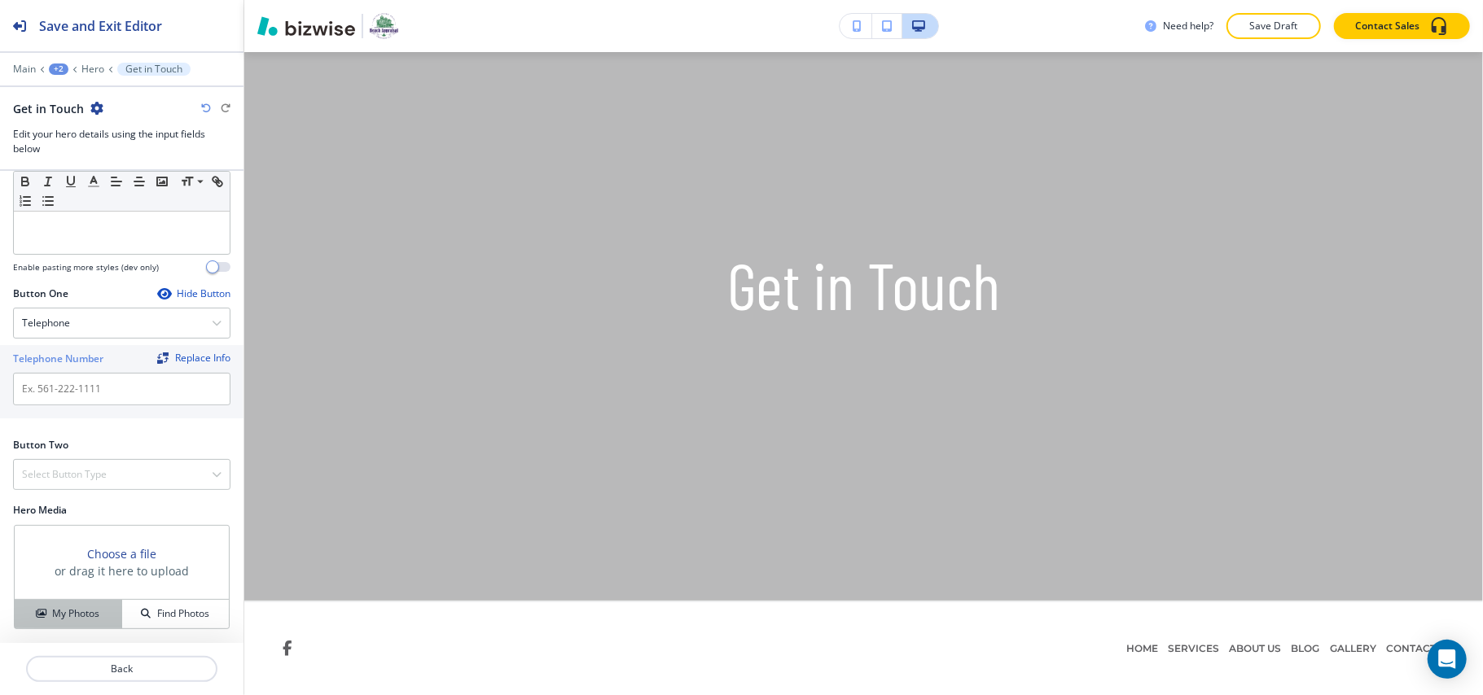
click at [82, 610] on h4 "My Photos" at bounding box center [75, 614] width 47 height 15
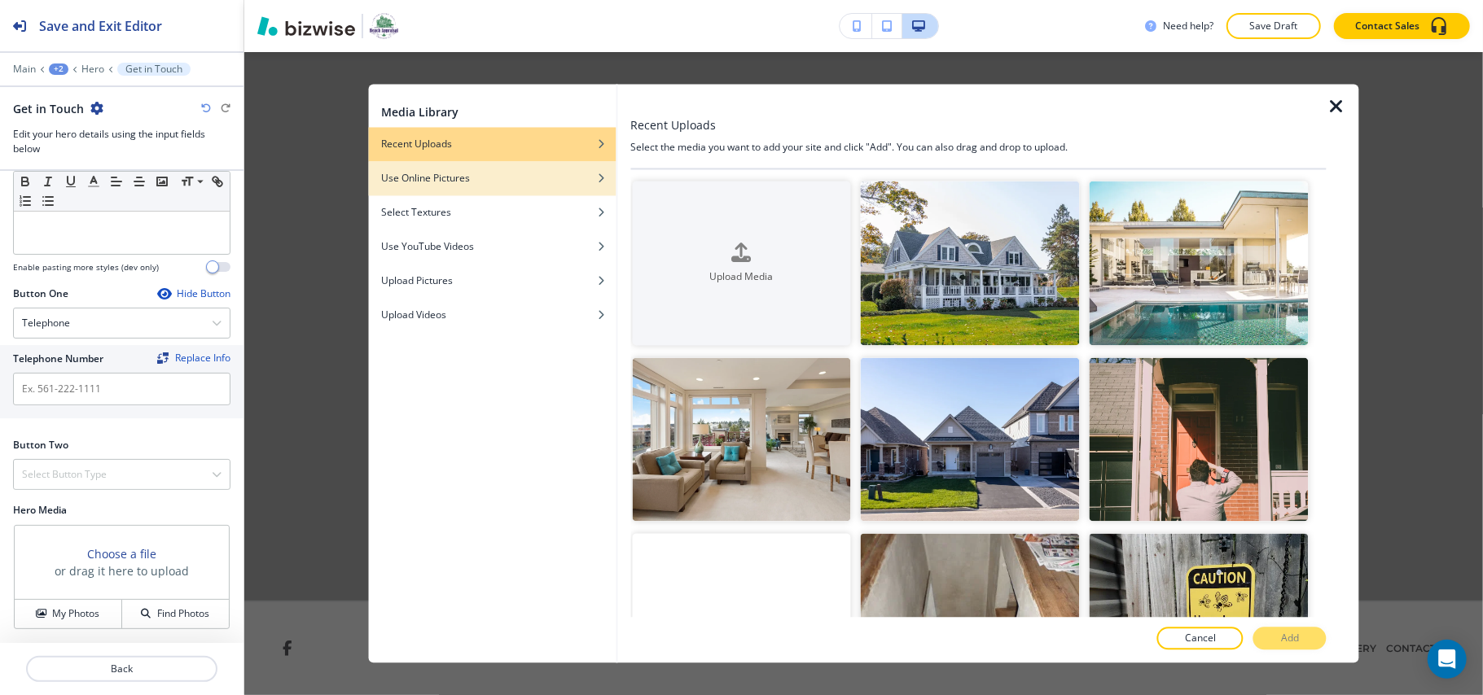
drag, startPoint x: 497, startPoint y: 173, endPoint x: 513, endPoint y: 177, distance: 16.8
click at [496, 173] on div "Use Online Pictures" at bounding box center [492, 179] width 248 height 15
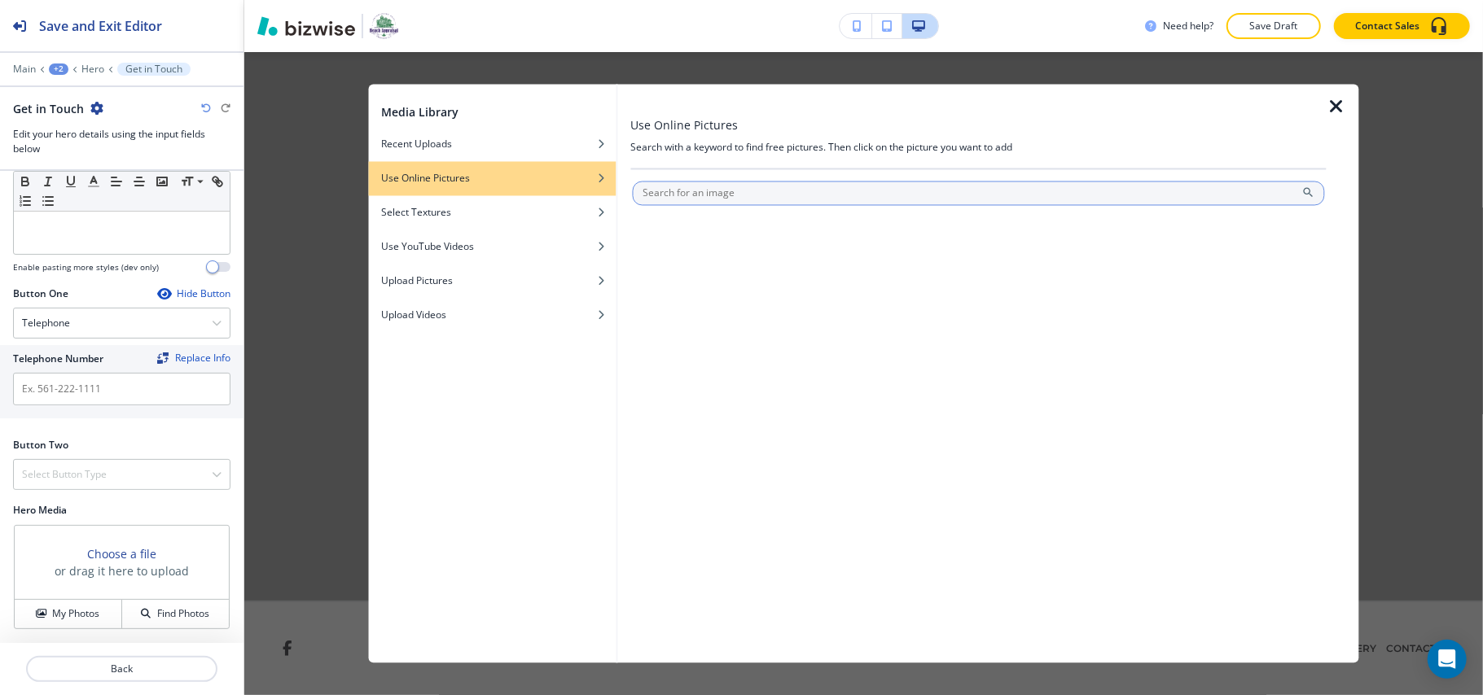
click at [707, 192] on input "text" at bounding box center [978, 194] width 693 height 24
type input "contact us"
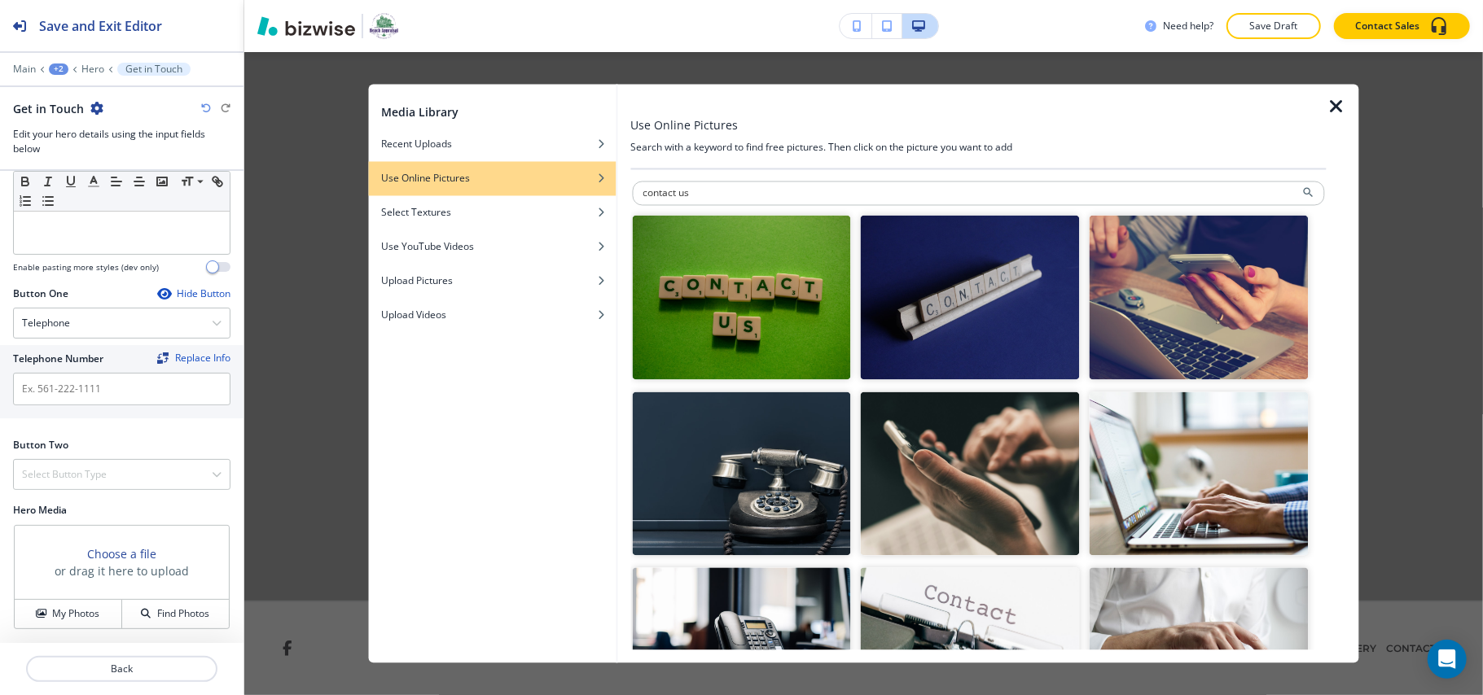
click at [798, 441] on img "button" at bounding box center [741, 474] width 219 height 164
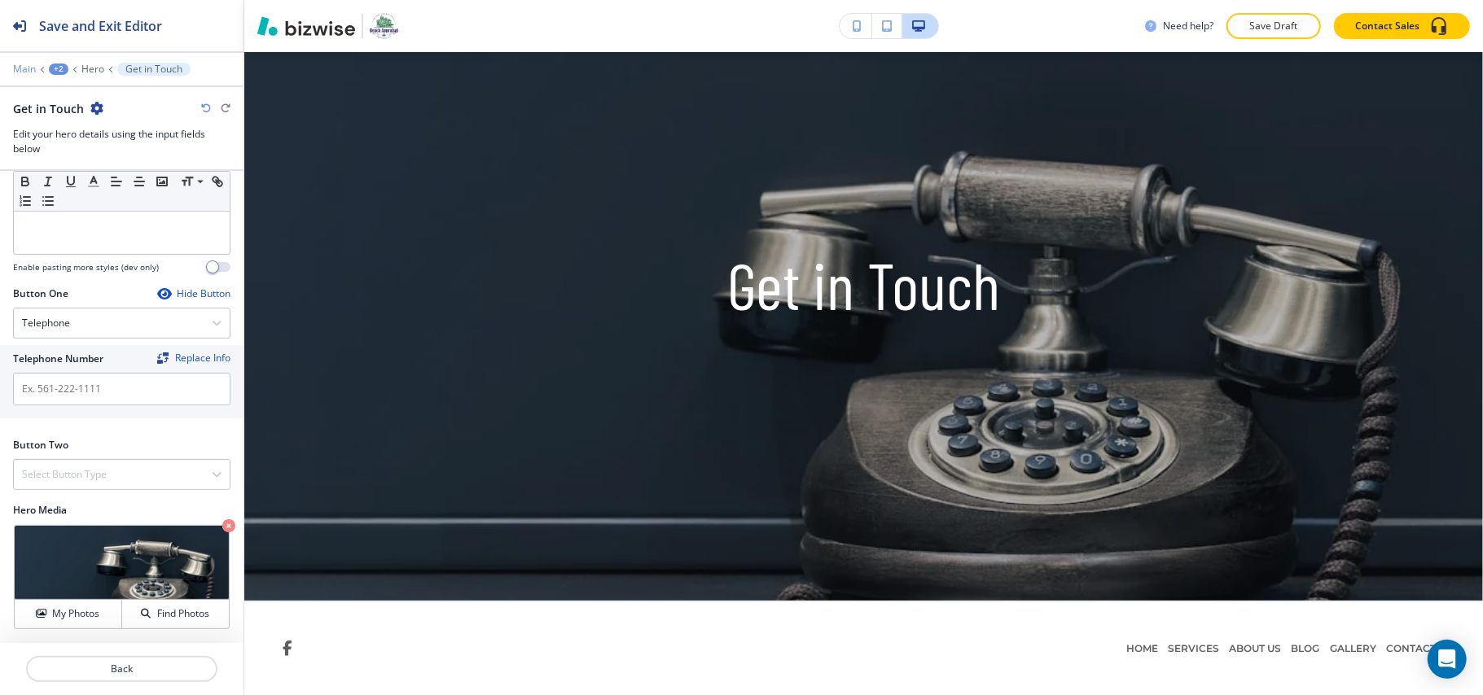
click at [23, 72] on p "Main" at bounding box center [24, 69] width 23 height 11
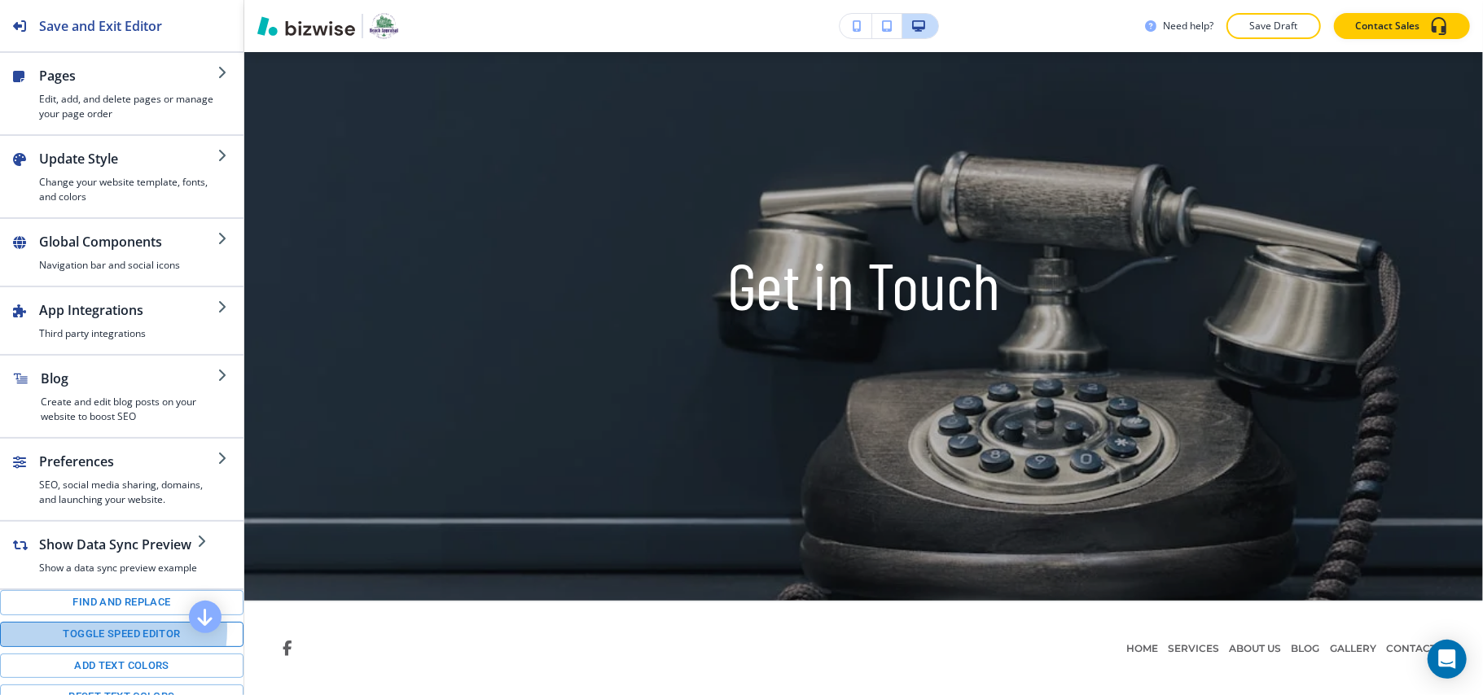
click at [101, 647] on button "Toggle speed editor" at bounding box center [121, 634] width 243 height 25
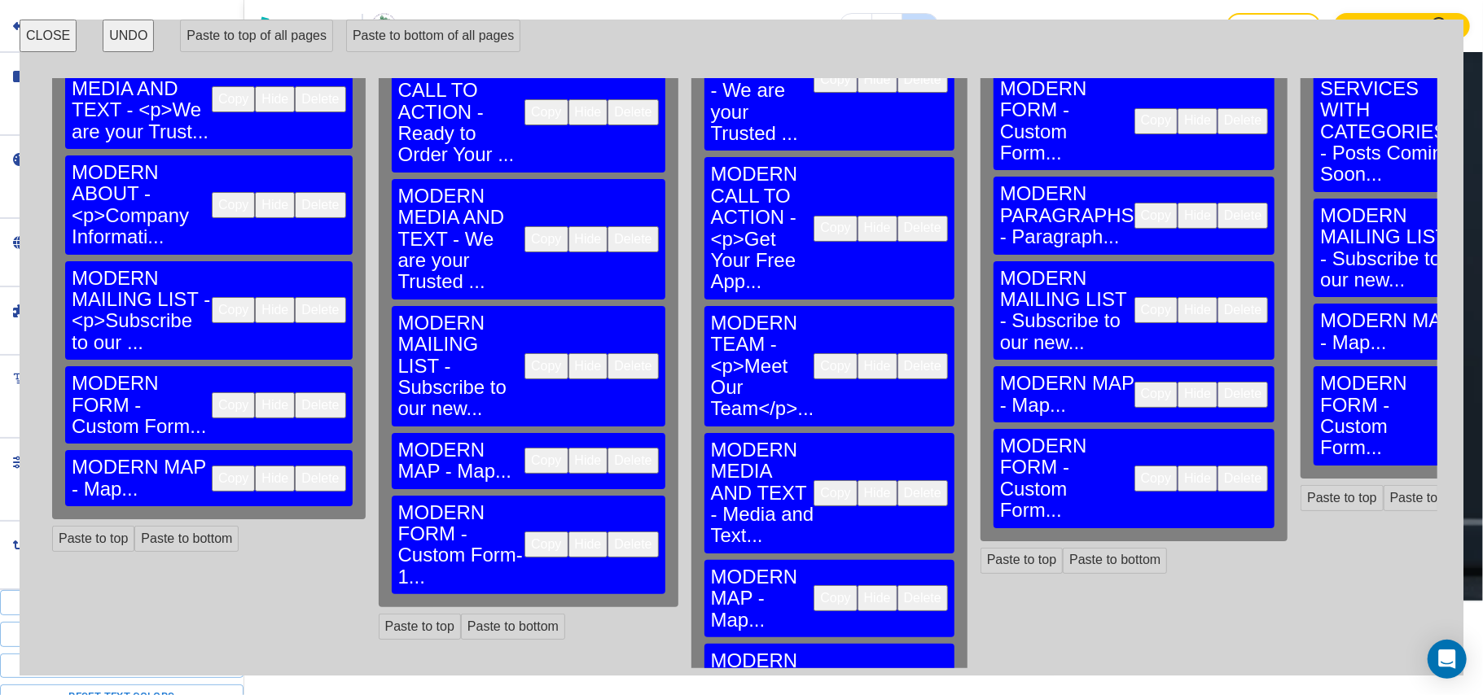
scroll to position [329, 0]
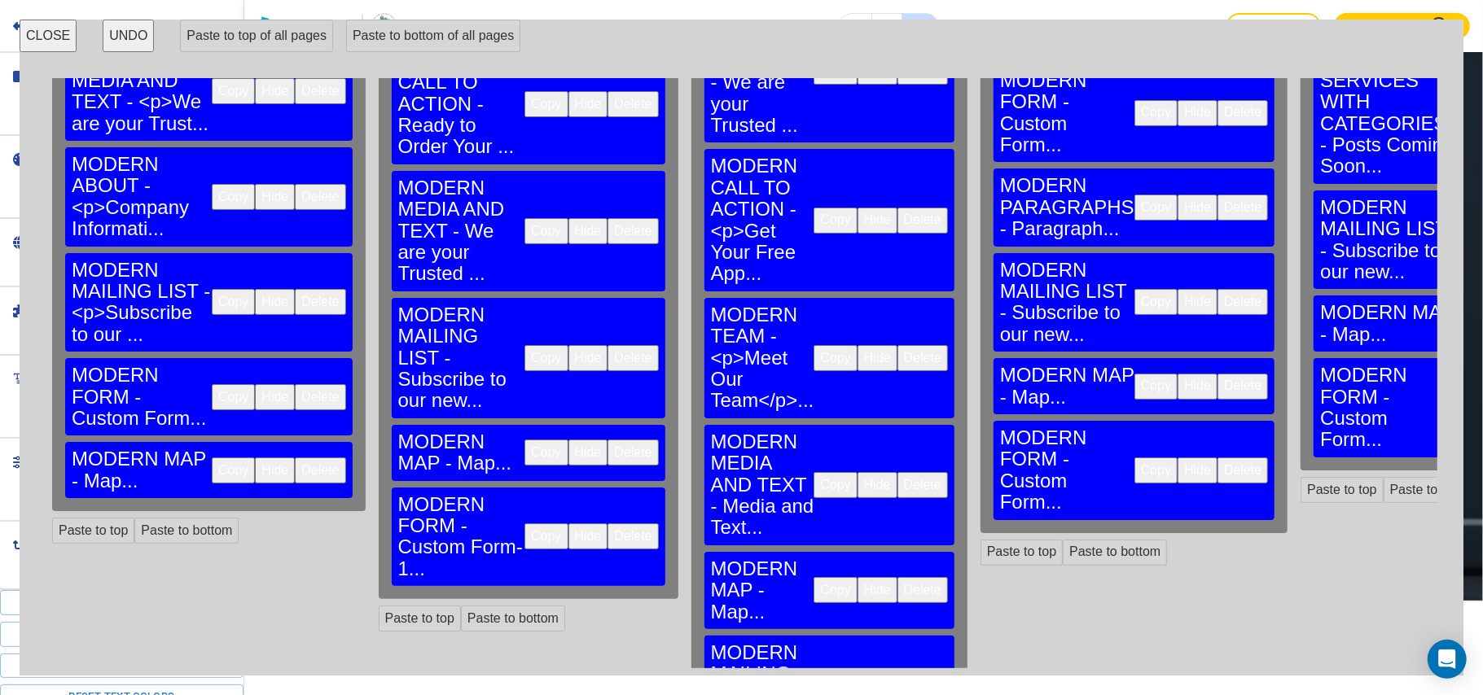
click at [212, 384] on button "Copy" at bounding box center [233, 397] width 43 height 26
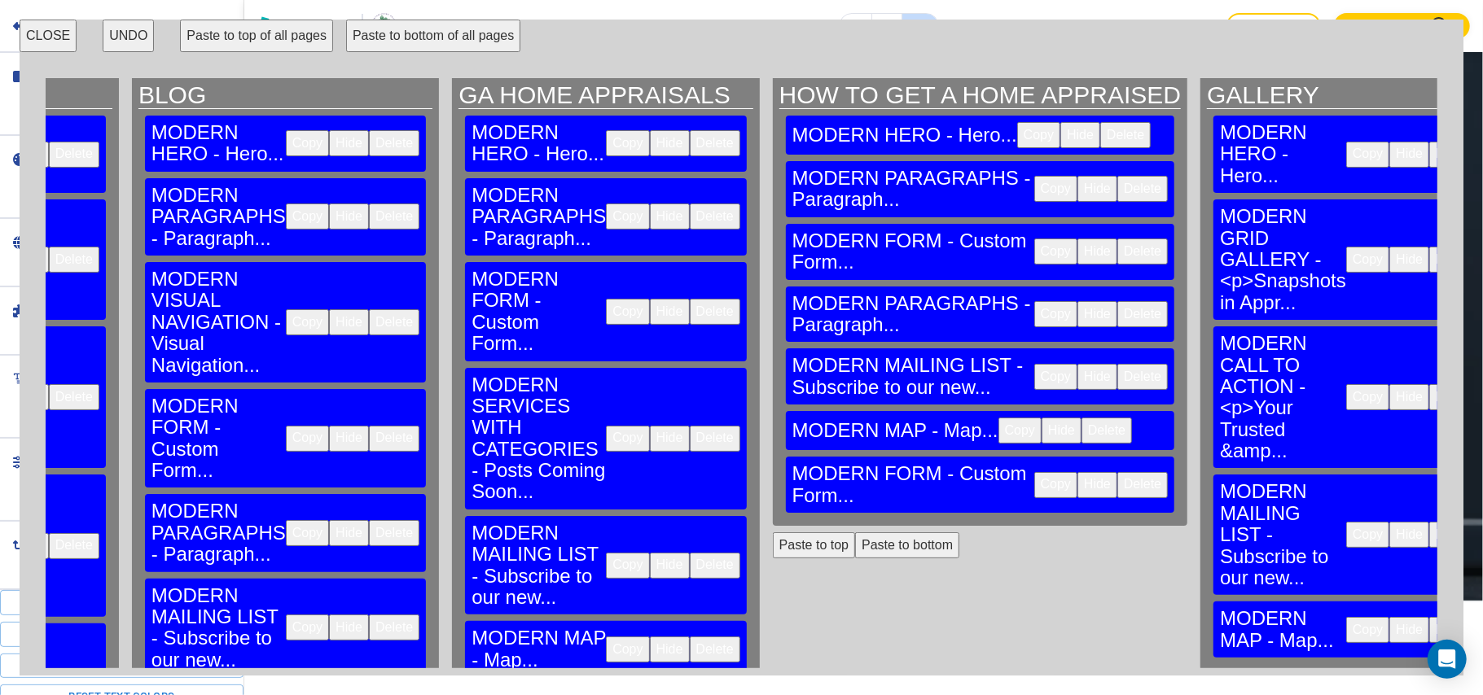
scroll to position [3, 886]
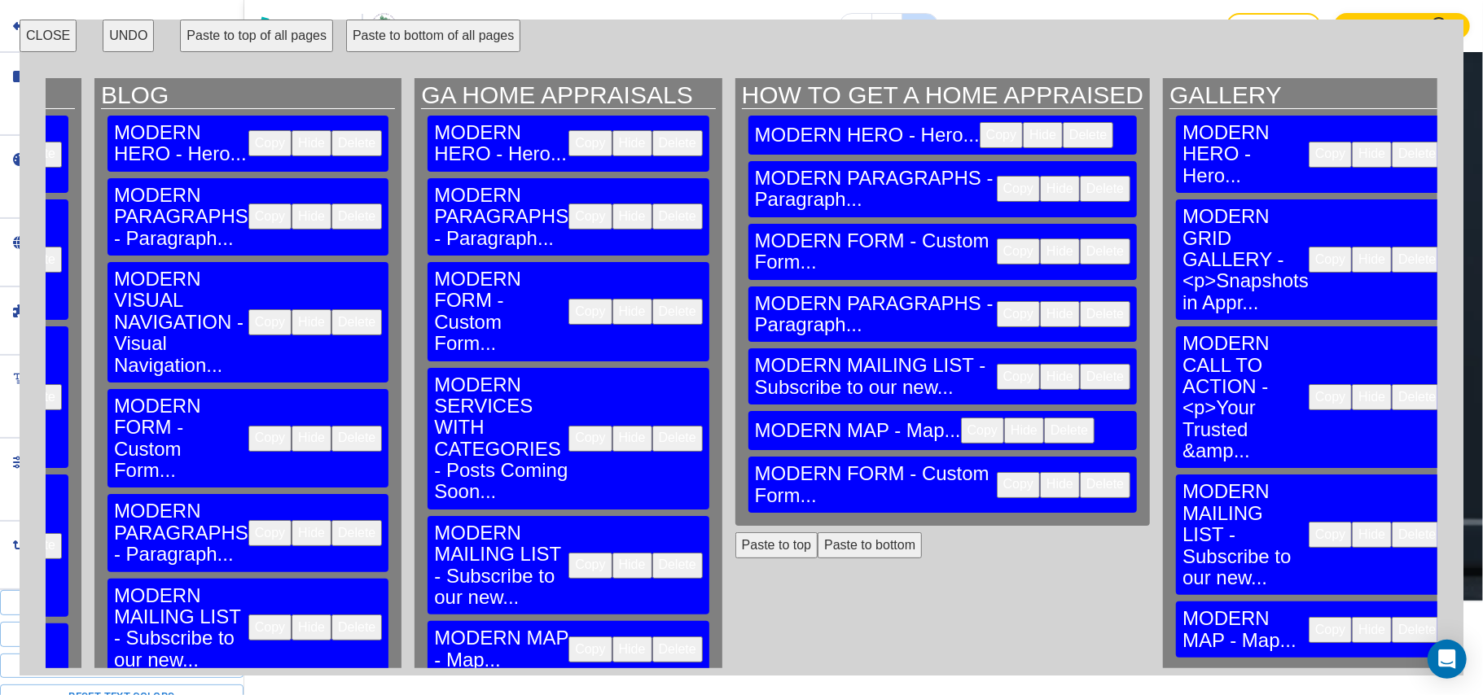
click at [1308, 617] on button "Copy" at bounding box center [1329, 630] width 43 height 26
click at [37, 29] on button "CLOSE" at bounding box center [48, 36] width 57 height 33
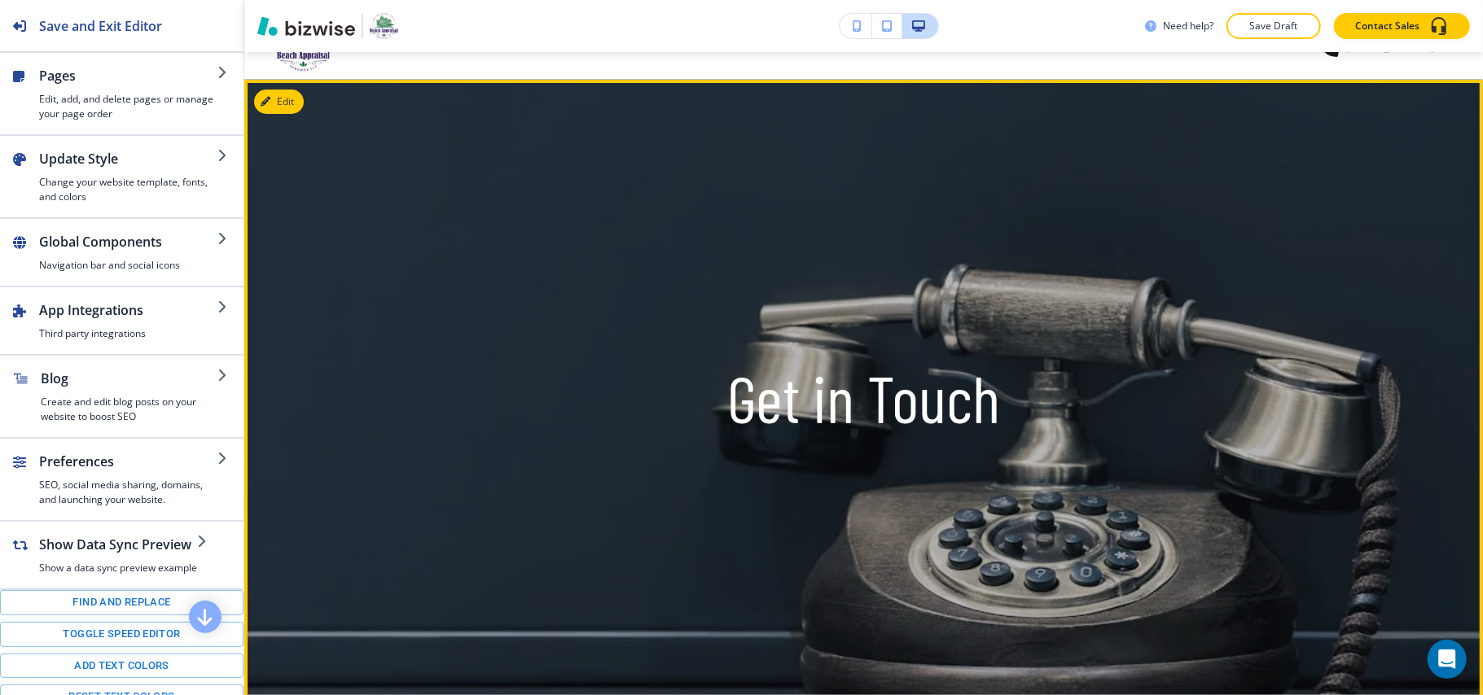
scroll to position [0, 0]
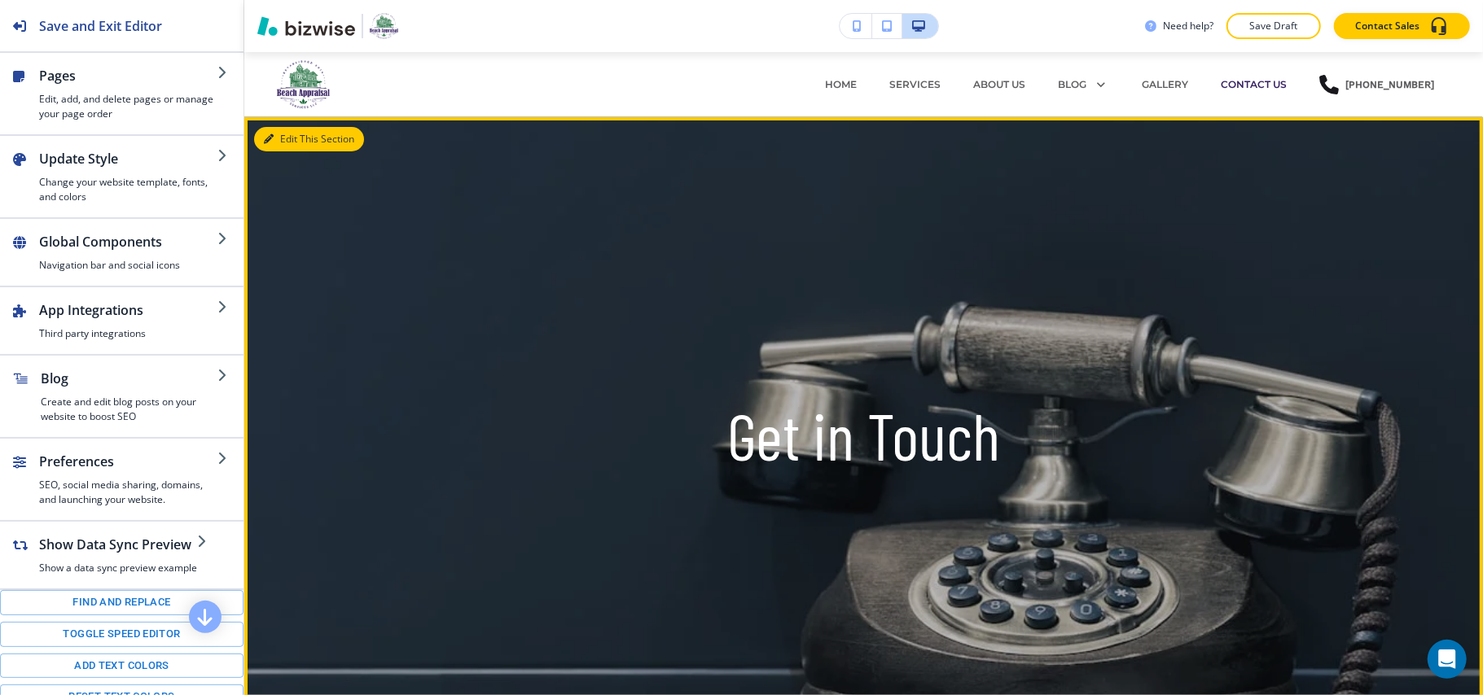
click at [284, 134] on button "Edit This Section" at bounding box center [309, 139] width 110 height 24
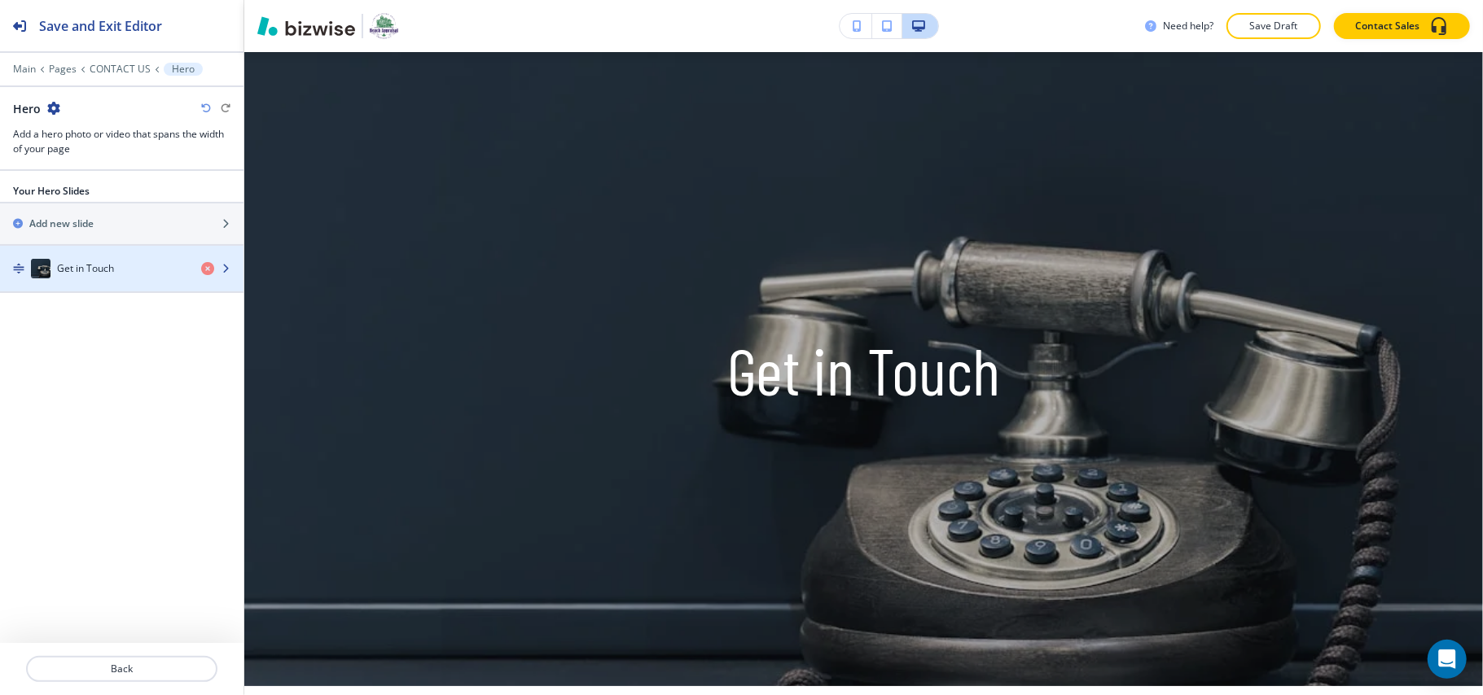
click at [102, 259] on div "button" at bounding box center [121, 252] width 243 height 13
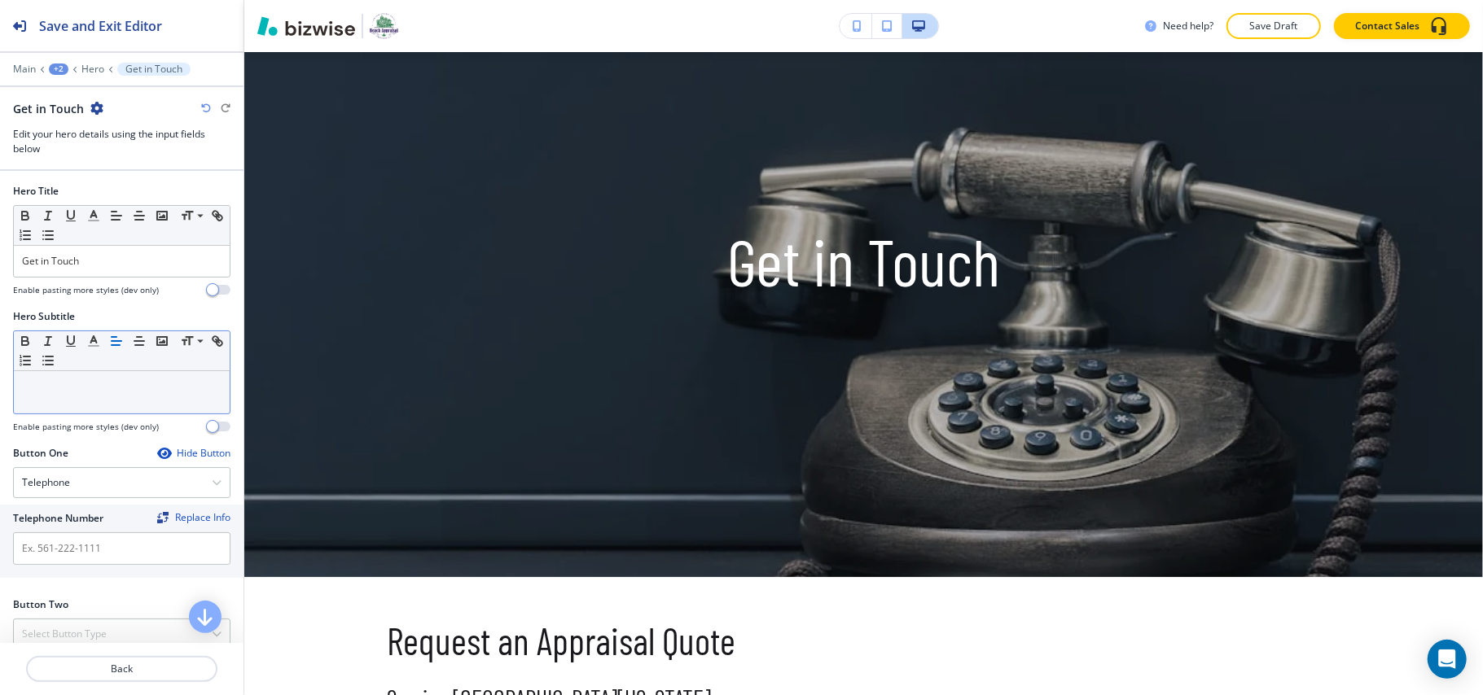
scroll to position [340, 0]
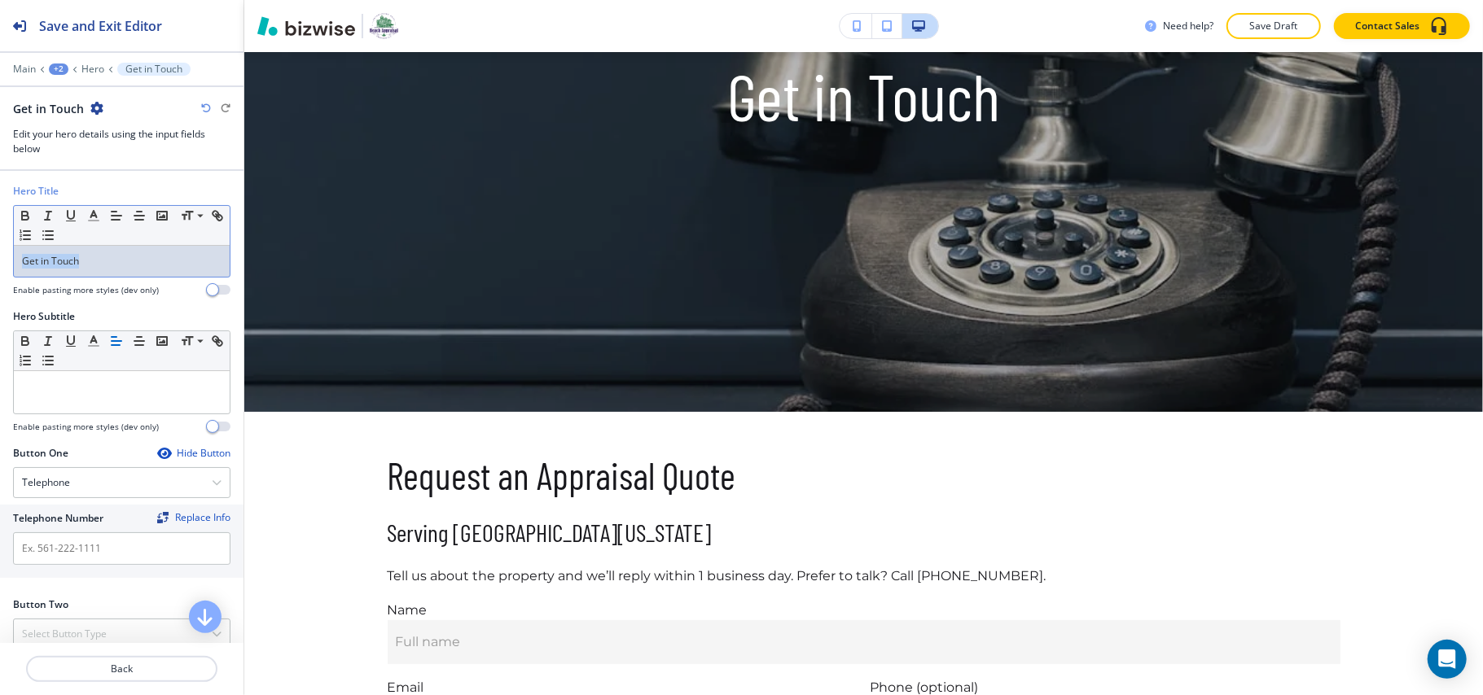
drag, startPoint x: 72, startPoint y: 259, endPoint x: 104, endPoint y: 270, distance: 33.7
click at [0, 261] on div "Hero Title Small Normal Large Huge Get in Touch Enable pasting more styles (dev…" at bounding box center [121, 246] width 243 height 125
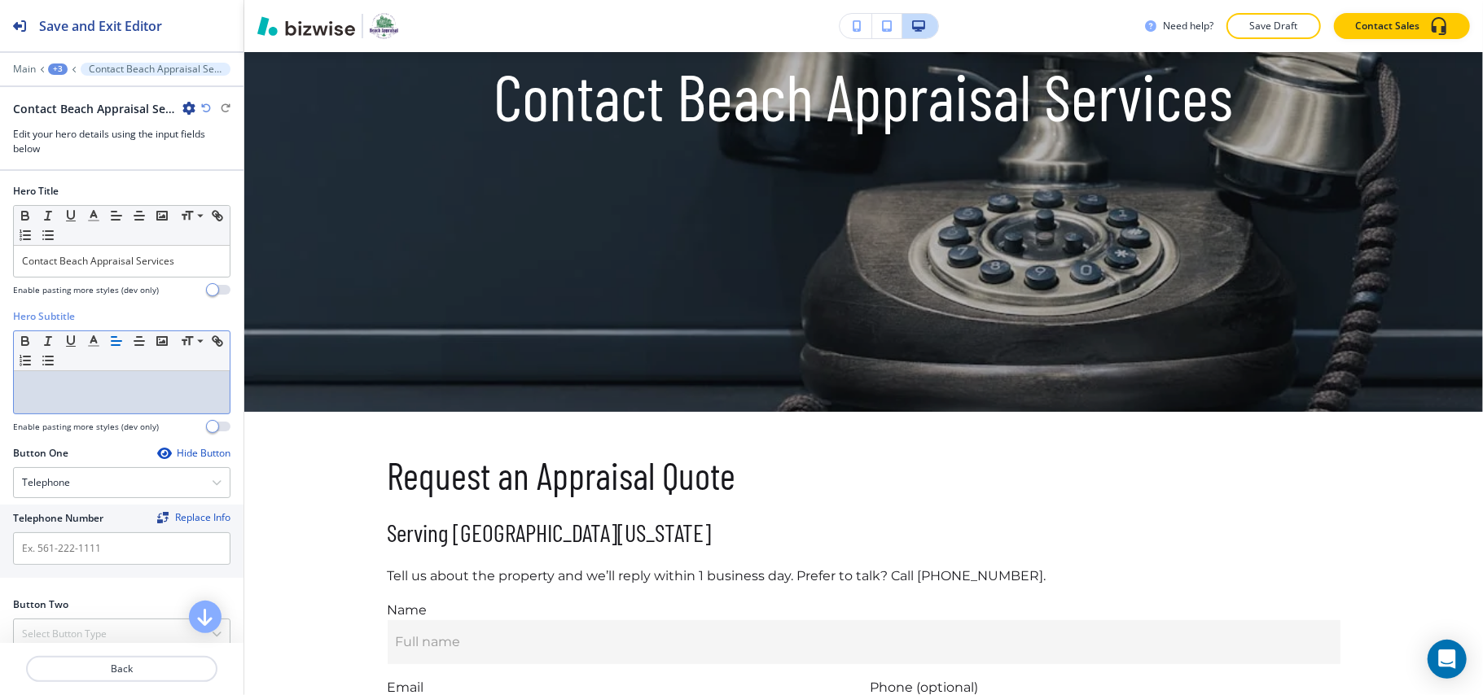
scroll to position [0, 0]
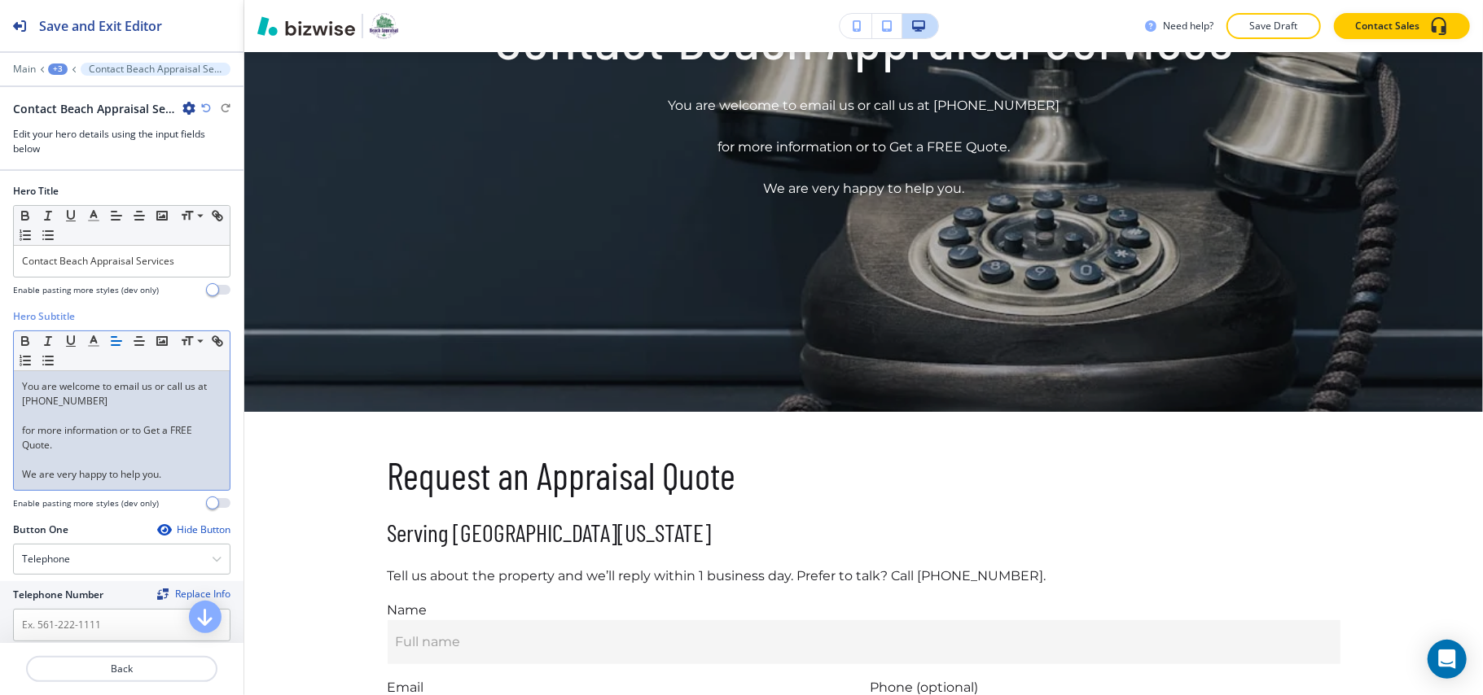
click at [20, 436] on div "You are welcome to email us or call us at [PHONE_NUMBER] for more information o…" at bounding box center [122, 430] width 216 height 119
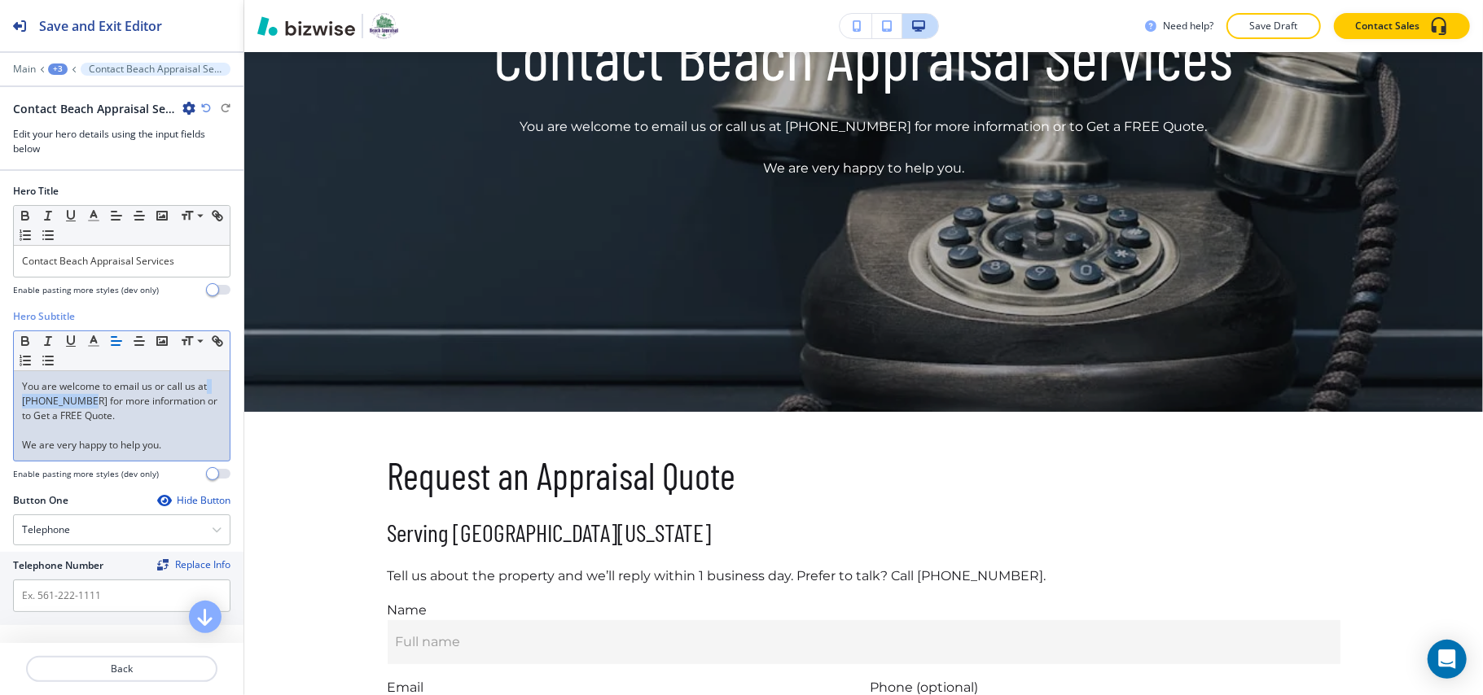
drag, startPoint x: 93, startPoint y: 405, endPoint x: 31, endPoint y: 405, distance: 61.9
click at [31, 405] on p "You are welcome to email us or call us at [PHONE_NUMBER] for more information o…" at bounding box center [121, 401] width 199 height 44
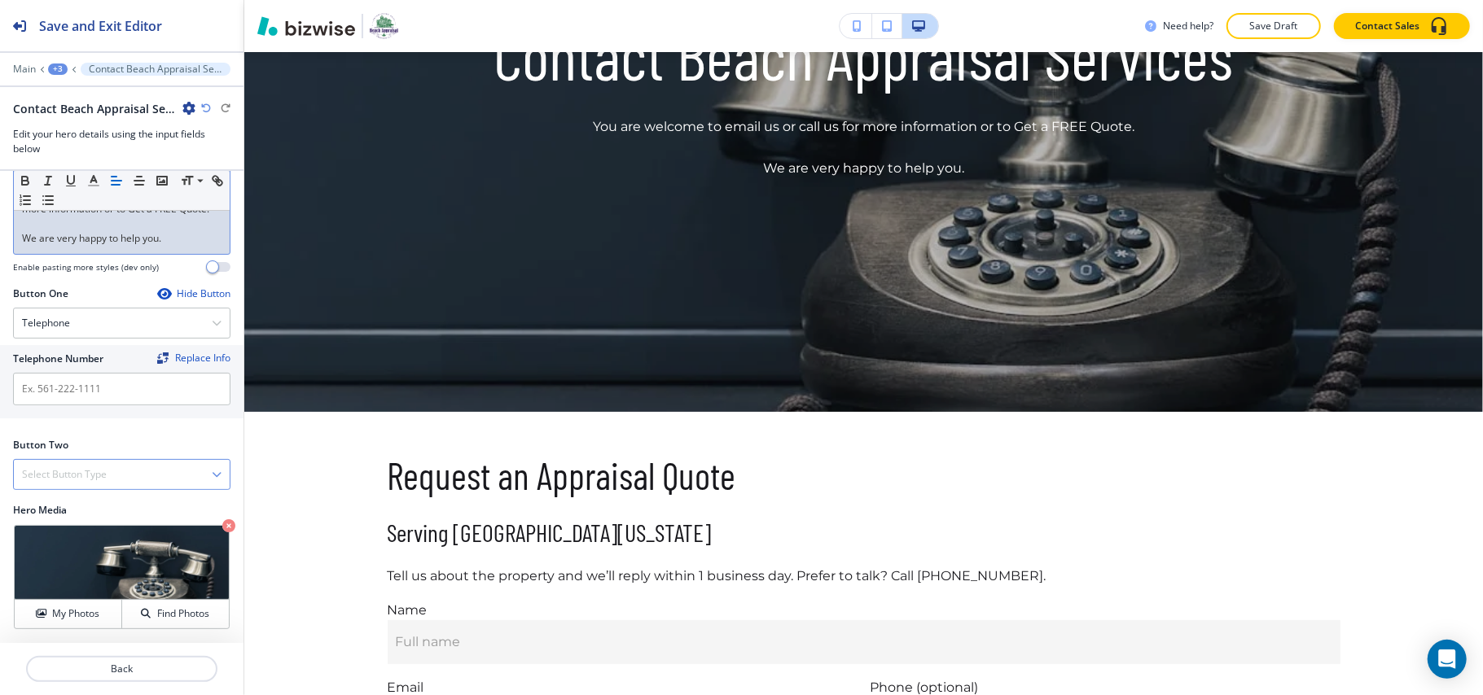
scroll to position [212, 0]
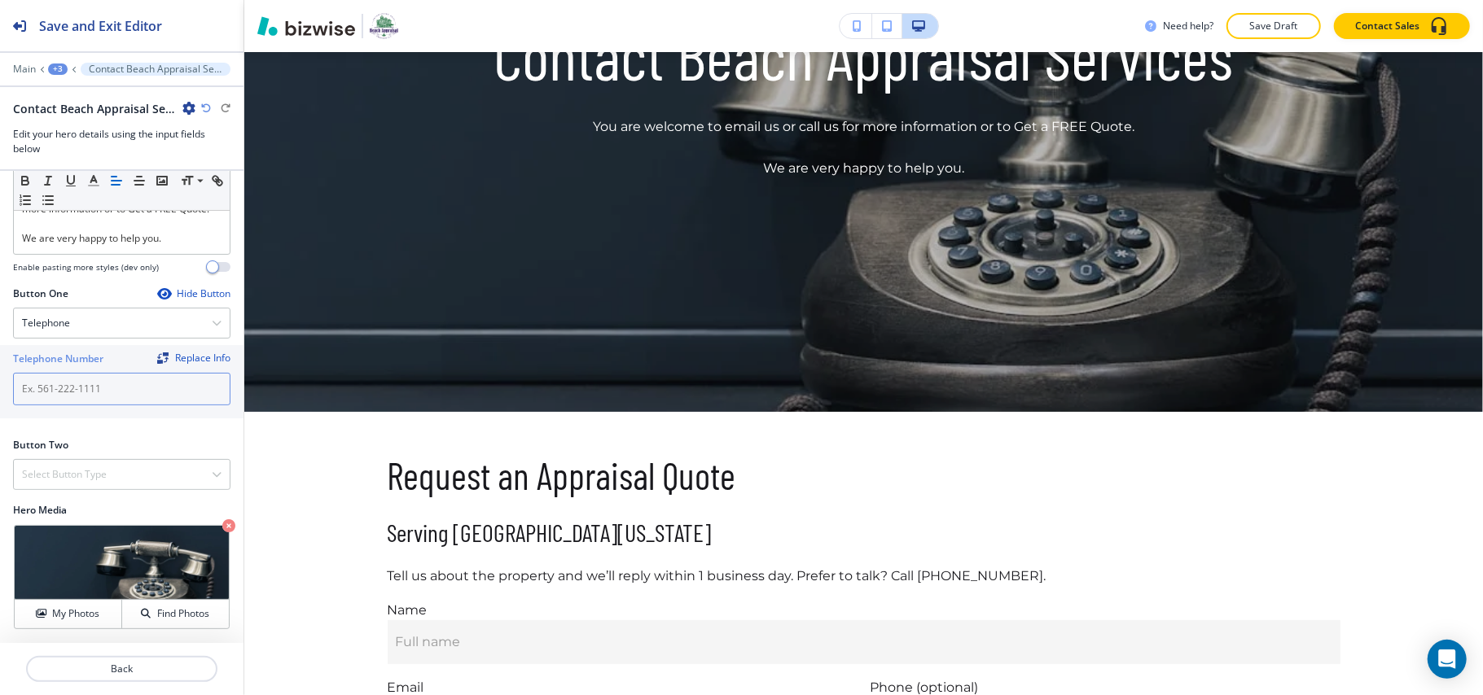
click at [75, 381] on input "text" at bounding box center [121, 389] width 217 height 33
paste input "[PHONE_NUMBER]"
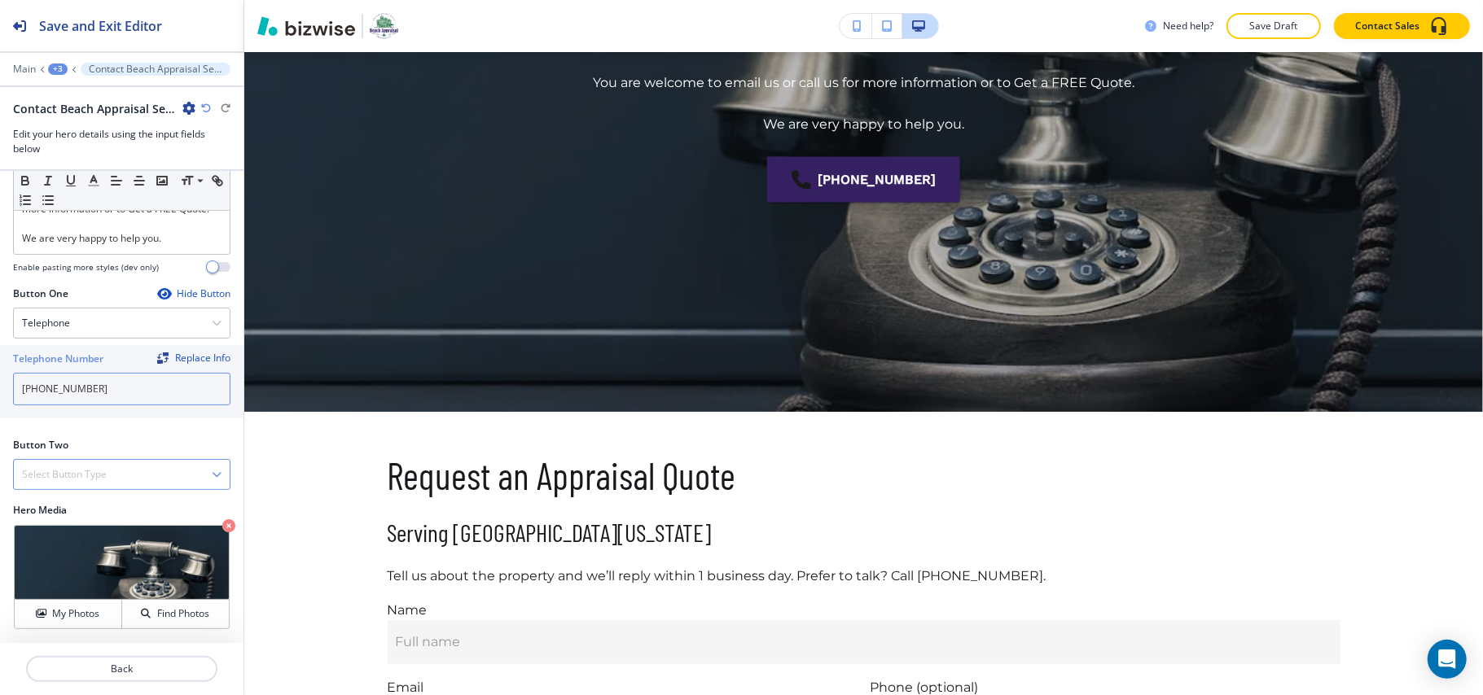
type input "[PHONE_NUMBER]"
click at [72, 476] on h4 "Select Button Type" at bounding box center [64, 474] width 85 height 15
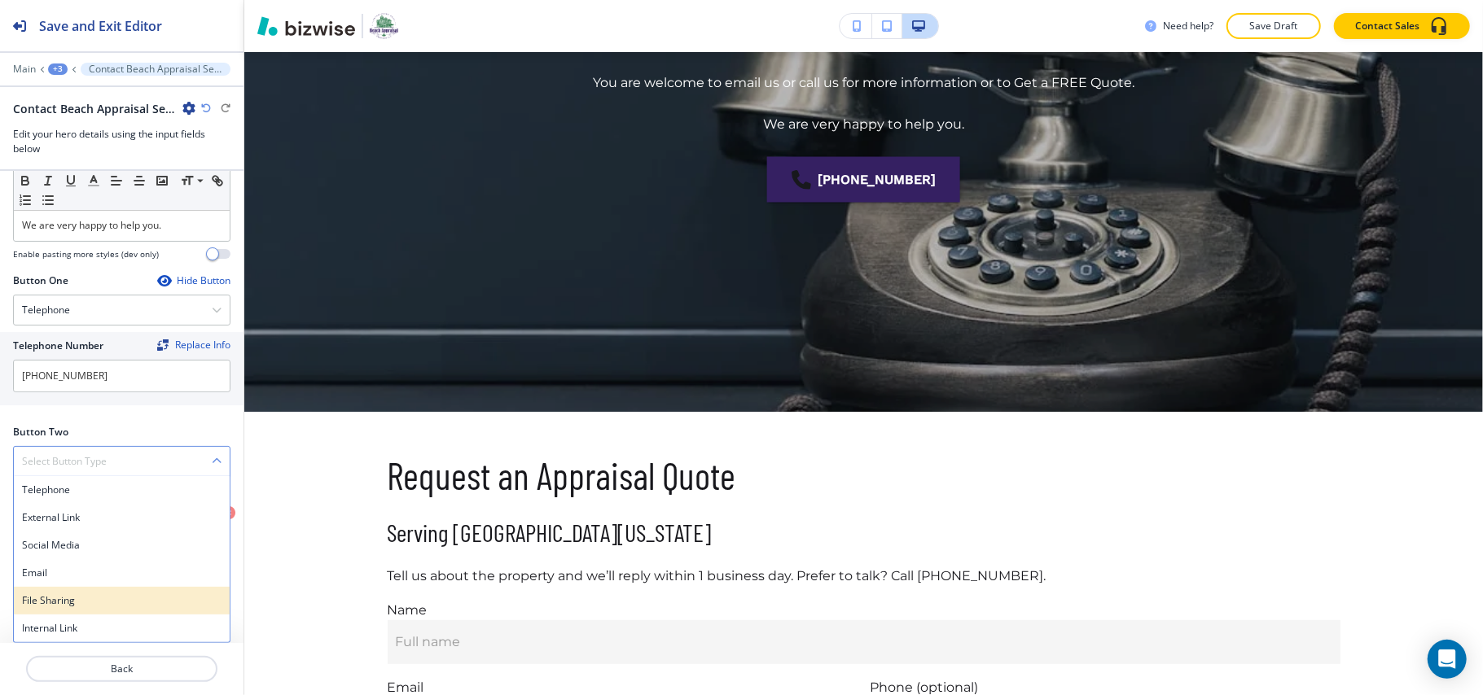
scroll to position [223, 0]
click at [68, 637] on div "Internal Link" at bounding box center [122, 629] width 216 height 28
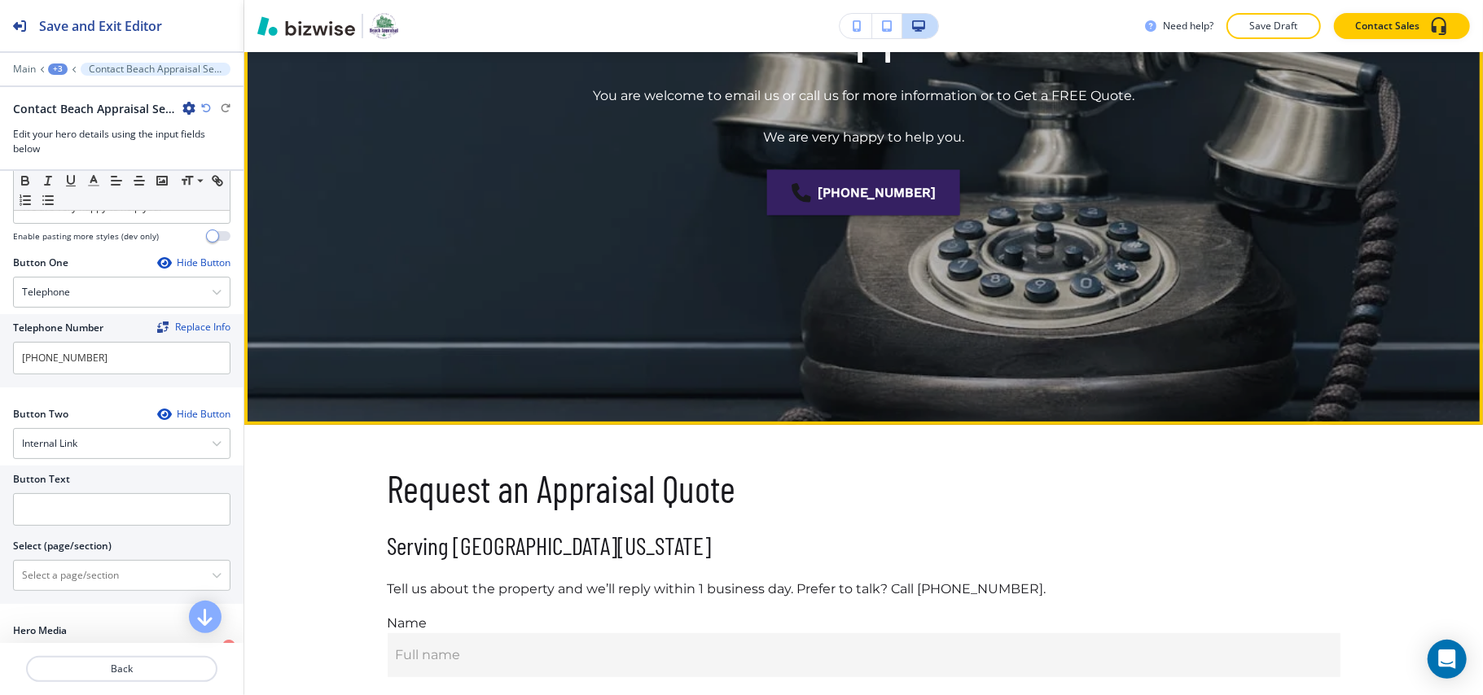
scroll to position [326, 0]
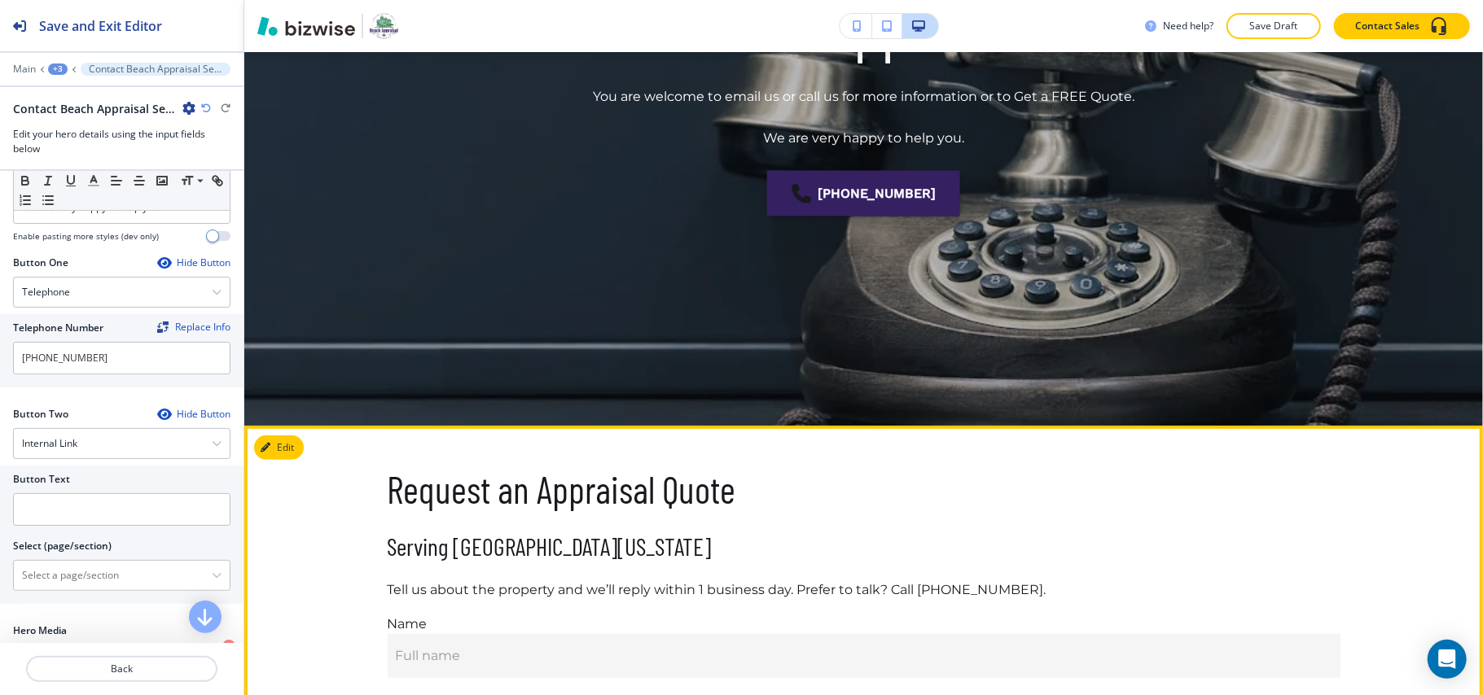
click at [269, 440] on button "Edit This Section" at bounding box center [309, 448] width 110 height 24
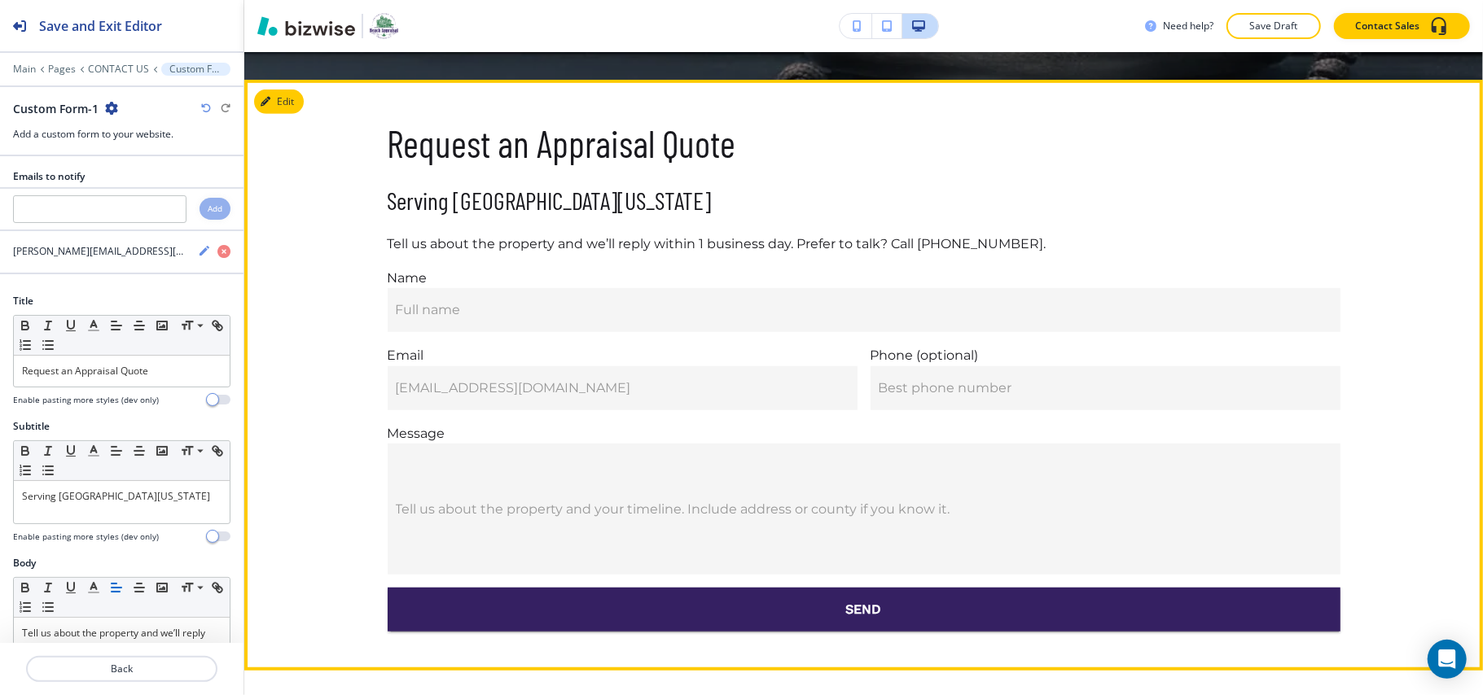
scroll to position [700, 0]
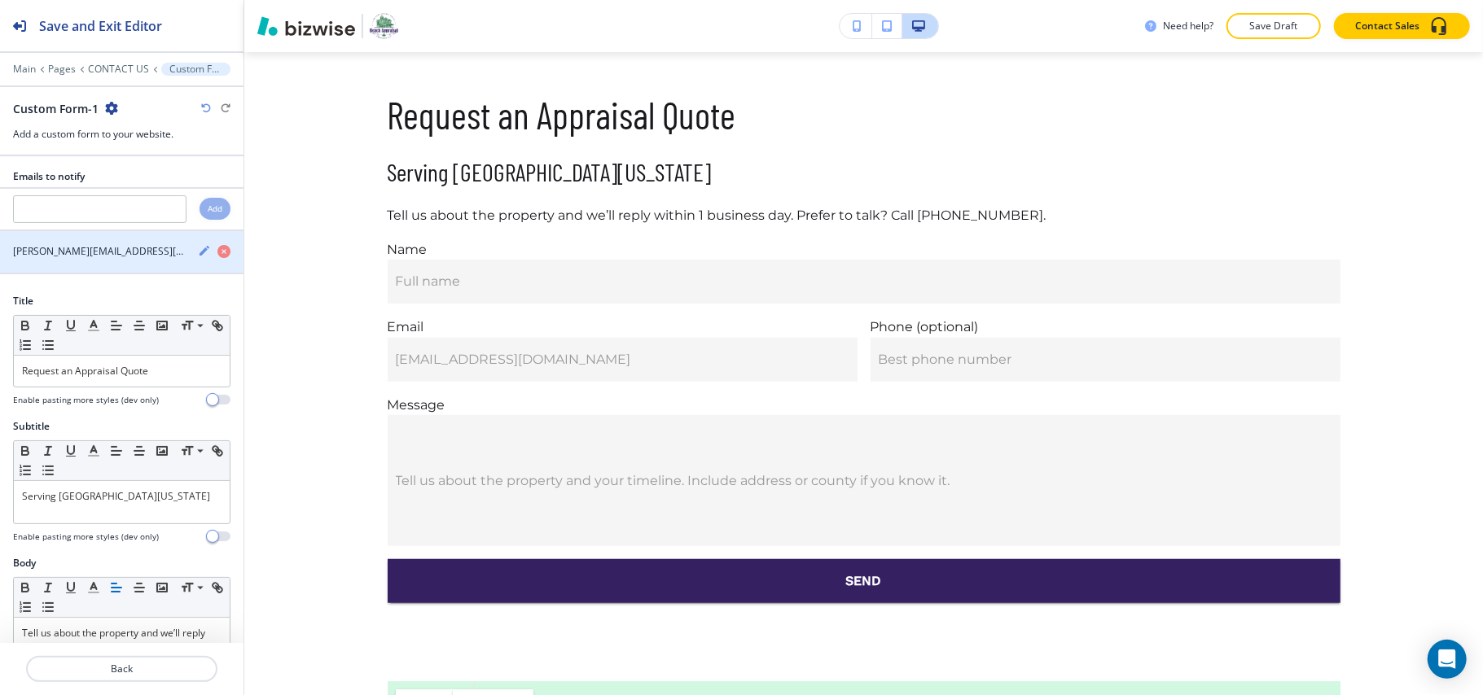
click at [199, 254] on icon "button" at bounding box center [204, 251] width 10 height 10
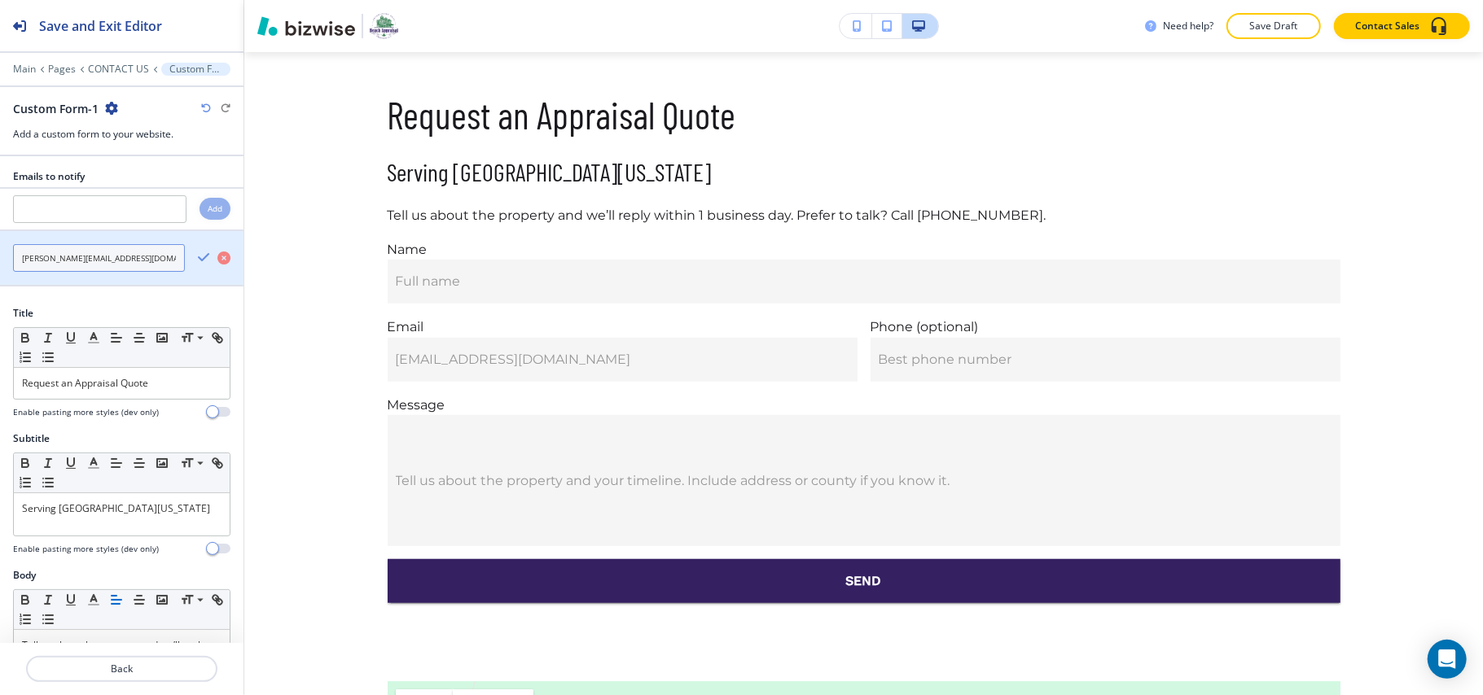
drag, startPoint x: 128, startPoint y: 261, endPoint x: 0, endPoint y: 261, distance: 127.8
click at [0, 261] on div "[PERSON_NAME][EMAIL_ADDRESS][DOMAIN_NAME]" at bounding box center [92, 258] width 185 height 28
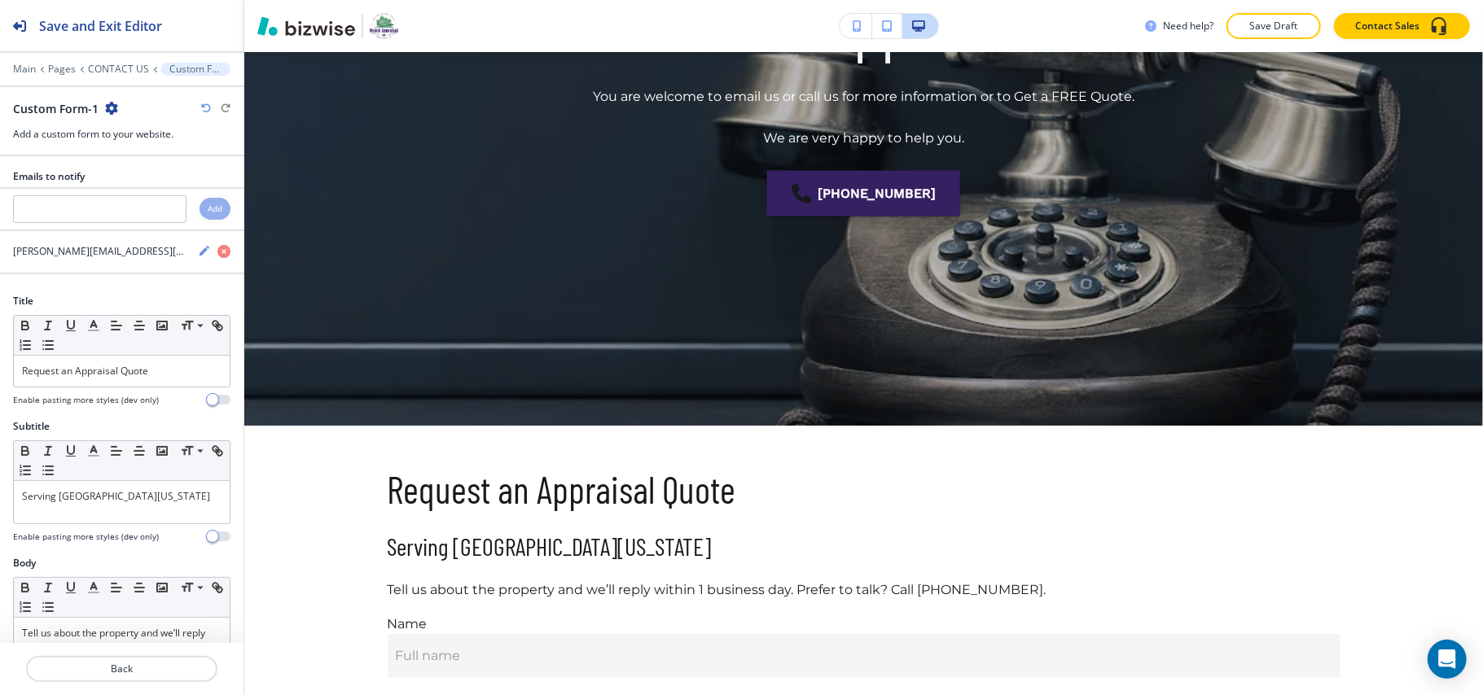
scroll to position [0, 0]
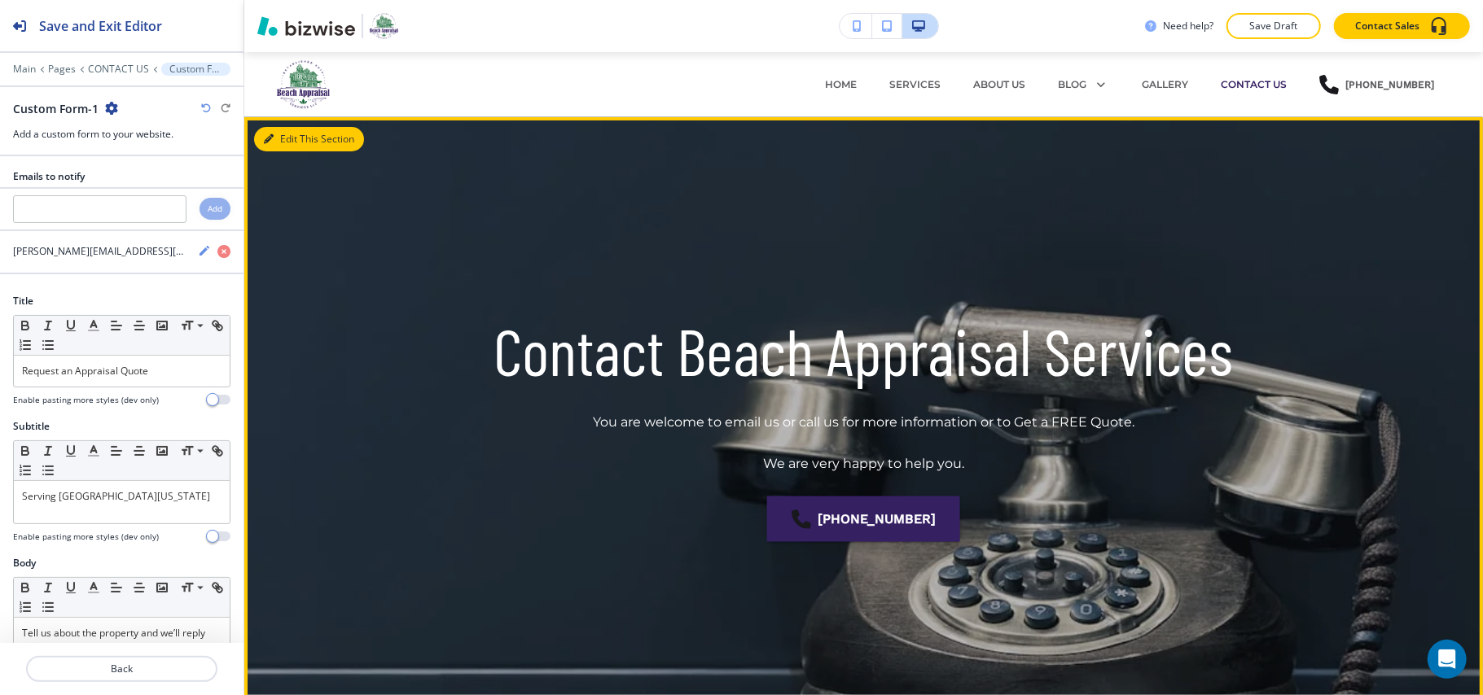
click at [278, 144] on button "Edit This Section" at bounding box center [309, 139] width 110 height 24
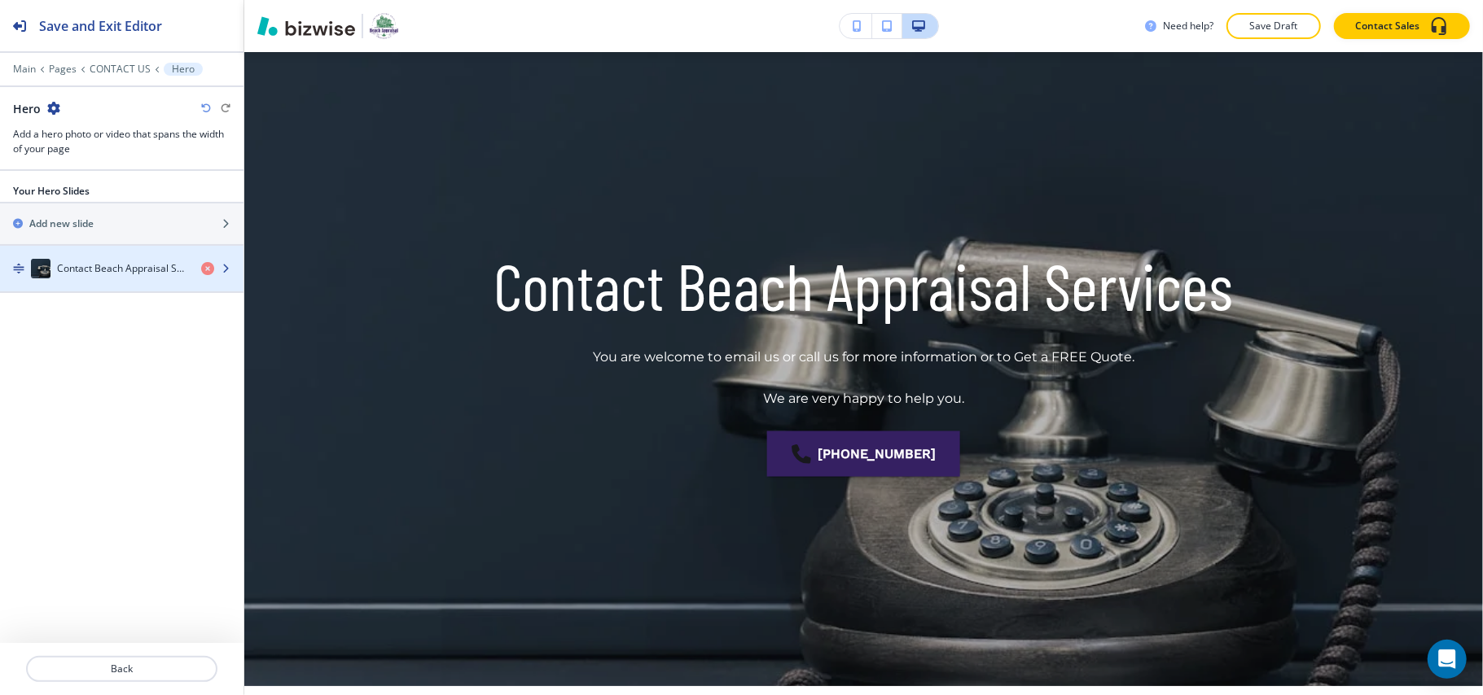
click at [81, 267] on h4 "Contact Beach Appraisal Services" at bounding box center [122, 268] width 131 height 15
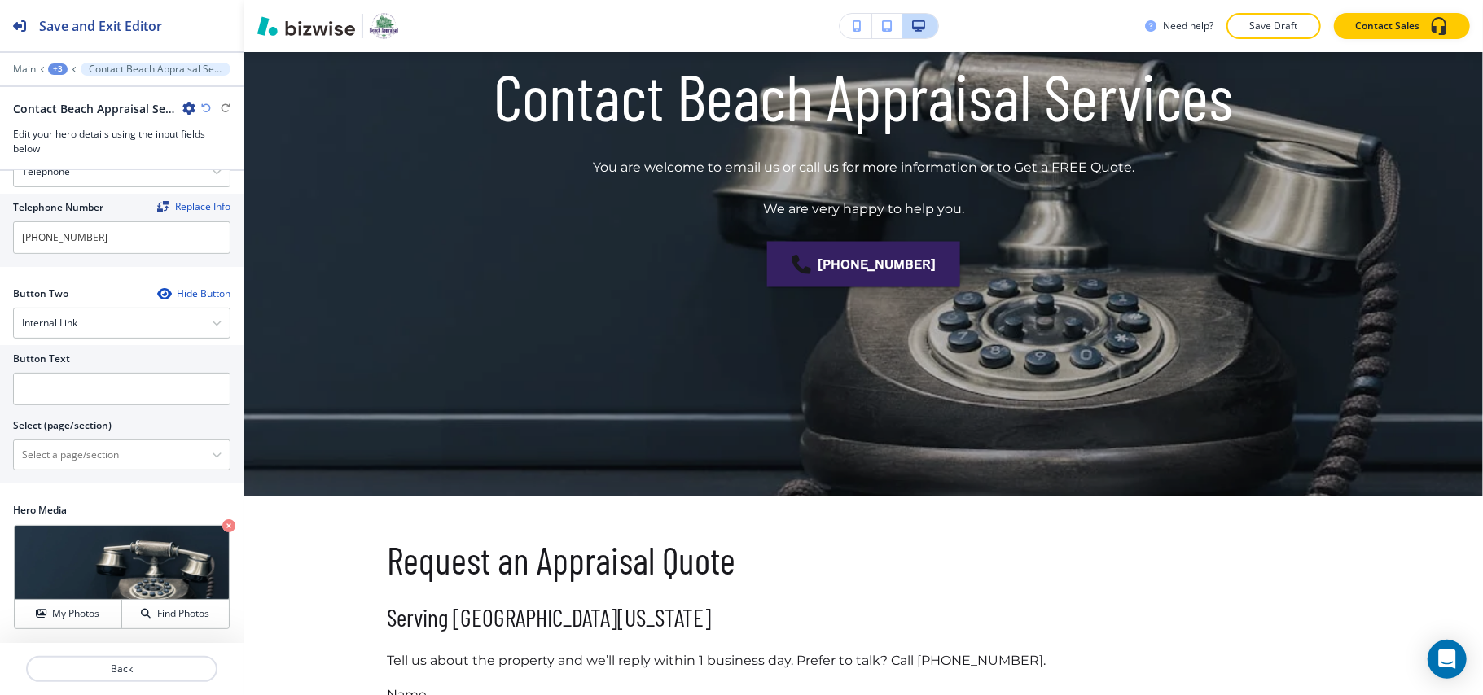
scroll to position [363, 0]
click at [67, 382] on input "text" at bounding box center [121, 389] width 217 height 33
click at [85, 320] on div "Internal Link" at bounding box center [122, 323] width 216 height 29
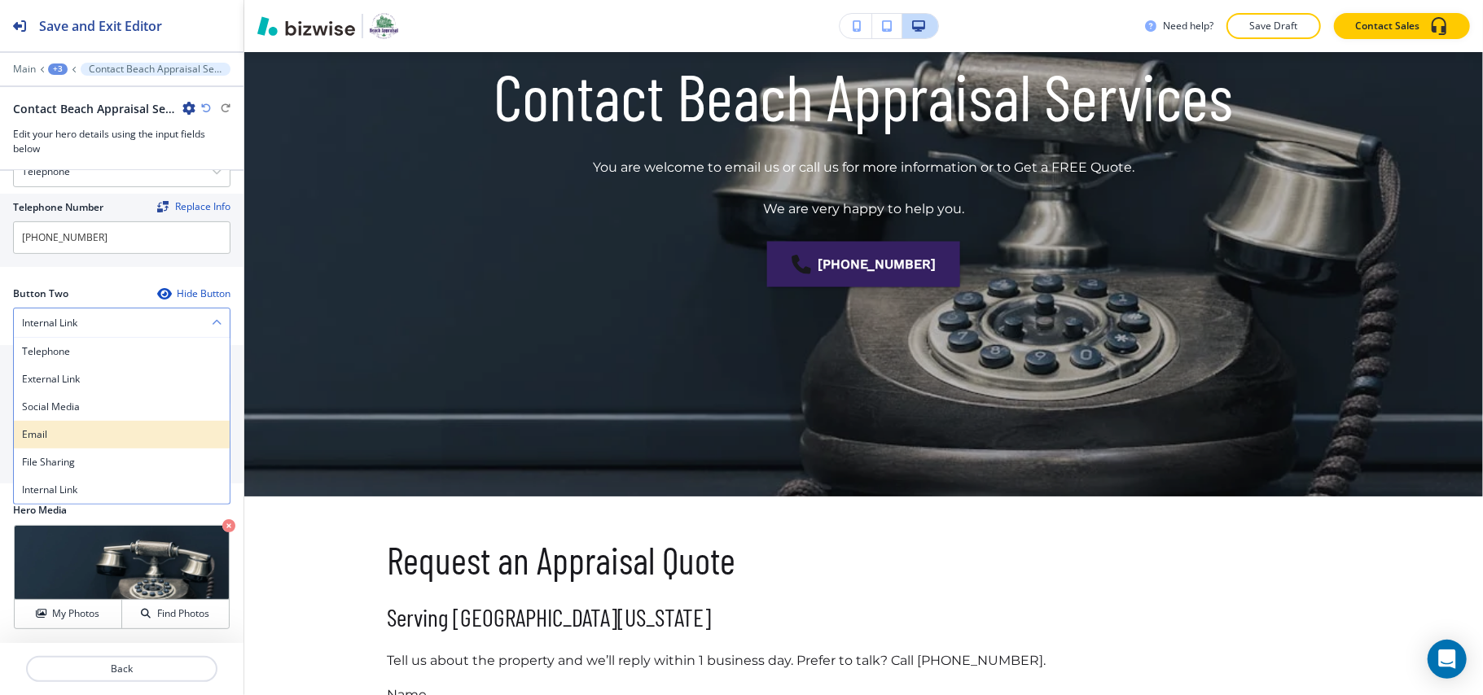
click at [78, 423] on div "Email" at bounding box center [122, 435] width 216 height 28
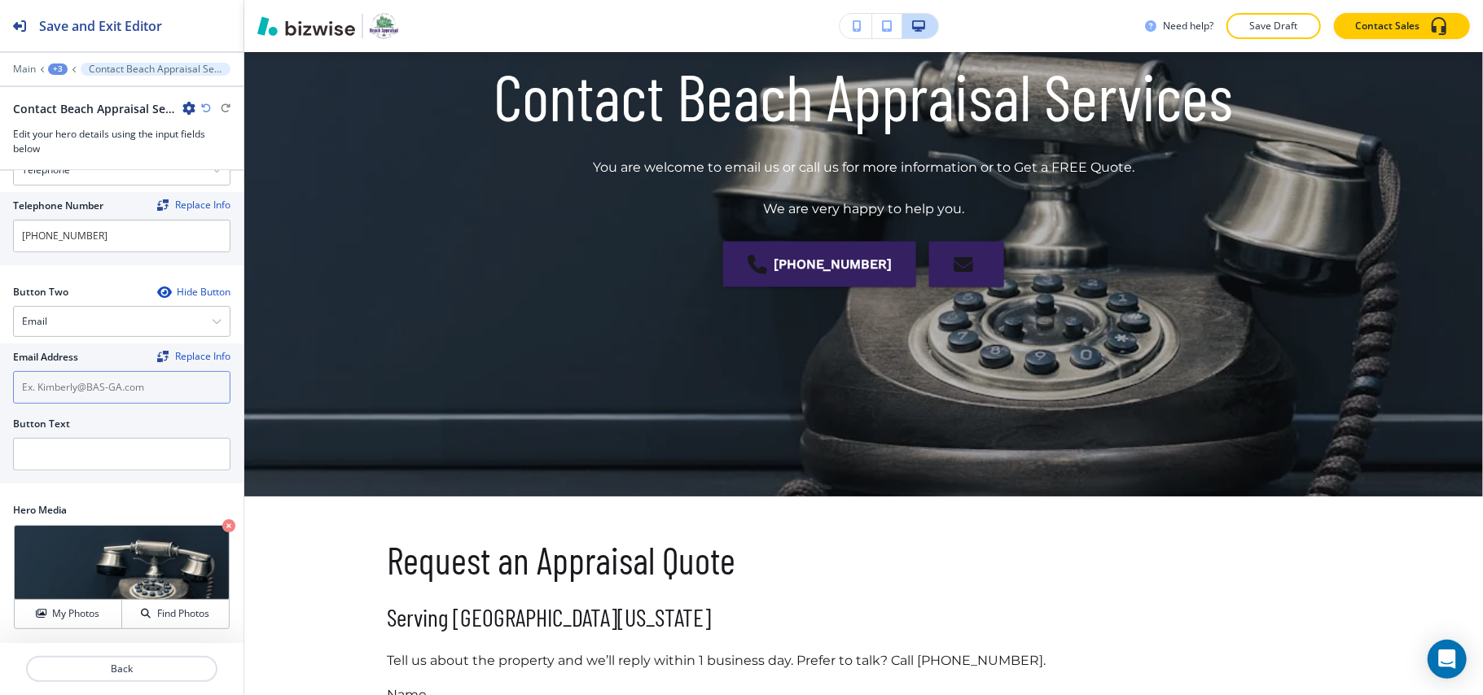
click at [82, 391] on input "text" at bounding box center [121, 387] width 217 height 33
paste input "[PERSON_NAME][EMAIL_ADDRESS][DOMAIN_NAME]"
type input "[PERSON_NAME][EMAIL_ADDRESS][DOMAIN_NAME]"
click at [78, 461] on input "text" at bounding box center [121, 454] width 217 height 33
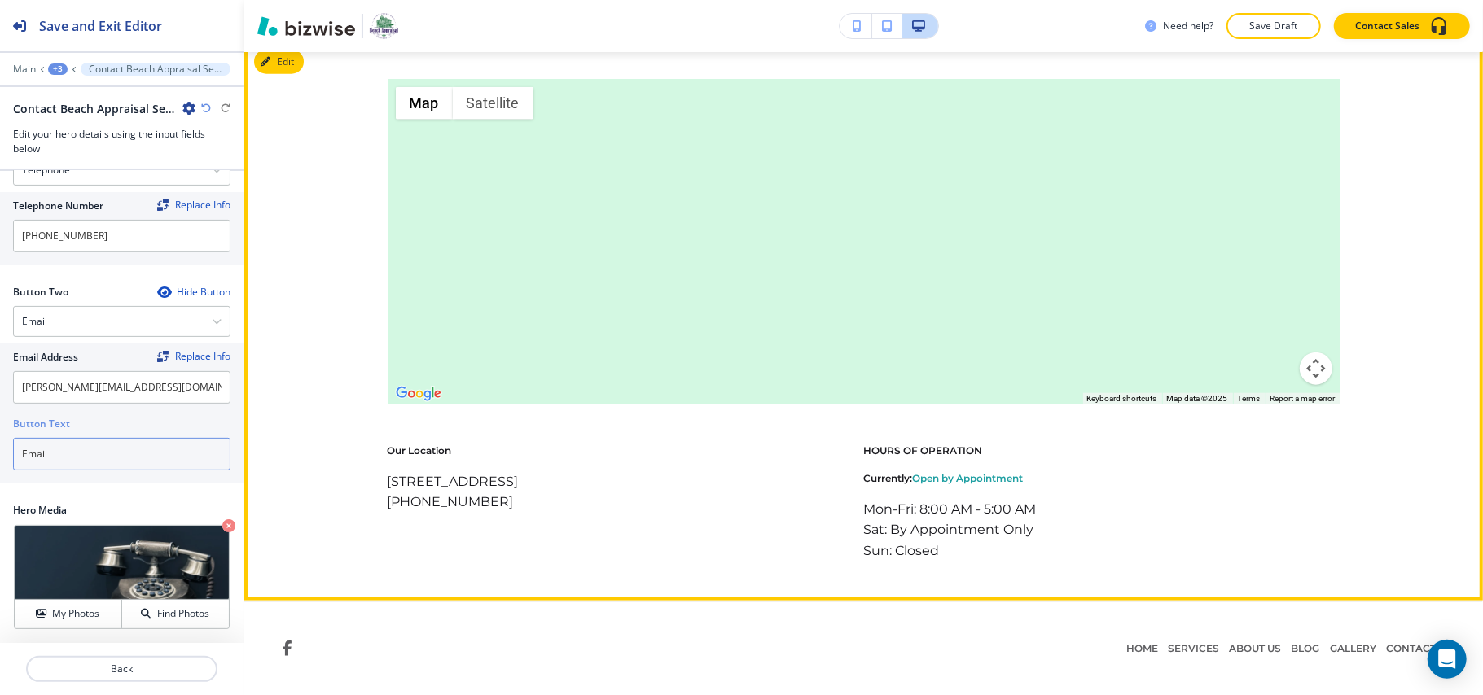
type input "Email"
click at [270, 65] on icon "button" at bounding box center [269, 62] width 10 height 10
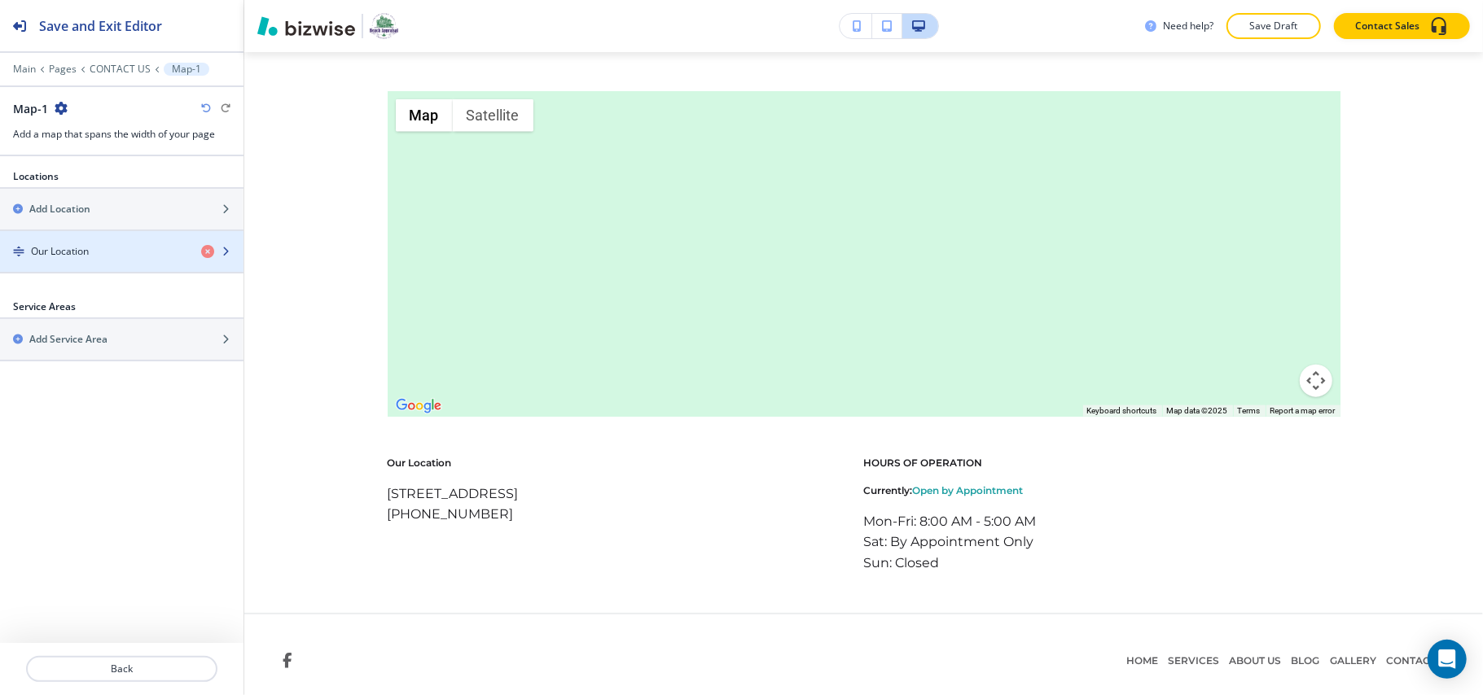
click at [112, 241] on div "button" at bounding box center [121, 237] width 243 height 13
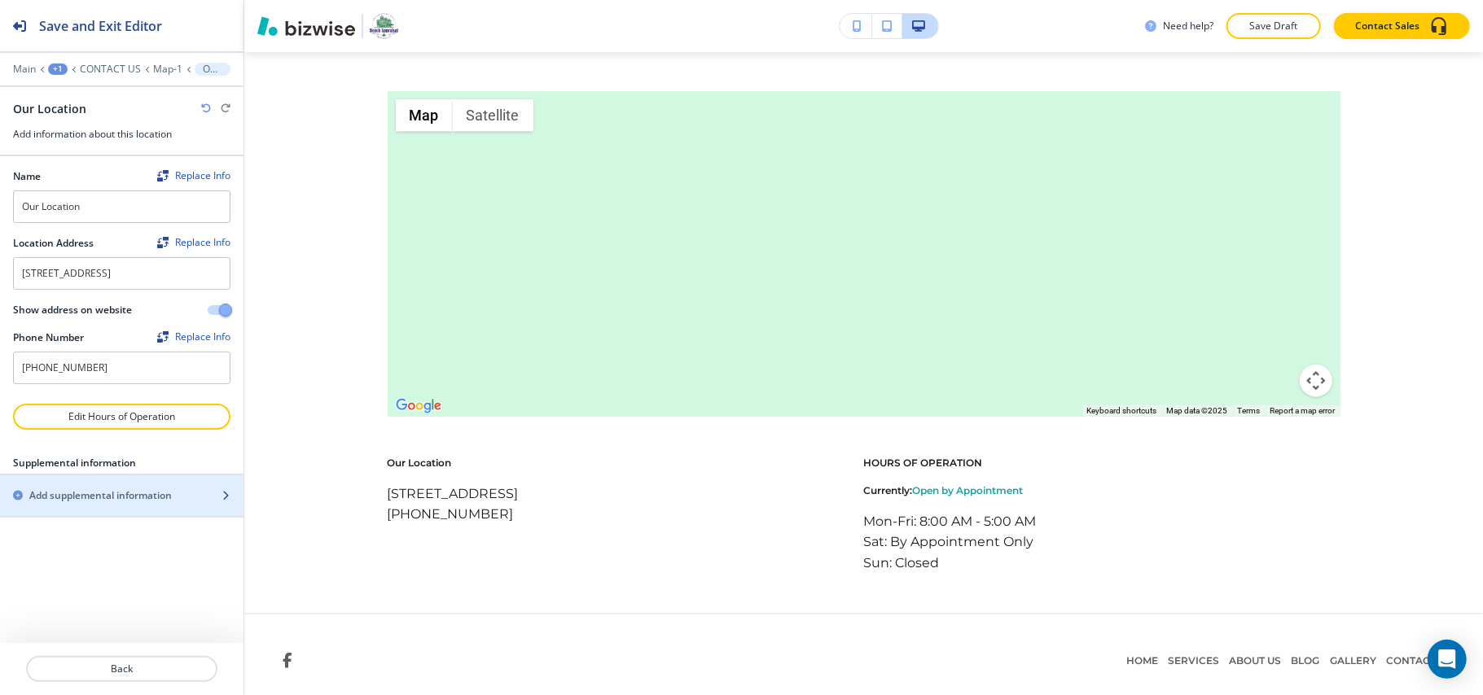
click at [150, 503] on h2 "Add supplemental information" at bounding box center [100, 495] width 142 height 15
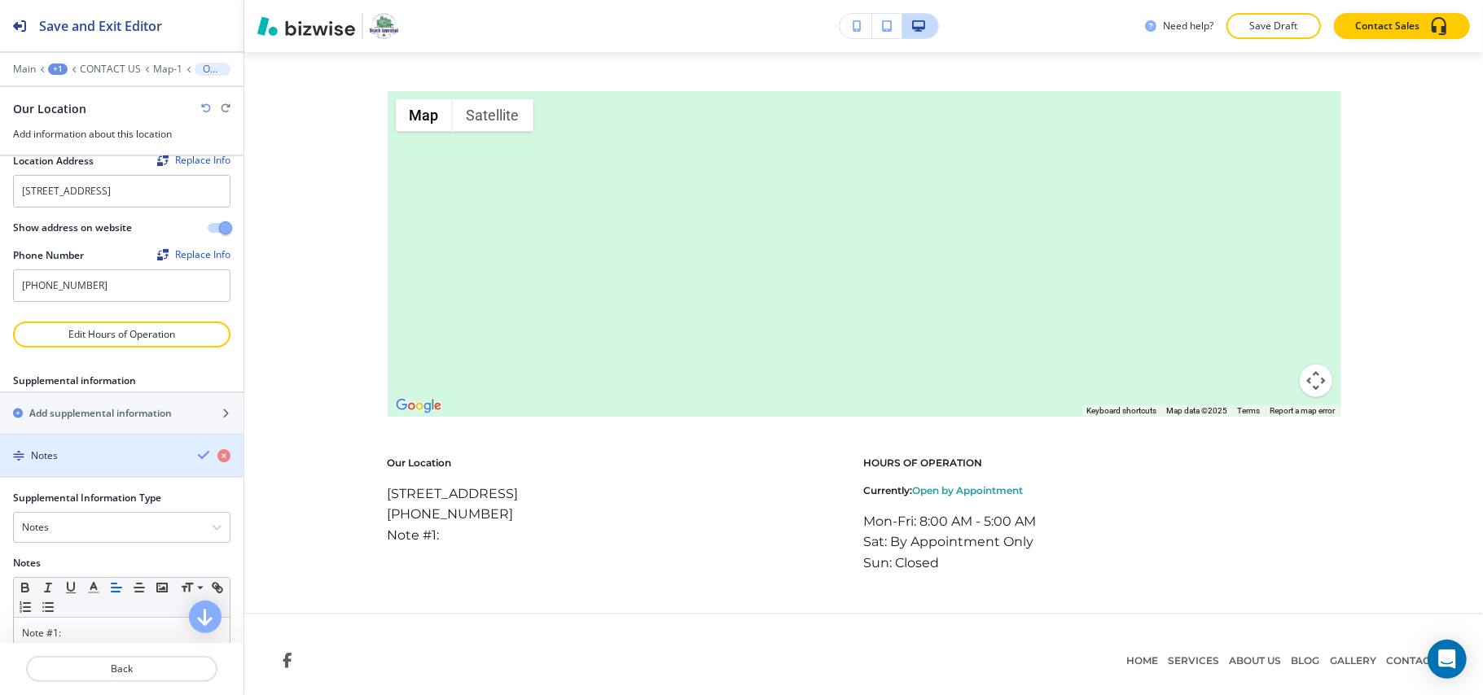
scroll to position [167, 0]
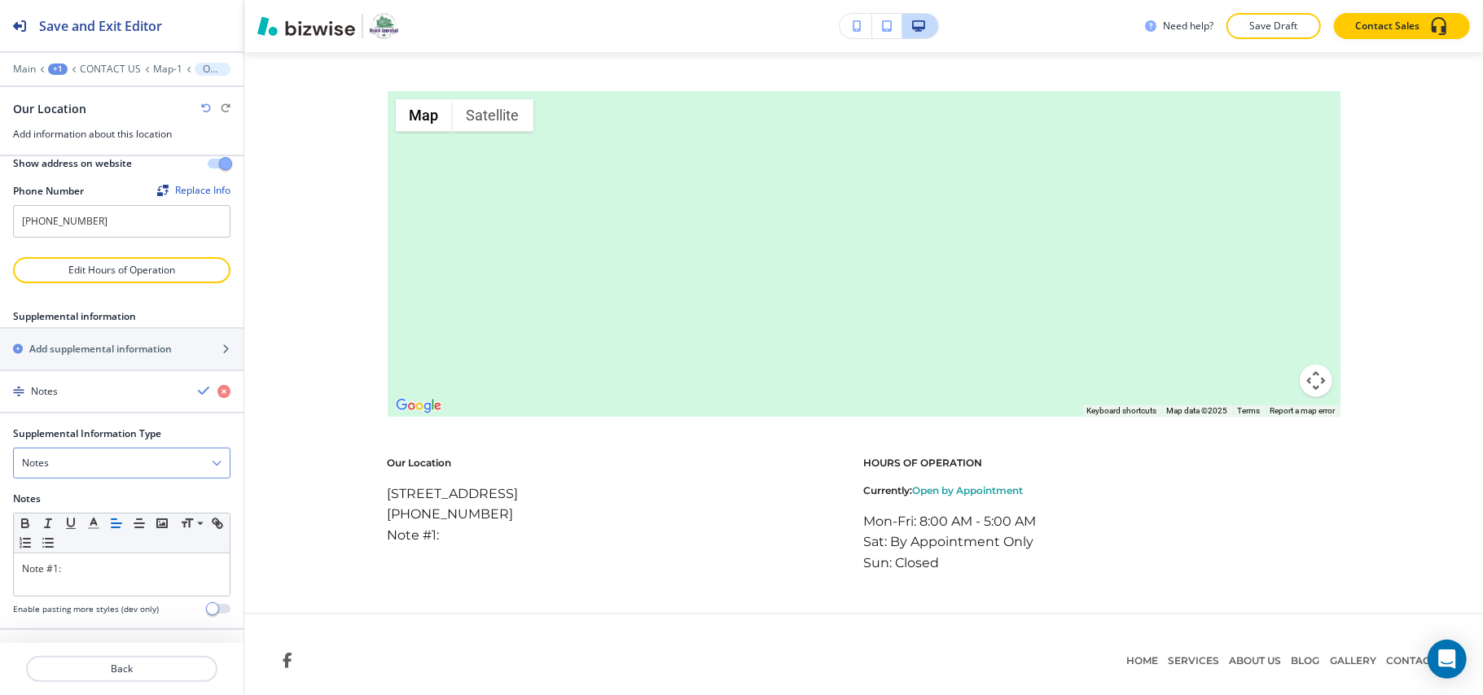
click at [88, 471] on div "Notes" at bounding box center [122, 463] width 216 height 29
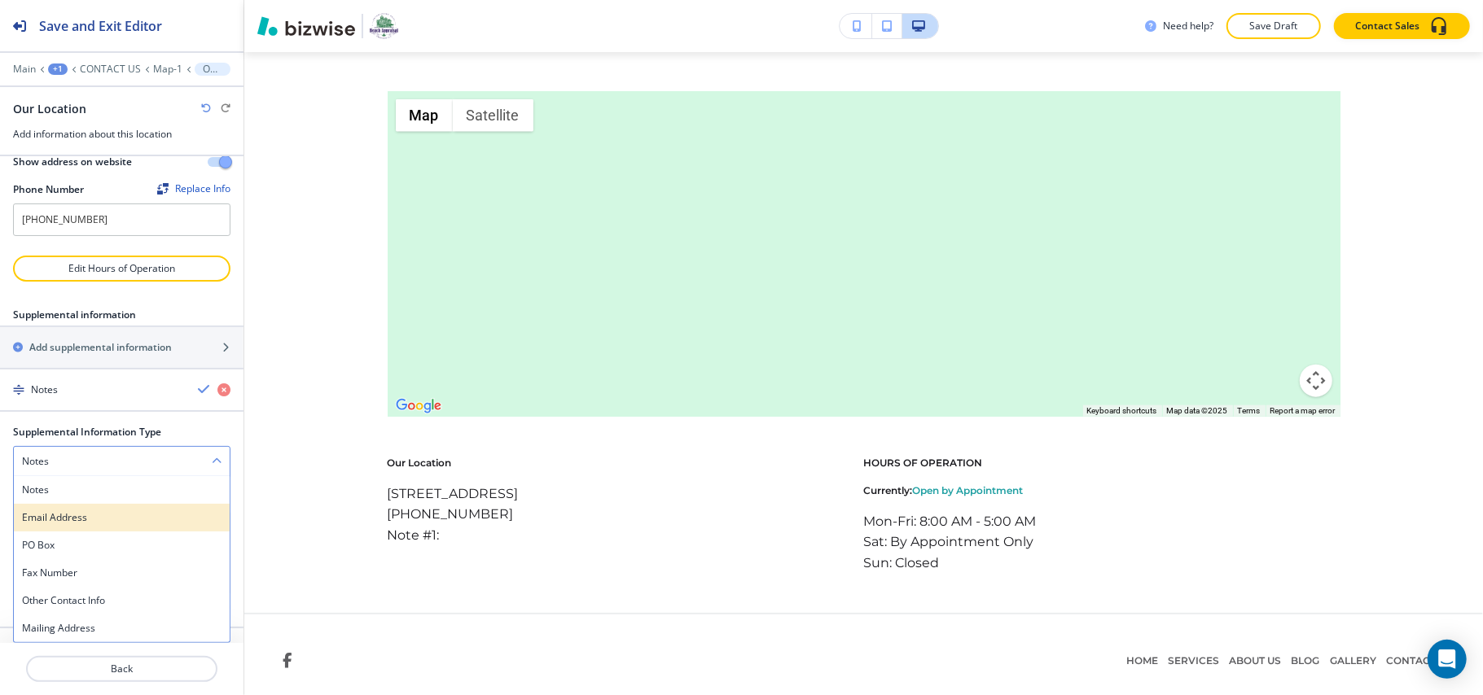
click at [72, 512] on h4 "Email Address" at bounding box center [121, 517] width 199 height 15
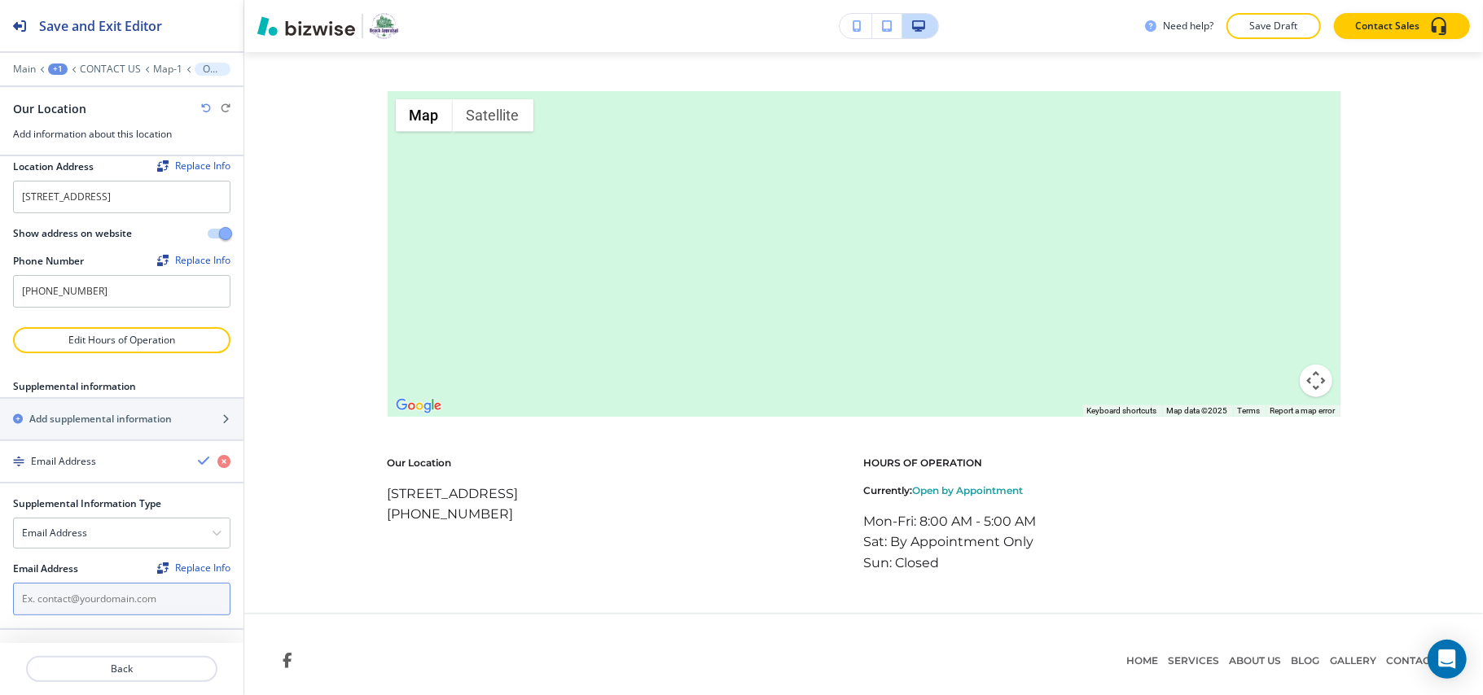
click at [66, 597] on input "text" at bounding box center [121, 599] width 217 height 33
paste input "[PERSON_NAME][EMAIL_ADDRESS][DOMAIN_NAME]"
type input "[PERSON_NAME][EMAIL_ADDRESS][DOMAIN_NAME]"
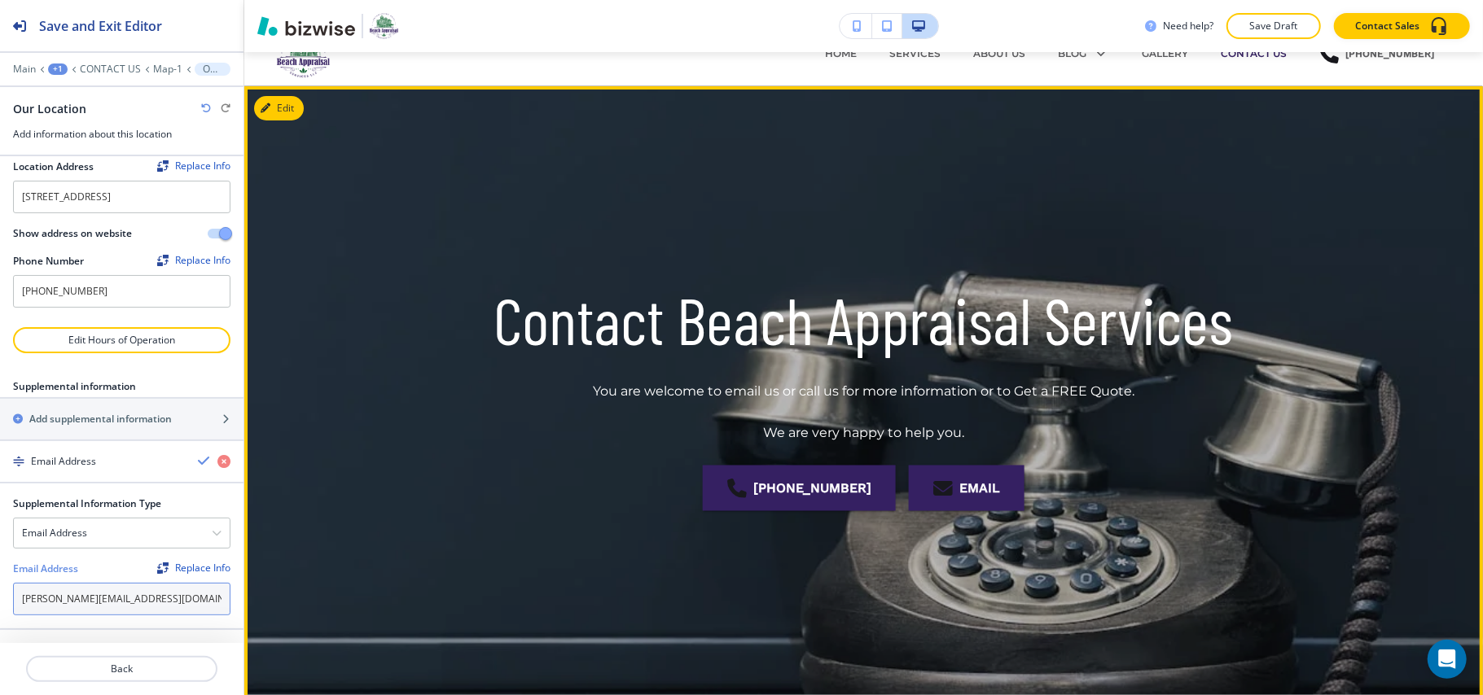
scroll to position [0, 0]
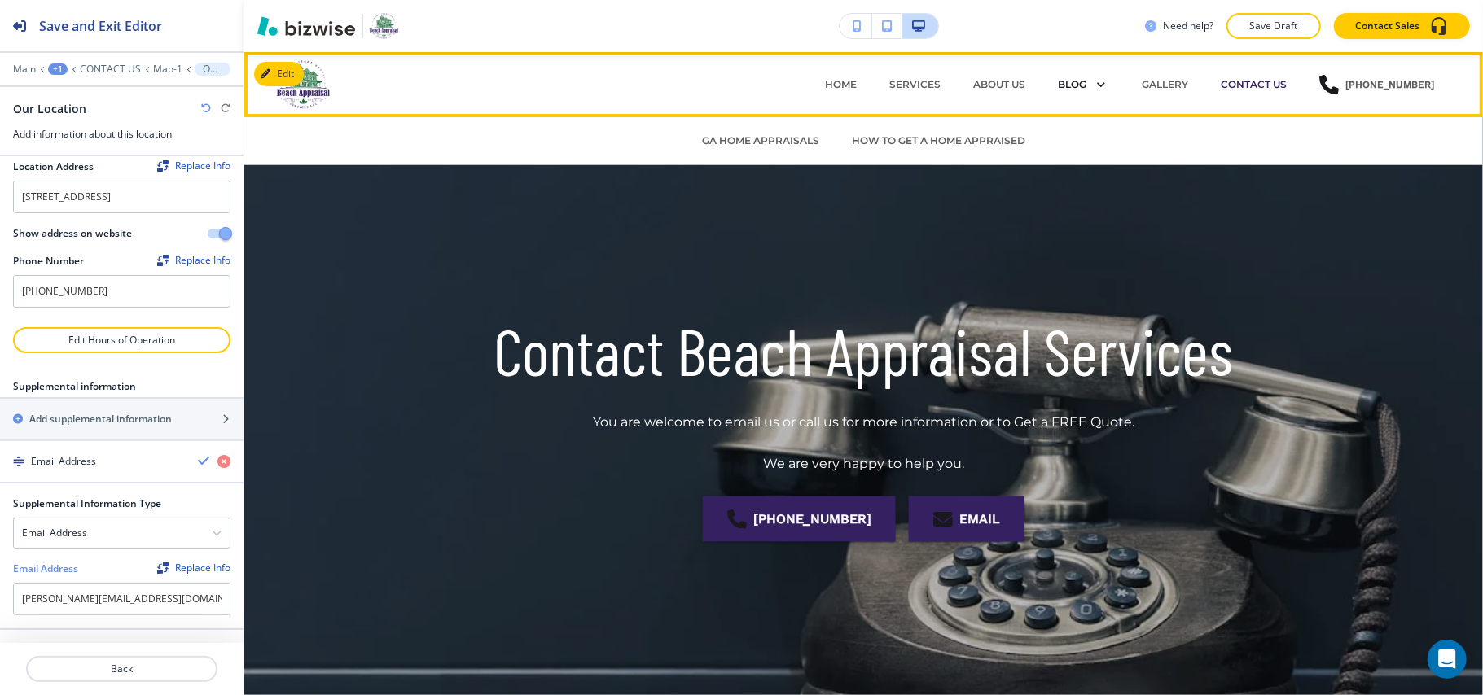
click at [1076, 86] on p "BLOG" at bounding box center [1072, 84] width 28 height 15
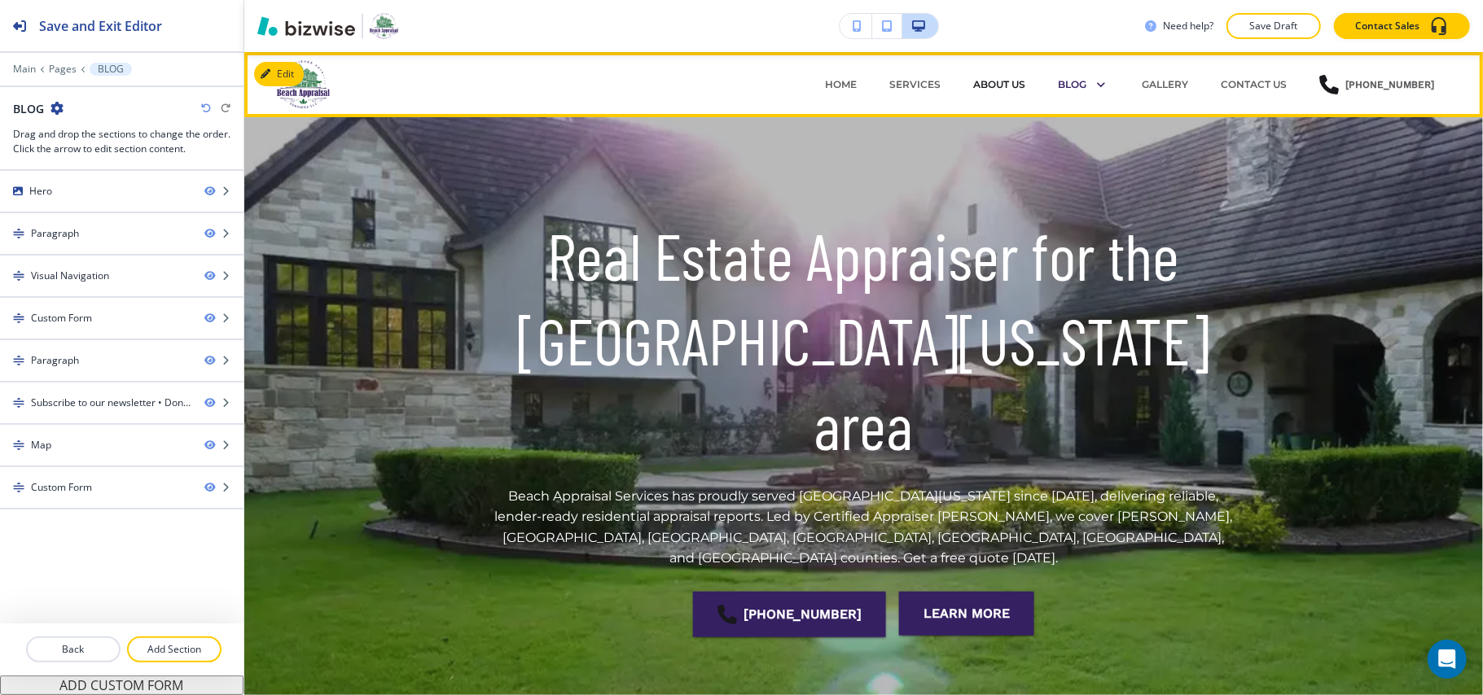
click at [997, 85] on p "ABOUT US" at bounding box center [999, 84] width 52 height 15
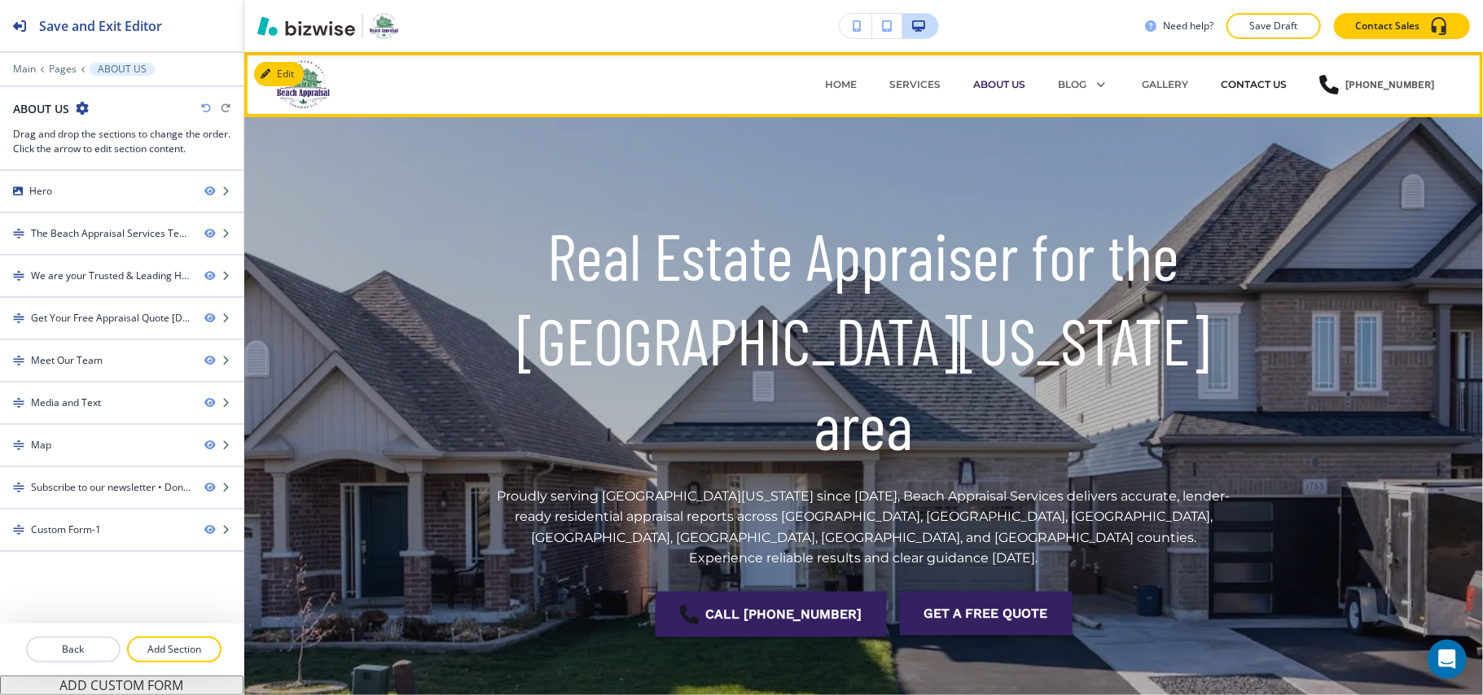
click at [1255, 78] on p "CONTACT US" at bounding box center [1253, 84] width 66 height 15
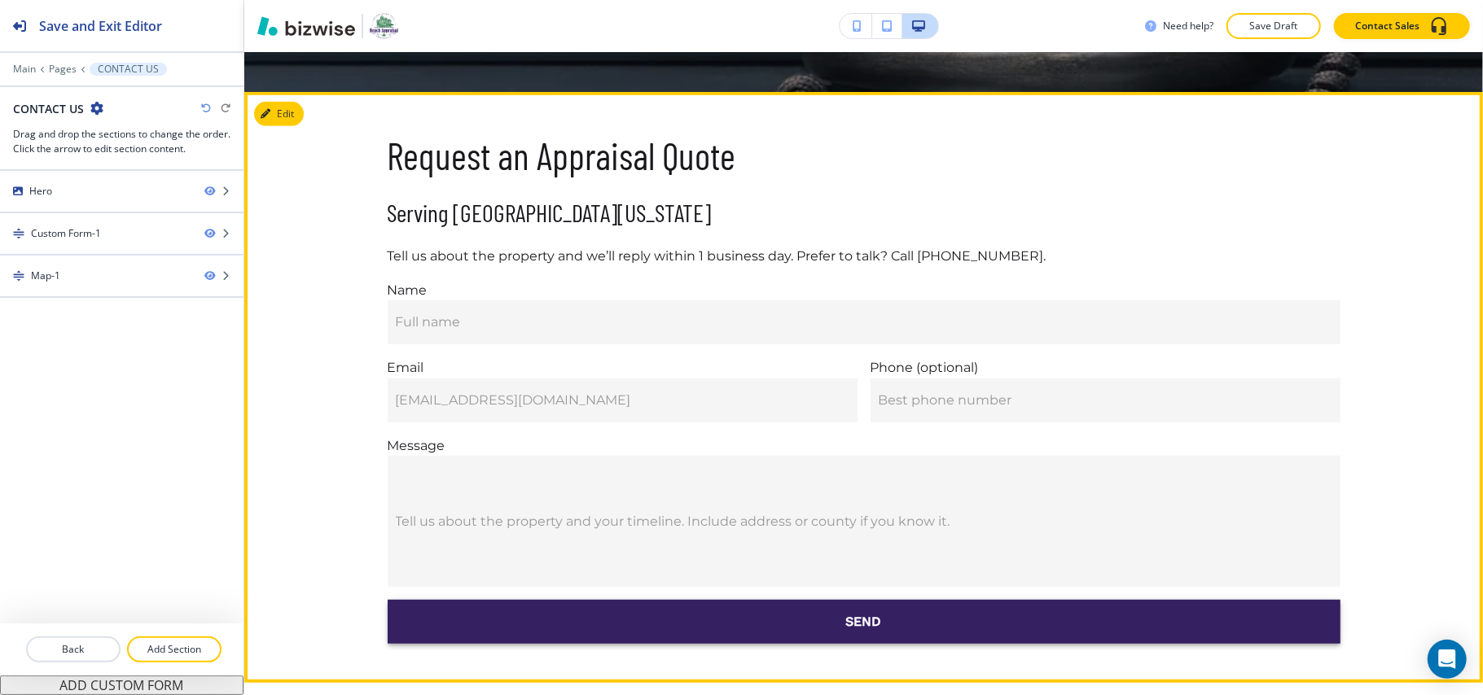
scroll to position [651, 0]
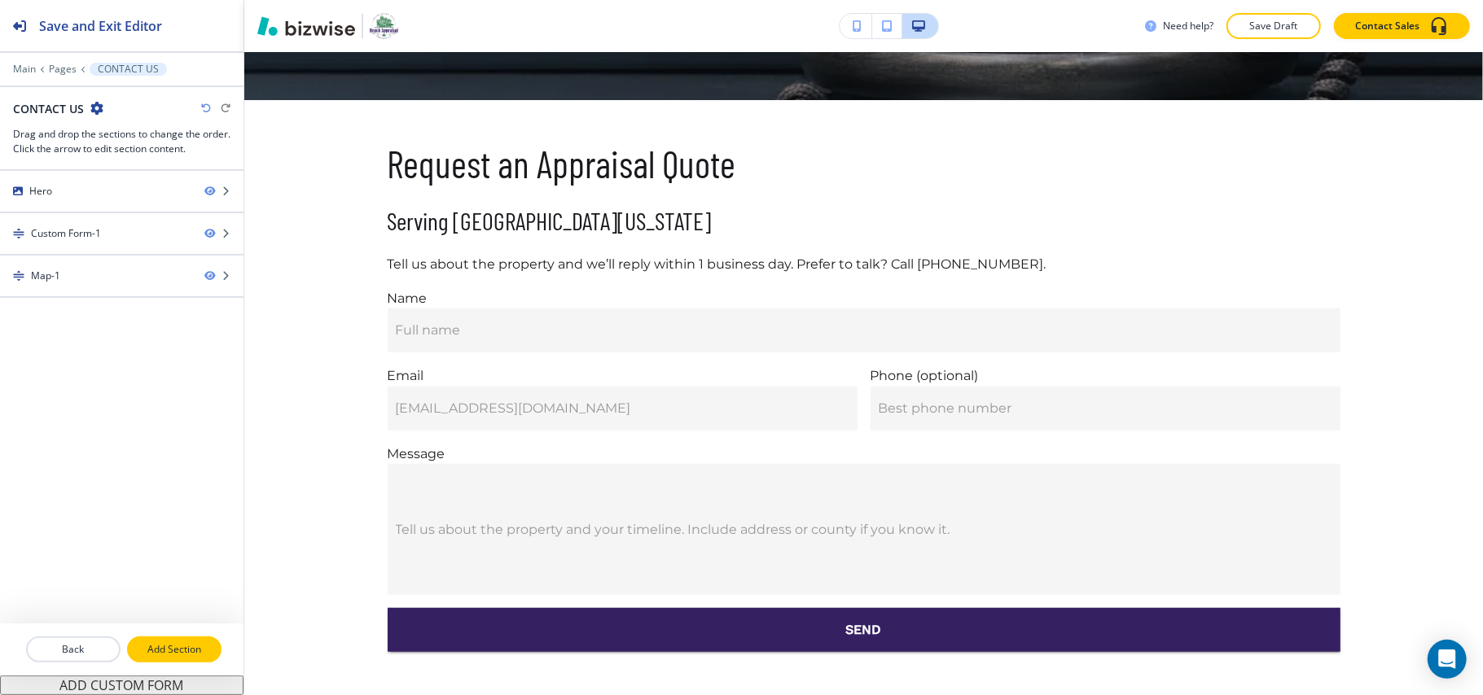
click at [173, 649] on p "Add Section" at bounding box center [174, 649] width 91 height 15
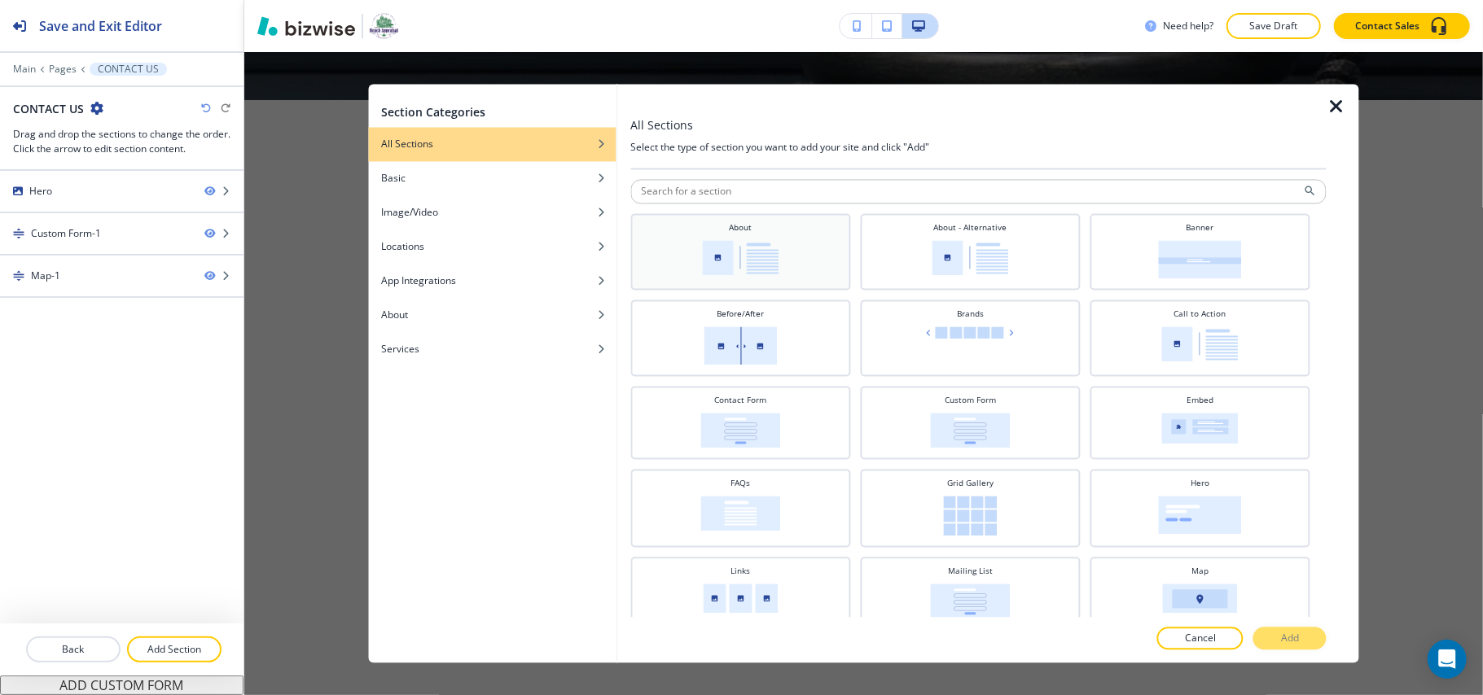
click at [727, 252] on img at bounding box center [740, 258] width 77 height 35
drag, startPoint x: 1294, startPoint y: 636, endPoint x: 1073, endPoint y: 560, distance: 233.3
click at [1295, 637] on p "Add" at bounding box center [1290, 639] width 18 height 15
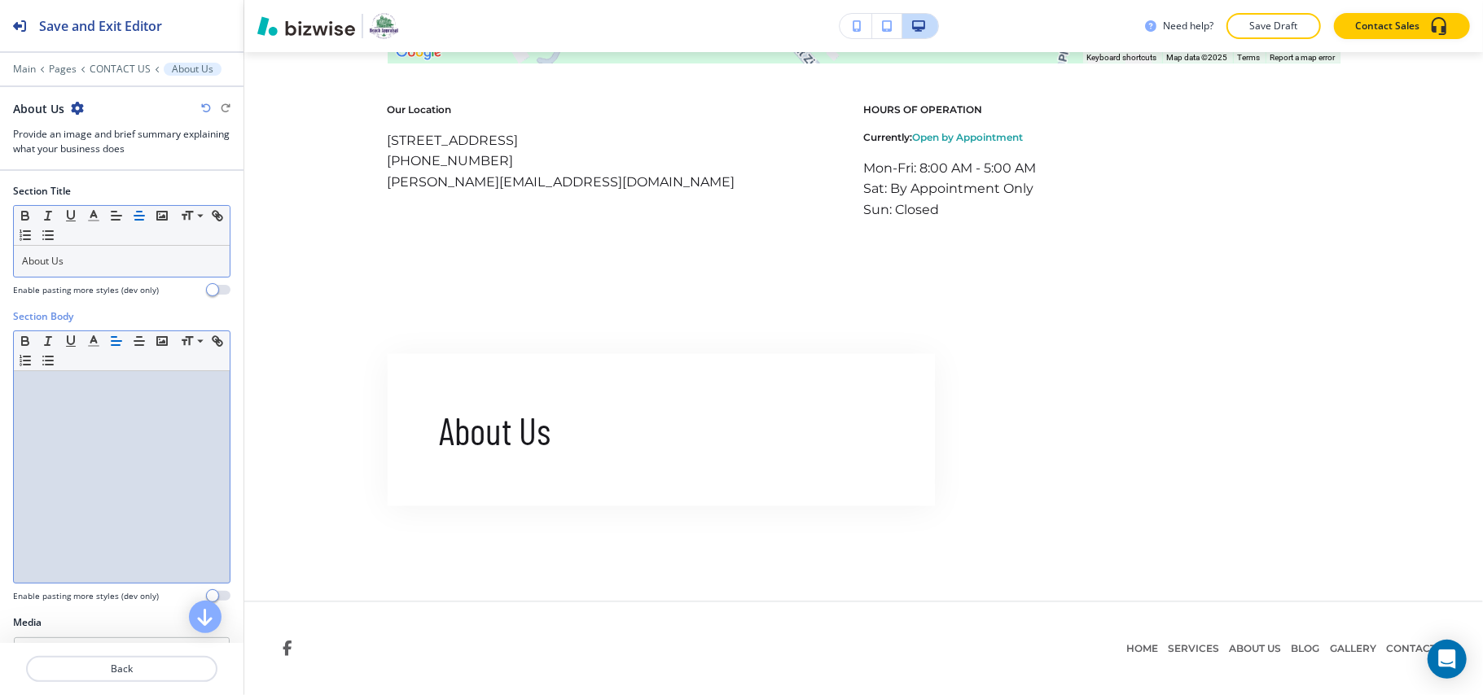
scroll to position [0, 0]
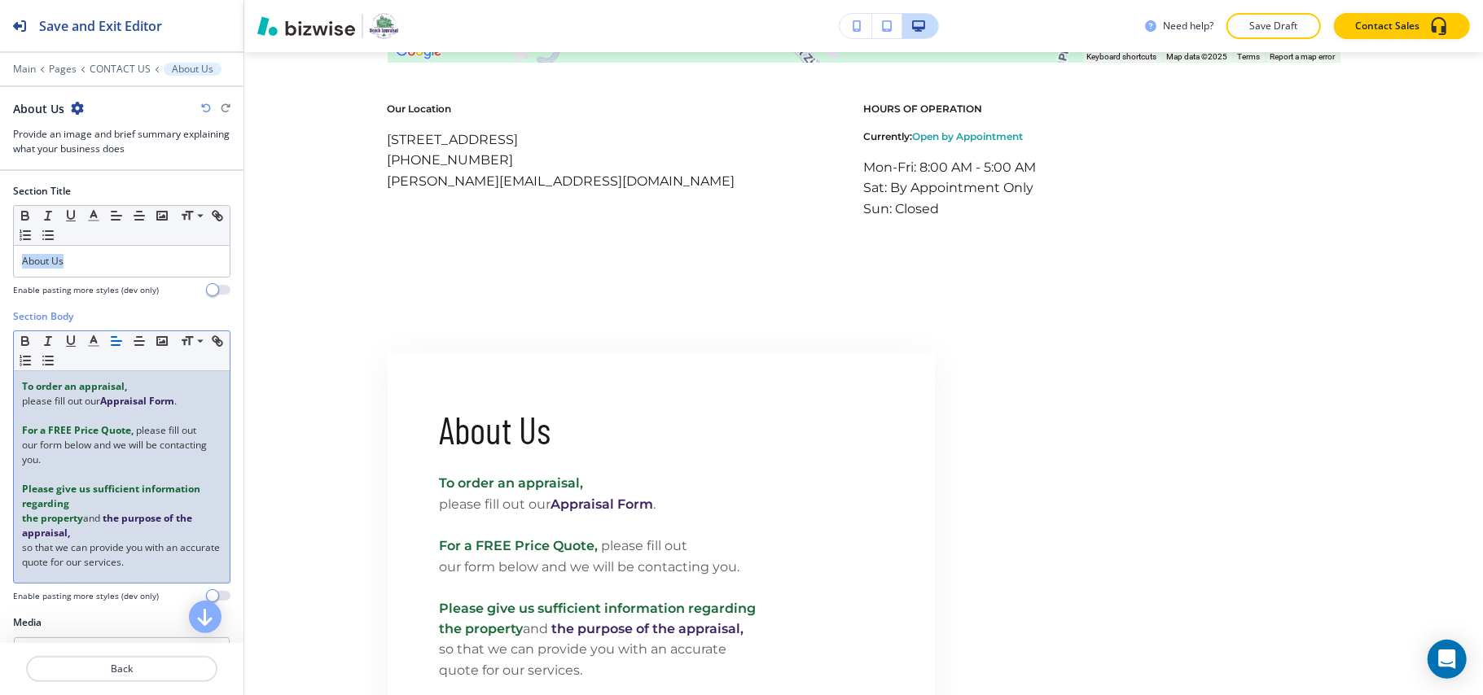
drag, startPoint x: 102, startPoint y: 256, endPoint x: 0, endPoint y: 242, distance: 102.7
click at [0, 242] on div "Section Title Small Normal Large Huge About Us Enable pasting more styles (dev …" at bounding box center [121, 246] width 243 height 125
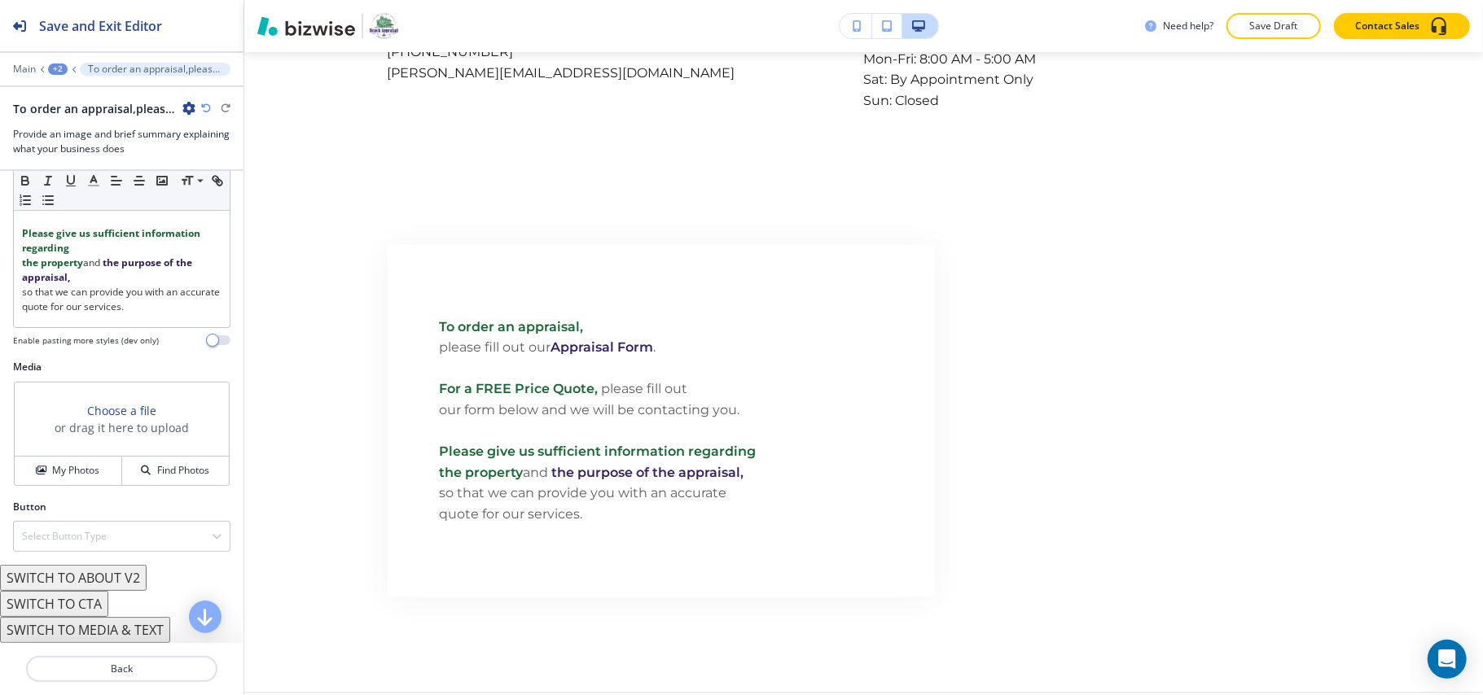
scroll to position [269, 0]
click at [70, 466] on h4 "My Photos" at bounding box center [75, 470] width 47 height 15
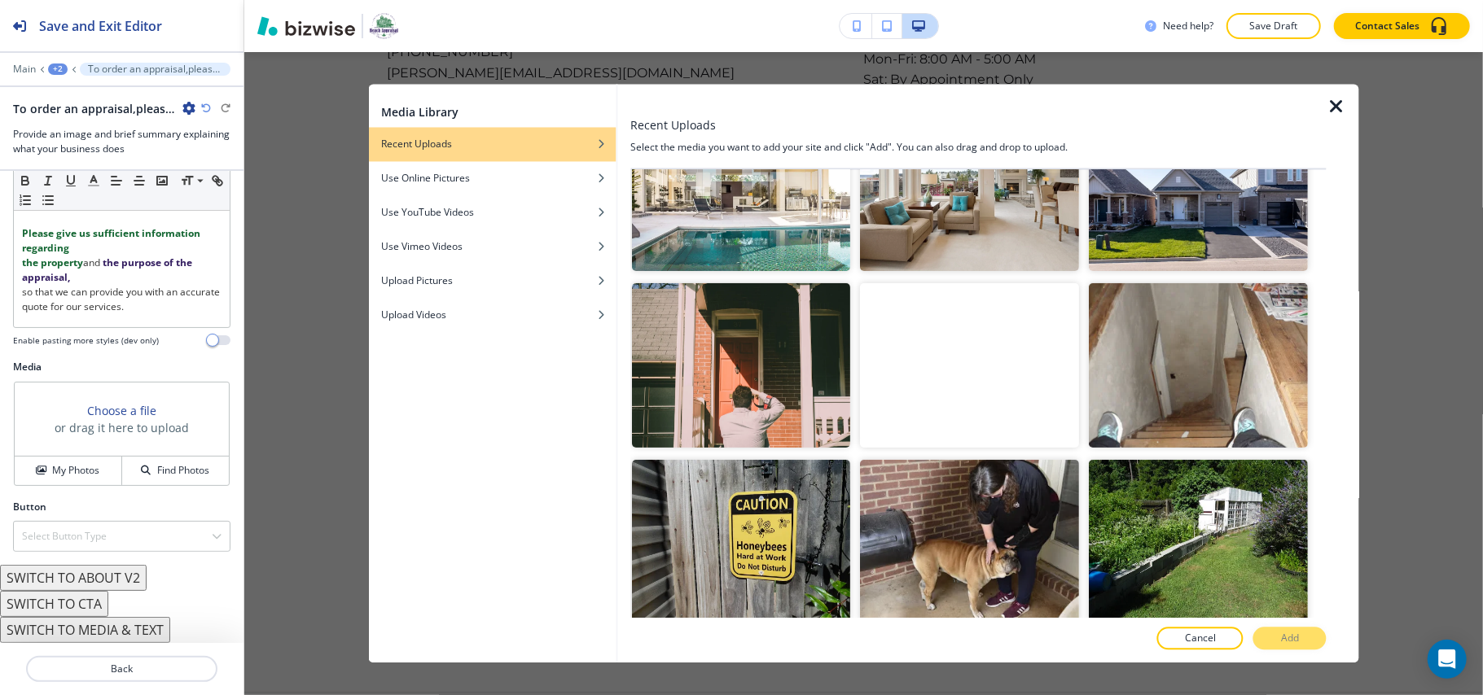
scroll to position [434, 0]
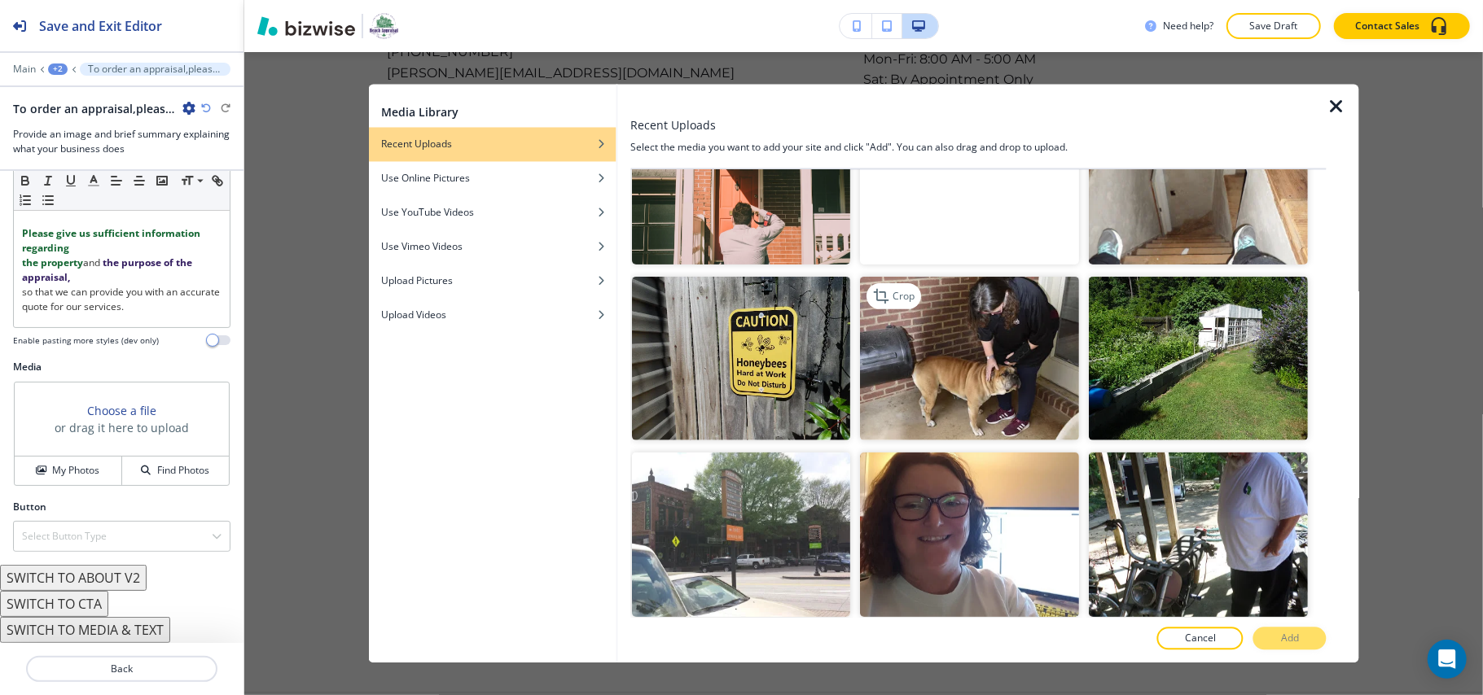
click at [965, 375] on img "button" at bounding box center [970, 358] width 219 height 164
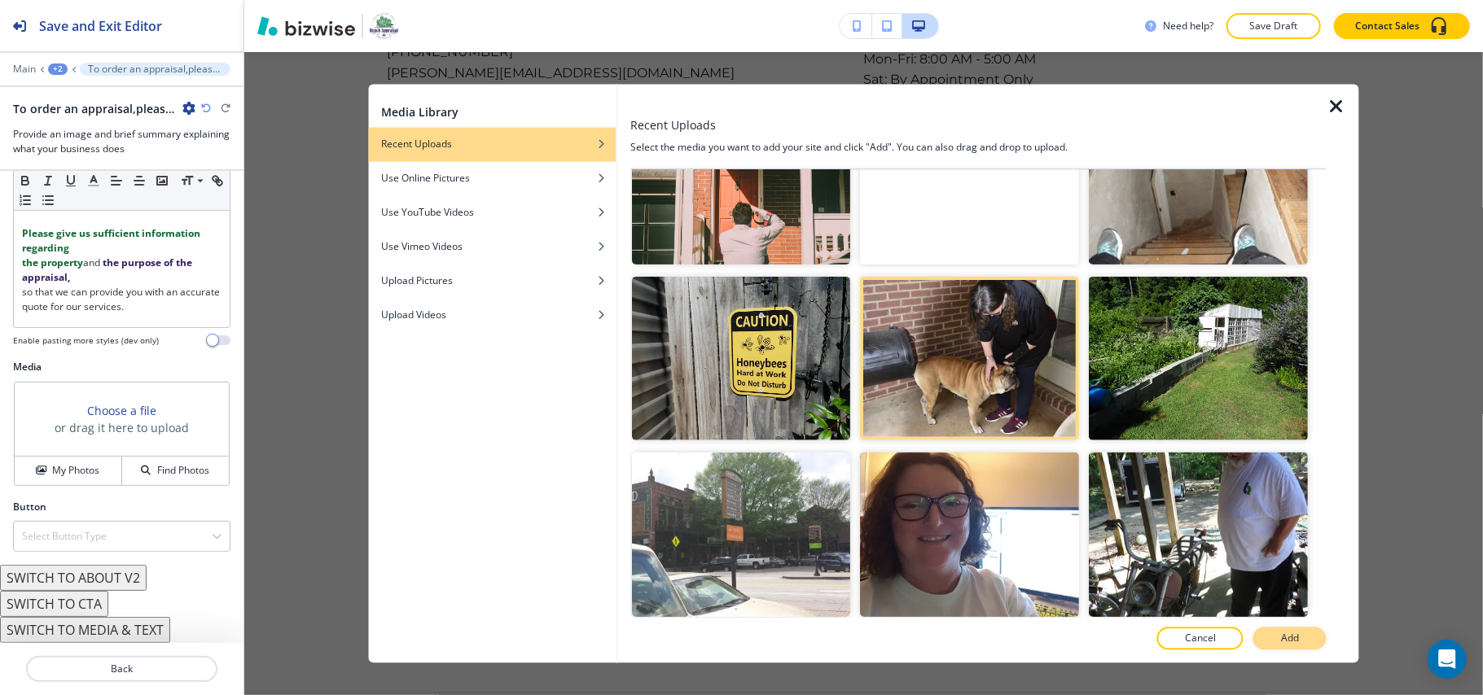
click at [1290, 633] on p "Add" at bounding box center [1290, 639] width 18 height 15
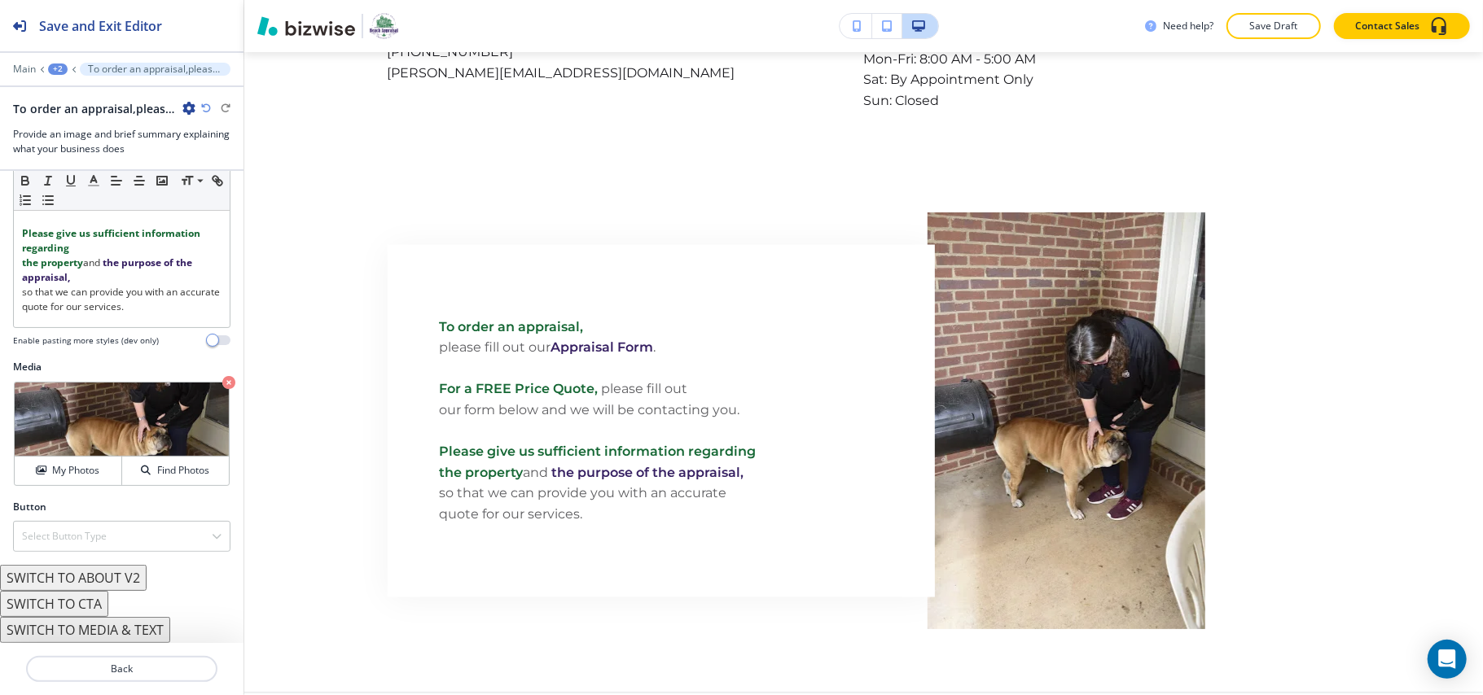
click at [53, 72] on div "+2" at bounding box center [58, 69] width 20 height 11
click at [69, 128] on p "CONTACT US" at bounding box center [100, 124] width 83 height 15
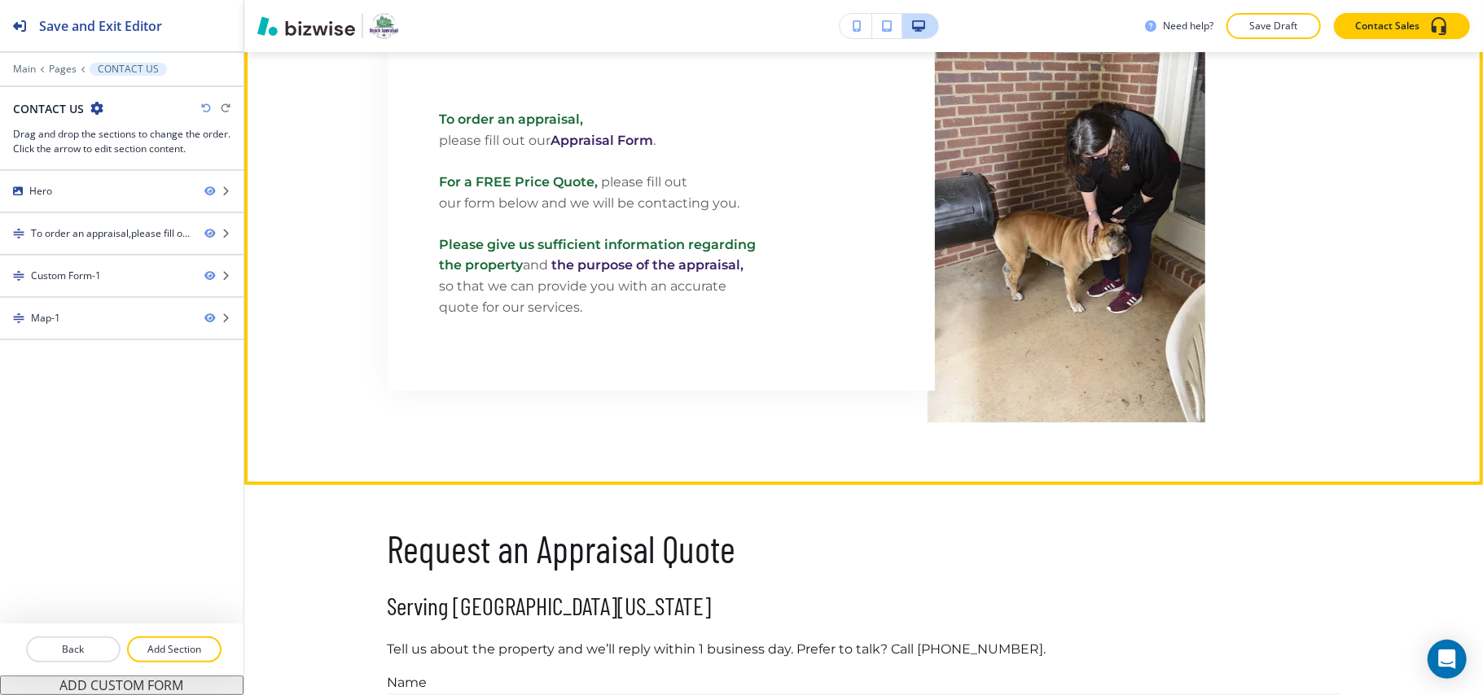
scroll to position [591, 0]
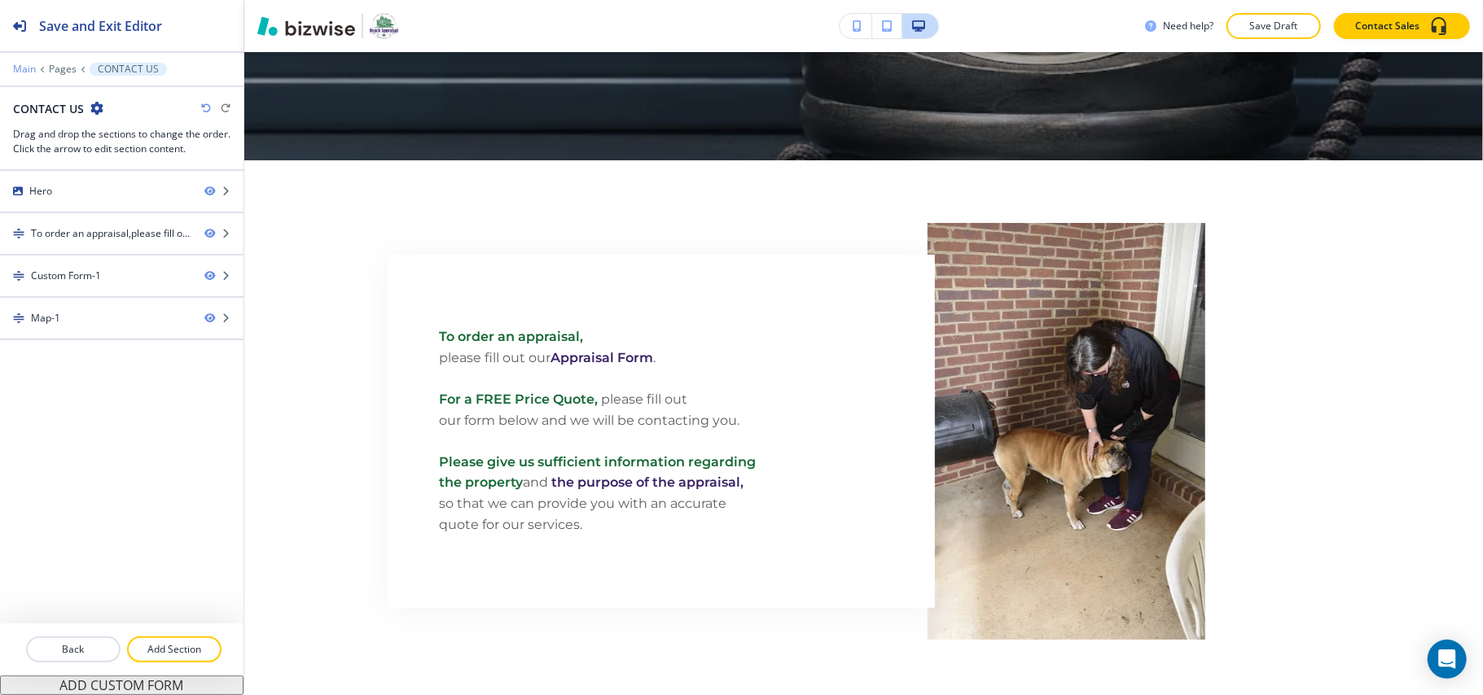
click at [29, 68] on p "Main" at bounding box center [24, 69] width 23 height 11
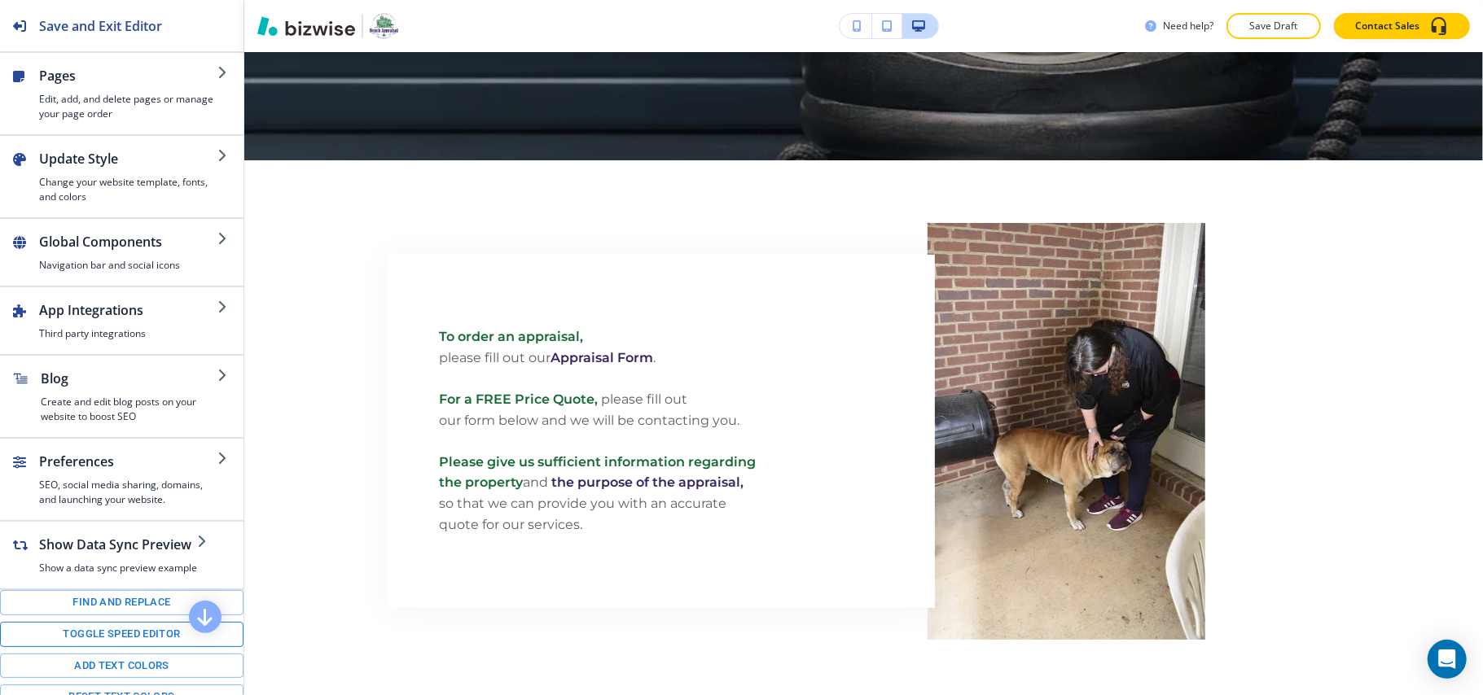
click at [112, 647] on button "Toggle speed editor" at bounding box center [121, 634] width 243 height 25
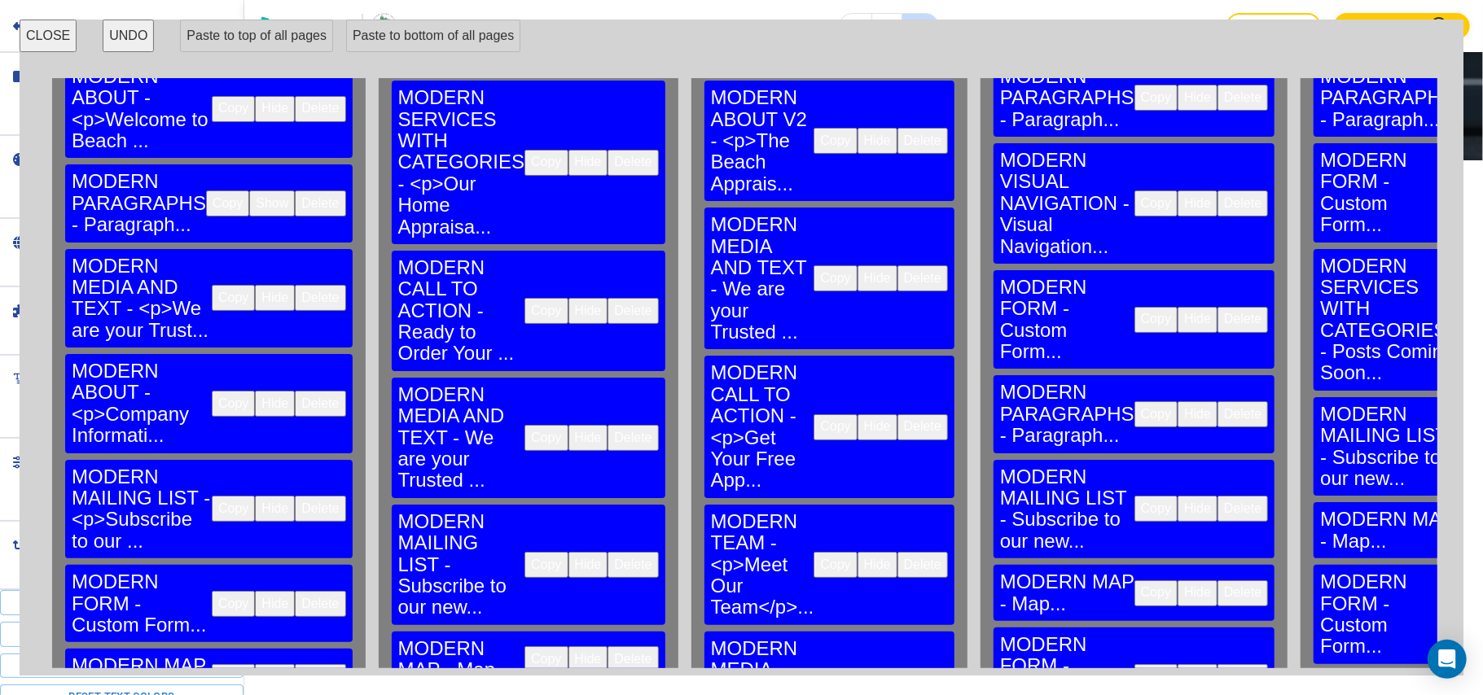
scroll to position [108, 0]
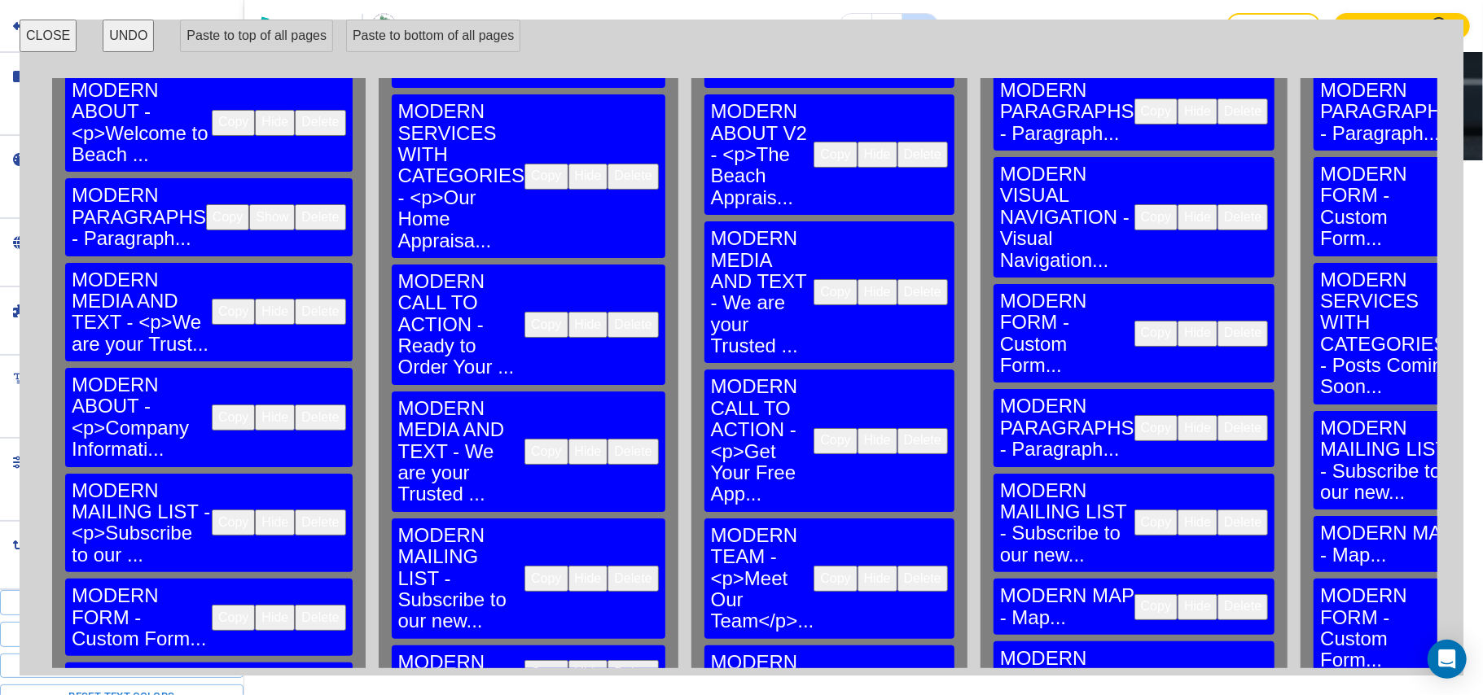
click at [212, 299] on button "Copy" at bounding box center [233, 312] width 43 height 26
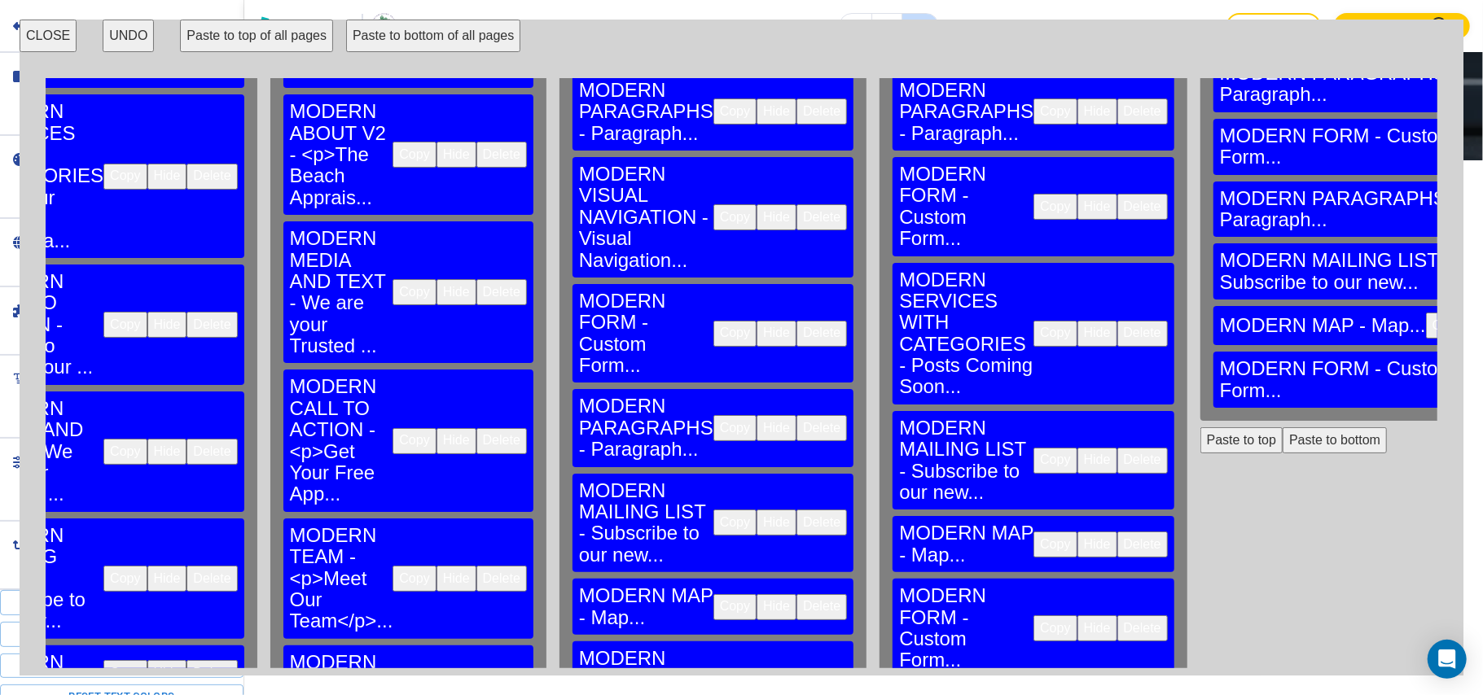
scroll to position [108, 900]
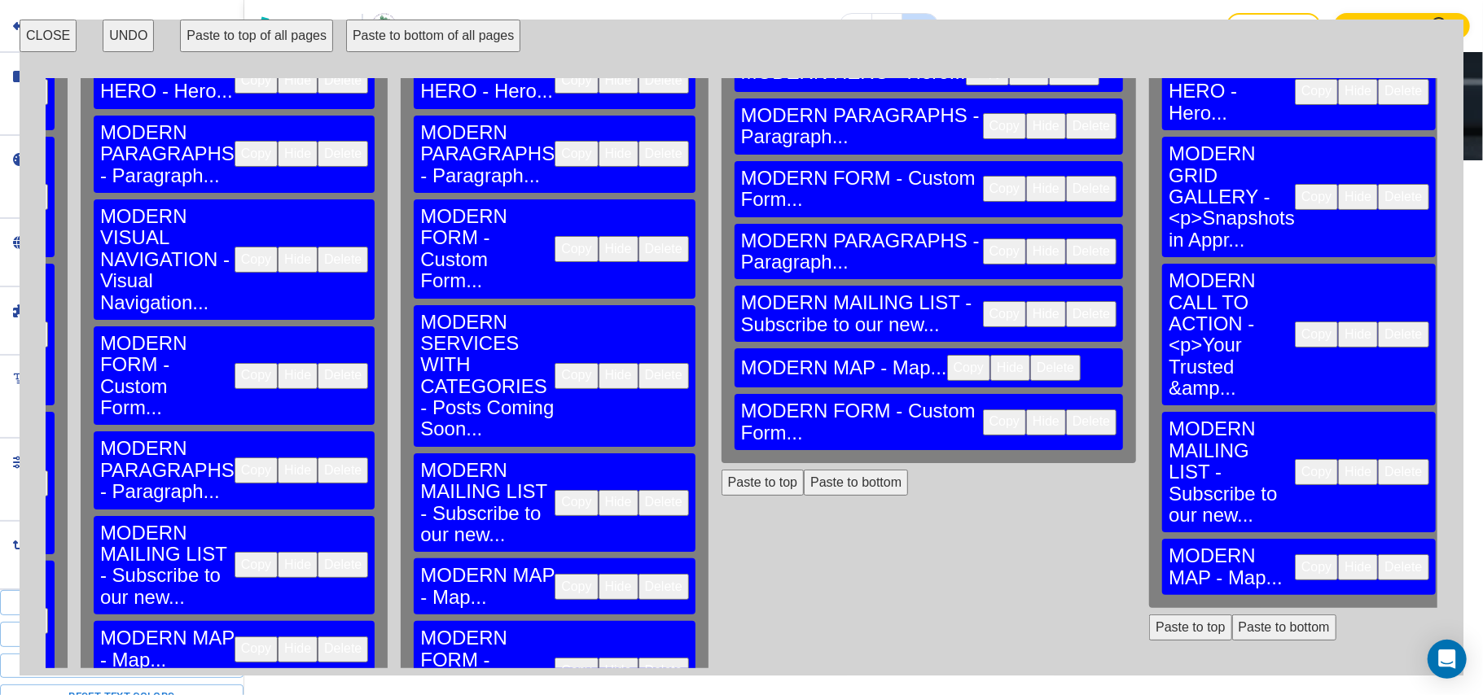
scroll to position [0, 900]
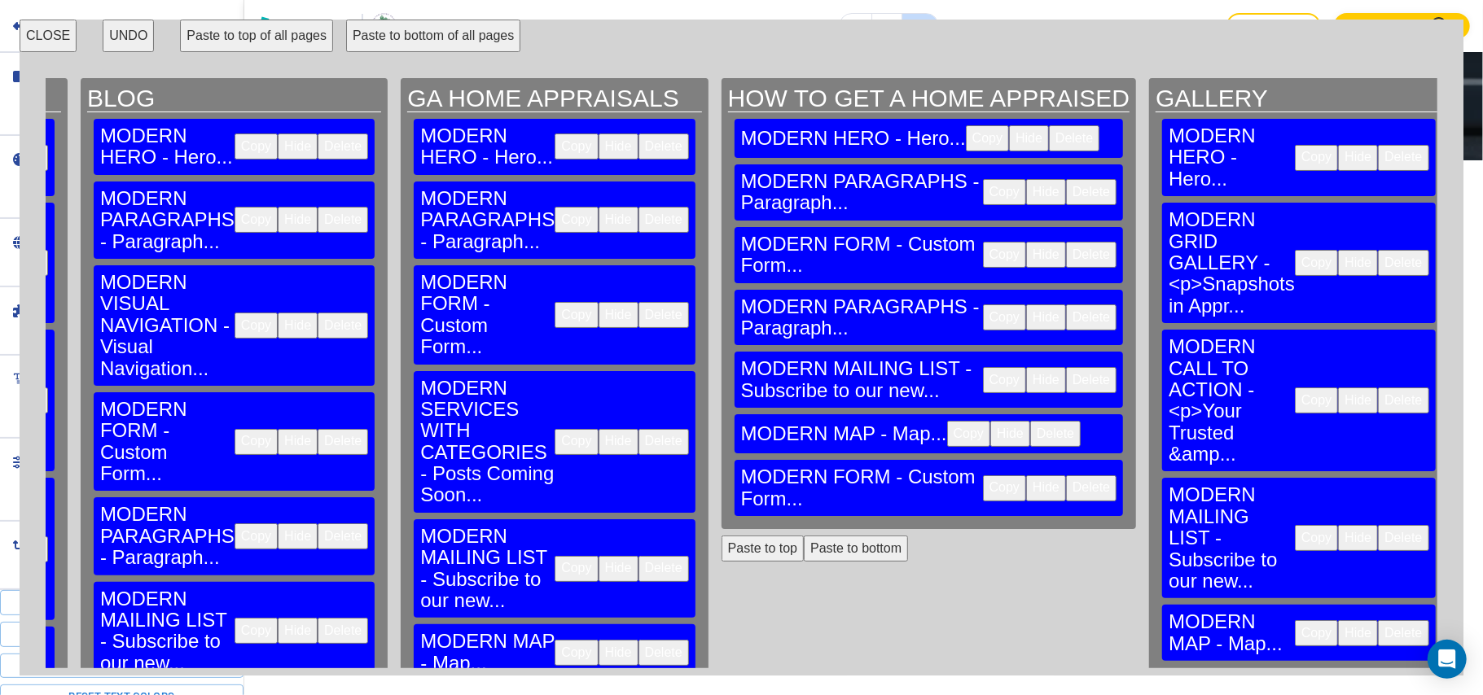
click at [1232, 681] on button "Paste to bottom" at bounding box center [1284, 694] width 104 height 26
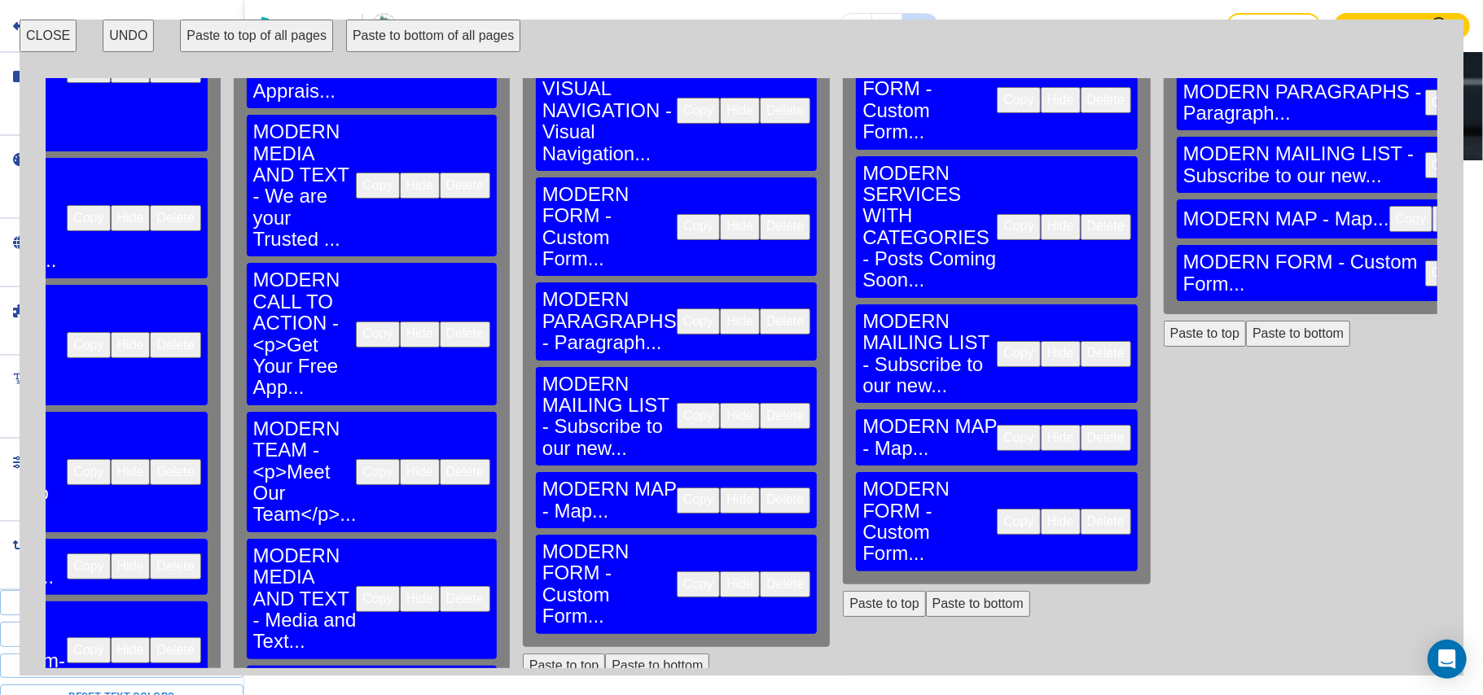
scroll to position [217, 458]
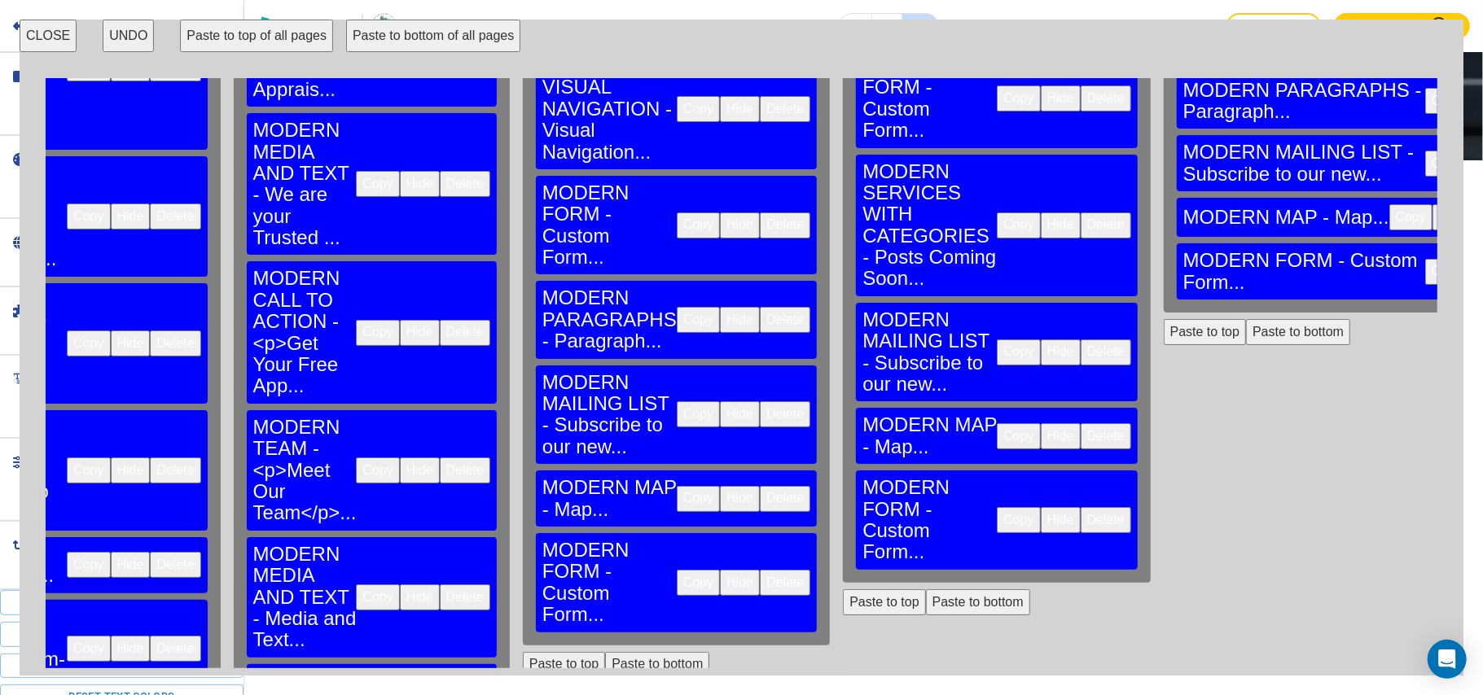
click at [34, 31] on button "CLOSE" at bounding box center [48, 36] width 57 height 33
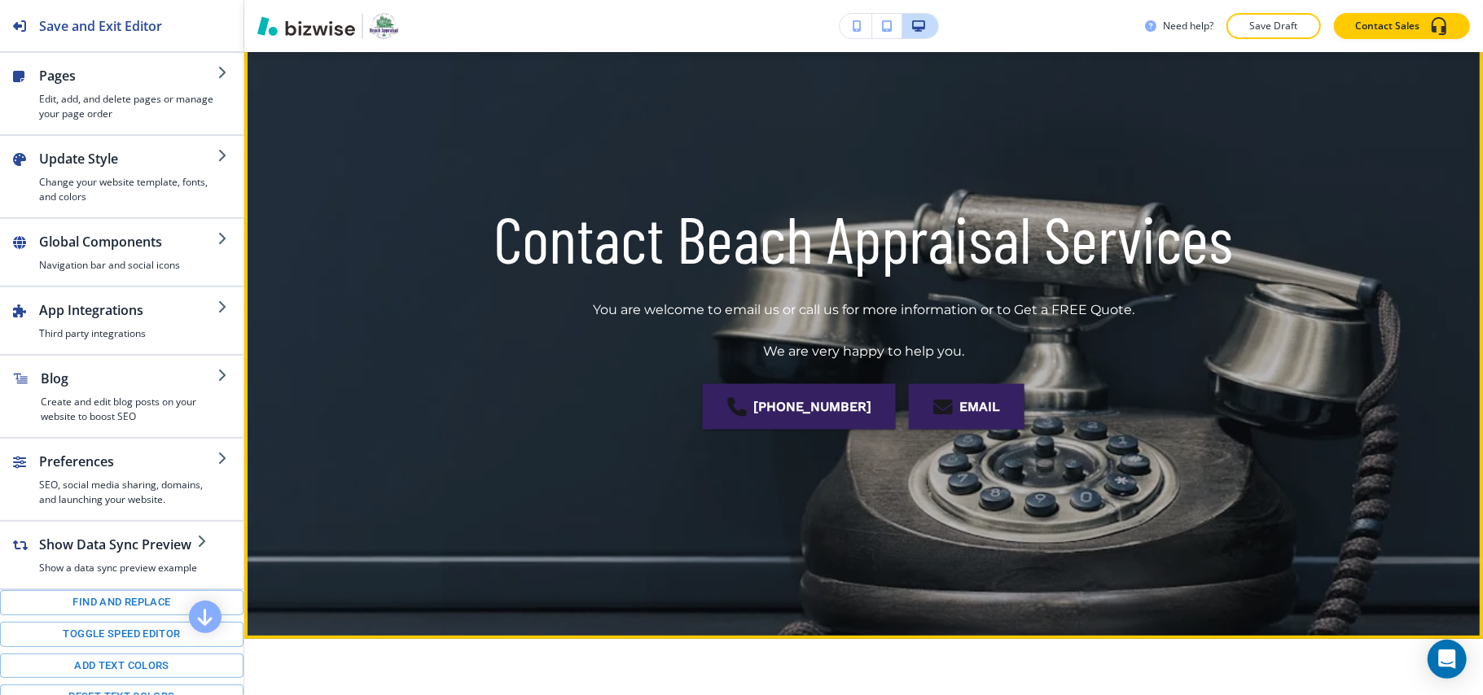
scroll to position [0, 0]
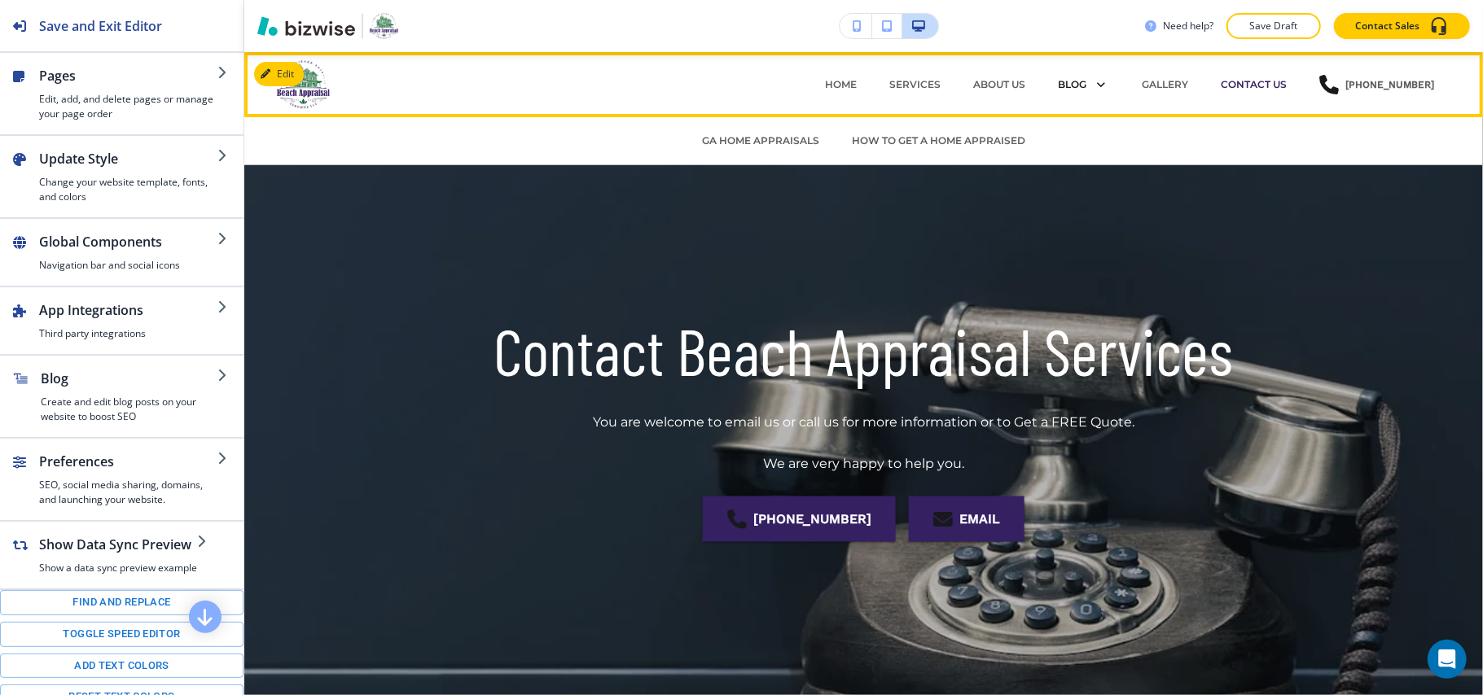
click at [1076, 85] on p "BLOG" at bounding box center [1072, 84] width 28 height 15
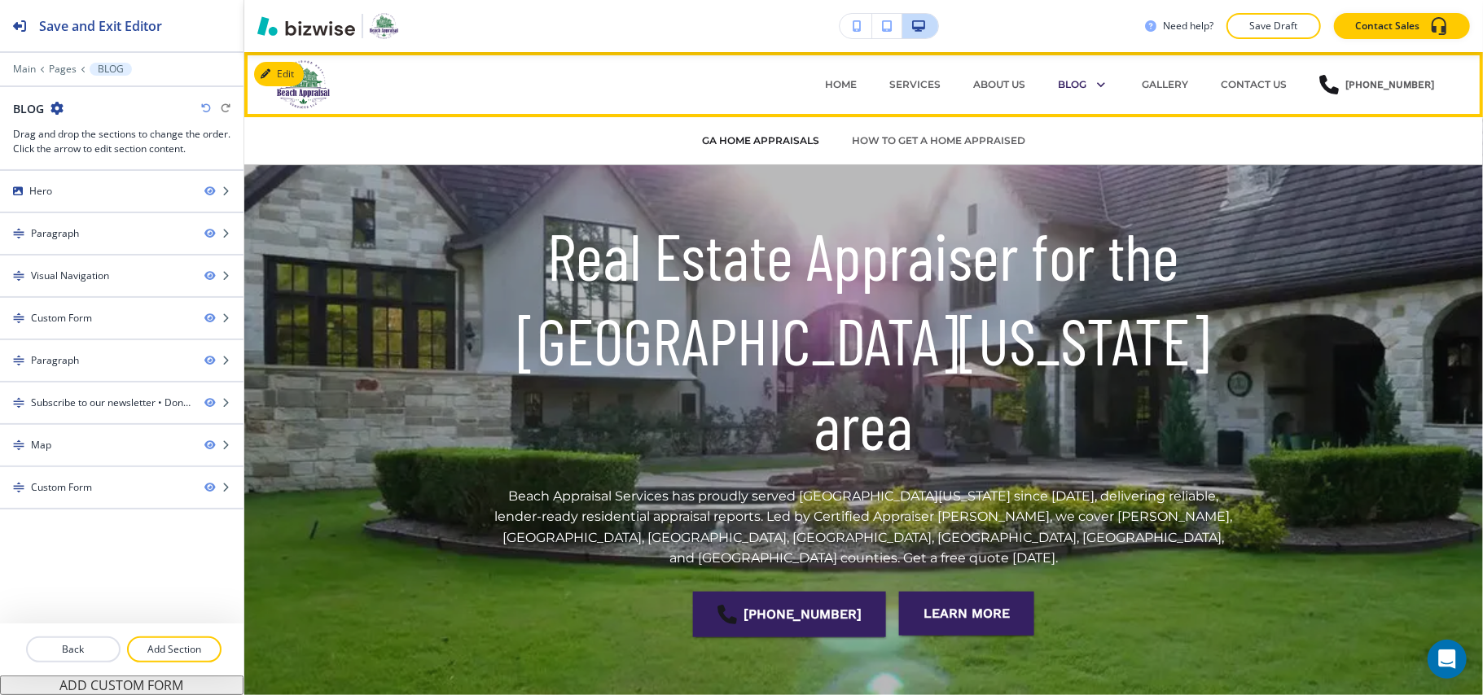
click at [754, 138] on p "GA HOME APPRAISALS" at bounding box center [760, 141] width 117 height 15
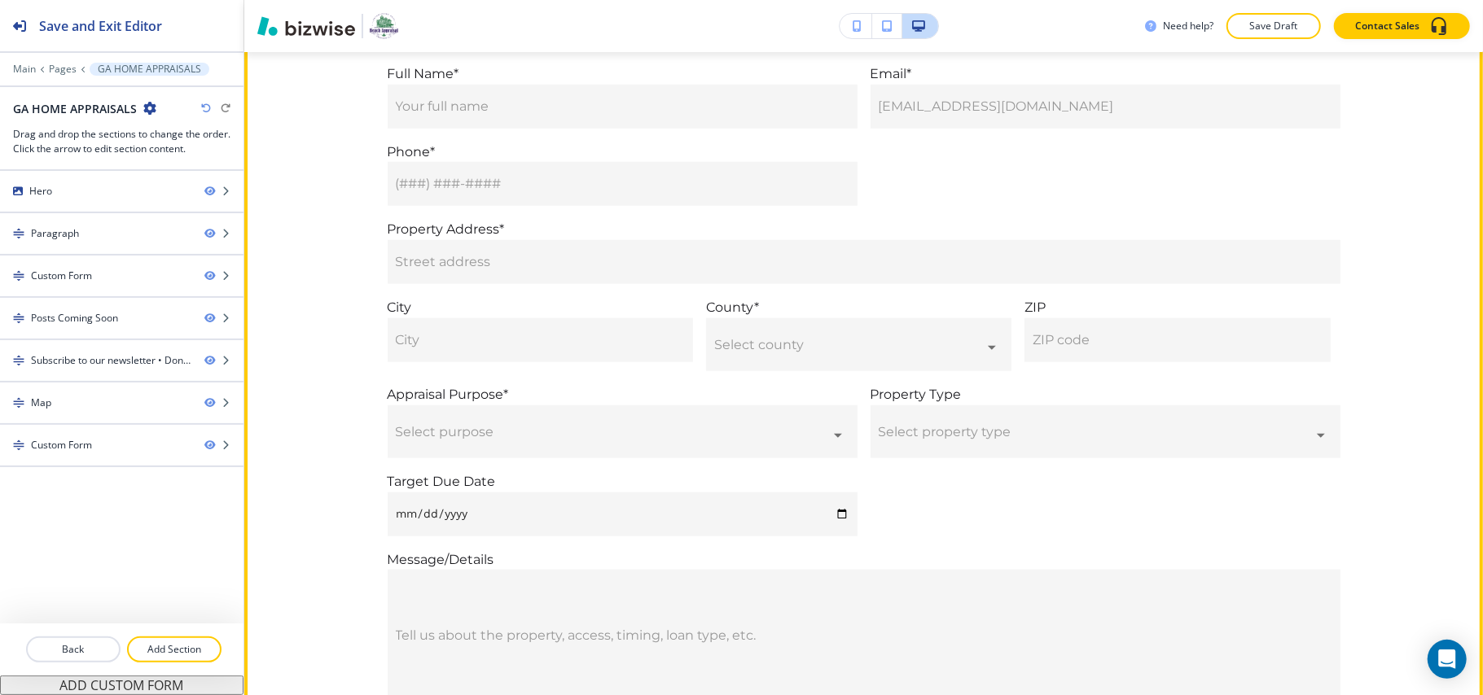
scroll to position [1411, 0]
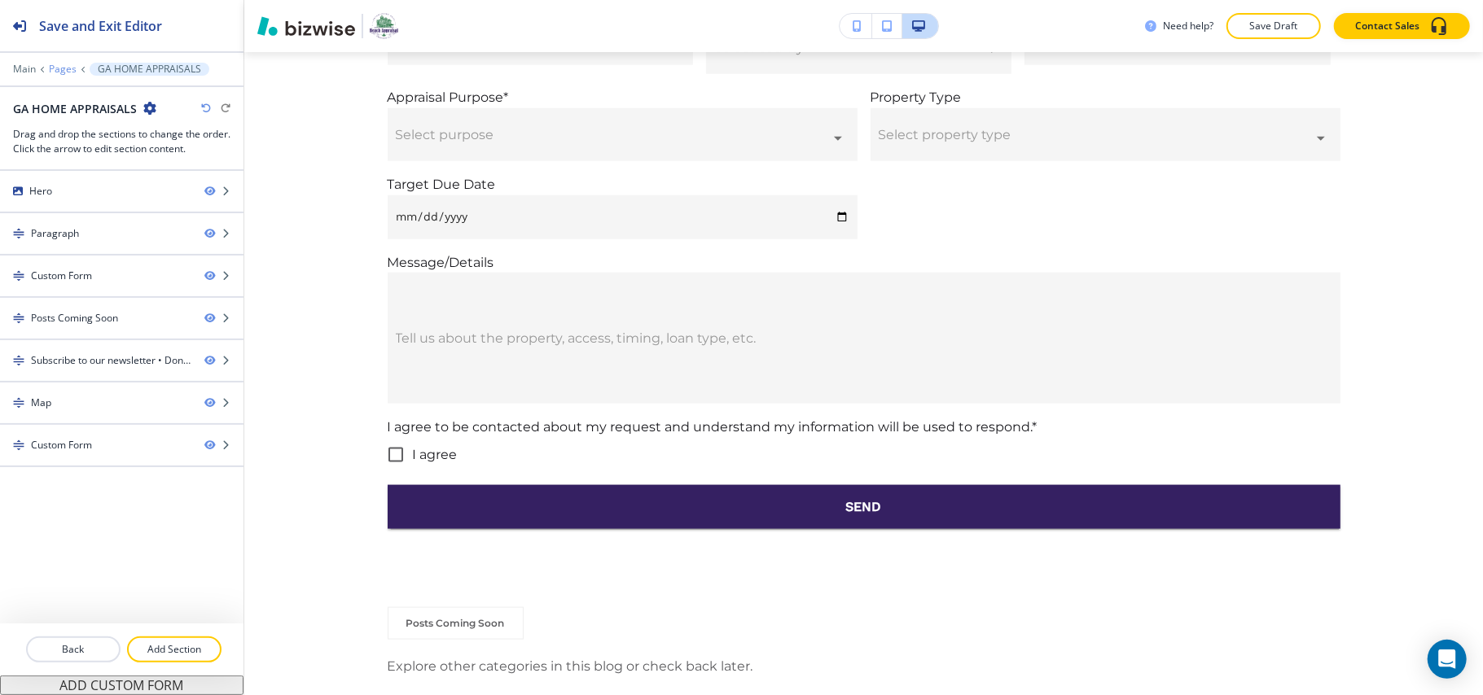
click at [65, 69] on p "Pages" at bounding box center [63, 69] width 28 height 11
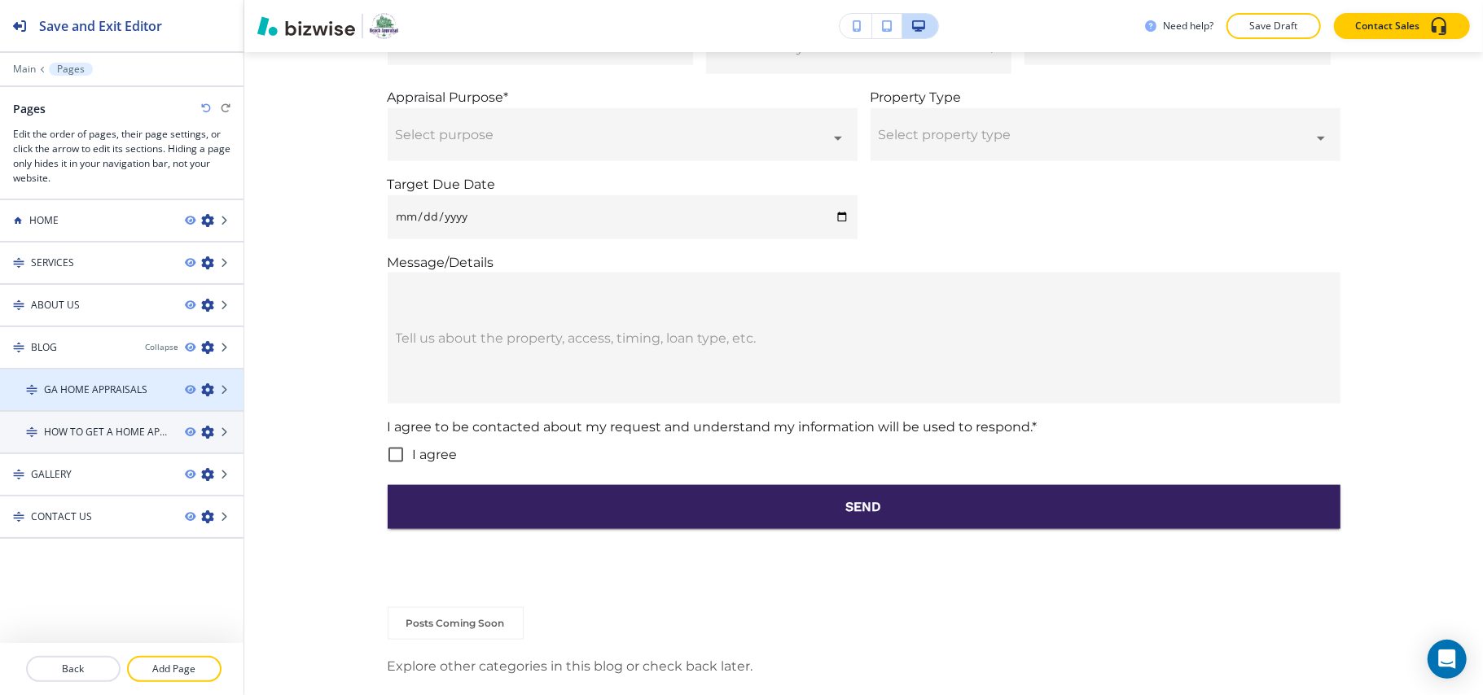
click at [207, 388] on icon "button" at bounding box center [207, 389] width 13 height 13
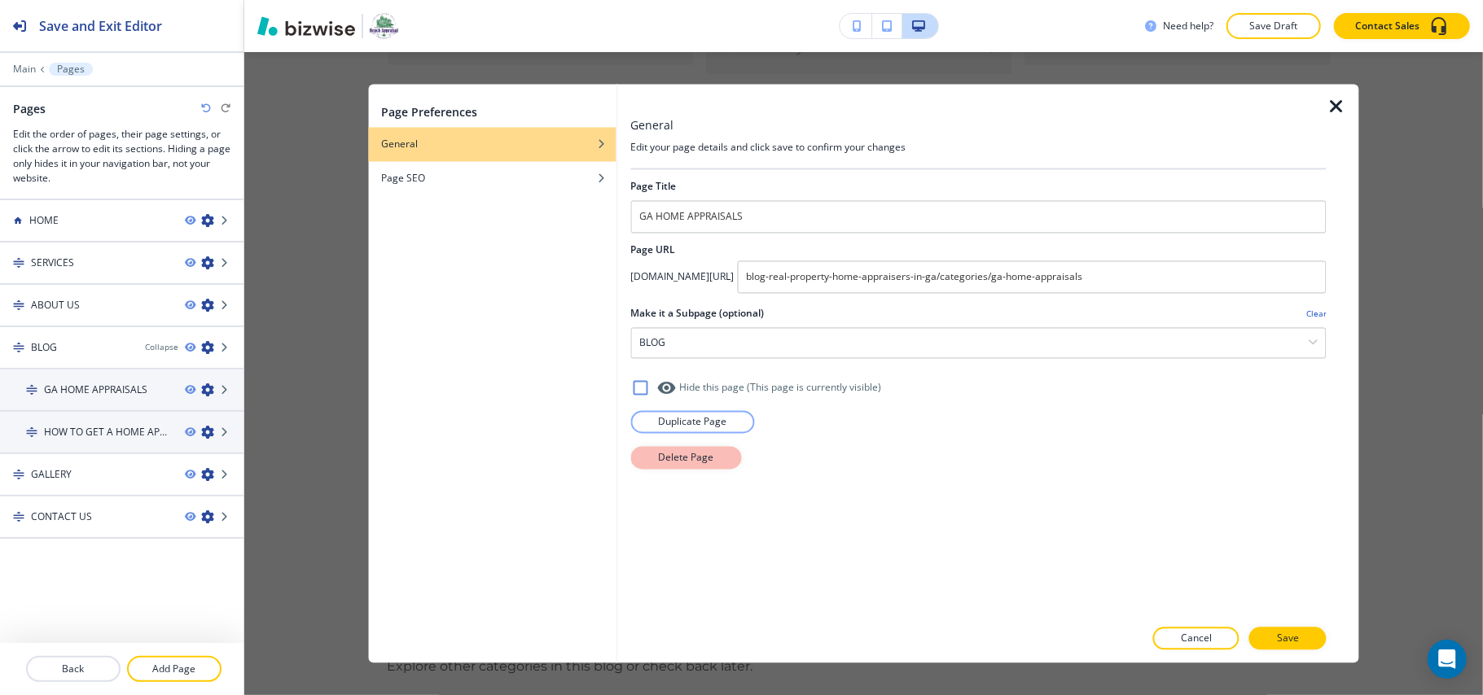
click at [691, 453] on p "Delete Page" at bounding box center [685, 458] width 55 height 15
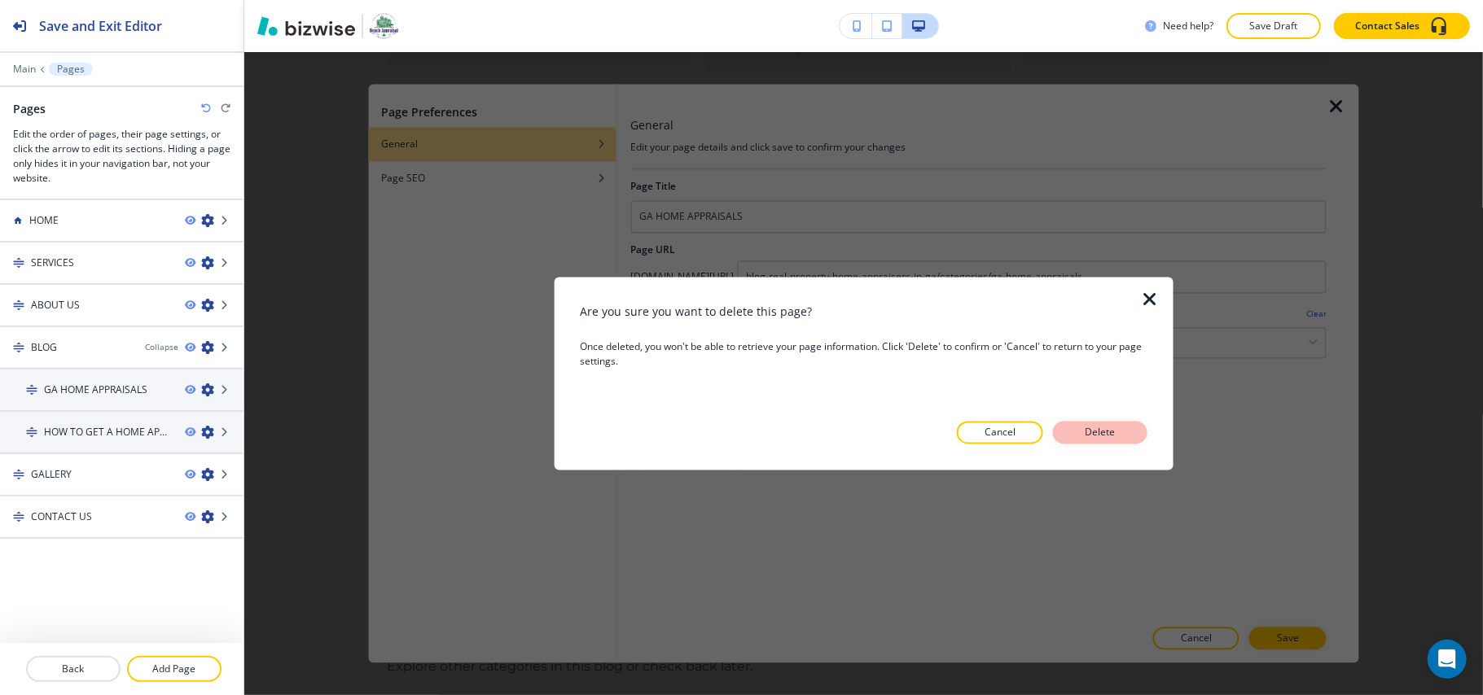
click at [1108, 428] on p "Delete" at bounding box center [1099, 433] width 39 height 15
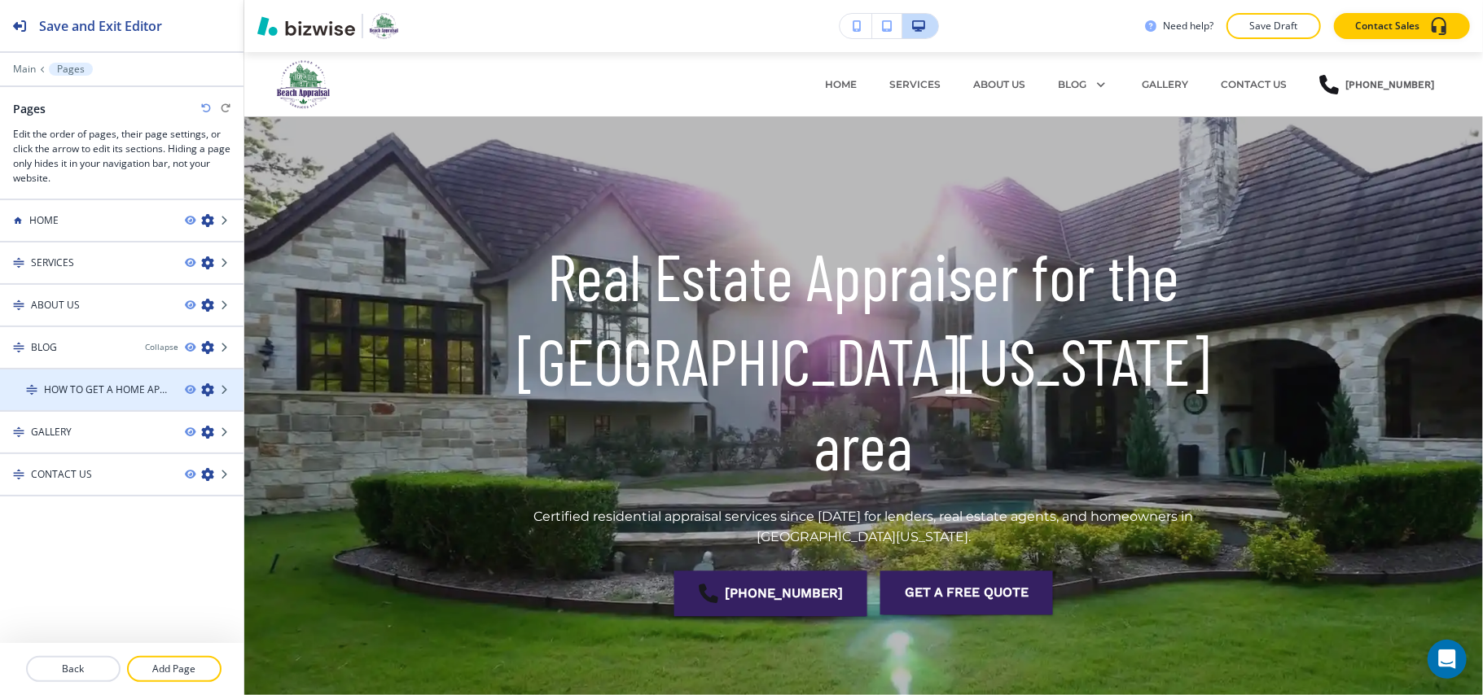
click at [210, 389] on icon "button" at bounding box center [207, 389] width 13 height 13
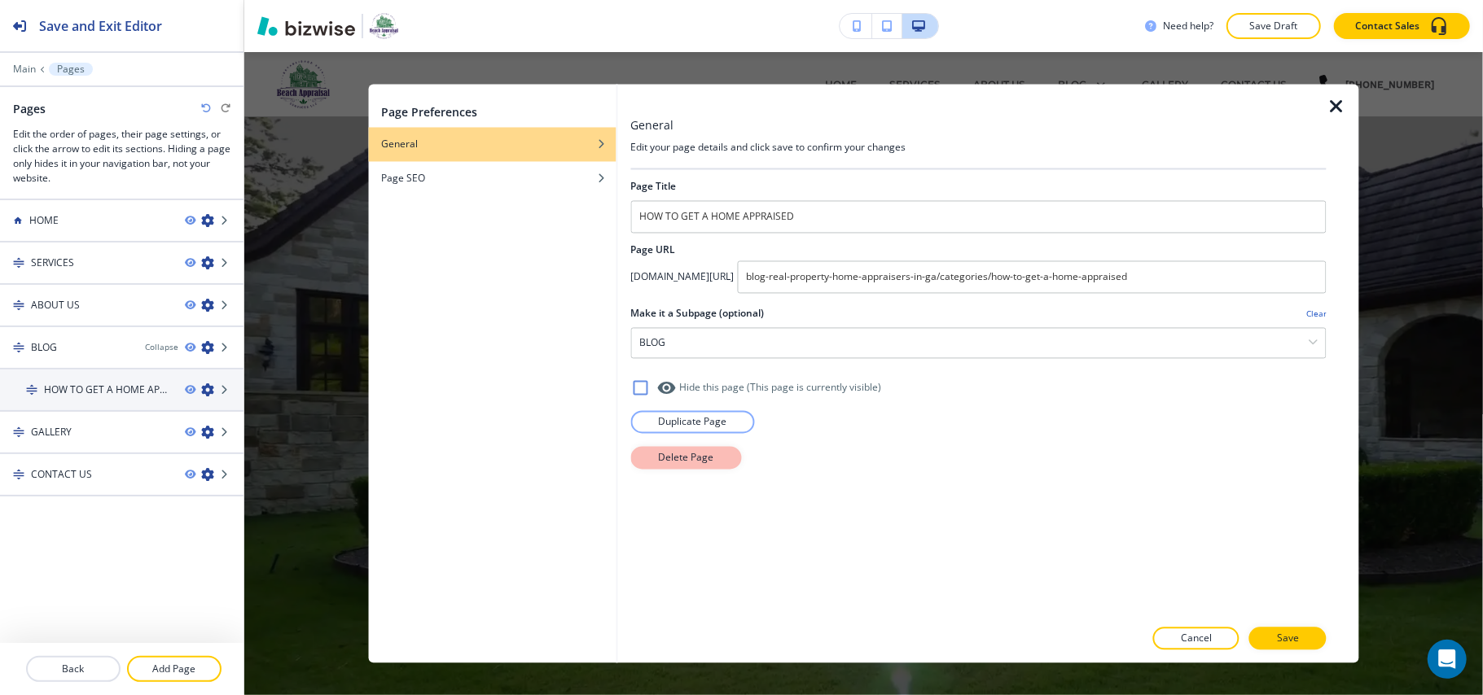
click at [698, 453] on p "Delete Page" at bounding box center [685, 458] width 55 height 15
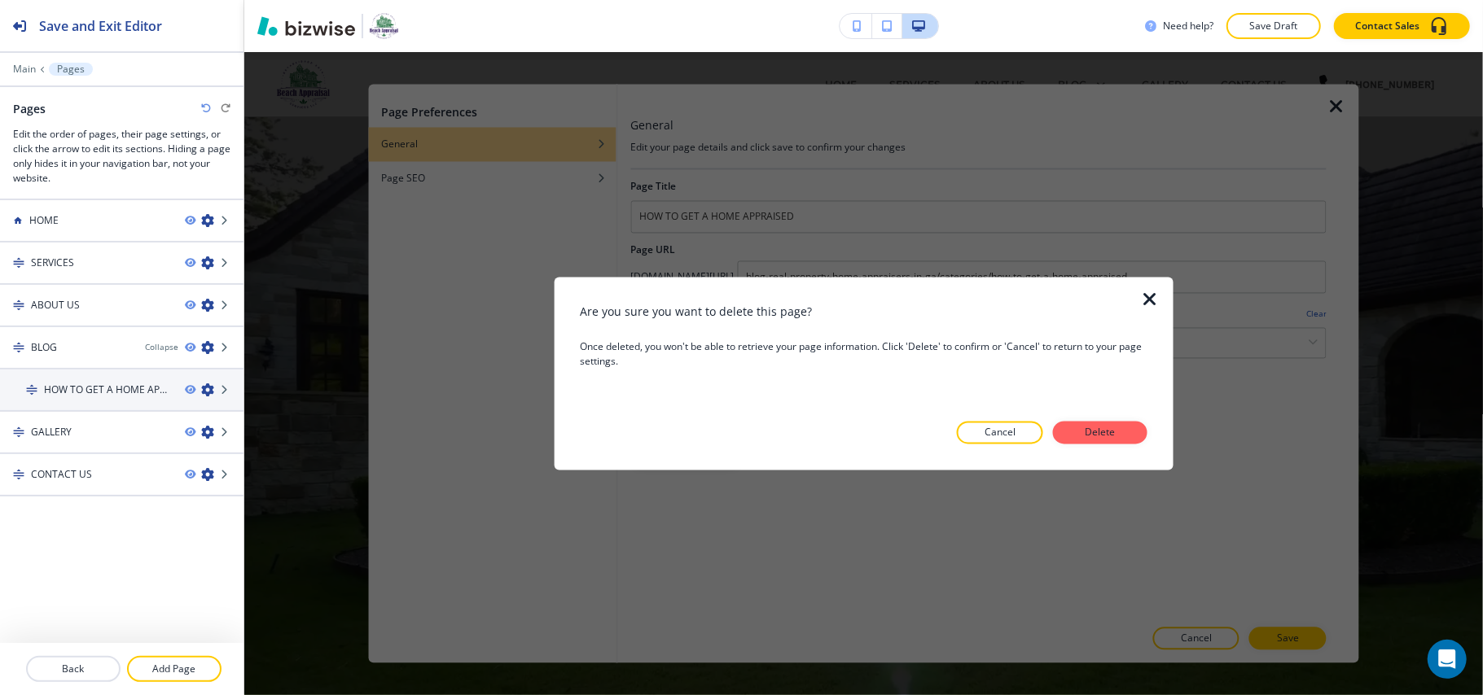
drag, startPoint x: 1134, startPoint y: 430, endPoint x: 1118, endPoint y: 441, distance: 19.9
click at [1135, 430] on button "Delete" at bounding box center [1100, 433] width 94 height 23
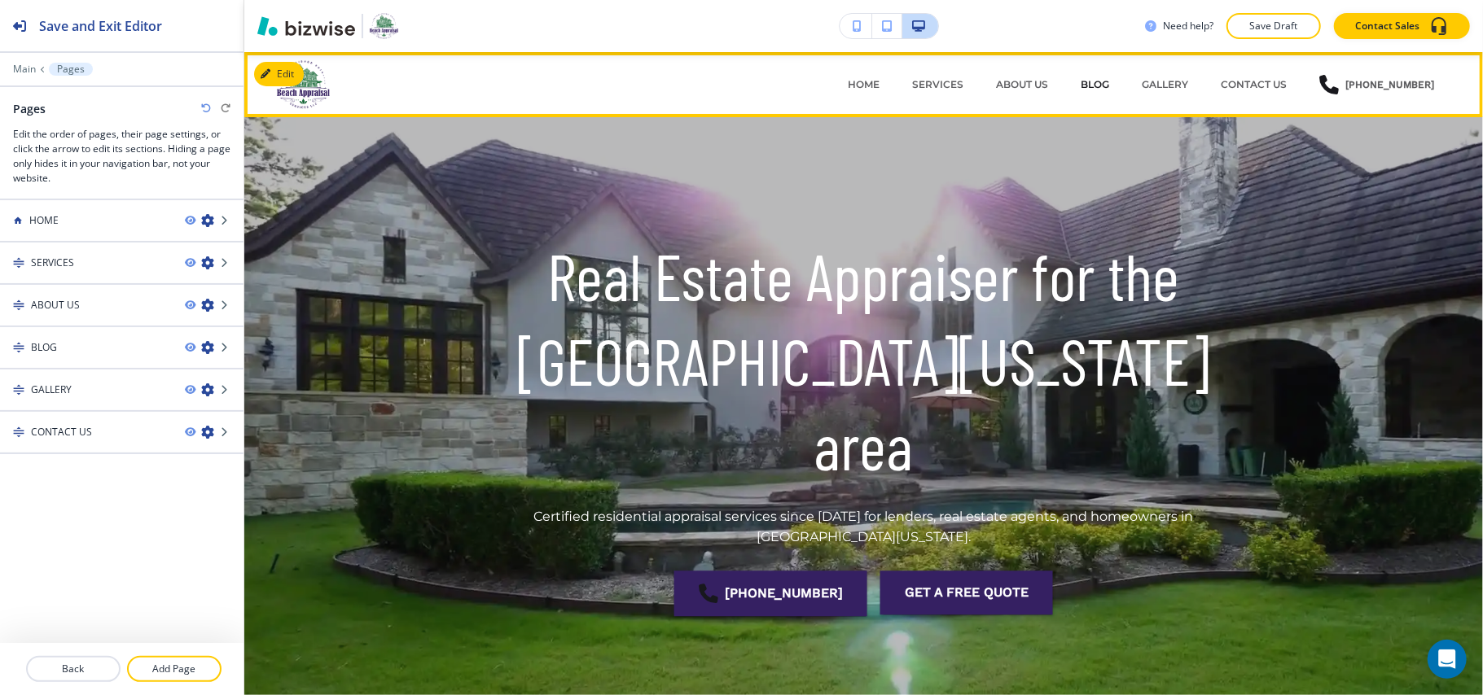
click at [1107, 82] on p "BLOG" at bounding box center [1094, 84] width 28 height 15
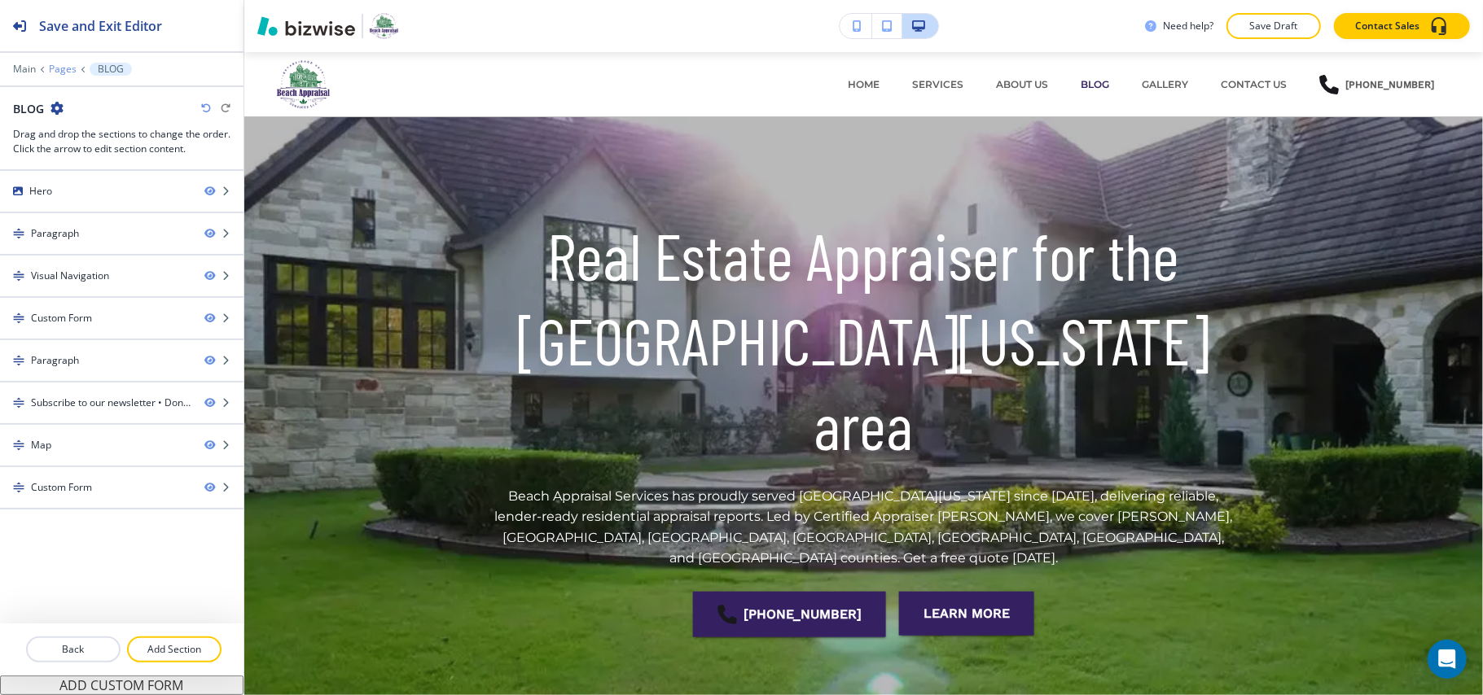
click at [59, 66] on p "Pages" at bounding box center [63, 69] width 28 height 11
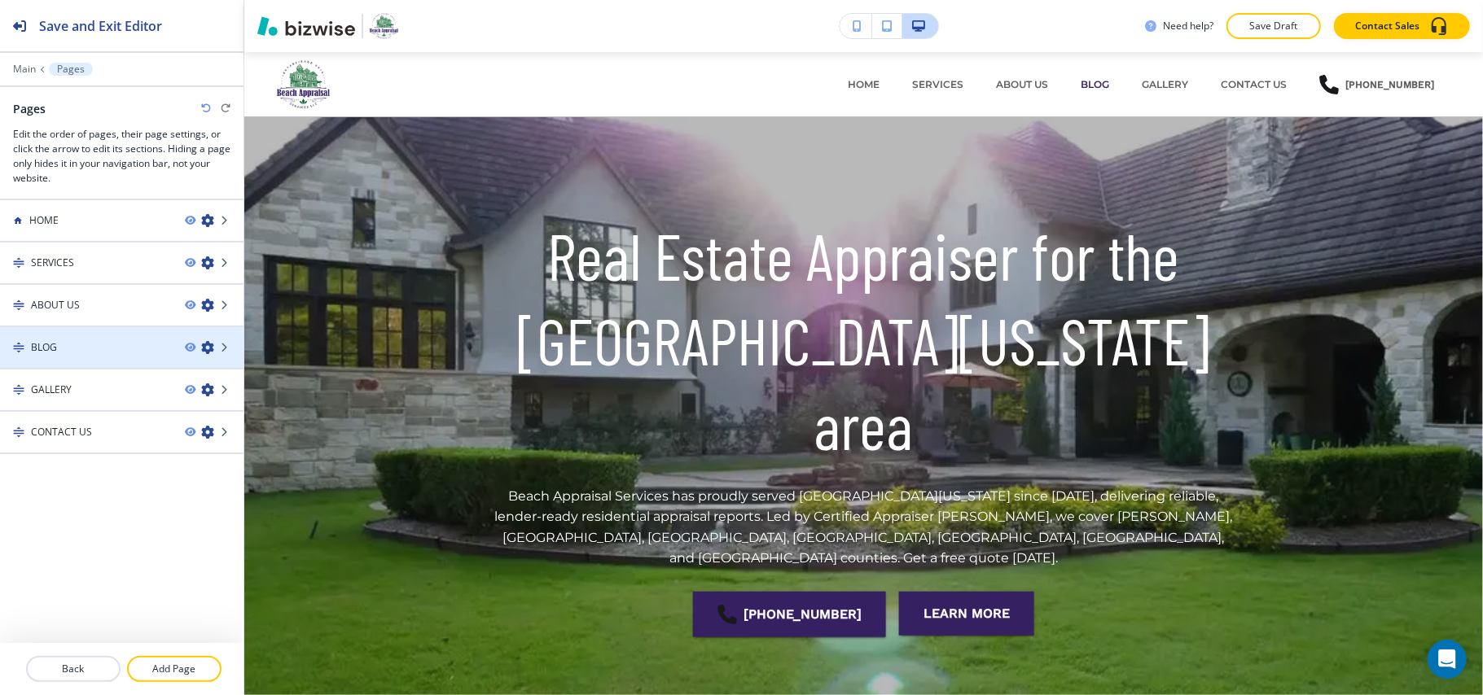
click at [209, 348] on icon "button" at bounding box center [207, 347] width 13 height 13
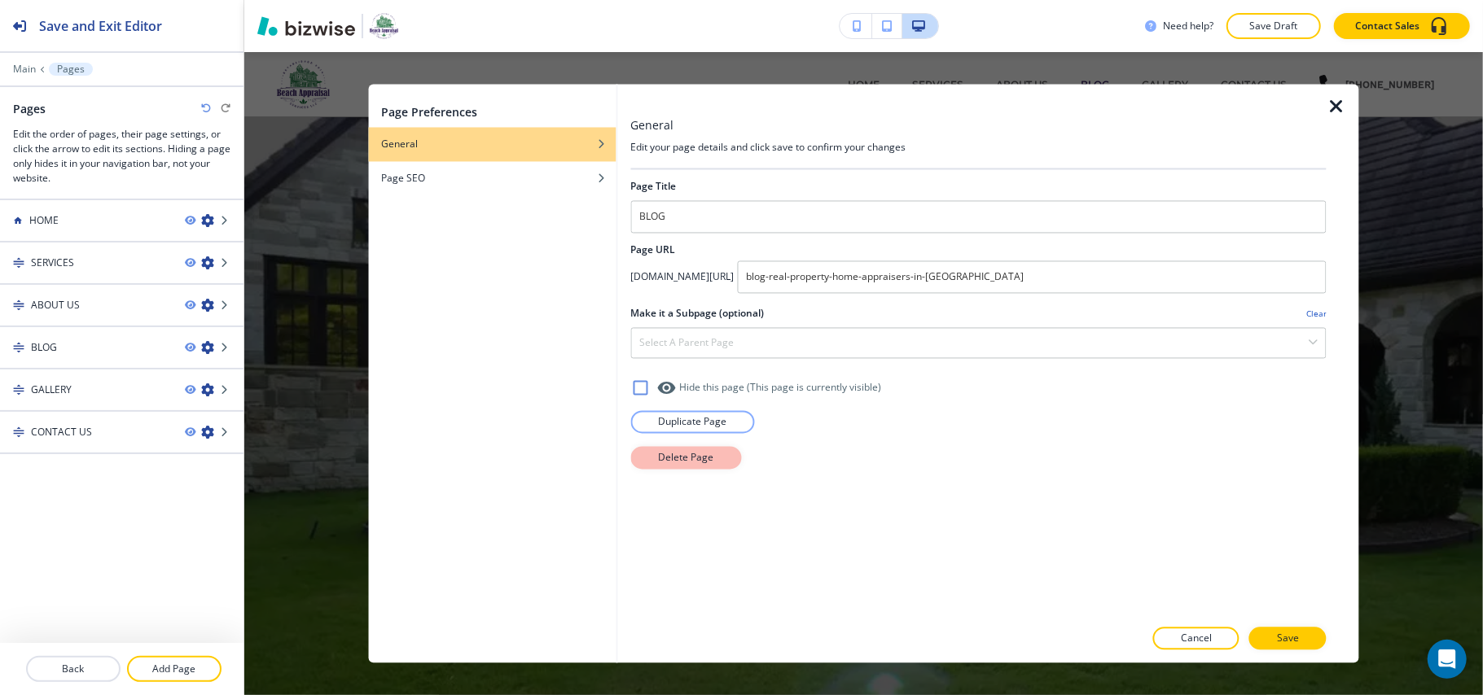
click at [700, 453] on p "Delete Page" at bounding box center [685, 458] width 55 height 15
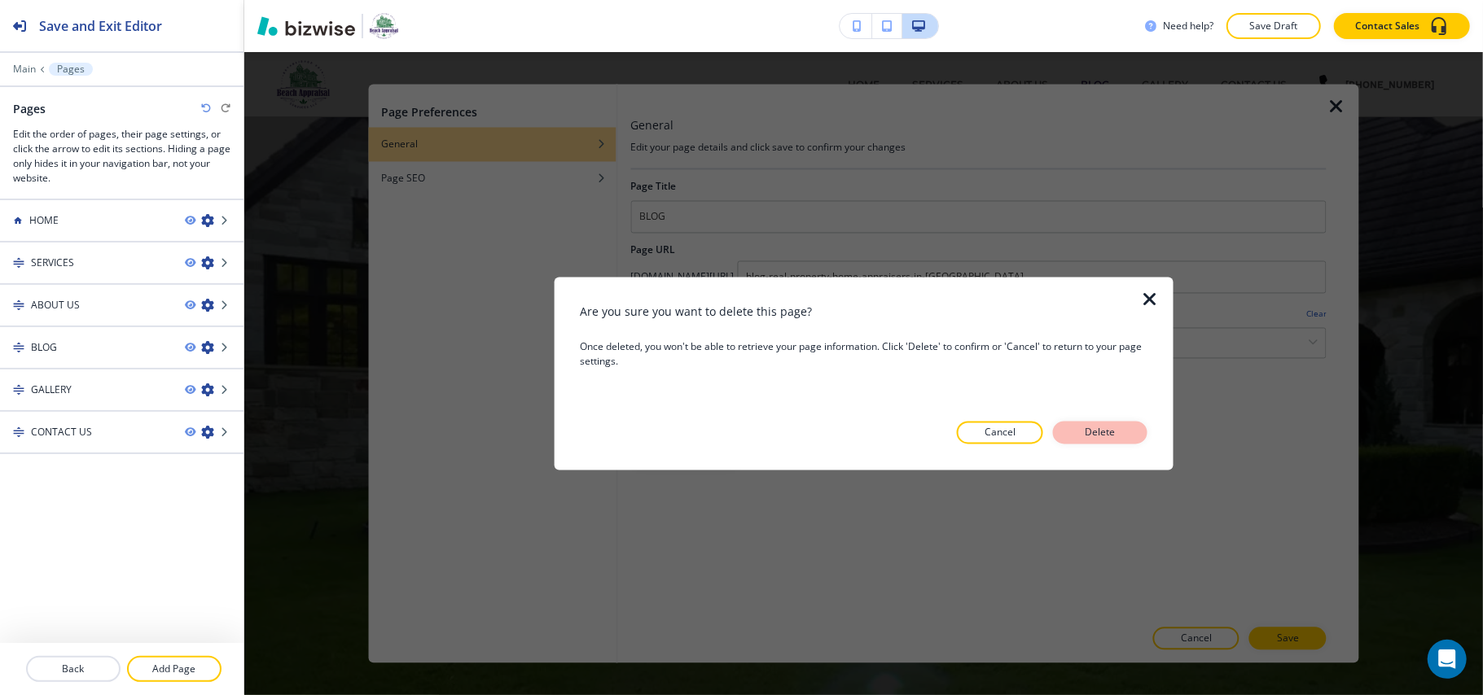
click at [1098, 428] on p "Delete" at bounding box center [1099, 433] width 39 height 15
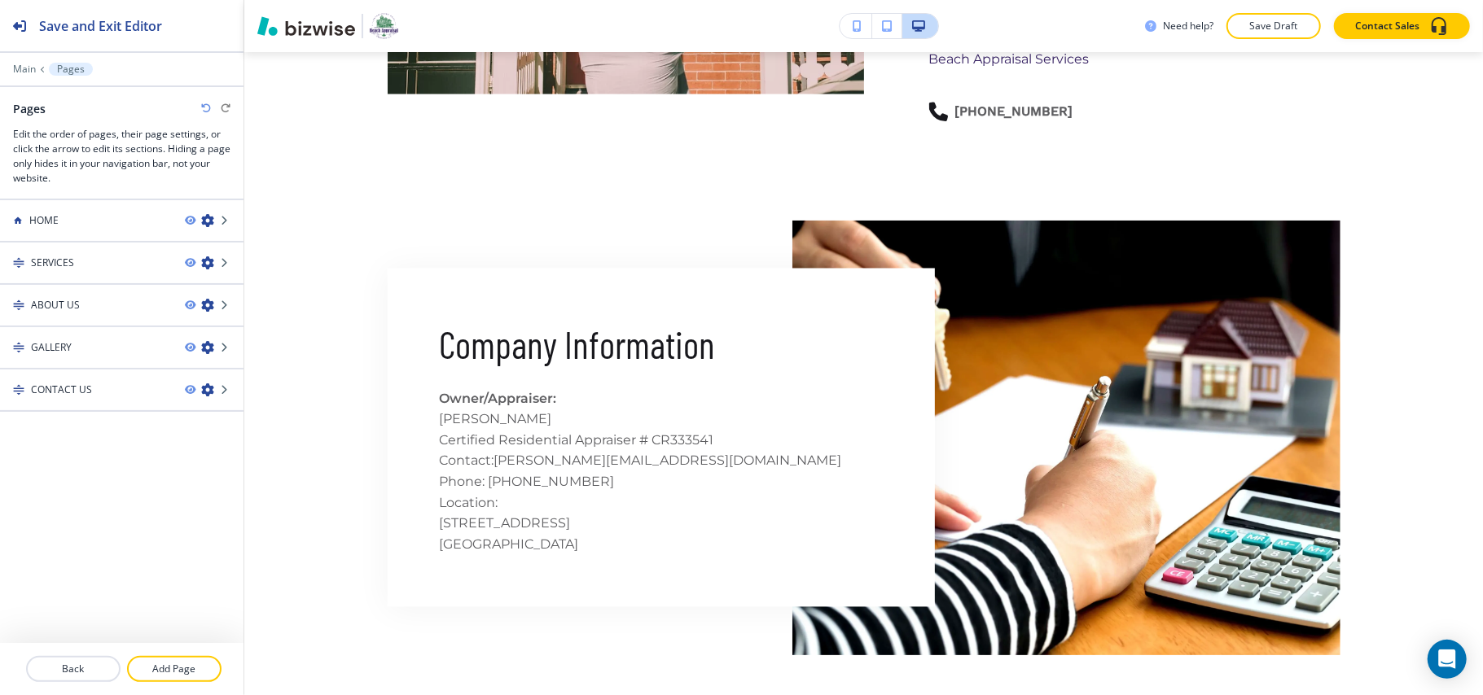
scroll to position [2127, 0]
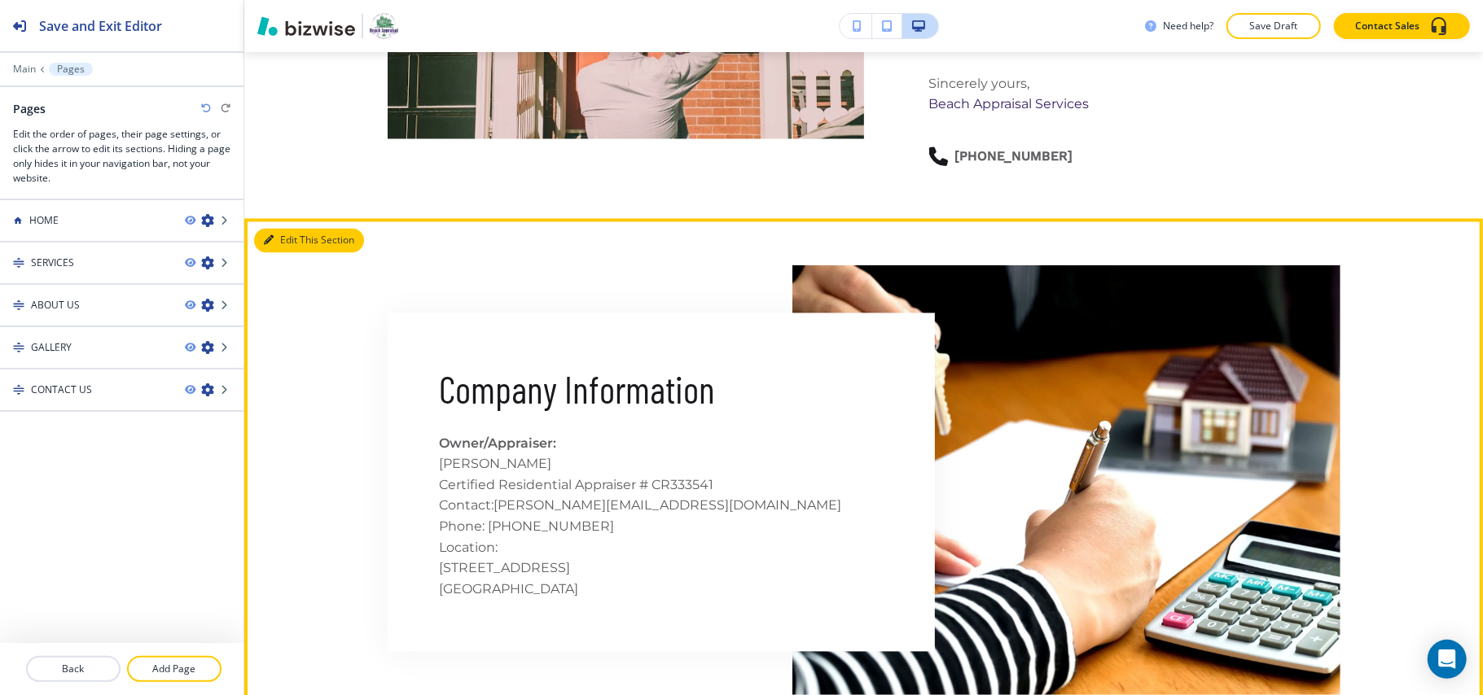
click at [294, 229] on button "Edit This Section" at bounding box center [309, 241] width 110 height 24
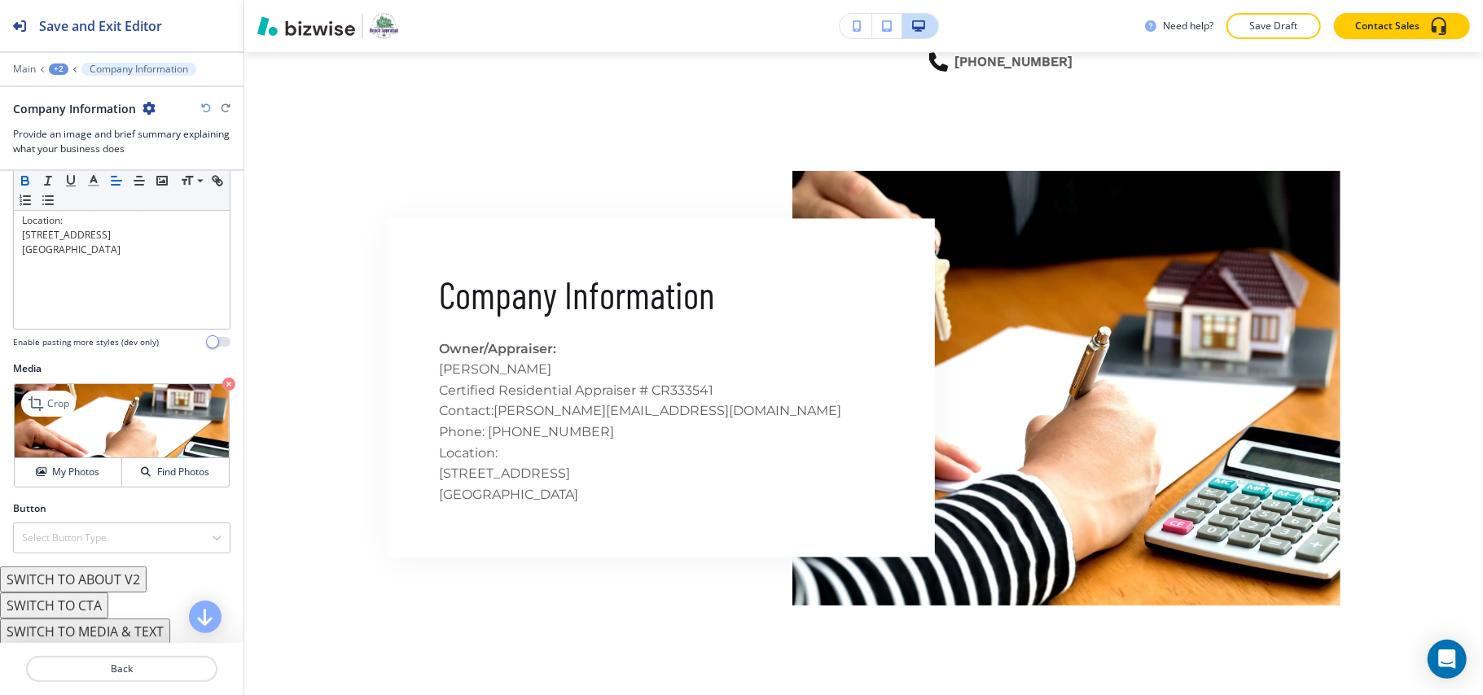
scroll to position [259, 0]
click at [86, 554] on div "Button Select Button Type Telephone External Link Social Media Email File Shari…" at bounding box center [121, 532] width 243 height 65
click at [91, 538] on h4 "Select Button Type" at bounding box center [64, 536] width 85 height 15
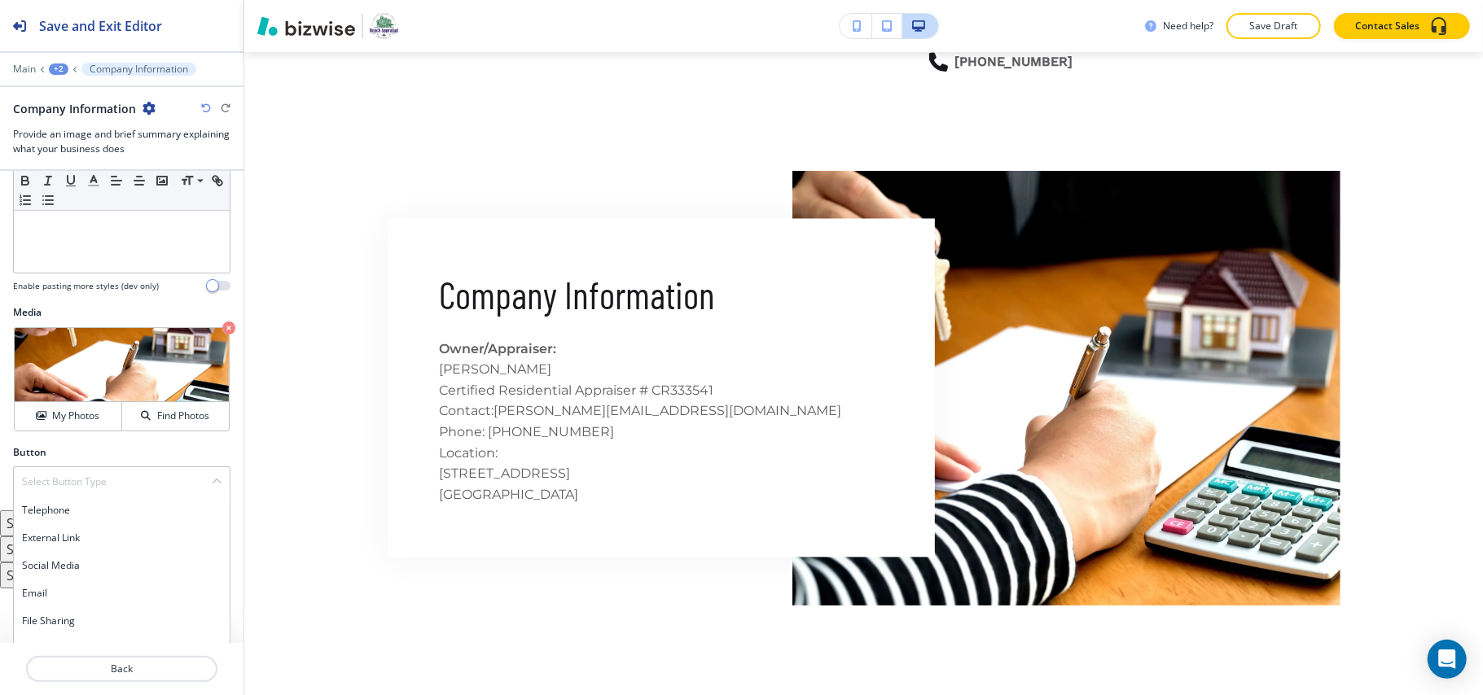
scroll to position [334, 0]
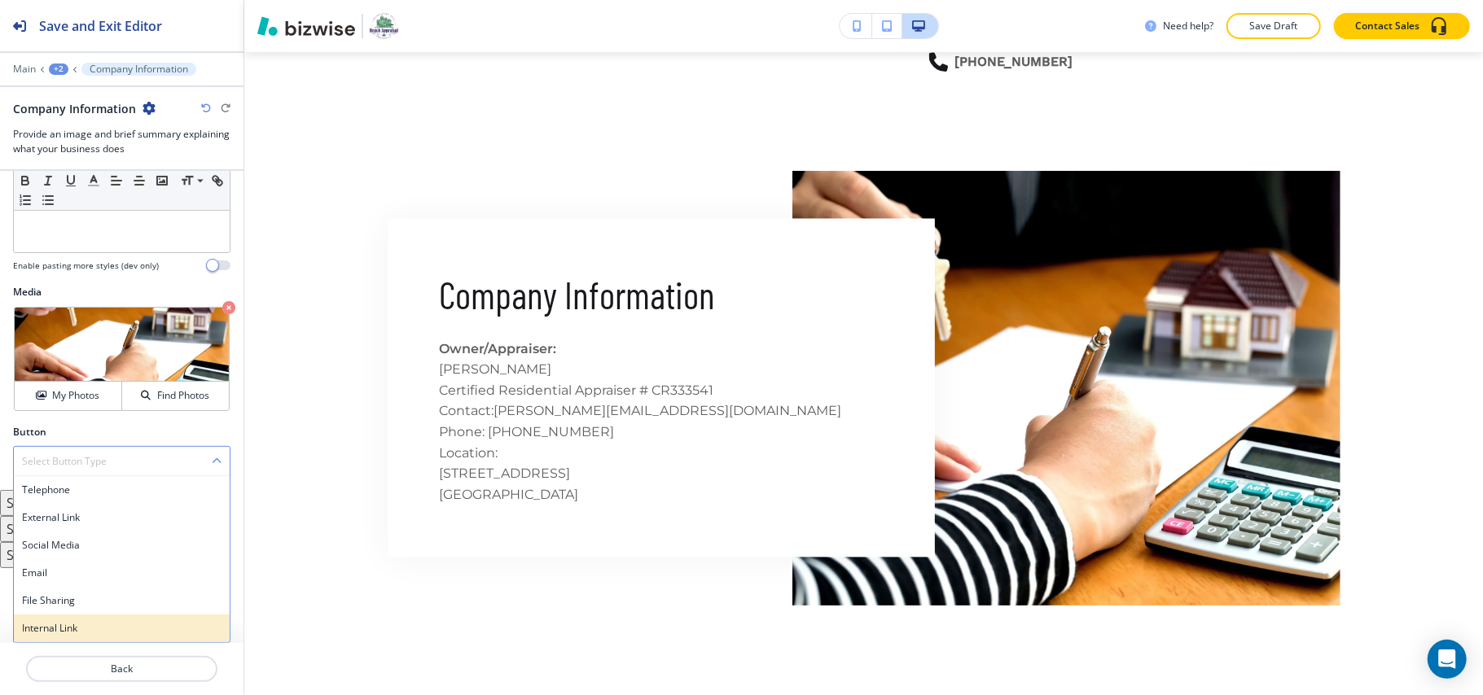
click at [86, 624] on h4 "Internal Link" at bounding box center [121, 628] width 199 height 15
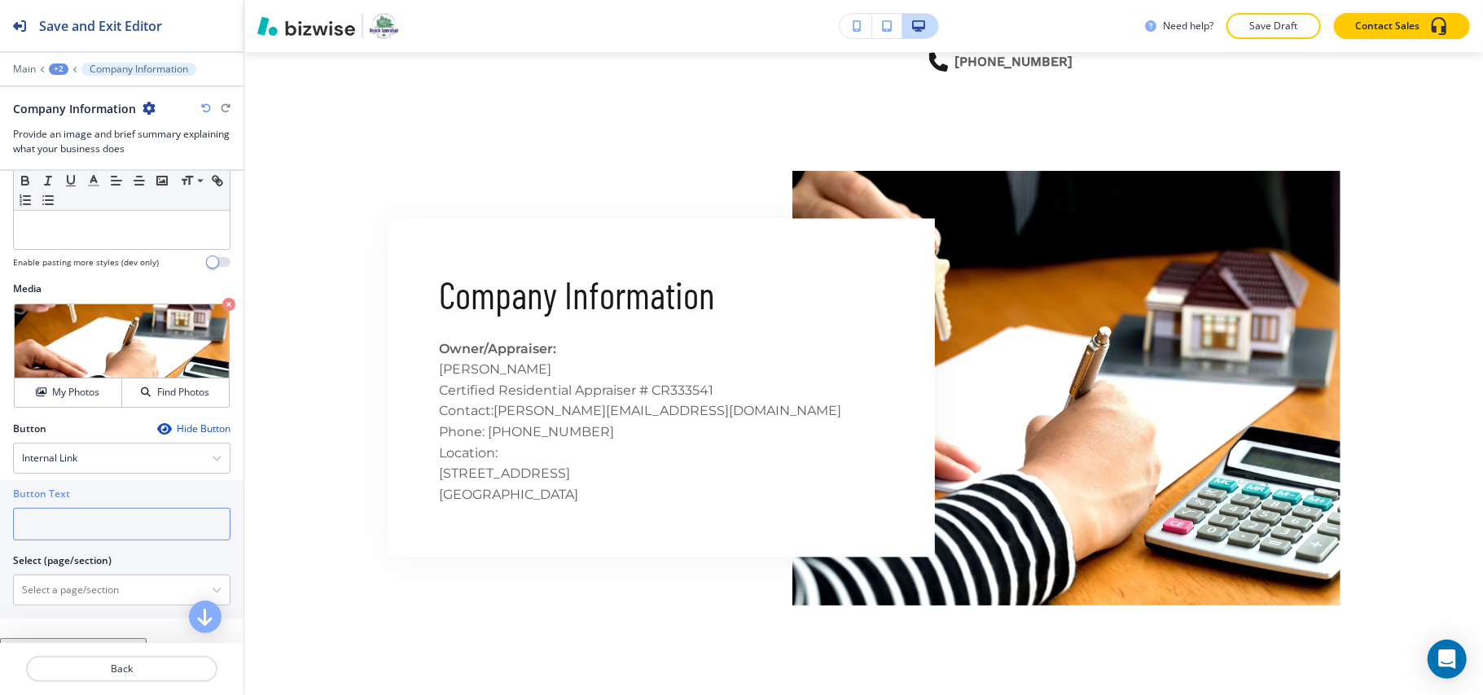
click at [95, 522] on input "text" at bounding box center [121, 524] width 217 height 33
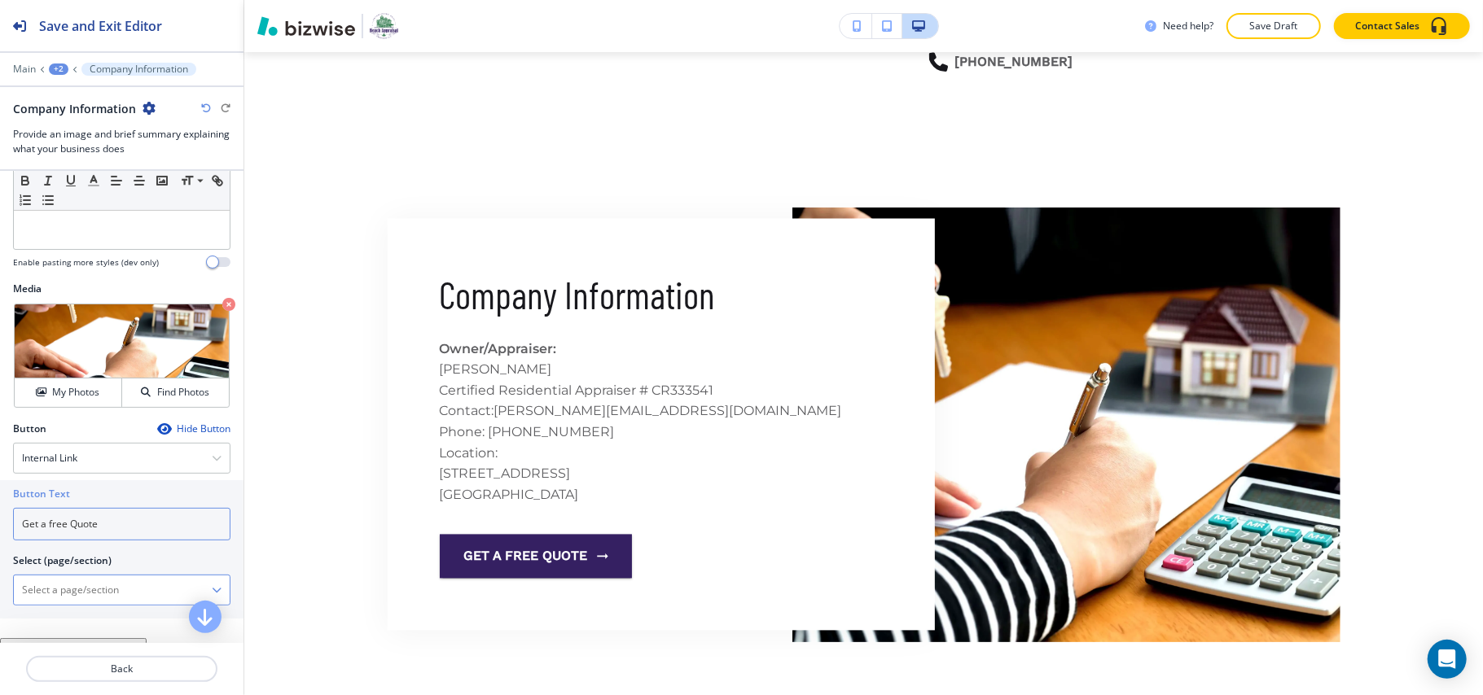
type input "Get a free Quote"
click at [95, 589] on \(page\/section\) "Manual Input" at bounding box center [113, 590] width 198 height 28
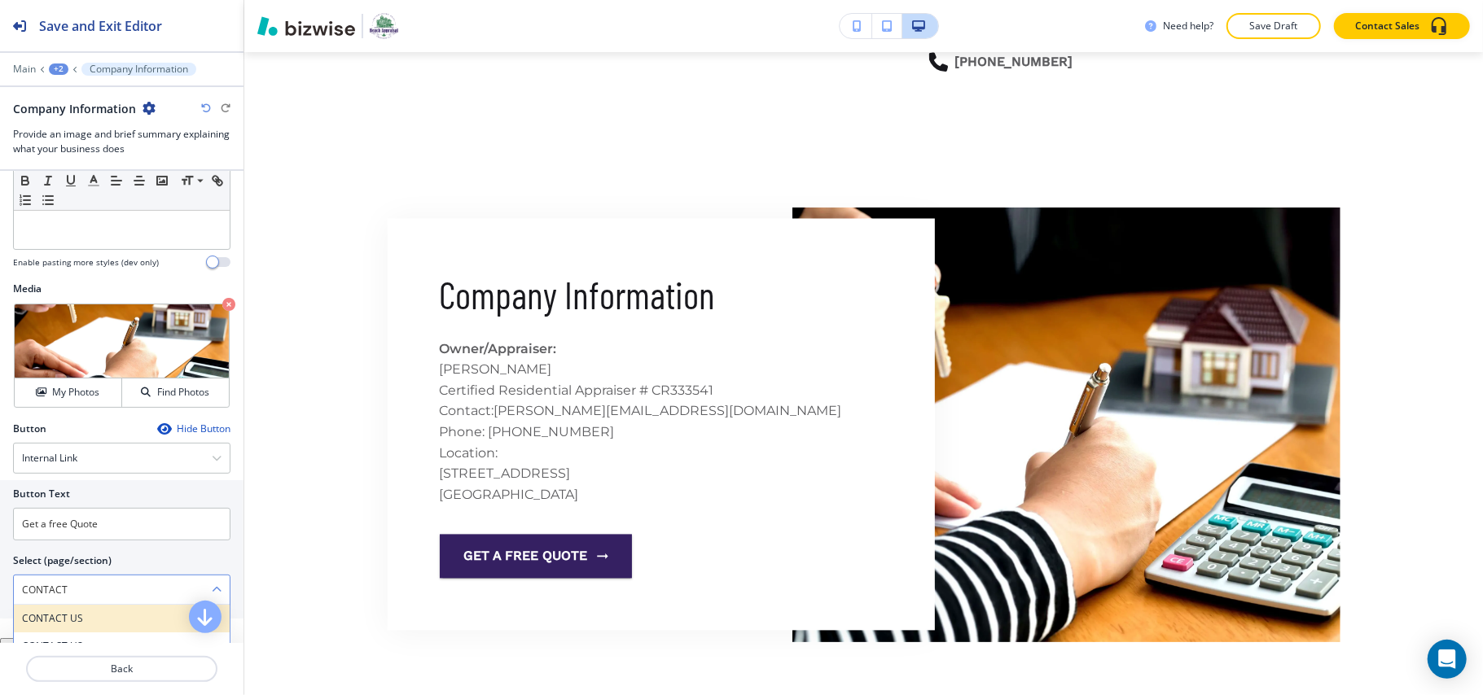
click at [59, 624] on h4 "CONTACT US" at bounding box center [121, 618] width 199 height 15
type \(page\/section\) "CONTACT US"
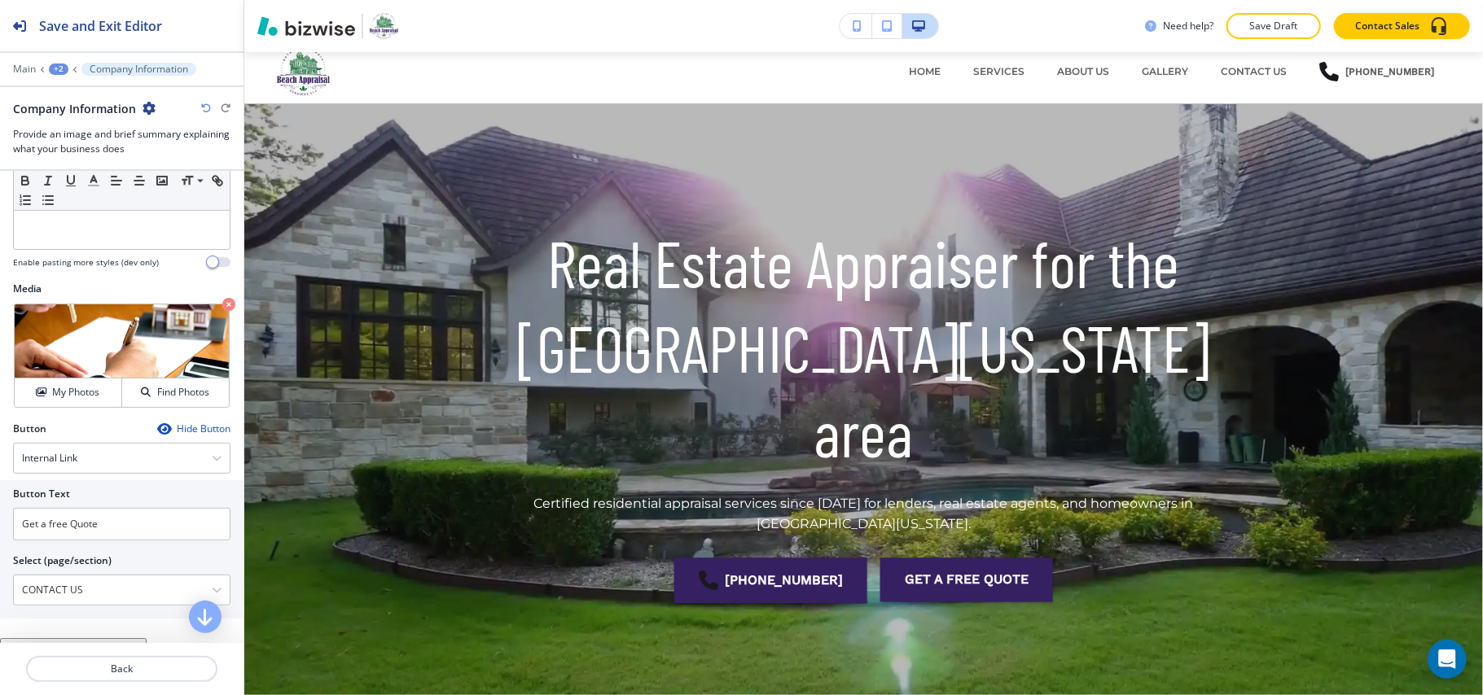
scroll to position [0, 0]
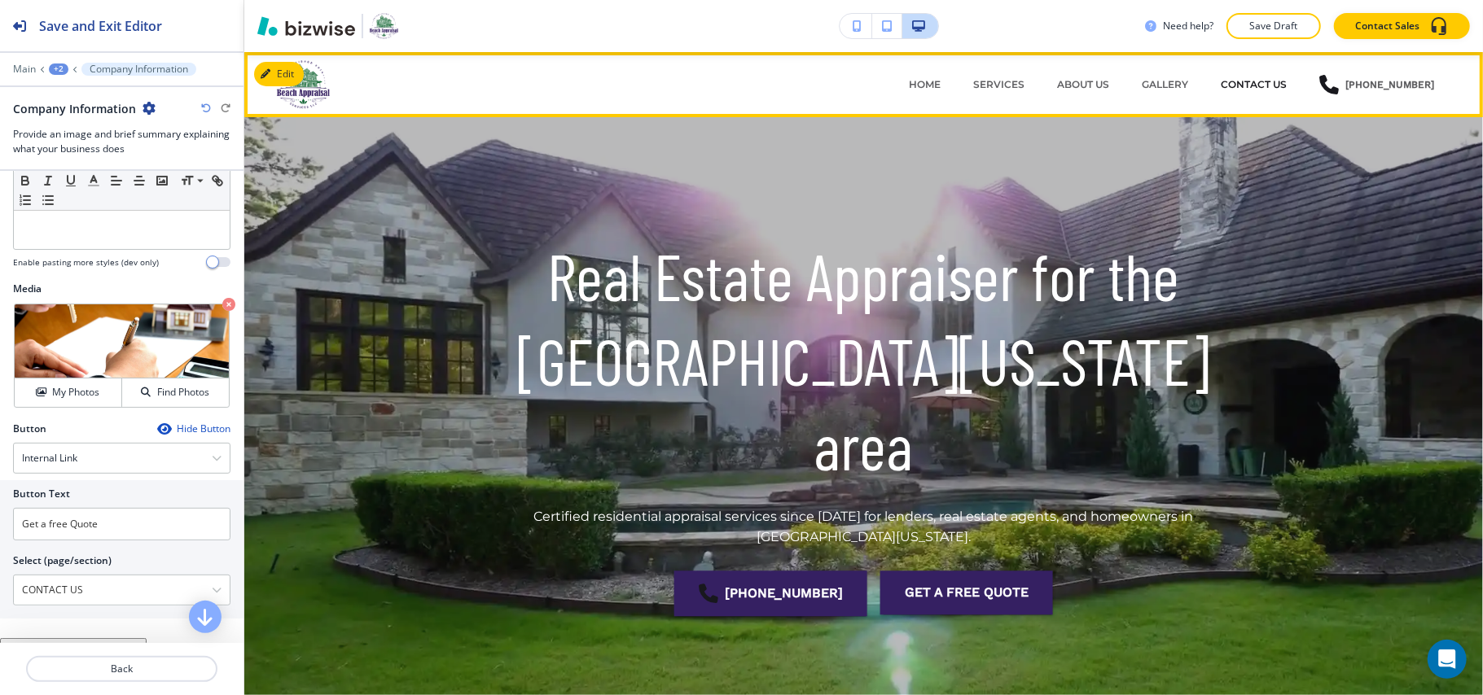
click at [1259, 81] on p "CONTACT US" at bounding box center [1253, 84] width 66 height 15
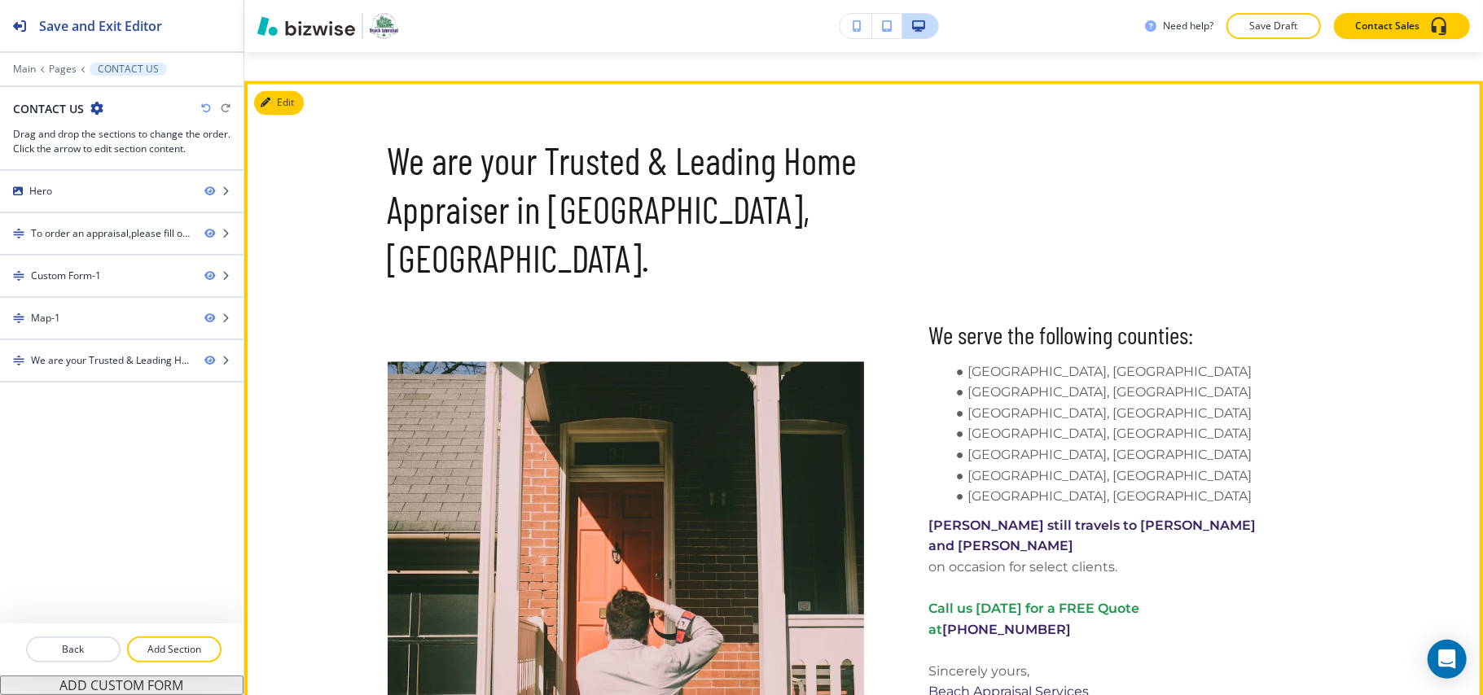
scroll to position [2499, 0]
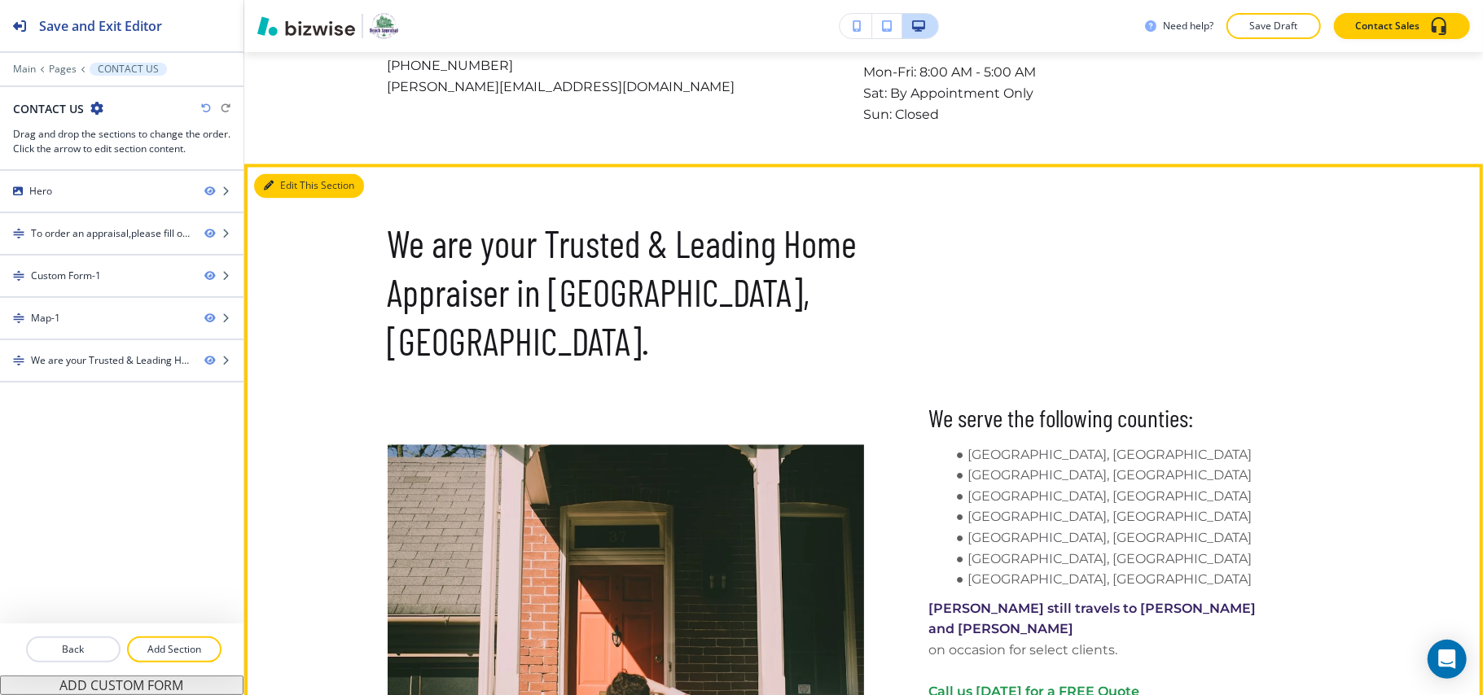
click at [284, 181] on button "Edit This Section" at bounding box center [309, 185] width 110 height 24
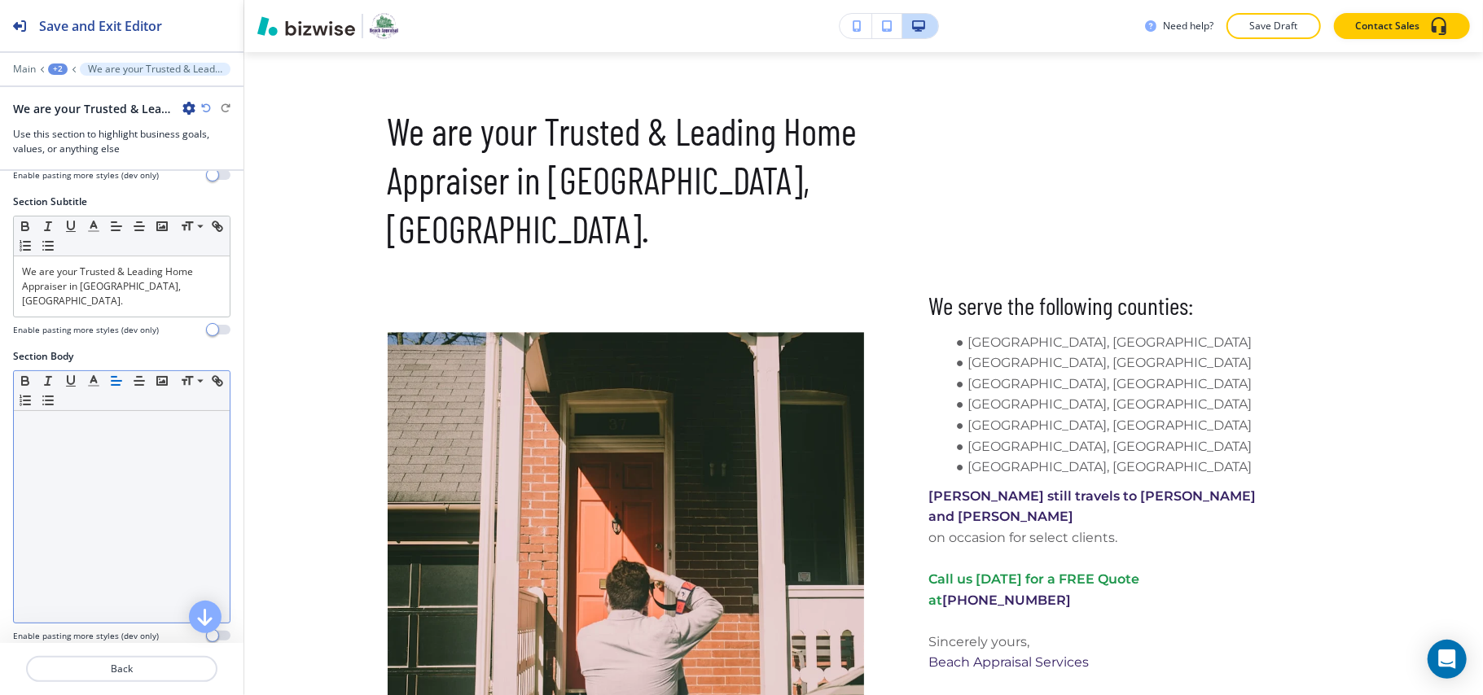
scroll to position [265, 0]
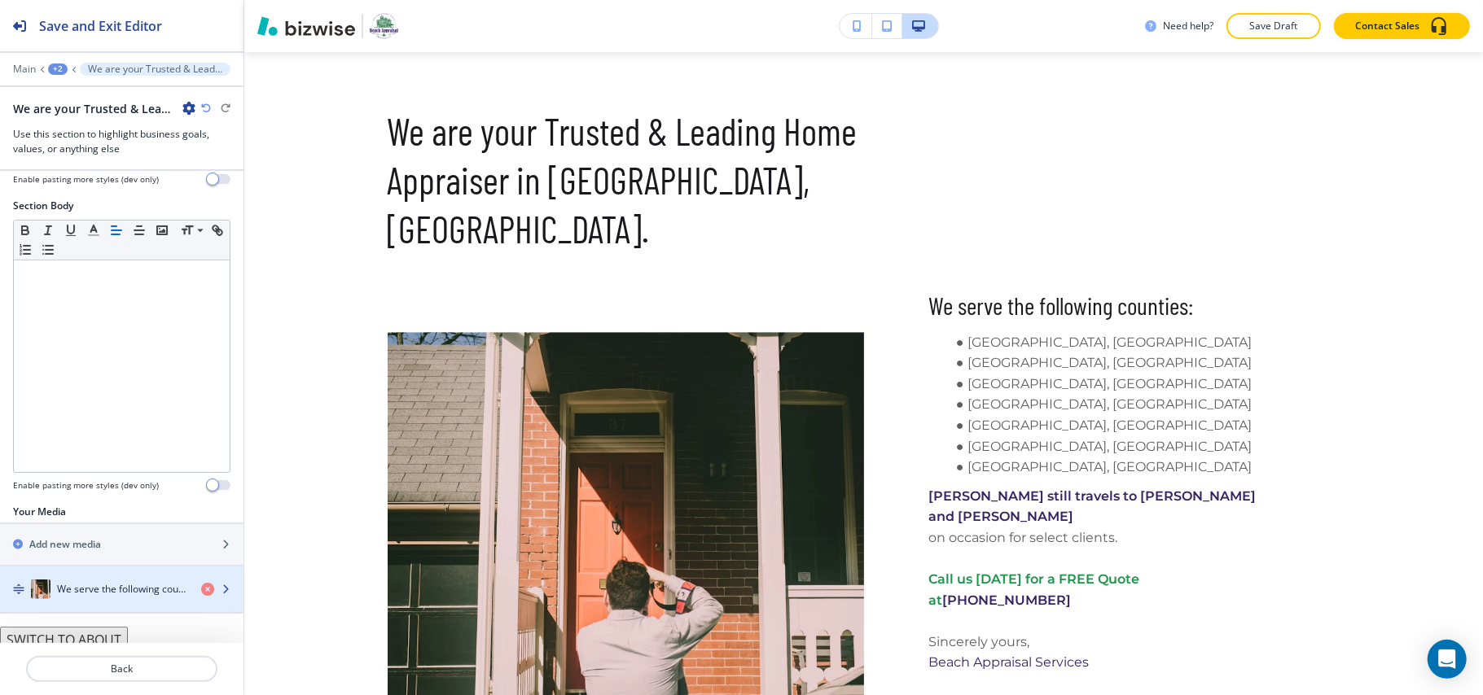
click at [102, 599] on div "button" at bounding box center [121, 605] width 243 height 13
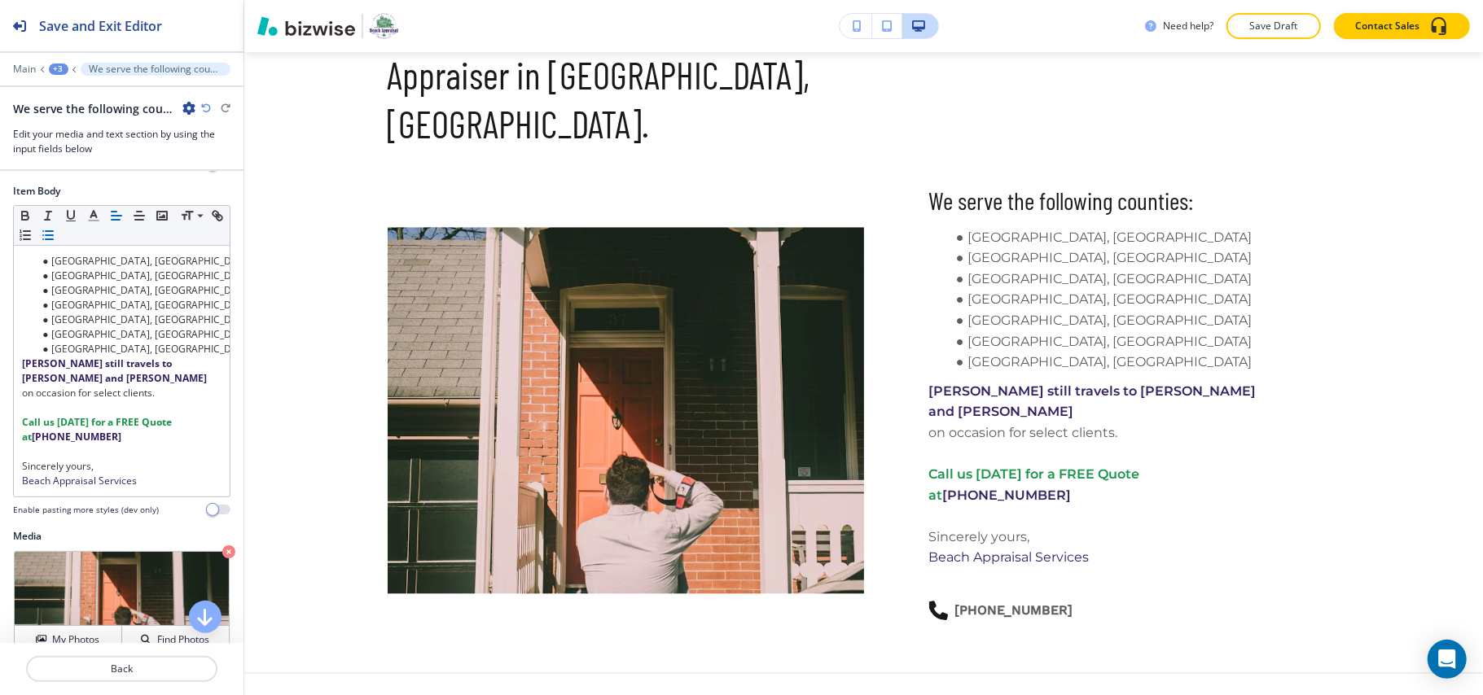
scroll to position [307, 0]
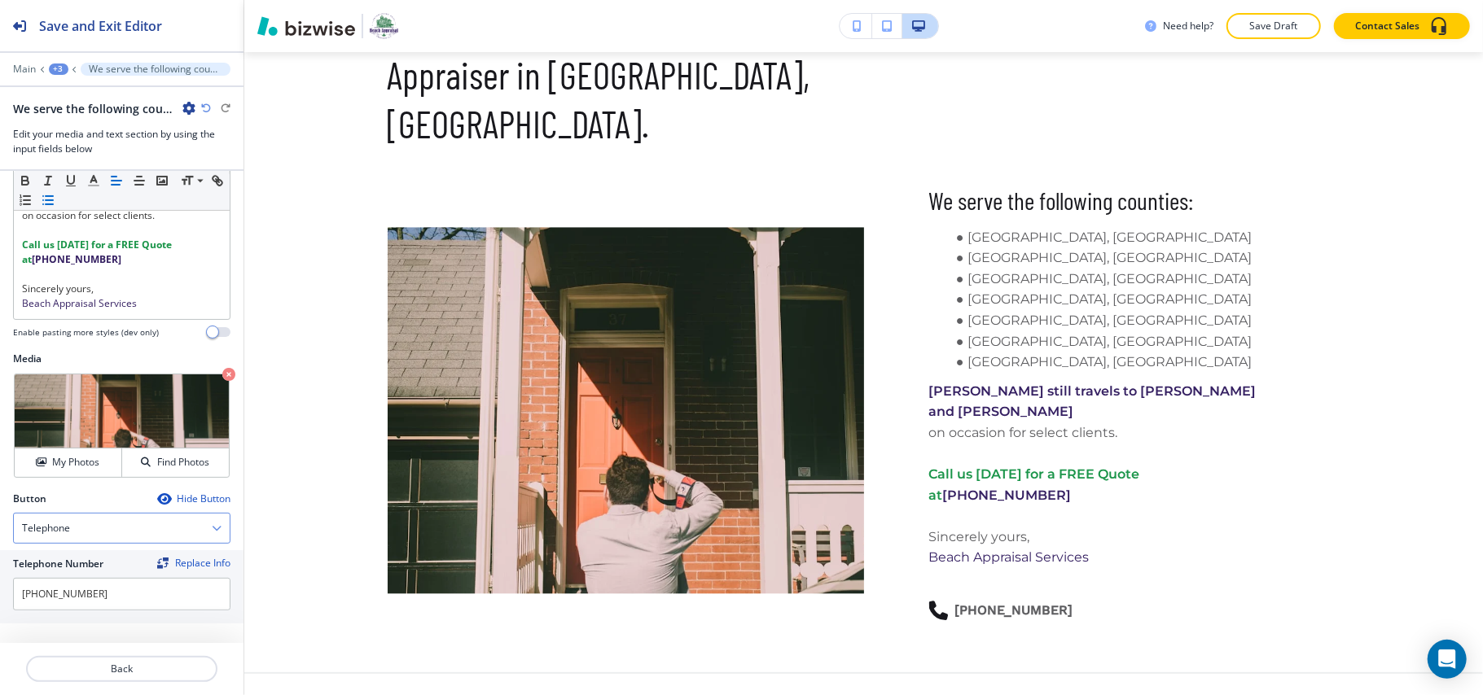
click at [70, 529] on div "Telephone" at bounding box center [122, 528] width 216 height 29
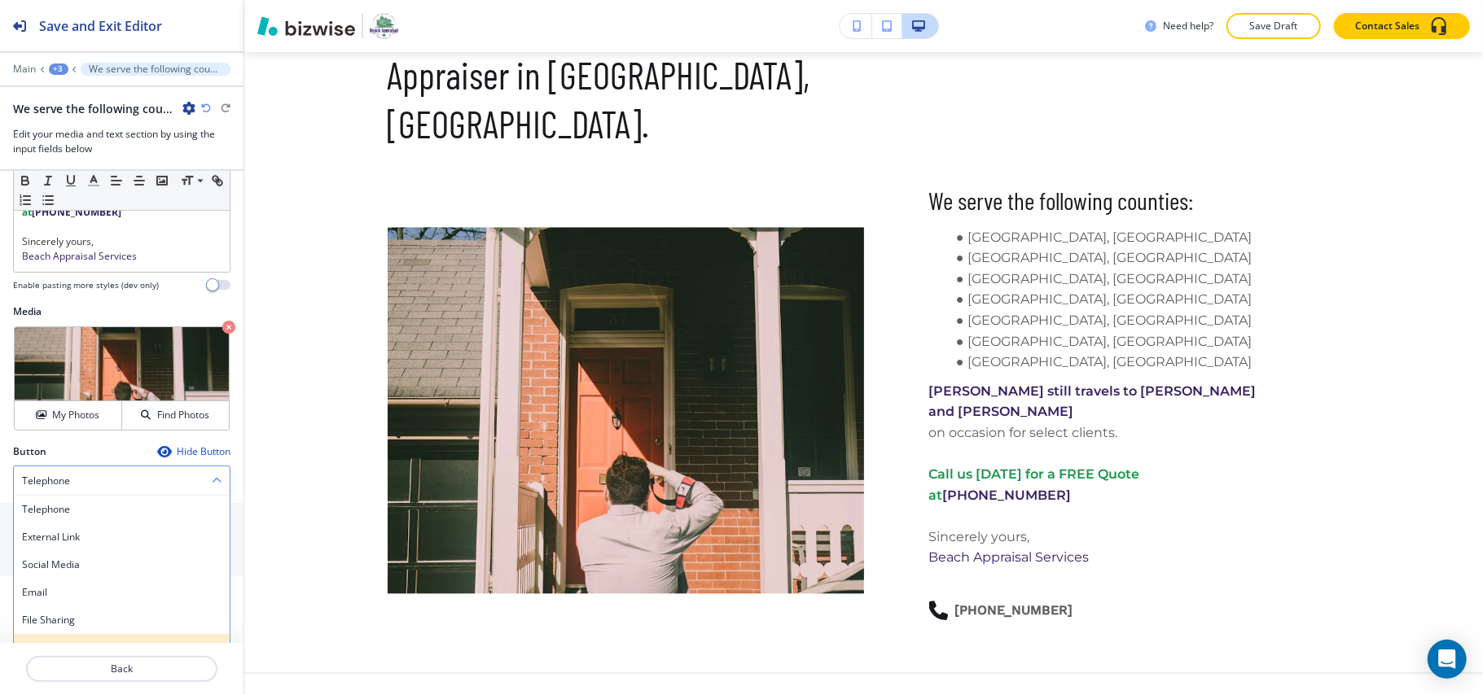
scroll to position [373, 0]
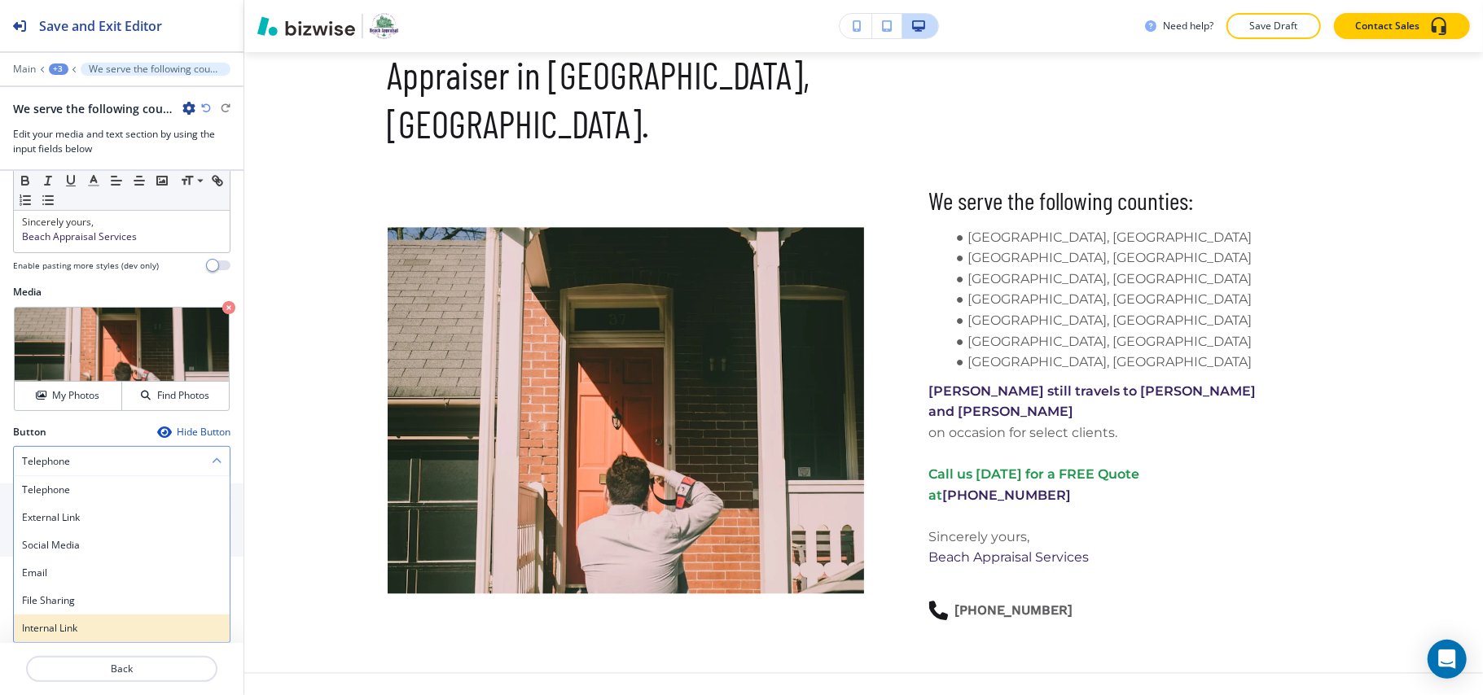
click at [52, 620] on div "Internal Link" at bounding box center [122, 629] width 216 height 28
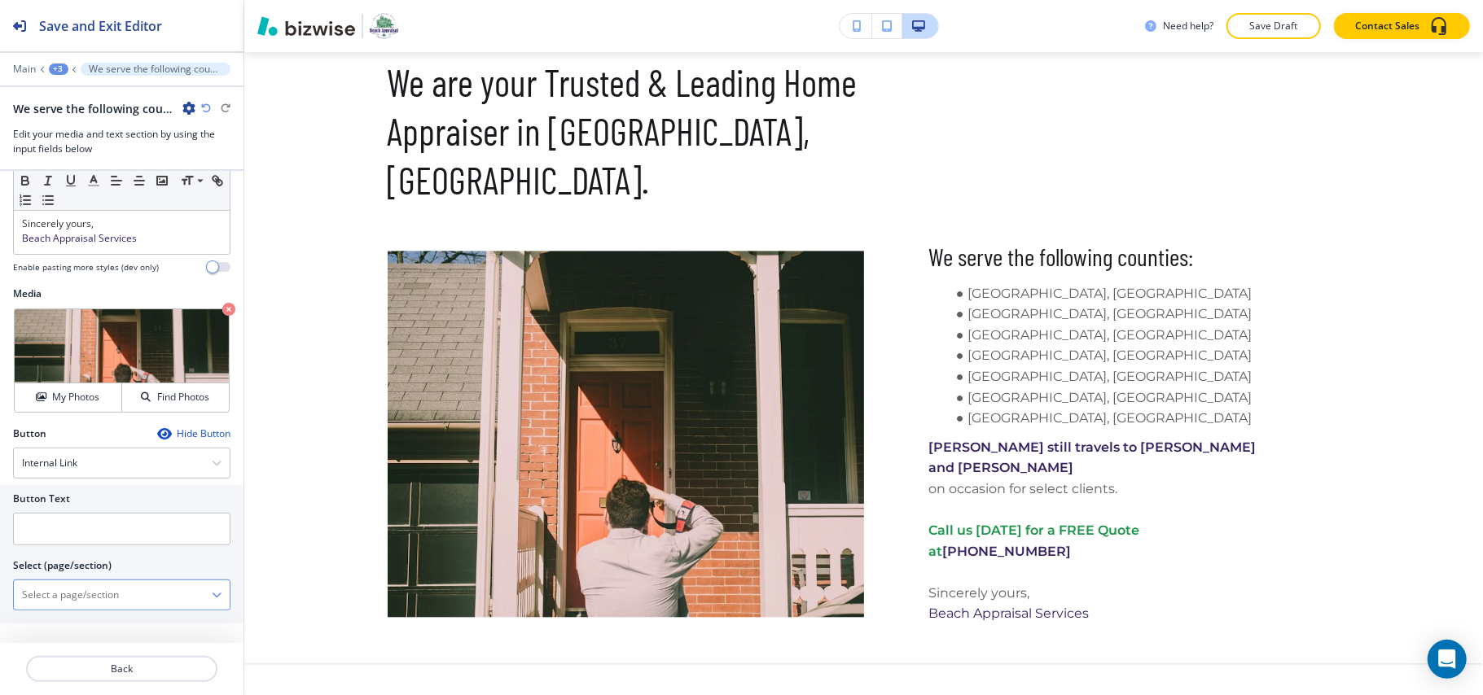
click at [79, 594] on \(page\/section\) "Manual Input" at bounding box center [113, 595] width 198 height 28
type \(page\/section\) "CONTACT US"
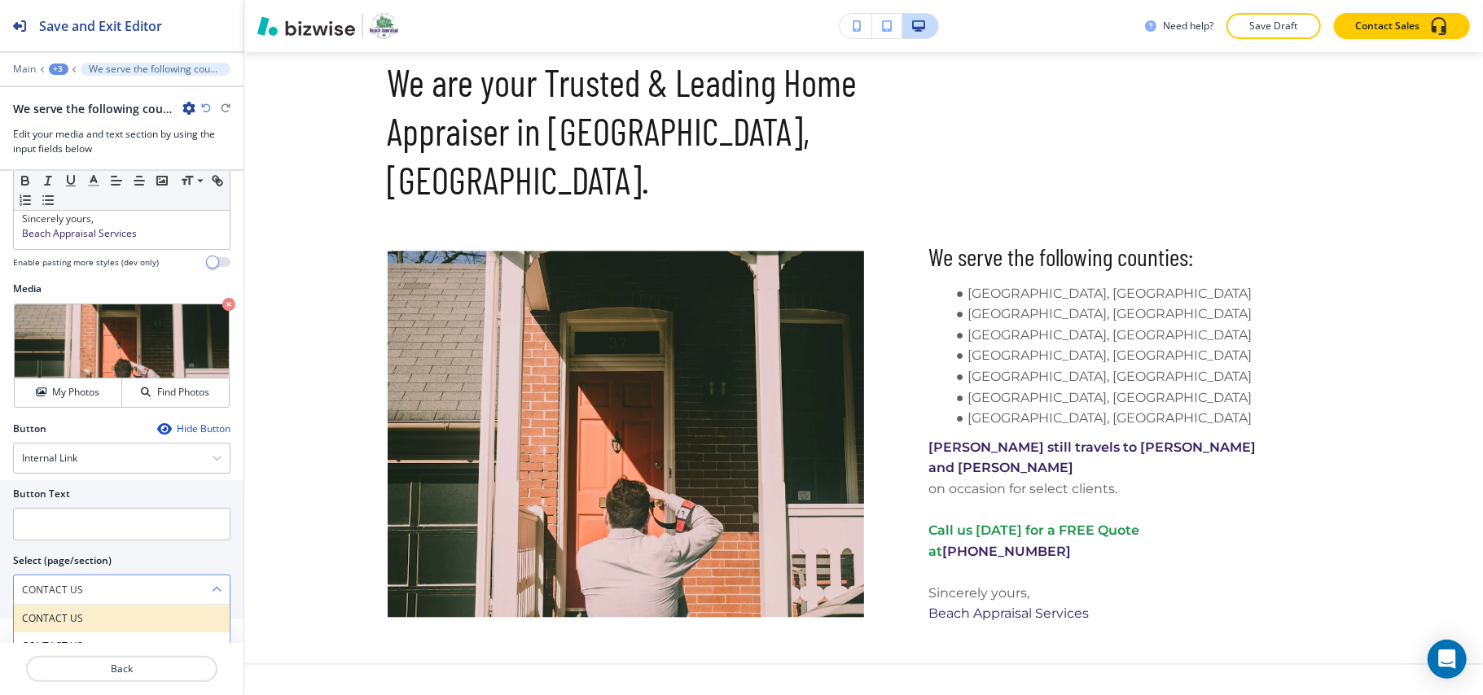
click at [68, 611] on div "CONTACT US" at bounding box center [122, 619] width 216 height 28
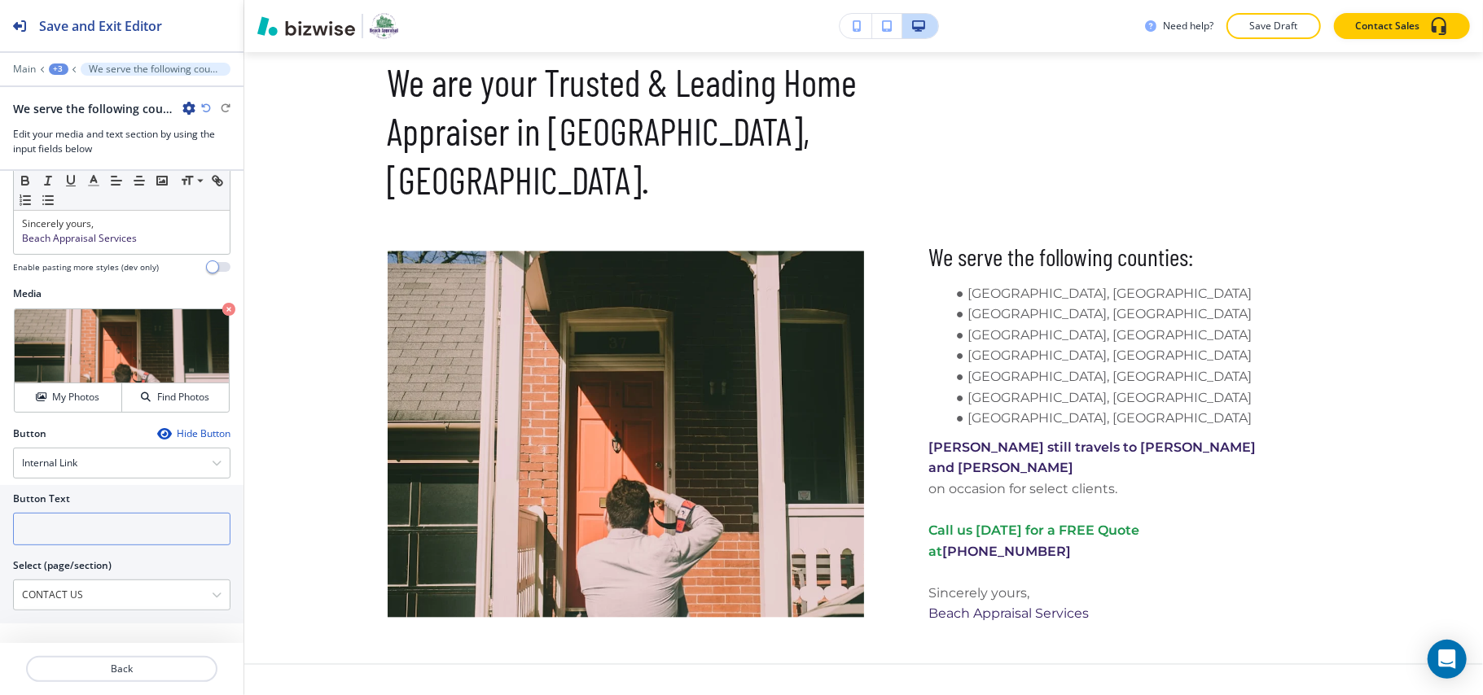
click at [83, 532] on input "text" at bounding box center [121, 529] width 217 height 33
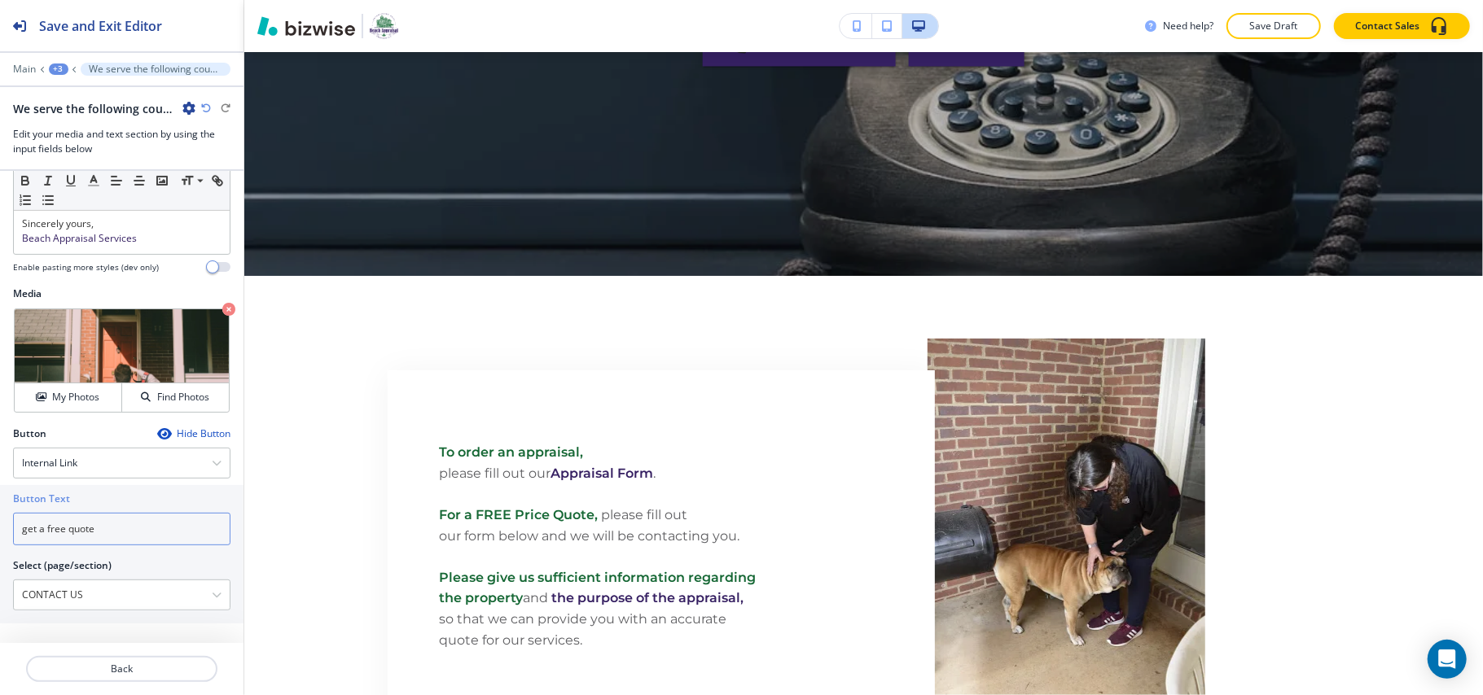
scroll to position [0, 0]
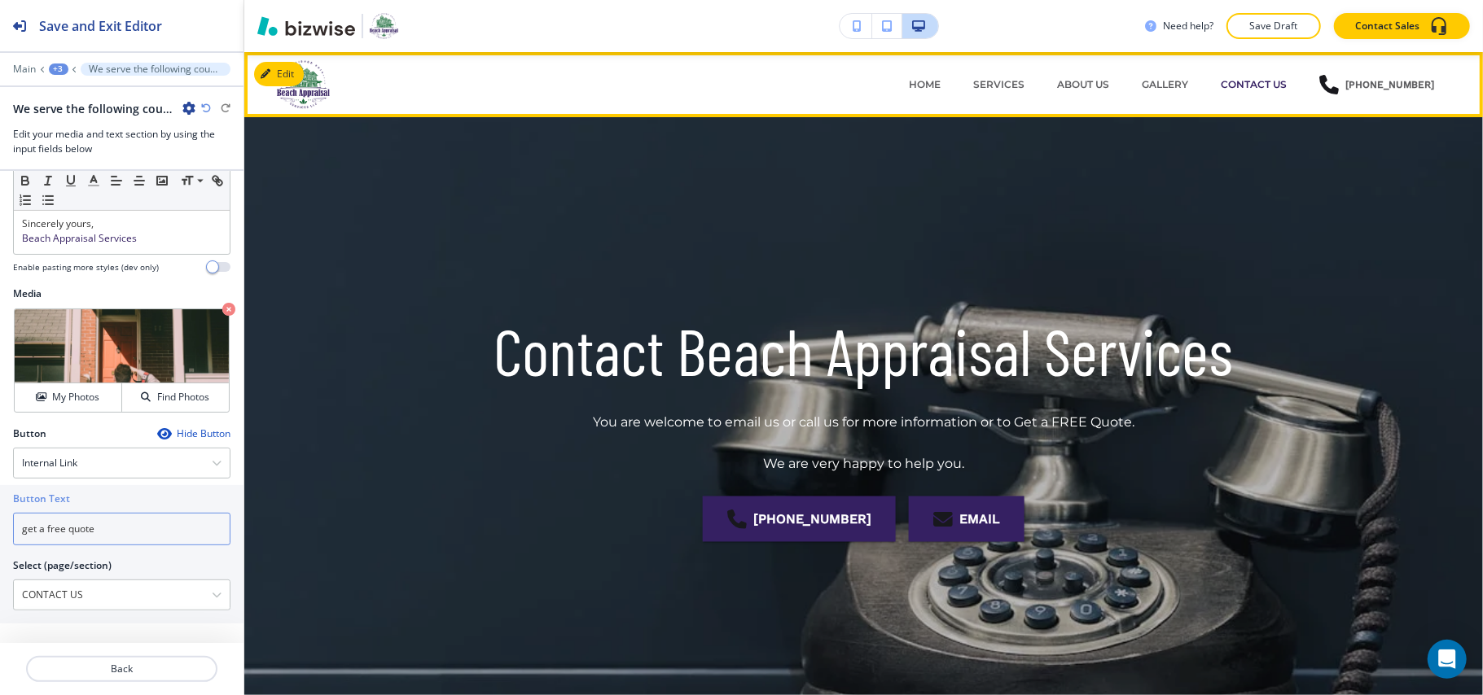
type input "get a free quote"
click at [939, 83] on p "HOME" at bounding box center [925, 84] width 32 height 15
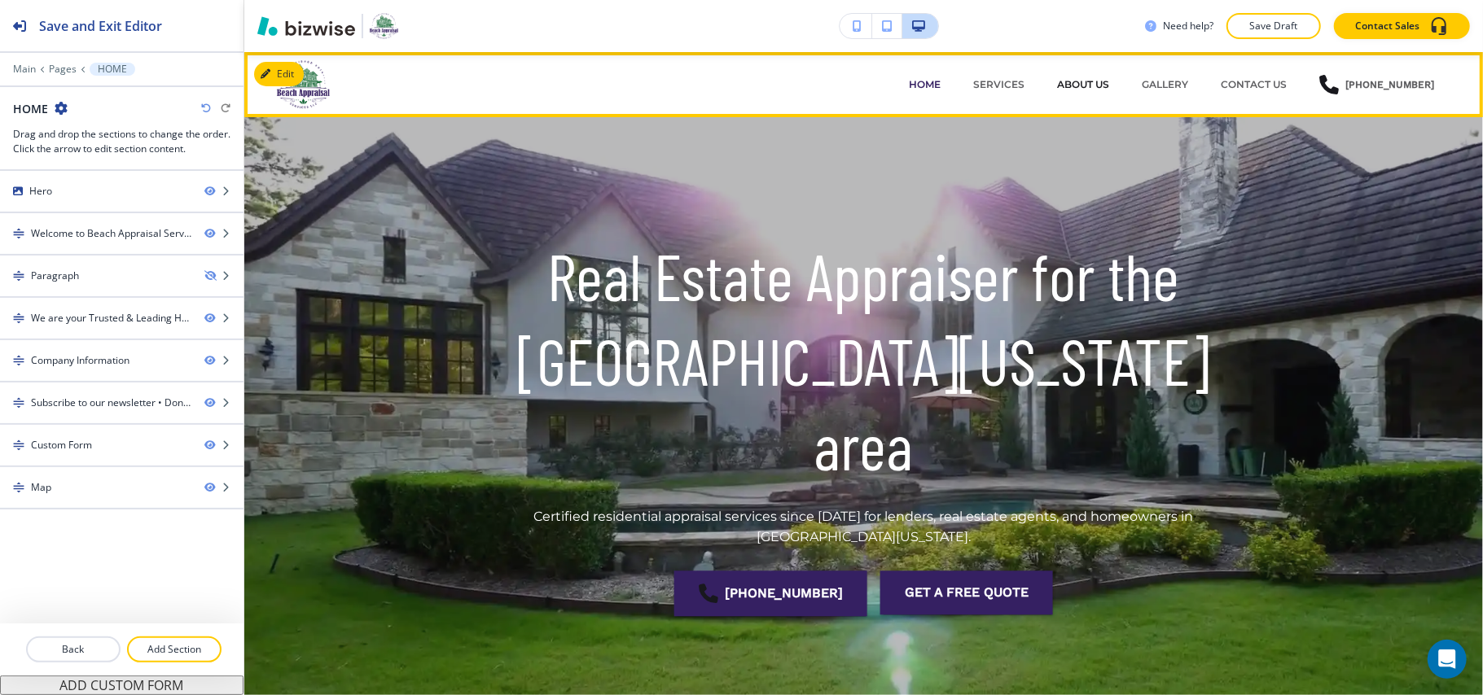
click at [1093, 82] on p "ABOUT US" at bounding box center [1083, 84] width 52 height 15
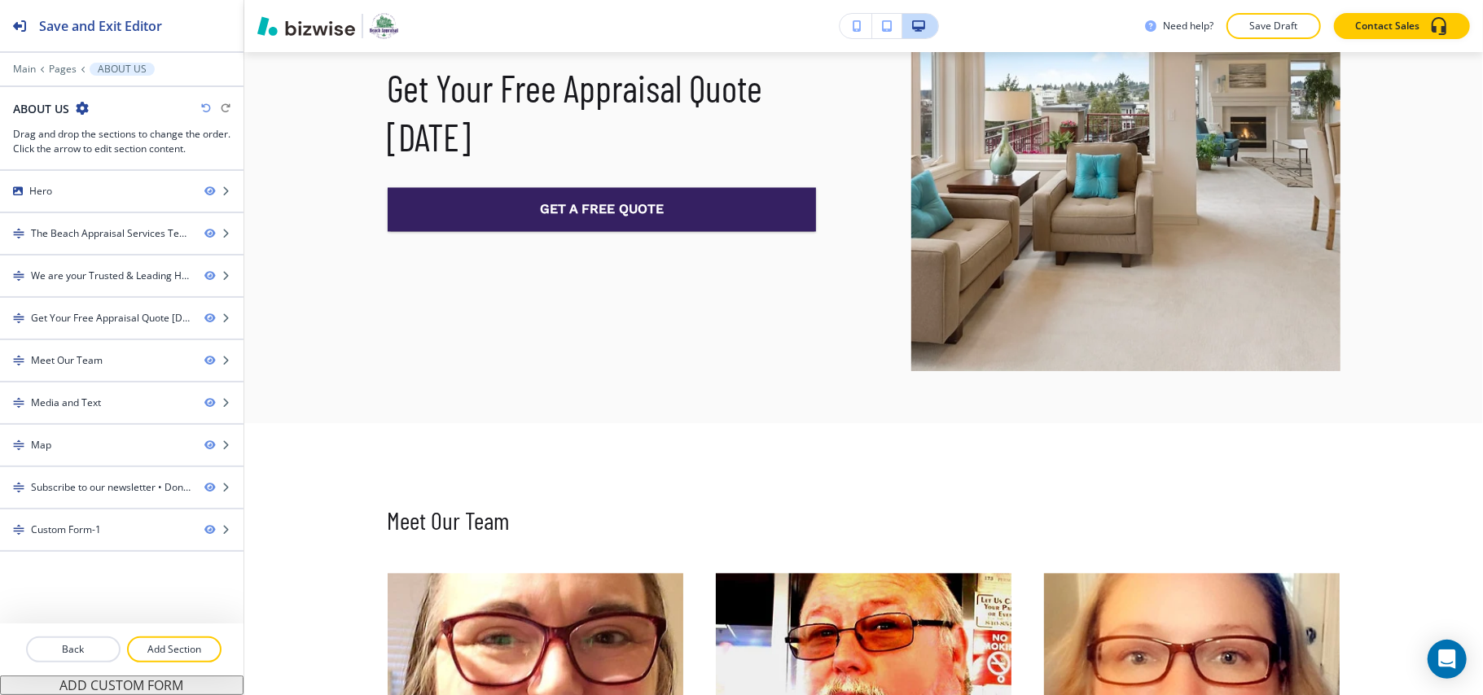
scroll to position [2154, 0]
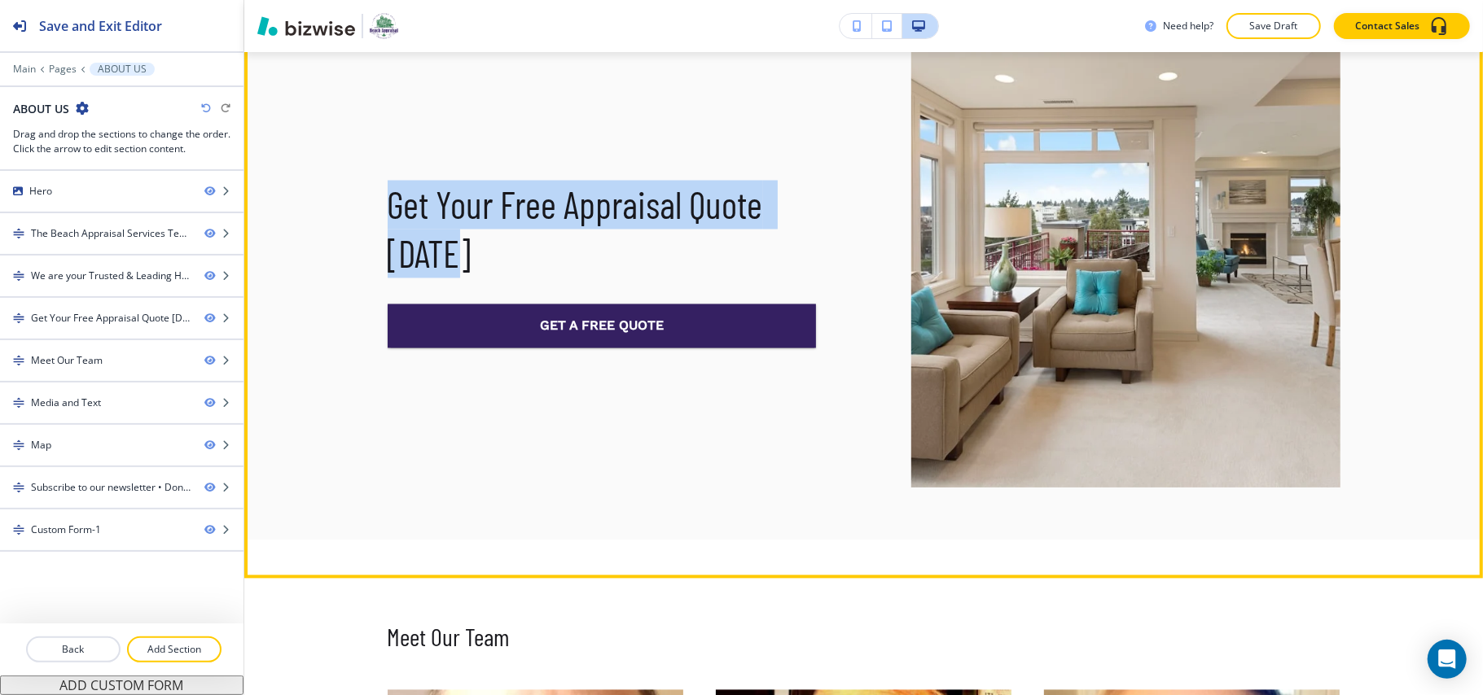
drag, startPoint x: 375, startPoint y: 127, endPoint x: 486, endPoint y: 197, distance: 131.7
click at [486, 197] on div "Get Your Free Appraisal Quote [DATE] Get a FREE Quote" at bounding box center [863, 251] width 1238 height 576
copy p "Get Your Free Appraisal Quote [DATE]"
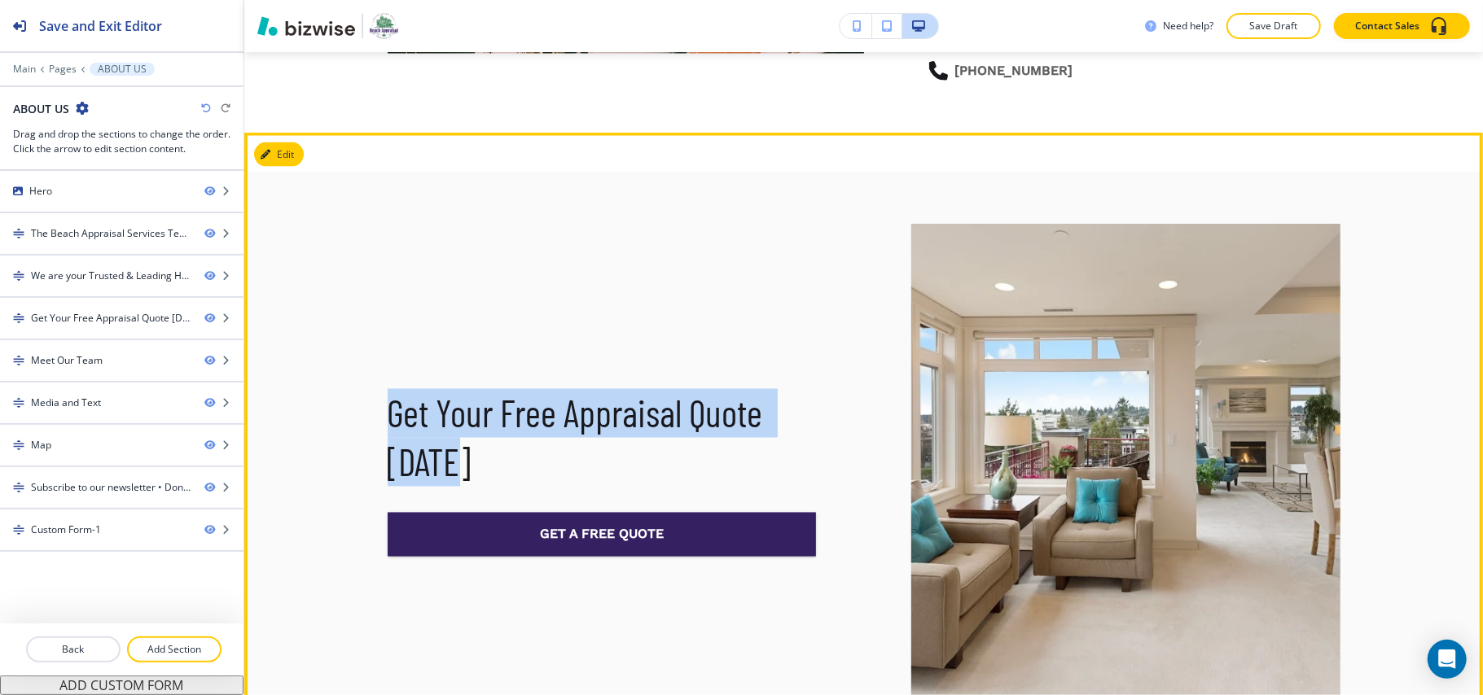
scroll to position [1938, 0]
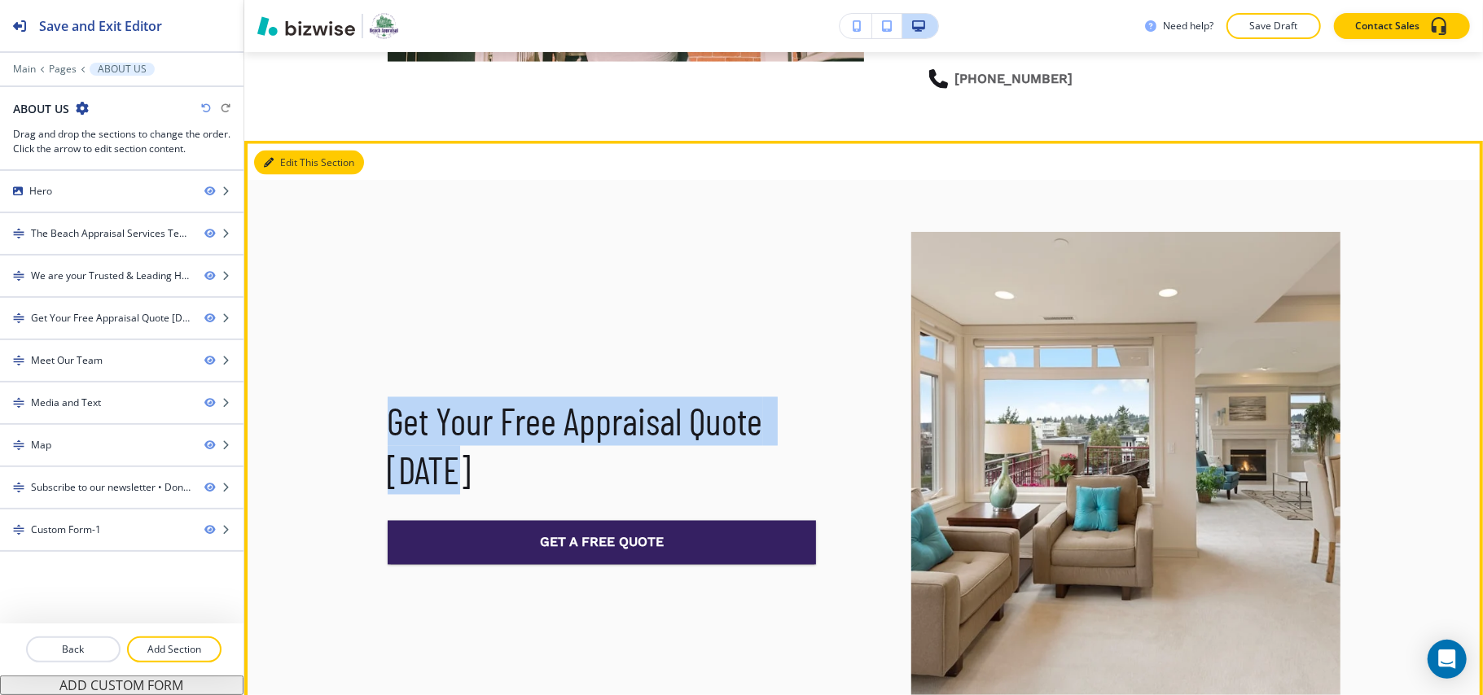
click at [274, 151] on button "Edit This Section" at bounding box center [309, 163] width 110 height 24
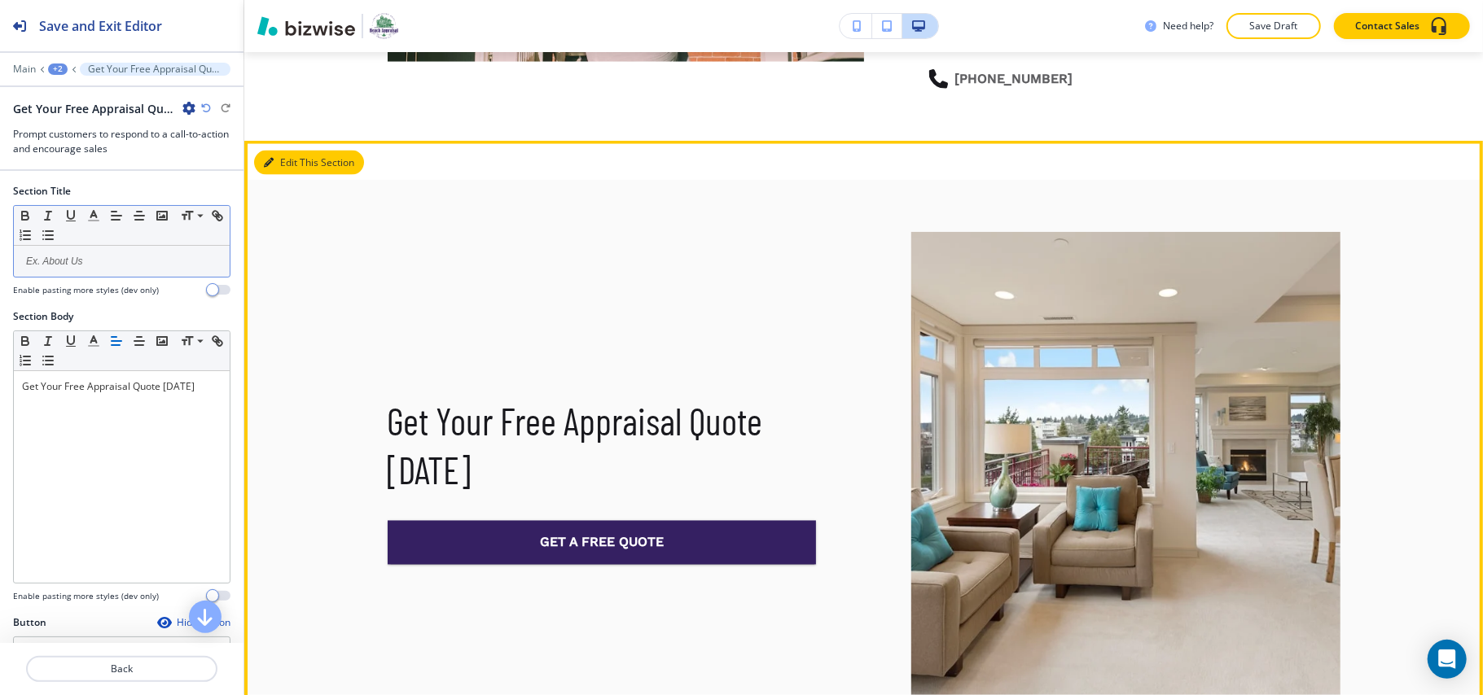
scroll to position [1955, 0]
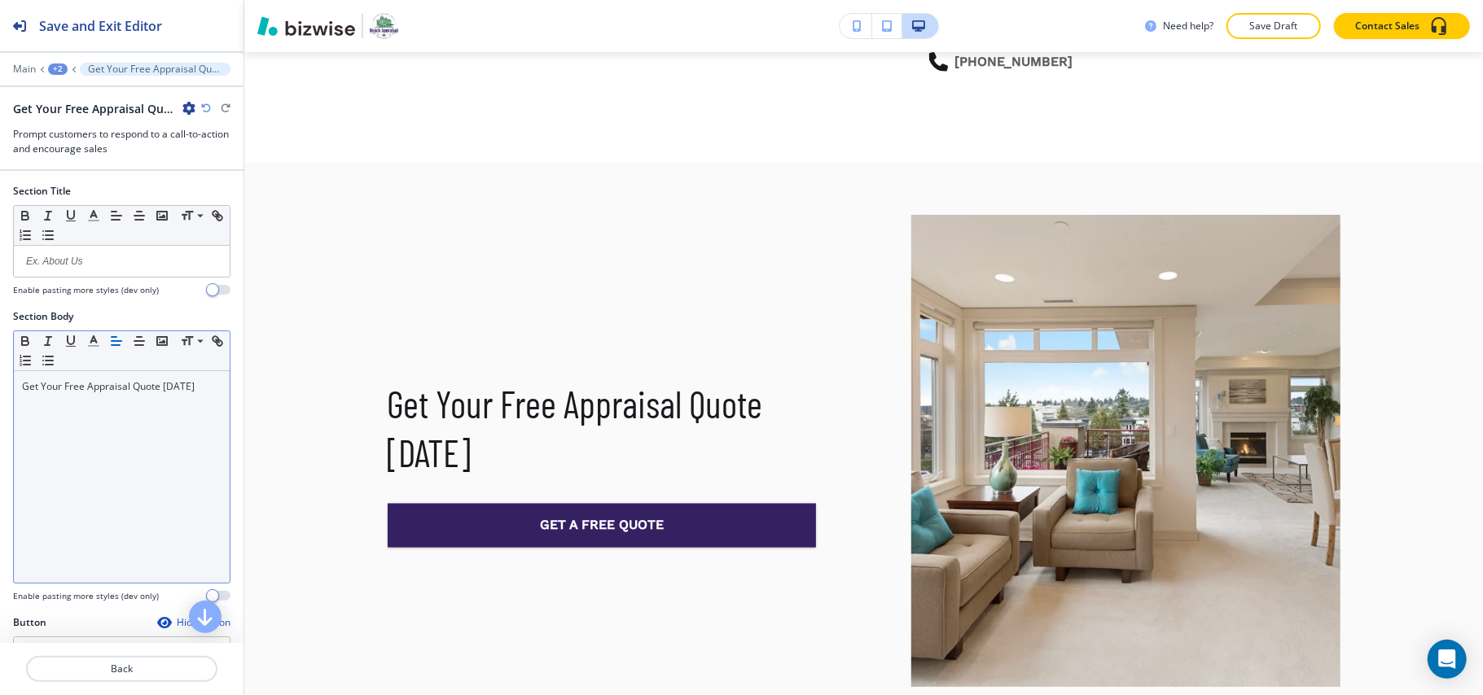
click at [148, 392] on p "Get Your Free Appraisal Quote [DATE]" at bounding box center [121, 386] width 199 height 15
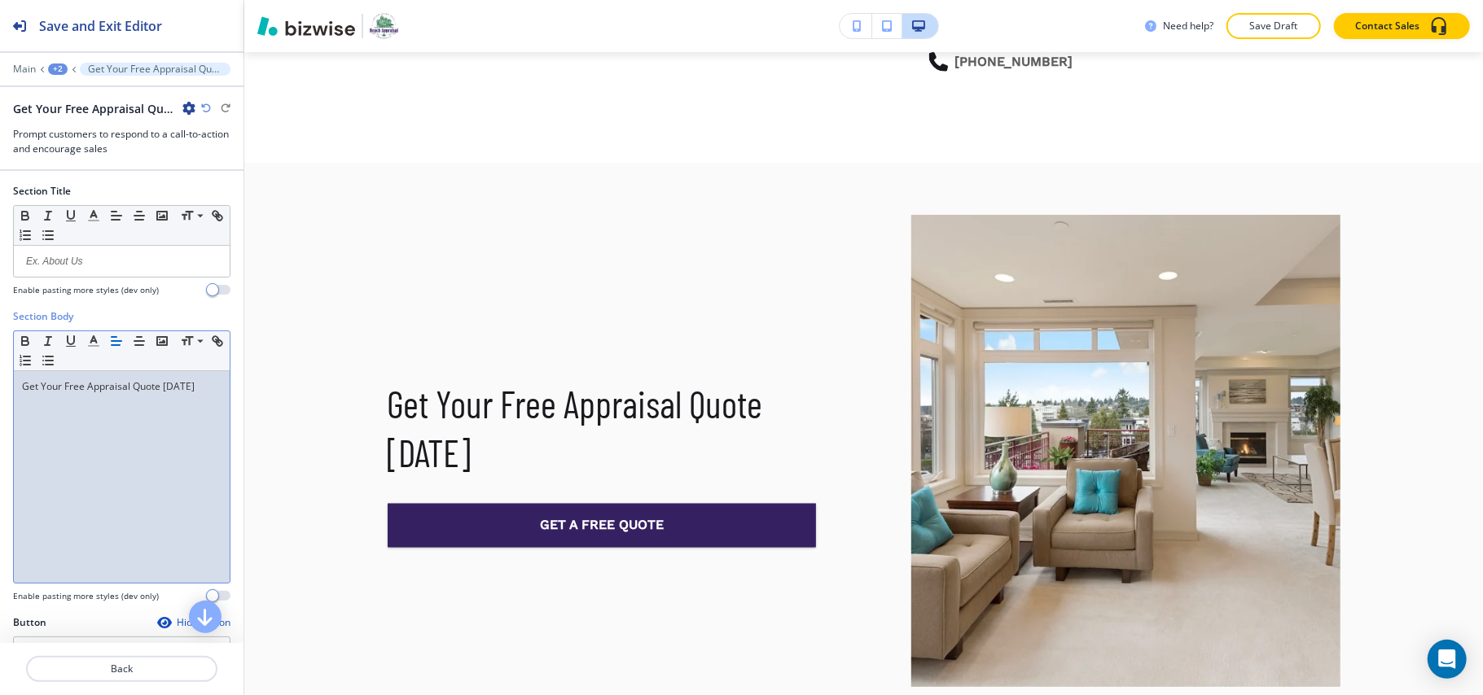
click at [206, 389] on div "Get Your Free Appraisal Quote [DATE]" at bounding box center [122, 477] width 216 height 212
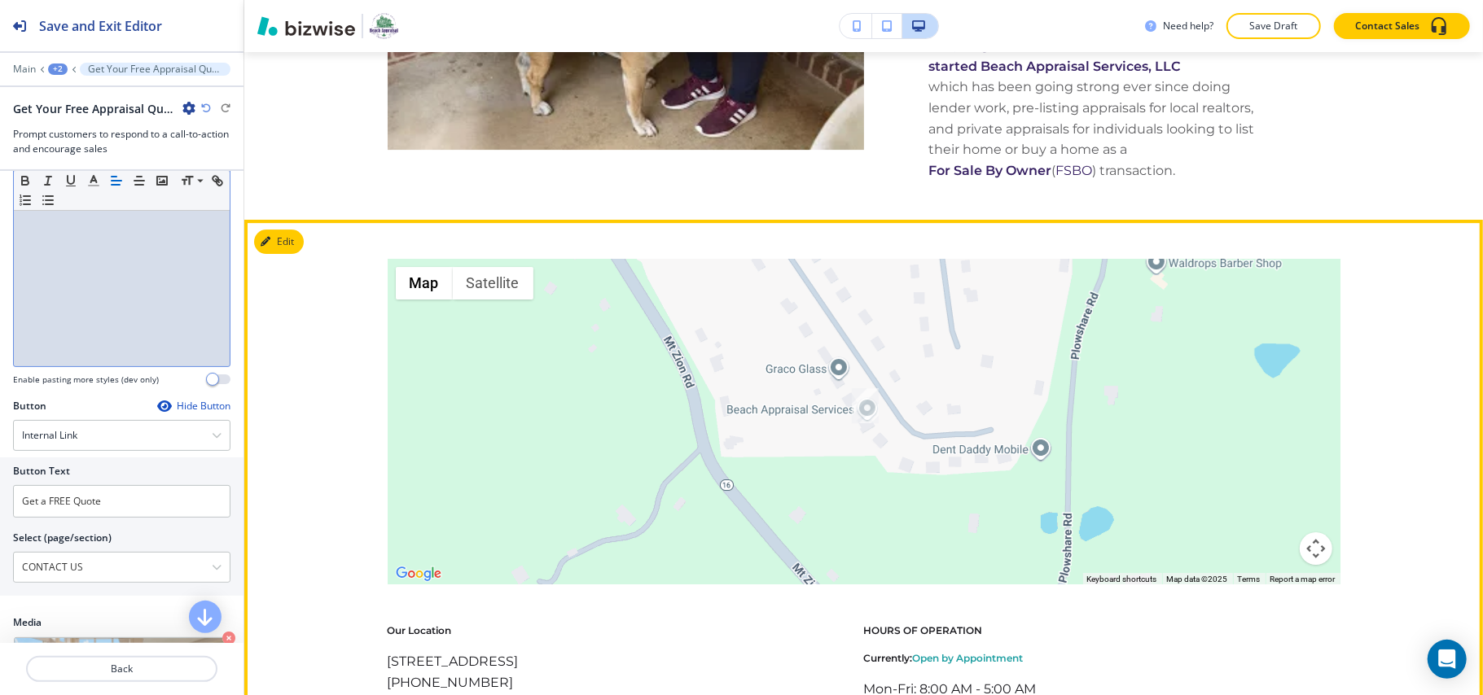
scroll to position [3846, 0]
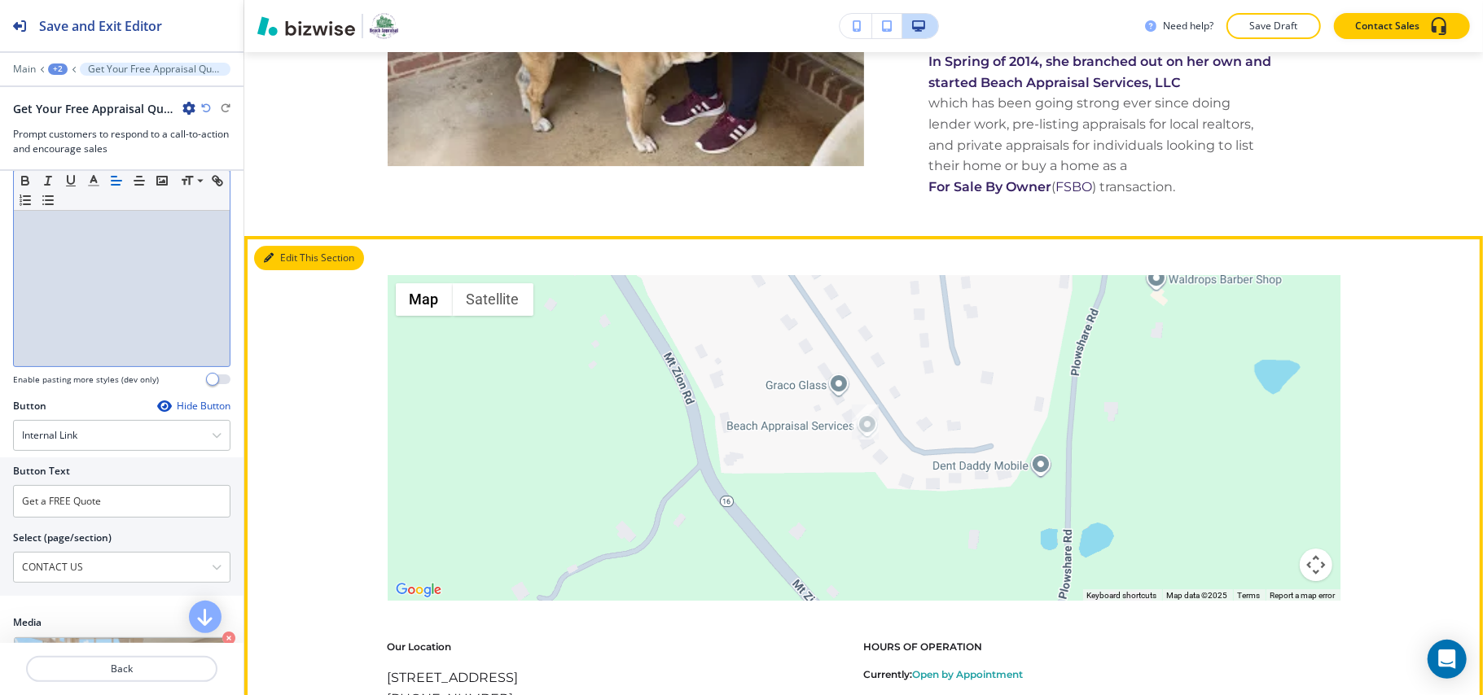
click at [294, 246] on button "Edit This Section" at bounding box center [309, 258] width 110 height 24
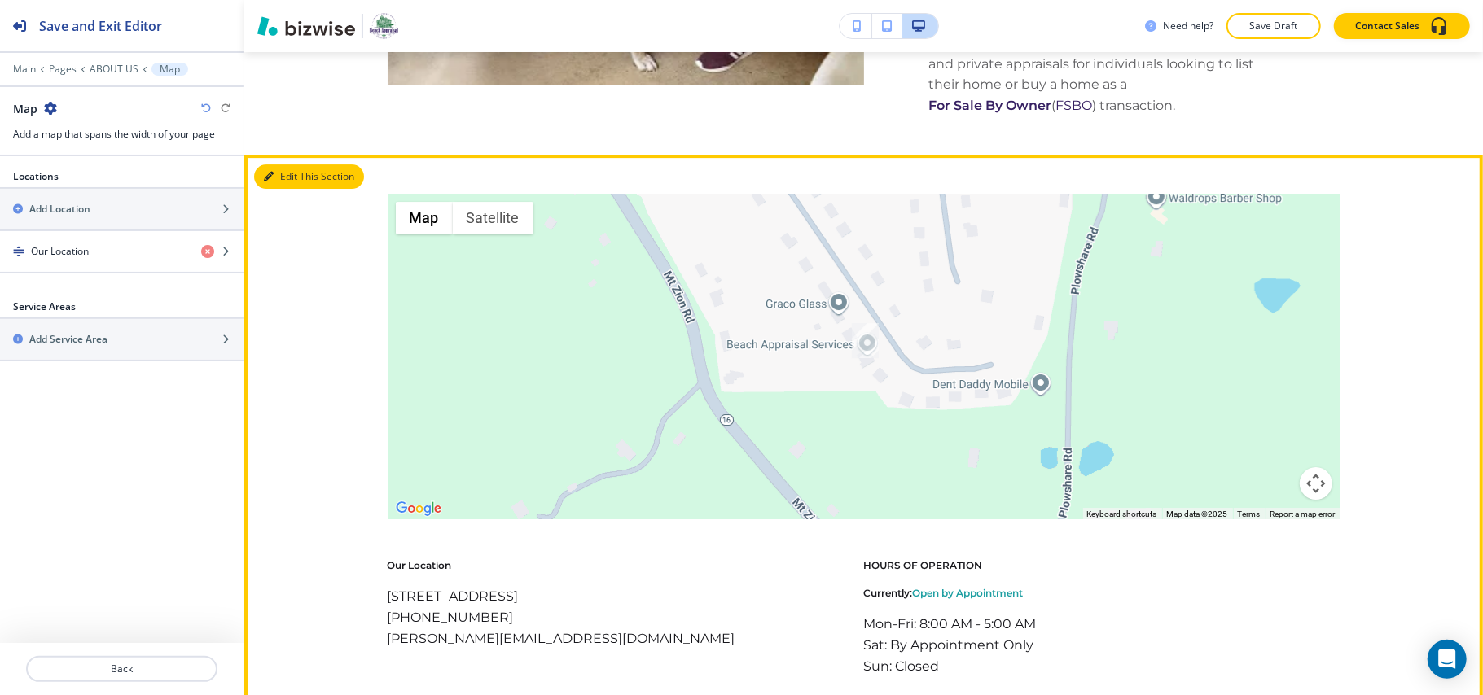
scroll to position [3937, 0]
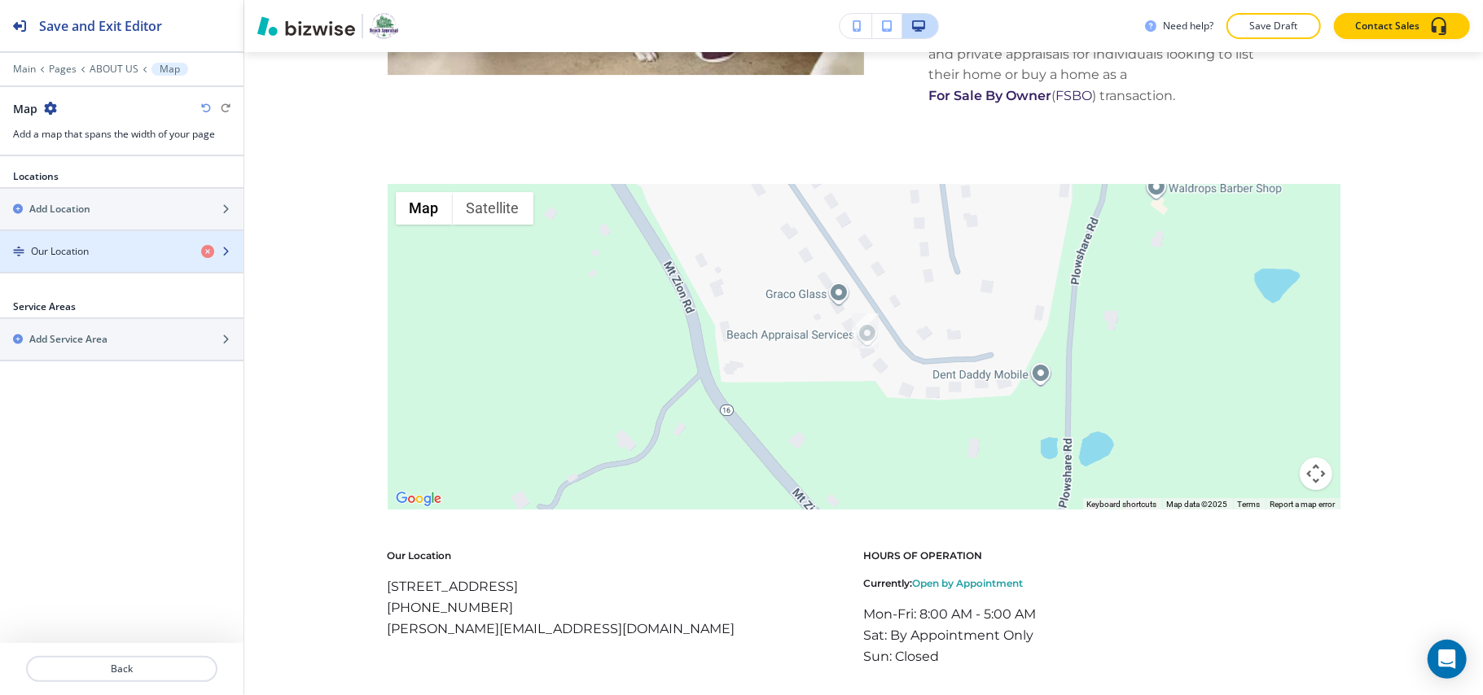
click at [103, 258] on div "Our Location" at bounding box center [94, 251] width 188 height 15
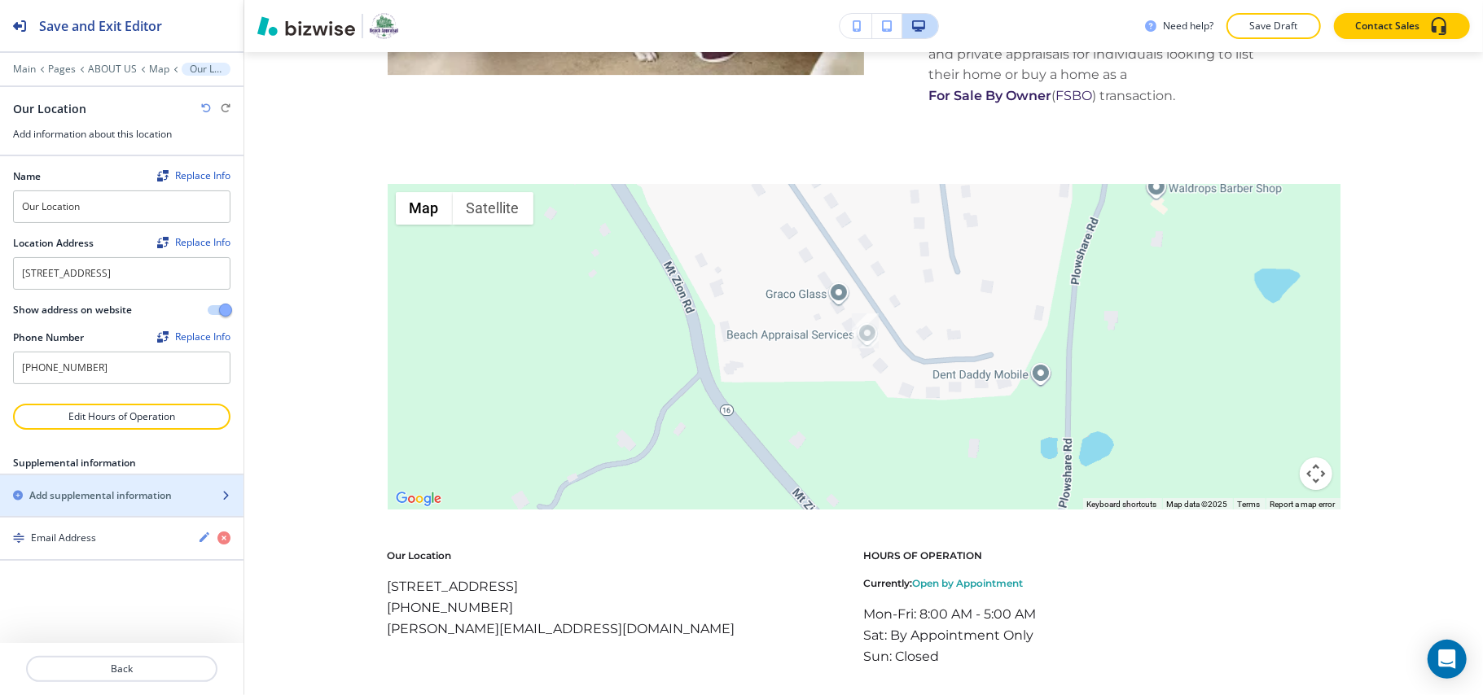
click at [104, 503] on h2 "Add supplemental information" at bounding box center [100, 495] width 142 height 15
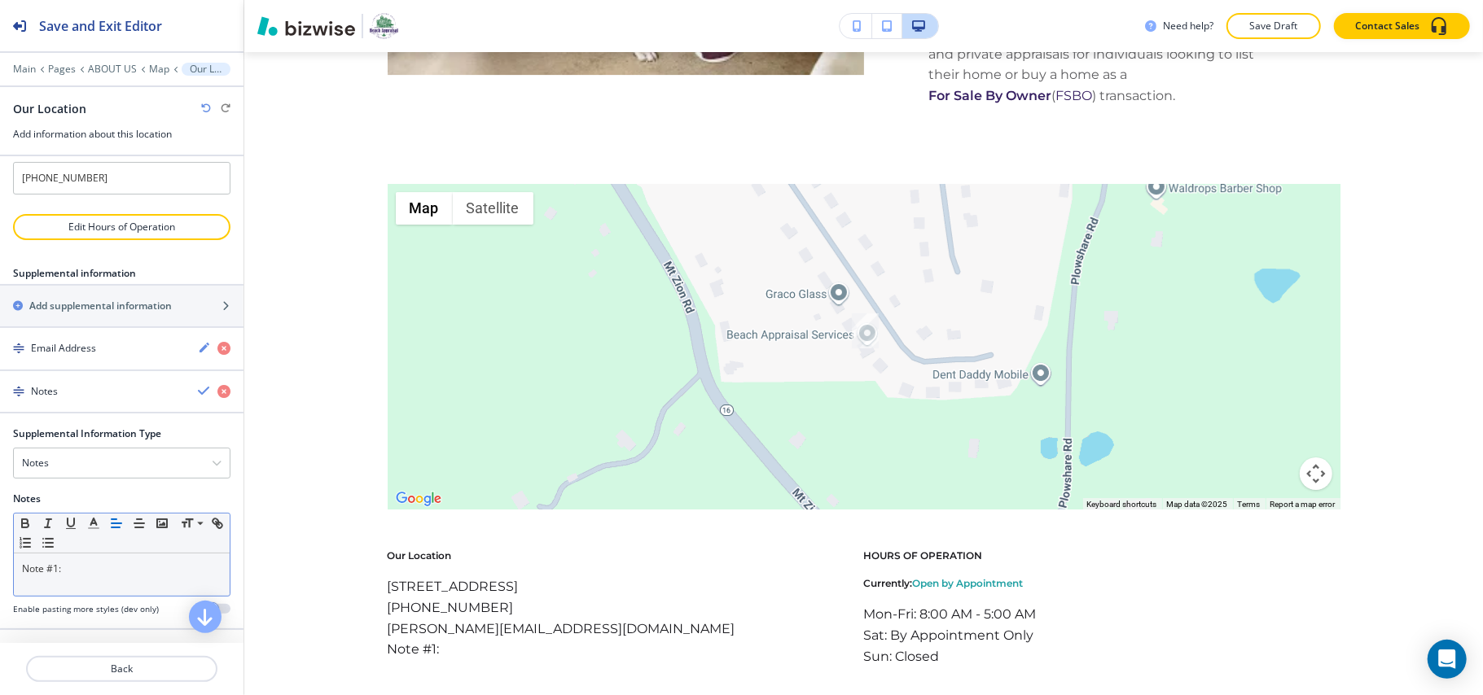
scroll to position [210, 0]
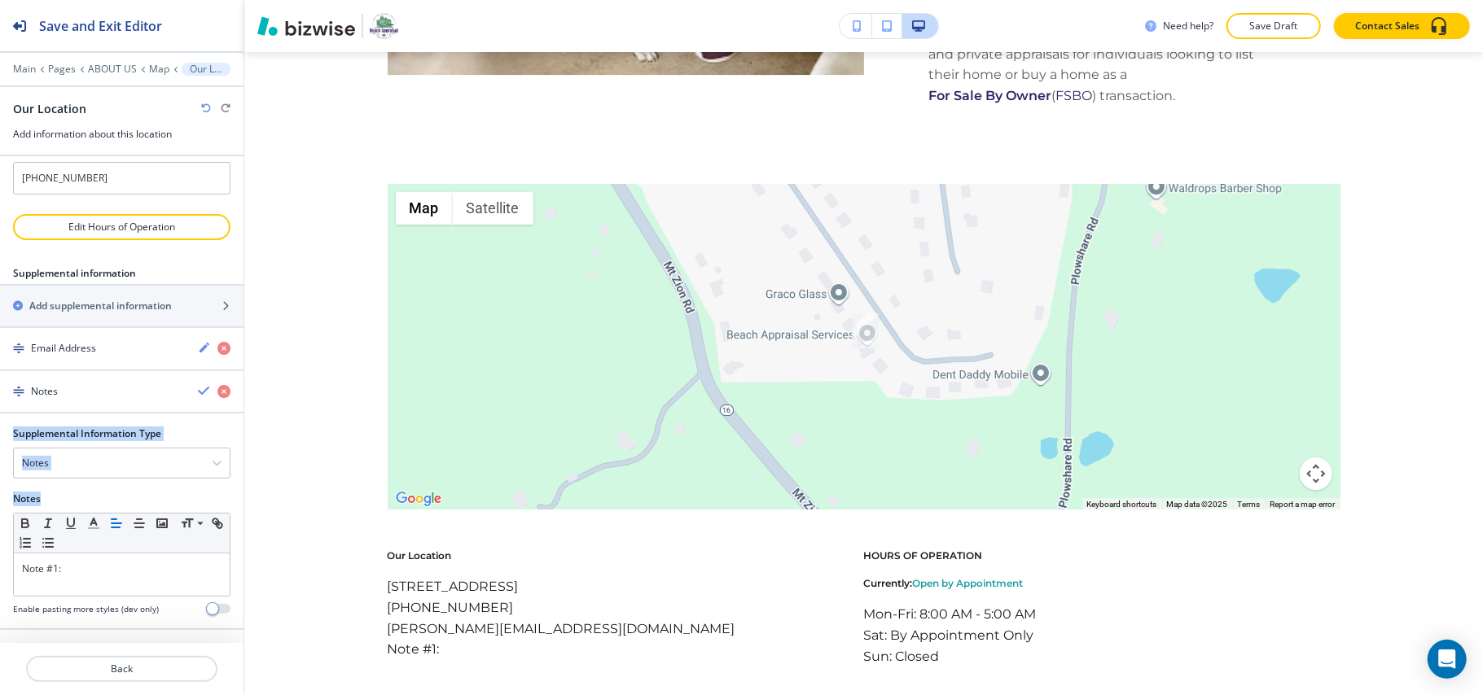
drag, startPoint x: 101, startPoint y: 555, endPoint x: 0, endPoint y: 555, distance: 101.0
click at [0, 555] on div "Supplemental Information Type Notes Notes Email Address PO Box Fax Number Other…" at bounding box center [121, 528] width 243 height 202
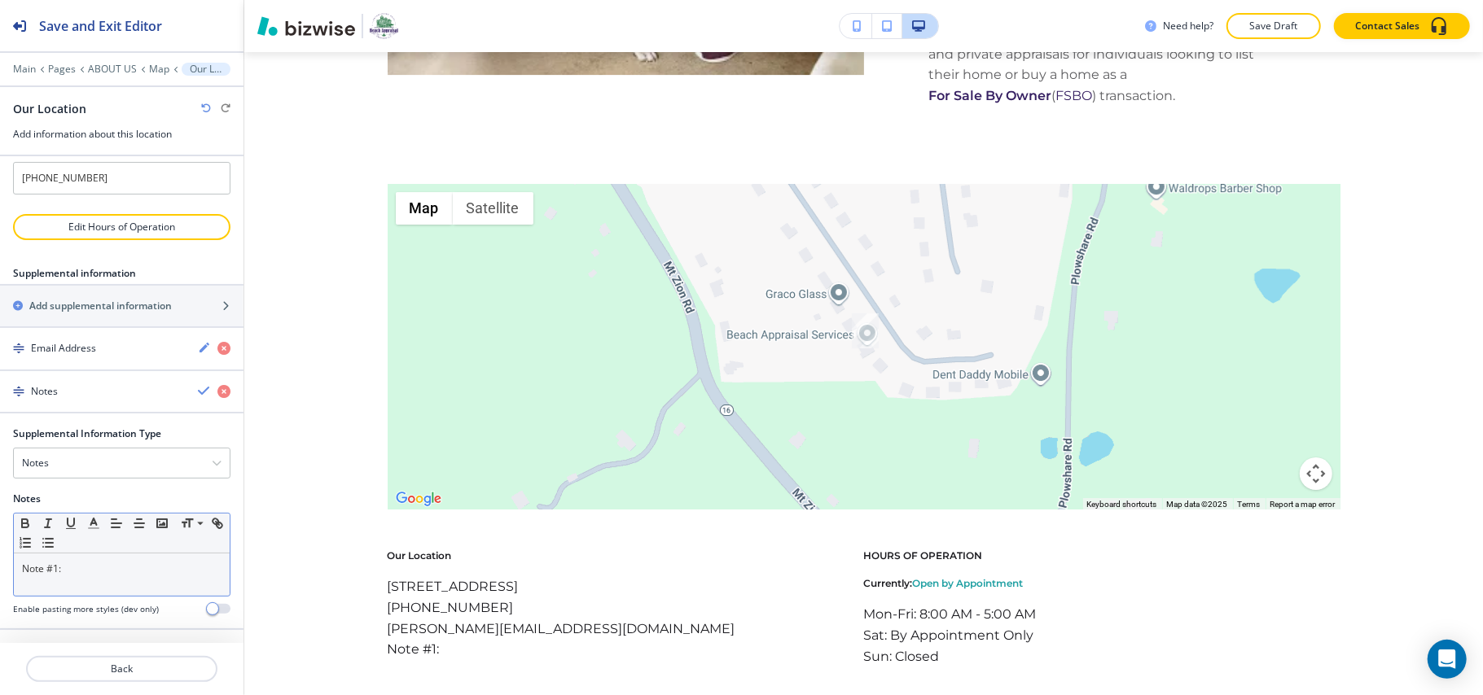
click at [99, 573] on p "Note #1:" at bounding box center [121, 569] width 199 height 15
drag, startPoint x: 105, startPoint y: 572, endPoint x: 0, endPoint y: 571, distance: 105.0
click at [0, 571] on div "Supplemental Information Type Notes Notes Email Address PO Box Fax Number Other…" at bounding box center [121, 528] width 243 height 202
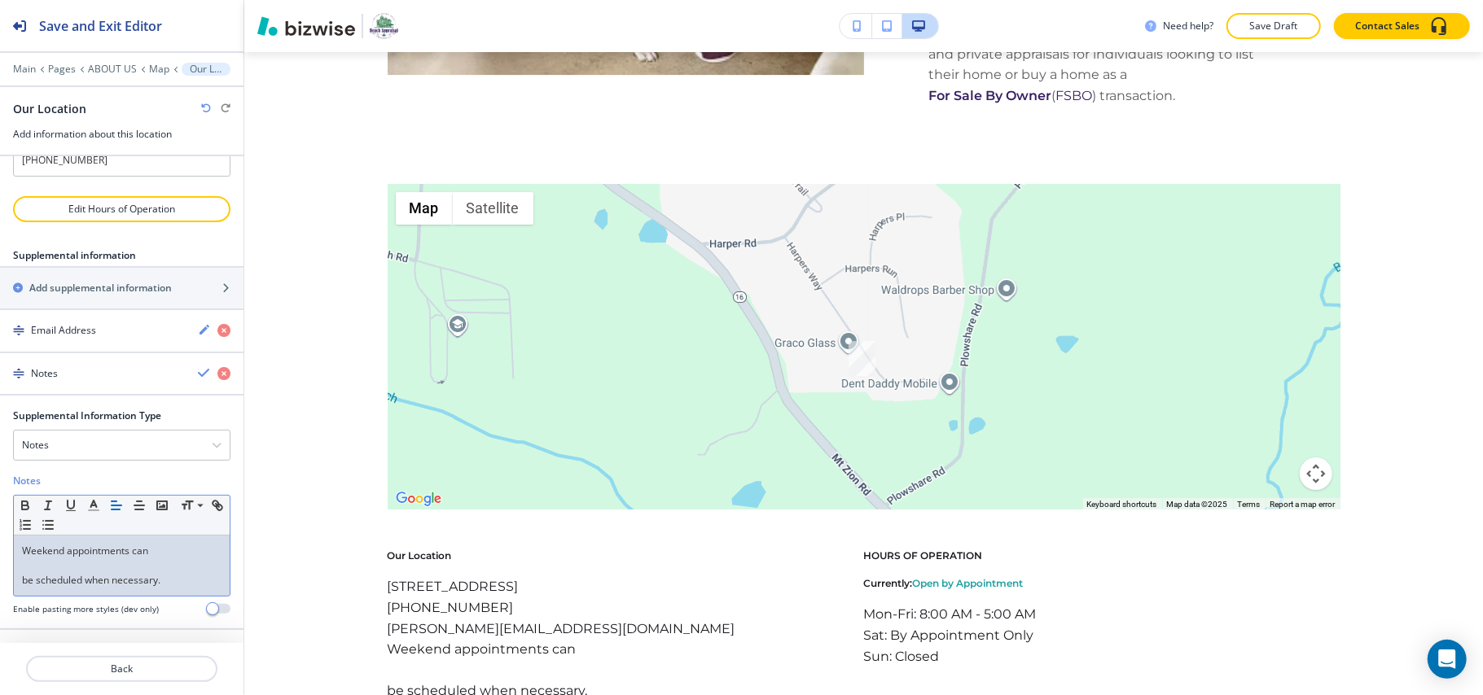
click at [11, 597] on div at bounding box center [6, 519] width 13 height 220
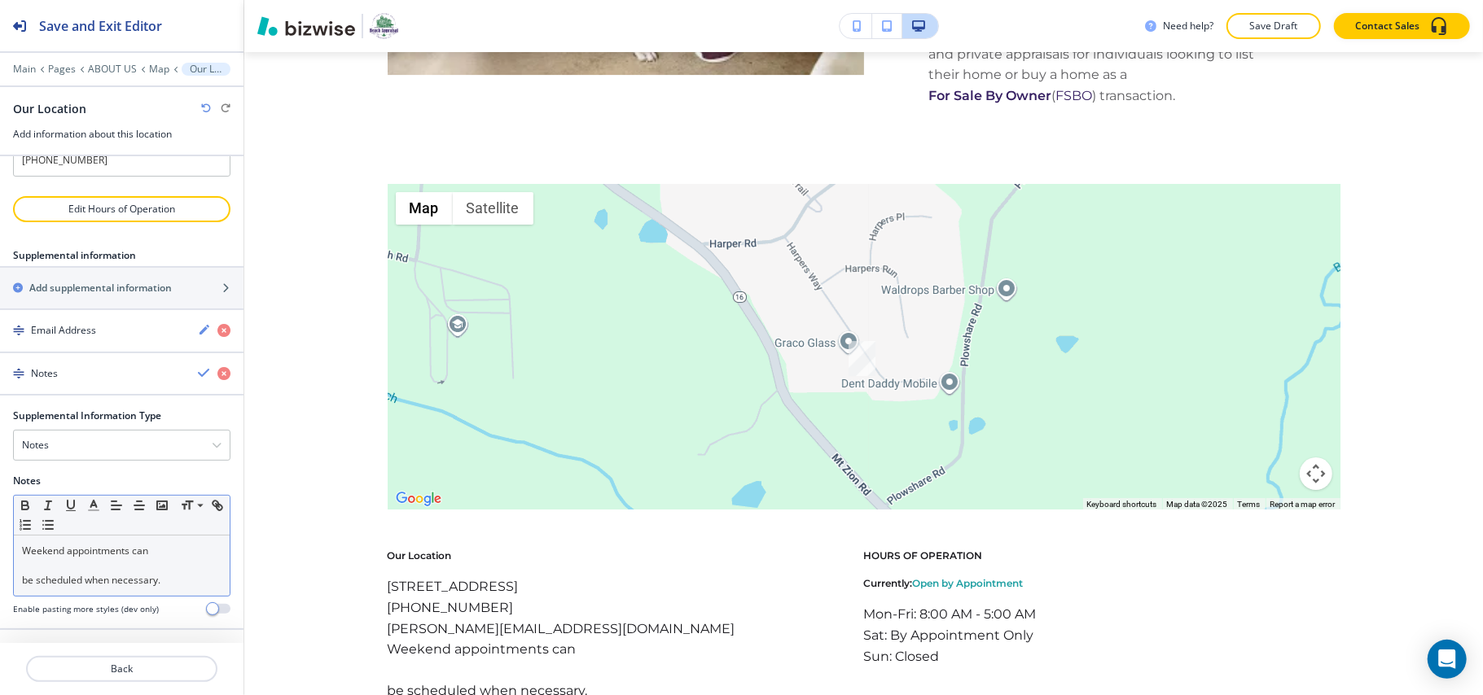
click at [20, 596] on div "Weekend appointments can be scheduled when necessary." at bounding box center [122, 566] width 216 height 60
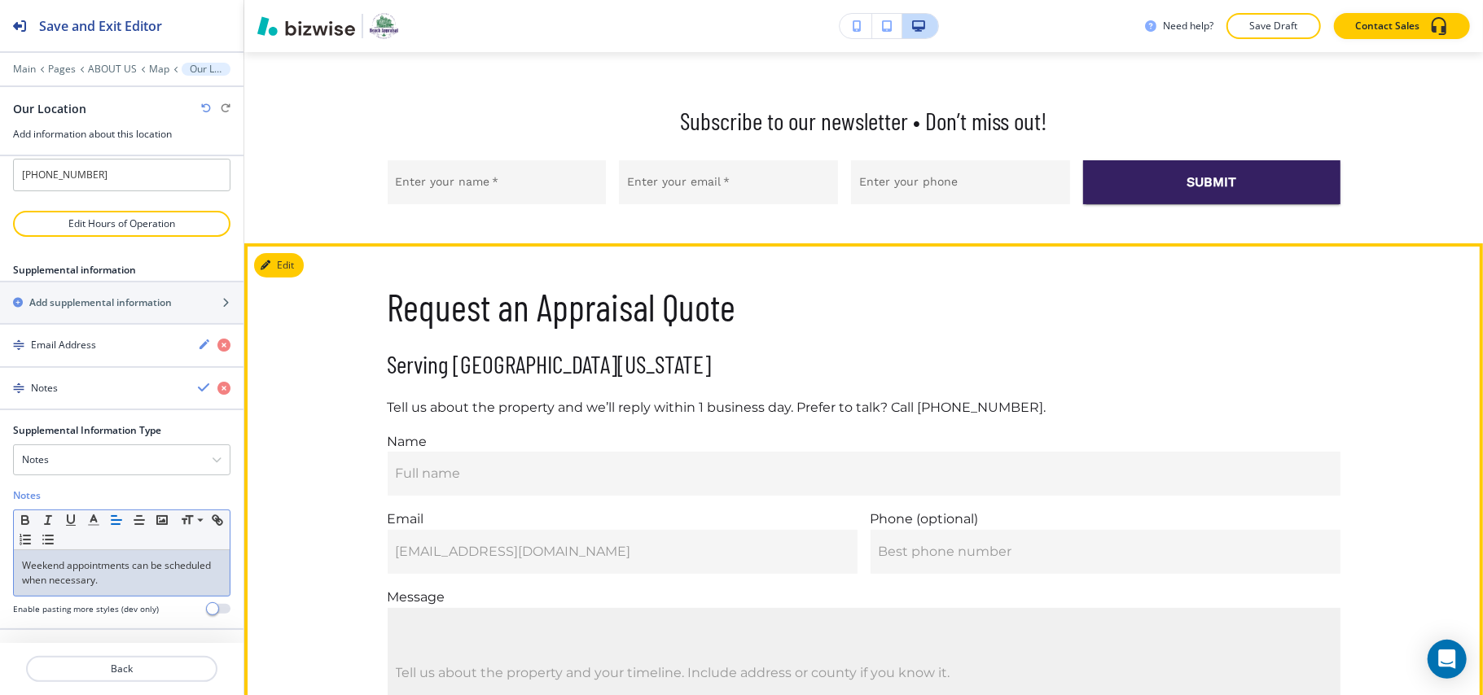
scroll to position [4729, 0]
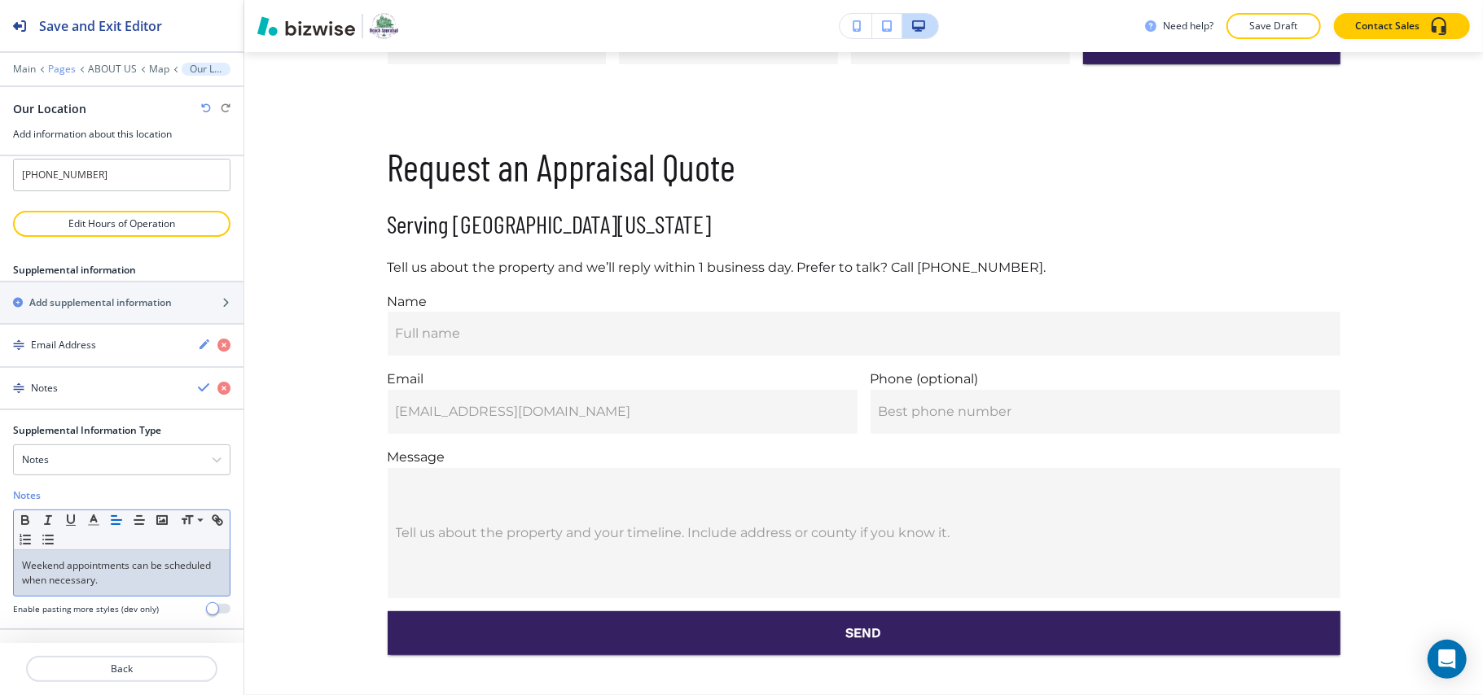
click at [68, 67] on p "Pages" at bounding box center [62, 69] width 28 height 11
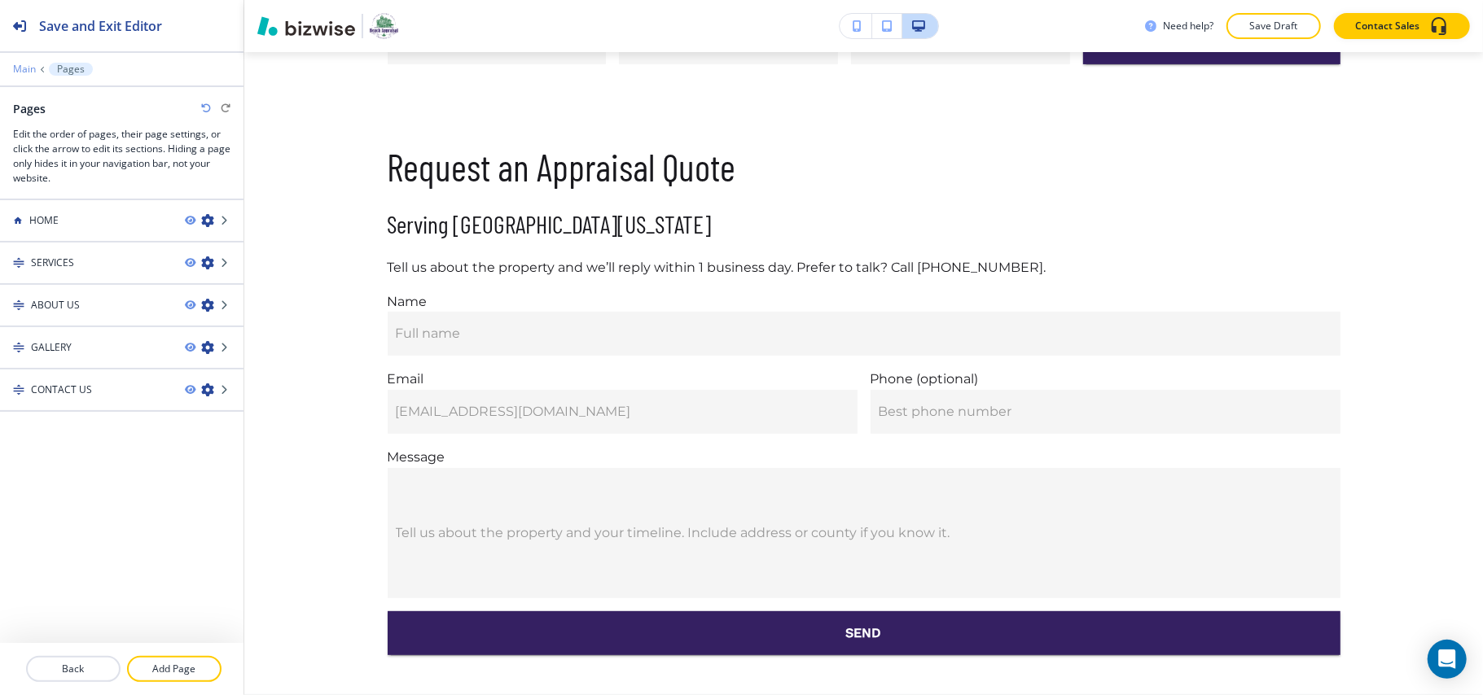
click at [24, 70] on p "Main" at bounding box center [24, 69] width 23 height 11
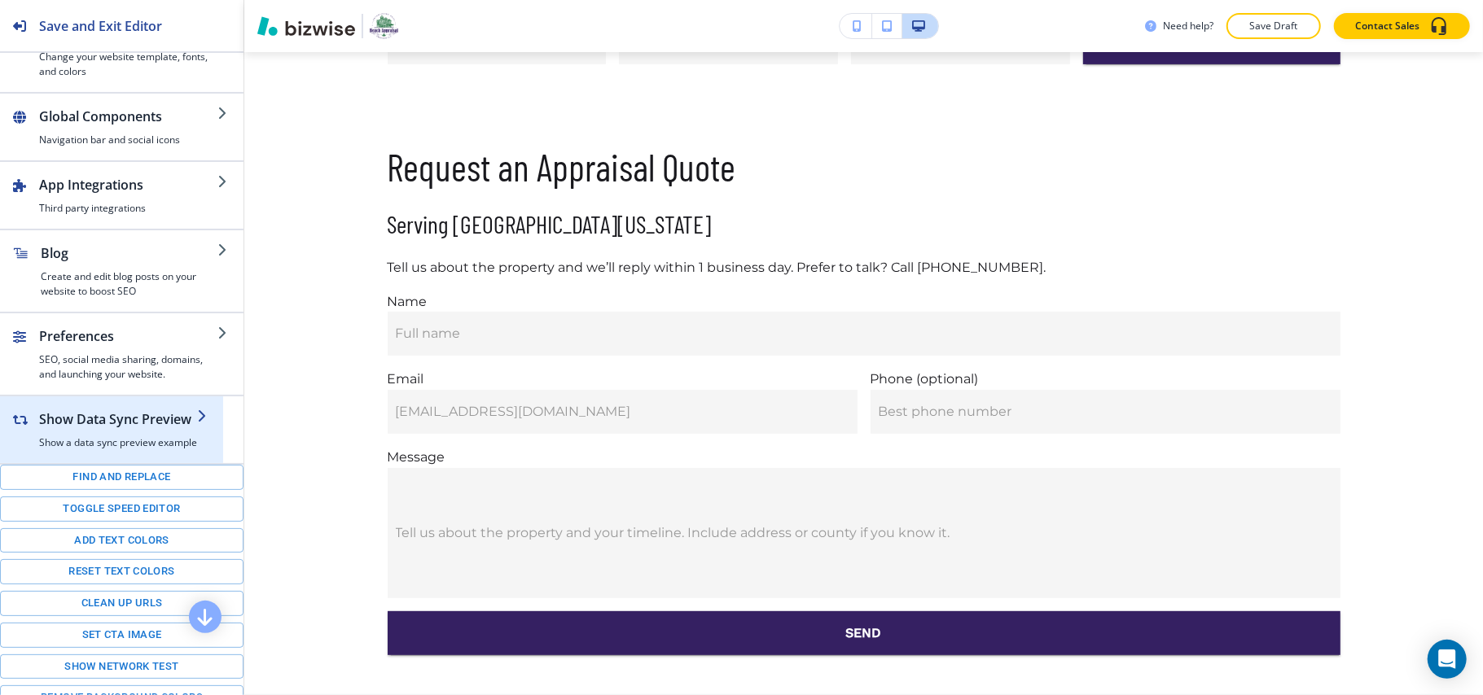
scroll to position [0, 0]
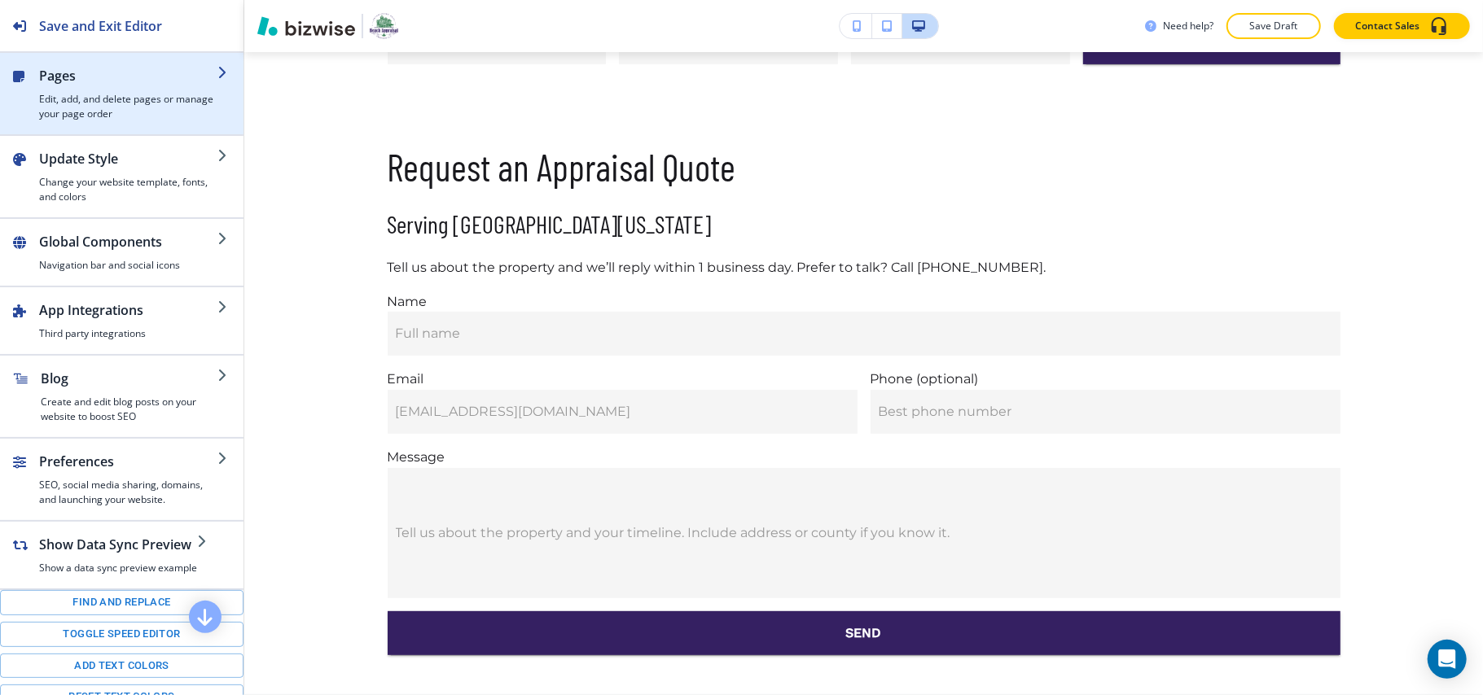
click at [128, 92] on h4 "Edit, add, and delete pages or manage your page order" at bounding box center [128, 106] width 178 height 29
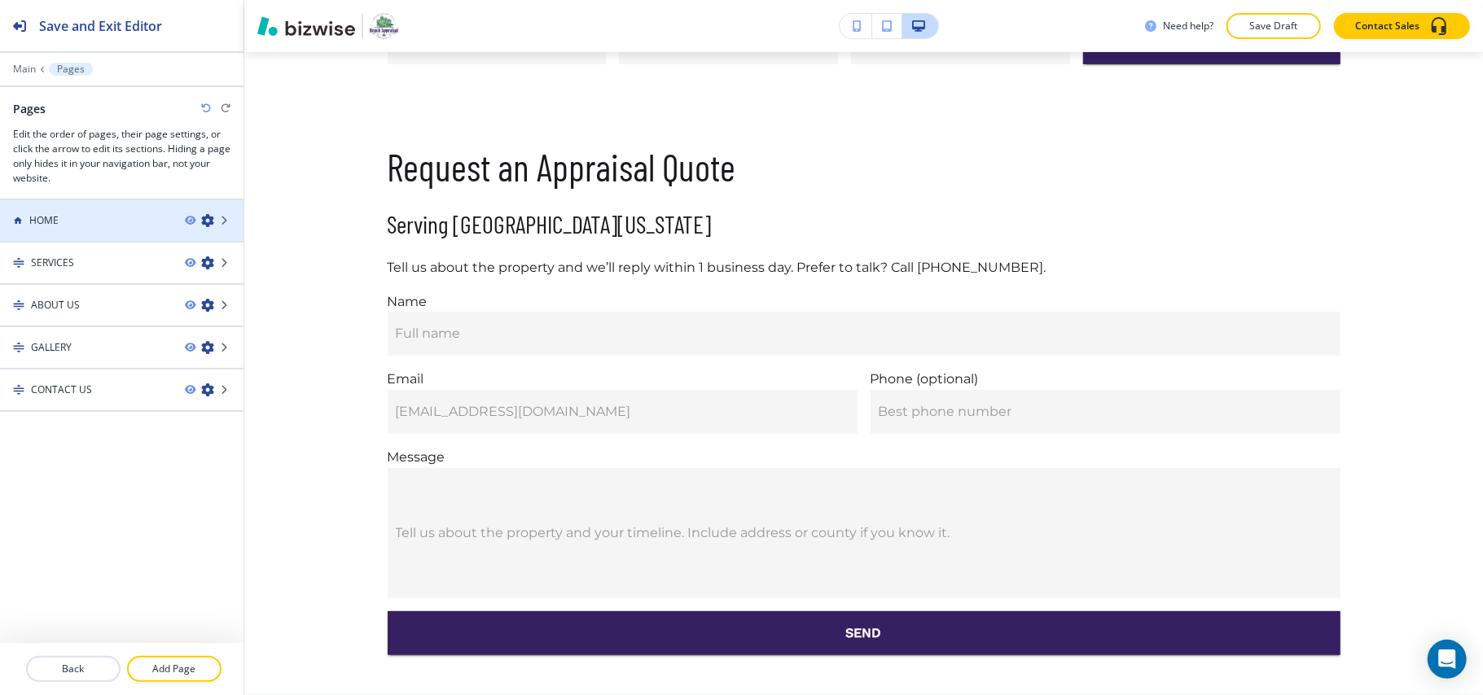
click at [96, 222] on div "HOME" at bounding box center [86, 220] width 172 height 15
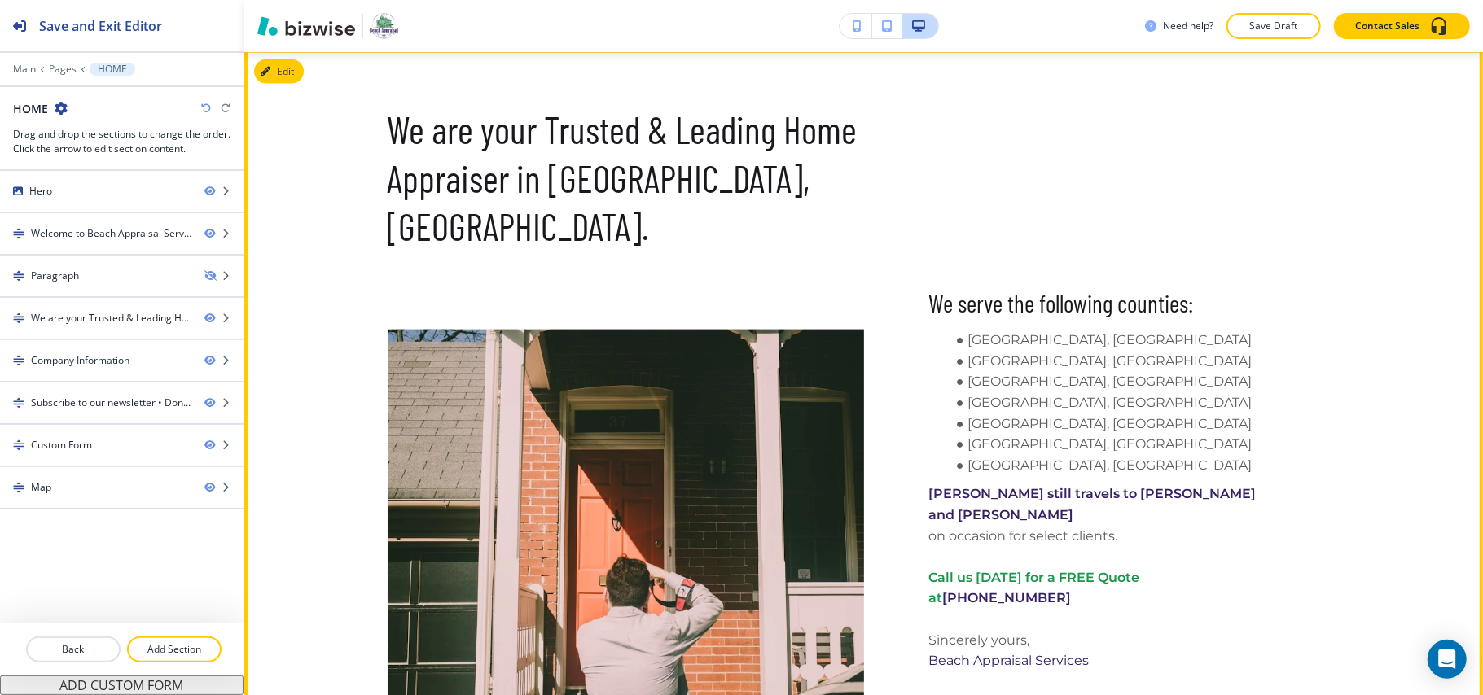
scroll to position [1737, 0]
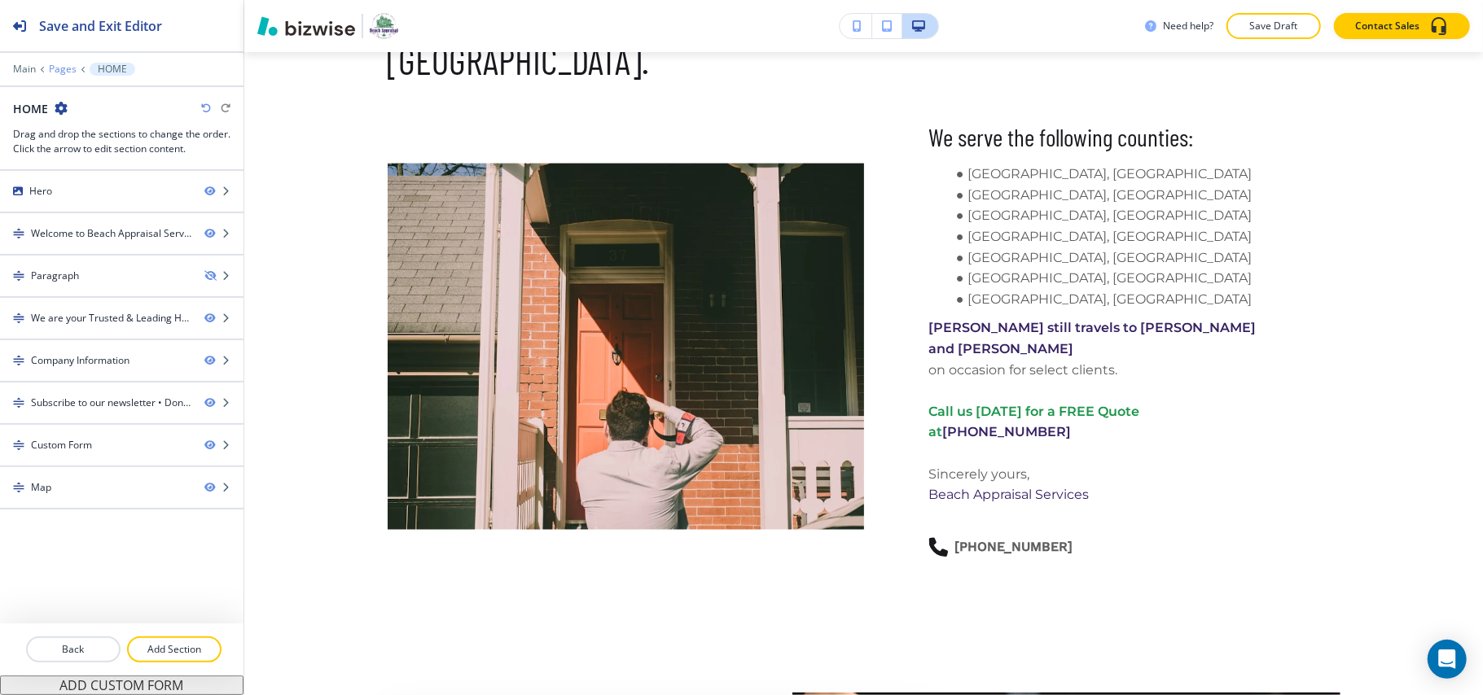
click at [62, 67] on p "Pages" at bounding box center [63, 69] width 28 height 11
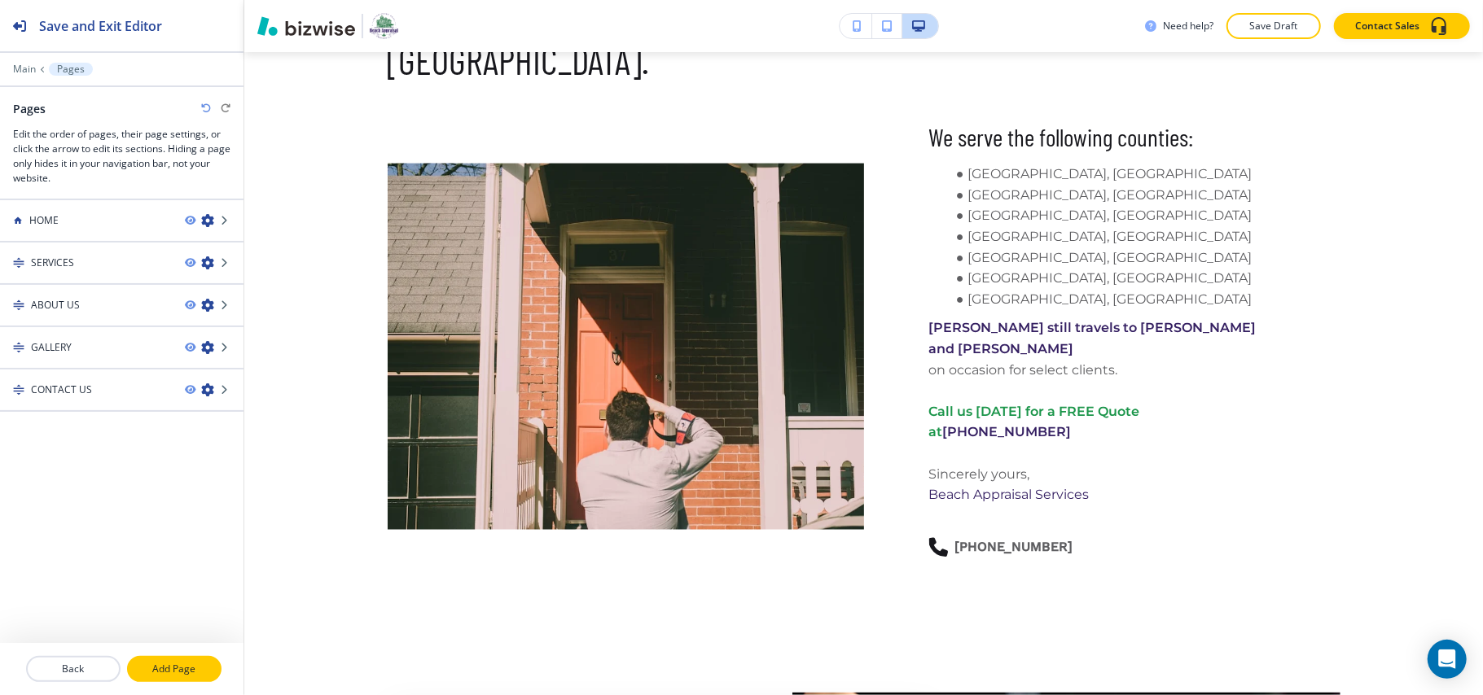
click at [189, 678] on button "Add Page" at bounding box center [174, 669] width 94 height 26
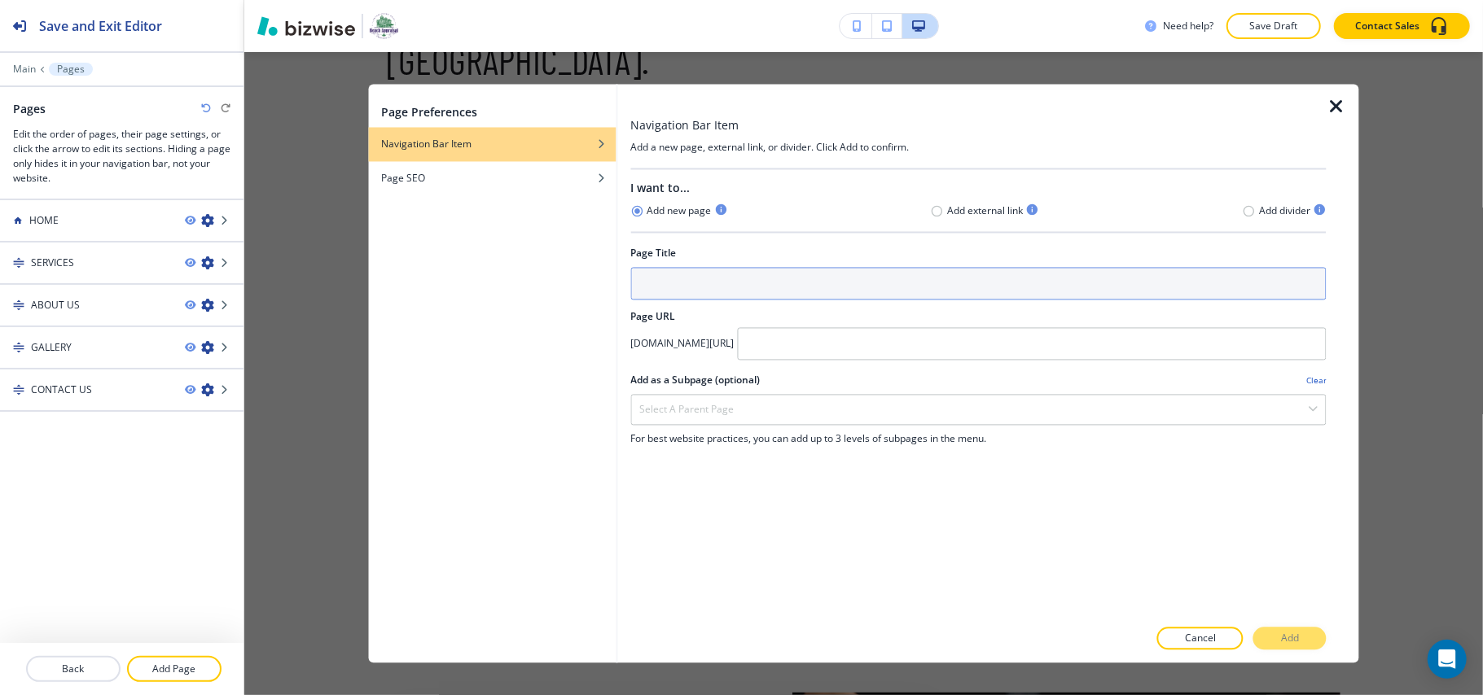
click at [663, 291] on input "text" at bounding box center [978, 284] width 696 height 33
paste input "Terms & Conditions"
type input "Terms & Conditions"
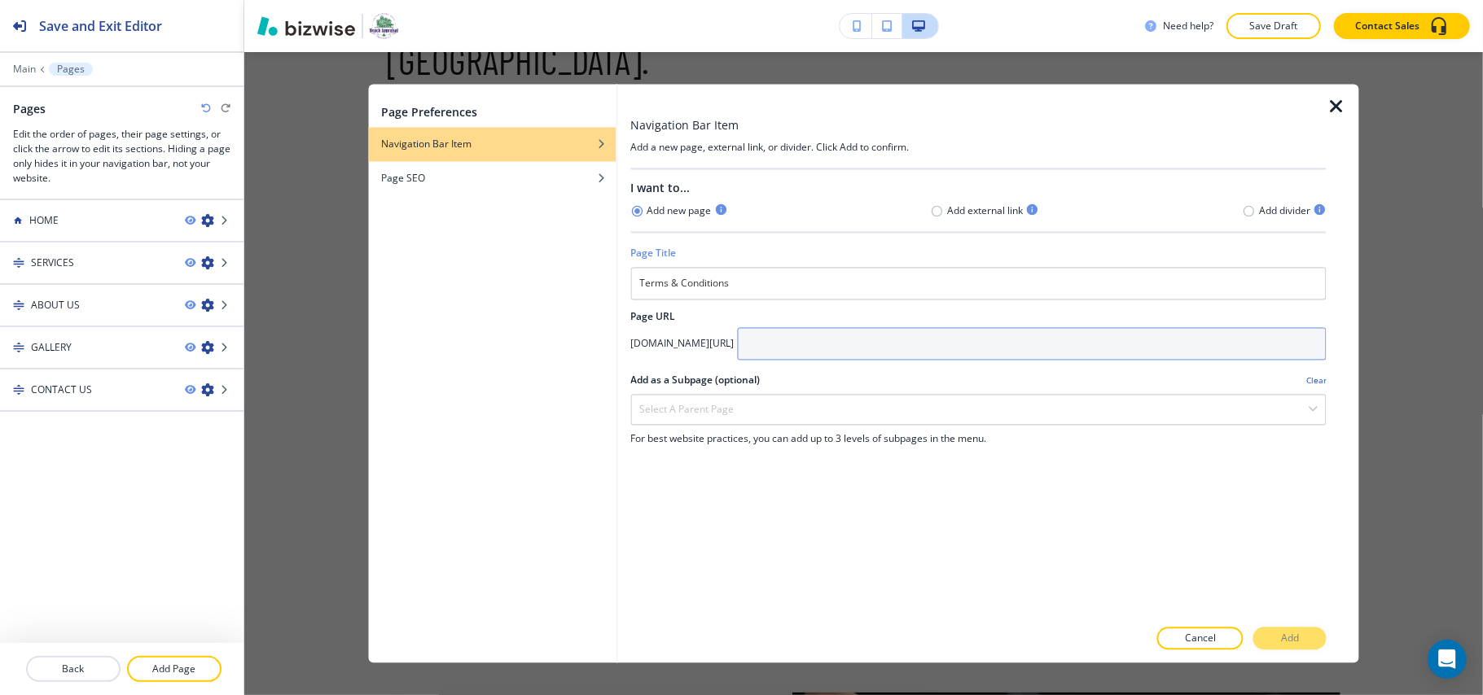
click at [857, 342] on input "text" at bounding box center [1031, 344] width 589 height 33
paste input "terms-ga-real-property-home-appraisals"
type input "terms-ga-real-property-home-appraisals"
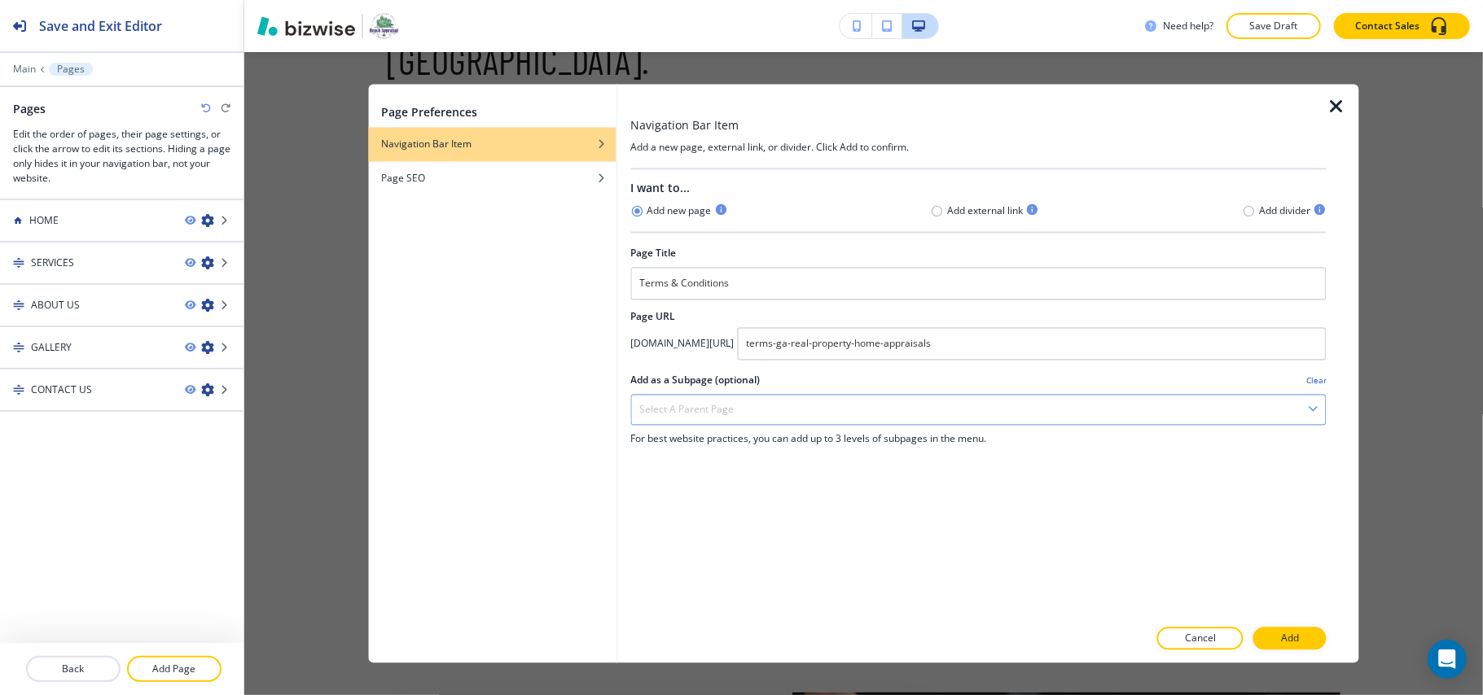
click at [891, 412] on div "Select a parent page" at bounding box center [978, 410] width 694 height 29
click at [1299, 639] on p "Add" at bounding box center [1290, 639] width 18 height 15
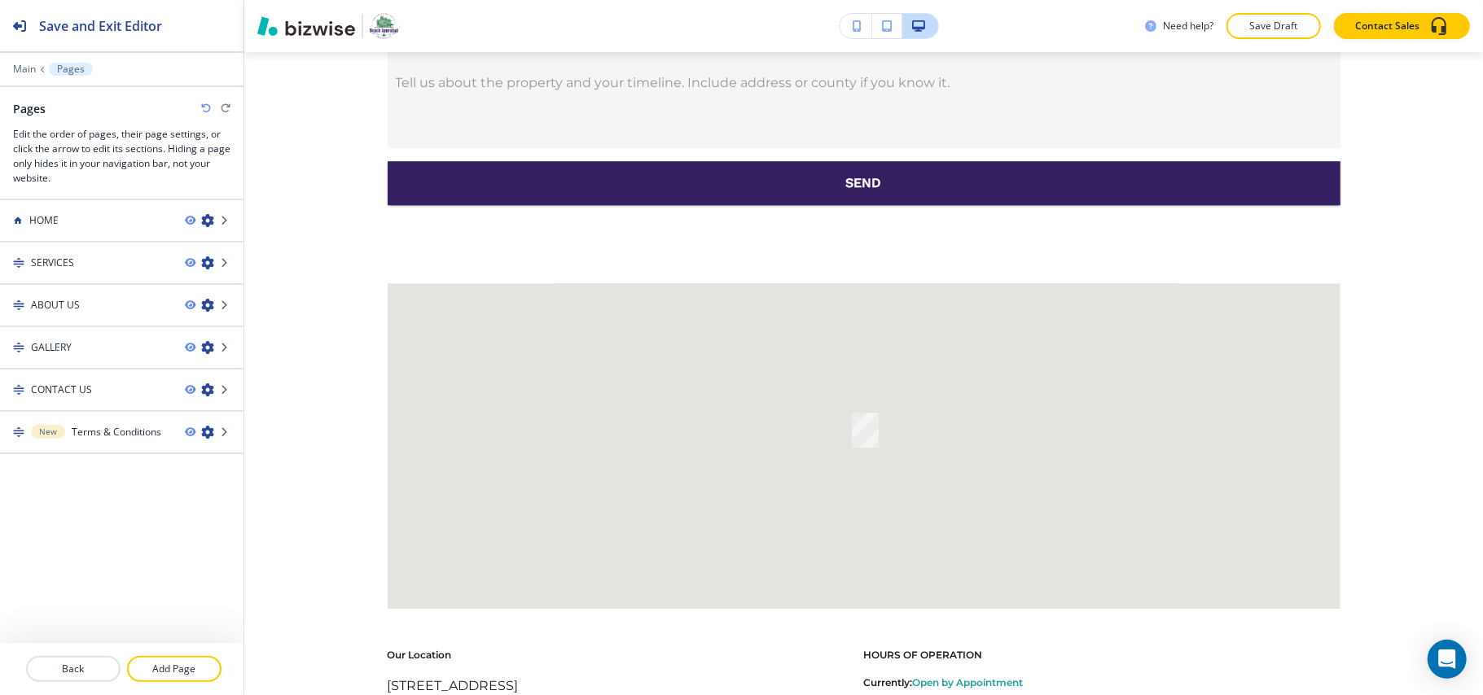
scroll to position [3616, 0]
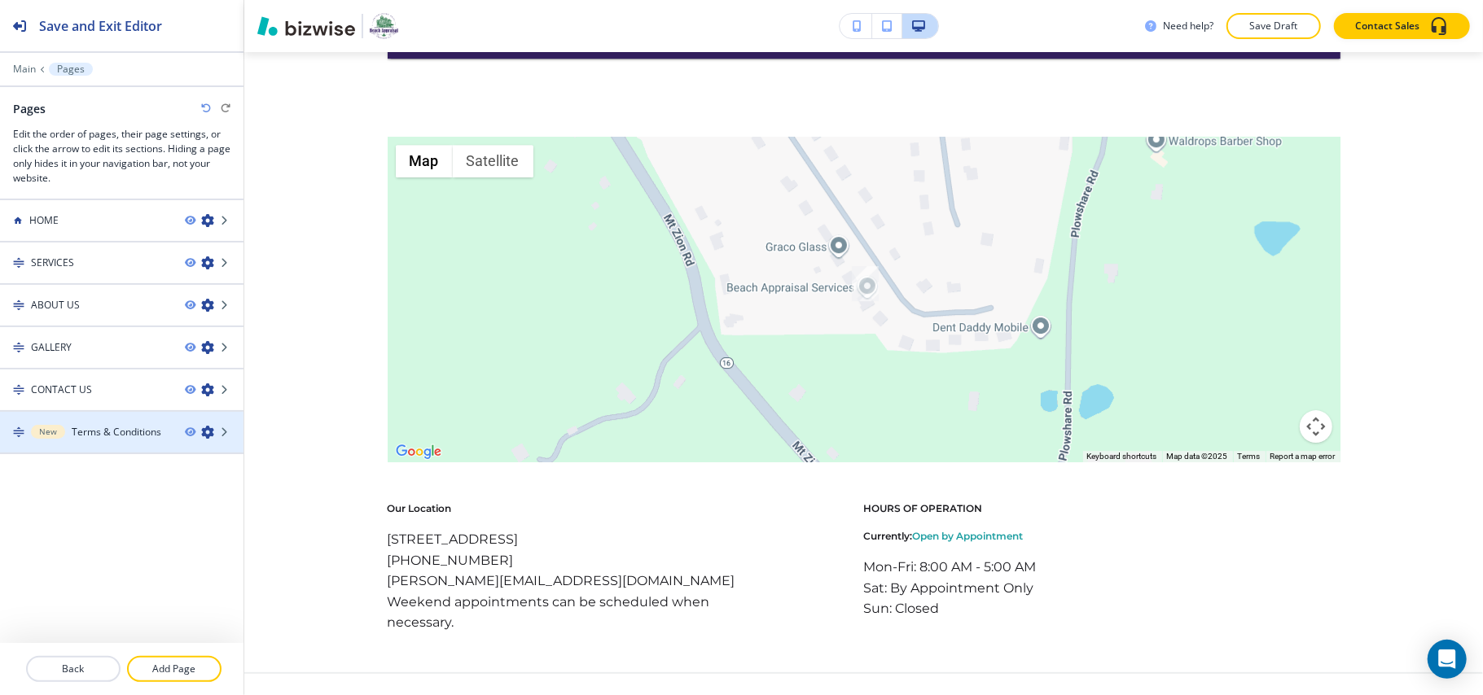
click at [89, 427] on h4 "Terms & Conditions" at bounding box center [117, 432] width 90 height 15
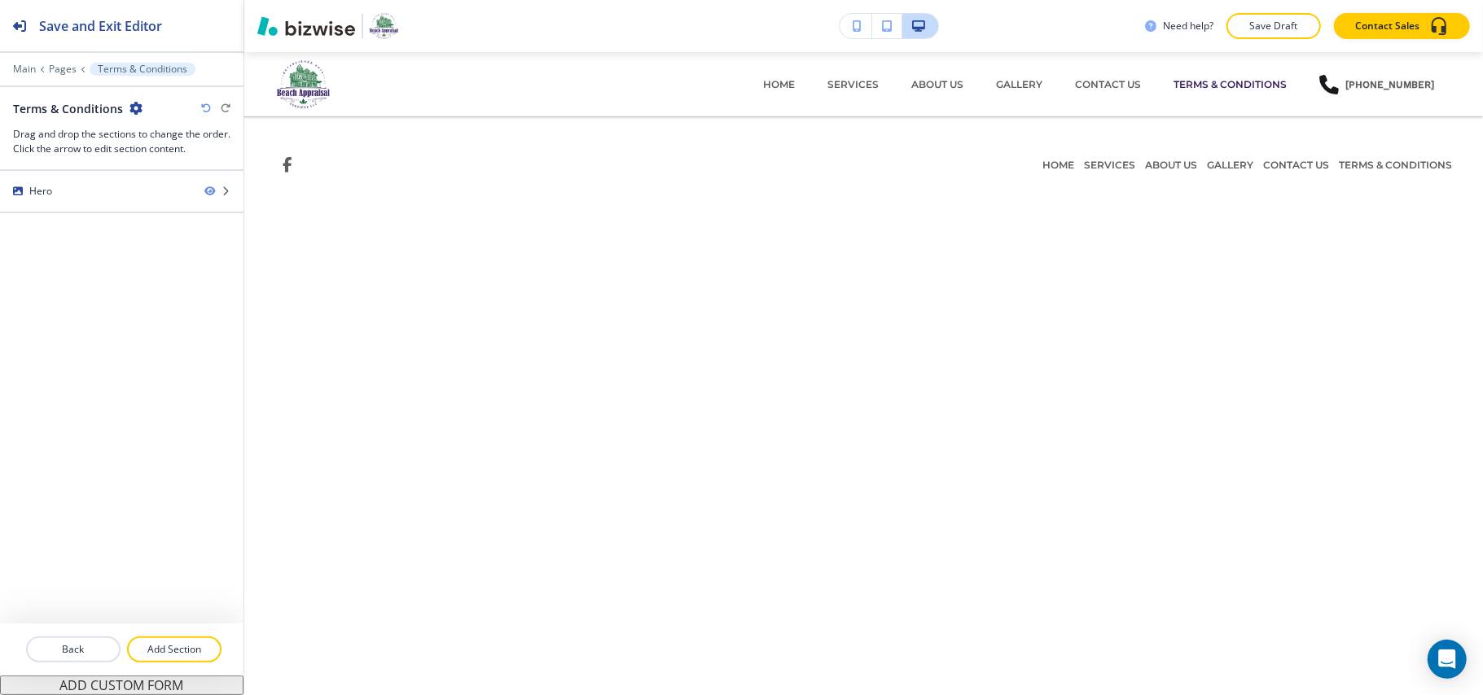
scroll to position [0, 0]
click at [181, 649] on p "Add Section" at bounding box center [174, 649] width 91 height 15
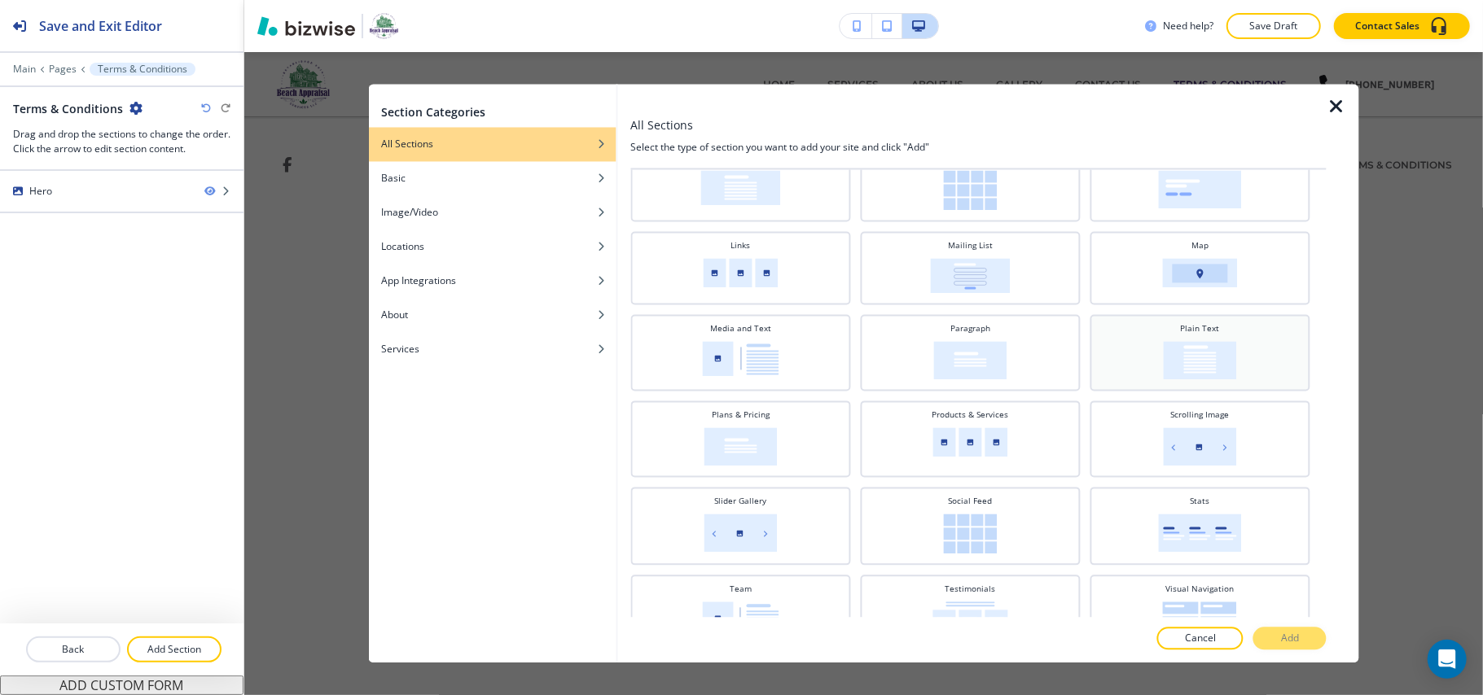
scroll to position [353, 0]
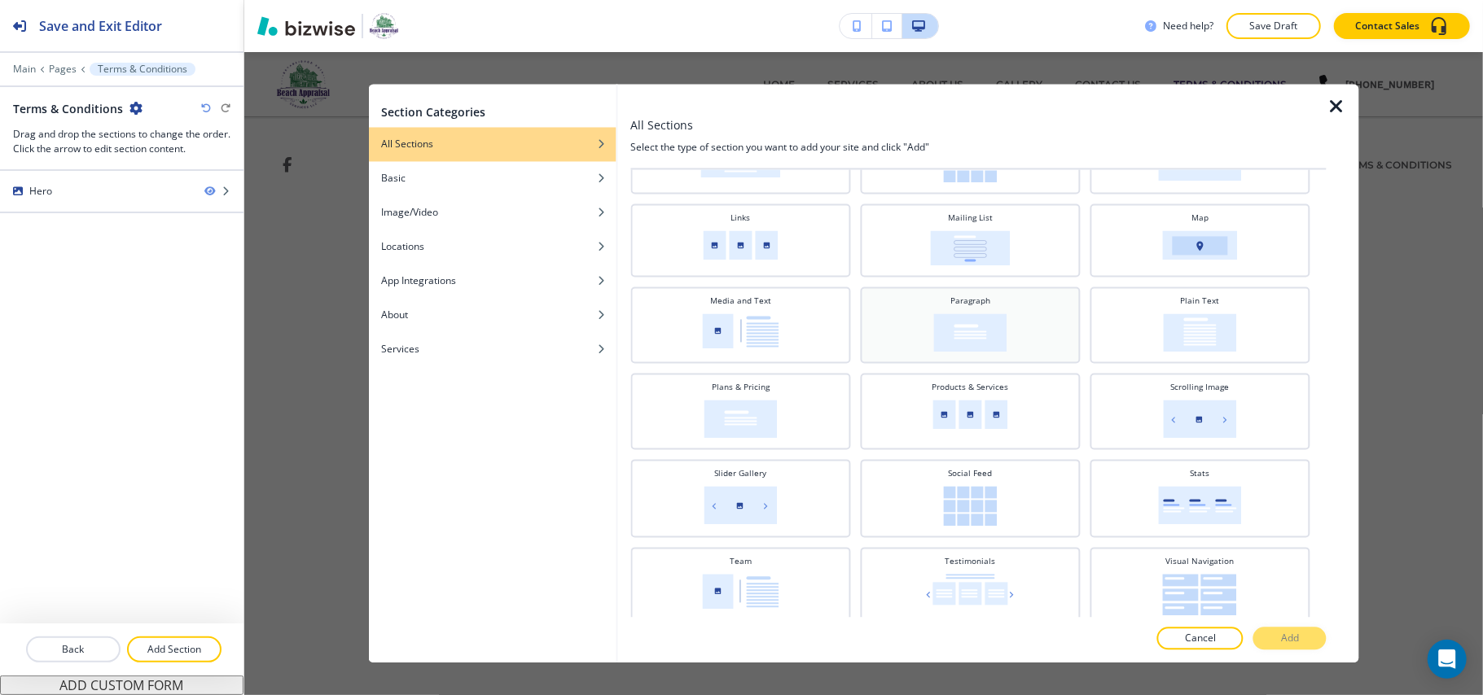
click at [956, 314] on img at bounding box center [969, 333] width 73 height 38
click at [1293, 638] on p "Add" at bounding box center [1290, 639] width 18 height 15
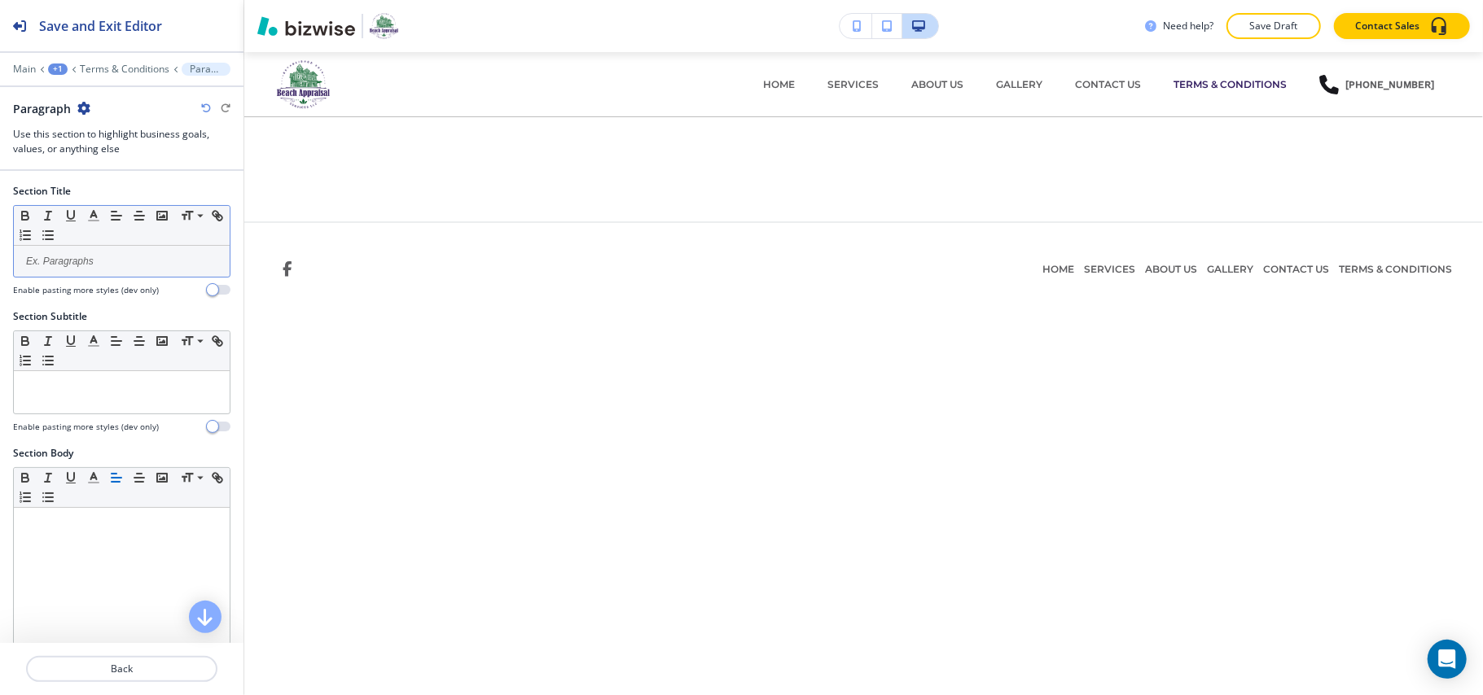
click at [91, 258] on p at bounding box center [121, 261] width 199 height 15
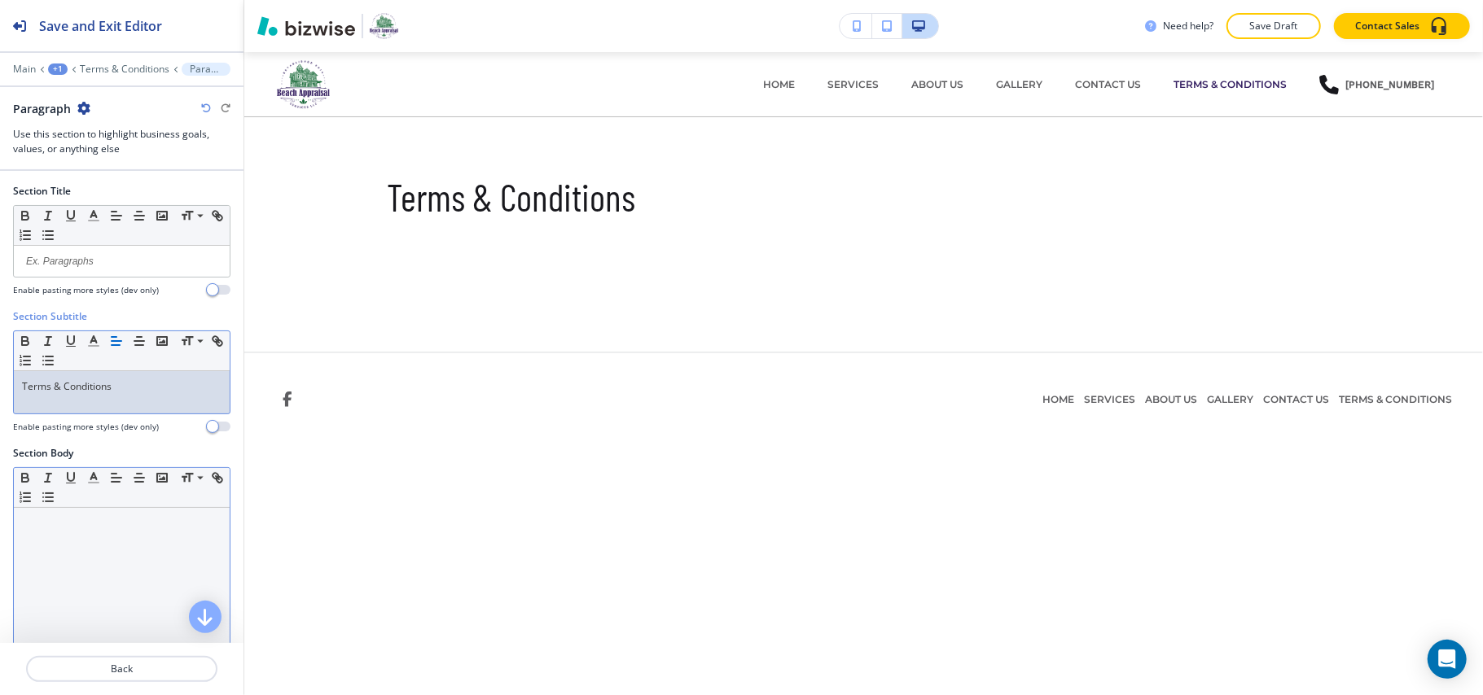
click at [56, 590] on div at bounding box center [122, 614] width 216 height 212
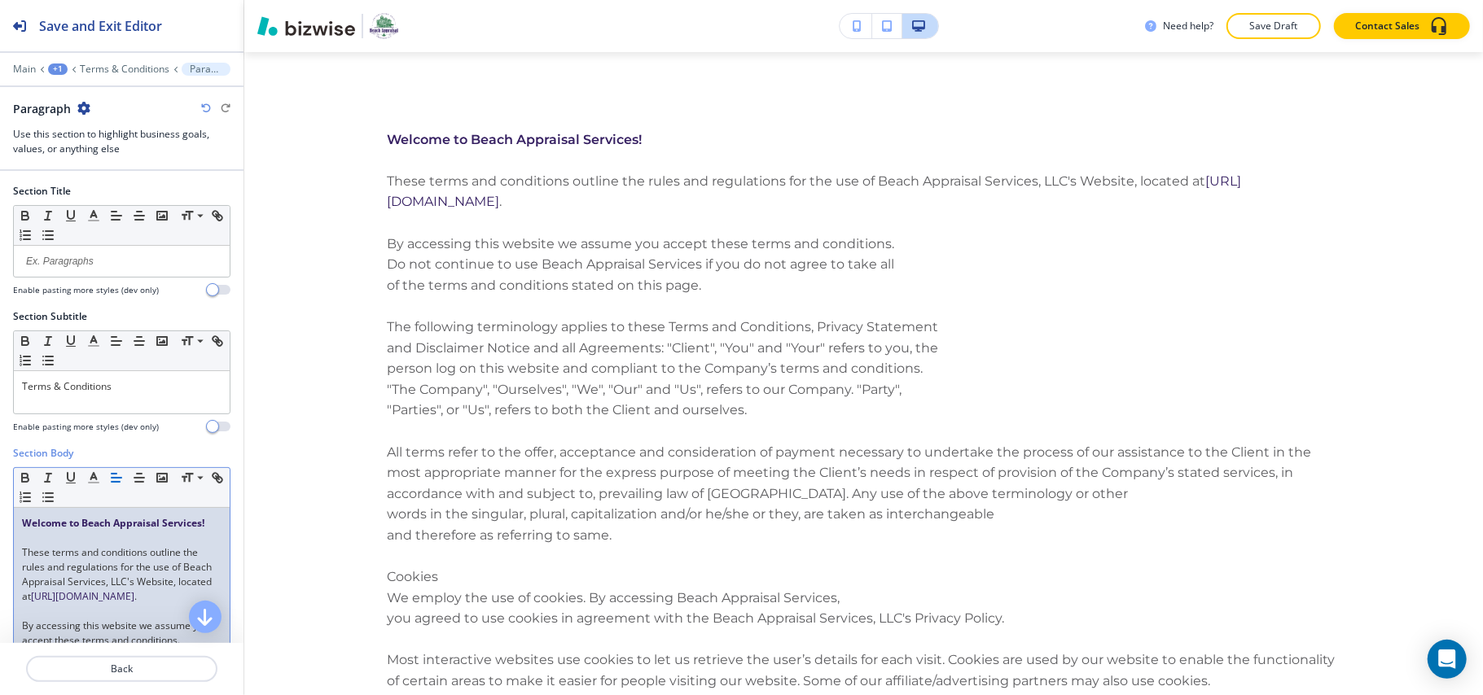
scroll to position [0, 0]
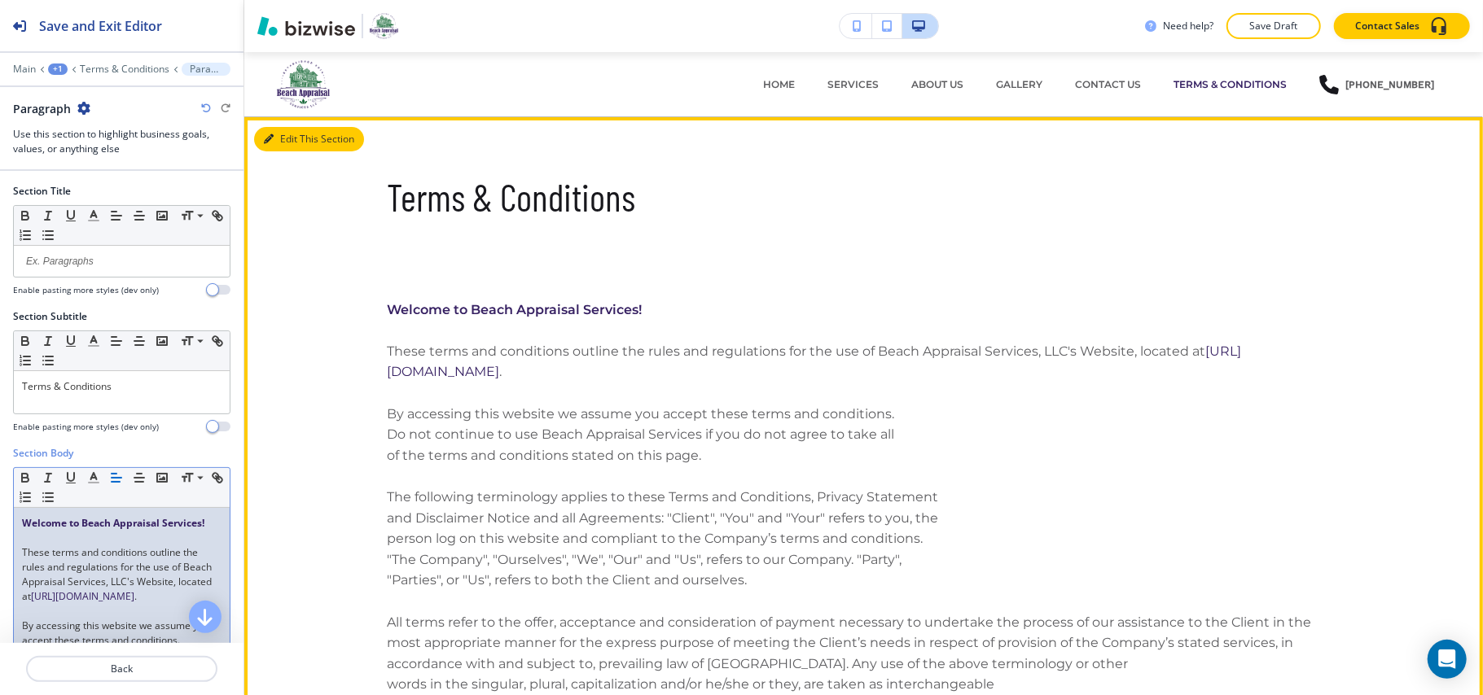
click at [285, 138] on button "Edit This Section" at bounding box center [309, 139] width 110 height 24
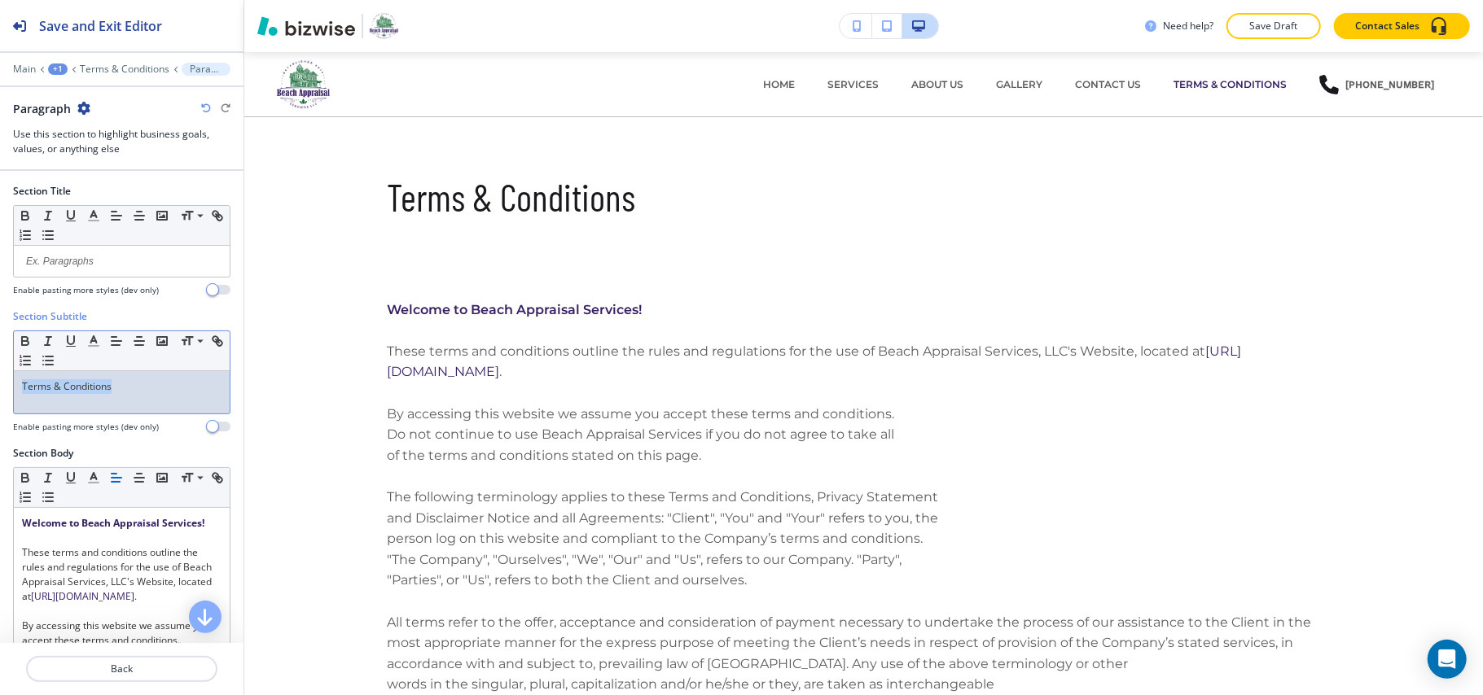
drag, startPoint x: 150, startPoint y: 386, endPoint x: 0, endPoint y: 384, distance: 149.8
click at [0, 384] on div "Section Subtitle Small Normal Large Huge Terms & Conditions Enable pasting more…" at bounding box center [121, 377] width 243 height 137
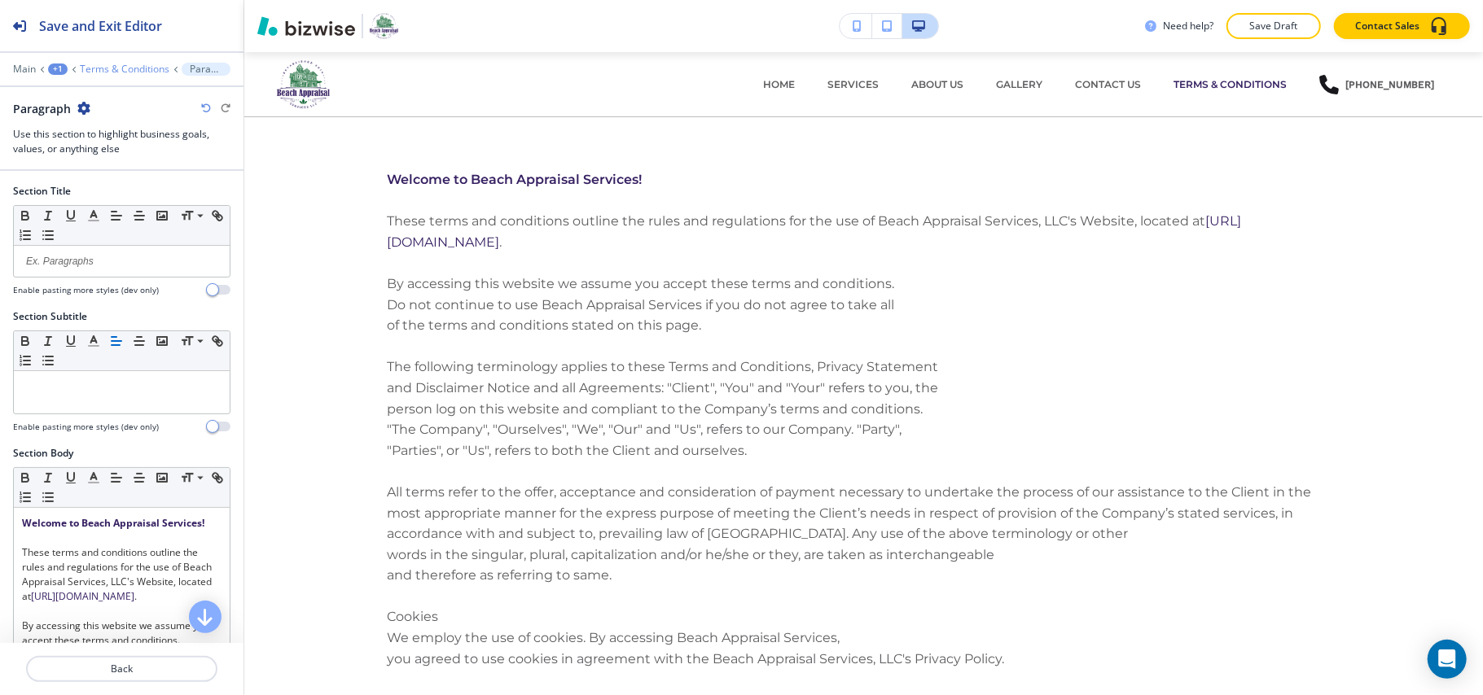
click at [124, 66] on p "Terms & Conditions" at bounding box center [125, 69] width 90 height 11
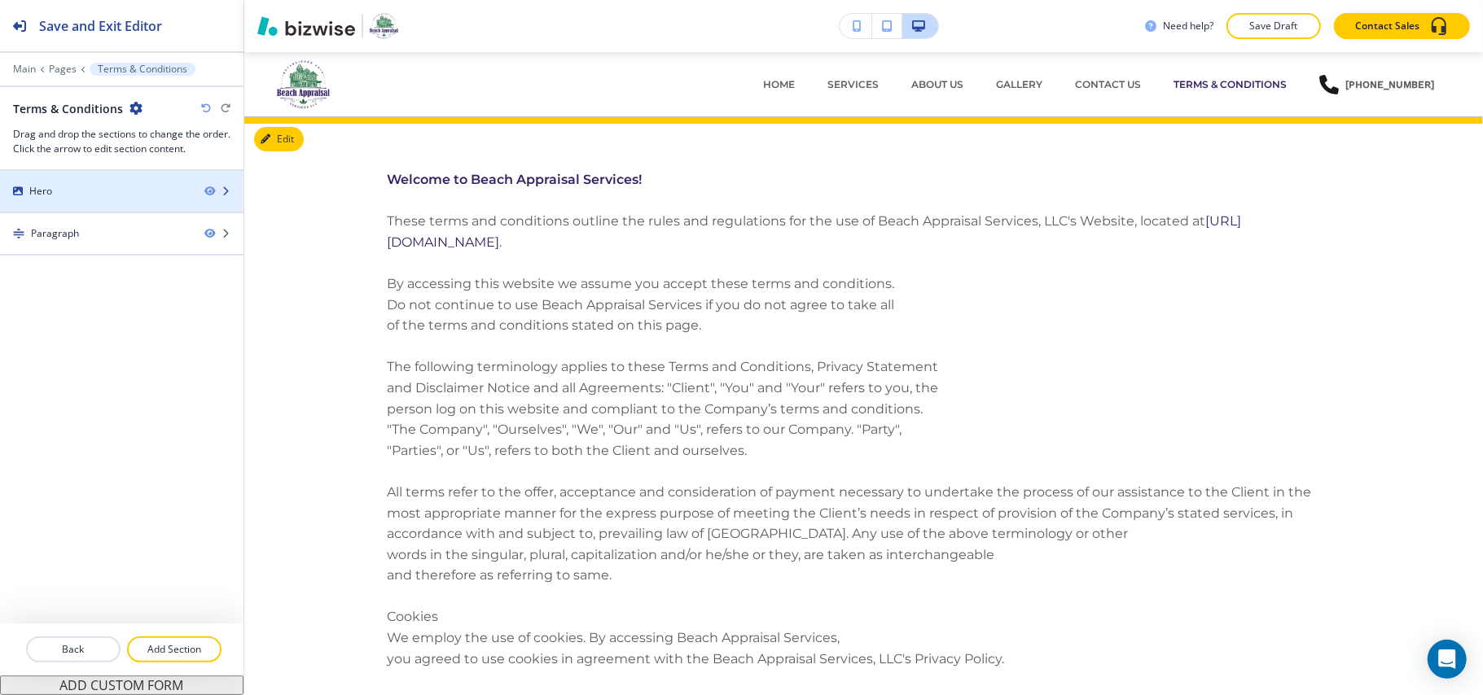
click at [101, 199] on div at bounding box center [121, 205] width 243 height 13
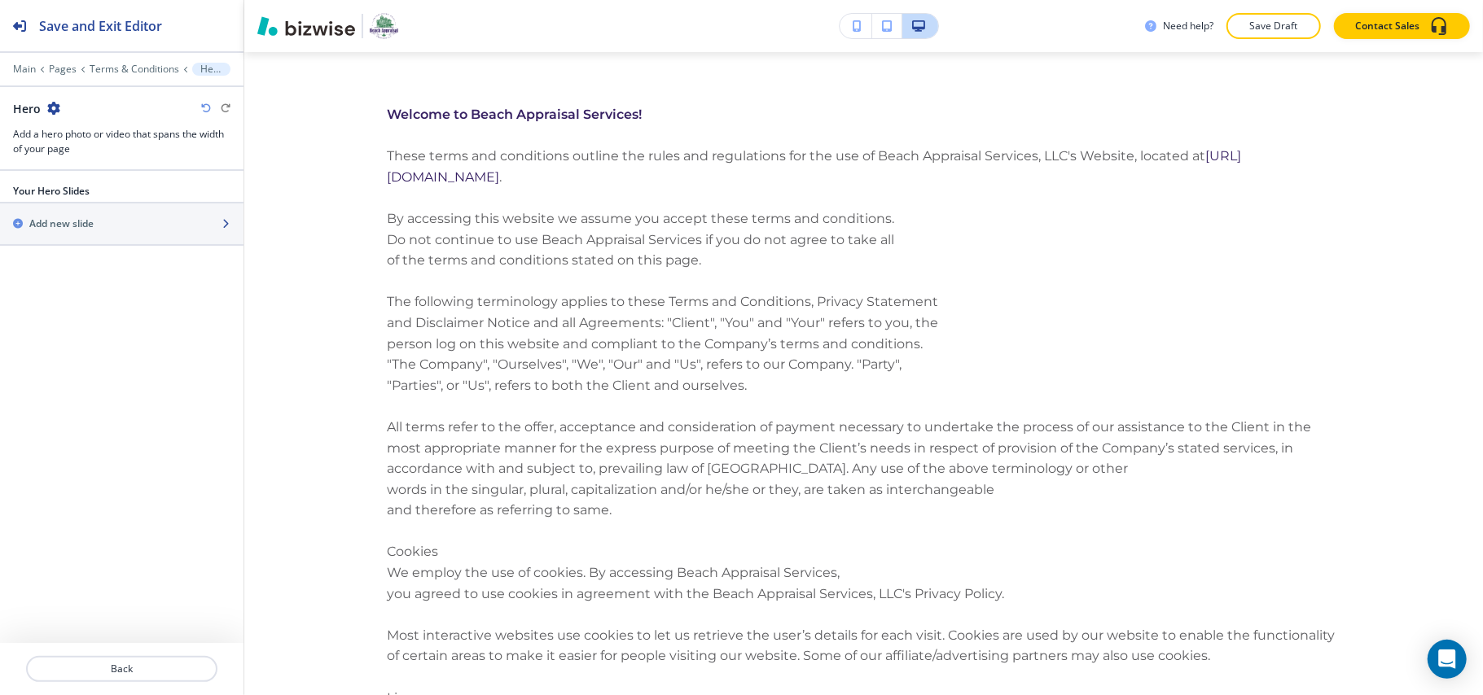
click at [93, 232] on div "button" at bounding box center [121, 237] width 243 height 13
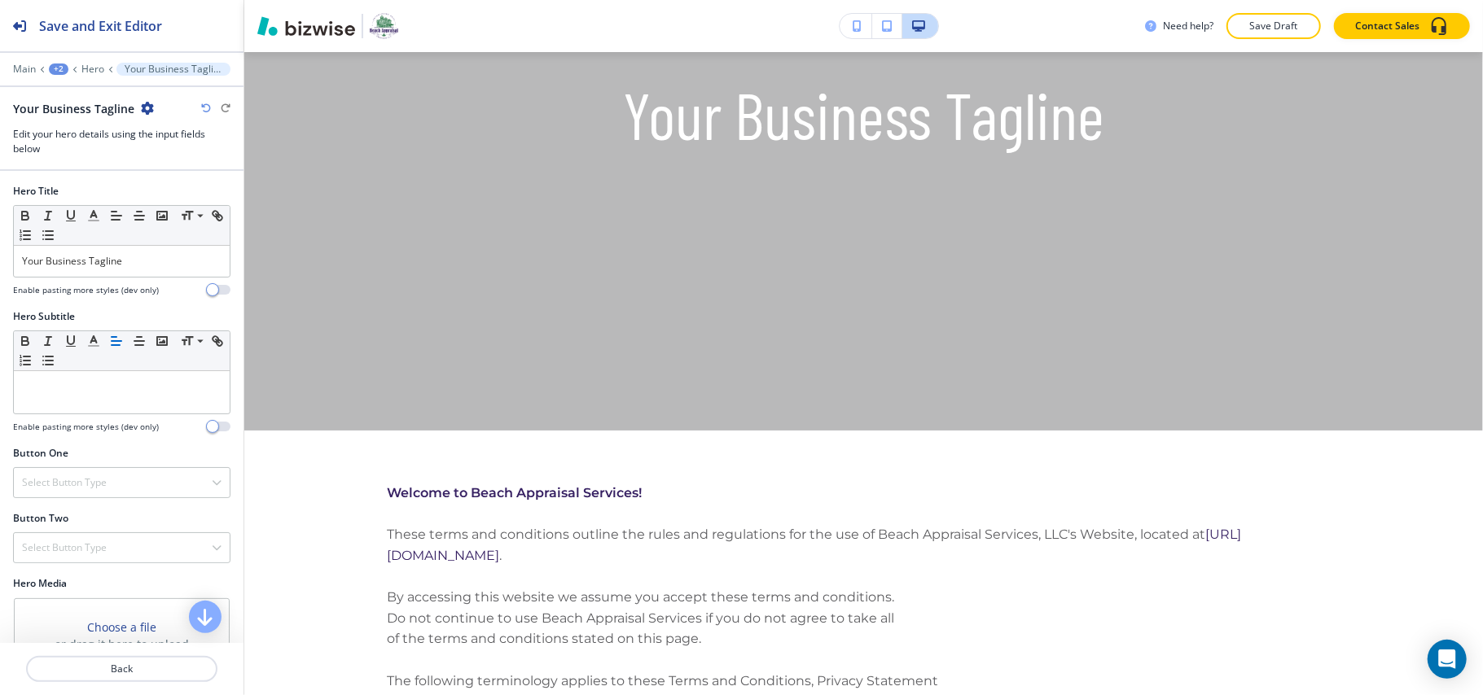
scroll to position [340, 0]
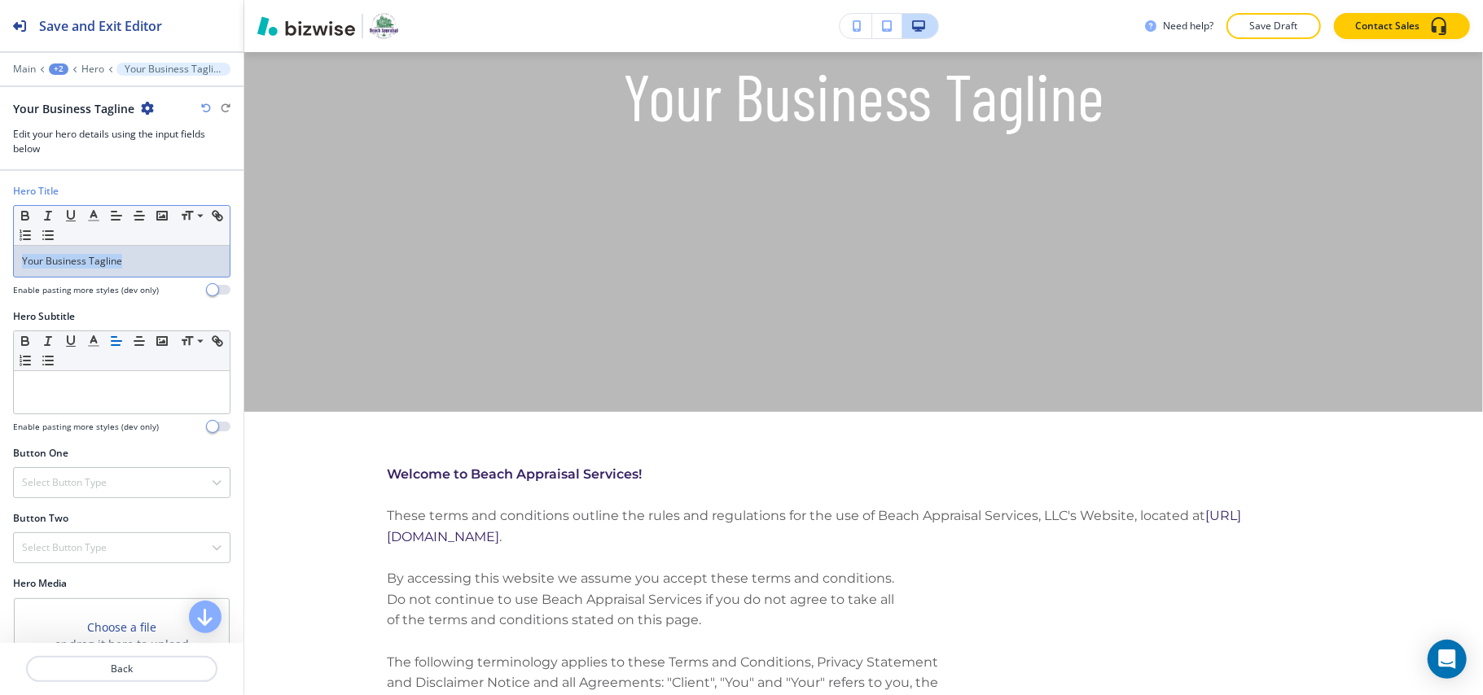
drag, startPoint x: 164, startPoint y: 261, endPoint x: 0, endPoint y: 254, distance: 164.6
click at [0, 254] on div "Hero Title Small Normal Large Huge Your Business Tagline Enable pasting more st…" at bounding box center [121, 246] width 243 height 125
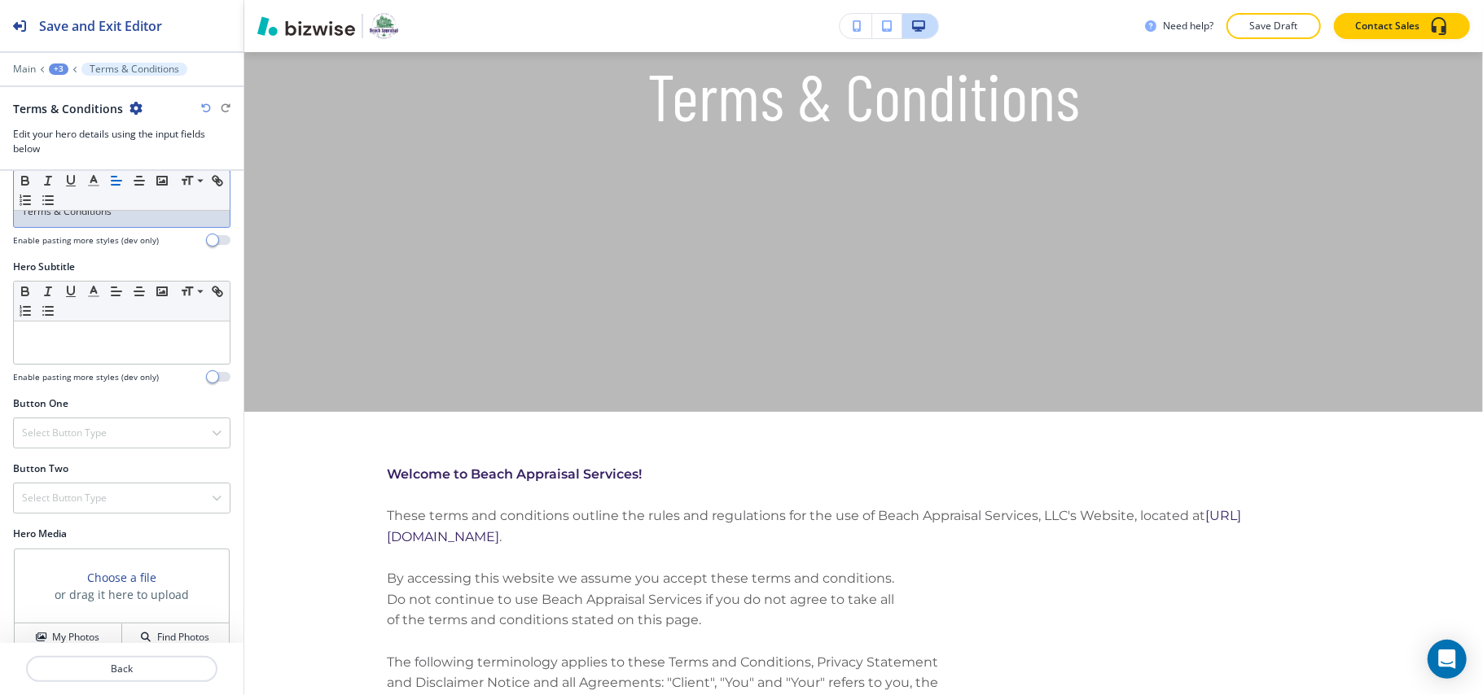
scroll to position [77, 0]
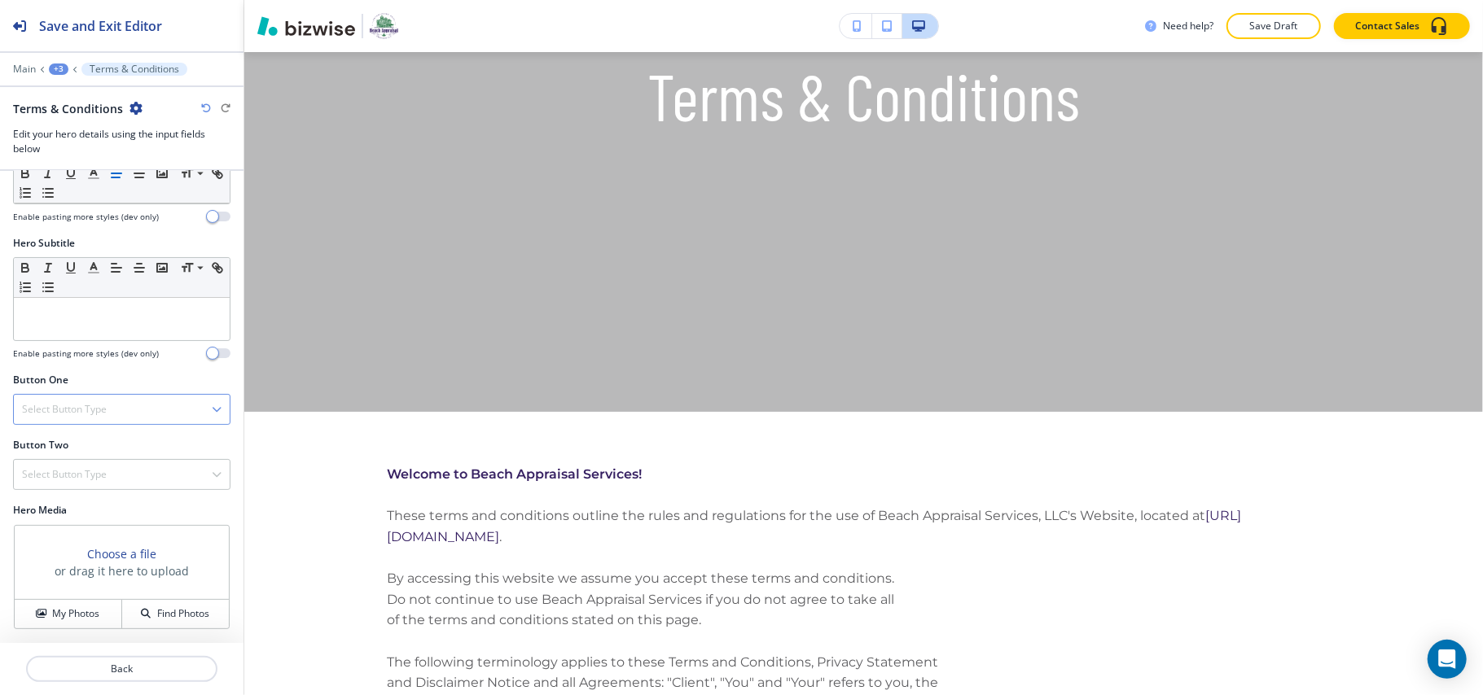
click at [111, 415] on div "Select Button Type" at bounding box center [122, 409] width 216 height 29
click at [108, 418] on div "Select Button Type" at bounding box center [122, 409] width 216 height 29
click at [83, 620] on button "My Photos" at bounding box center [68, 614] width 107 height 28
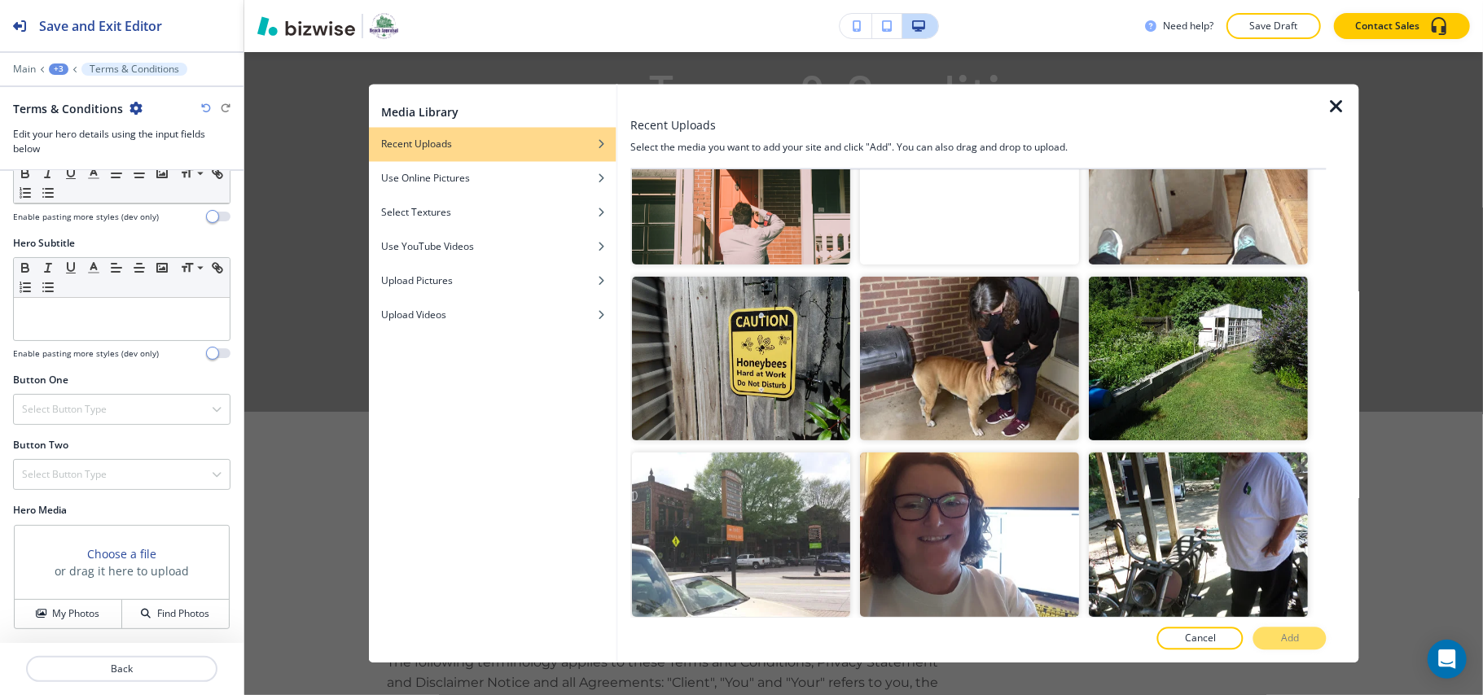
scroll to position [14, 0]
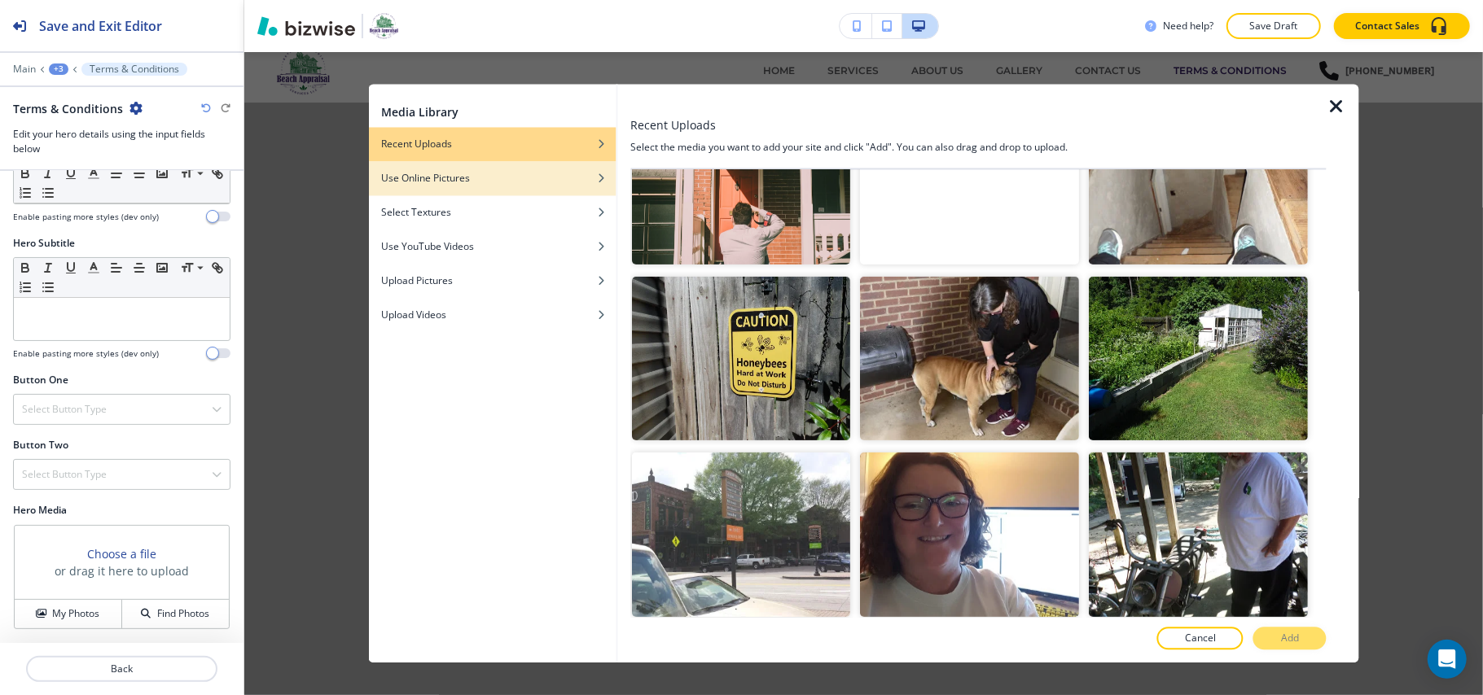
click at [435, 177] on h4 "Use Online Pictures" at bounding box center [425, 179] width 89 height 15
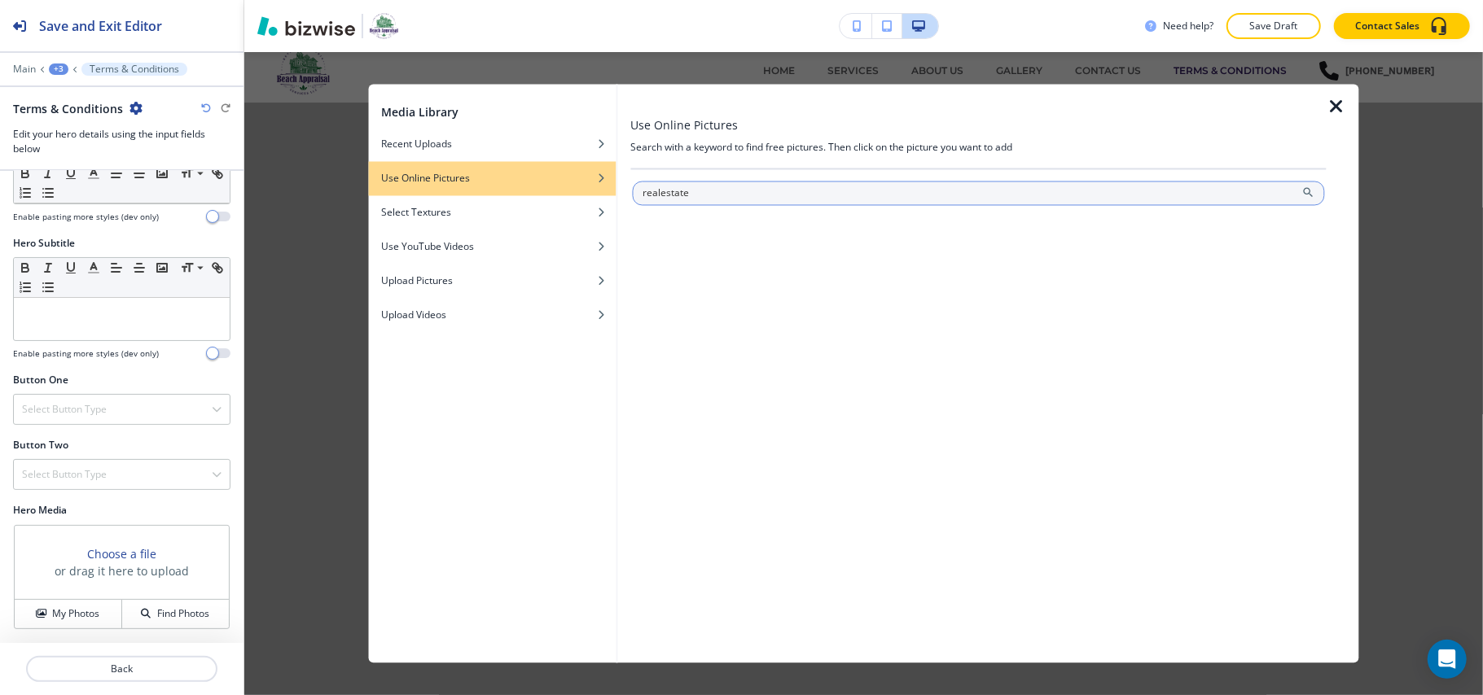
type input "realestate"
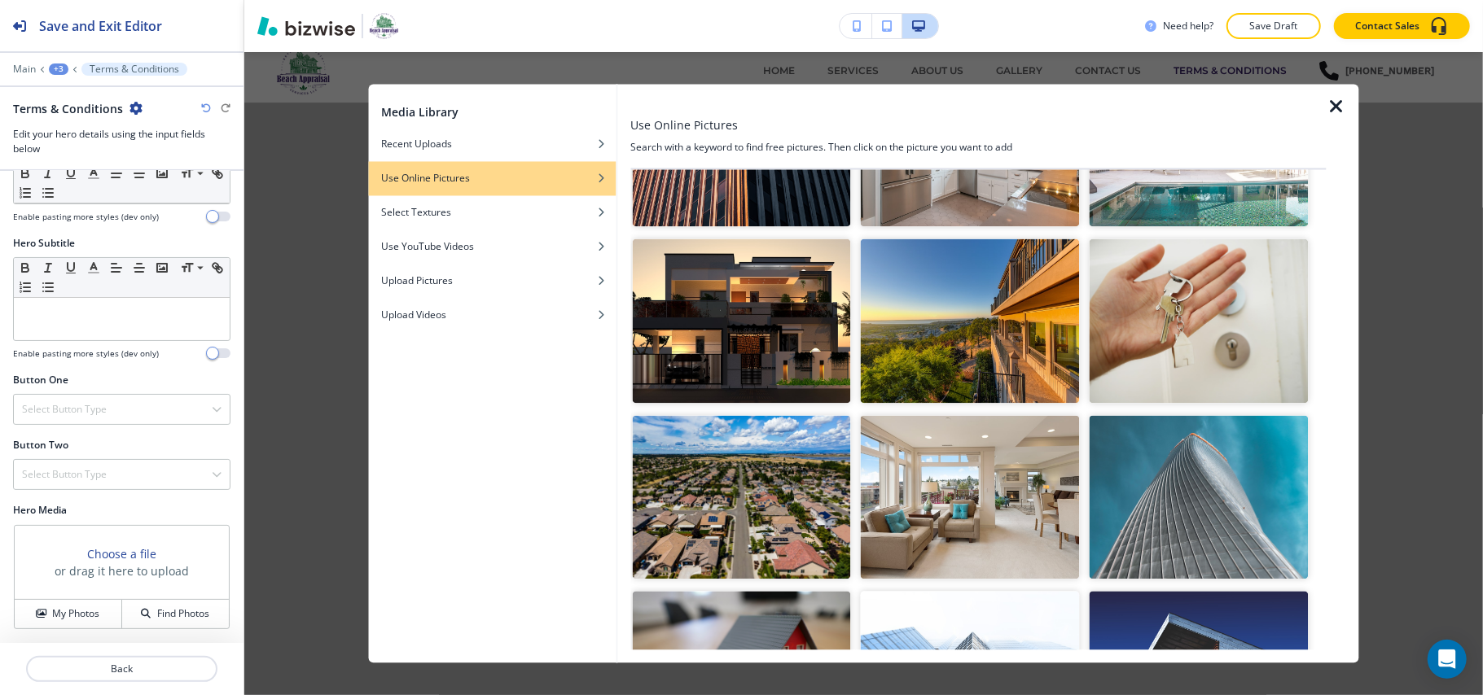
scroll to position [434, 0]
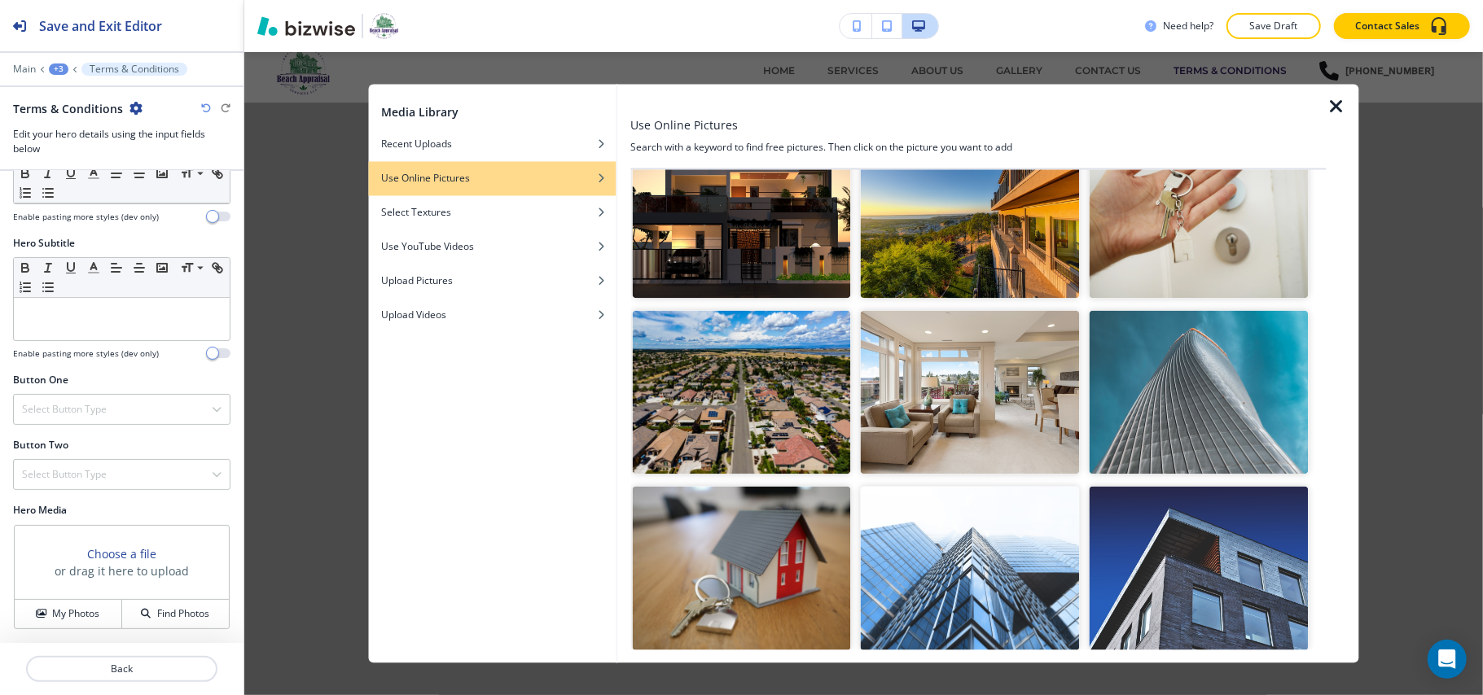
click at [962, 232] on img "button" at bounding box center [970, 216] width 219 height 164
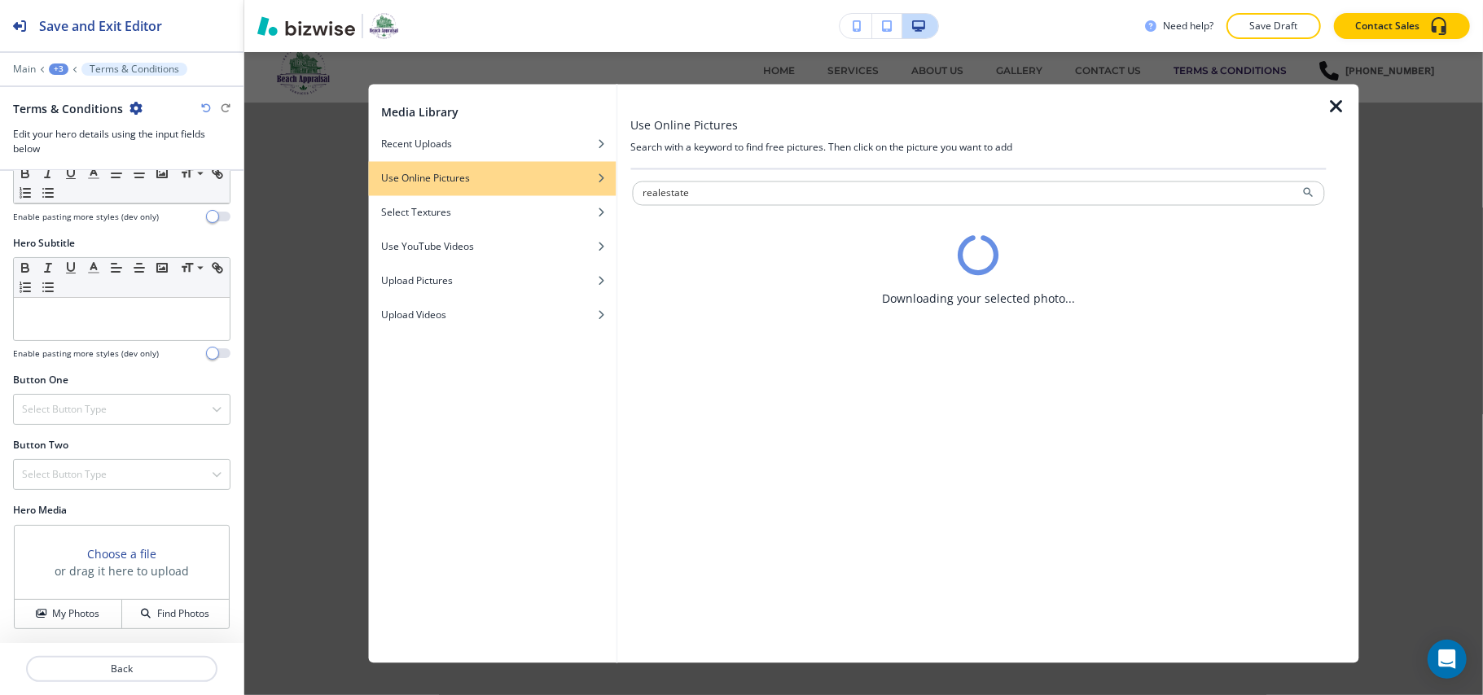
scroll to position [0, 0]
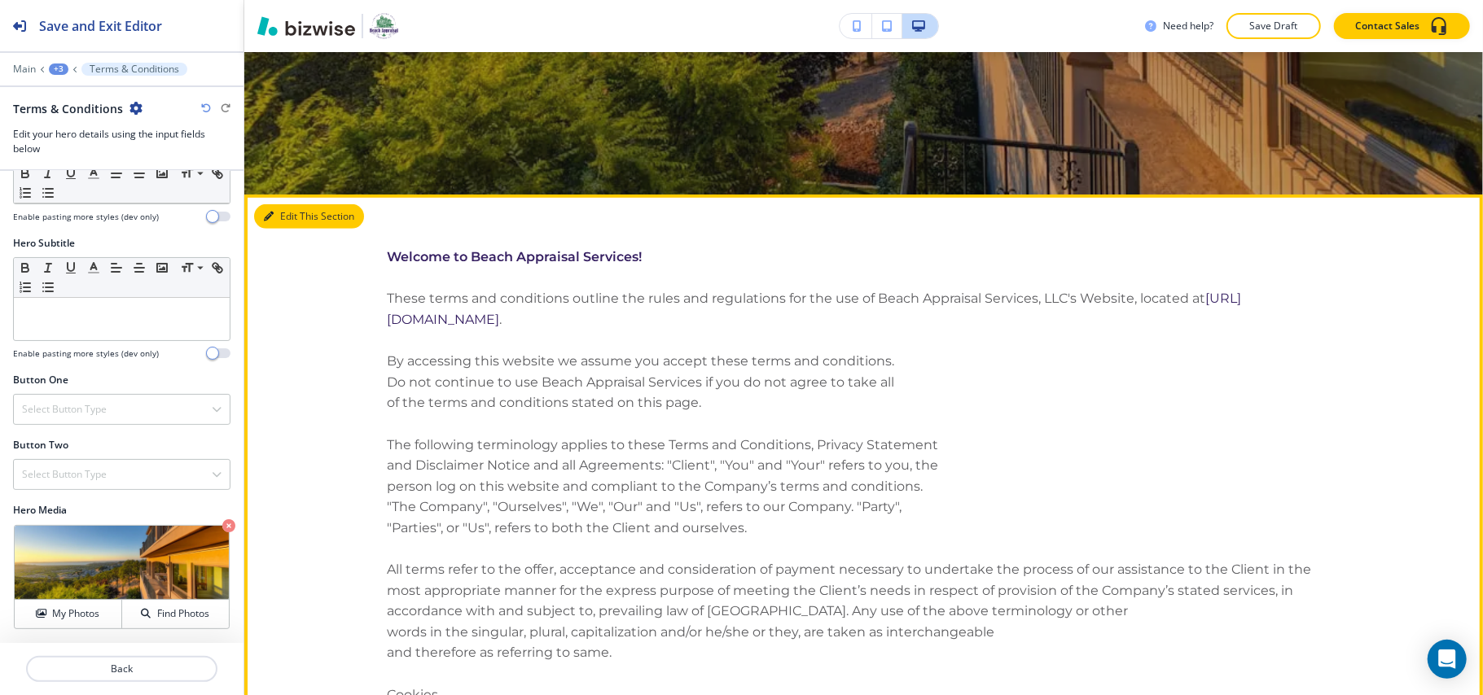
click at [290, 215] on button "Edit This Section" at bounding box center [309, 216] width 110 height 24
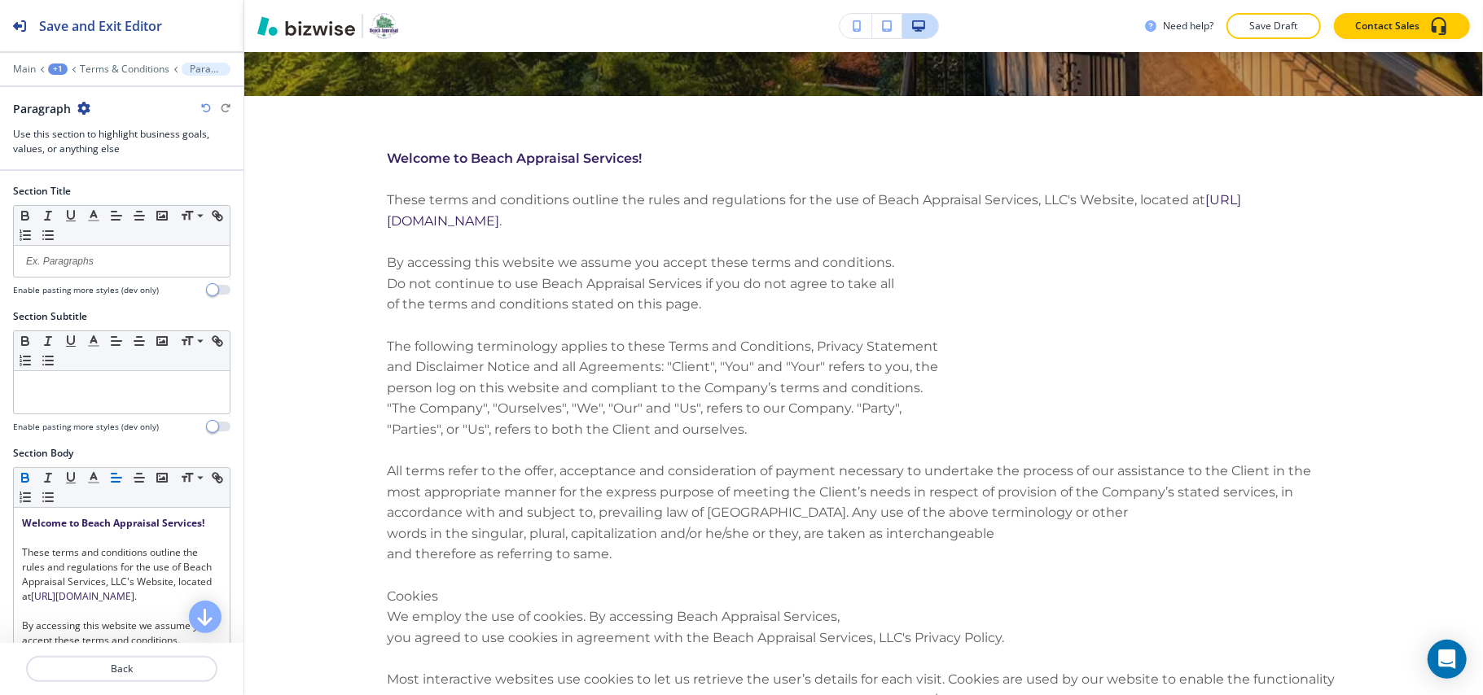
scroll to position [700, 0]
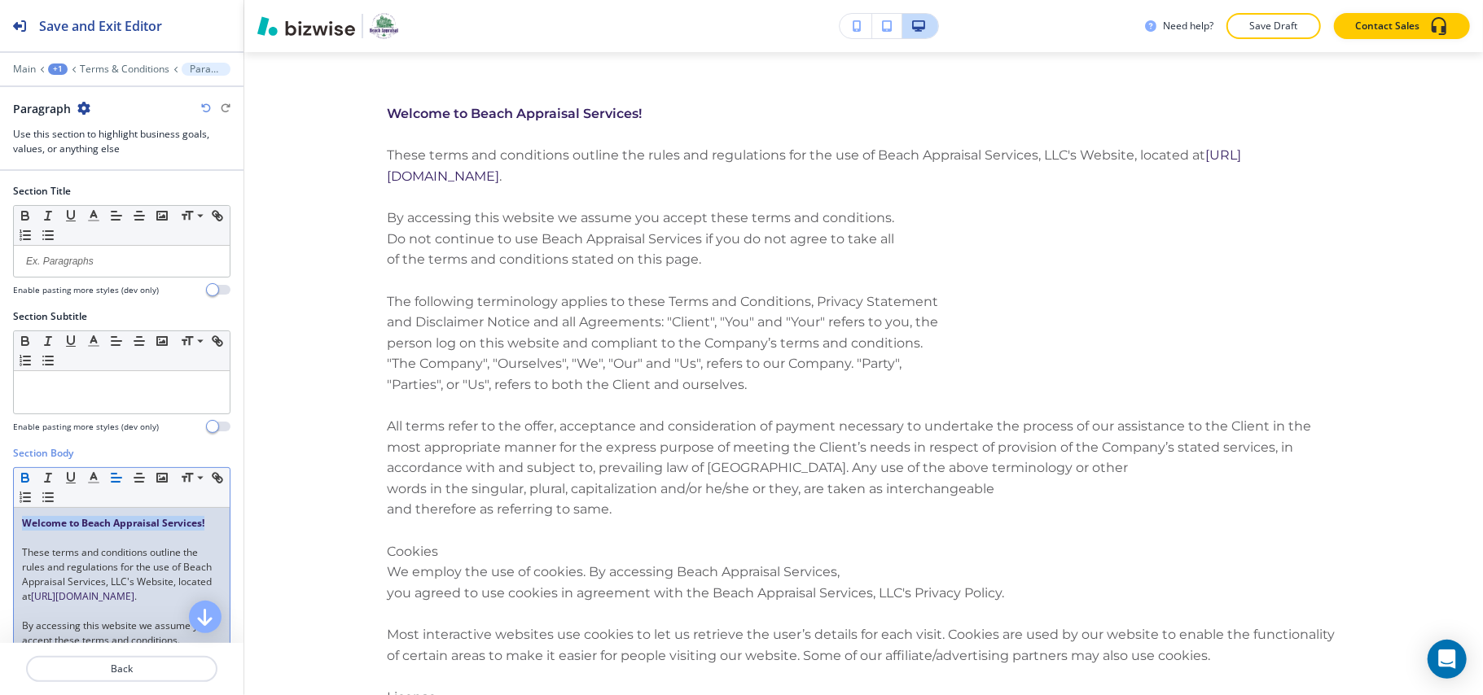
drag, startPoint x: 80, startPoint y: 541, endPoint x: 0, endPoint y: 524, distance: 81.4
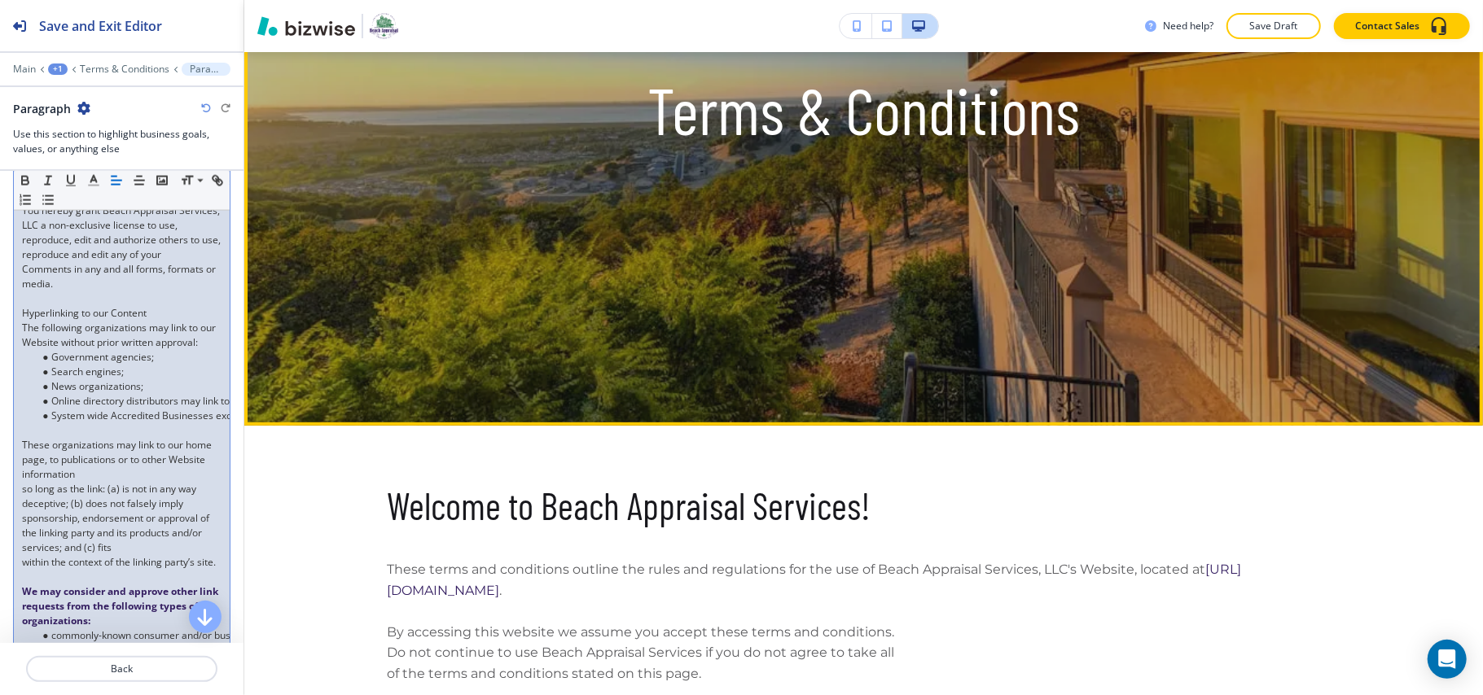
scroll to position [0, 0]
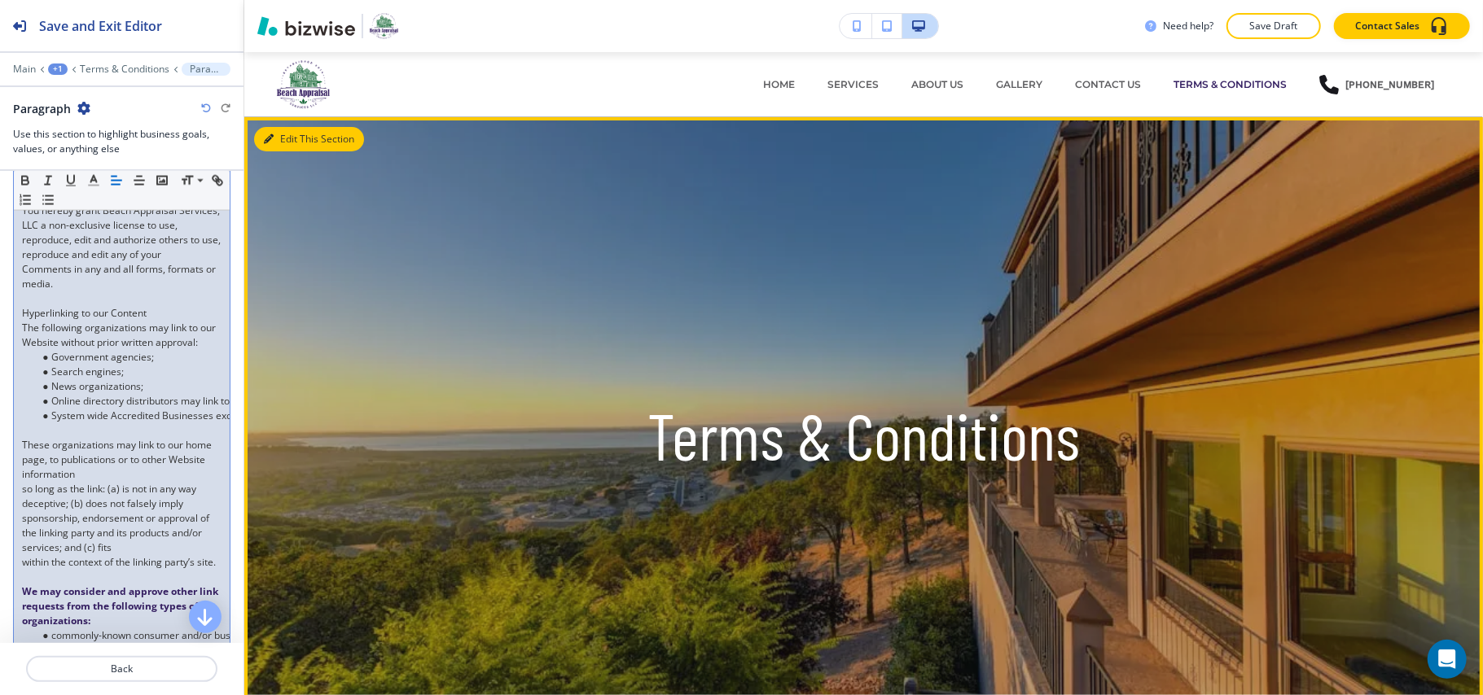
click at [300, 141] on button "Edit This Section" at bounding box center [309, 139] width 110 height 24
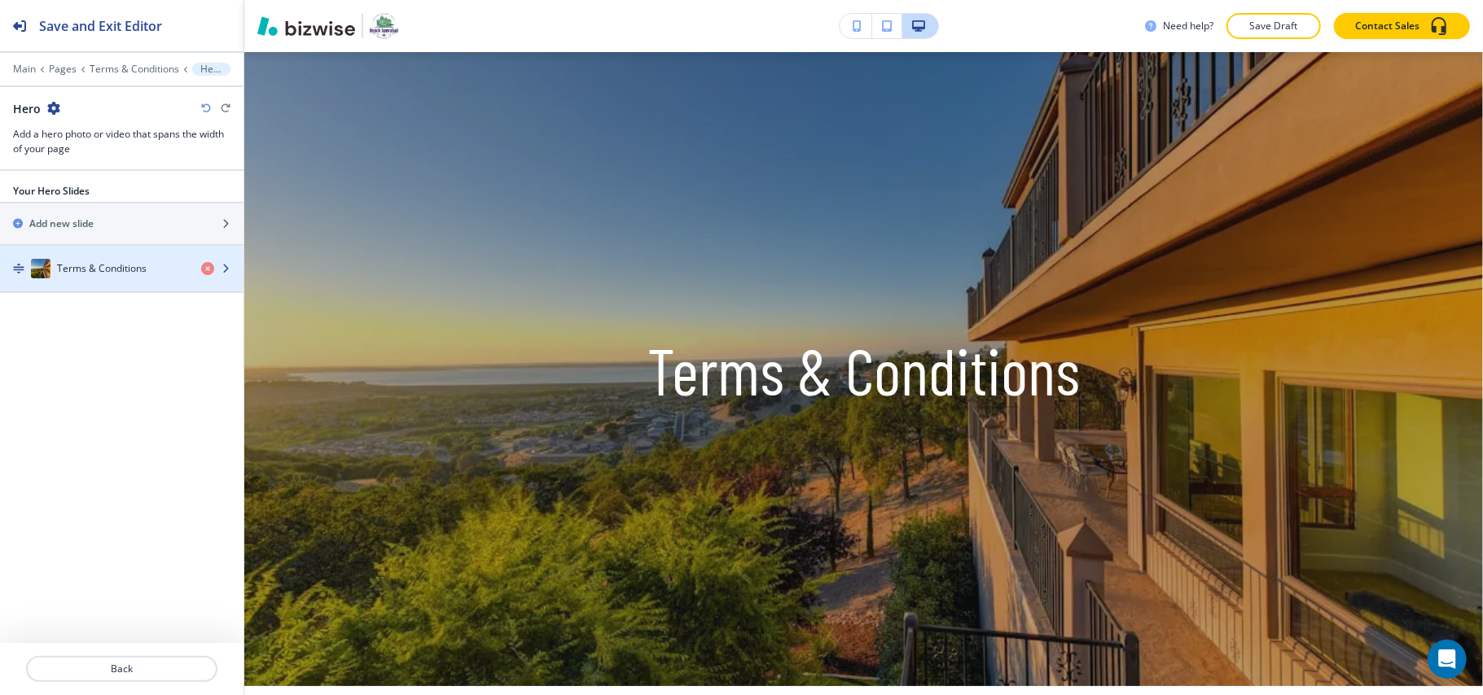
click at [125, 256] on div "button" at bounding box center [121, 252] width 243 height 13
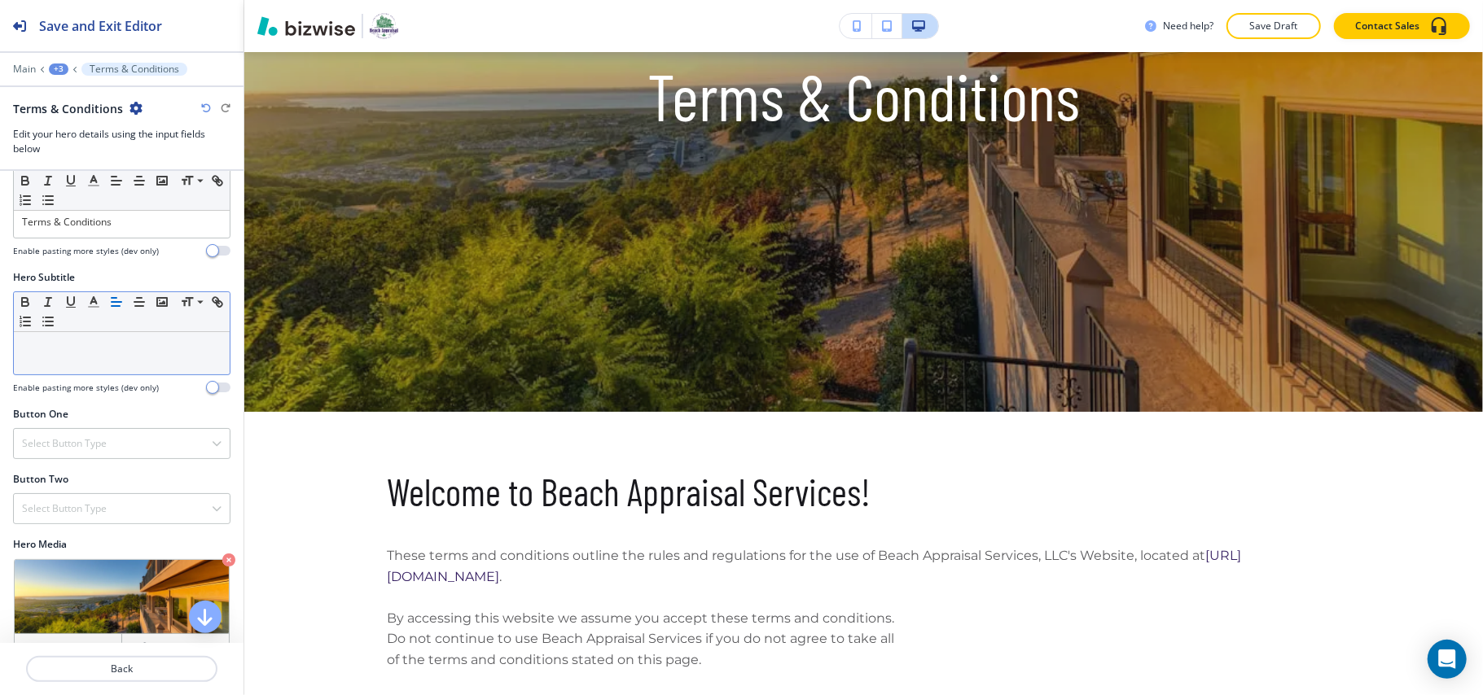
scroll to position [77, 0]
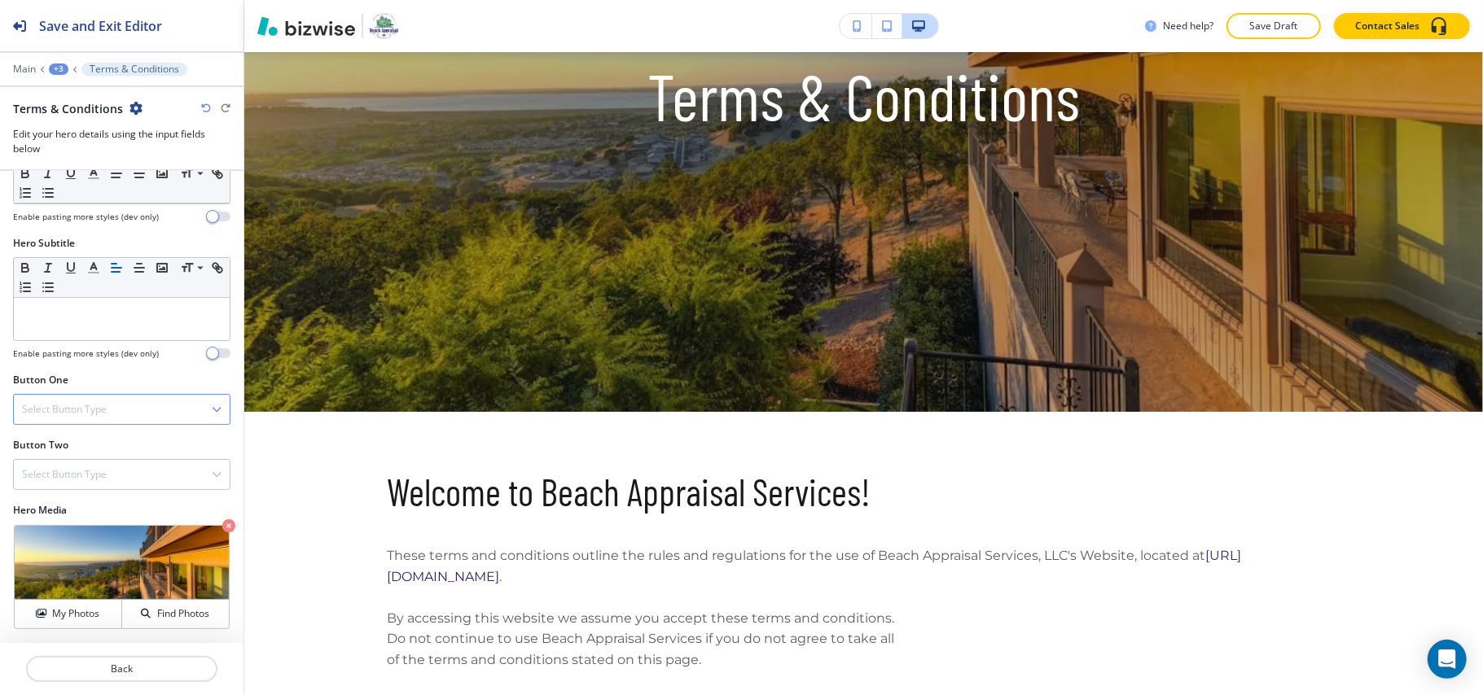
click at [77, 415] on h4 "Select Button Type" at bounding box center [64, 409] width 85 height 15
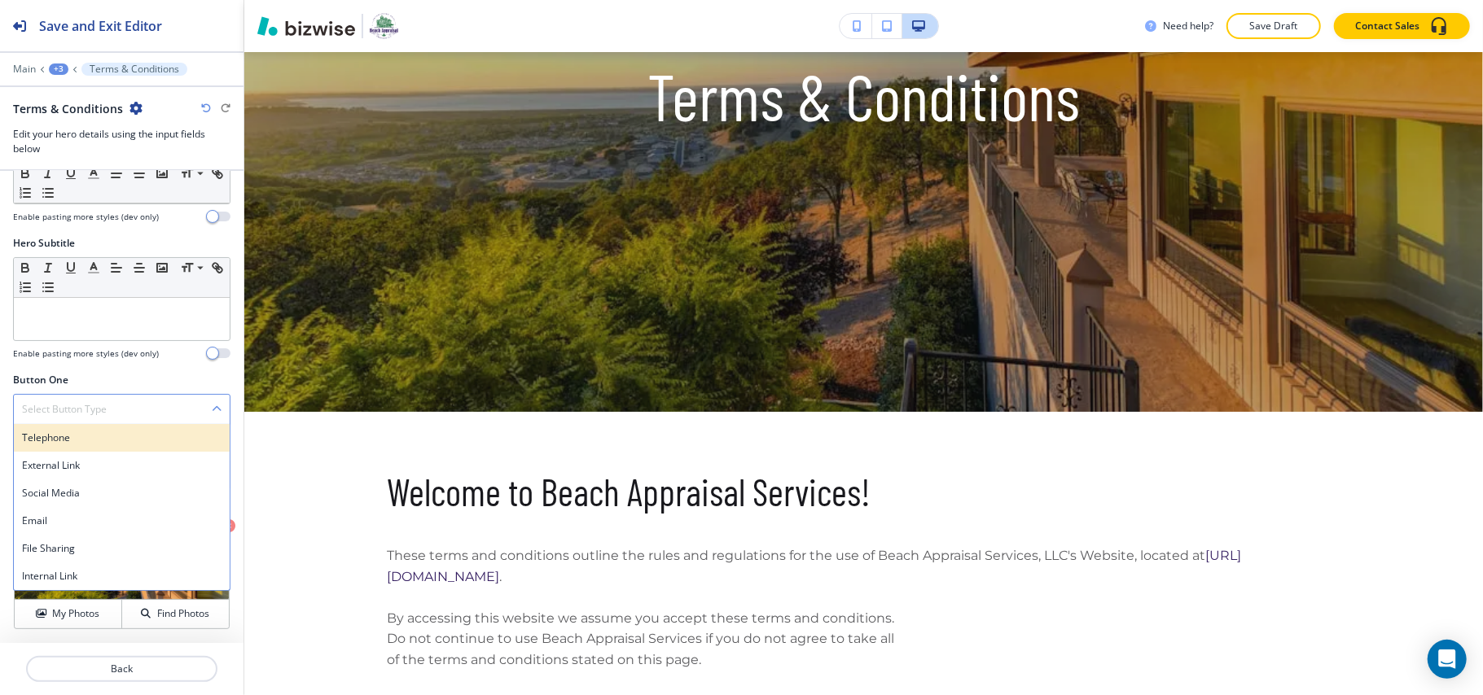
click at [72, 437] on h4 "Telephone" at bounding box center [121, 438] width 199 height 15
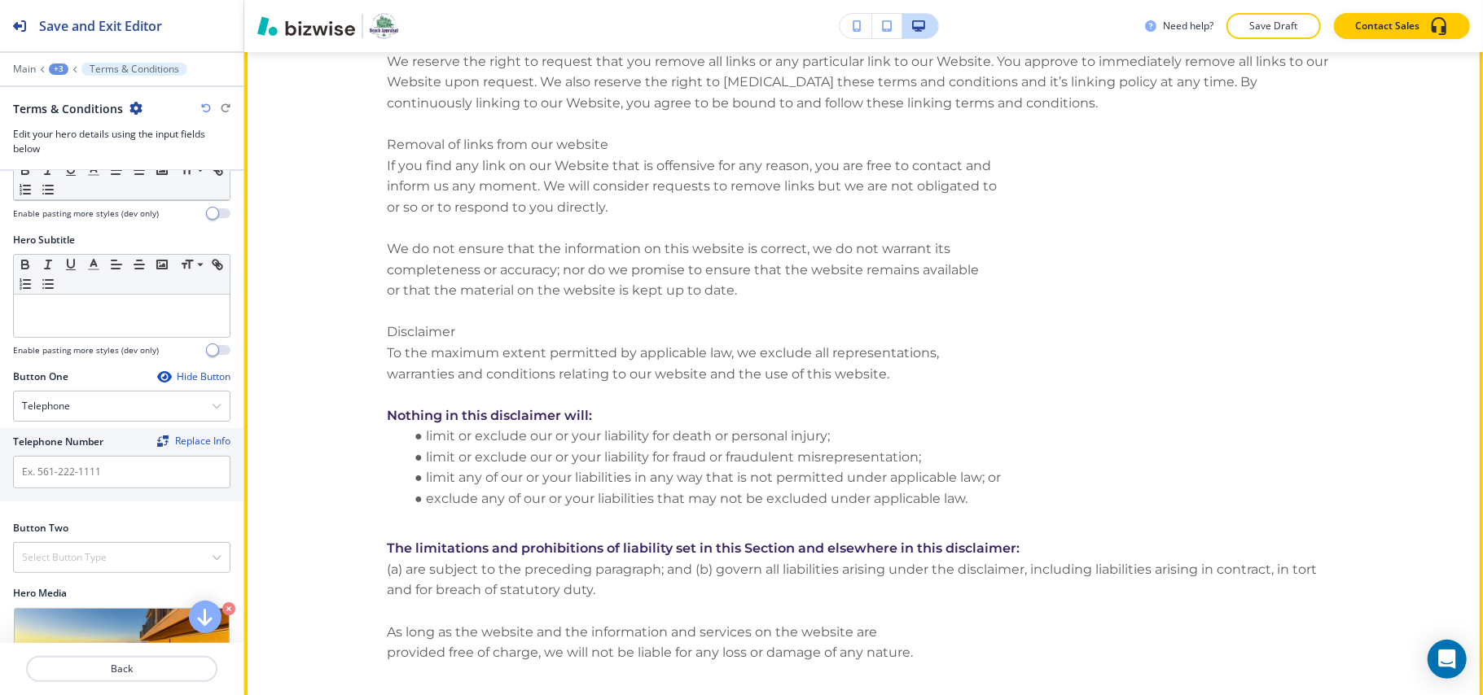
scroll to position [3457, 0]
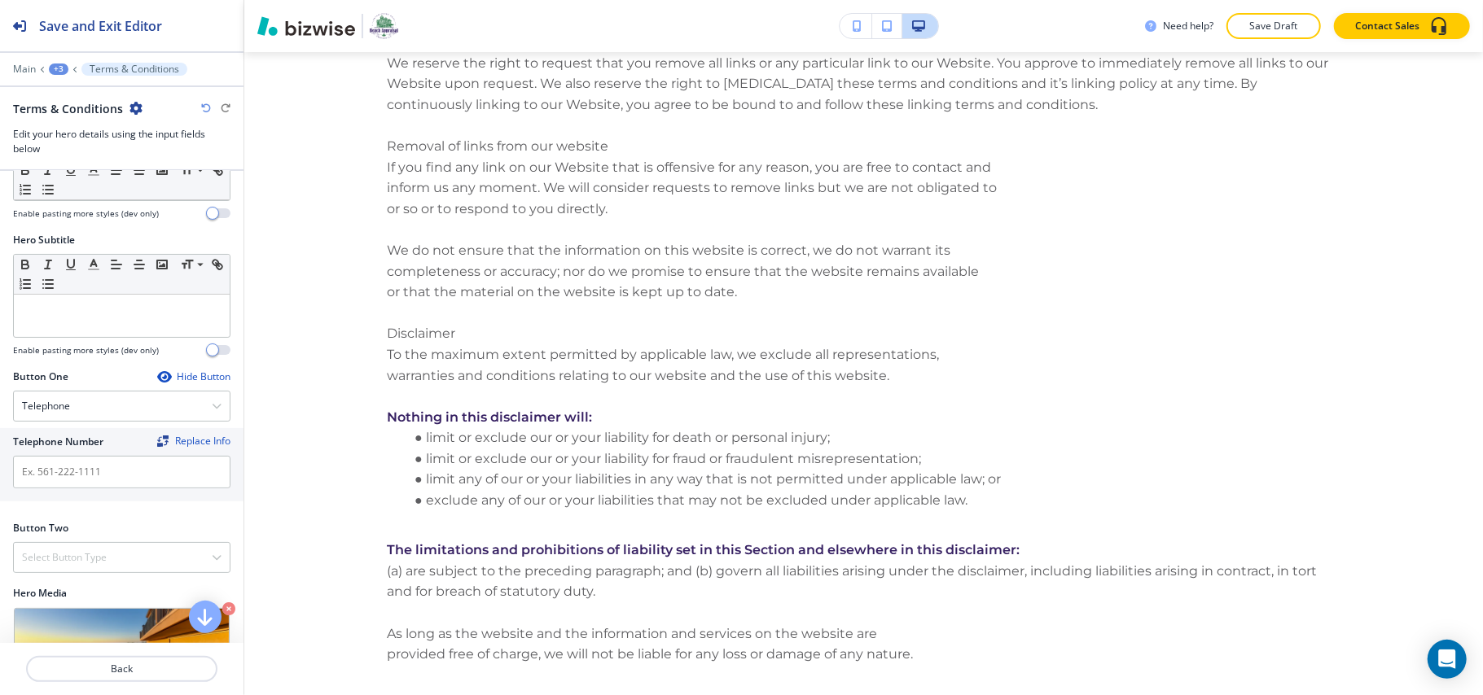
click at [65, 440] on h2 "Telephone Number" at bounding box center [58, 442] width 90 height 15
click at [63, 471] on input "text" at bounding box center [121, 472] width 217 height 33
paste input "[PHONE_NUMBER]"
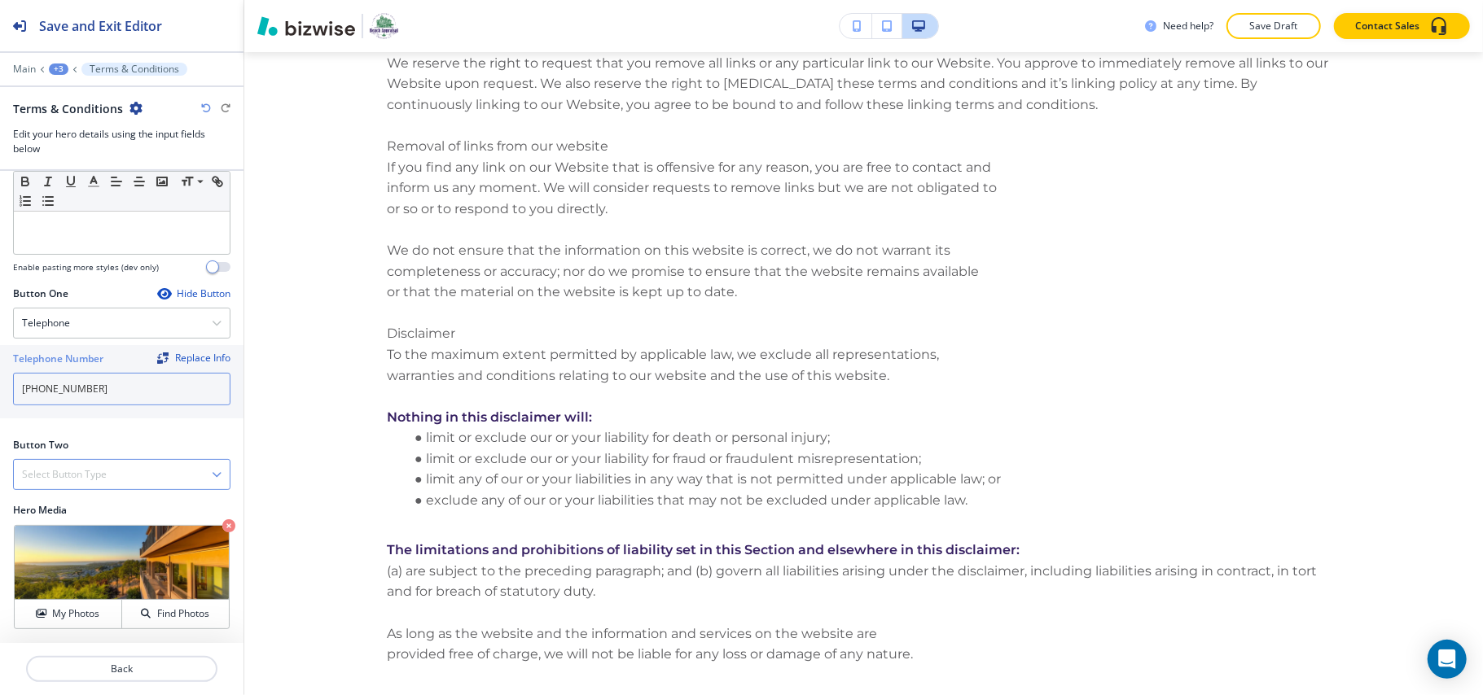
type input "[PHONE_NUMBER]"
click at [85, 475] on h4 "Select Button Type" at bounding box center [64, 474] width 85 height 15
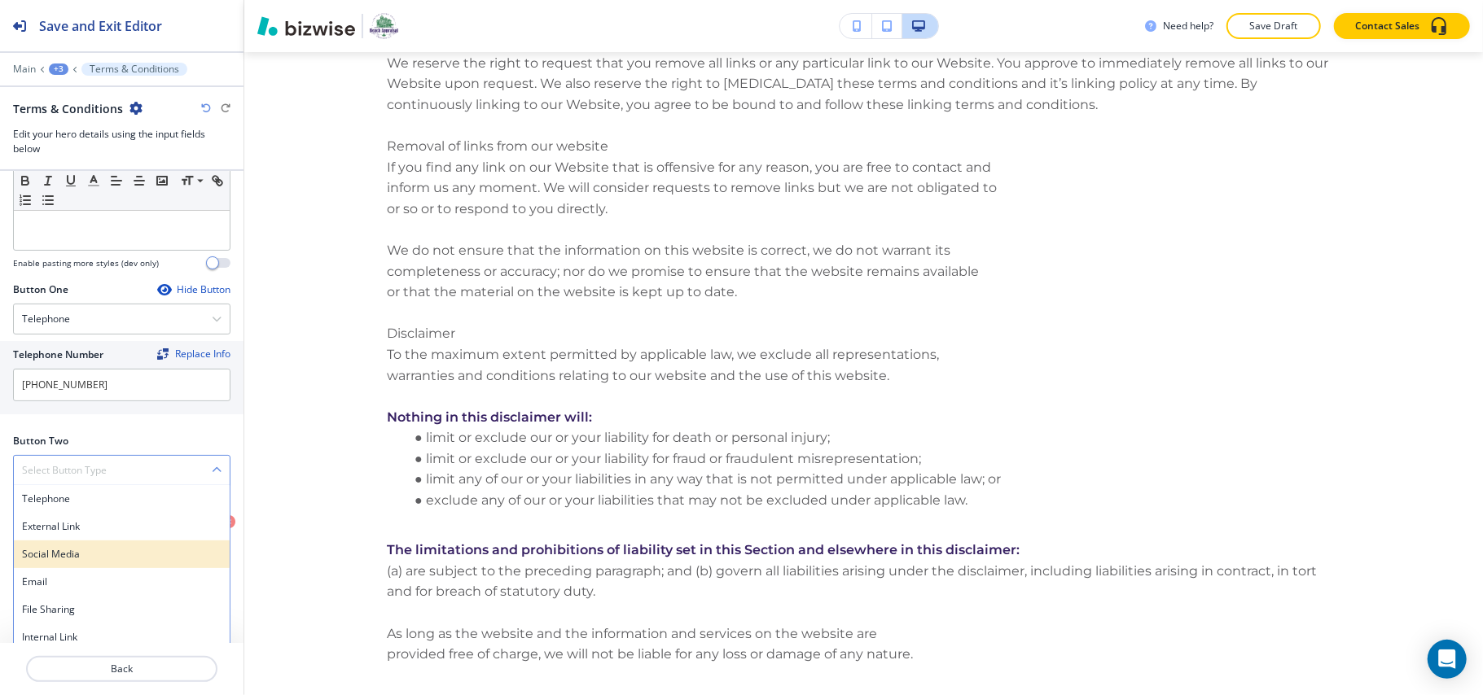
scroll to position [177, 0]
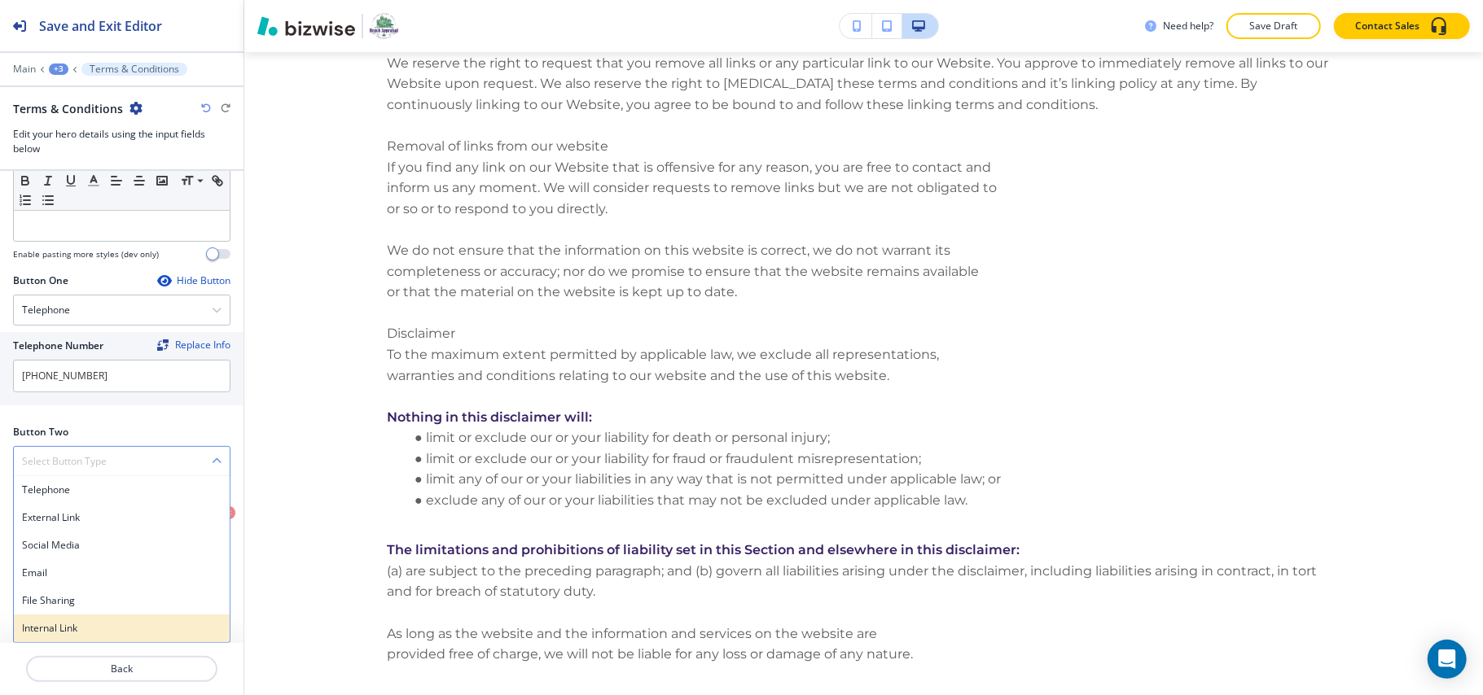
click at [72, 635] on h4 "Internal Link" at bounding box center [121, 628] width 199 height 15
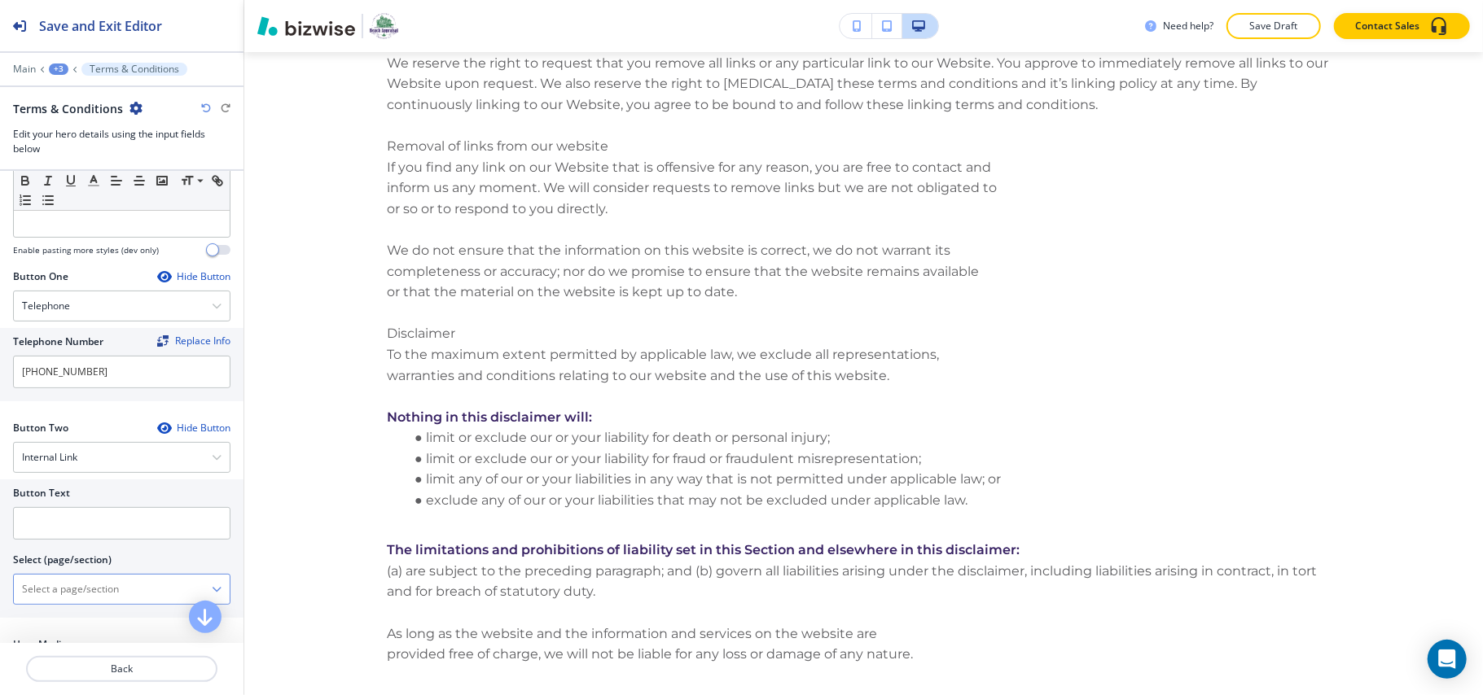
click at [91, 603] on \(page\/section\) "Manual Input" at bounding box center [113, 590] width 198 height 28
type \(page\/section\) "CONTACT US"
drag, startPoint x: 50, startPoint y: 624, endPoint x: 85, endPoint y: 539, distance: 91.9
click at [50, 624] on h4 "CONTACT US" at bounding box center [121, 618] width 199 height 15
click at [82, 526] on input "text" at bounding box center [121, 523] width 217 height 33
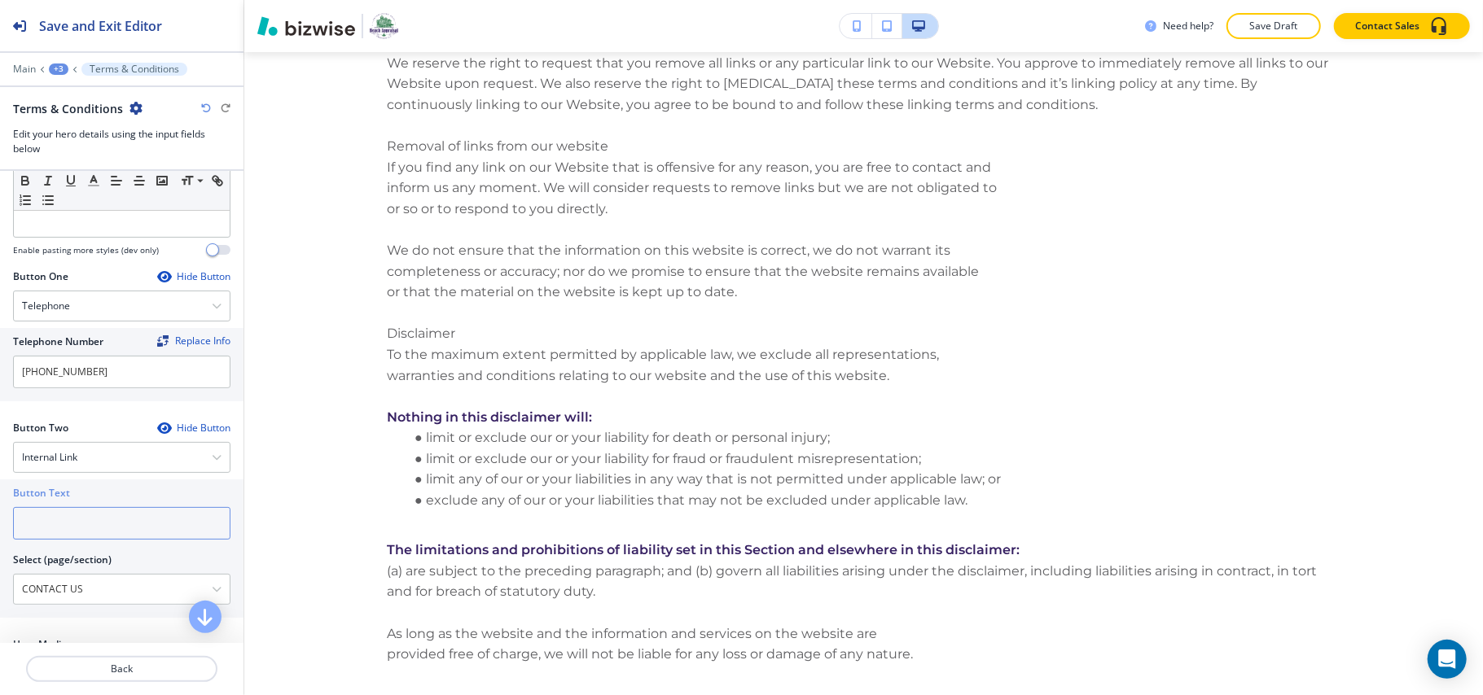
paste input "CONTACT US"
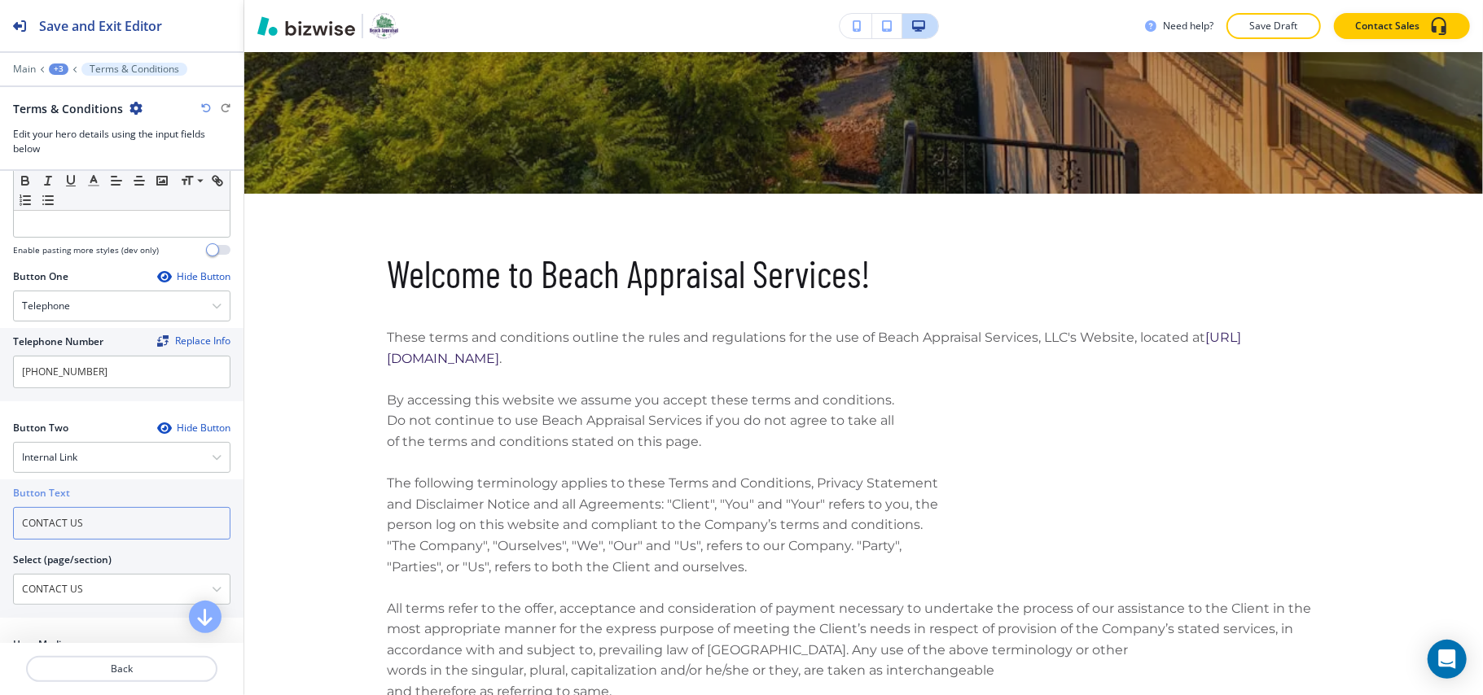
scroll to position [0, 0]
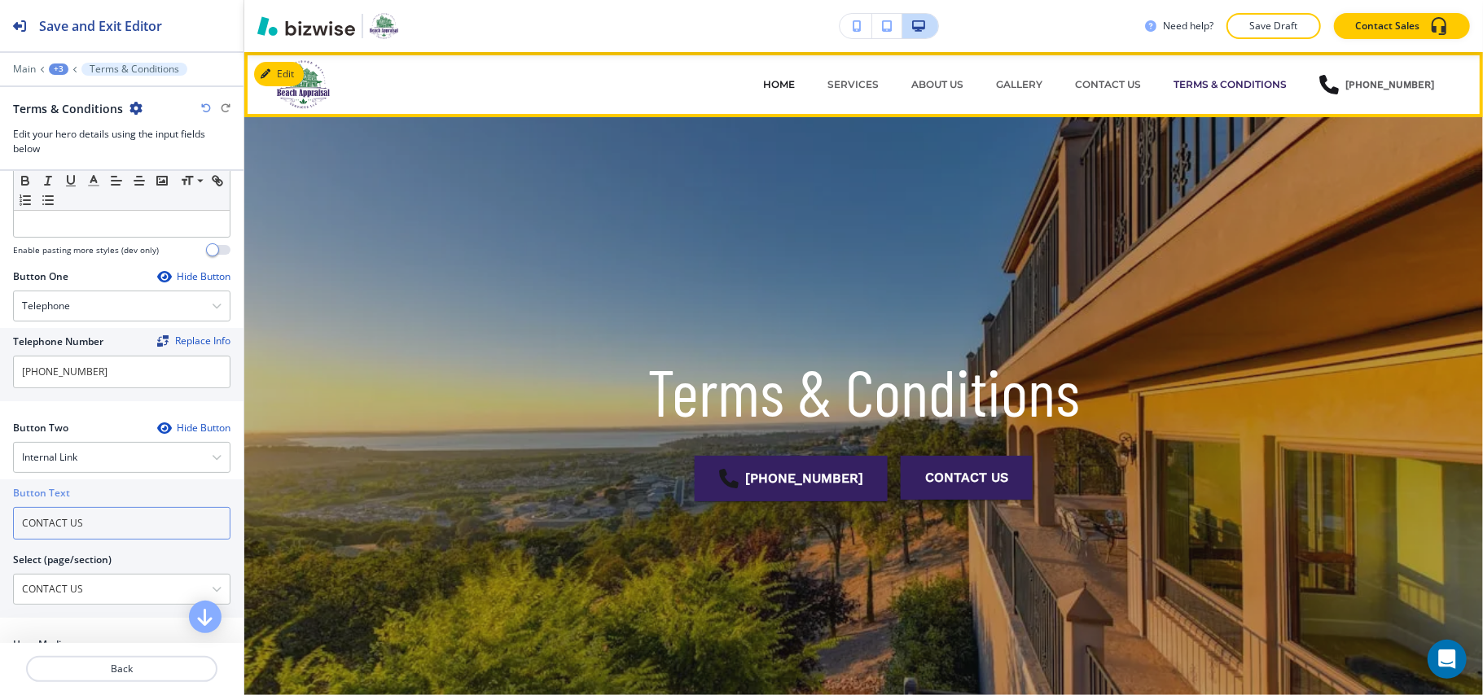
type input "CONTACT US"
click at [790, 81] on p "HOME" at bounding box center [779, 84] width 32 height 15
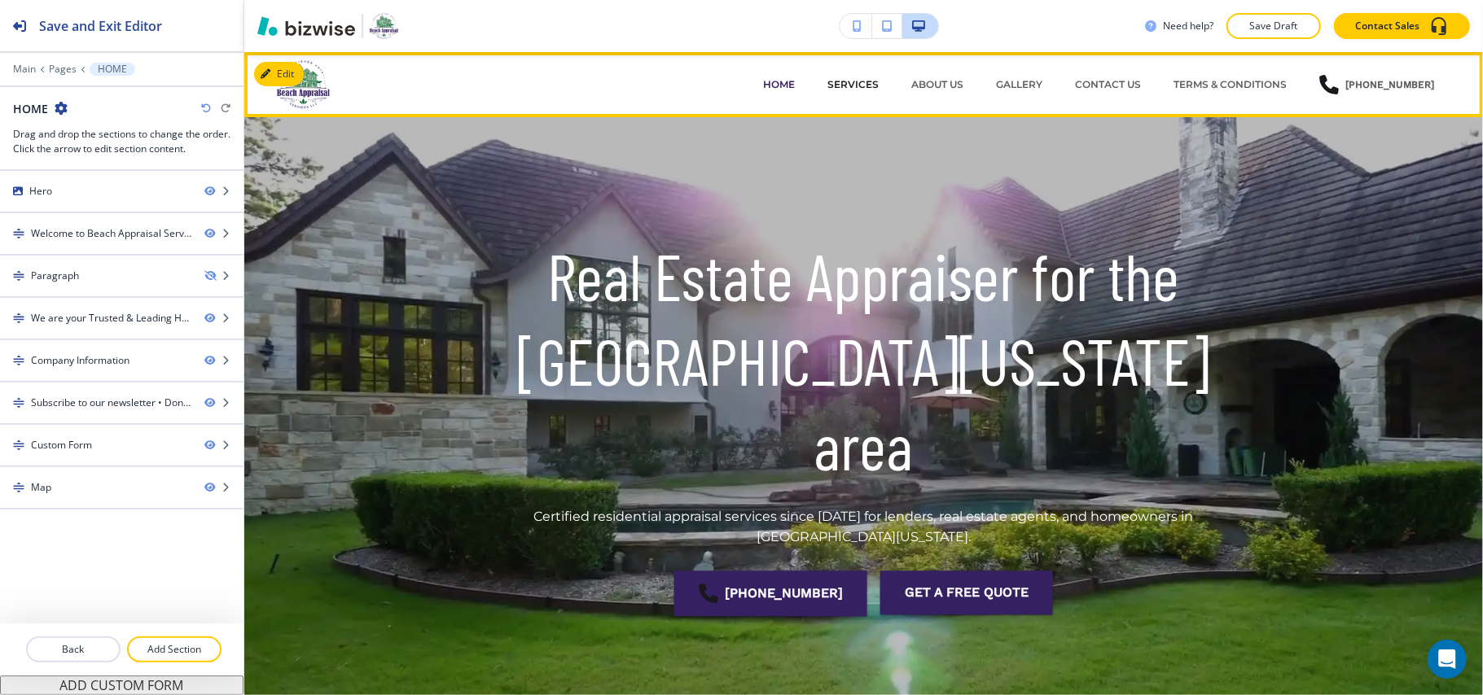
click at [857, 83] on p "SERVICES" at bounding box center [852, 84] width 51 height 15
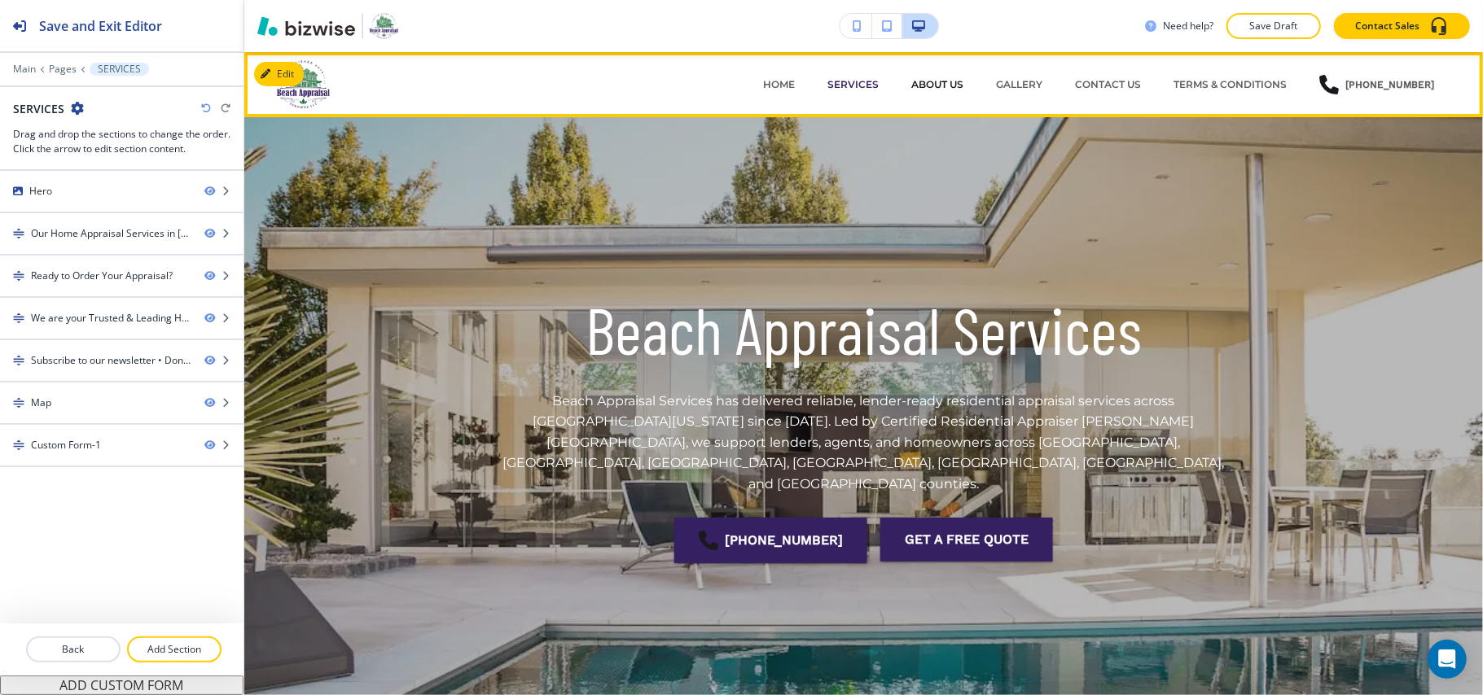
click at [925, 77] on p "ABOUT US" at bounding box center [937, 84] width 52 height 15
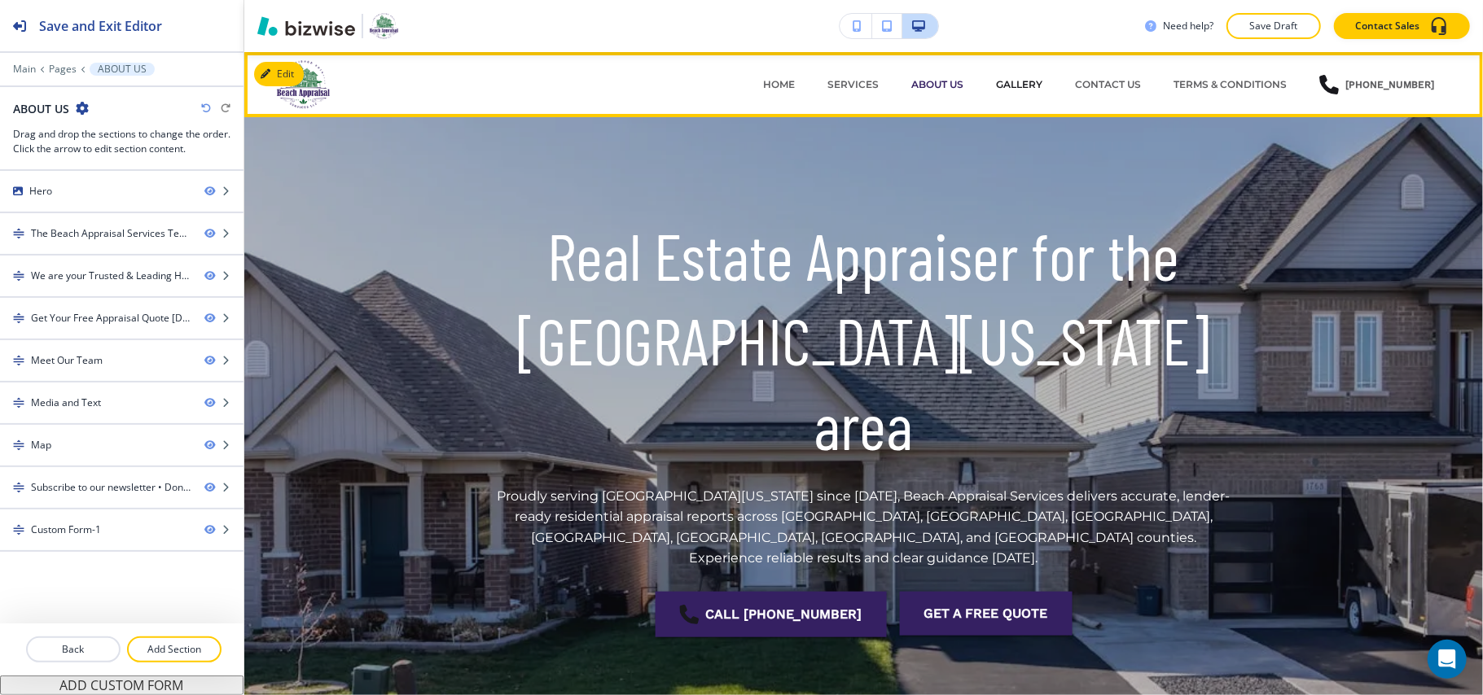
click at [1018, 90] on p "GALLERY" at bounding box center [1019, 84] width 46 height 15
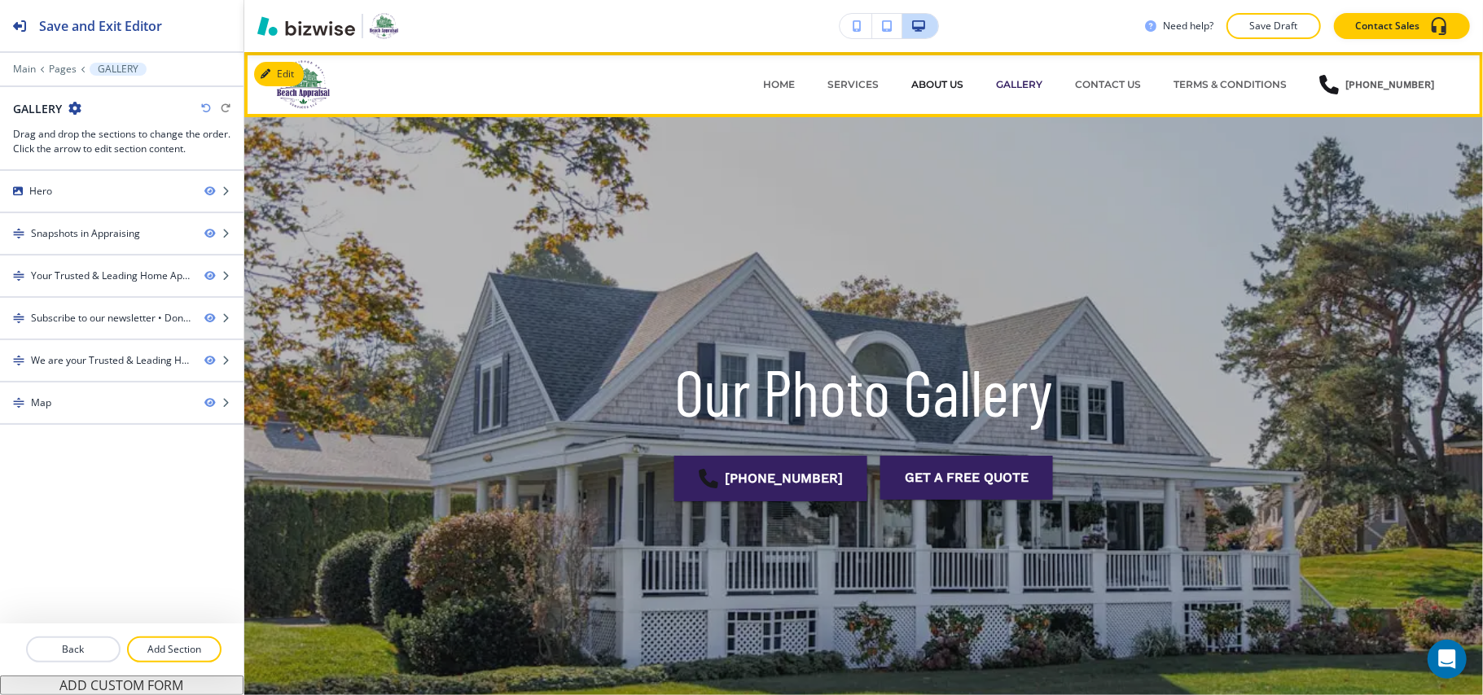
click at [938, 89] on p "ABOUT US" at bounding box center [937, 84] width 52 height 15
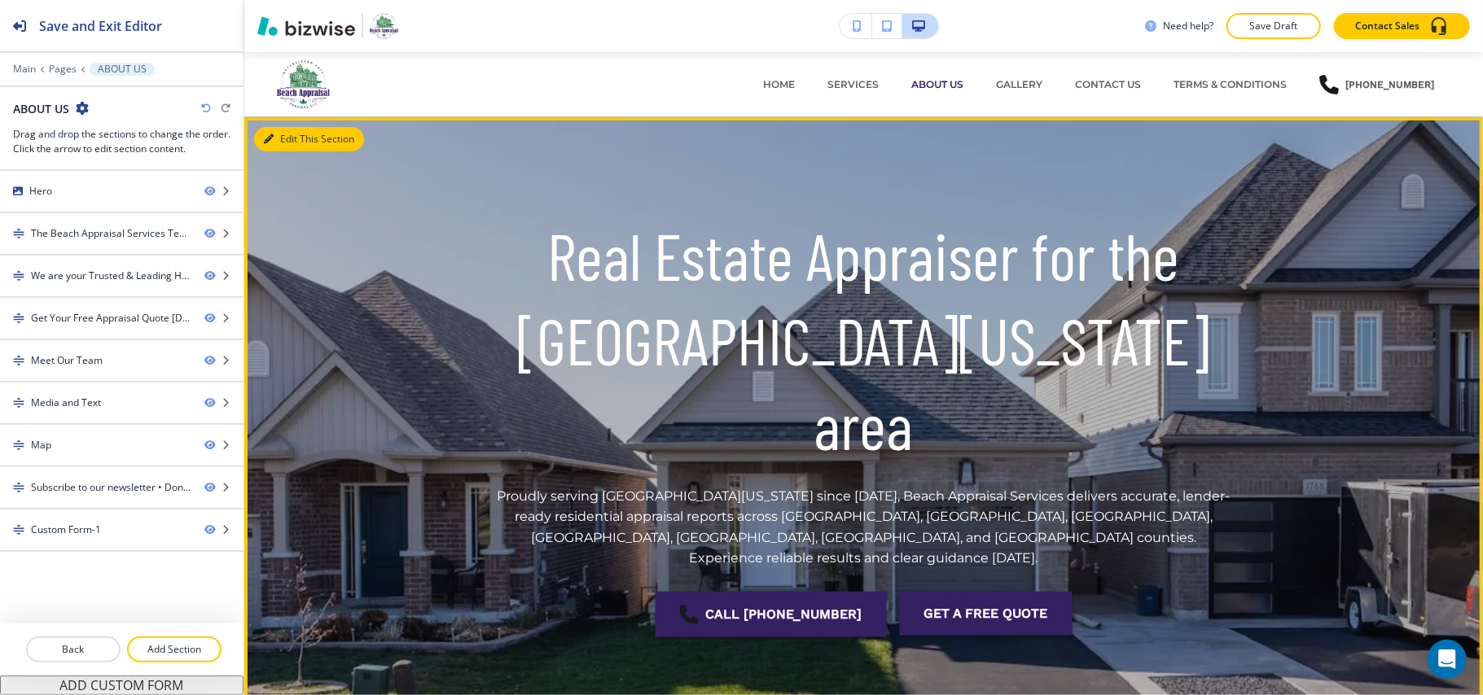
click at [272, 138] on icon "button" at bounding box center [269, 139] width 10 height 10
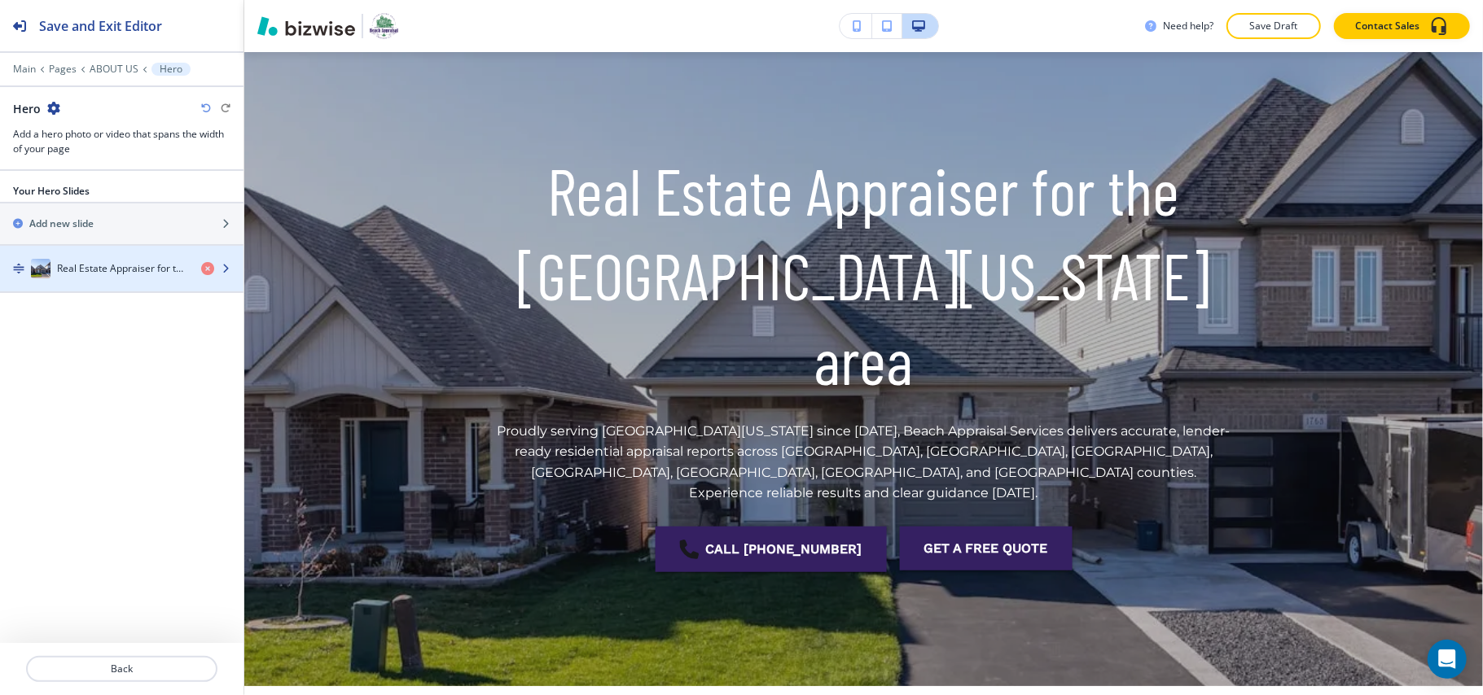
click at [103, 269] on h4 "Real Estate Appraiser for the [GEOGRAPHIC_DATA][US_STATE] area" at bounding box center [122, 268] width 131 height 15
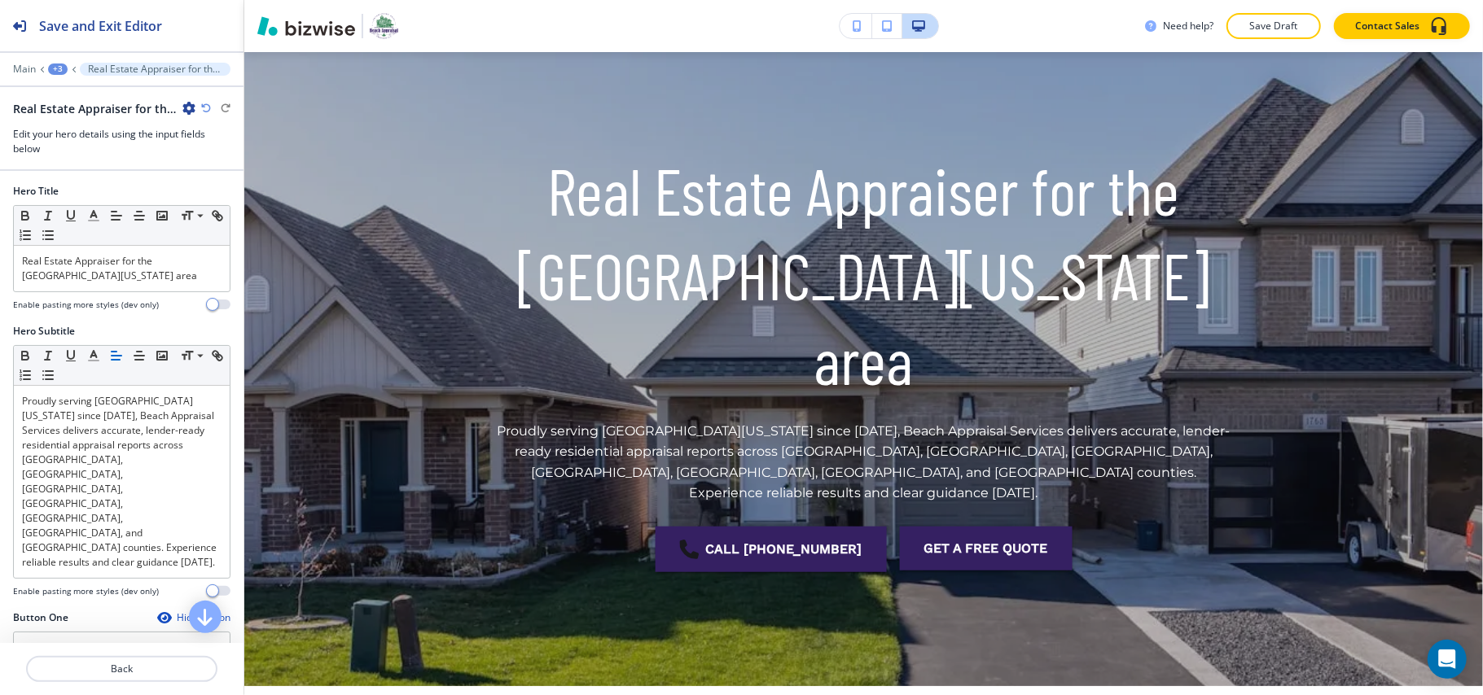
scroll to position [212, 0]
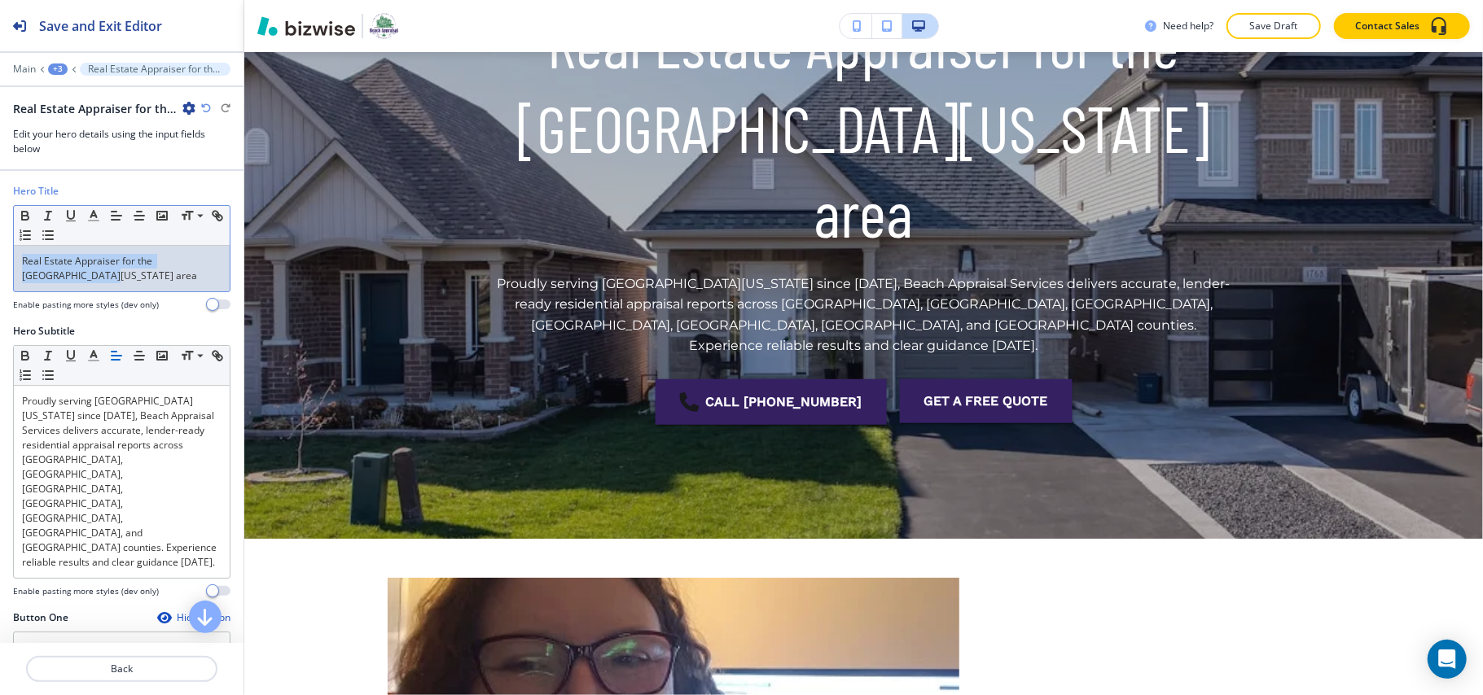
drag, startPoint x: 124, startPoint y: 278, endPoint x: 0, endPoint y: 254, distance: 126.0
click at [0, 254] on div "Hero Title Small Normal Large Huge Real Estate Appraiser for the [GEOGRAPHIC_DA…" at bounding box center [121, 254] width 243 height 140
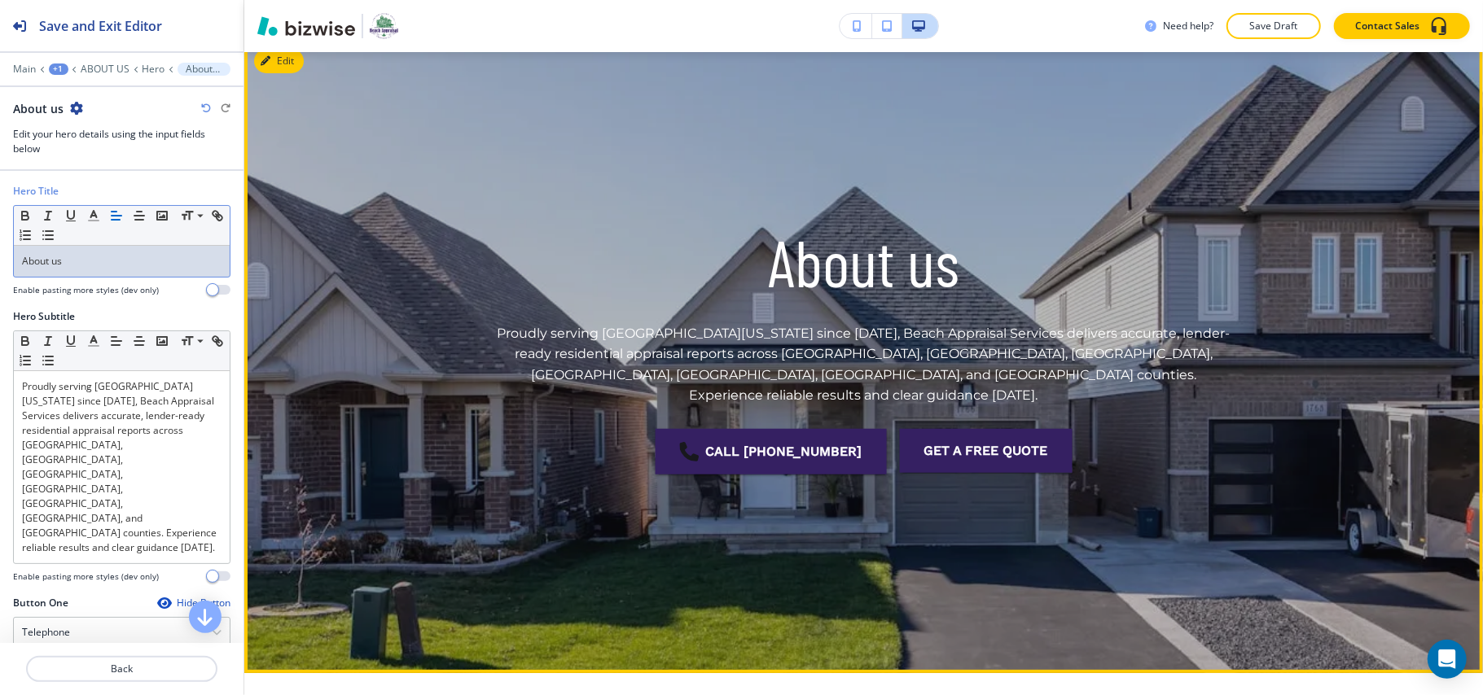
scroll to position [0, 0]
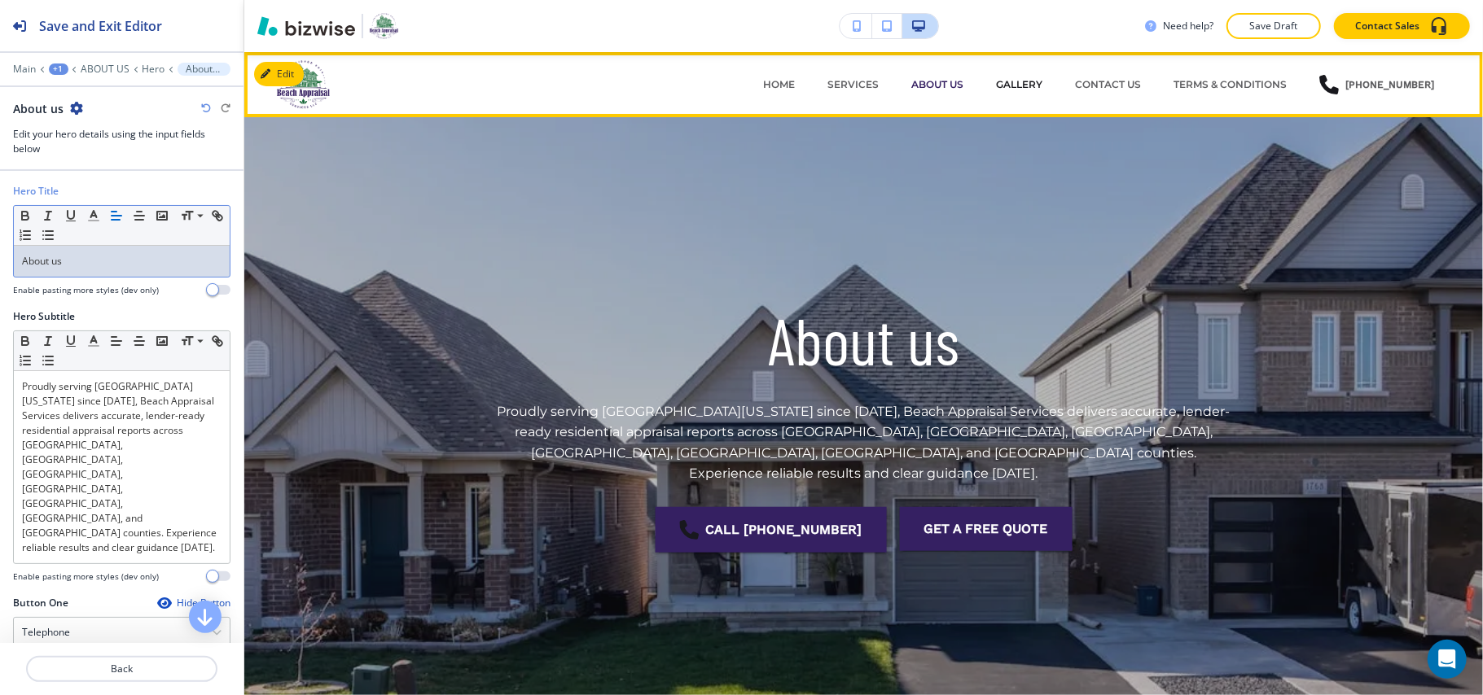
click at [1010, 81] on p "GALLERY" at bounding box center [1019, 84] width 46 height 15
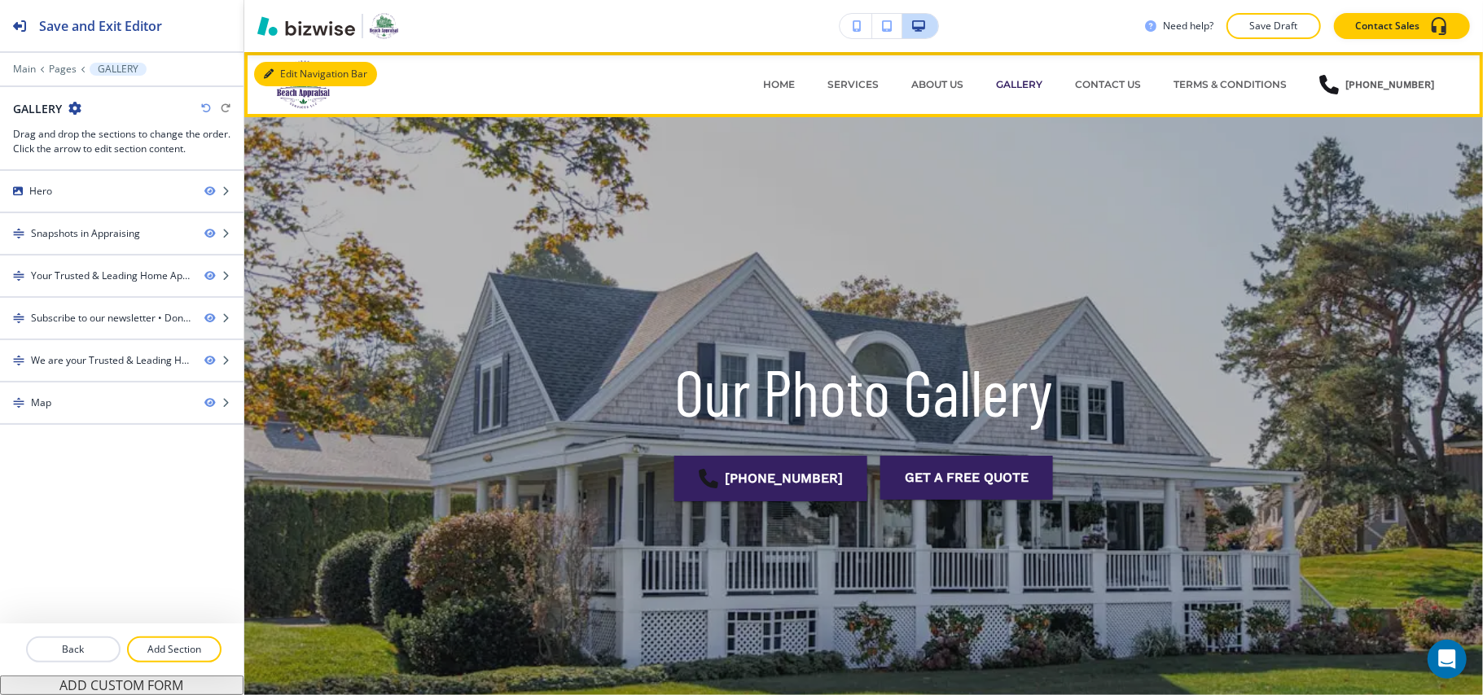
click at [280, 67] on button "Edit Navigation Bar" at bounding box center [315, 74] width 123 height 24
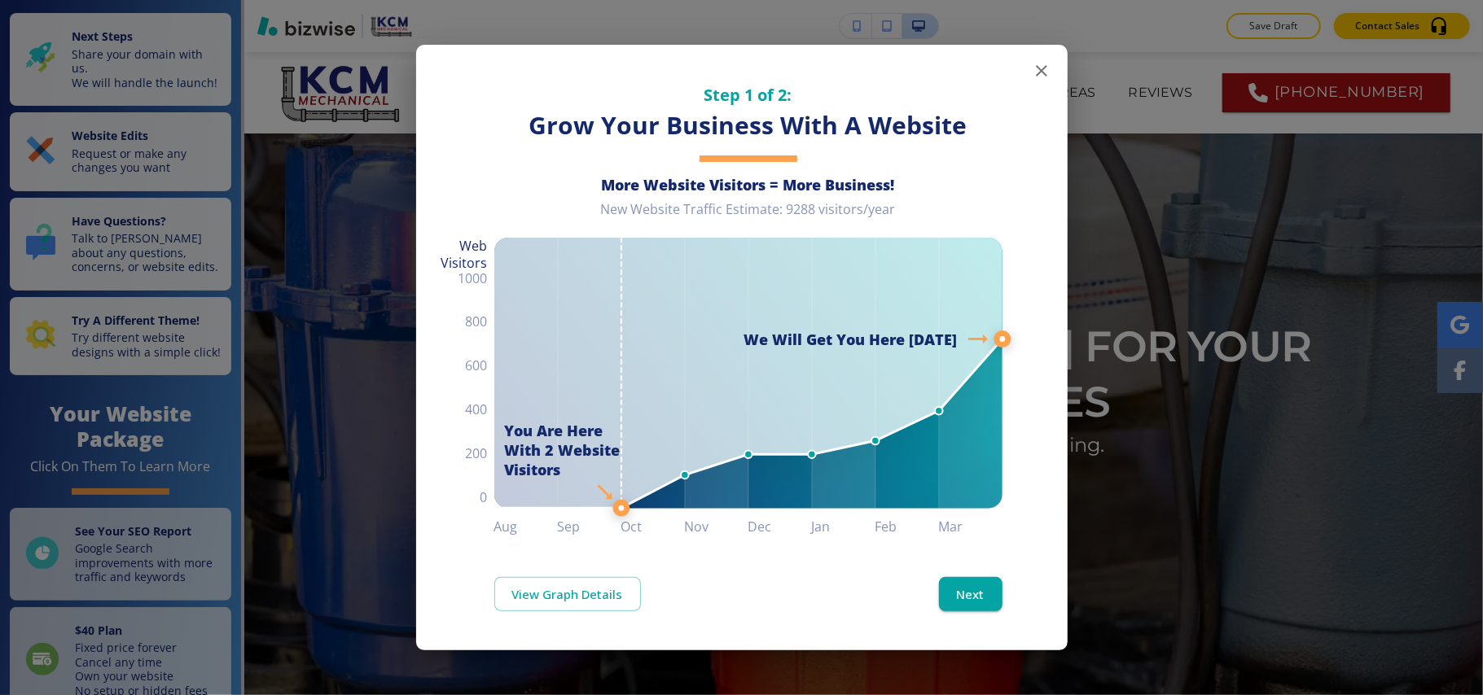
drag, startPoint x: 1046, startPoint y: 66, endPoint x: 1013, endPoint y: 59, distance: 34.2
click at [1046, 66] on icon "button" at bounding box center [1041, 70] width 11 height 11
